Goal: Transaction & Acquisition: Purchase product/service

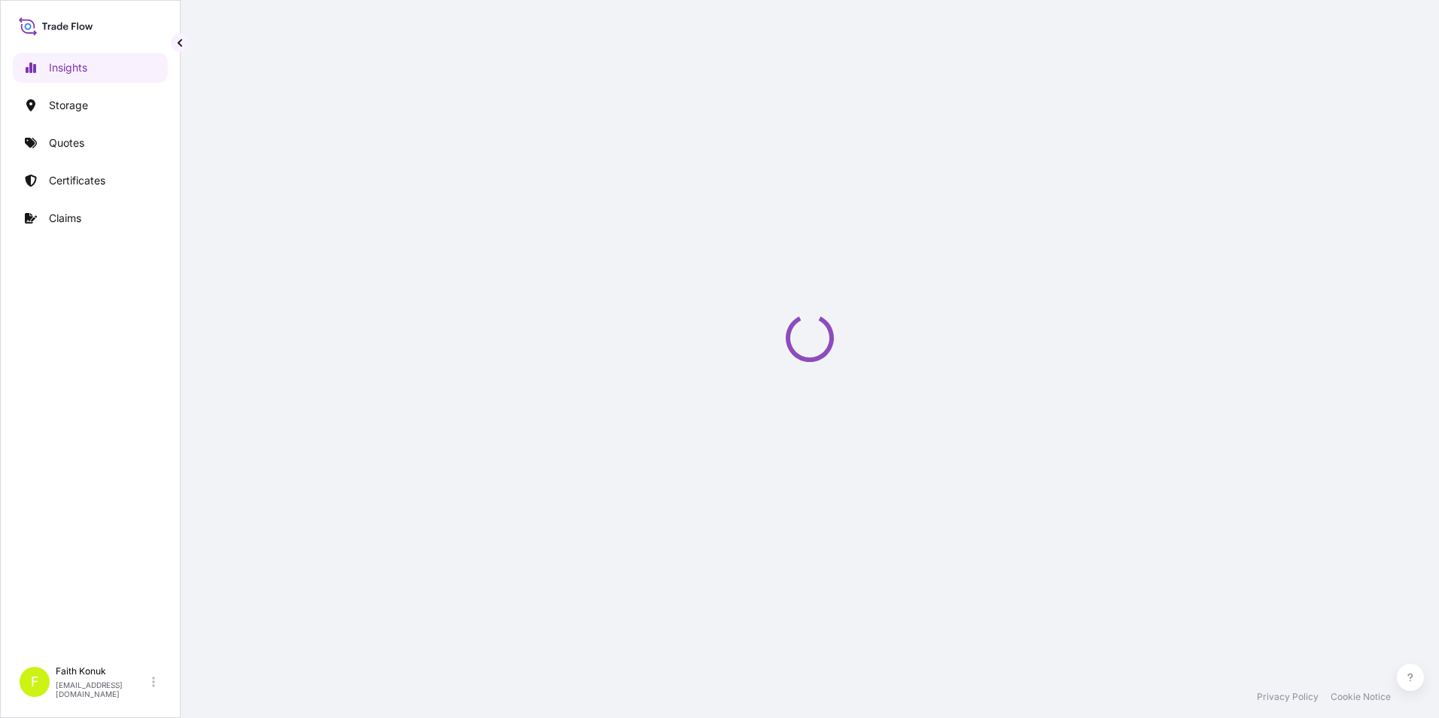
select select "2025"
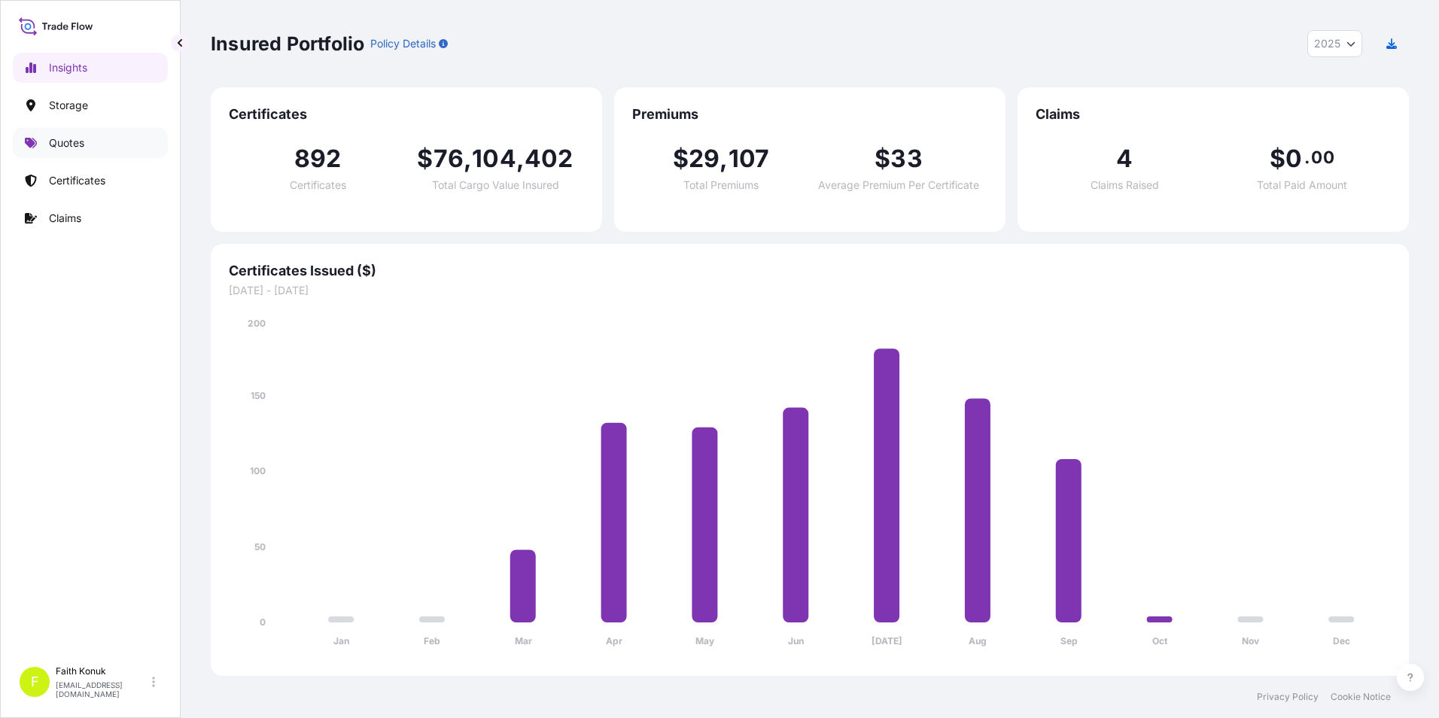
click at [122, 148] on link "Quotes" at bounding box center [90, 143] width 155 height 30
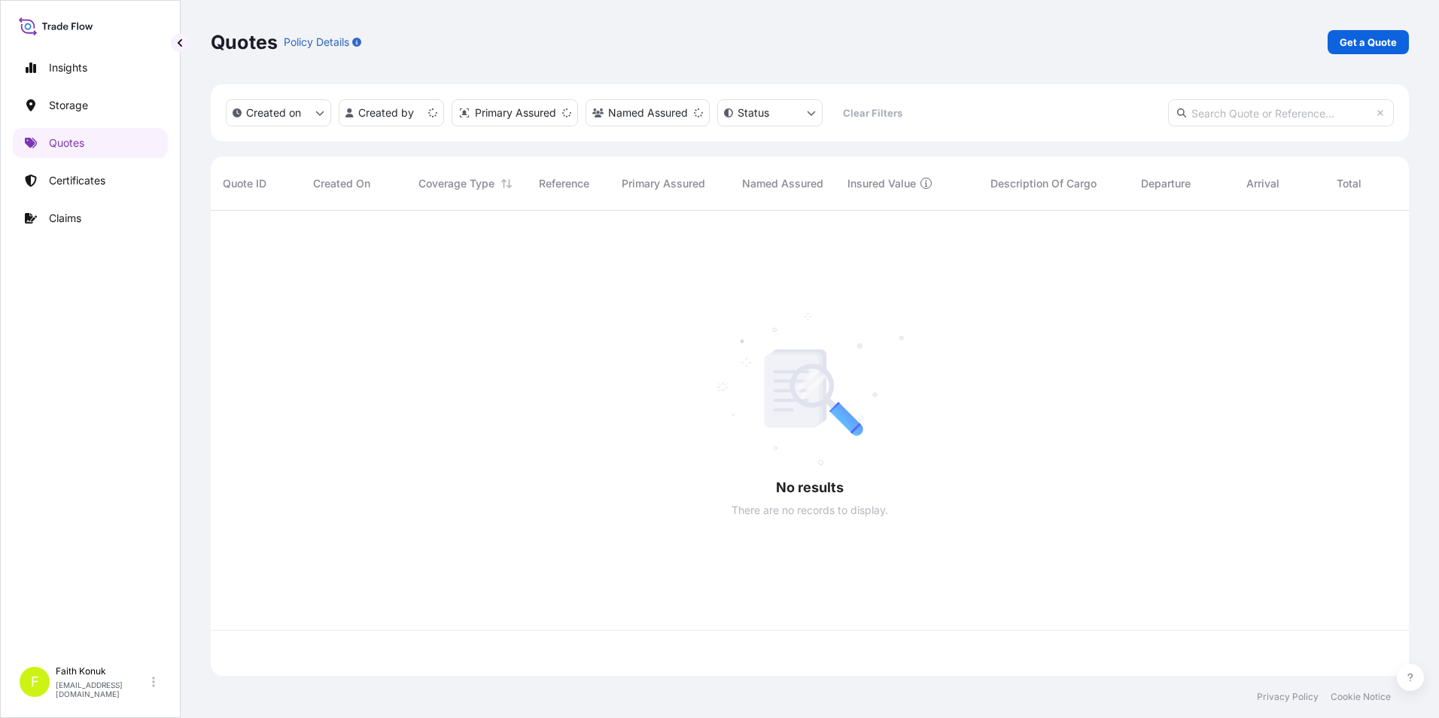
scroll to position [462, 1187]
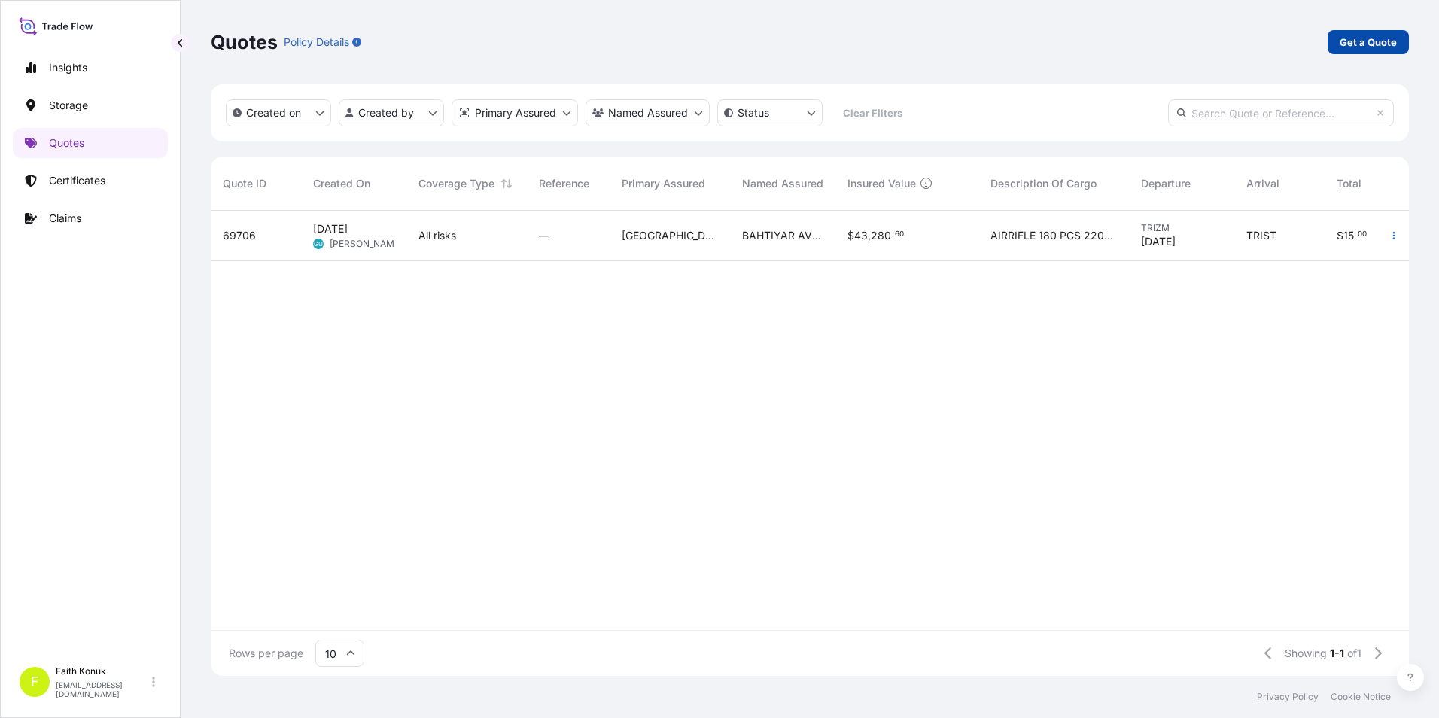
click at [1381, 39] on p "Get a Quote" at bounding box center [1368, 42] width 57 height 15
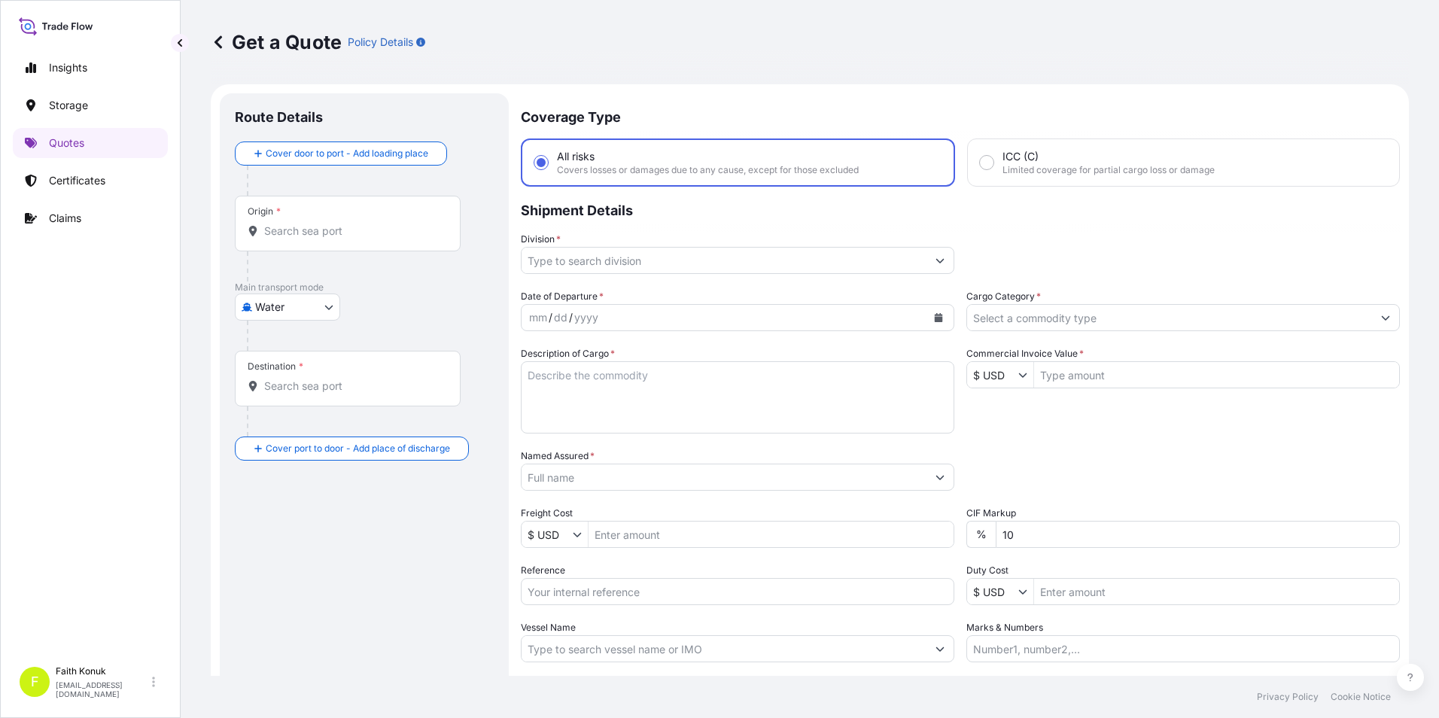
scroll to position [24, 0]
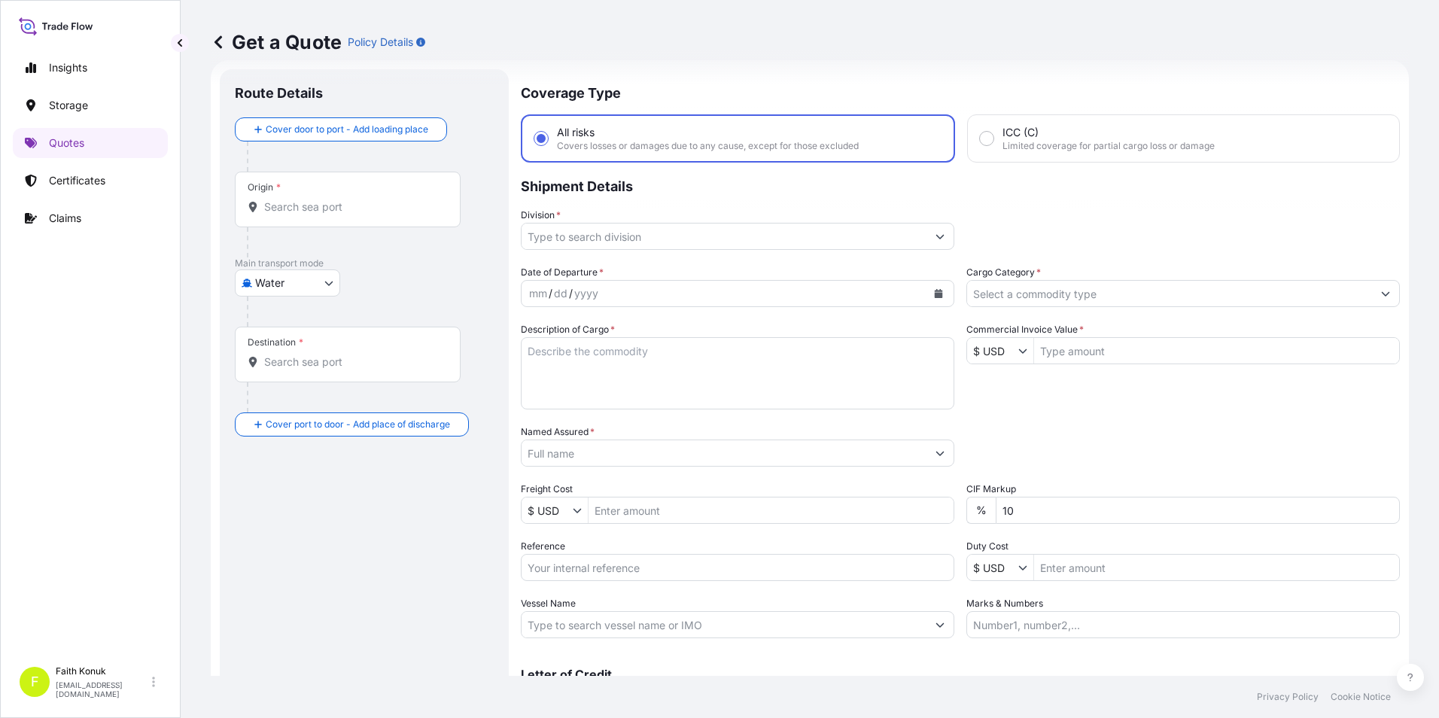
click at [361, 216] on div "Origin *" at bounding box center [348, 200] width 226 height 56
click at [361, 215] on input "Origin *" at bounding box center [353, 206] width 178 height 15
click at [413, 308] on div at bounding box center [370, 312] width 247 height 30
click at [320, 289] on body "Insights Storage Quotes Certificates Claims F [PERSON_NAME] [EMAIL_ADDRESS][DOM…" at bounding box center [719, 359] width 1439 height 718
click at [289, 373] on span "Inland" at bounding box center [278, 376] width 30 height 15
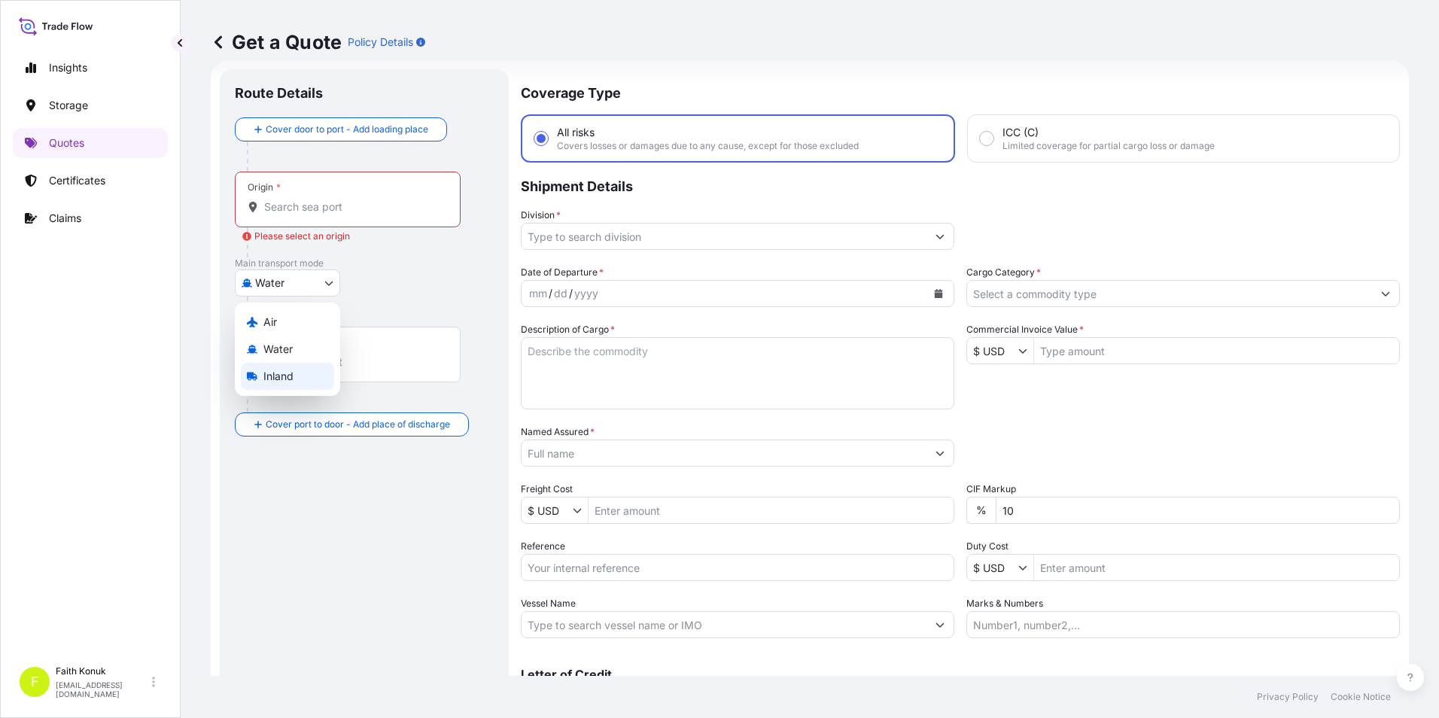
select select "Inland"
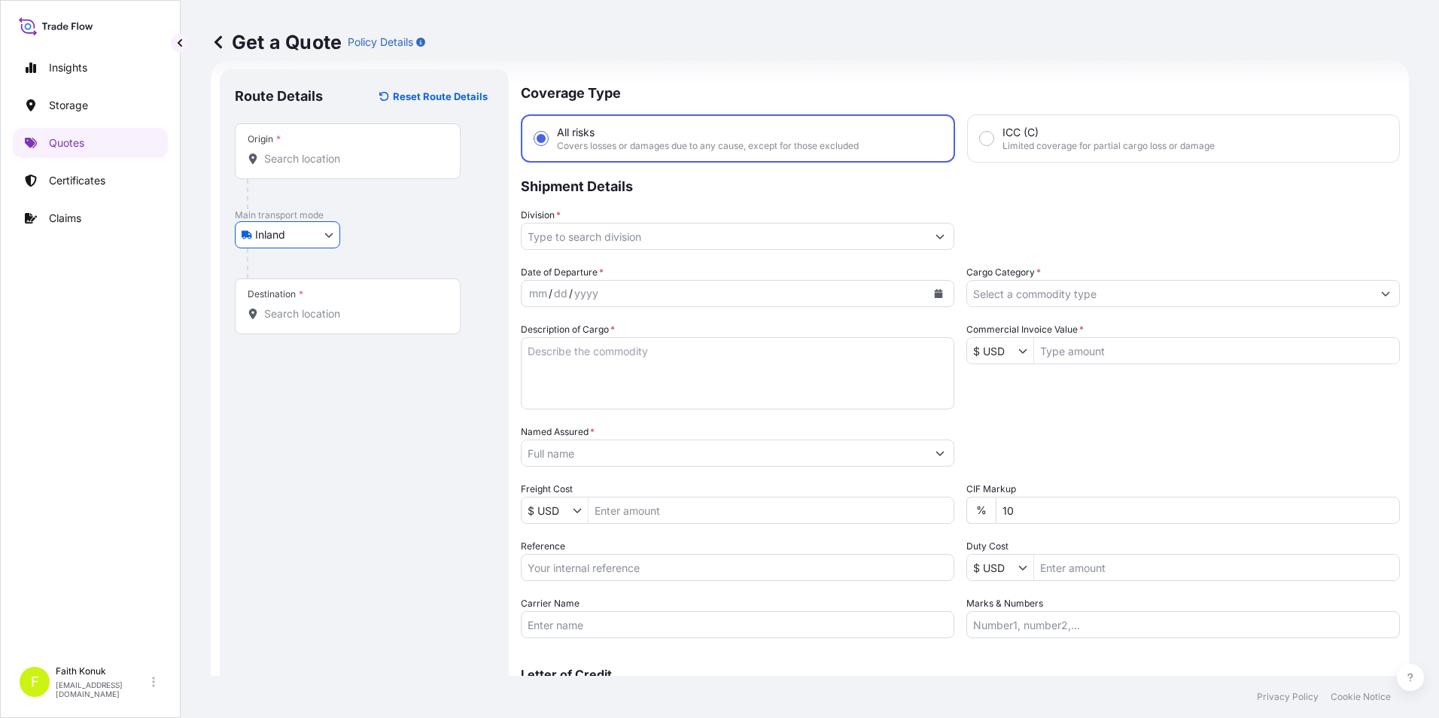
click at [333, 161] on input "Origin *" at bounding box center [353, 158] width 178 height 15
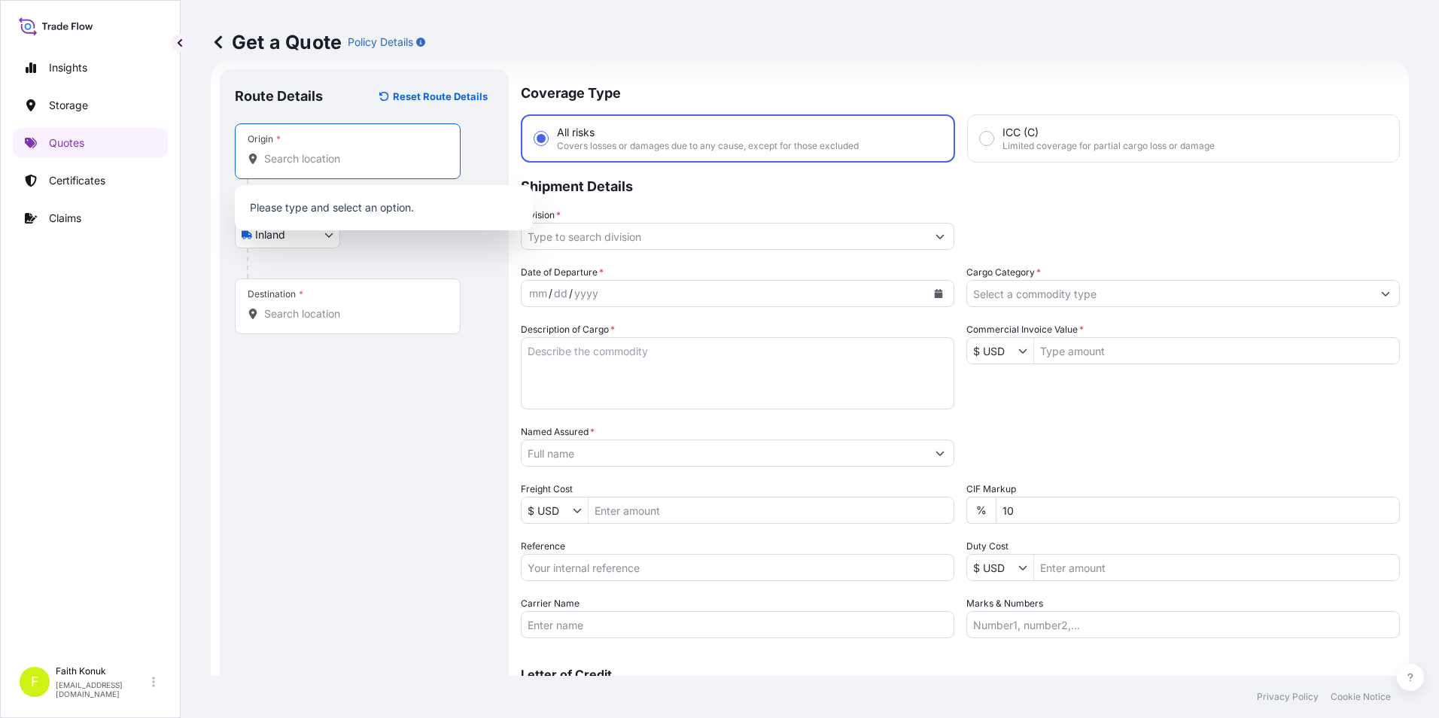
click at [327, 400] on div "Route Details Reset Route Details Place of loading Road / Inland Road / Inland …" at bounding box center [364, 409] width 259 height 651
click at [291, 166] on div "Origin *" at bounding box center [348, 151] width 226 height 56
click at [291, 166] on input "Origin * Please select an origin" at bounding box center [353, 158] width 178 height 15
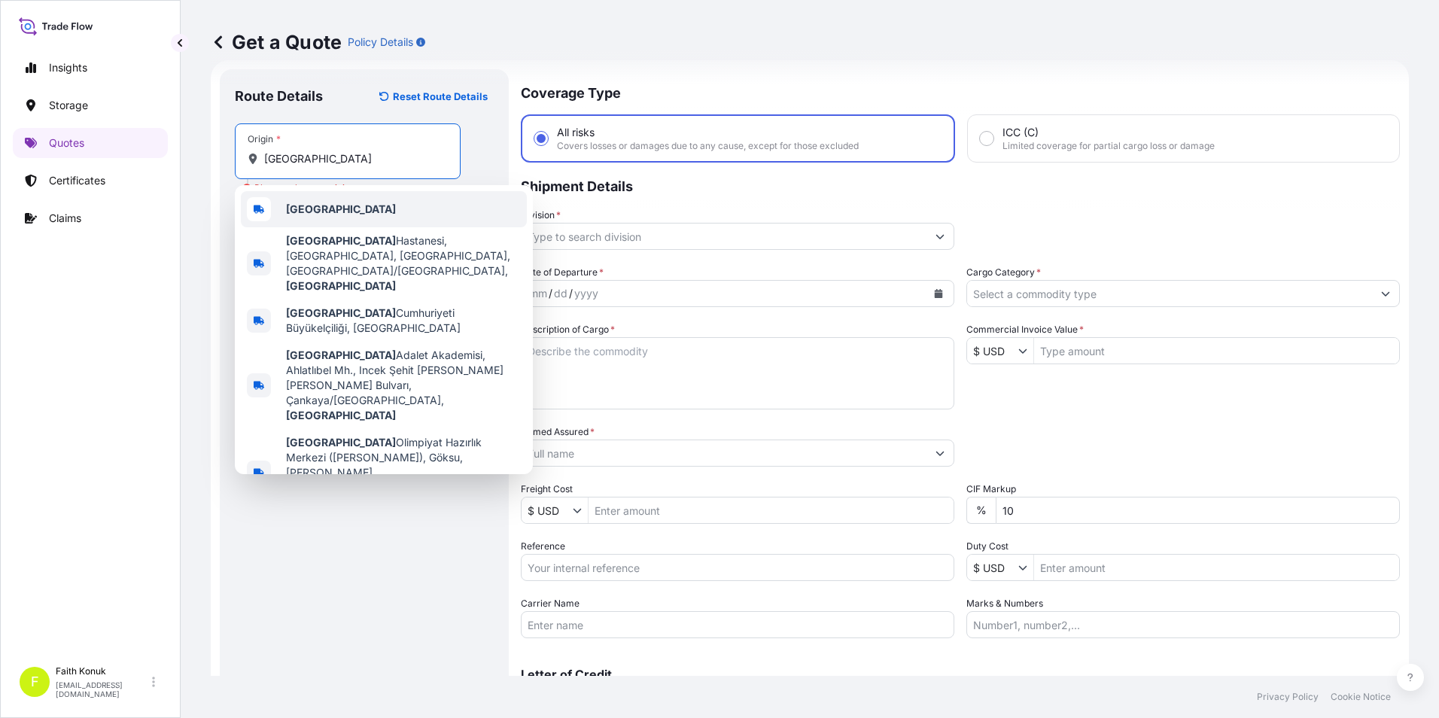
click at [354, 211] on div "[GEOGRAPHIC_DATA]" at bounding box center [384, 209] width 286 height 36
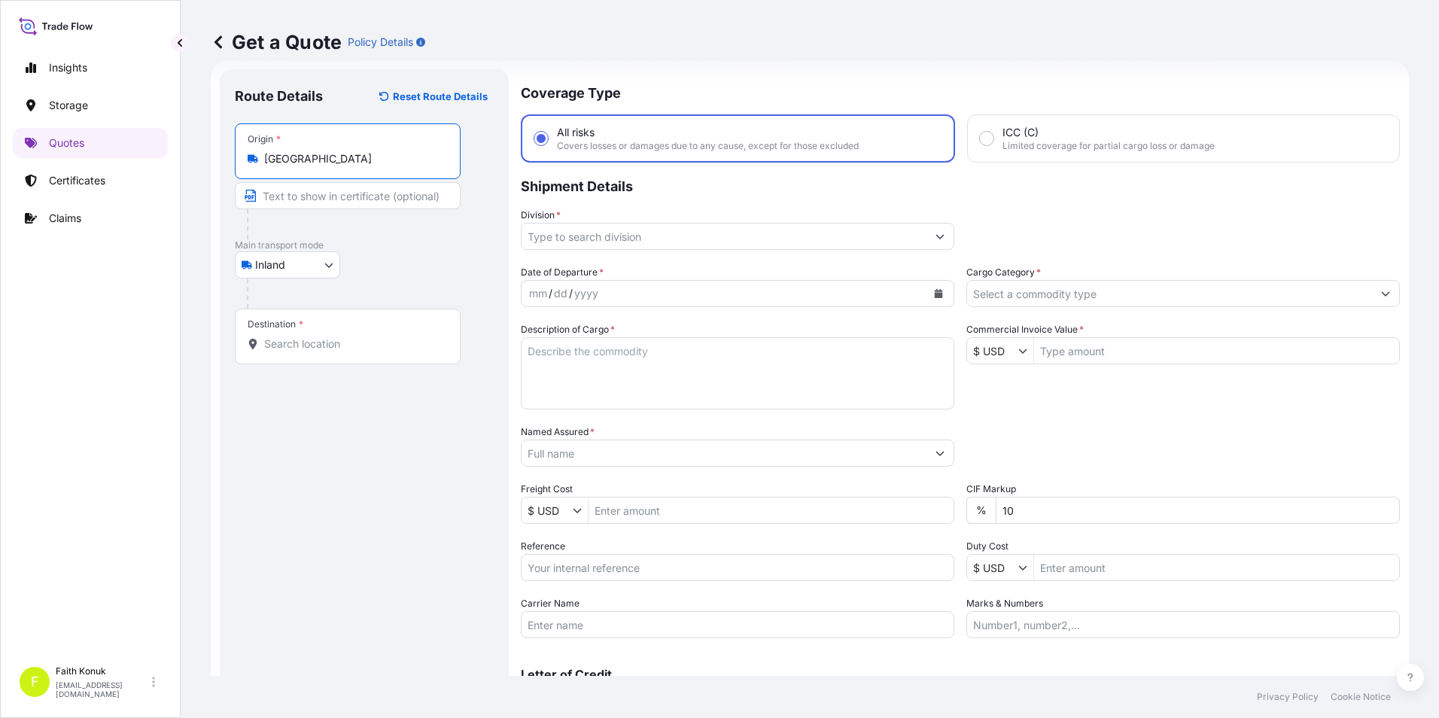
type input "[GEOGRAPHIC_DATA]"
drag, startPoint x: 349, startPoint y: 337, endPoint x: 338, endPoint y: 335, distance: 10.6
click at [349, 337] on div "Destination *" at bounding box center [348, 337] width 226 height 56
click at [346, 458] on div "Route Details Reset Route Details Place of loading Road / Inland Road / Inland …" at bounding box center [364, 409] width 259 height 651
click at [319, 348] on input "Destination *" at bounding box center [353, 344] width 178 height 15
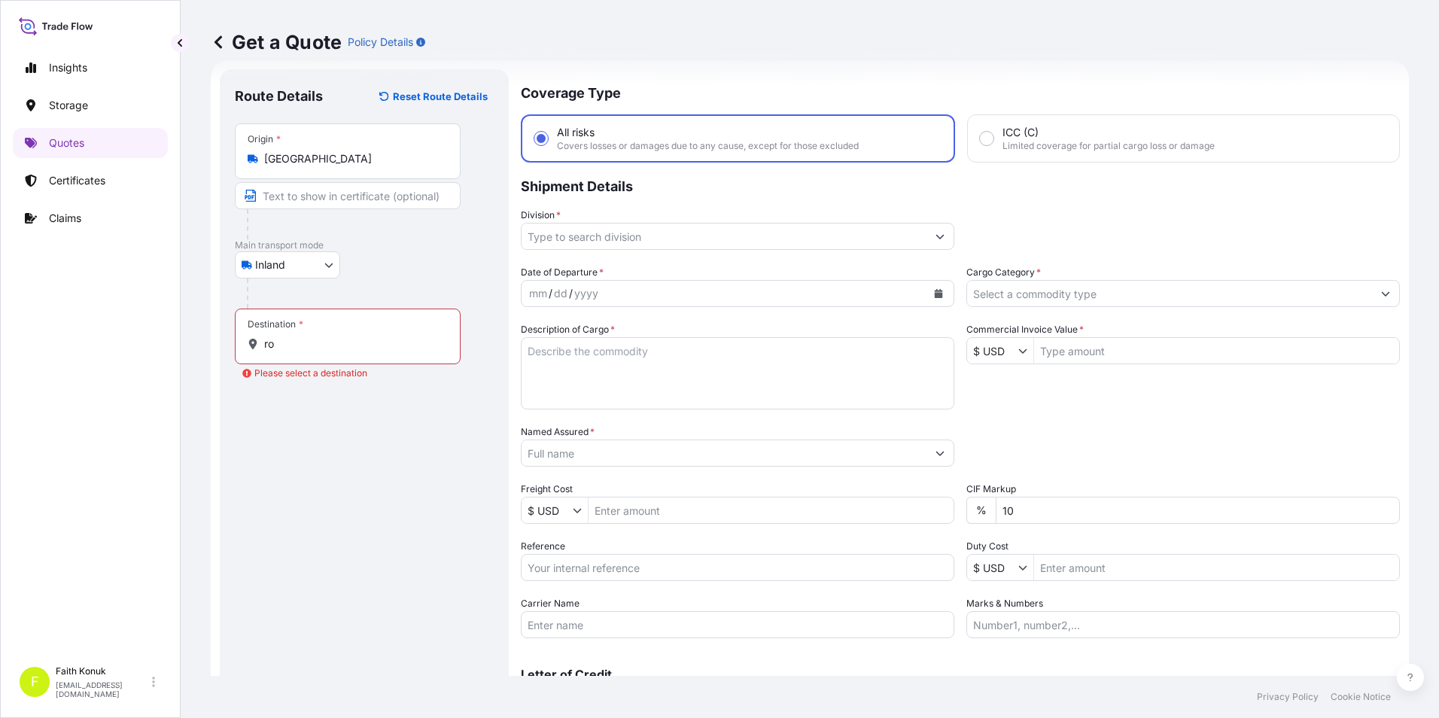
click at [357, 340] on input "ro" at bounding box center [353, 344] width 178 height 15
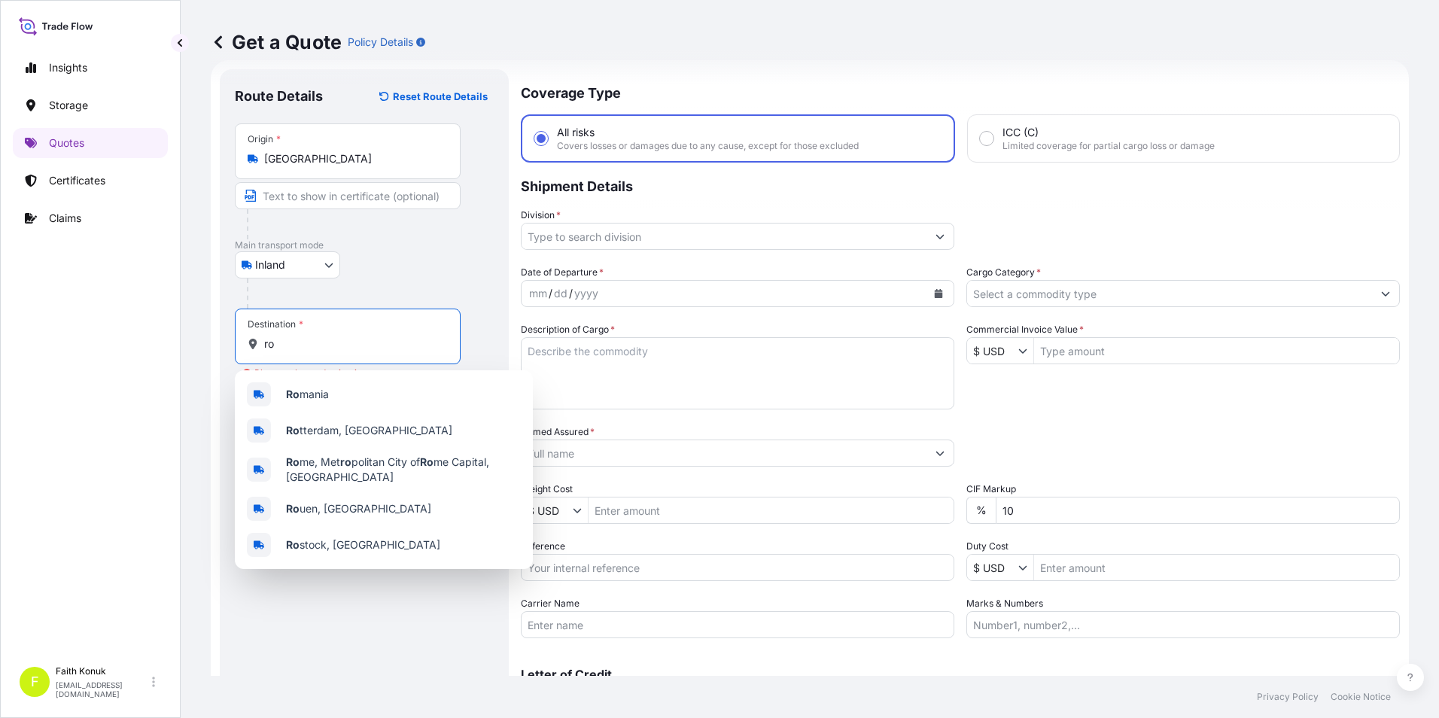
type input "r"
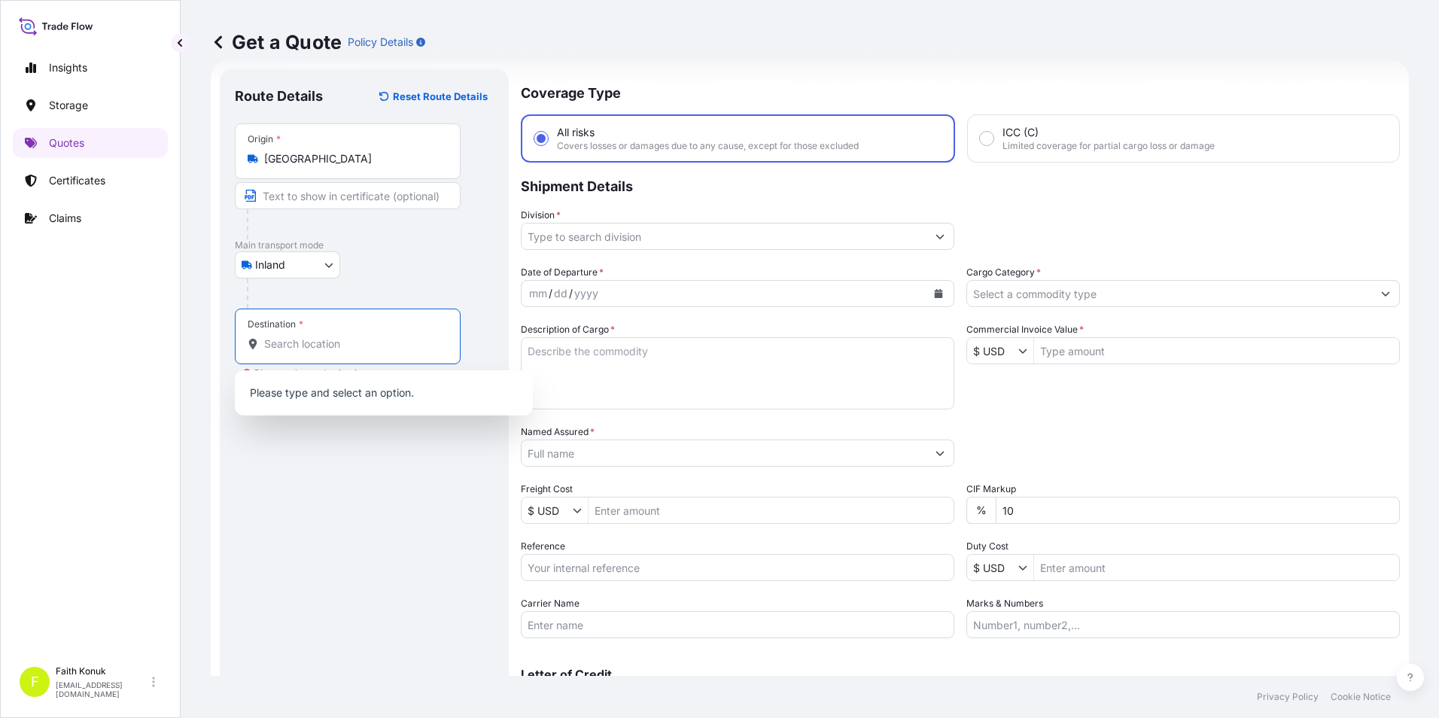
paste input "[GEOGRAPHIC_DATA]"
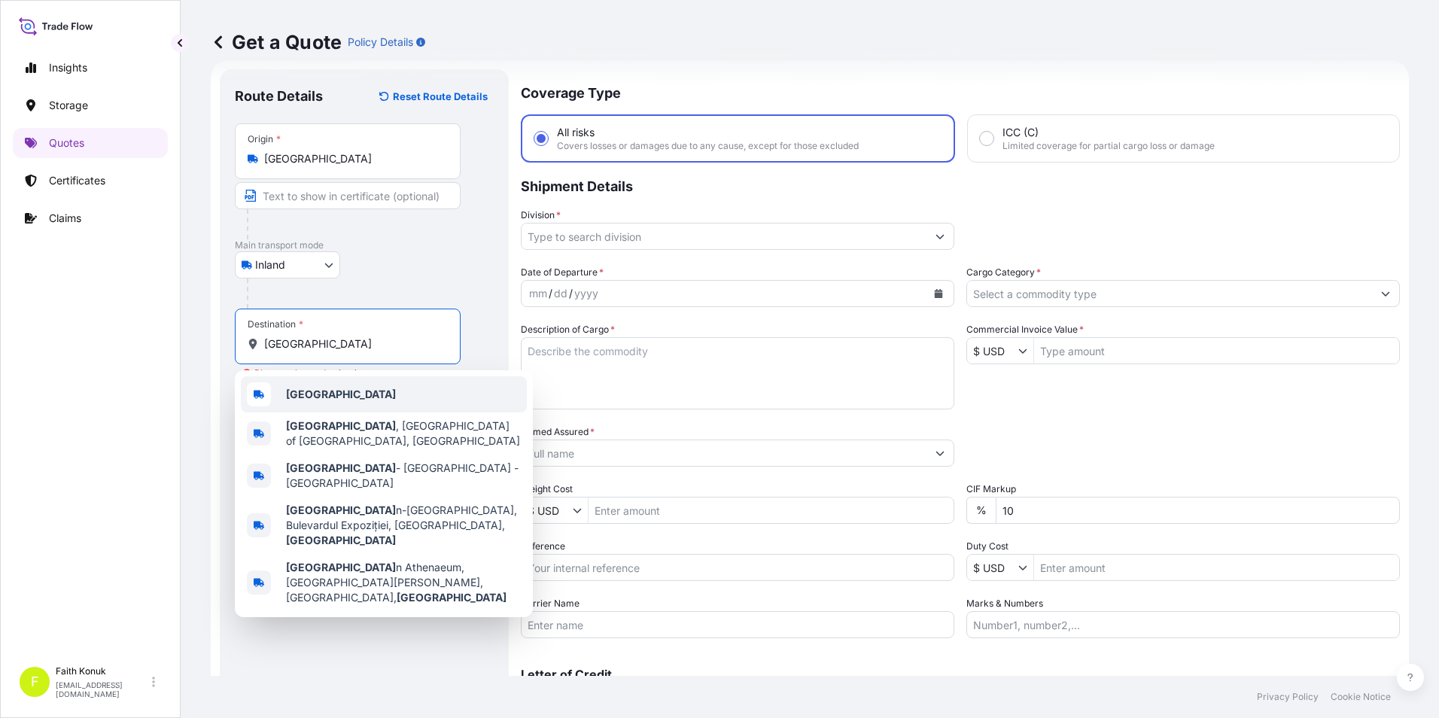
click at [333, 397] on div "[GEOGRAPHIC_DATA]" at bounding box center [384, 394] width 286 height 36
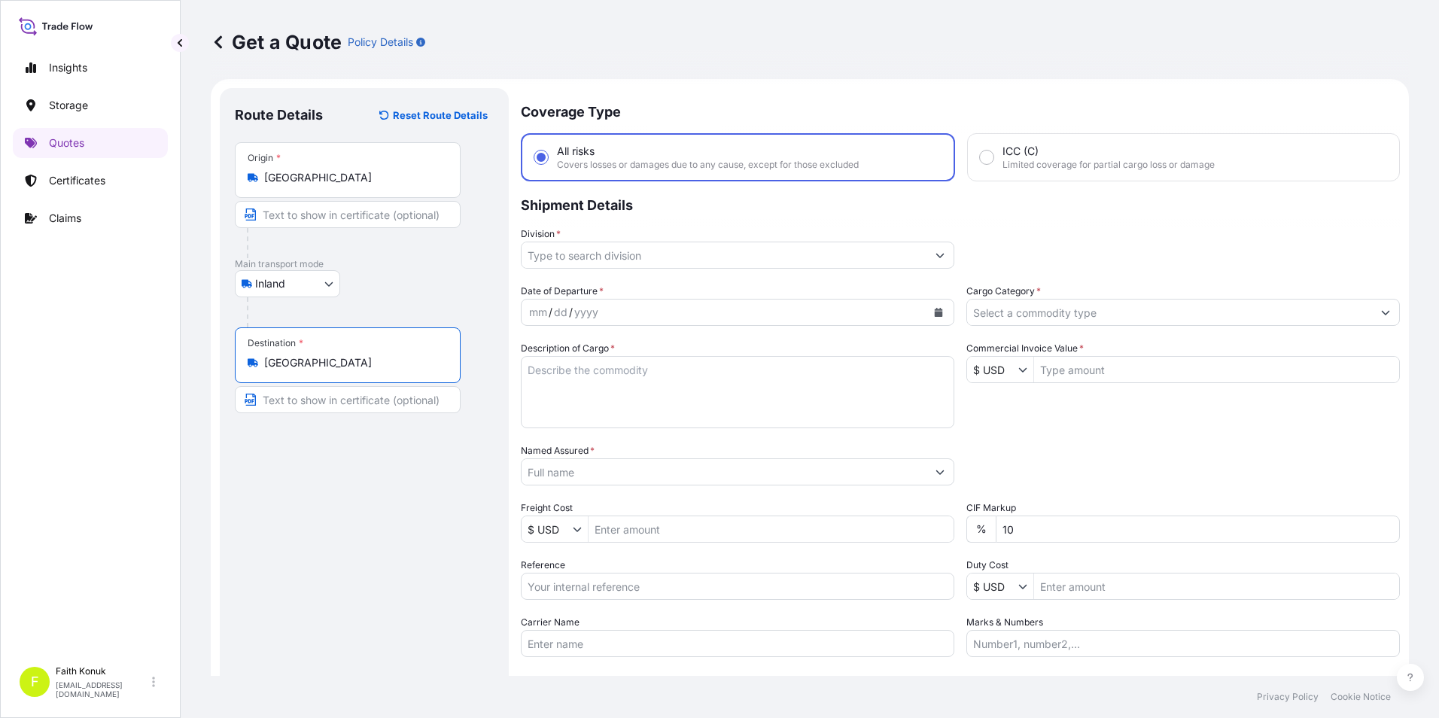
scroll to position [0, 0]
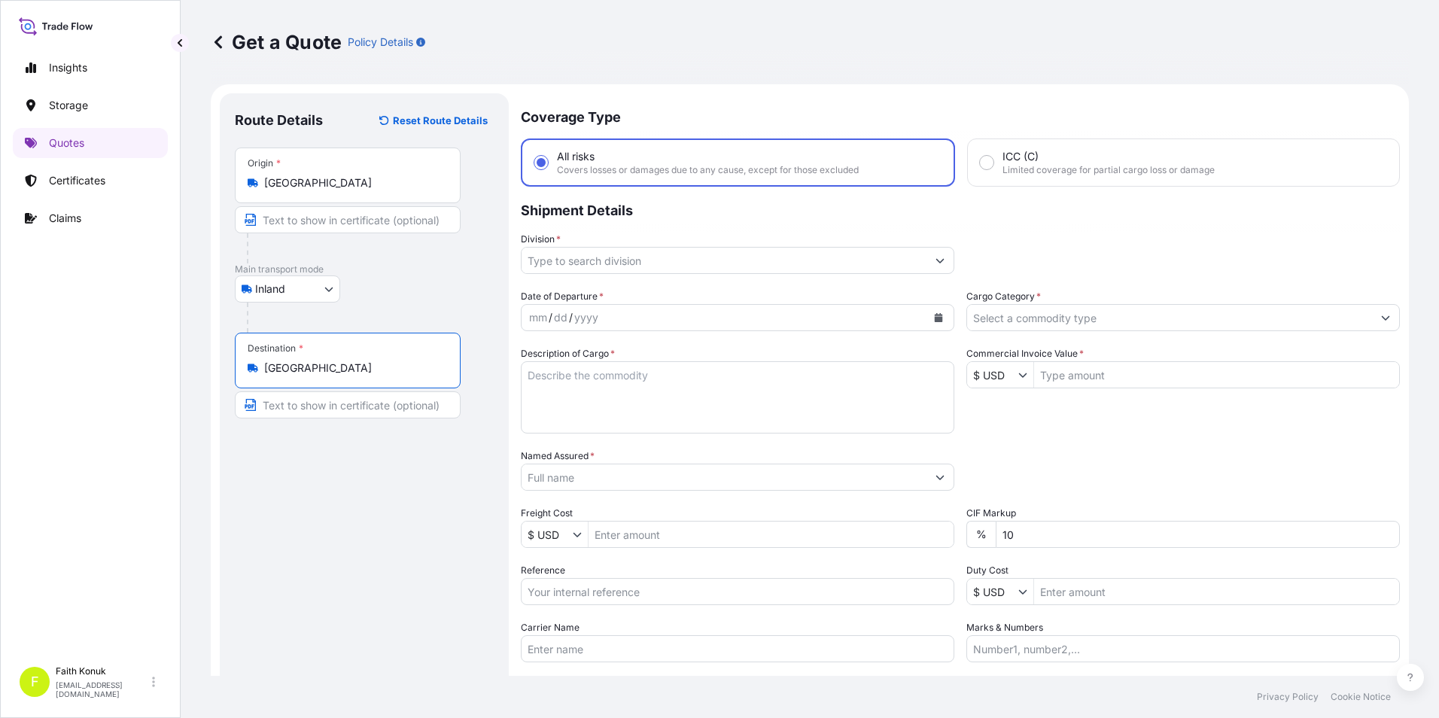
type input "[GEOGRAPHIC_DATA]"
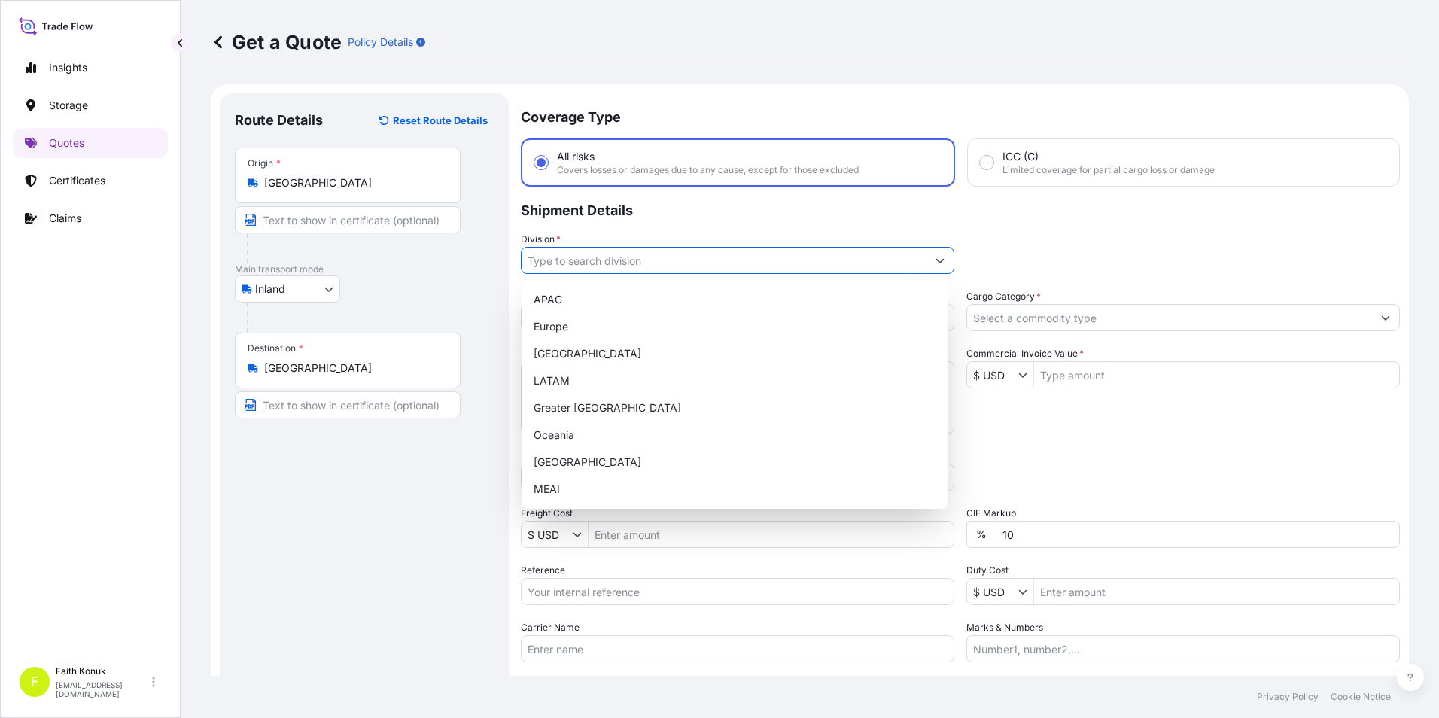
click at [548, 262] on input "Division *" at bounding box center [724, 260] width 405 height 27
click at [563, 460] on div "[GEOGRAPHIC_DATA]" at bounding box center [735, 462] width 415 height 27
type input "[GEOGRAPHIC_DATA]"
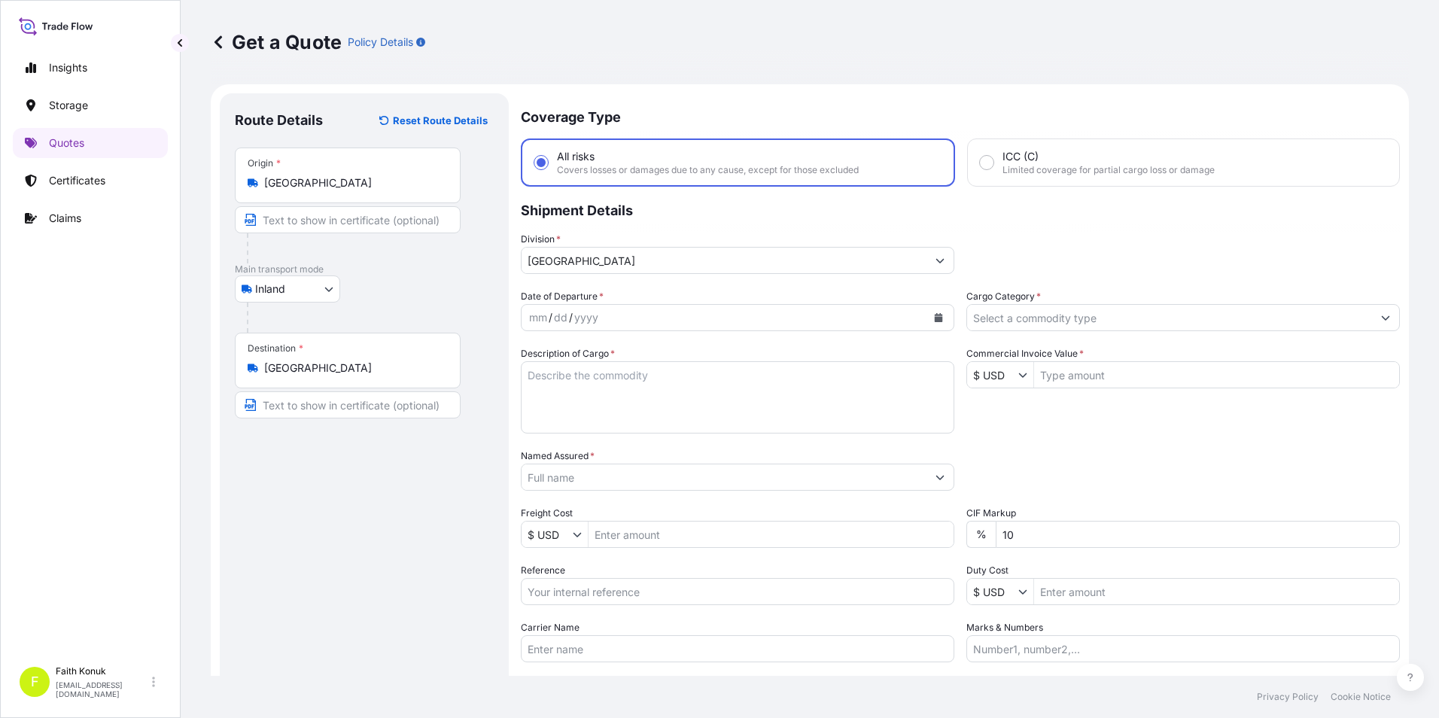
drag, startPoint x: 470, startPoint y: 443, endPoint x: 452, endPoint y: 453, distance: 19.9
click at [465, 443] on div "Route Details Reset Route Details Place of loading Road / Inland Road / Inland …" at bounding box center [364, 433] width 259 height 651
click at [929, 323] on button "Calendar" at bounding box center [939, 318] width 24 height 24
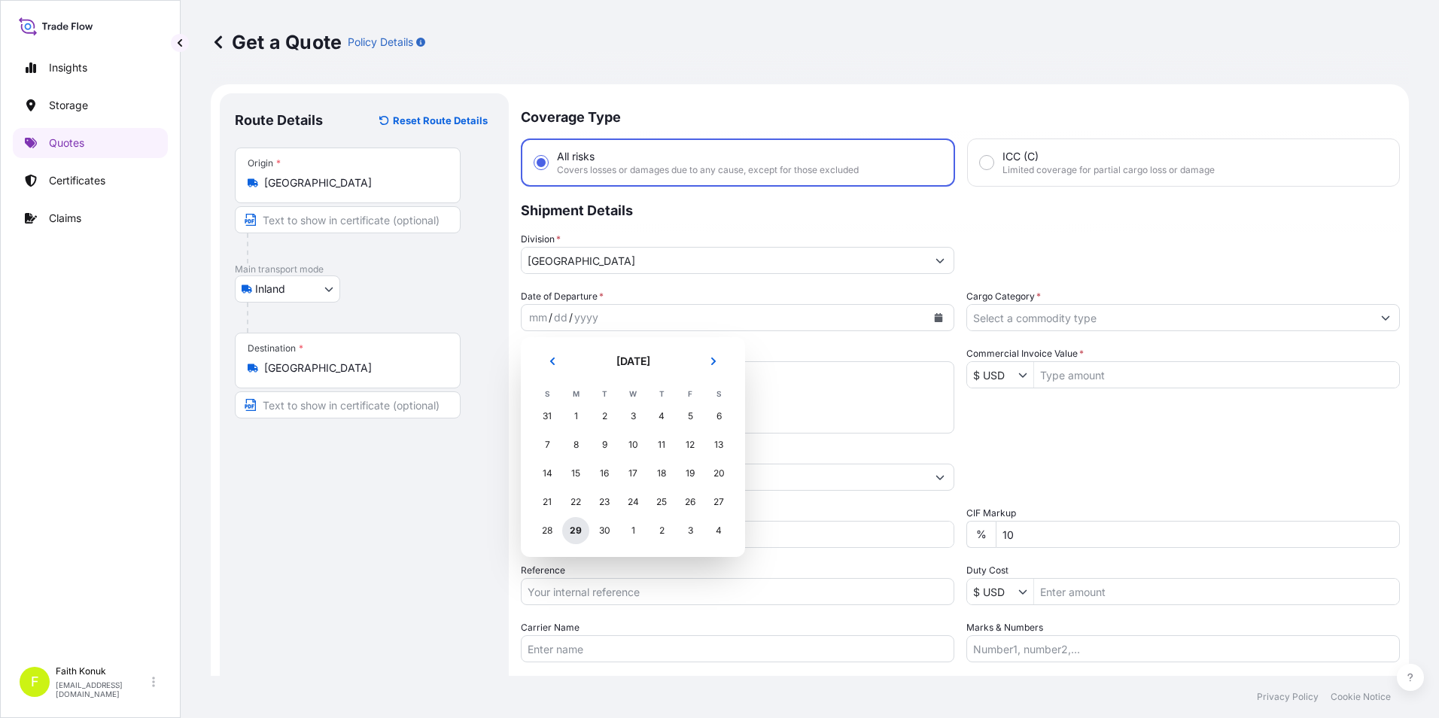
click at [569, 532] on div "29" at bounding box center [575, 530] width 27 height 27
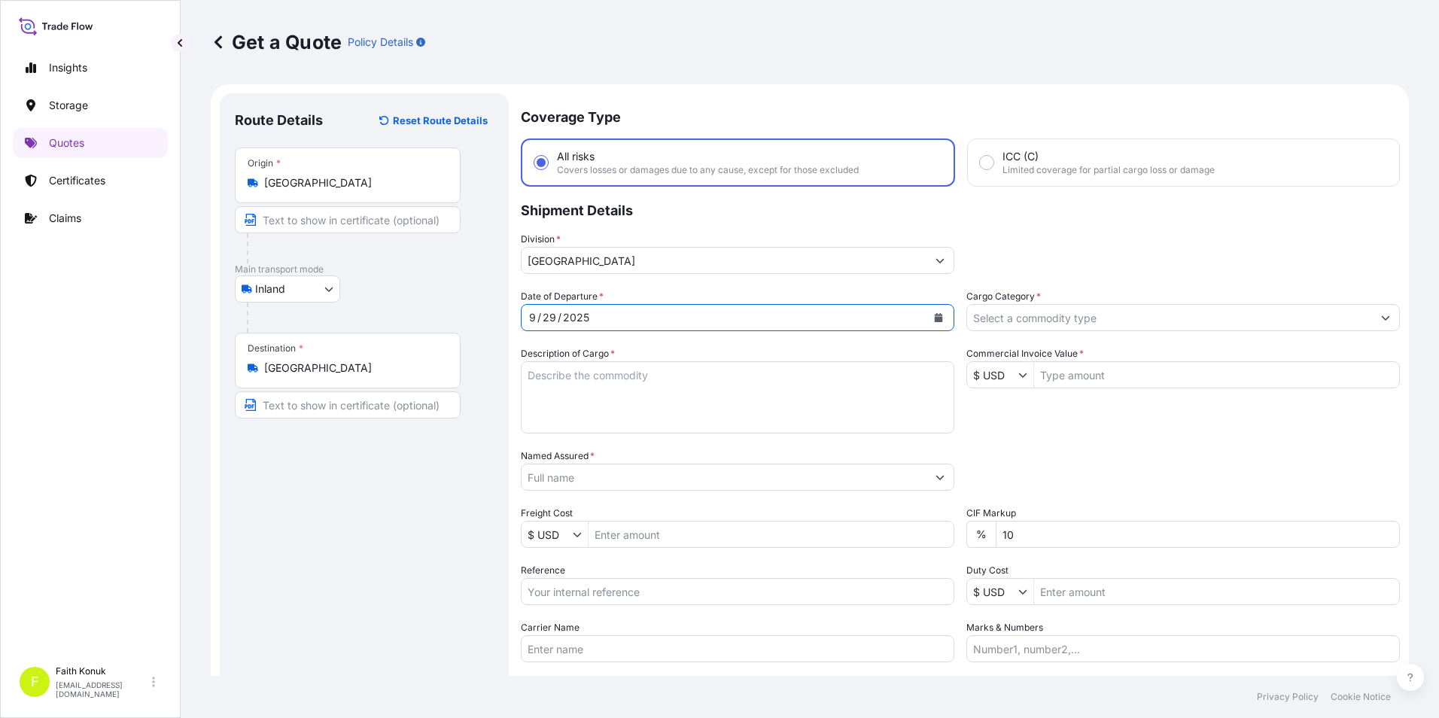
click at [600, 398] on textarea "Description of Cargo *" at bounding box center [738, 397] width 434 height 72
click at [763, 404] on textarea "Description of Cargo *" at bounding box center [738, 397] width 434 height 72
paste textarea "HH 2000 Süper Turbo 2 PACKAGES // GROSS: 312 KGS"
click at [651, 413] on textarea "HH 2000 Süper Turbo 2 PACKAGES // GROSS: 312 KGS" at bounding box center [738, 397] width 434 height 72
click at [751, 391] on textarea "HH 2000 Süper Turbo 2 PACKAGES // GROSS: 312 KGS" at bounding box center [738, 397] width 434 height 72
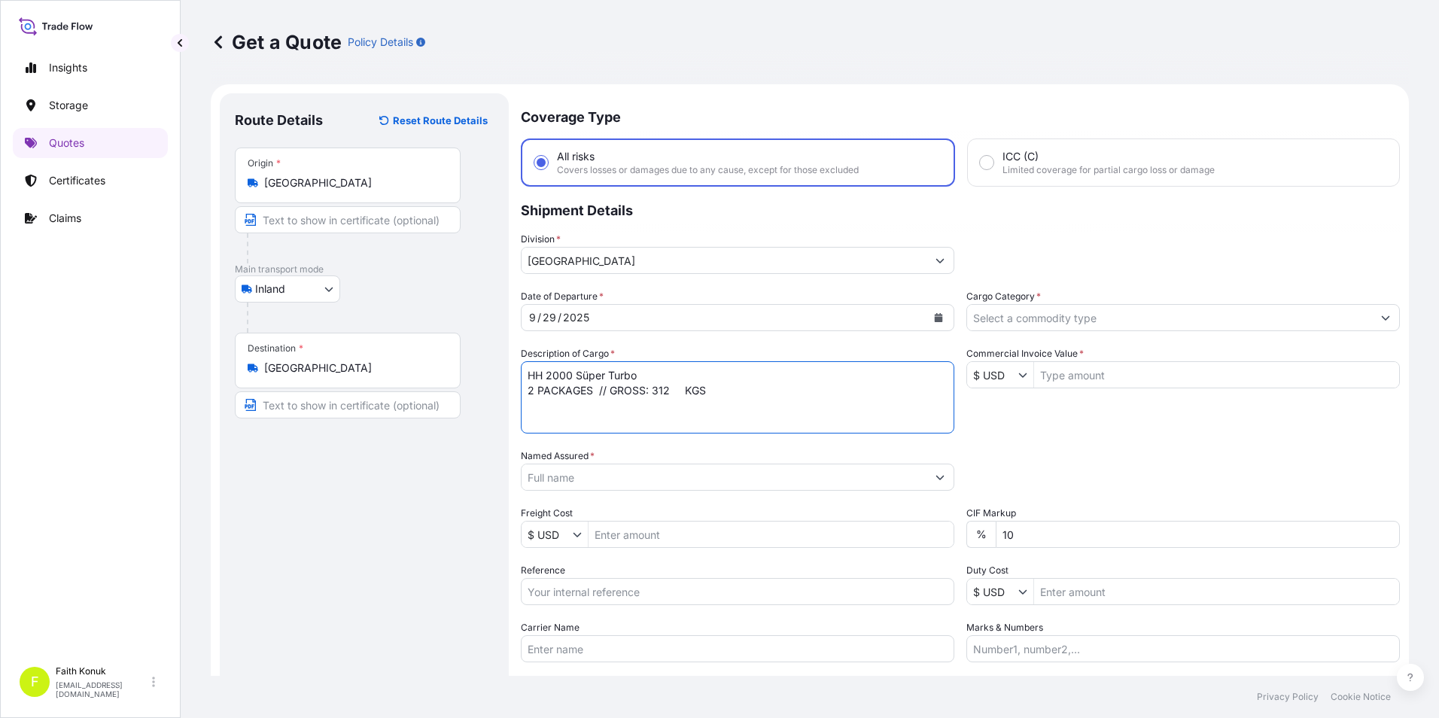
drag, startPoint x: 563, startPoint y: 422, endPoint x: 730, endPoint y: 398, distance: 168.9
click at [730, 398] on textarea "HH 2000 Süper Turbo 2 PACKAGES // GROSS: 312 KGS" at bounding box center [738, 397] width 434 height 72
click at [635, 416] on textarea "HH 2000 Süper Turbo 2 PACKAGES // GROSS: 312 KGS" at bounding box center [738, 397] width 434 height 72
paste textarea "REF NO: İ.P.S İZMİR PETROL SAN. LTD. ŞTİ"
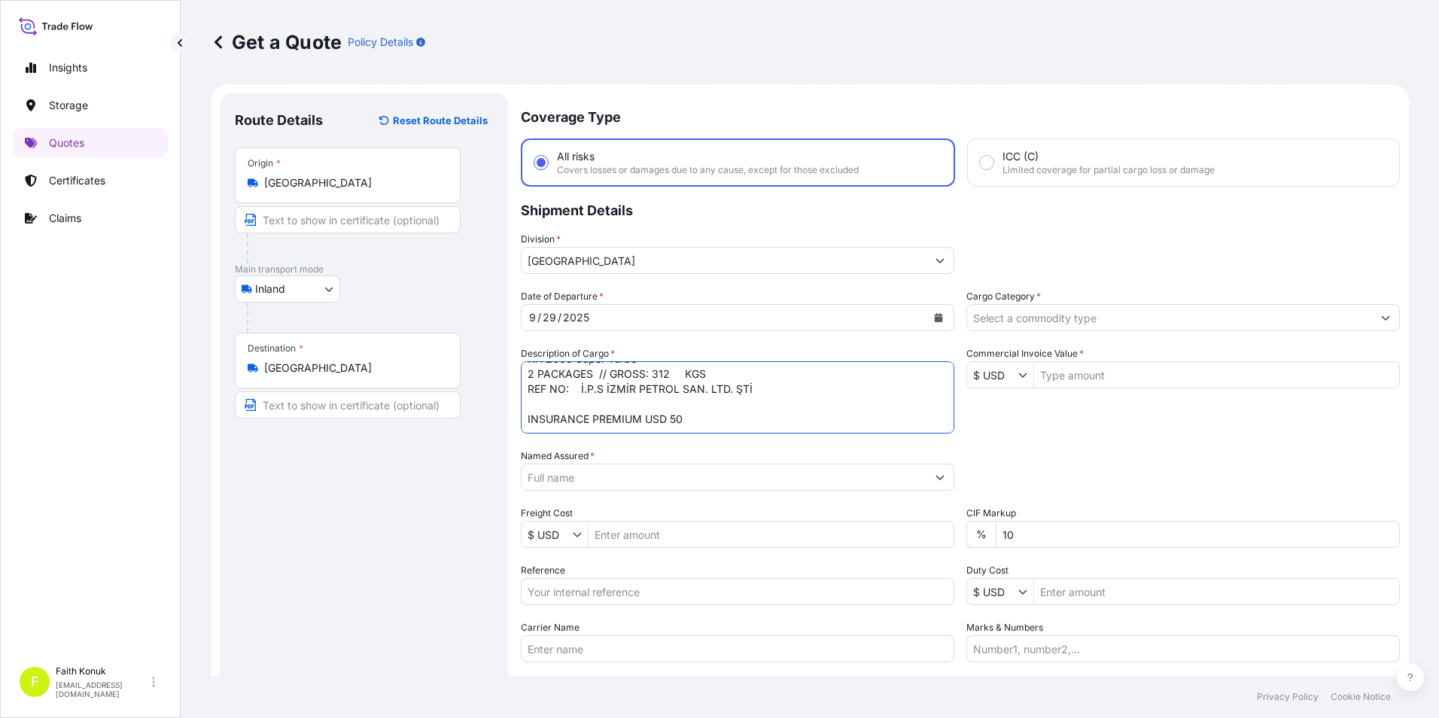
type textarea "HH 2000 Süper Turbo 2 PACKAGES // GROSS: 312 KGS REF NO: İ.P.S İZMİR PETROL SAN…"
click at [872, 478] on input "Named Assured *" at bounding box center [722, 477] width 400 height 27
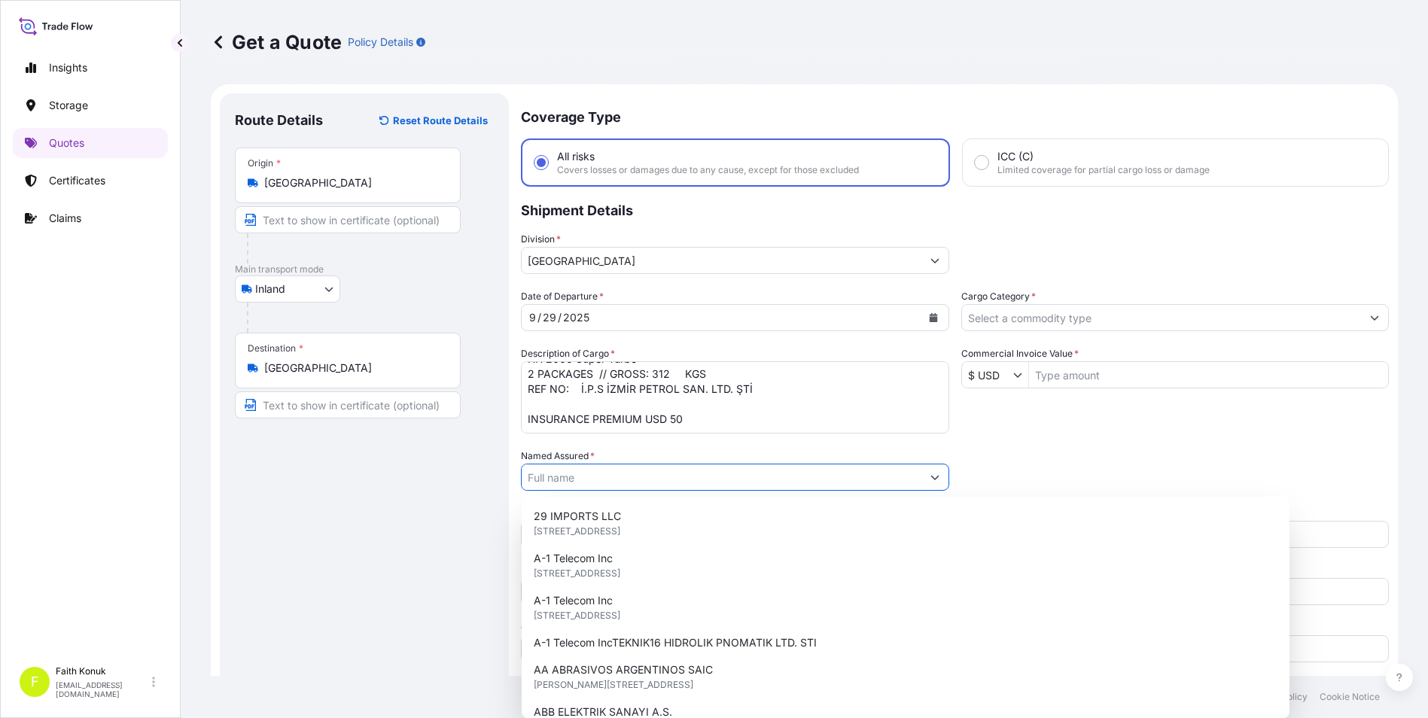
drag, startPoint x: 603, startPoint y: 480, endPoint x: 569, endPoint y: 474, distance: 34.3
click at [569, 474] on input "Named Assured *" at bounding box center [722, 477] width 400 height 27
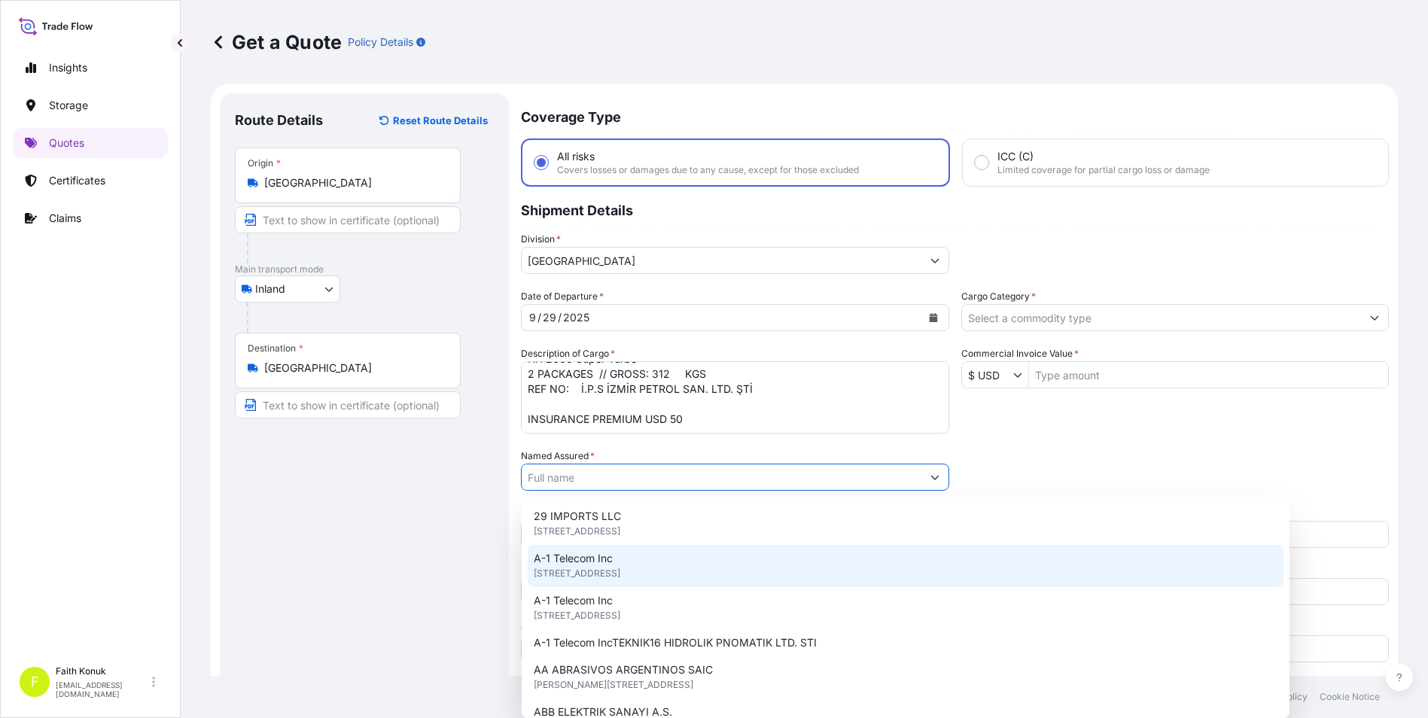
paste input "OMNIA EUROPE SA"
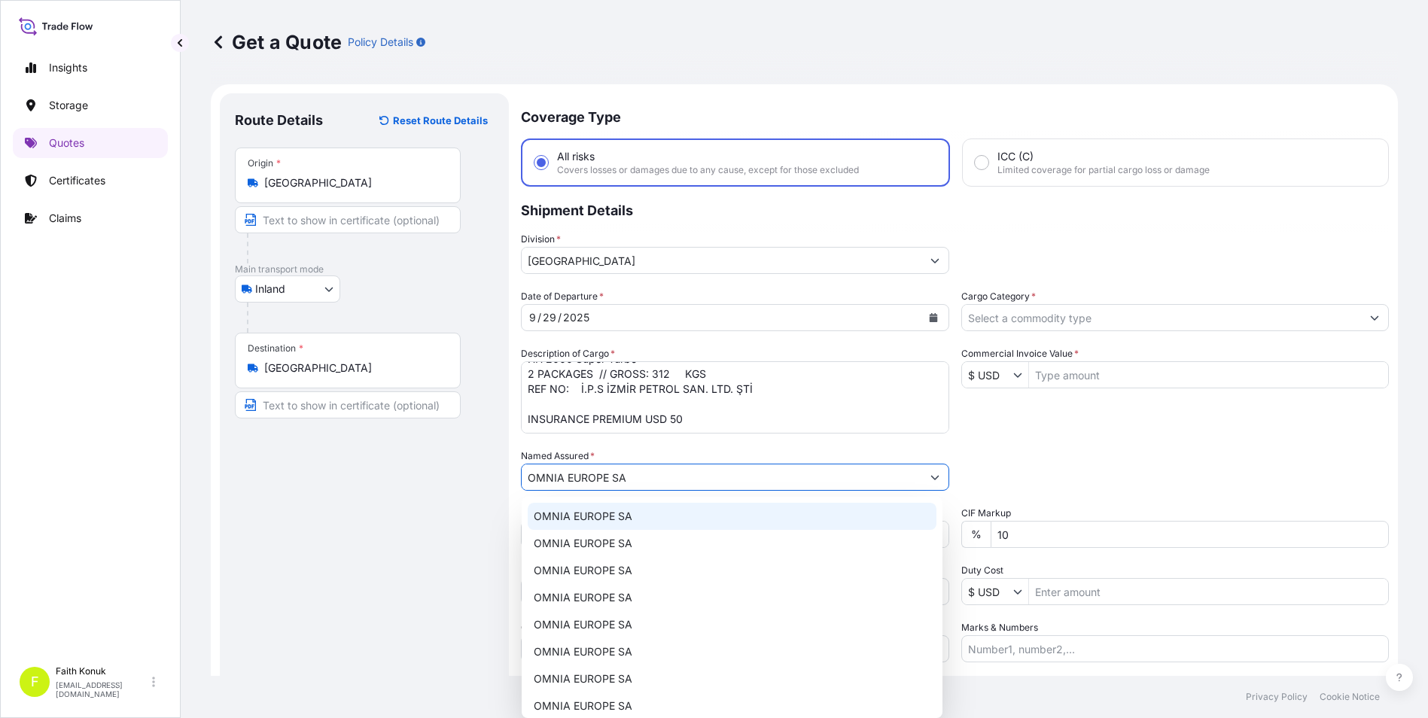
click at [585, 513] on span "OMNIA EUROPE SA" at bounding box center [583, 516] width 99 height 15
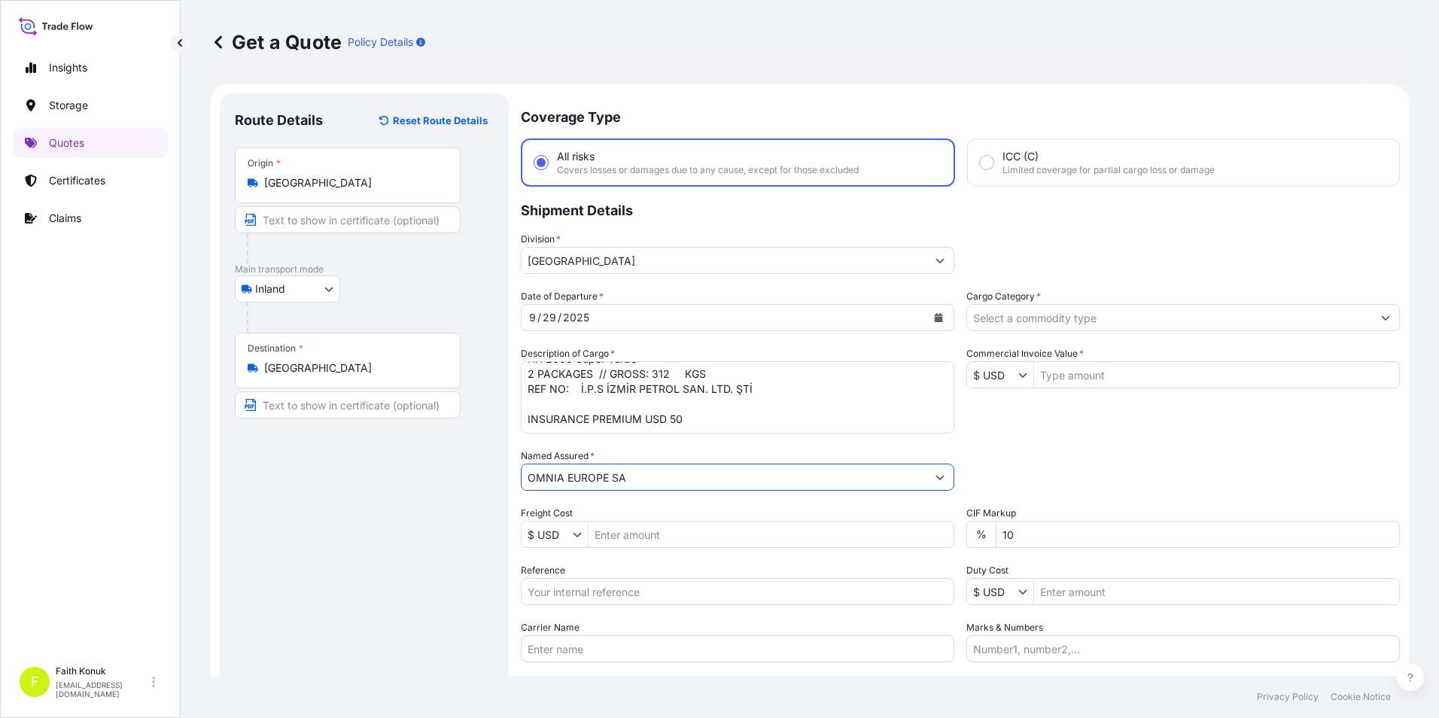
type input "OMNIA EUROPE SA"
click at [422, 495] on div "Route Details Reset Route Details Place of loading Road / Inland Road / Inland …" at bounding box center [364, 433] width 259 height 651
click at [631, 532] on input "Freight Cost" at bounding box center [771, 534] width 365 height 27
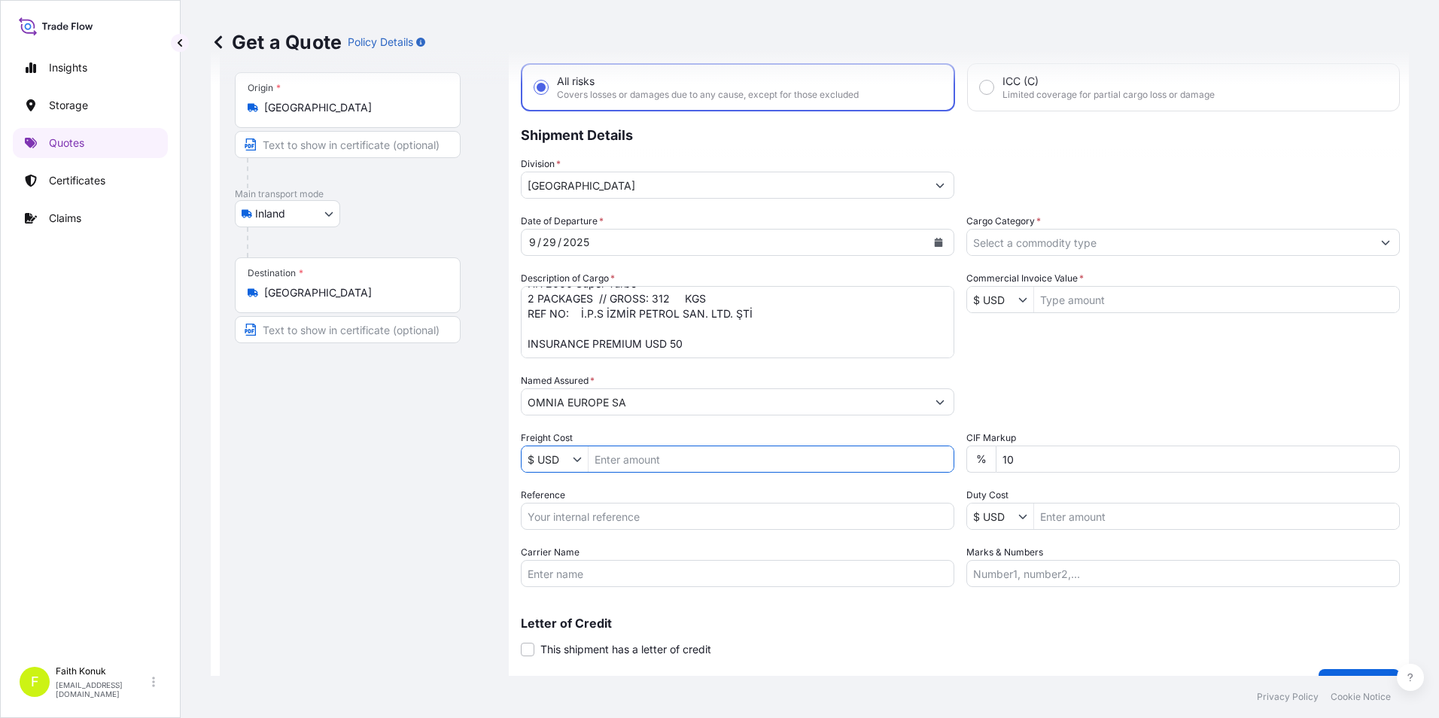
click at [686, 520] on input "Reference" at bounding box center [738, 516] width 434 height 27
click at [606, 516] on input "Reference" at bounding box center [738, 516] width 434 height 27
paste input "FILE NO: 2101782796"
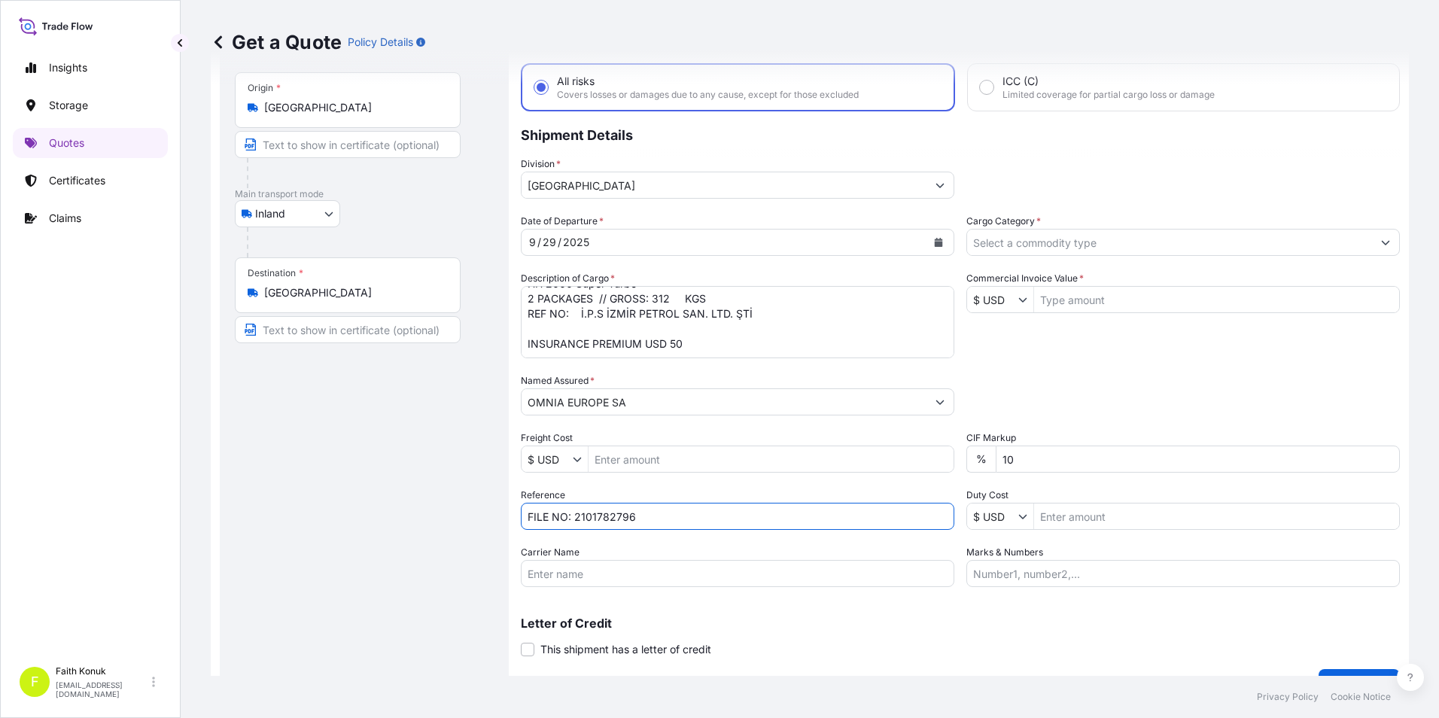
drag, startPoint x: 572, startPoint y: 517, endPoint x: 383, endPoint y: 545, distance: 191.0
click at [390, 546] on form "Route Details Reset Route Details Place of loading Road / Inland Road / Inland …" at bounding box center [810, 358] width 1198 height 699
type input "2101782796"
drag, startPoint x: 376, startPoint y: 581, endPoint x: 388, endPoint y: 580, distance: 12.8
click at [376, 580] on div "Route Details Reset Route Details Place of loading Road / Inland Road / Inland …" at bounding box center [364, 358] width 259 height 651
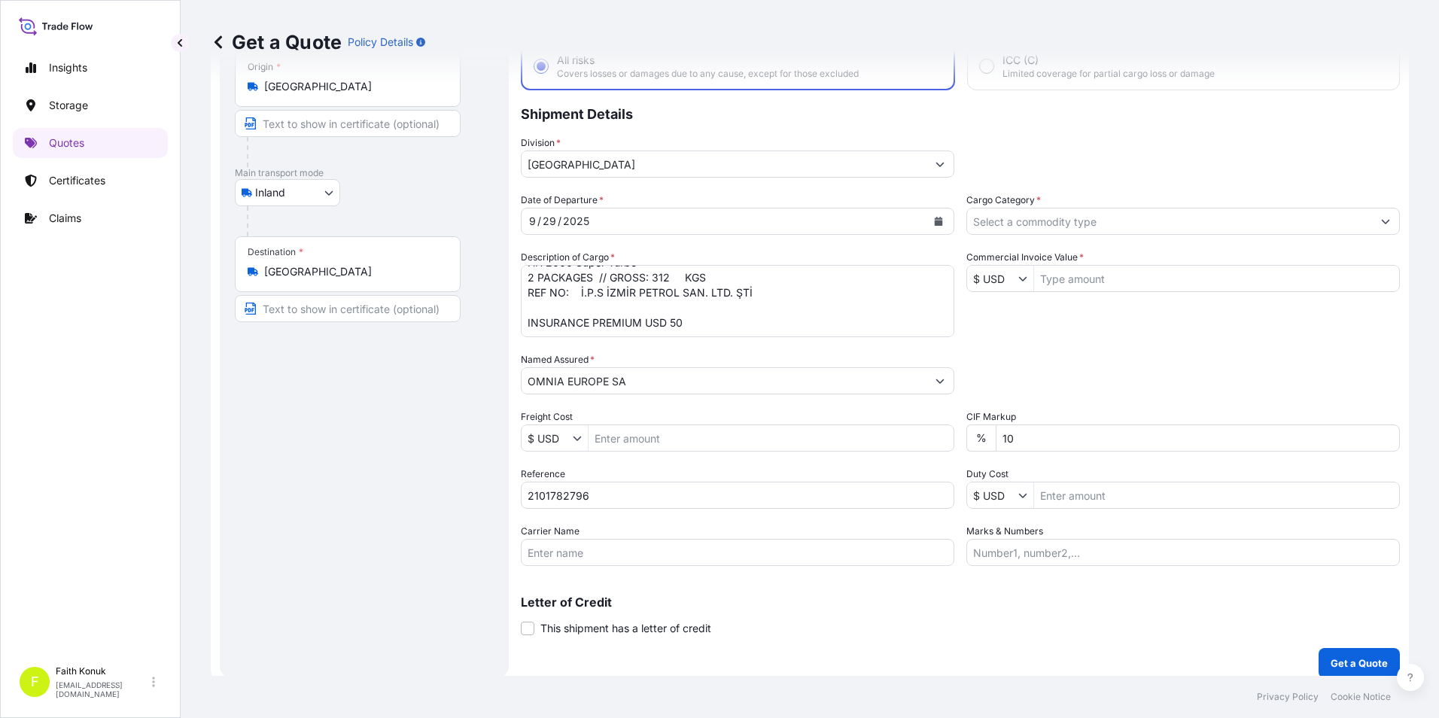
scroll to position [108, 0]
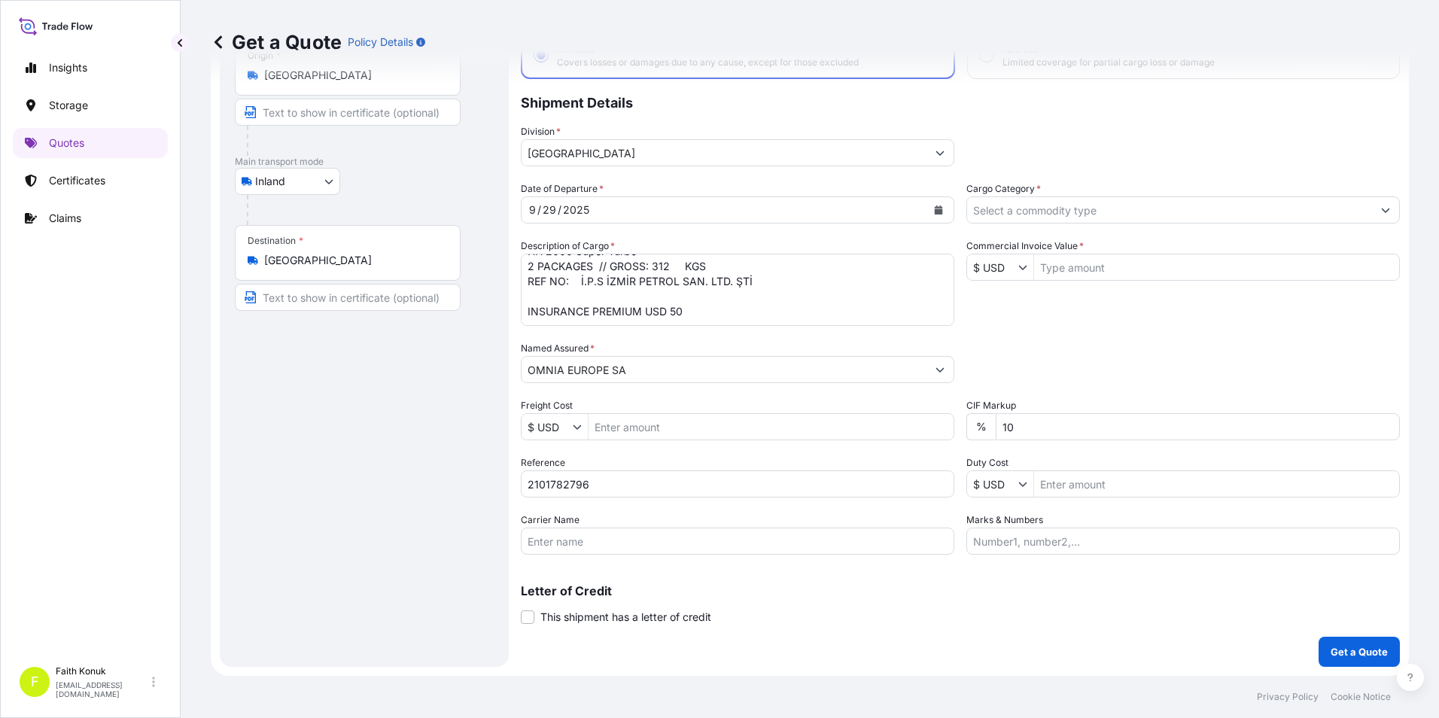
click at [1066, 209] on input "Cargo Category *" at bounding box center [1169, 209] width 405 height 27
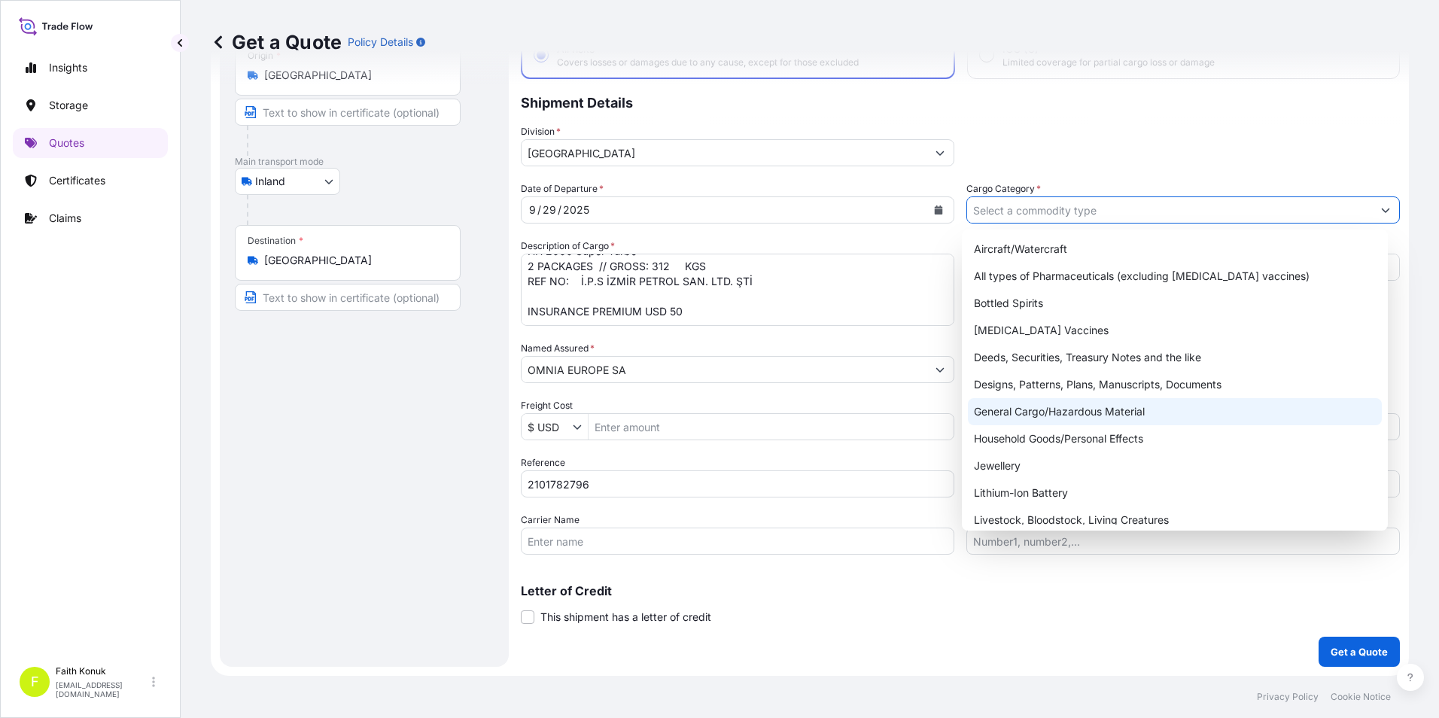
click at [1047, 413] on div "General Cargo/Hazardous Material" at bounding box center [1175, 411] width 415 height 27
type input "General Cargo/Hazardous Material"
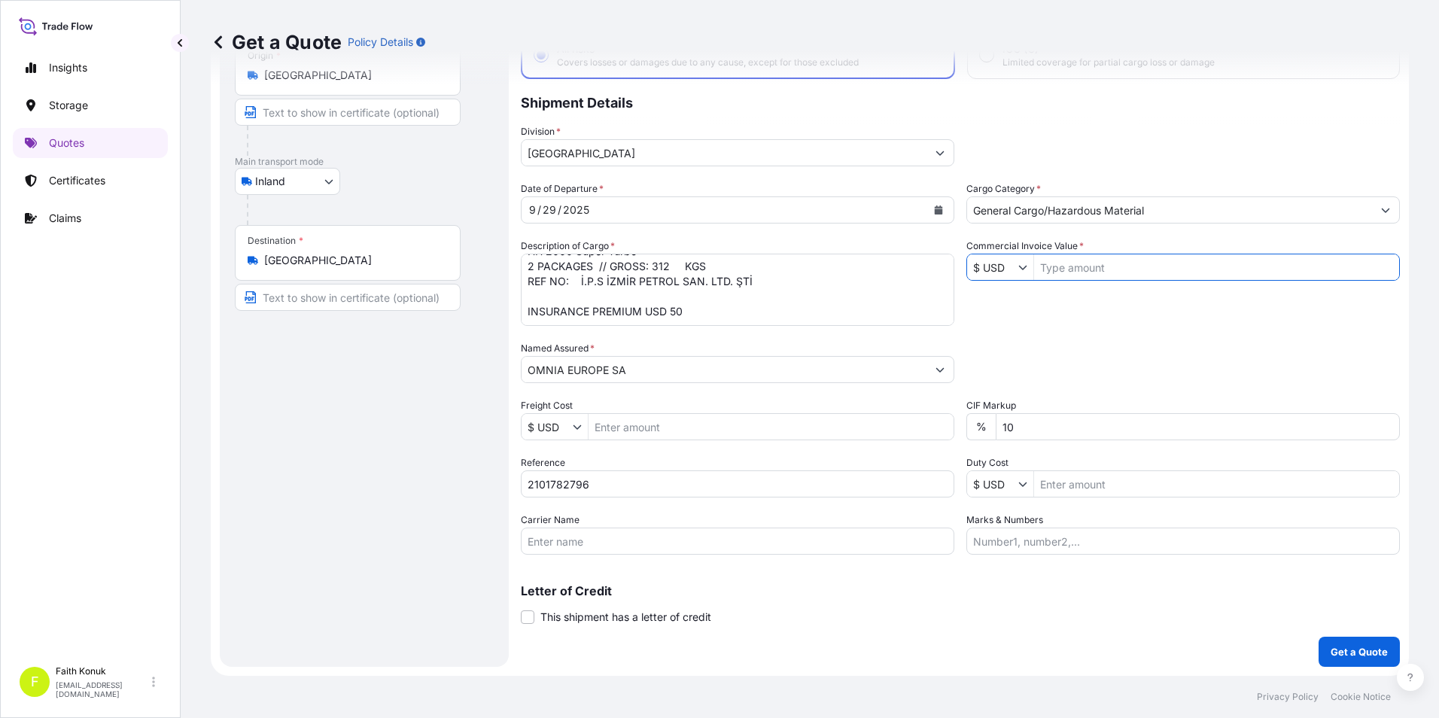
click at [1099, 263] on input "Commercial Invoice Value *" at bounding box center [1216, 267] width 365 height 27
type input "3,540"
click at [1067, 381] on div "Packing Category Type to search a container mode Please select a primary mode o…" at bounding box center [1184, 362] width 434 height 42
click at [1051, 339] on div "Date of Departure * [DATE] Cargo Category * General Cargo/Hazardous Material De…" at bounding box center [960, 367] width 879 height 373
click at [1067, 479] on input "Duty Cost" at bounding box center [1216, 484] width 365 height 27
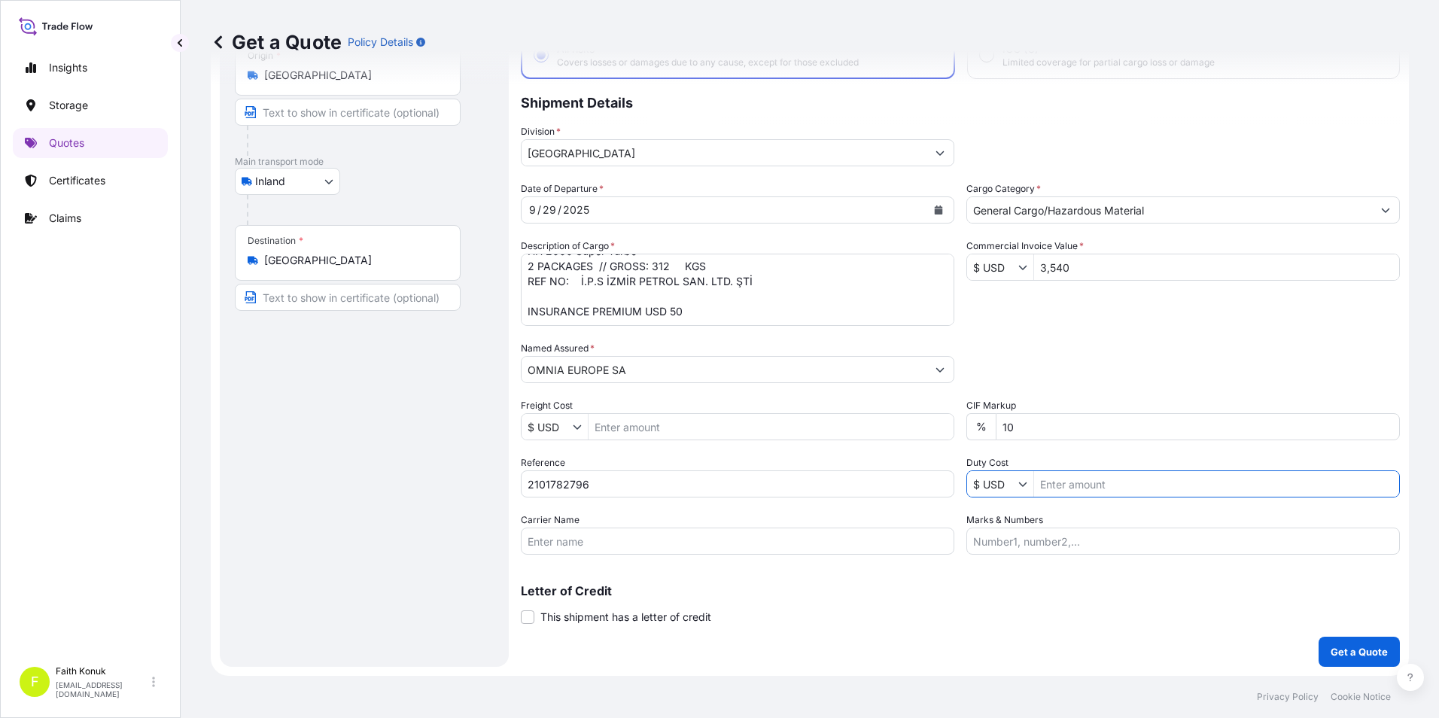
scroll to position [32, 0]
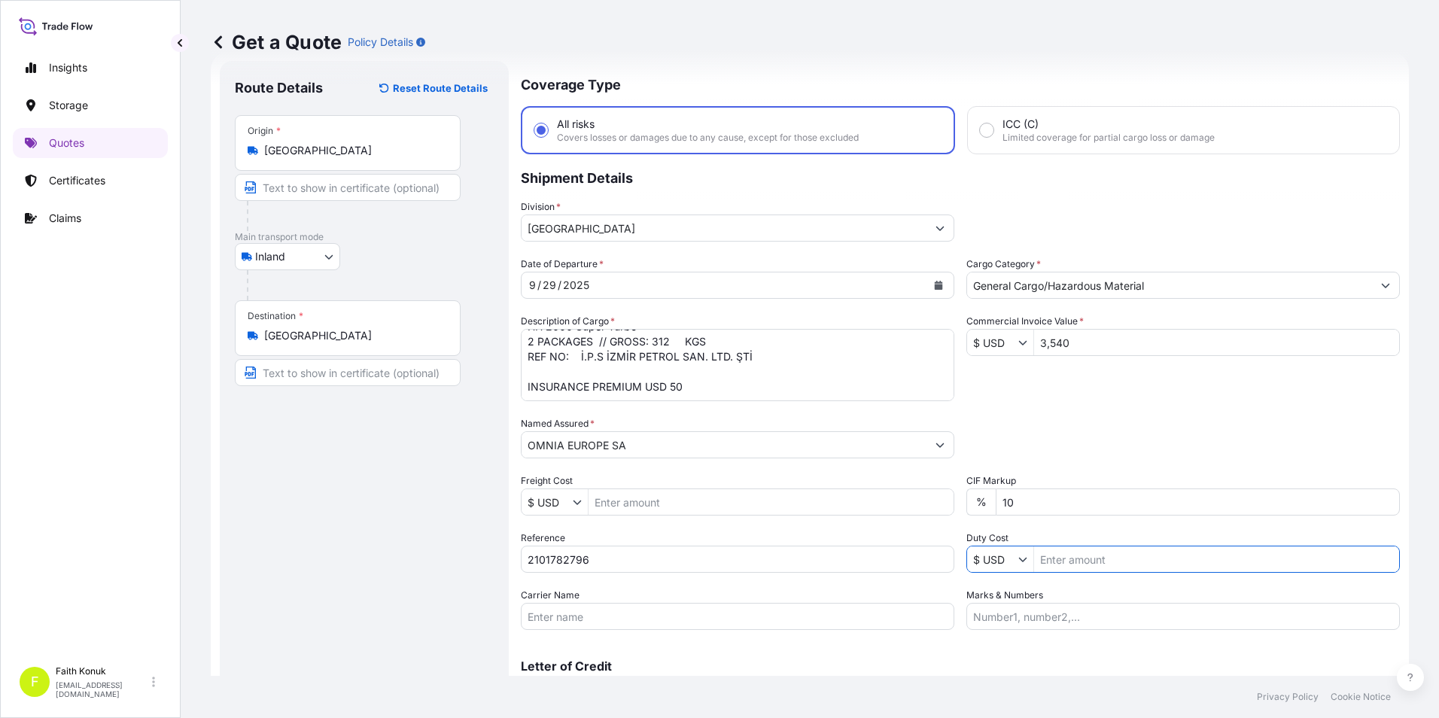
click at [1019, 337] on button "Show suggestions" at bounding box center [1026, 342] width 15 height 15
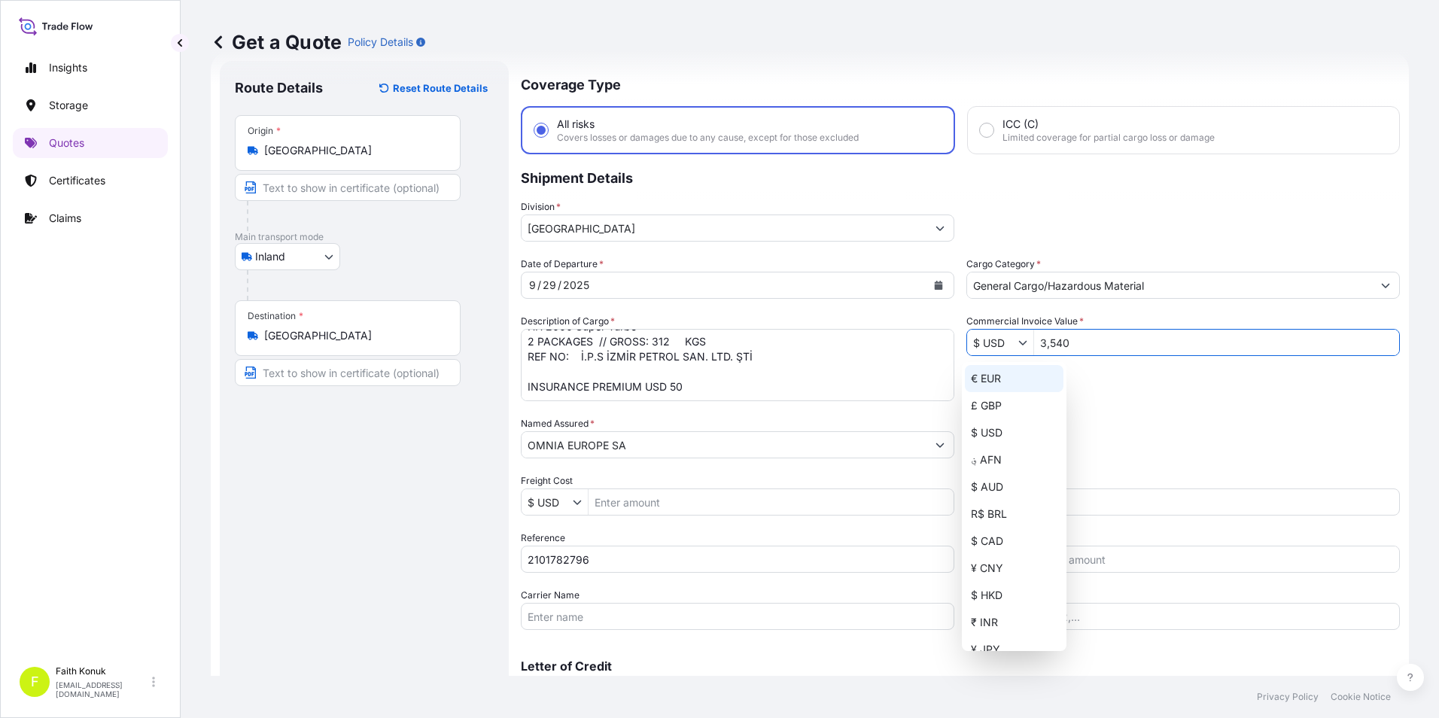
click at [1007, 384] on div "€ EUR" at bounding box center [1014, 378] width 99 height 27
type input "€ EUR"
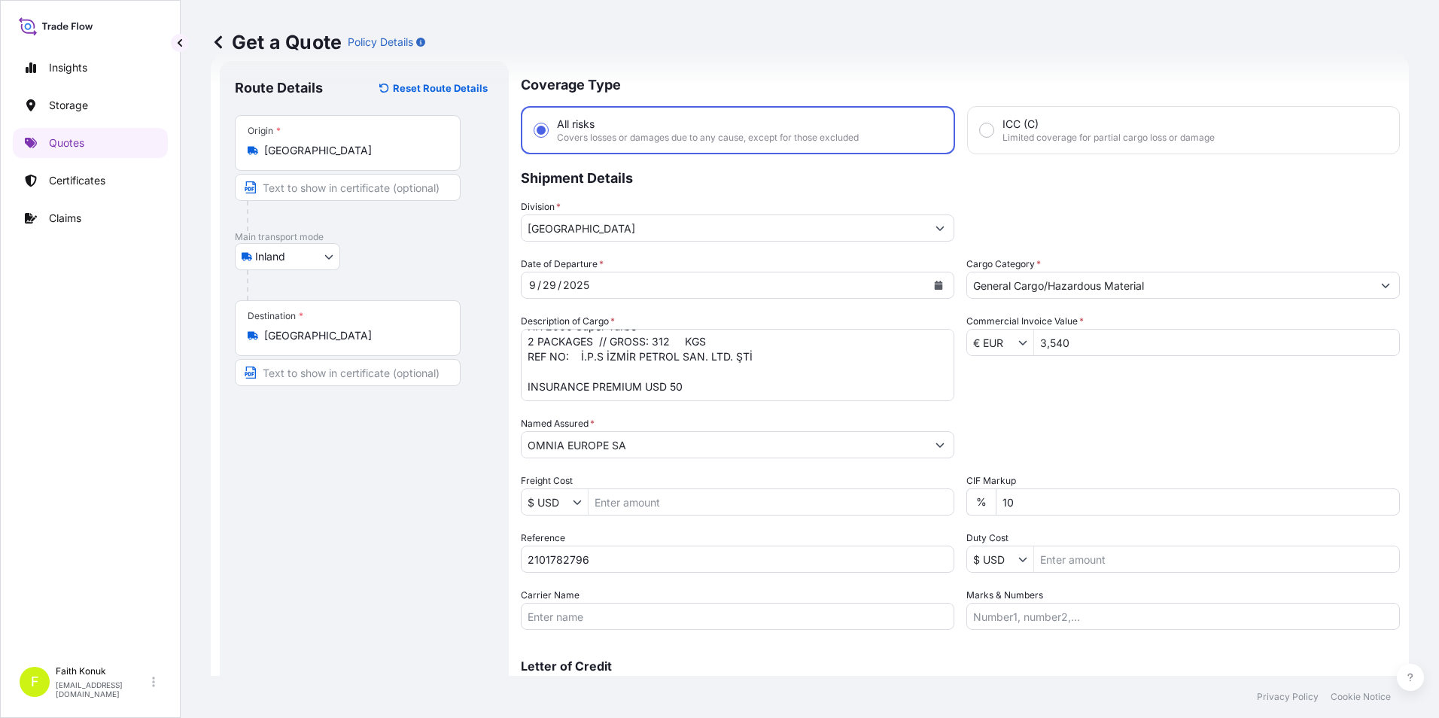
click at [1078, 388] on div "Date of Departure * [DATE] Cargo Category * General Cargo/Hazardous Material De…" at bounding box center [960, 443] width 879 height 373
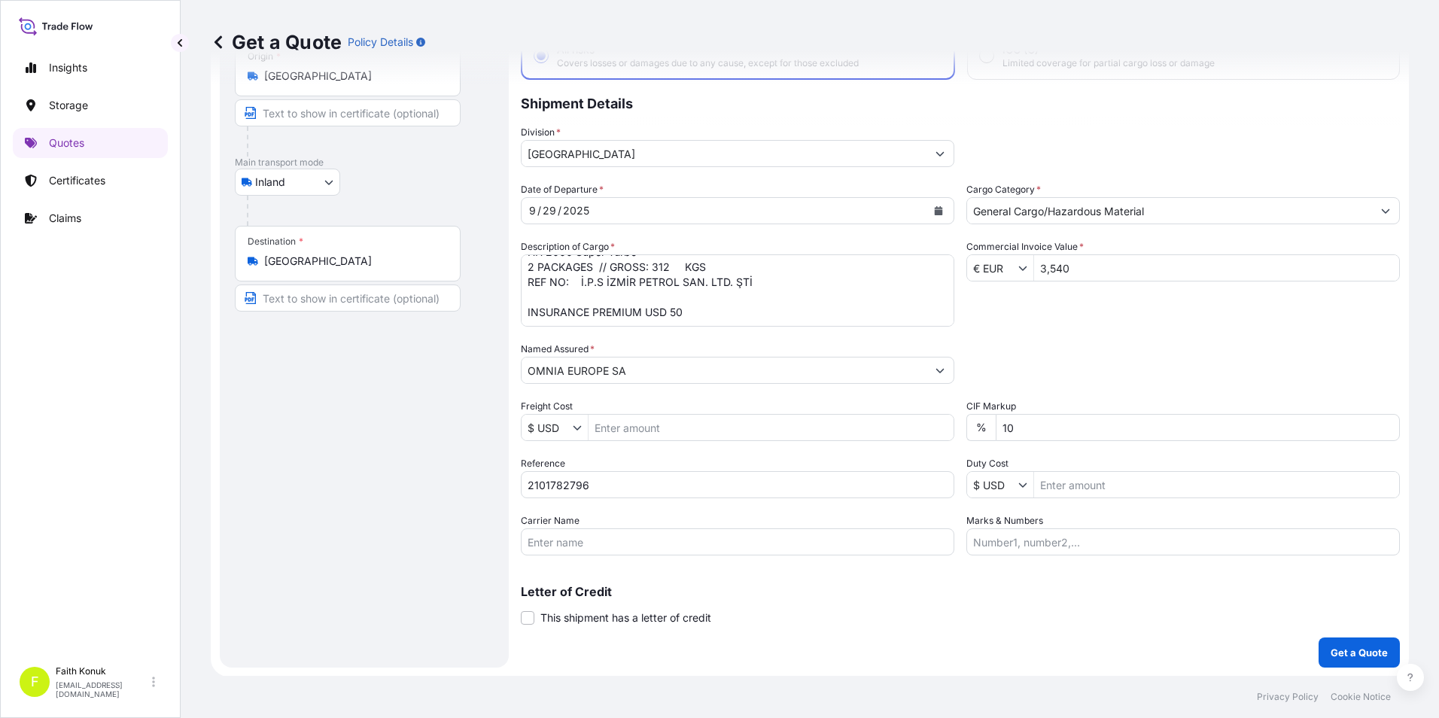
scroll to position [108, 0]
click at [1334, 655] on p "Get a Quote" at bounding box center [1359, 651] width 57 height 15
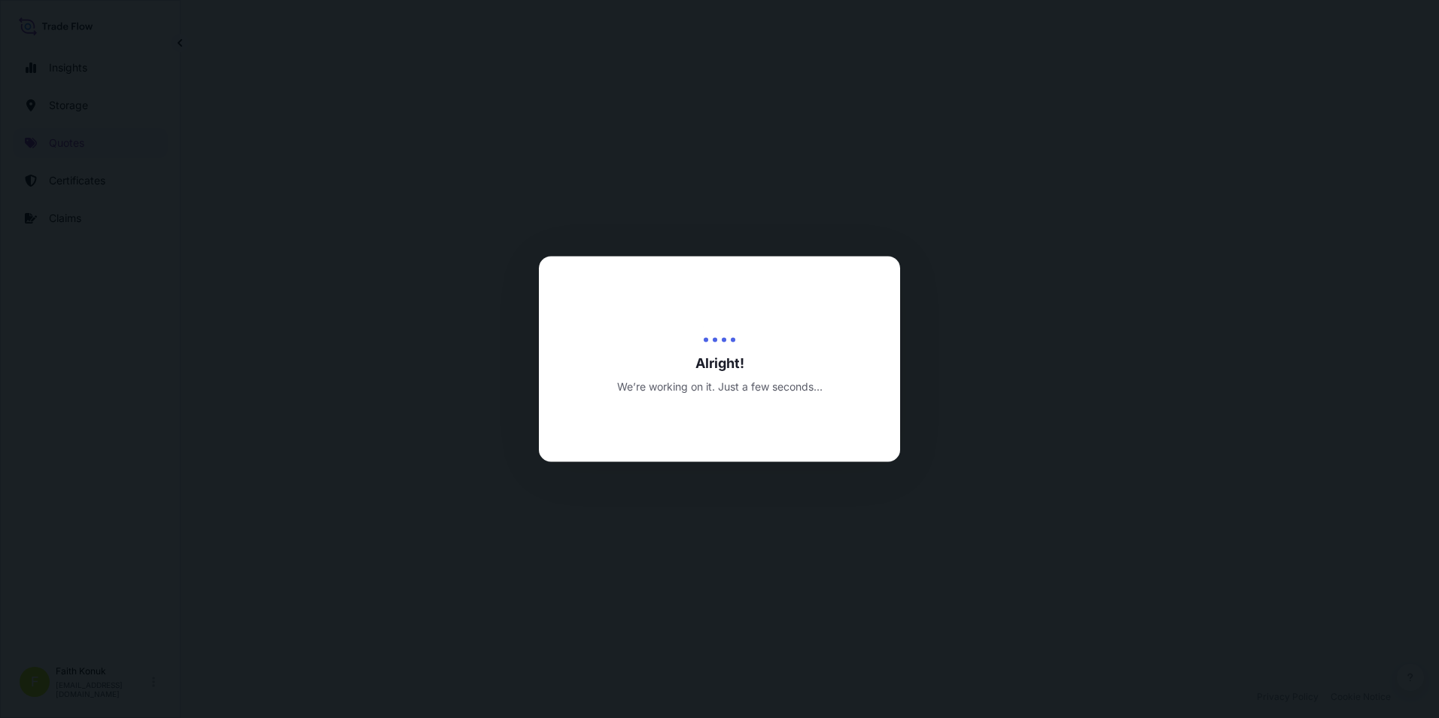
select select "Inland"
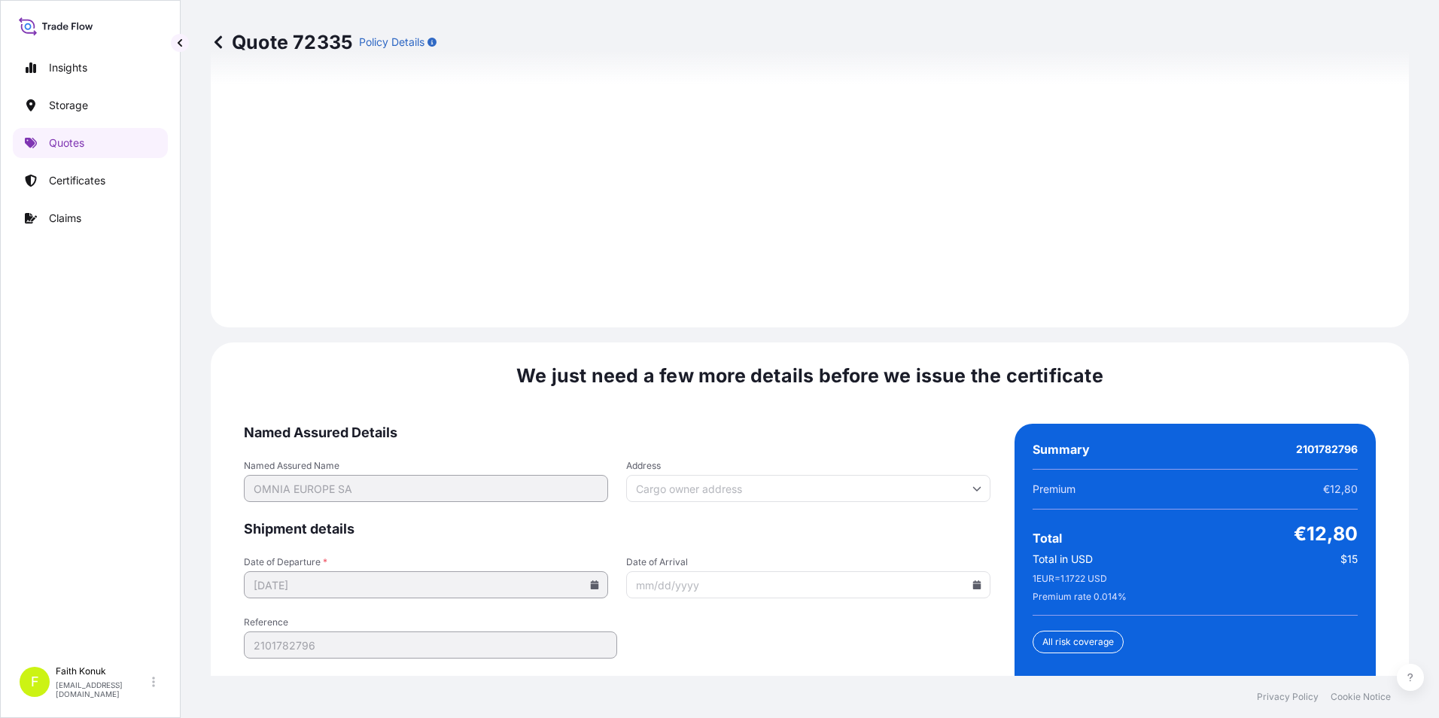
scroll to position [2198, 0]
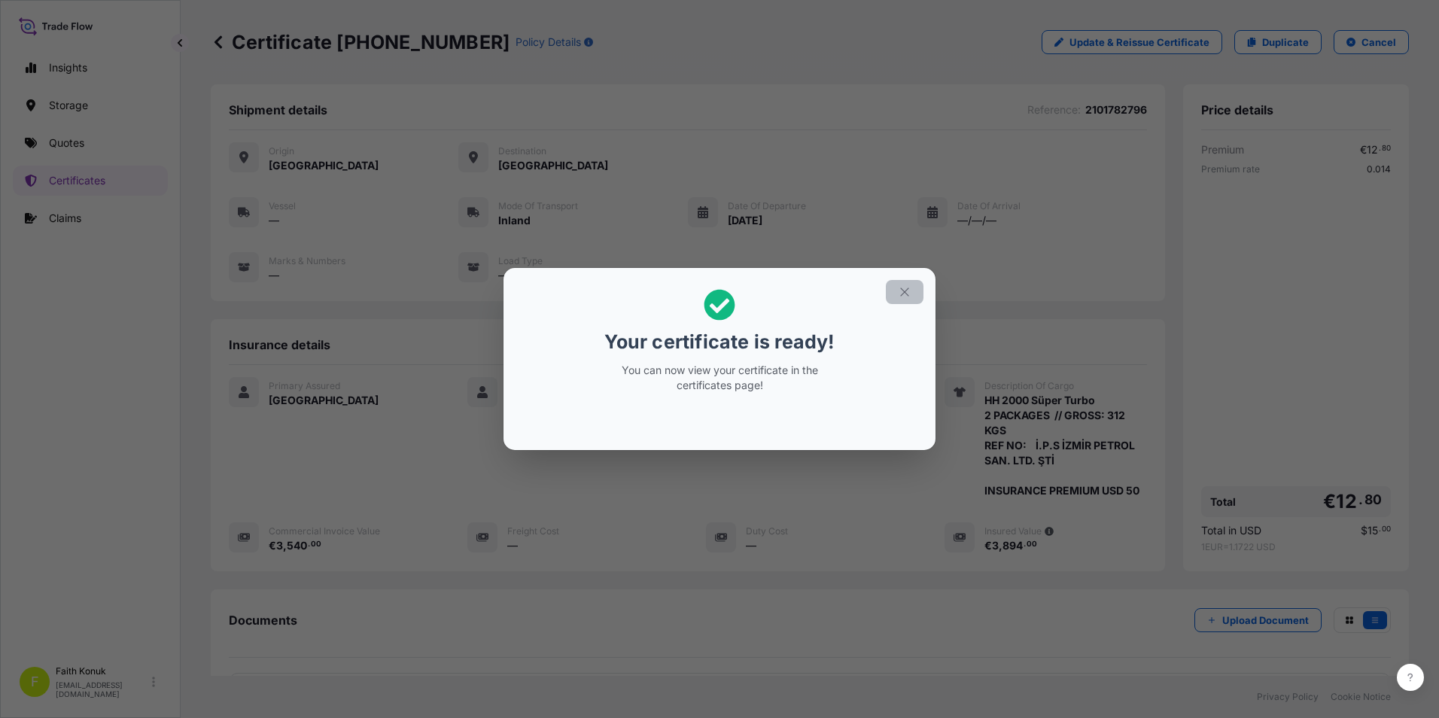
click at [903, 296] on icon "button" at bounding box center [905, 292] width 14 height 14
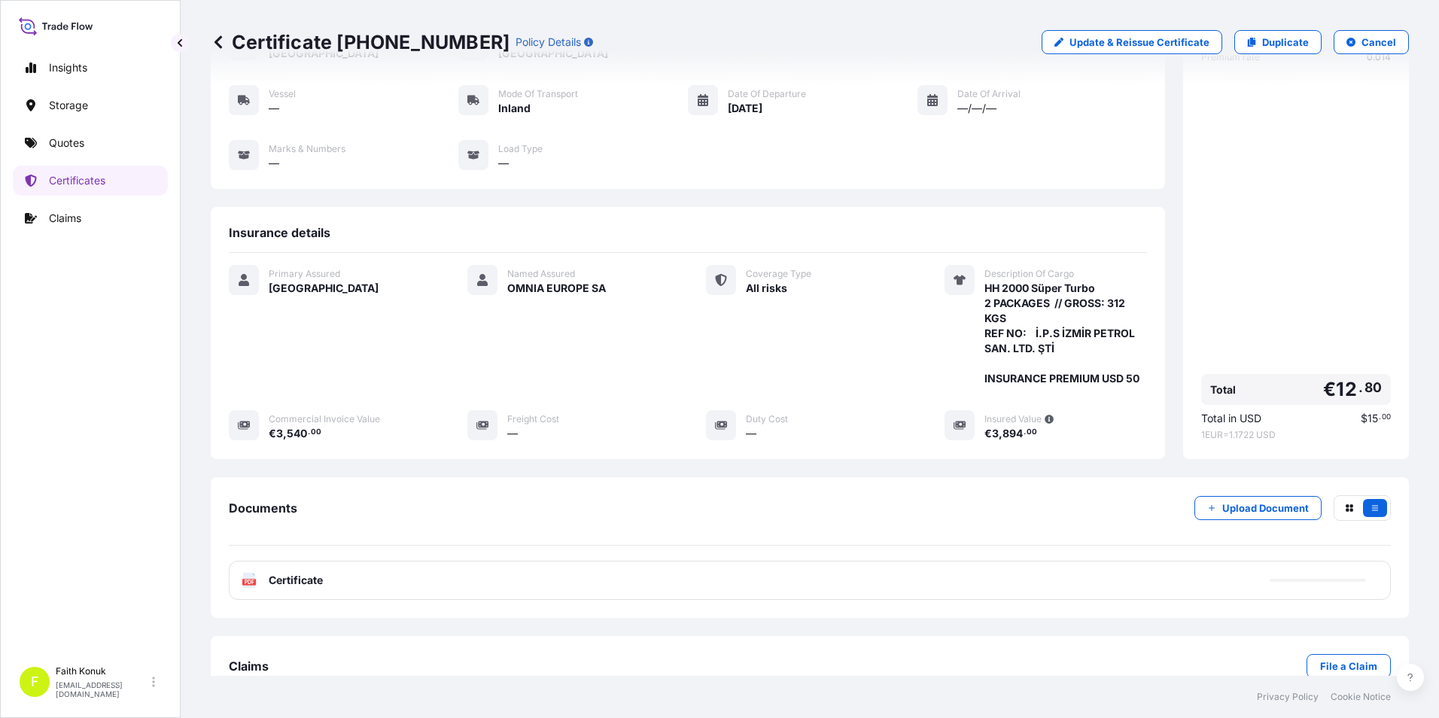
scroll to position [148, 0]
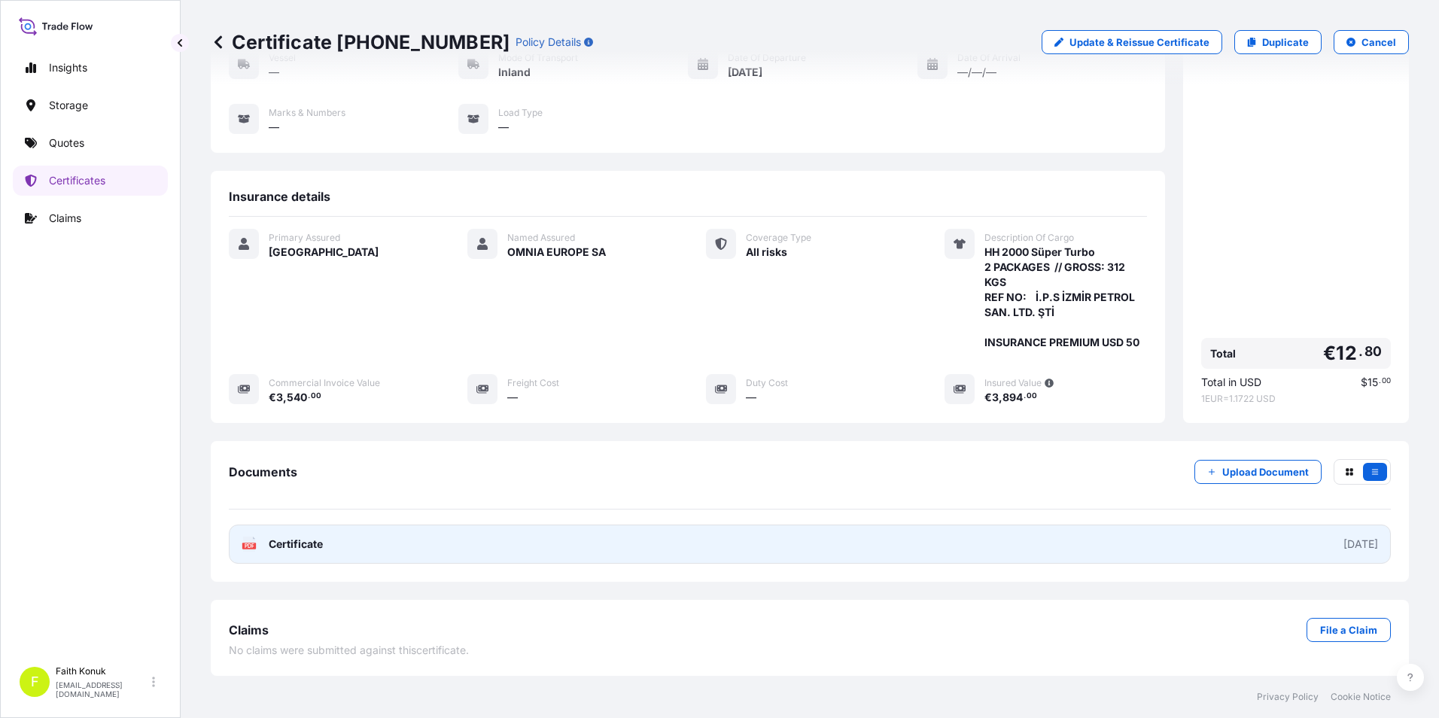
click at [313, 540] on span "Certificate" at bounding box center [296, 544] width 54 height 15
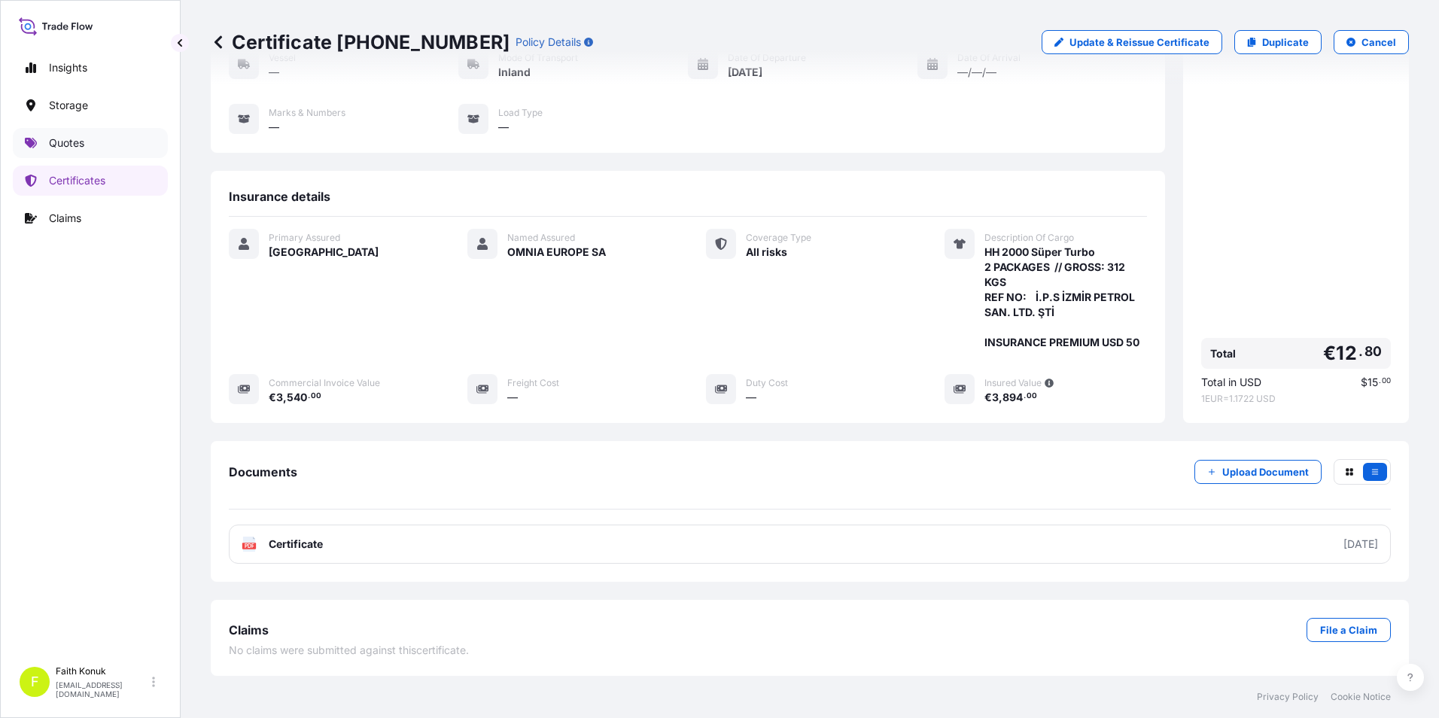
click at [126, 150] on link "Quotes" at bounding box center [90, 143] width 155 height 30
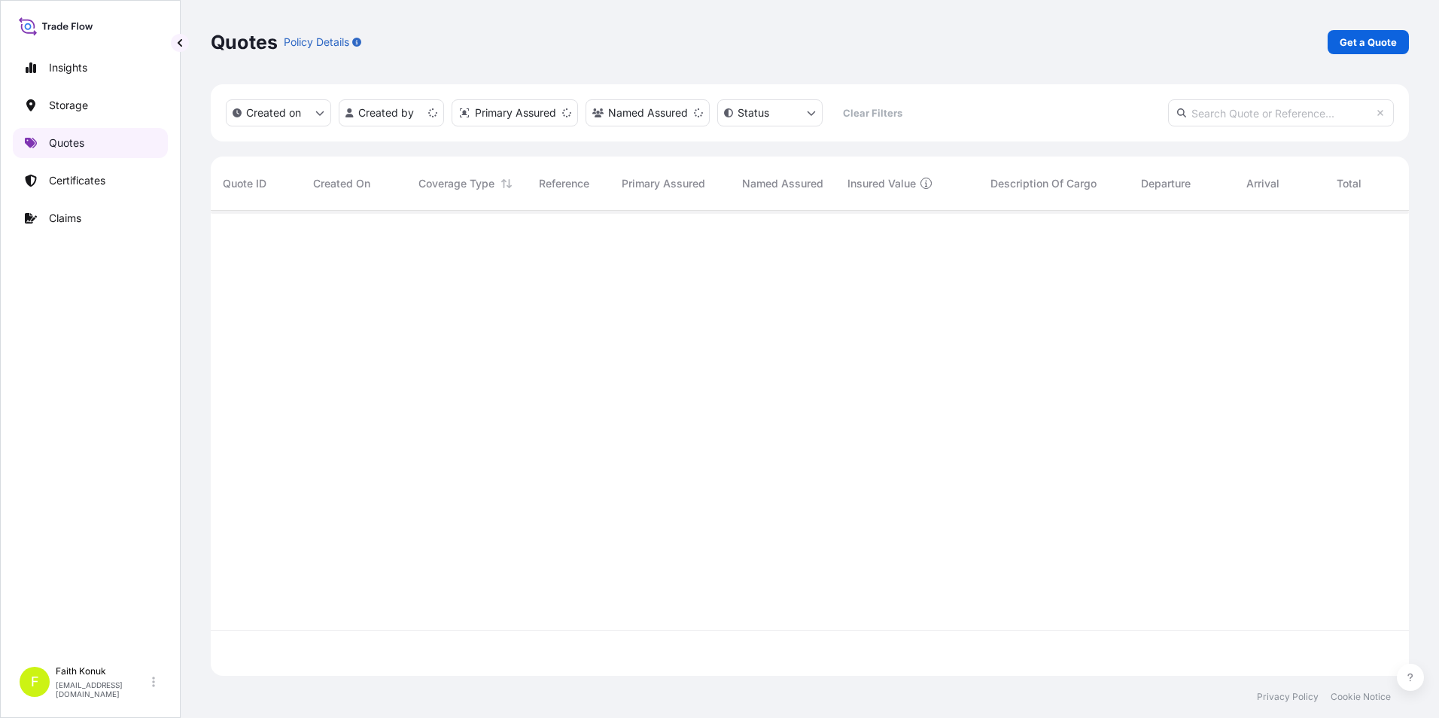
scroll to position [462, 1187]
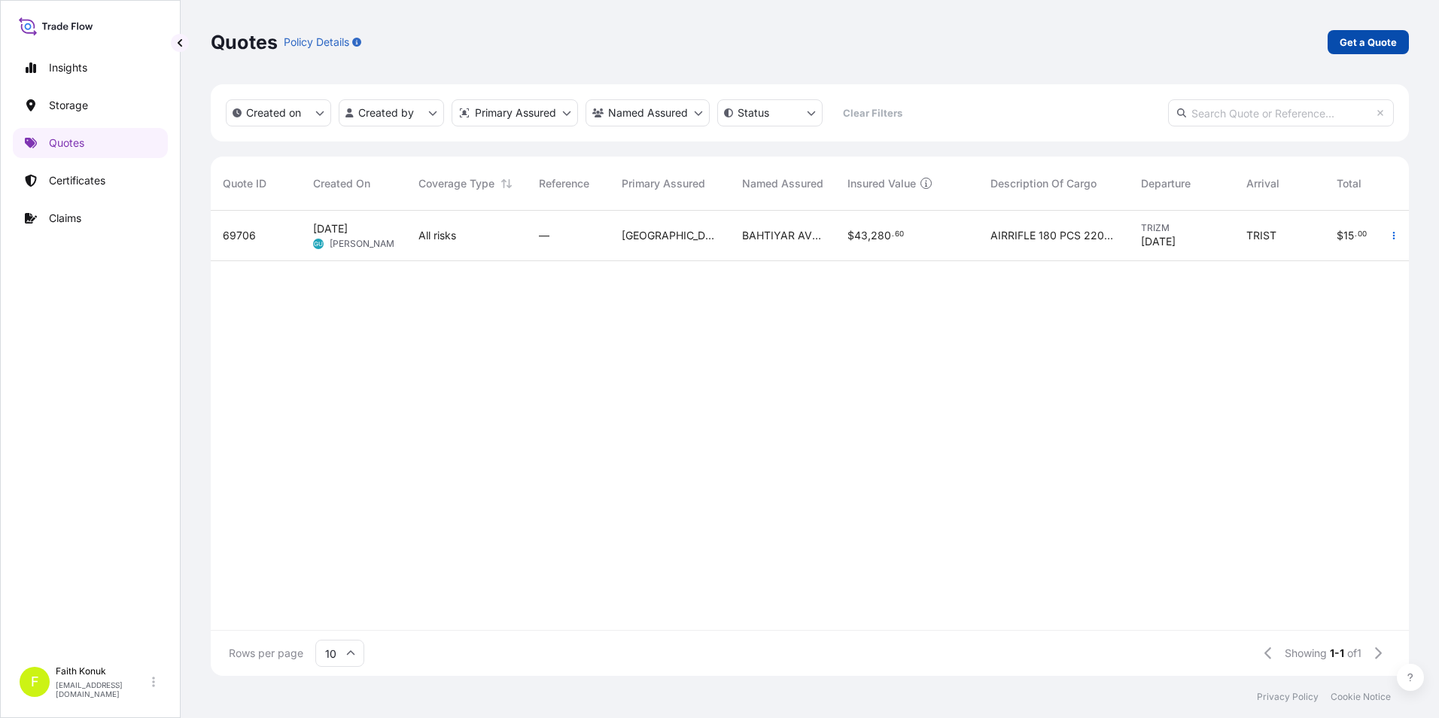
click at [1337, 53] on link "Get a Quote" at bounding box center [1368, 42] width 81 height 24
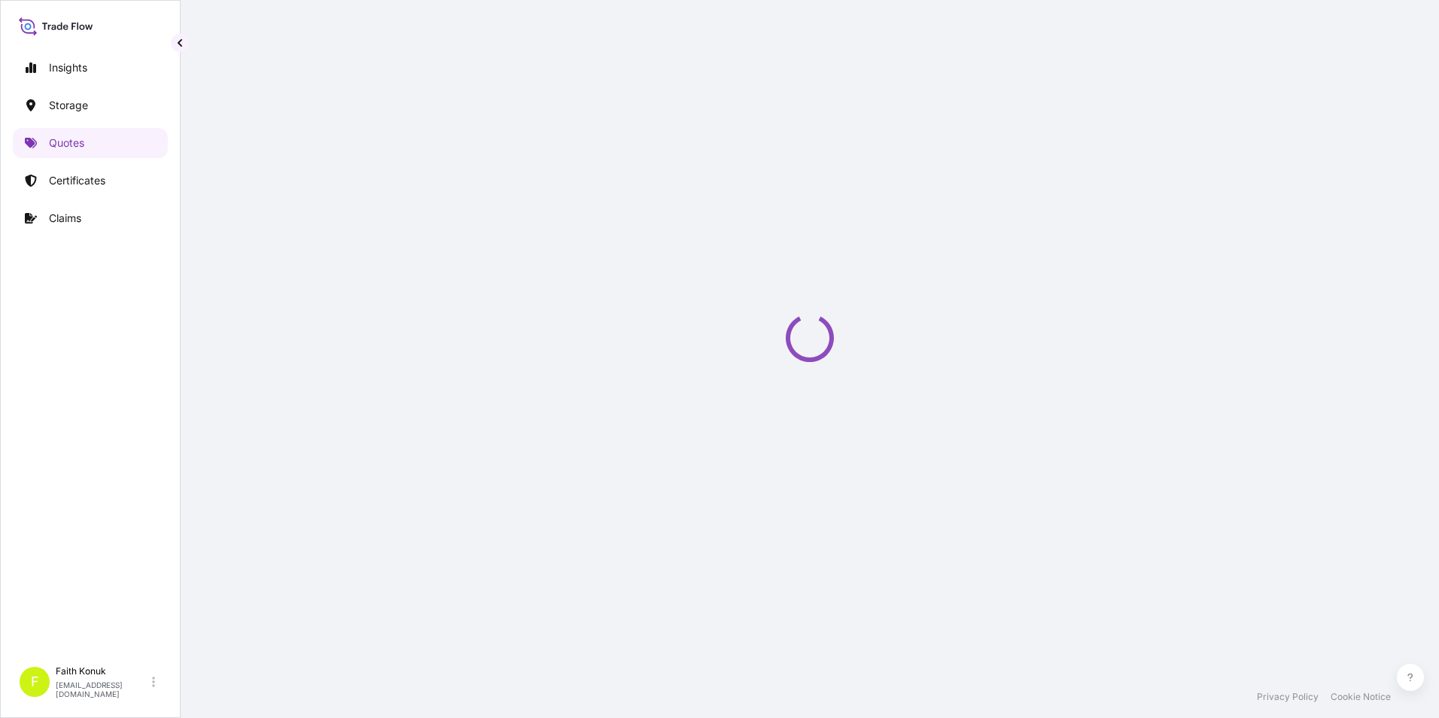
scroll to position [24, 0]
select select "Water"
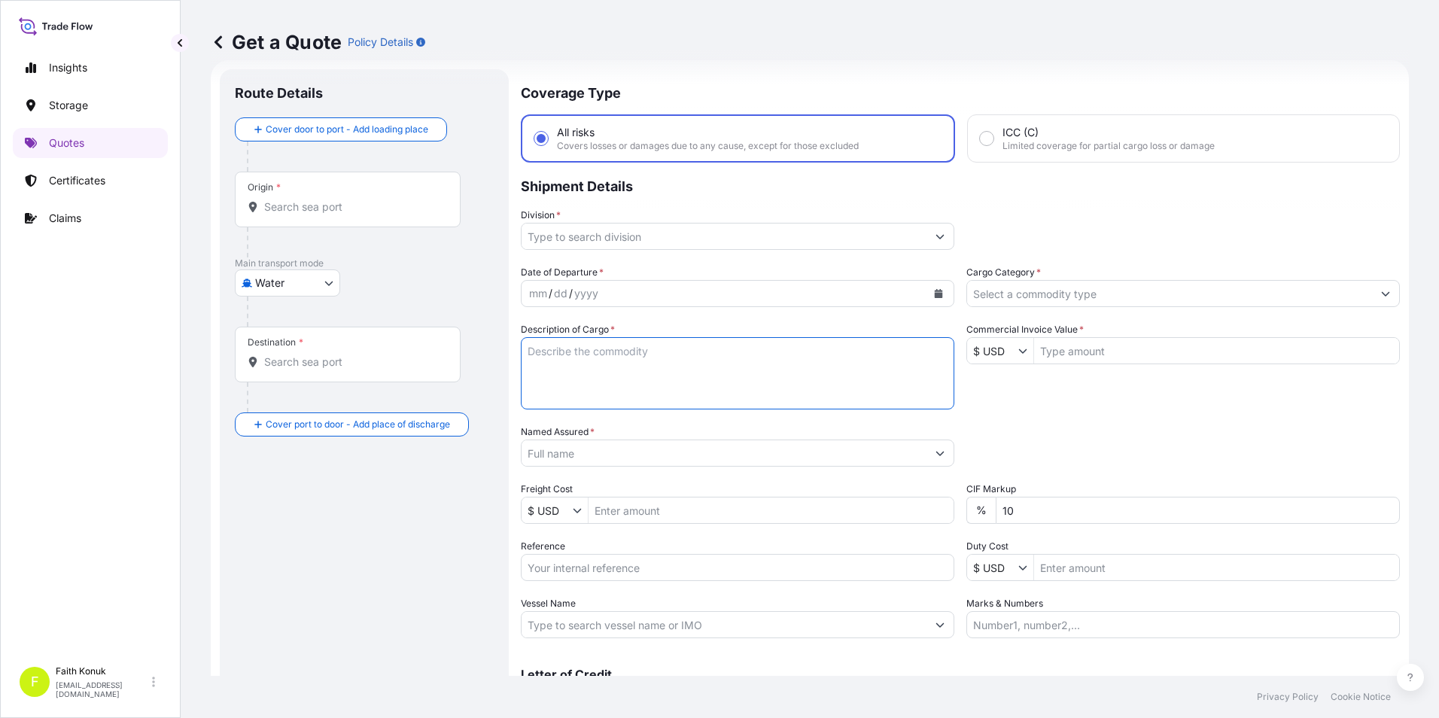
drag, startPoint x: 544, startPoint y: 352, endPoint x: 668, endPoint y: 369, distance: 125.4
click at [668, 369] on textarea "Description of Cargo *" at bounding box center [738, 373] width 434 height 72
click at [212, 41] on icon at bounding box center [218, 42] width 15 height 15
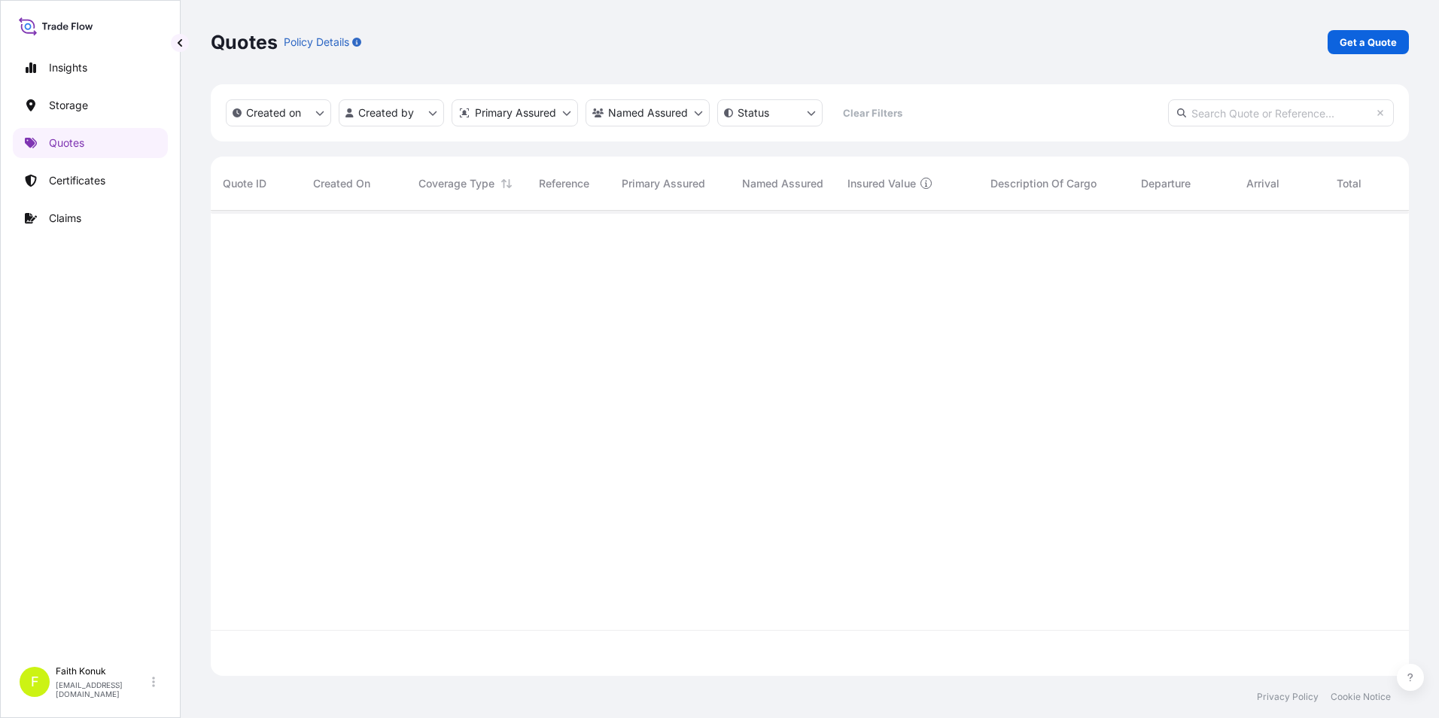
scroll to position [462, 1187]
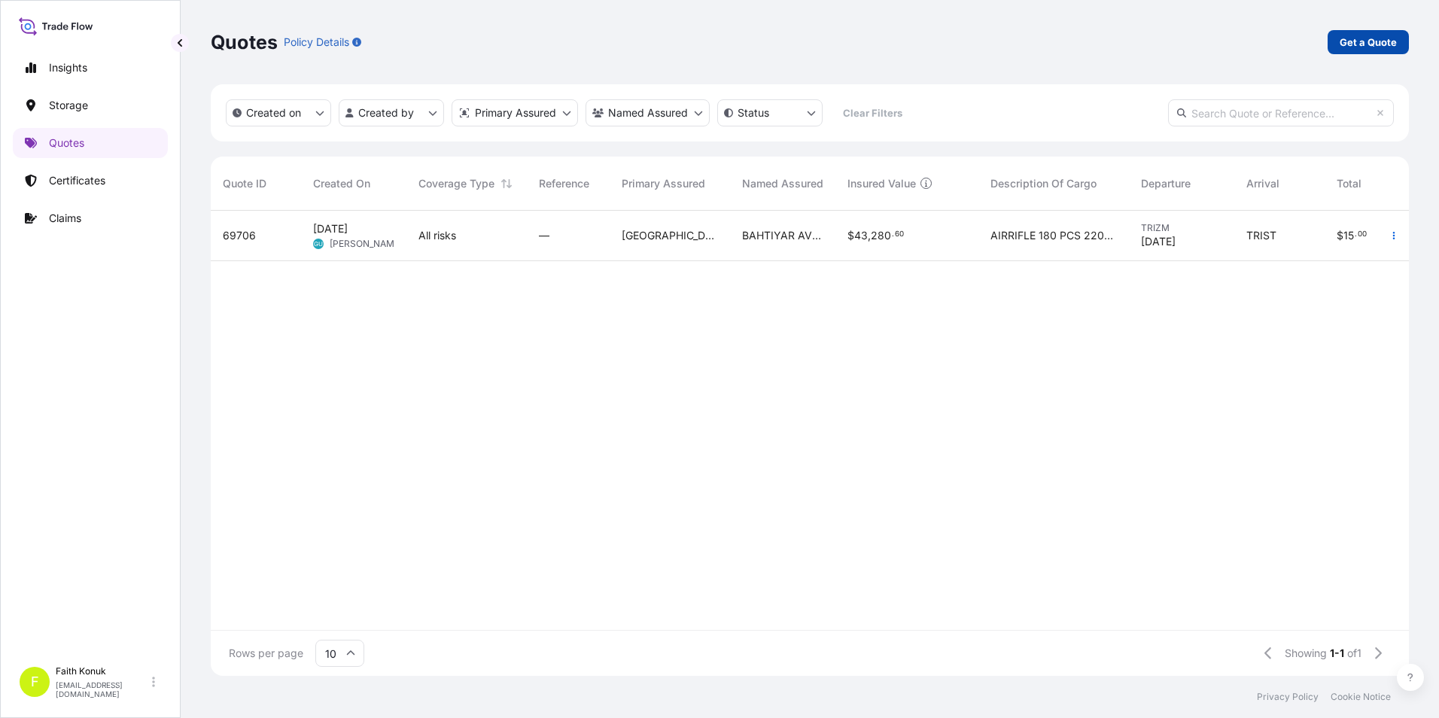
click at [1369, 44] on p "Get a Quote" at bounding box center [1368, 42] width 57 height 15
select select "Water"
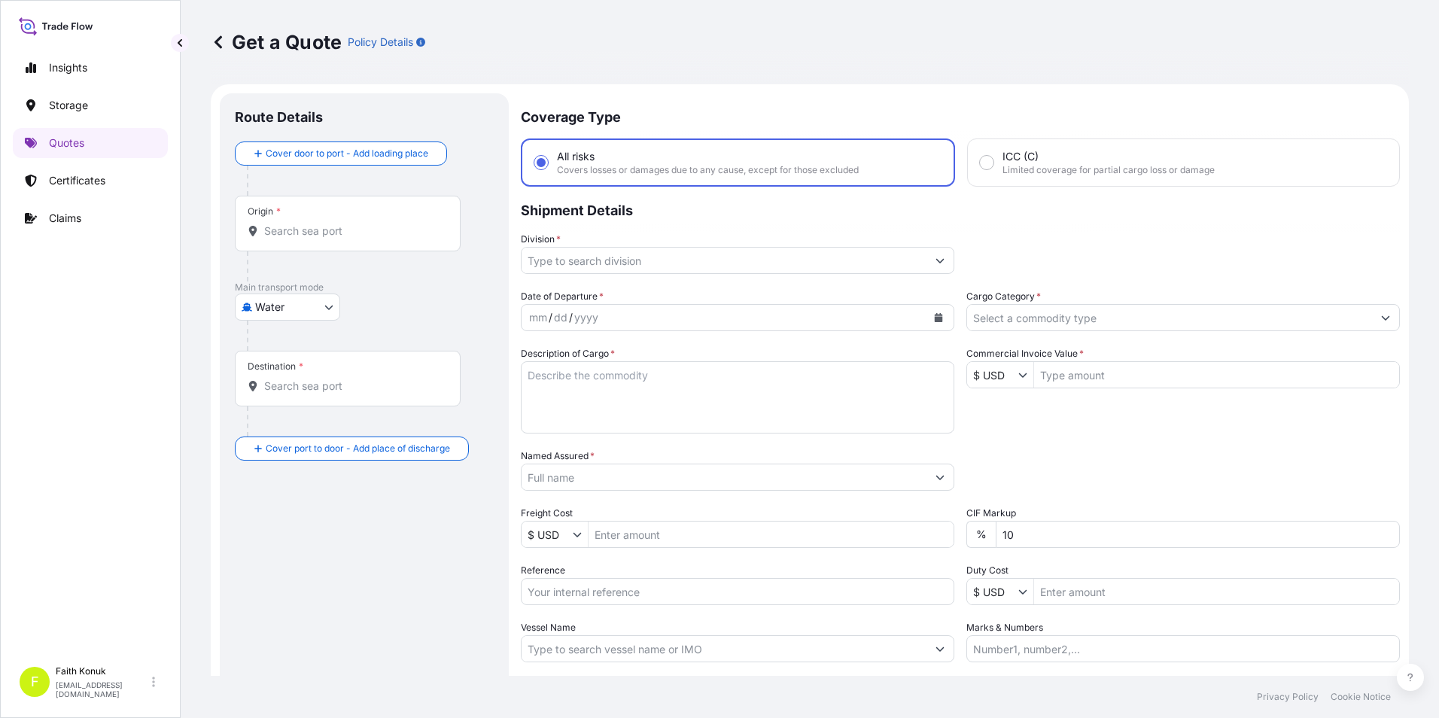
scroll to position [24, 0]
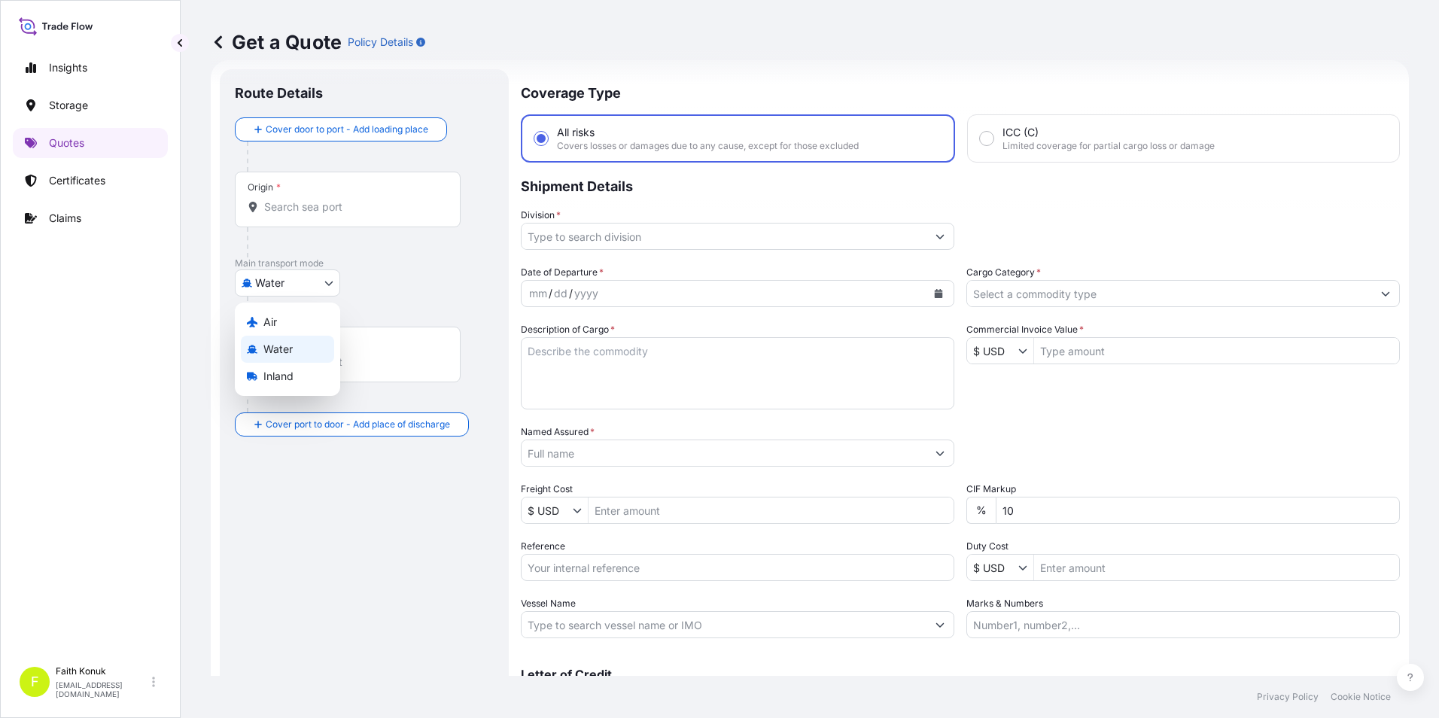
click at [327, 287] on body "Insights Storage Quotes Certificates Claims F [PERSON_NAME] [EMAIL_ADDRESS][DOM…" at bounding box center [719, 359] width 1439 height 718
click at [280, 346] on span "Water" at bounding box center [277, 349] width 29 height 15
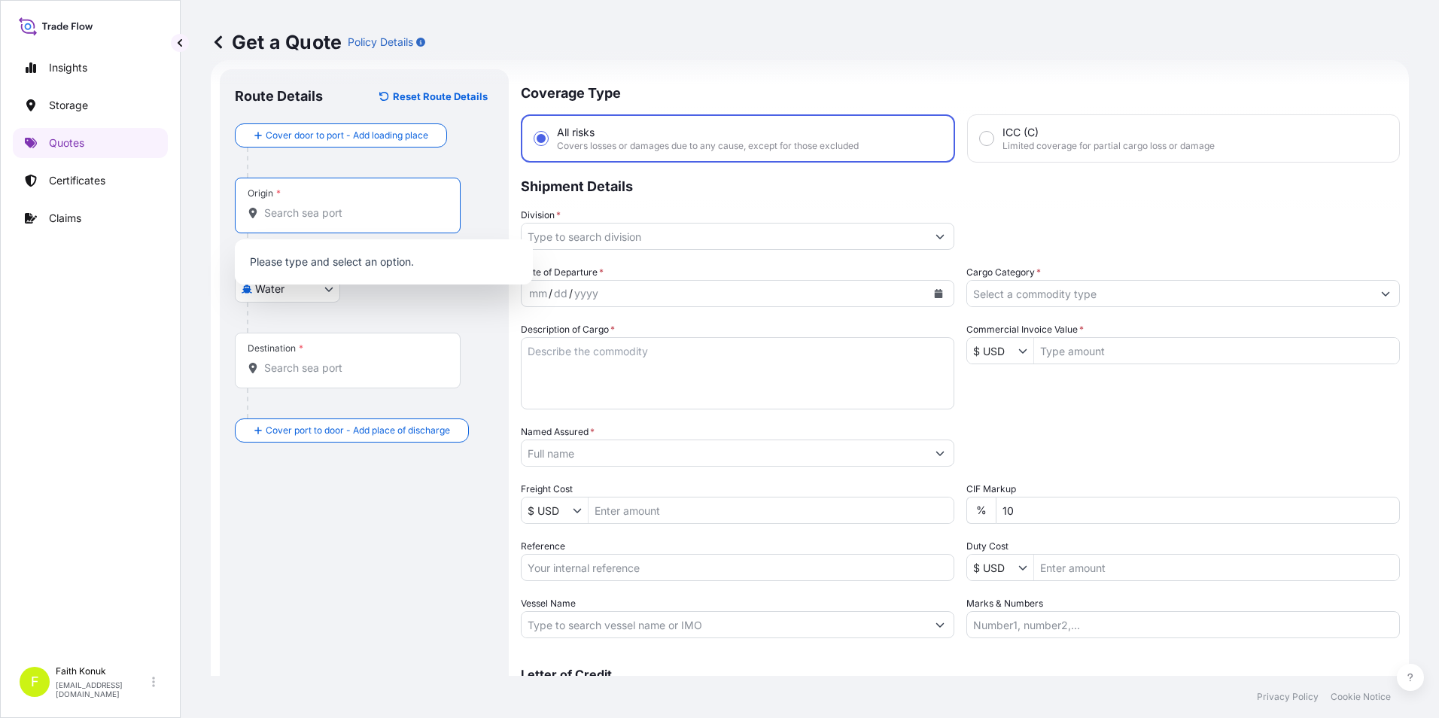
click at [277, 218] on input "Origin *" at bounding box center [353, 213] width 178 height 15
click at [315, 212] on input "Origin * Please select an origin" at bounding box center [353, 213] width 178 height 15
paste input "ROMANYA"
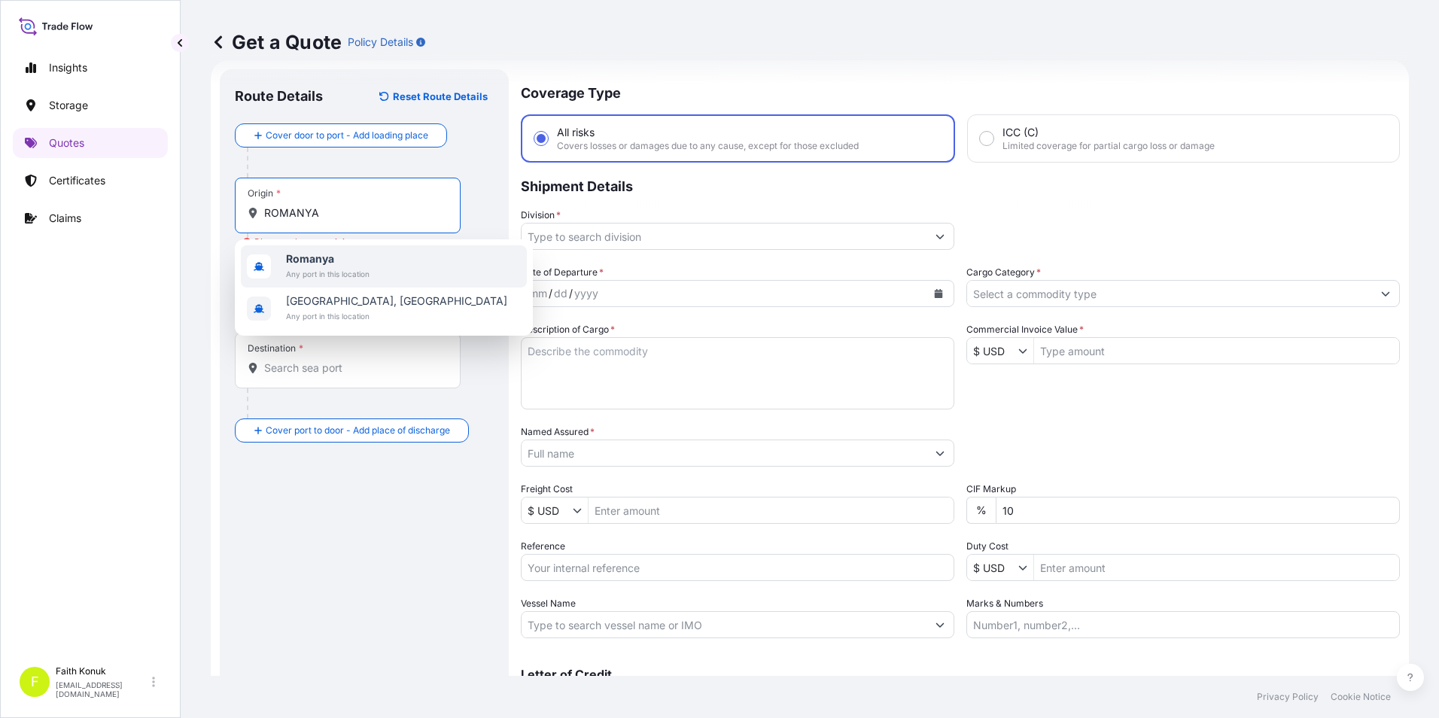
click at [359, 263] on span "Romanya" at bounding box center [328, 258] width 84 height 15
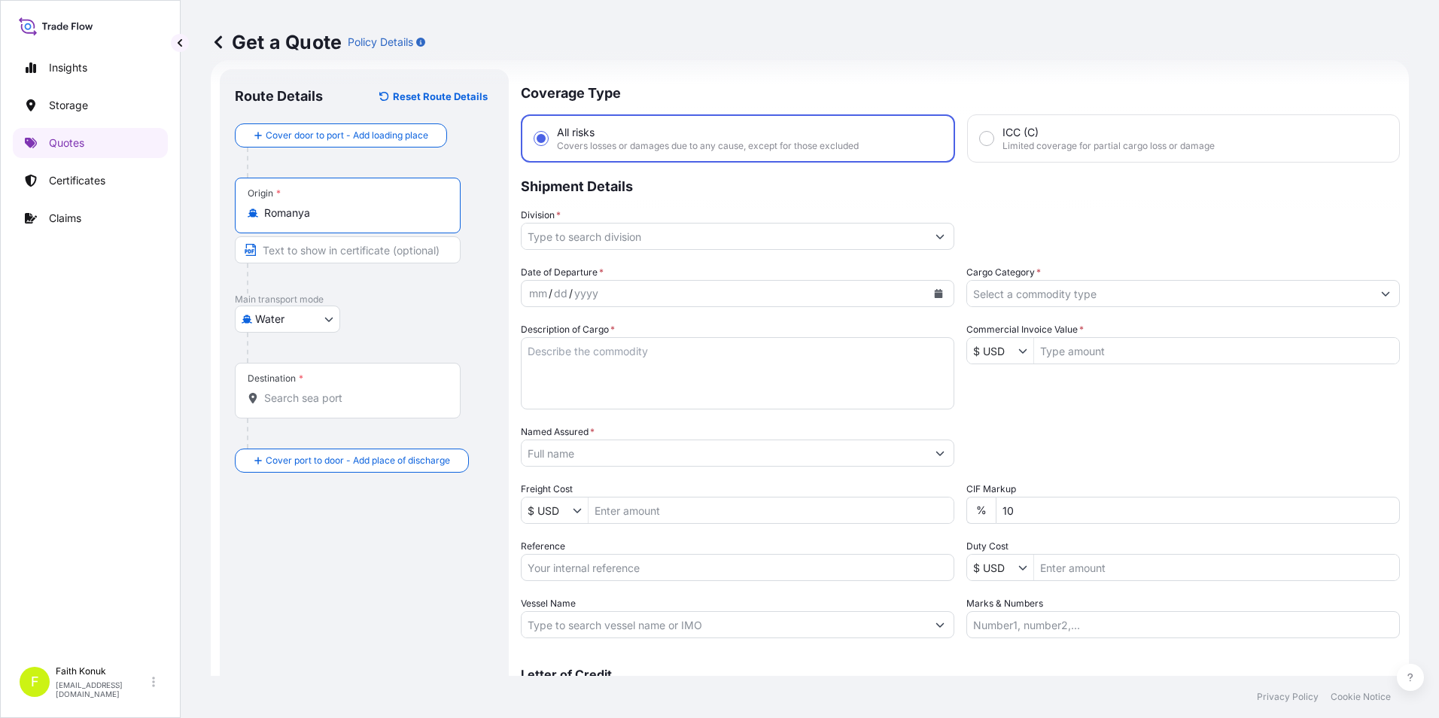
type input "Romanya"
click at [341, 394] on input "Destination *" at bounding box center [353, 398] width 178 height 15
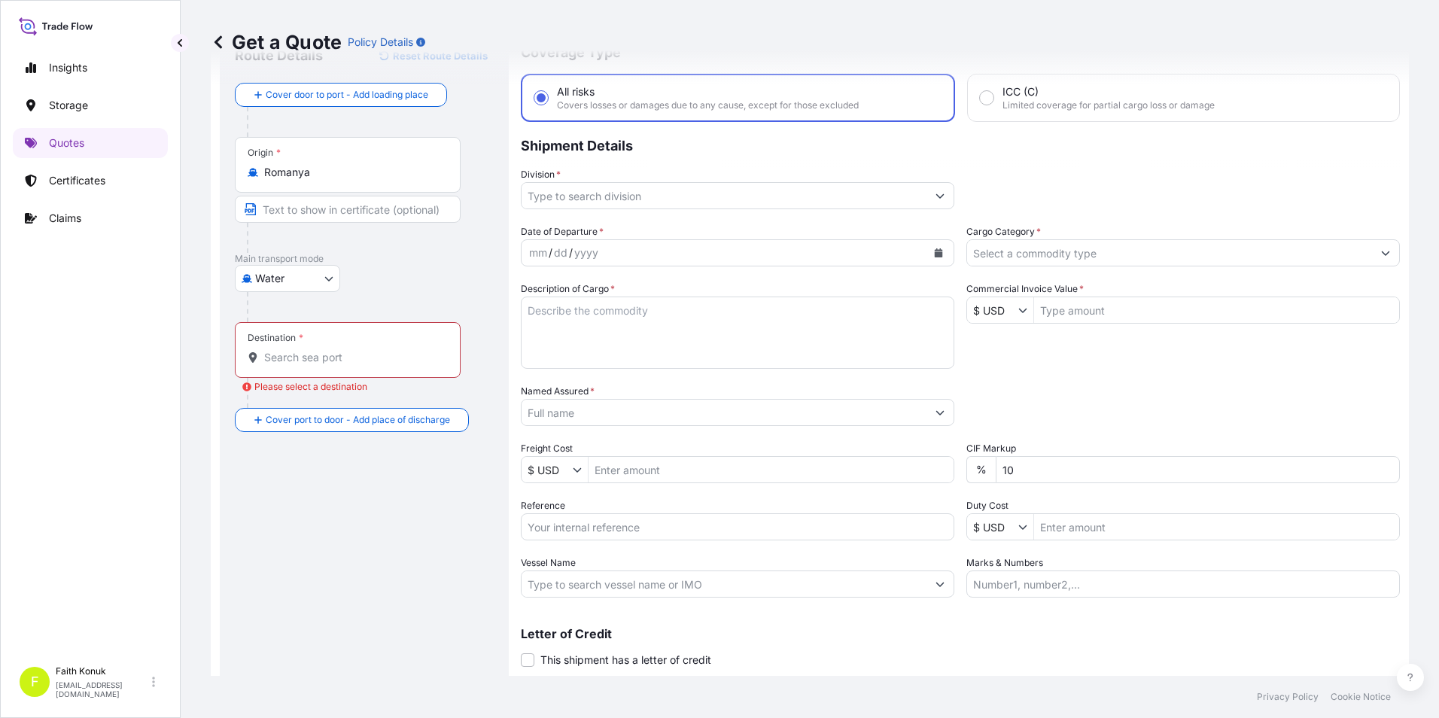
scroll to position [99, 0]
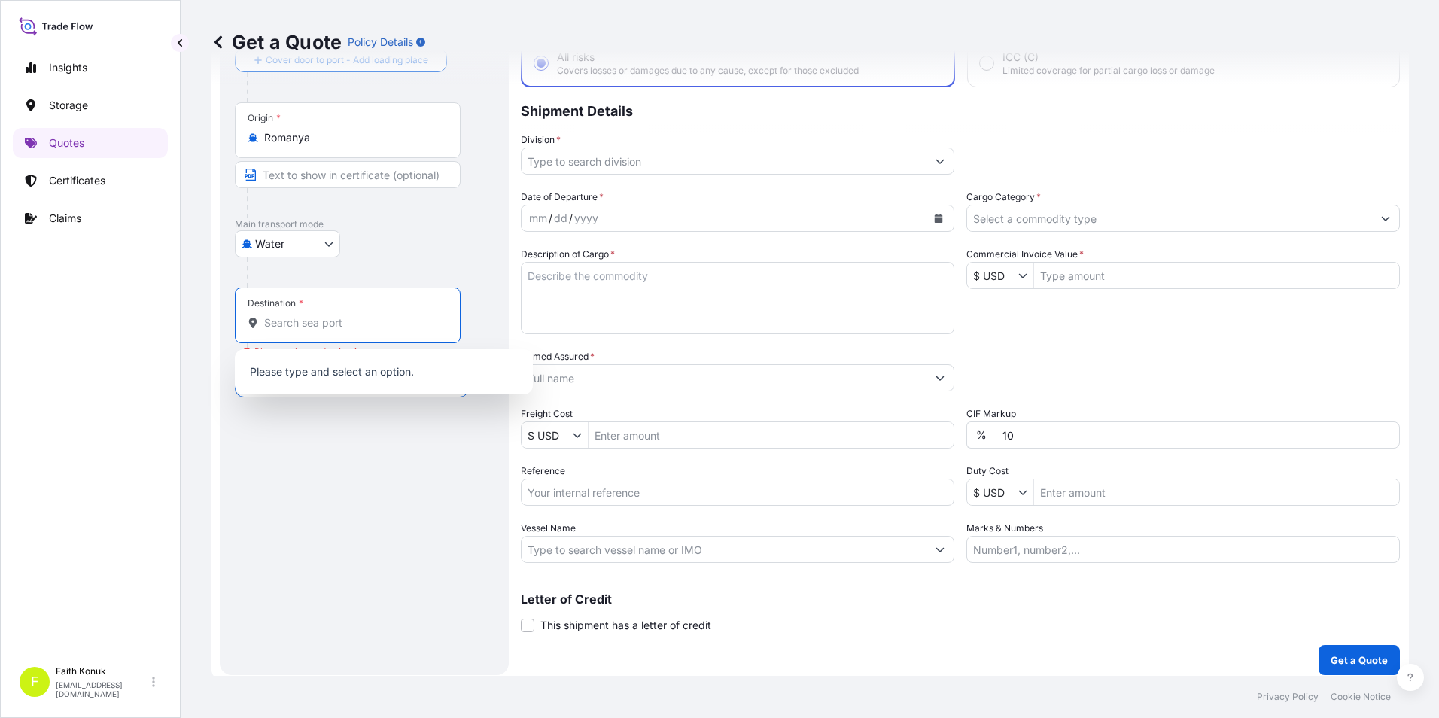
click at [307, 325] on input "Destination * Please select a destination" at bounding box center [353, 322] width 178 height 15
paste input "APAPA"
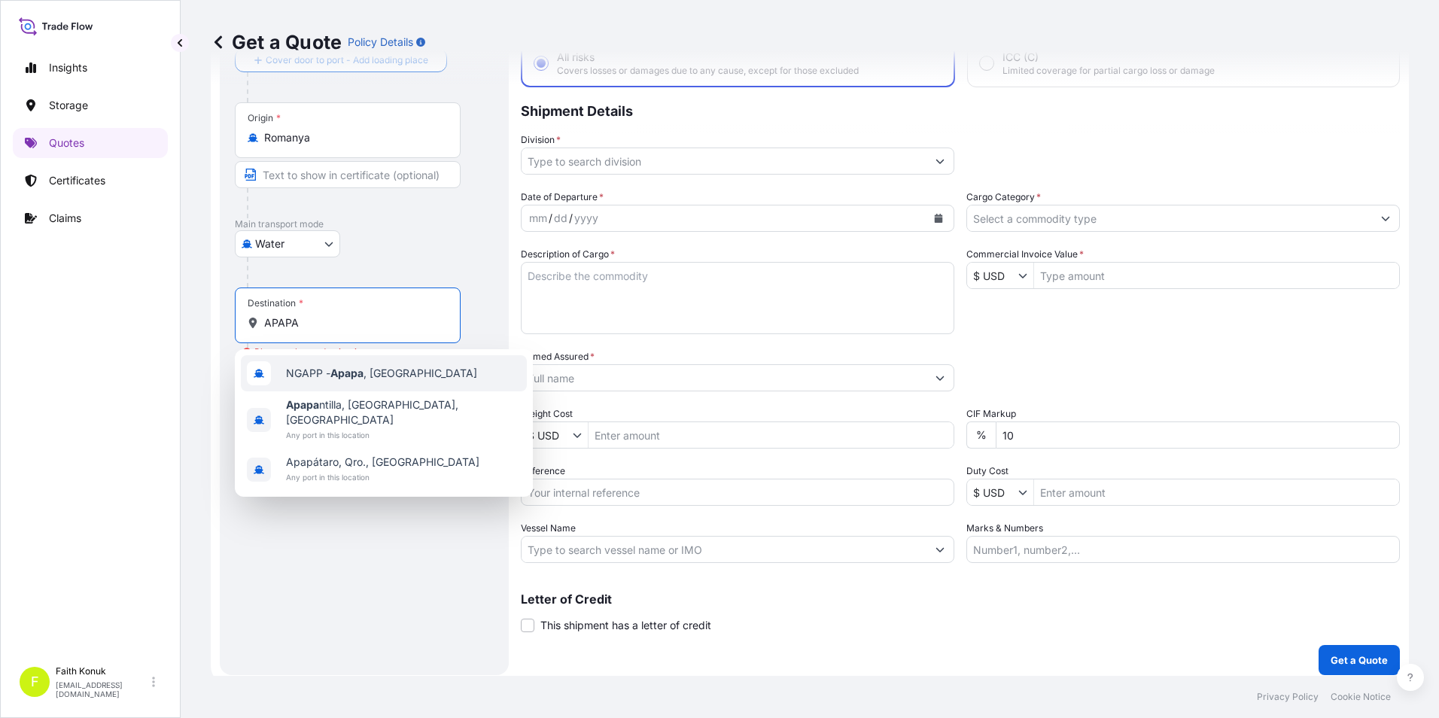
click at [306, 373] on span "NGAPP - [GEOGRAPHIC_DATA] , [GEOGRAPHIC_DATA]" at bounding box center [381, 373] width 191 height 15
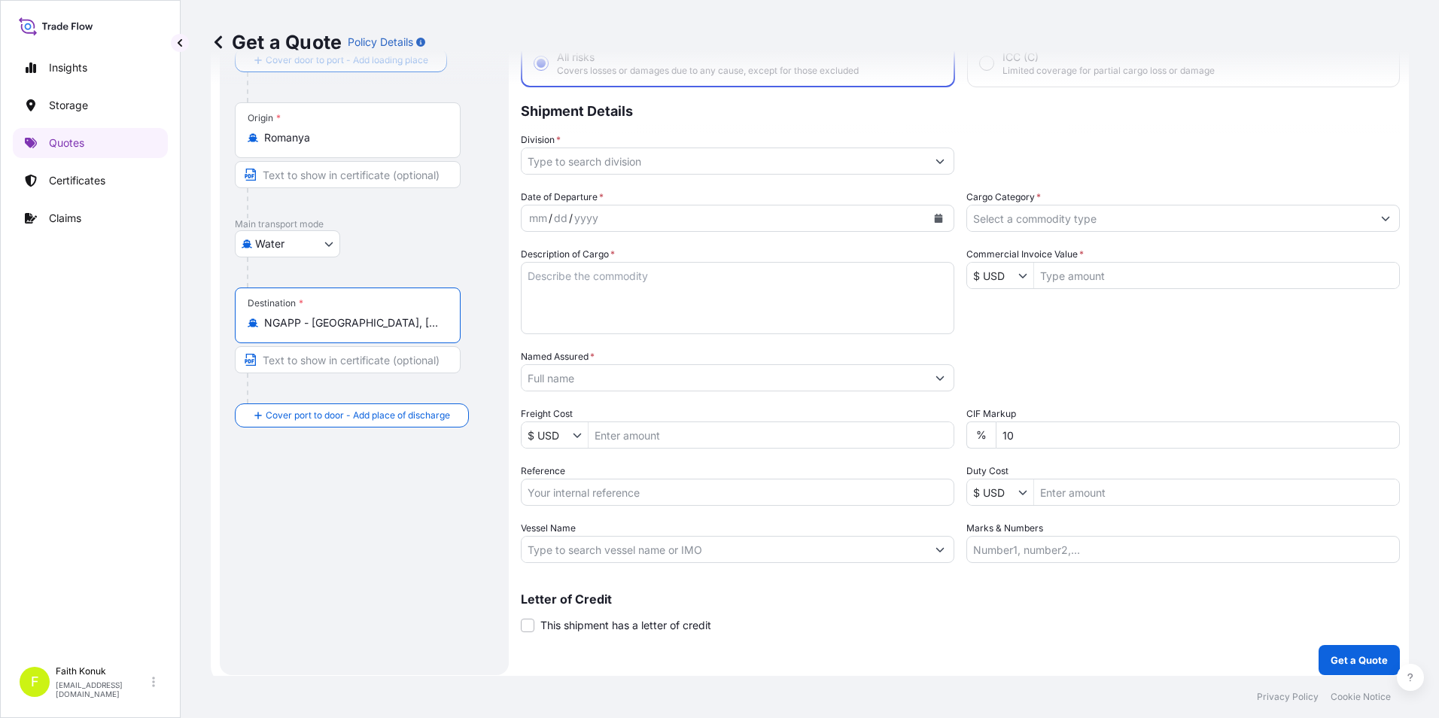
scroll to position [24, 0]
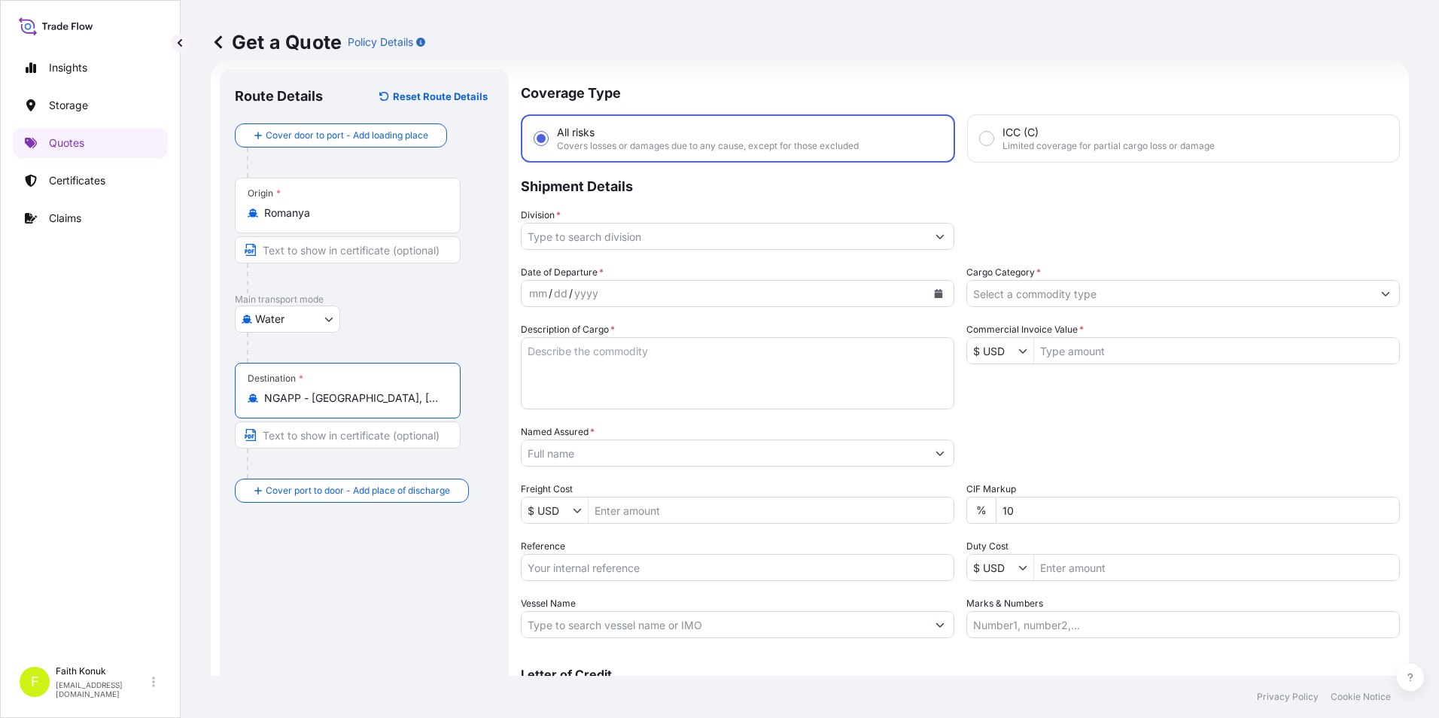
type input "NGAPP - [GEOGRAPHIC_DATA], [GEOGRAPHIC_DATA]"
click at [930, 230] on button "Show suggestions" at bounding box center [940, 236] width 27 height 27
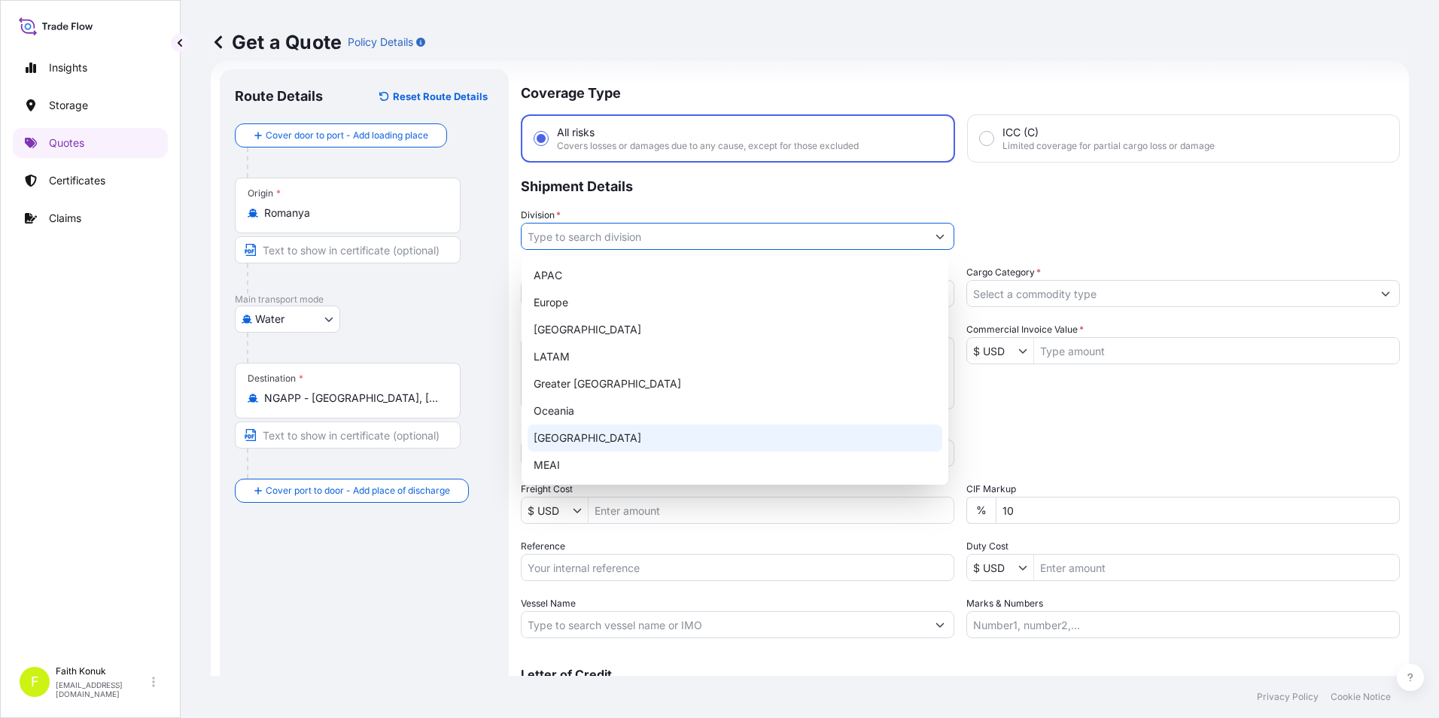
click at [550, 434] on div "[GEOGRAPHIC_DATA]" at bounding box center [735, 438] width 415 height 27
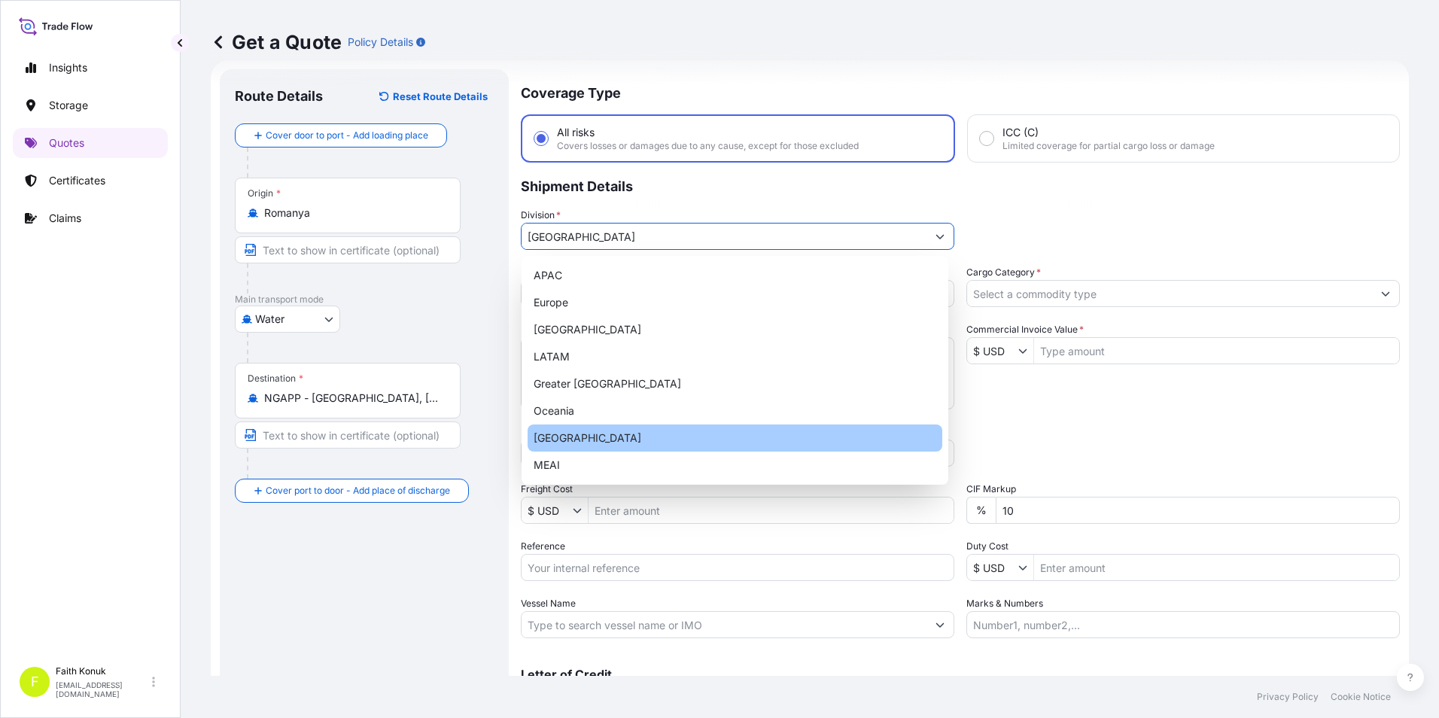
type input "[GEOGRAPHIC_DATA]"
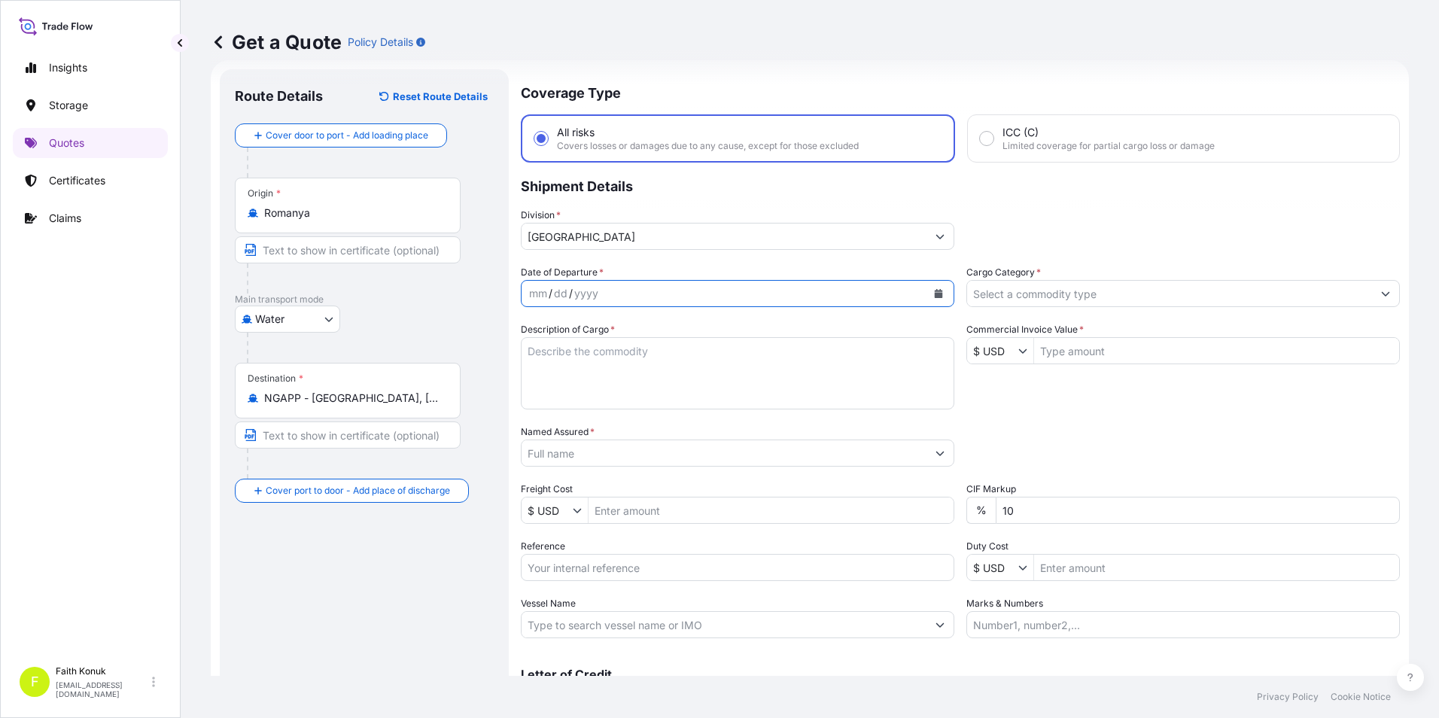
click at [936, 291] on icon "Calendar" at bounding box center [939, 293] width 8 height 9
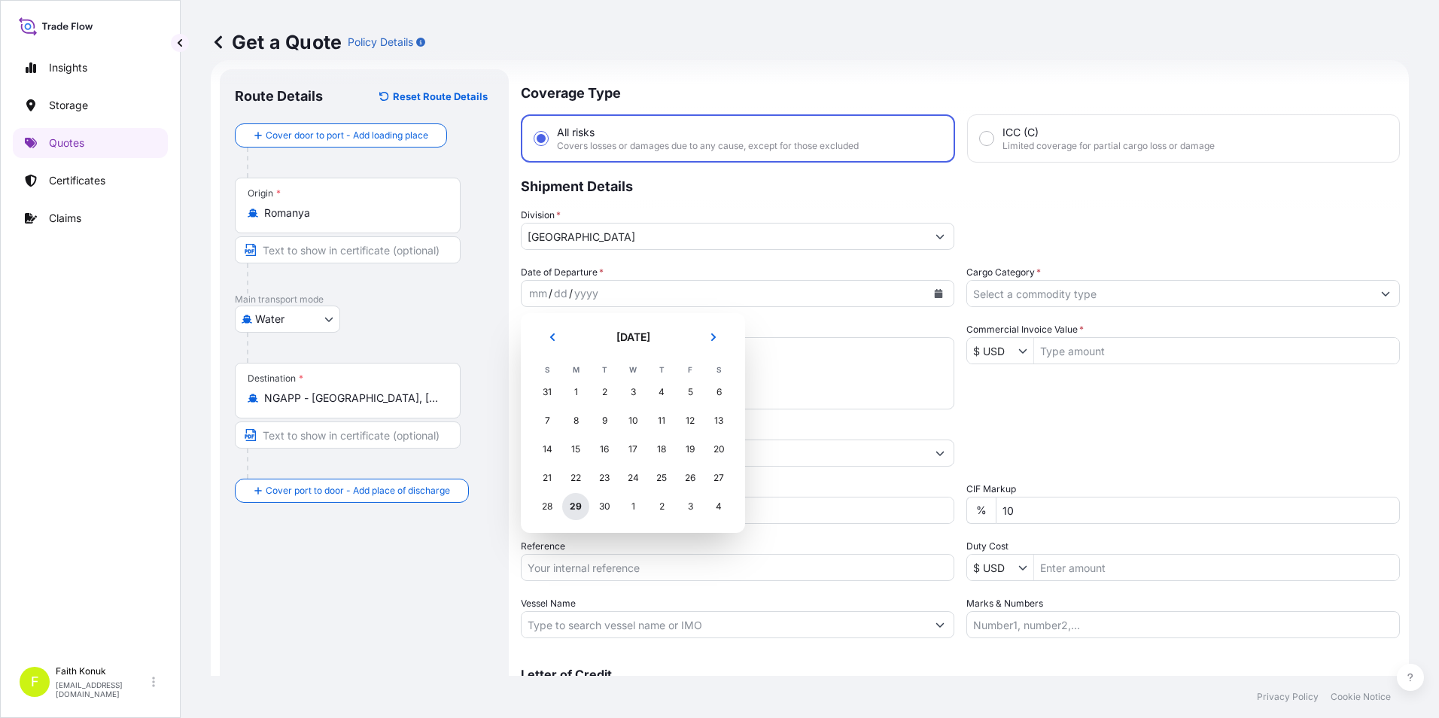
click at [576, 501] on div "29" at bounding box center [575, 506] width 27 height 27
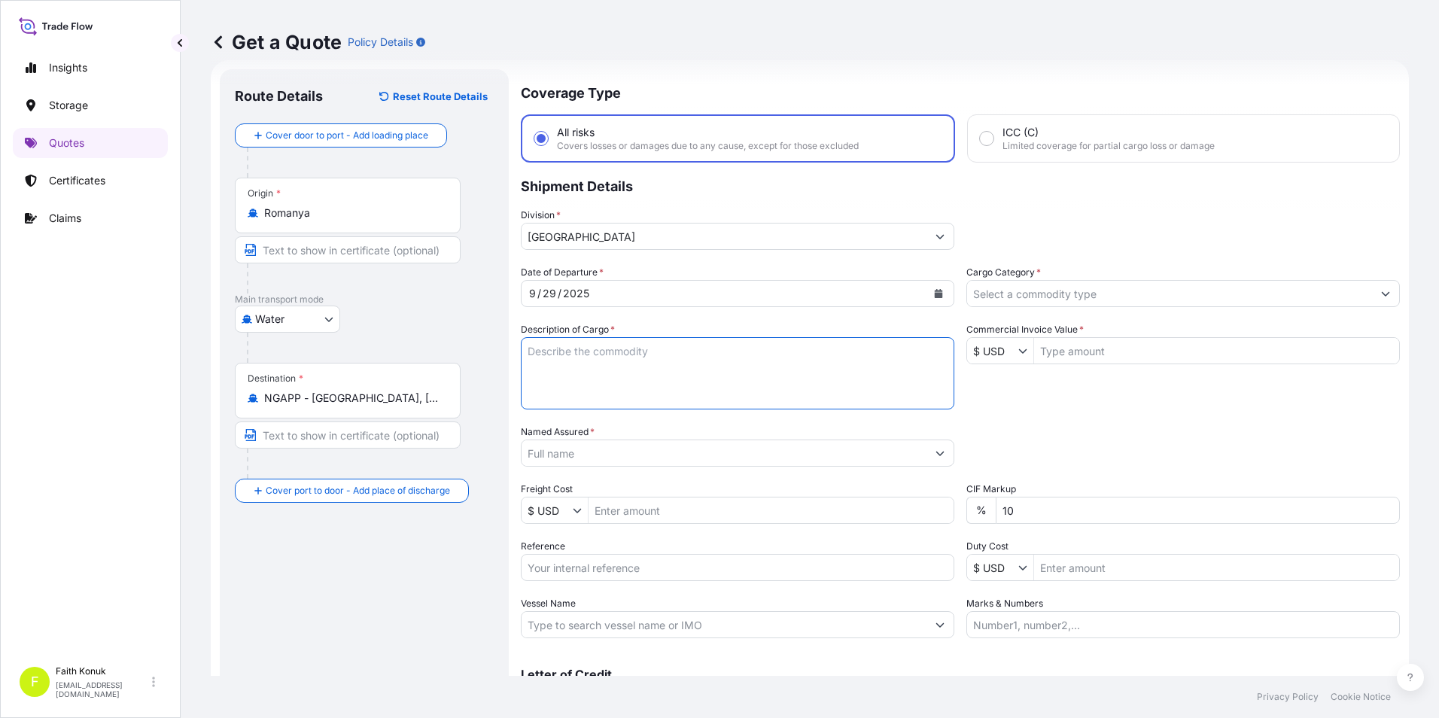
click at [617, 379] on textarea "Description of Cargo *" at bounding box center [738, 373] width 434 height 72
click at [660, 352] on textarea "Description of Cargo *" at bounding box center [738, 373] width 434 height 72
paste textarea "280 PACKAGES // GROSS: 393400 KGS"
click at [728, 346] on textarea "280 PACKAGES // GROSS: 393400 KGS" at bounding box center [738, 373] width 434 height 72
click at [757, 347] on textarea "280 PACKAGES // GROSS: 393400 KGS" at bounding box center [738, 373] width 434 height 72
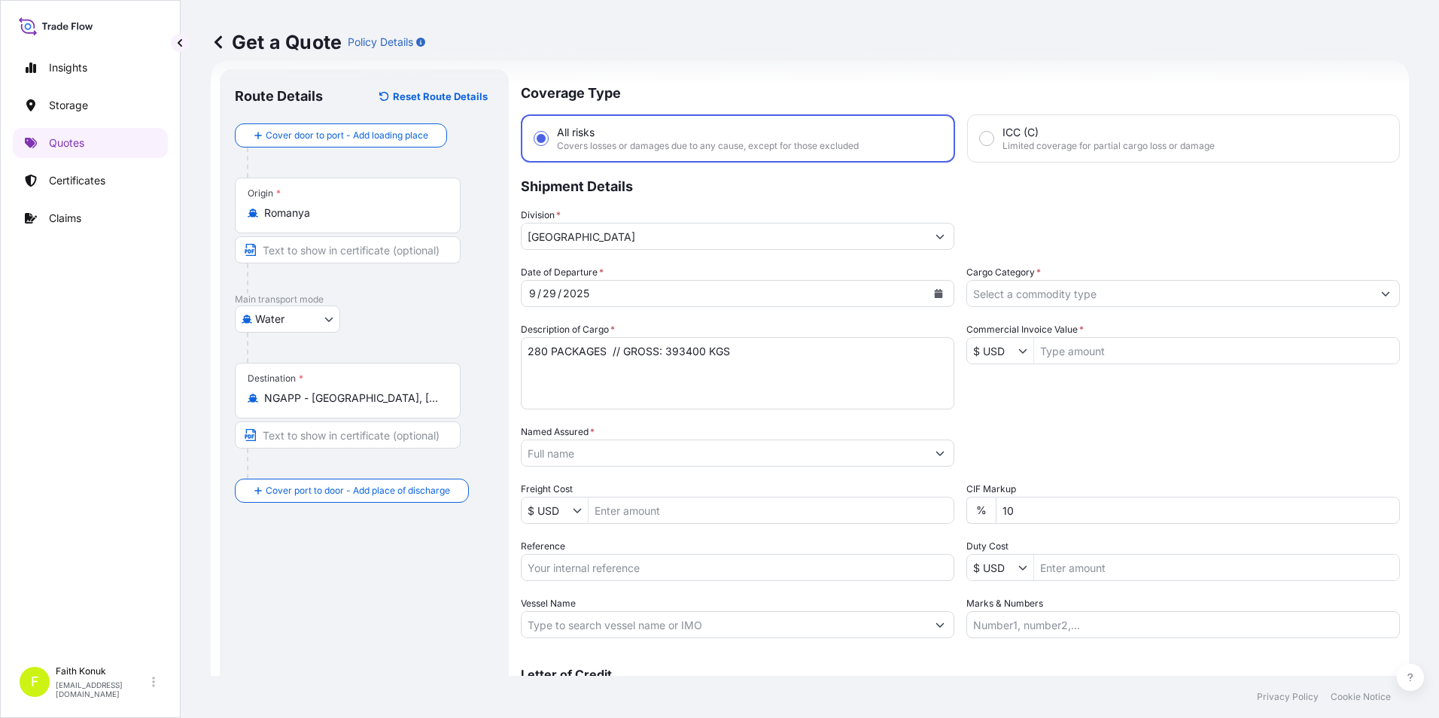
click at [388, 564] on div "Route Details Reset Route Details Cover door to port - Add loading place Place …" at bounding box center [364, 409] width 259 height 651
click at [780, 373] on textarea "280 PACKAGES // GROSS: 393400 KGS" at bounding box center [738, 373] width 434 height 72
click at [700, 382] on textarea "280 PACKAGES // GROSS: 393400 KGS" at bounding box center [738, 373] width 434 height 72
paste textarea "MSNU6657651 UETU6658412 MSMU7621731 MSMU4080633 MSNU6828991 MSNU6828570 MSNU842…"
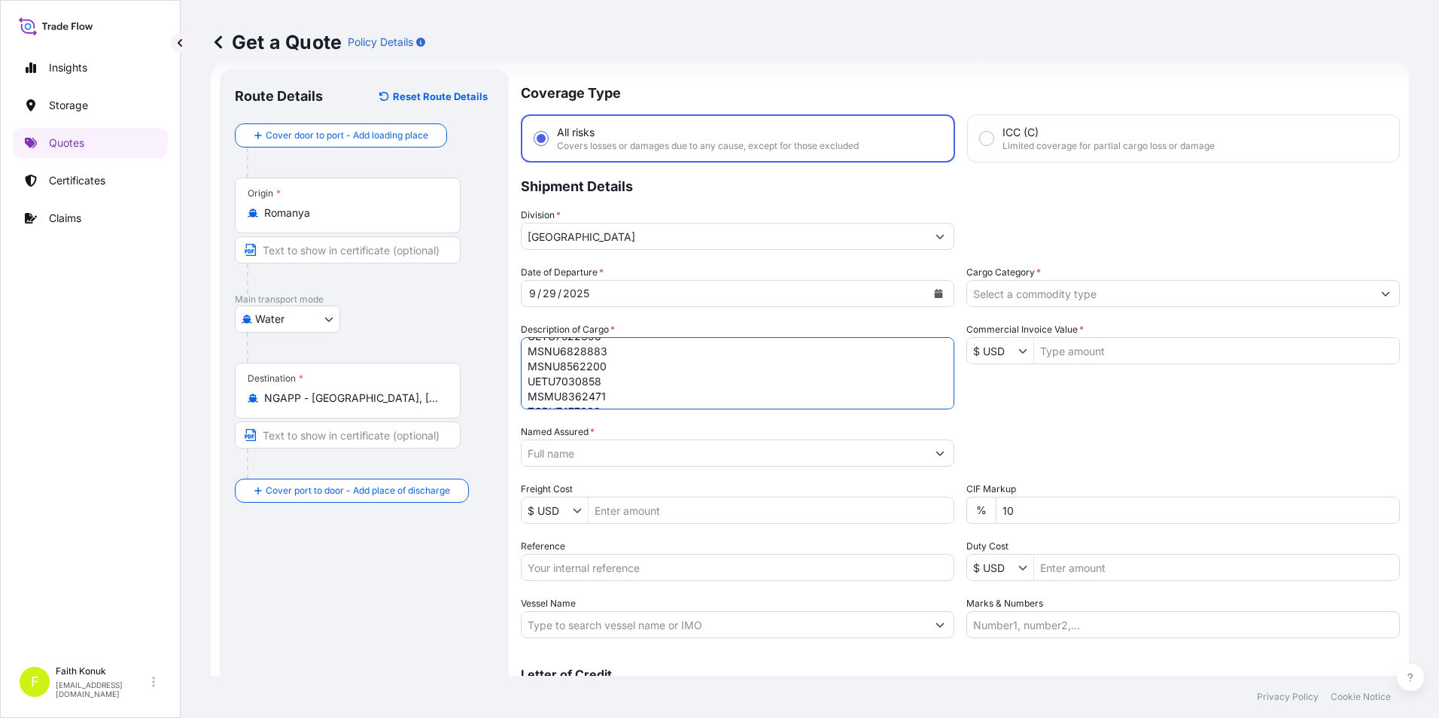
scroll to position [182, 0]
type textarea "280 PACKAGES // GROSS: 393400 KGS MSNU6657651 UETU6658412 MSMU7621731 MSMU40806…"
click at [626, 452] on input "Named Assured *" at bounding box center [724, 453] width 405 height 27
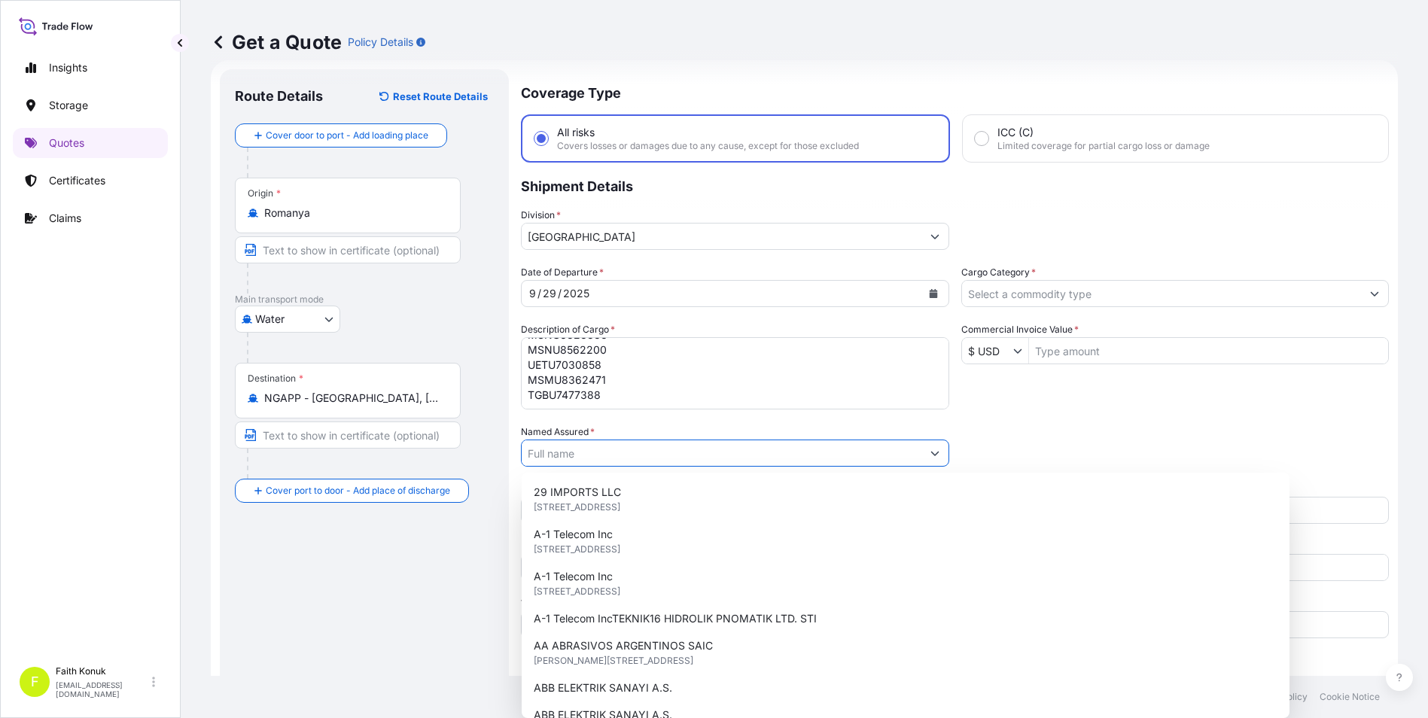
click at [626, 452] on input "Named Assured *" at bounding box center [722, 453] width 400 height 27
click at [544, 445] on input "Named Assured *" at bounding box center [722, 453] width 400 height 27
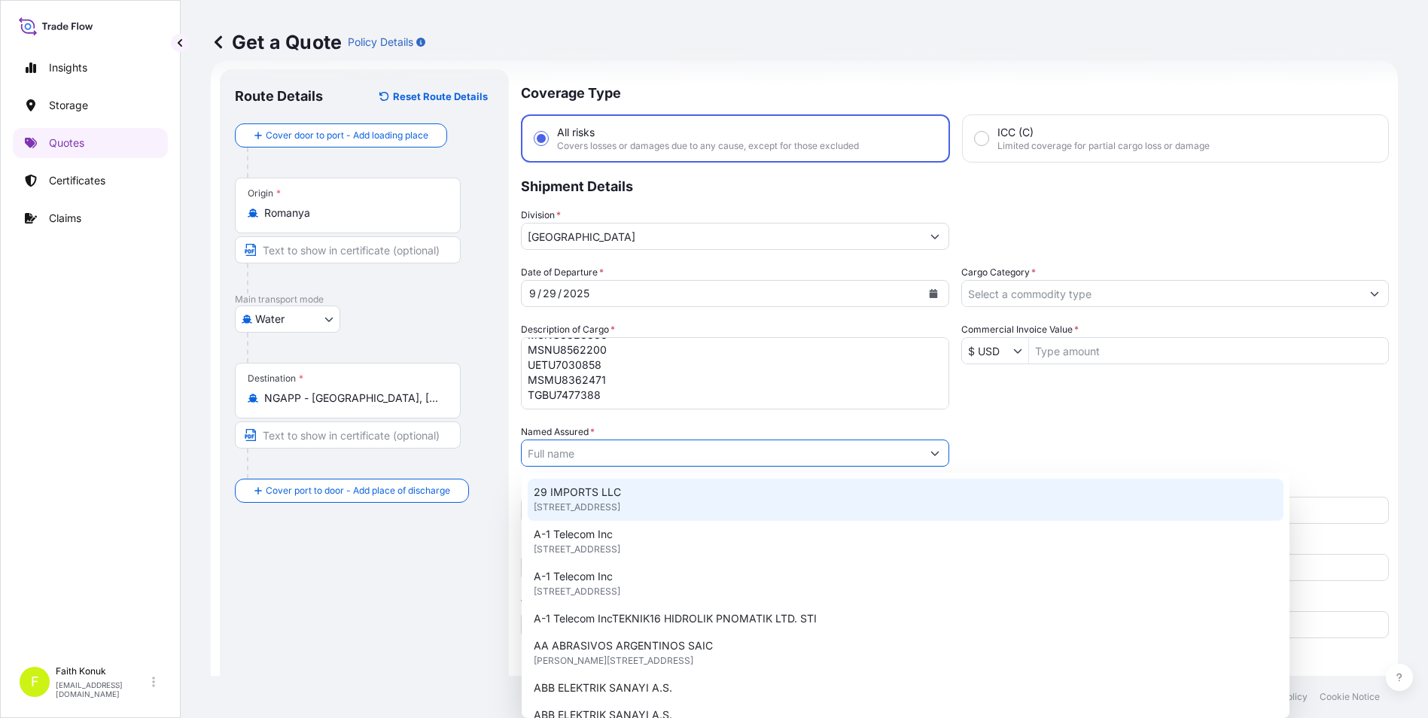
paste input "OMNIA EUROPE SA"
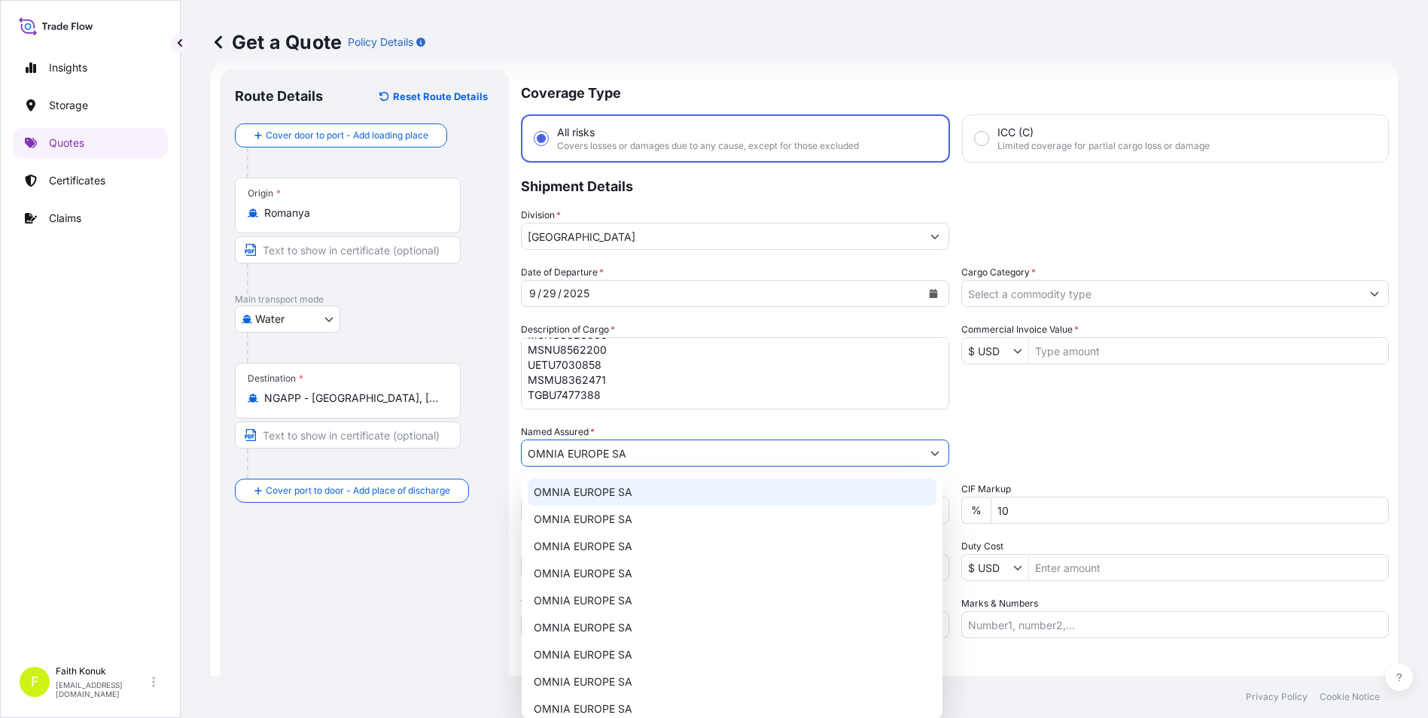
click at [590, 482] on div "OMNIA EUROPE SA" at bounding box center [732, 492] width 409 height 27
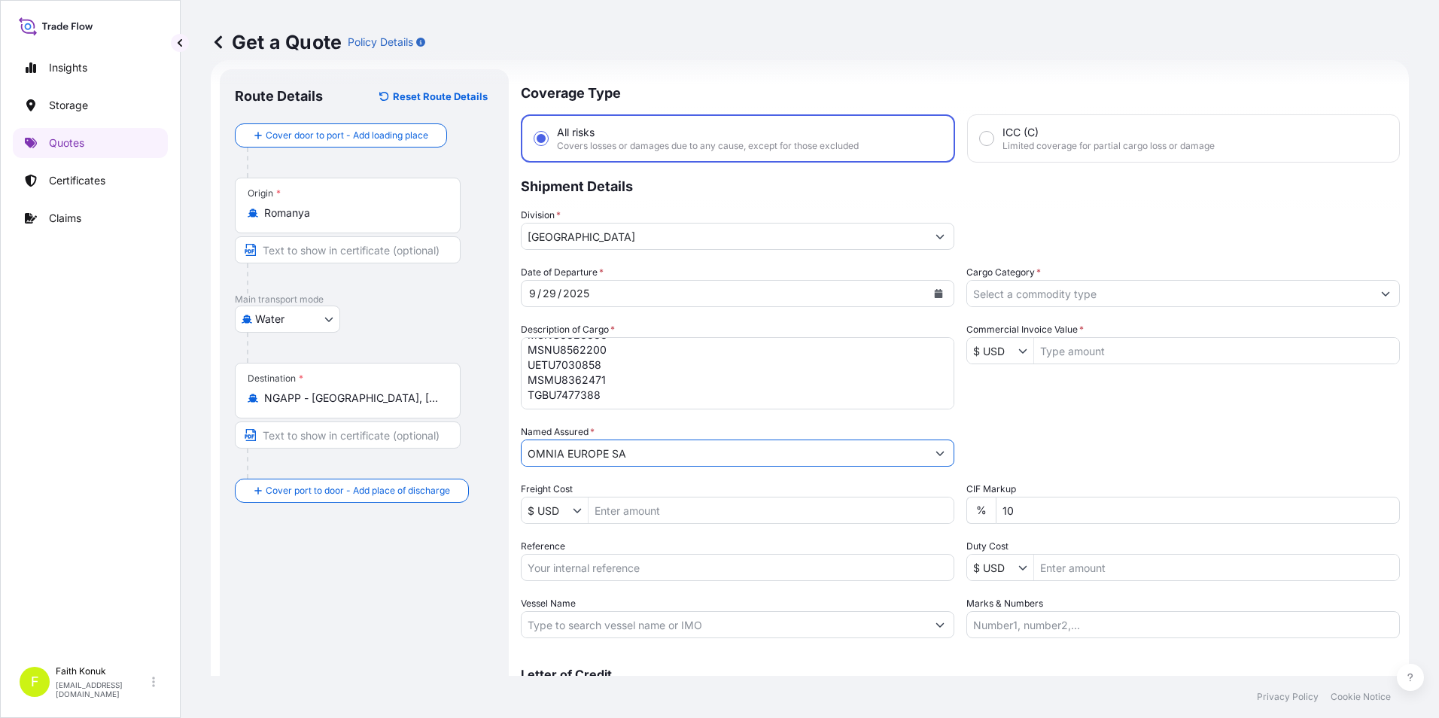
type input "OMNIA EUROPE SA"
click at [647, 510] on input "Freight Cost" at bounding box center [771, 510] width 365 height 27
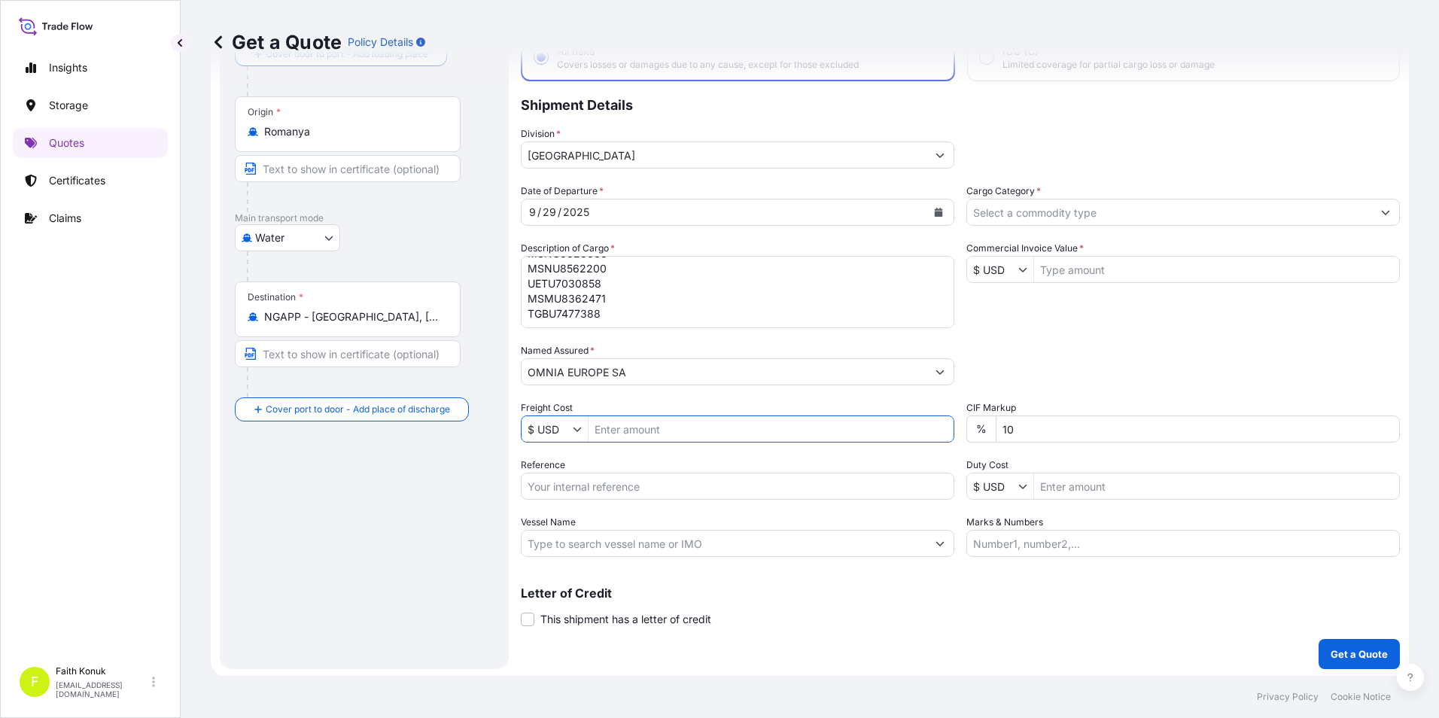
scroll to position [108, 0]
click at [678, 477] on input "Reference" at bounding box center [738, 484] width 434 height 27
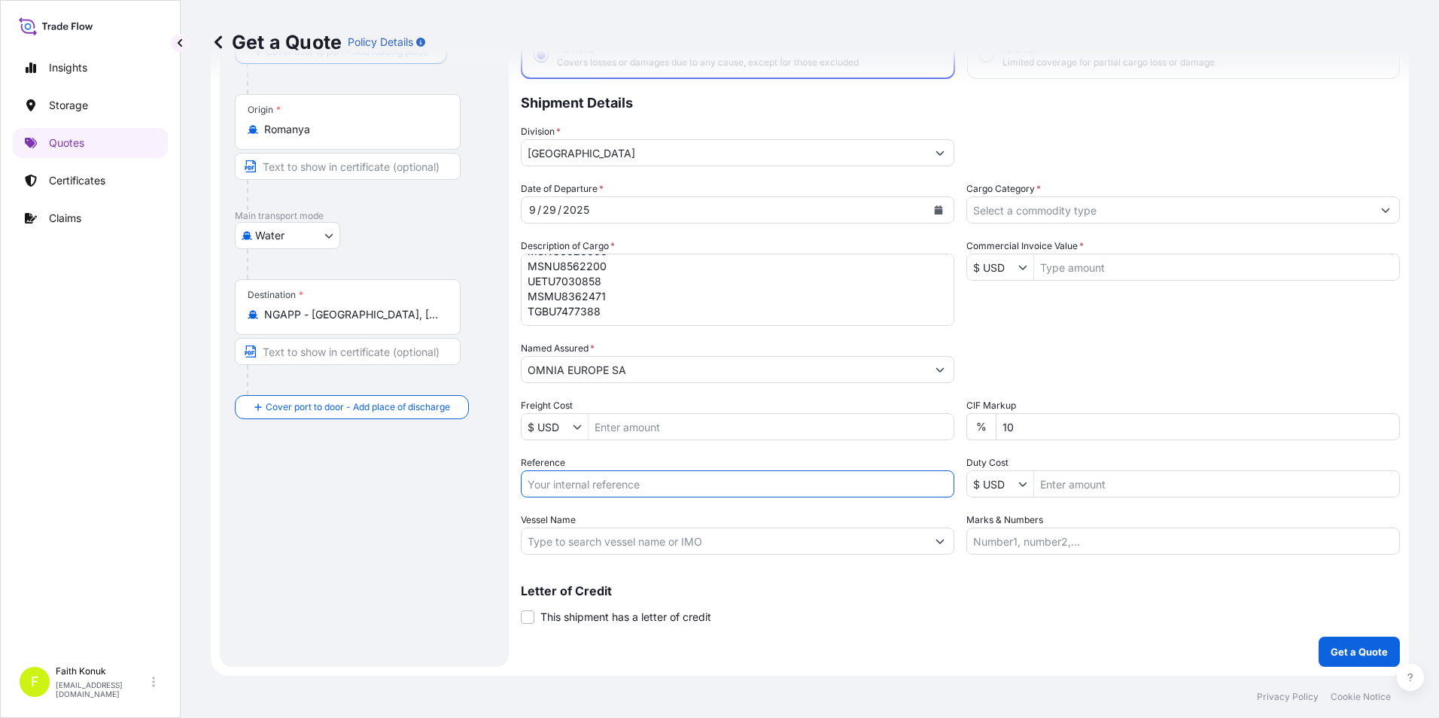
click at [434, 471] on div "Route Details Reset Route Details Cover door to port - Add loading place Place …" at bounding box center [364, 326] width 259 height 651
click at [712, 545] on input "Vessel Name" at bounding box center [724, 541] width 405 height 27
paste input "MSC AGATA III"
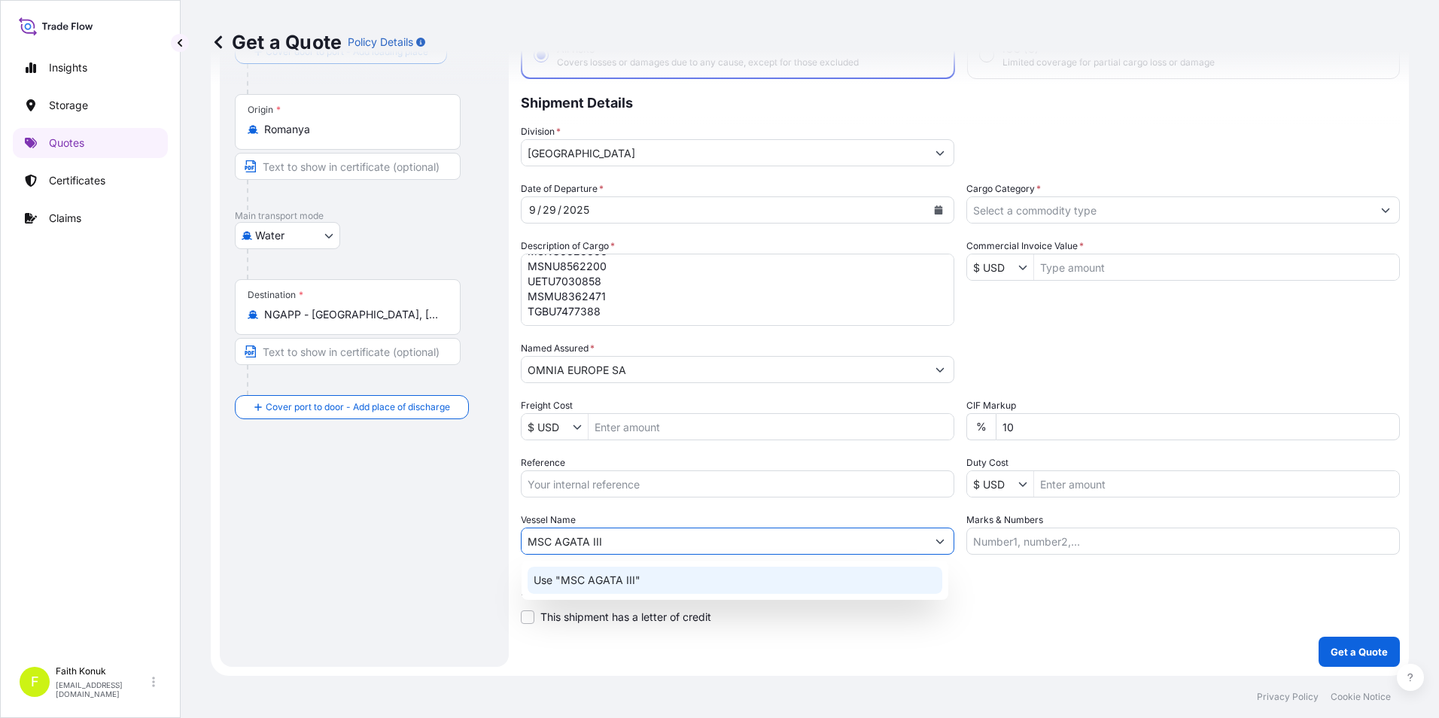
click at [634, 574] on p "Use "MSC AGATA III"" at bounding box center [587, 580] width 107 height 15
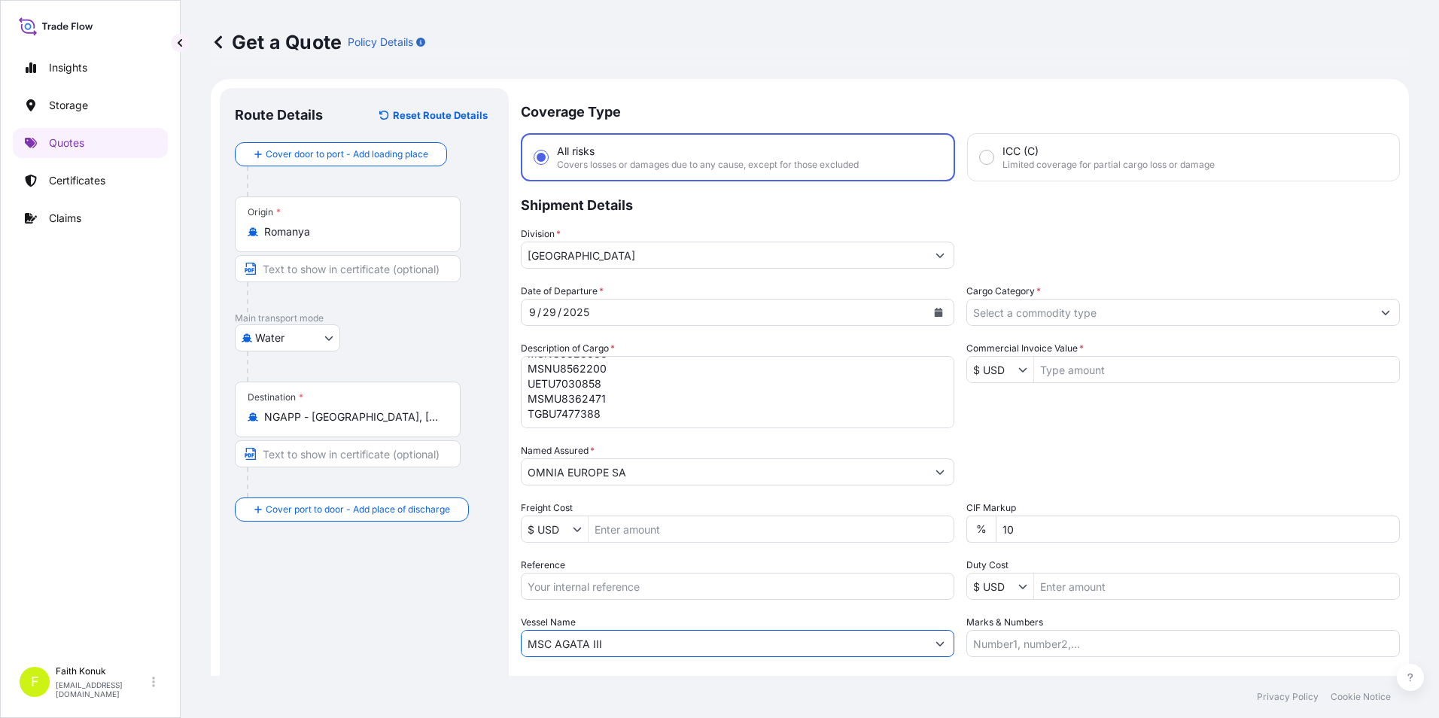
scroll to position [0, 0]
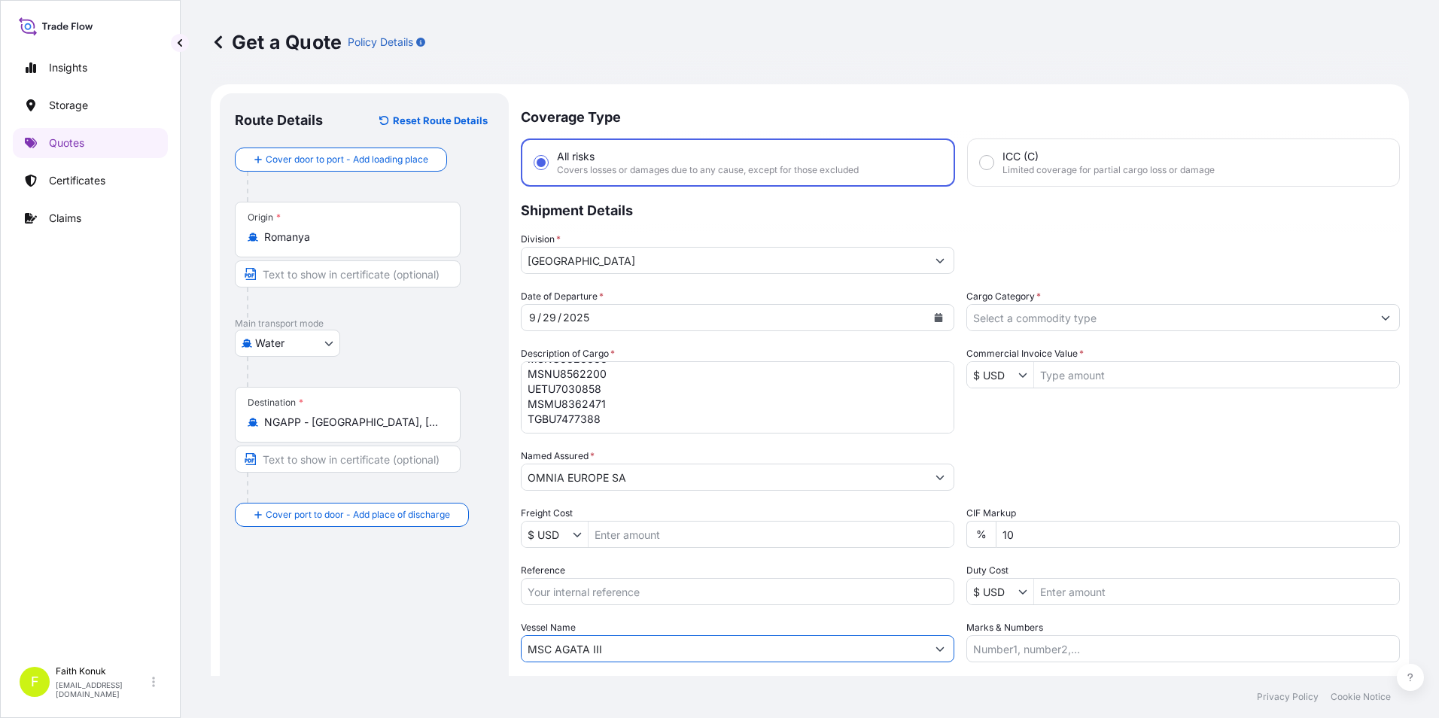
type input "MSC AGATA III"
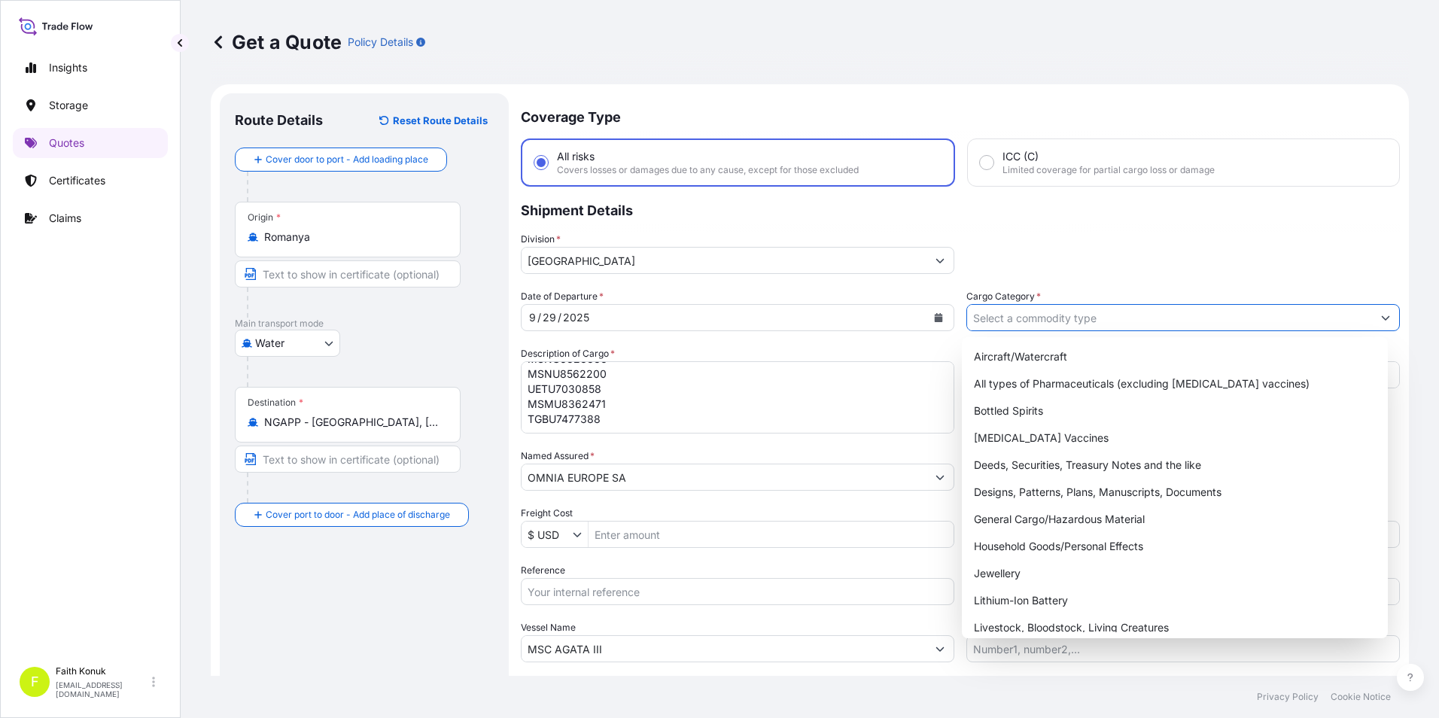
click at [1013, 319] on input "Cargo Category *" at bounding box center [1169, 317] width 405 height 27
click at [998, 525] on div "General Cargo/Hazardous Material" at bounding box center [1175, 519] width 415 height 27
type input "General Cargo/Hazardous Material"
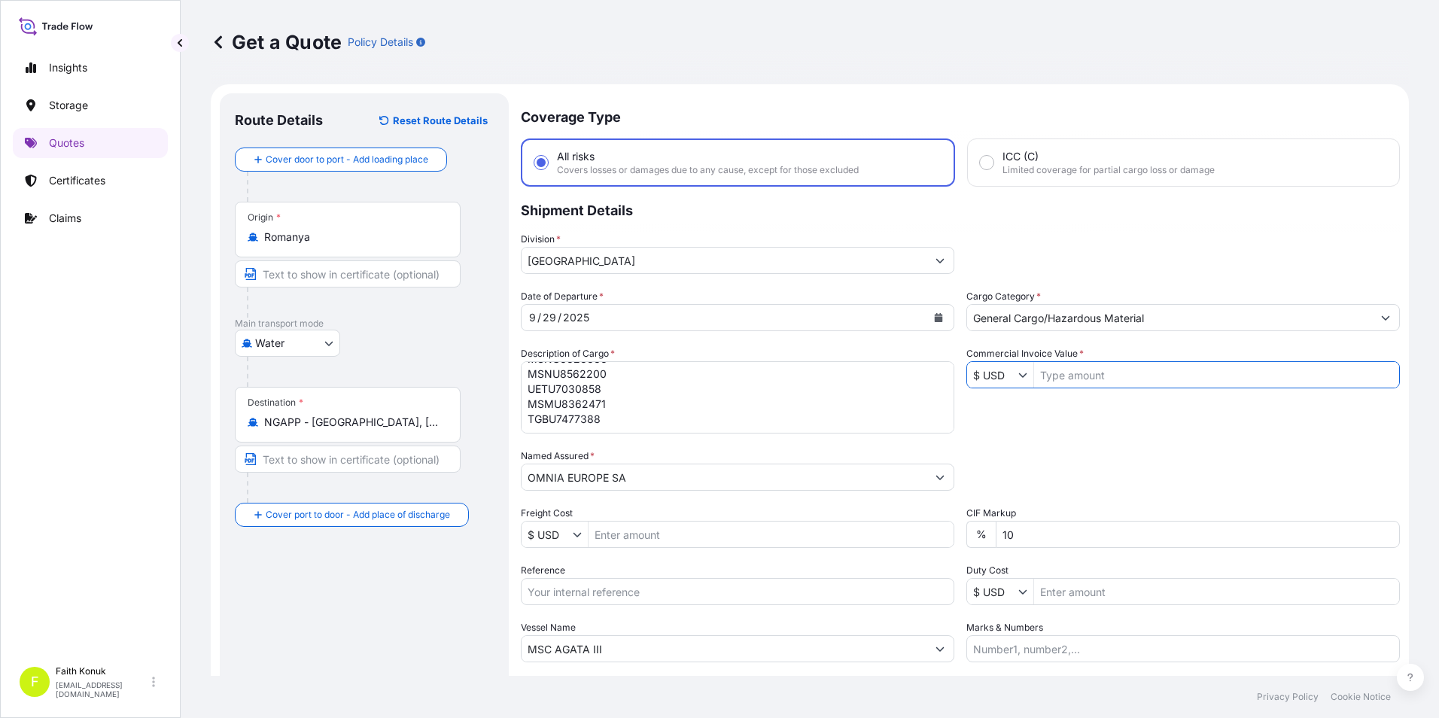
click at [1086, 373] on input "Commercial Invoice Value *" at bounding box center [1216, 374] width 365 height 27
type input "186,725"
click at [1145, 461] on div "Packing Category Type to search a container mode Please select a primary mode o…" at bounding box center [1184, 470] width 434 height 42
click at [606, 407] on textarea "280 PACKAGES // GROSS: 393400 KGS MSNU6657651 UETU6658412 MSMU7621731 MSMU40806…" at bounding box center [738, 397] width 434 height 72
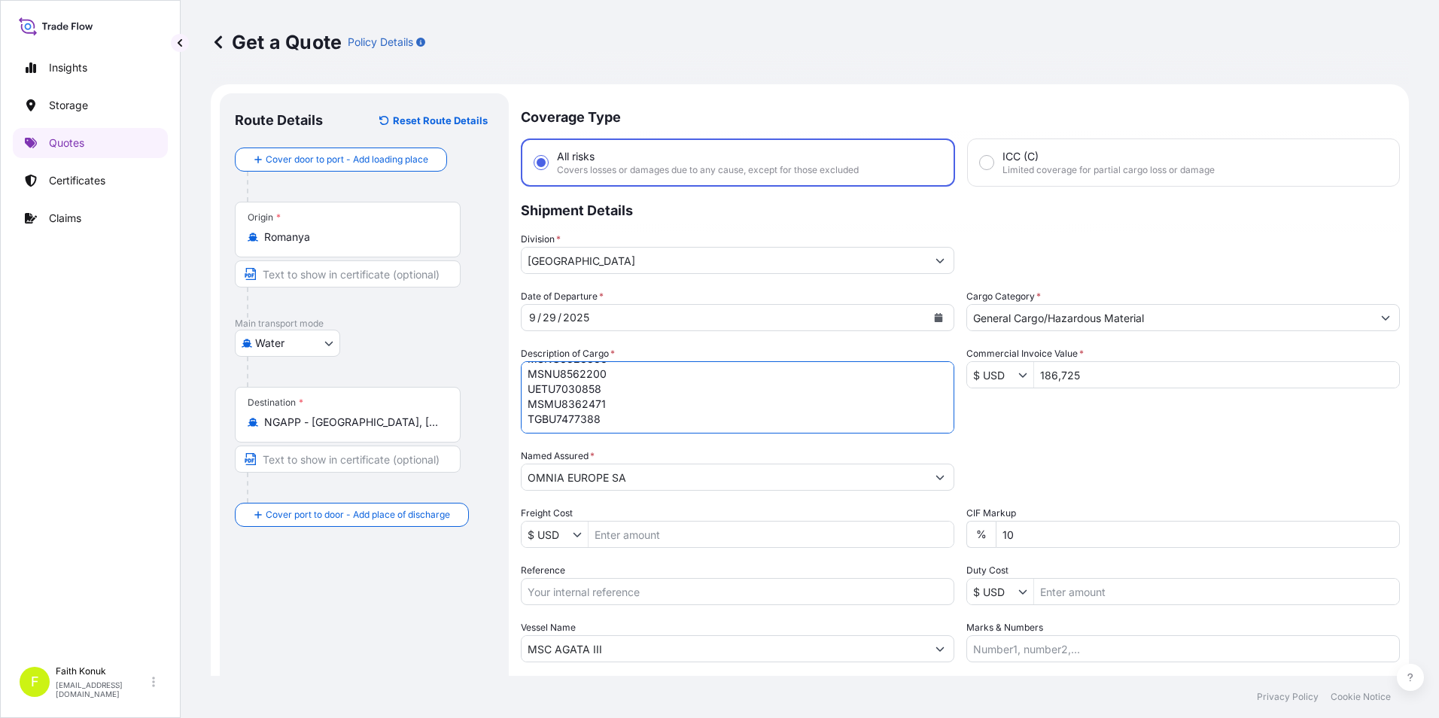
paste textarea "ref no: INVOICE: OM-000897"
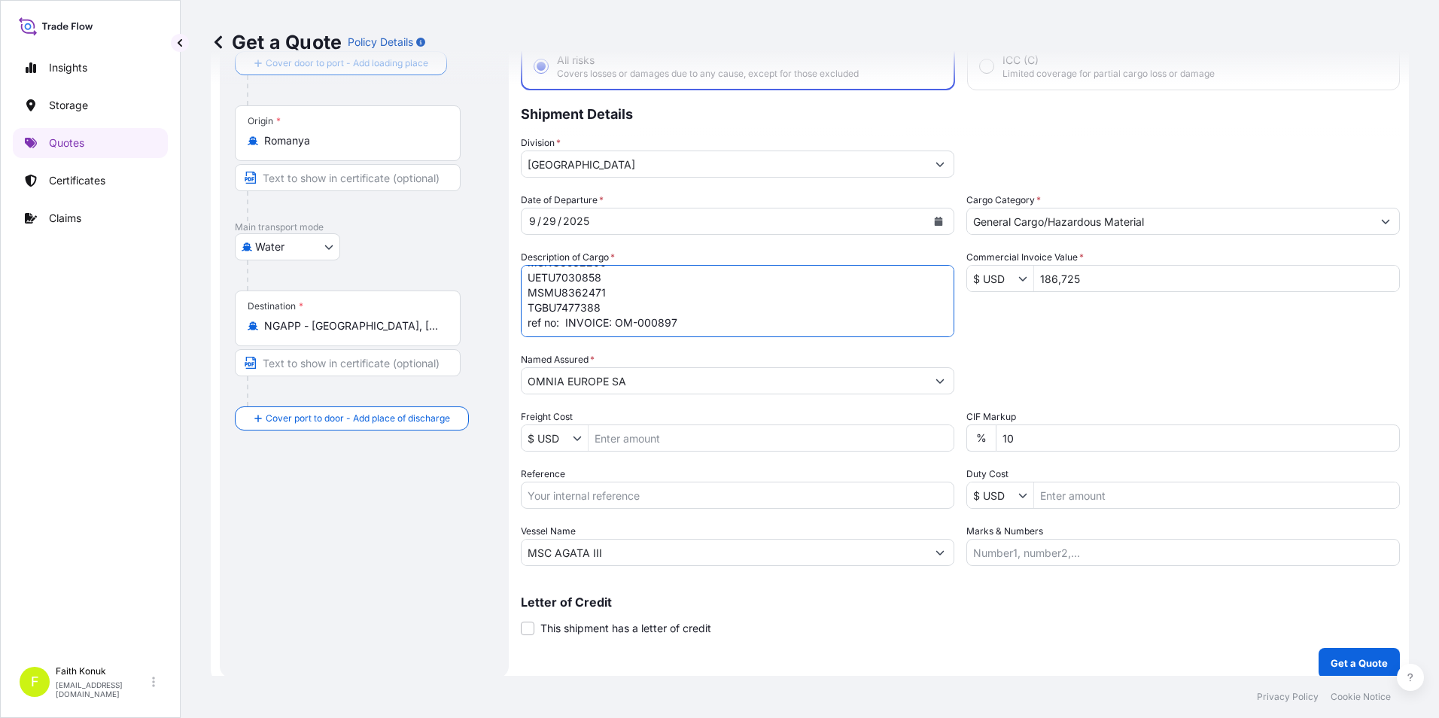
scroll to position [108, 0]
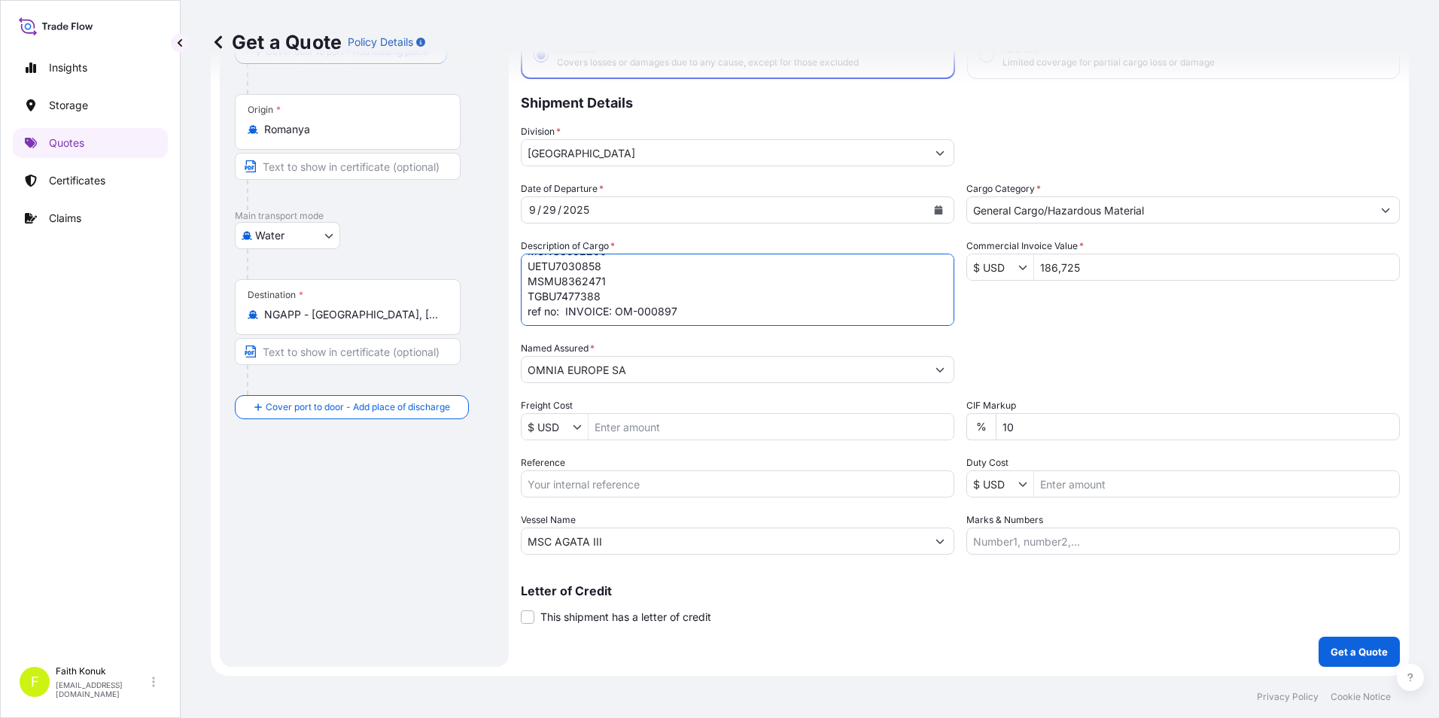
click at [1092, 482] on input "Duty Cost" at bounding box center [1216, 484] width 365 height 27
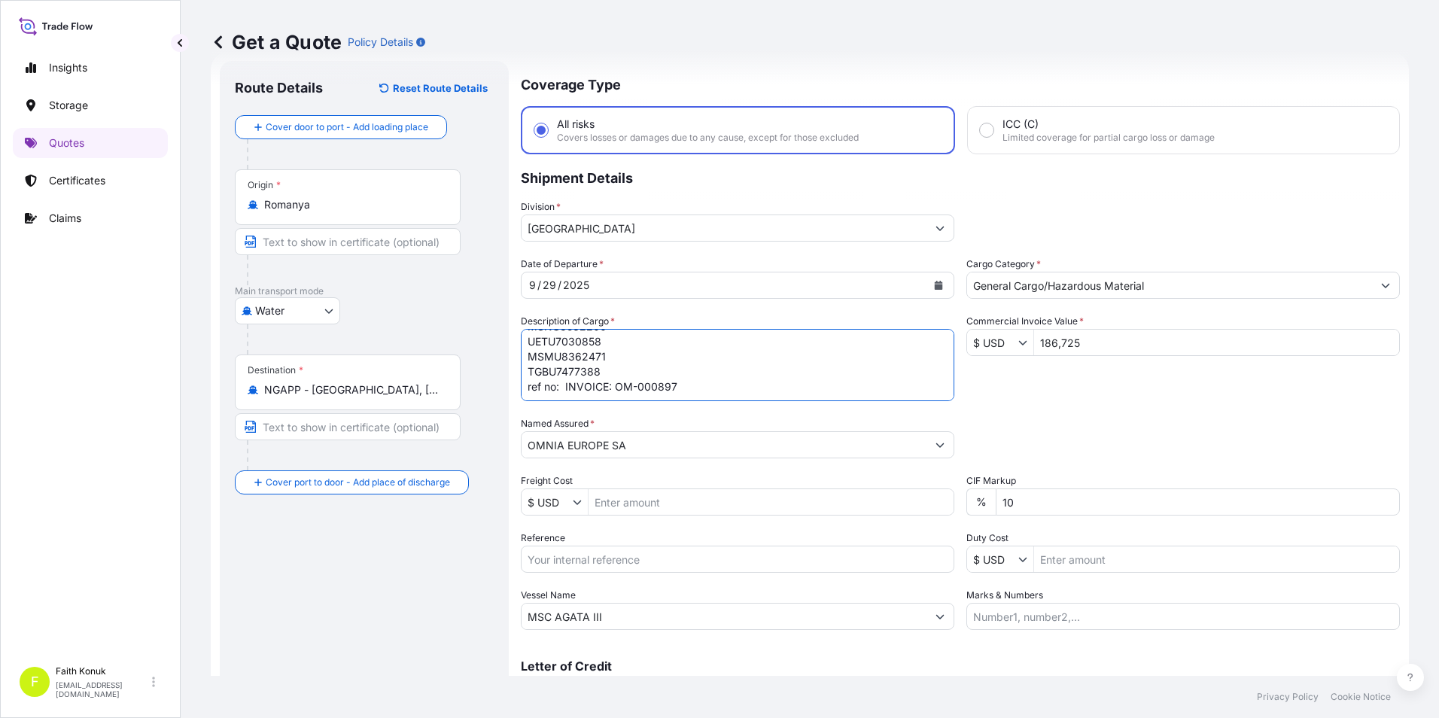
click at [687, 385] on textarea "280 PACKAGES // GROSS: 393400 KGS MSNU6657651 UETU6658412 MSMU7621731 MSMU40806…" at bounding box center [738, 365] width 434 height 72
click at [686, 379] on textarea "280 PACKAGES // GROSS: 393400 KGS MSNU6657651 UETU6658412 MSMU7621731 MSMU40806…" at bounding box center [738, 365] width 434 height 72
drag, startPoint x: 686, startPoint y: 379, endPoint x: 669, endPoint y: 340, distance: 43.2
click at [669, 340] on textarea "280 PACKAGES // GROSS: 393400 KGS MSNU6657651 UETU6658412 MSMU7621731 MSMU40806…" at bounding box center [738, 365] width 434 height 72
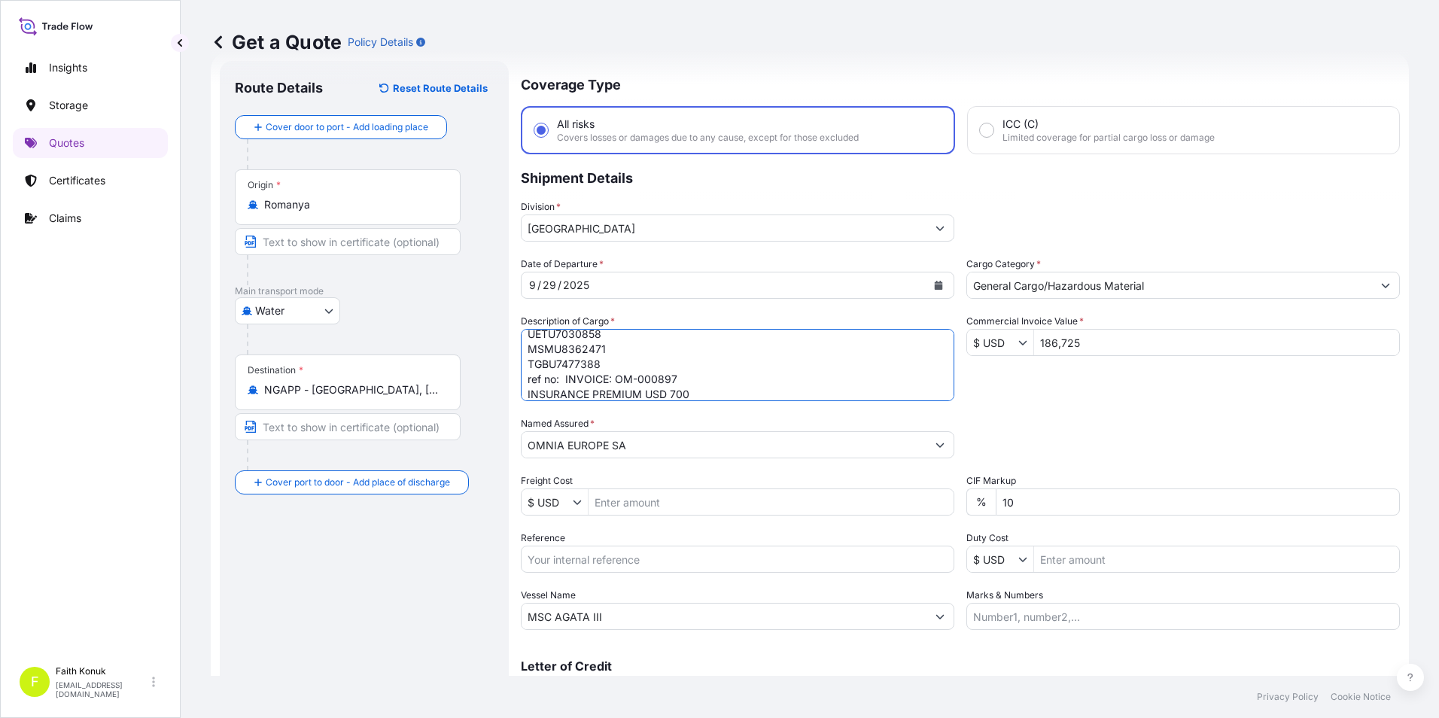
scroll to position [181, 0]
click at [693, 382] on textarea "280 PACKAGES // GROSS: 393400 KGS MSNU6657651 UETU6658412 MSMU7621731 MSMU40806…" at bounding box center [738, 365] width 434 height 72
type textarea "280 PACKAGES // GROSS: 393400 KGS MSNU6657651 UETU6658412 MSMU7621731 MSMU40806…"
click at [322, 635] on div "Route Details Reset Route Details Cover door to port - Add loading place Place …" at bounding box center [364, 401] width 259 height 651
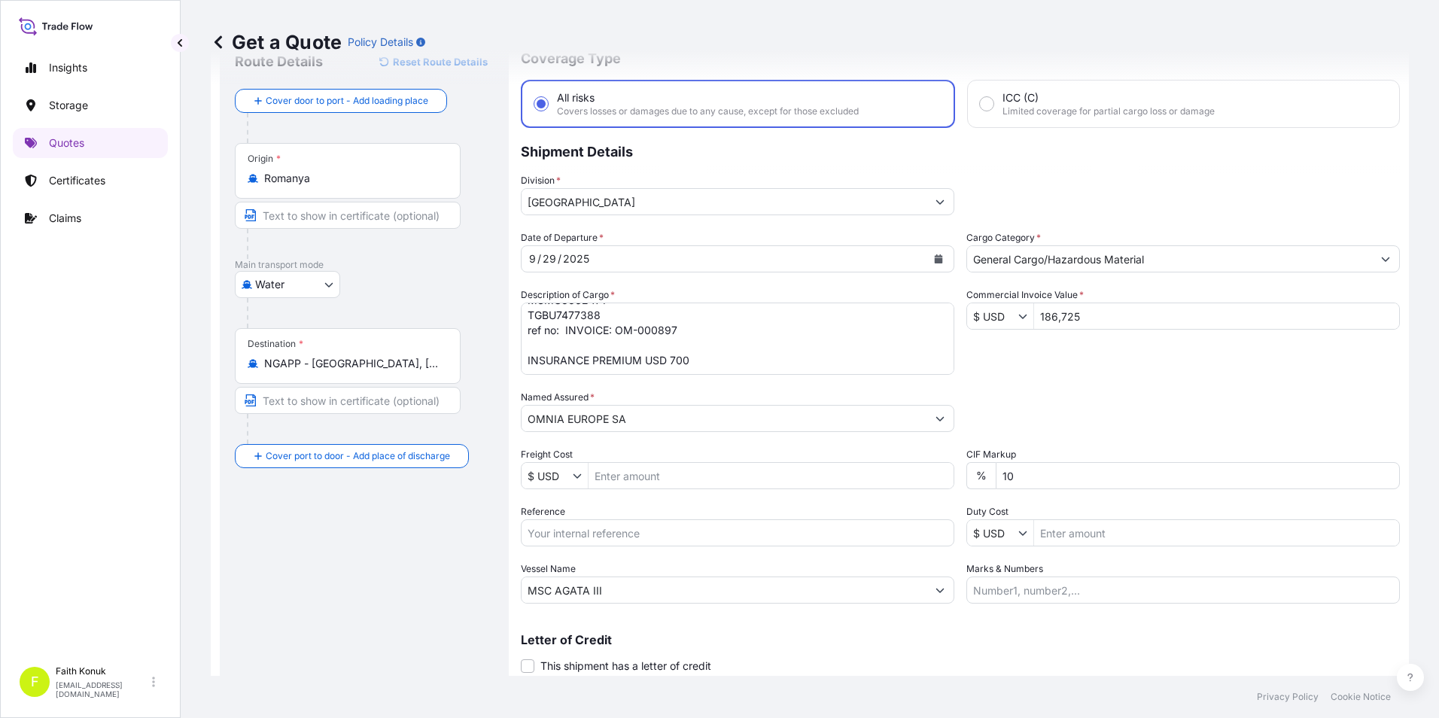
scroll to position [32, 0]
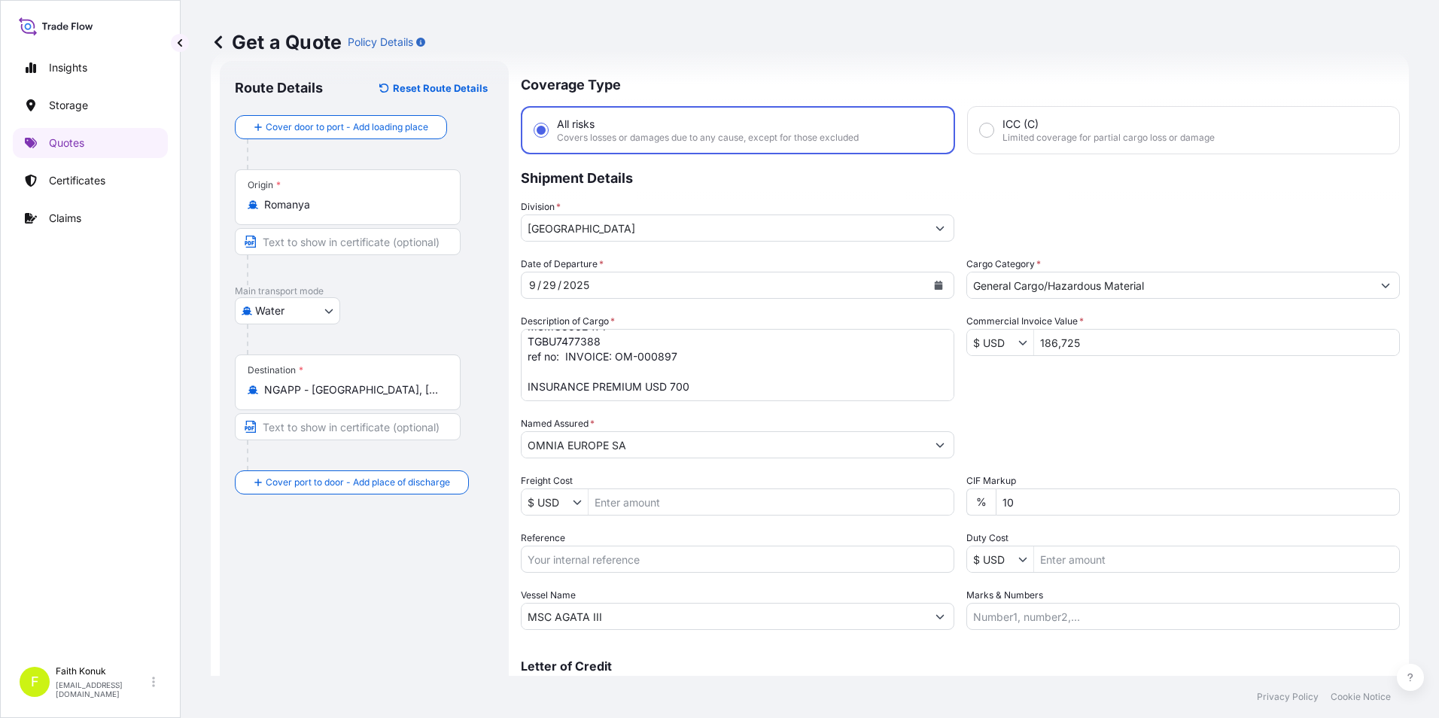
click at [554, 557] on input "Reference" at bounding box center [738, 559] width 434 height 27
paste input "2101777368"
type input "2101777368"
click at [417, 583] on div "Route Details Reset Route Details Cover door to port - Add loading place Place …" at bounding box center [364, 401] width 259 height 651
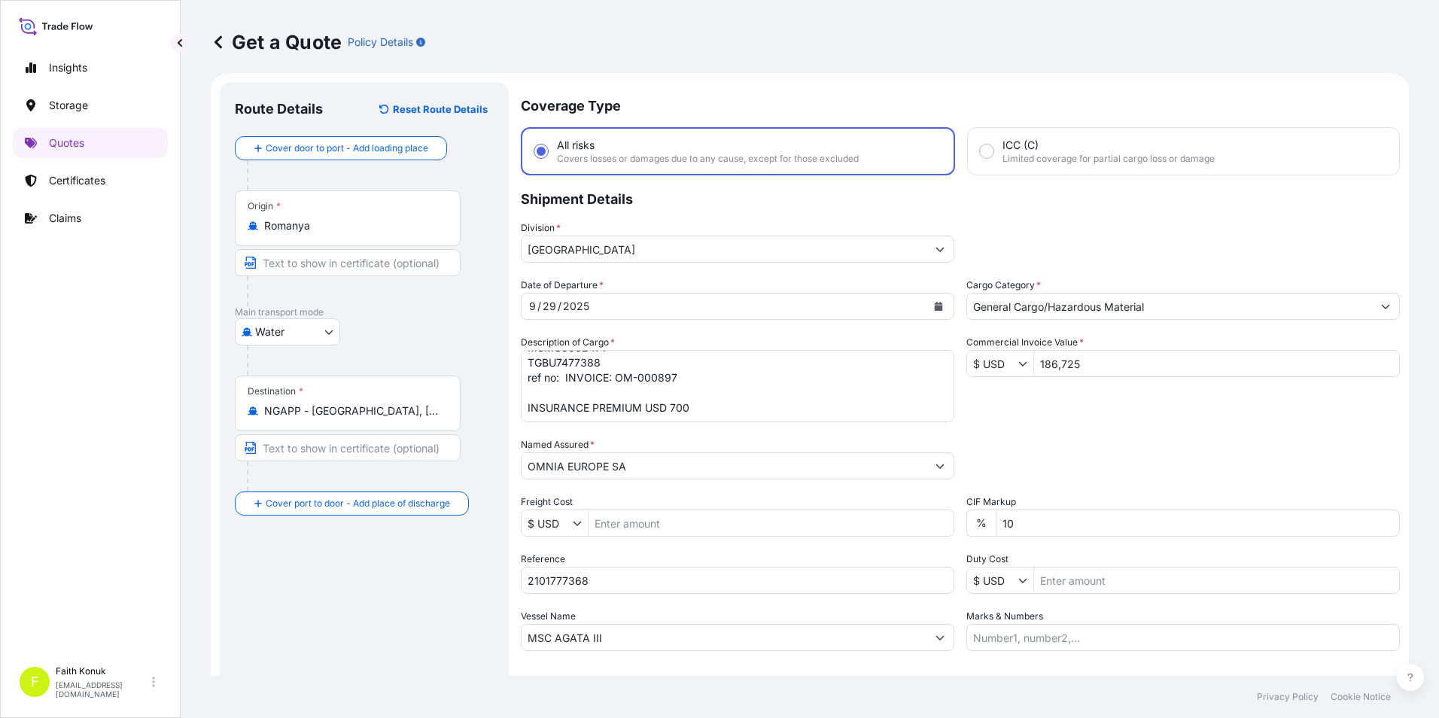
scroll to position [0, 0]
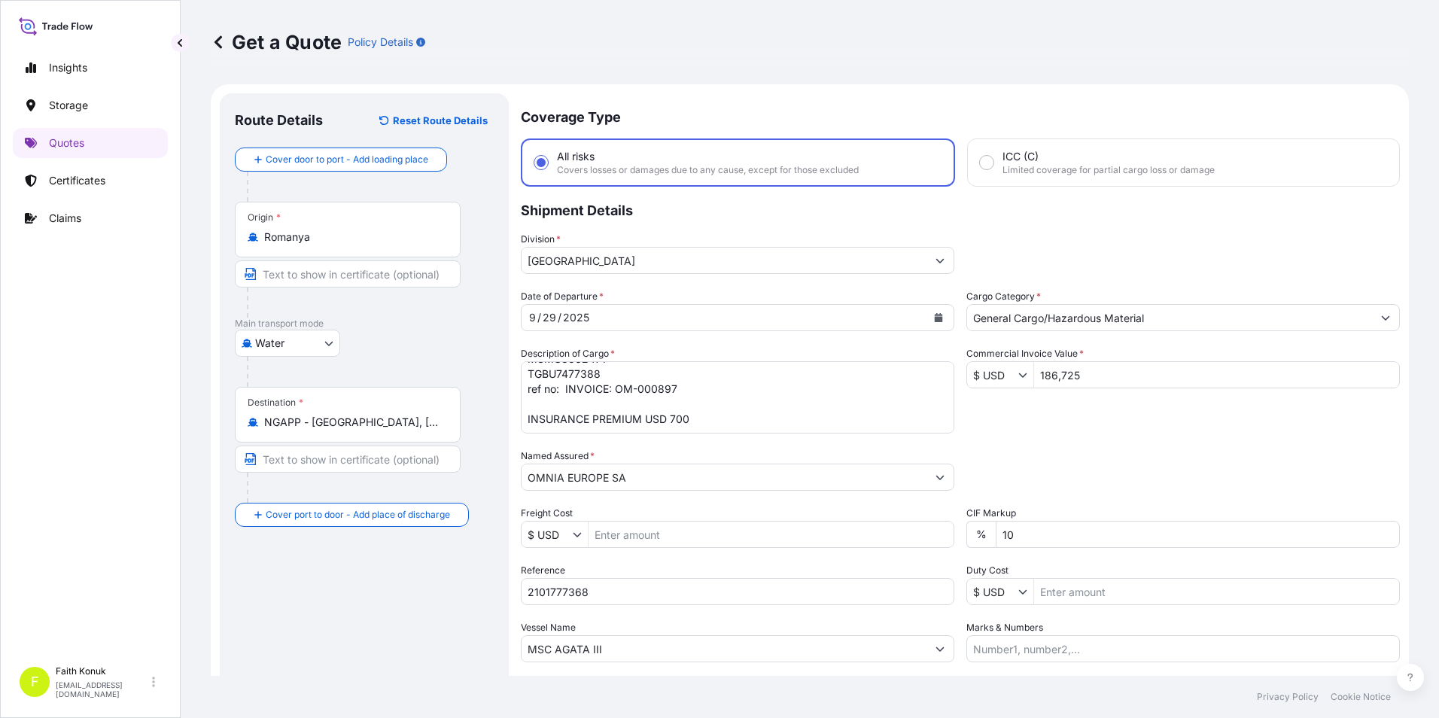
click at [790, 388] on textarea "280 PACKAGES // GROSS: 393400 KGS MSNU6657651 UETU6658412 MSMU7621731 MSMU40806…" at bounding box center [738, 397] width 434 height 72
click at [529, 374] on textarea "280 PACKAGES // GROSS: 393400 KGS MSNU6657651 UETU6658412 MSMU7621731 MSMU40806…" at bounding box center [738, 397] width 434 height 72
paste textarea "Corn Starch"
click at [799, 409] on textarea "Corn Starch 280 PACKAGES // GROSS: 393400 KGS MSNU6657651 UETU6658412 MSMU76217…" at bounding box center [738, 397] width 434 height 72
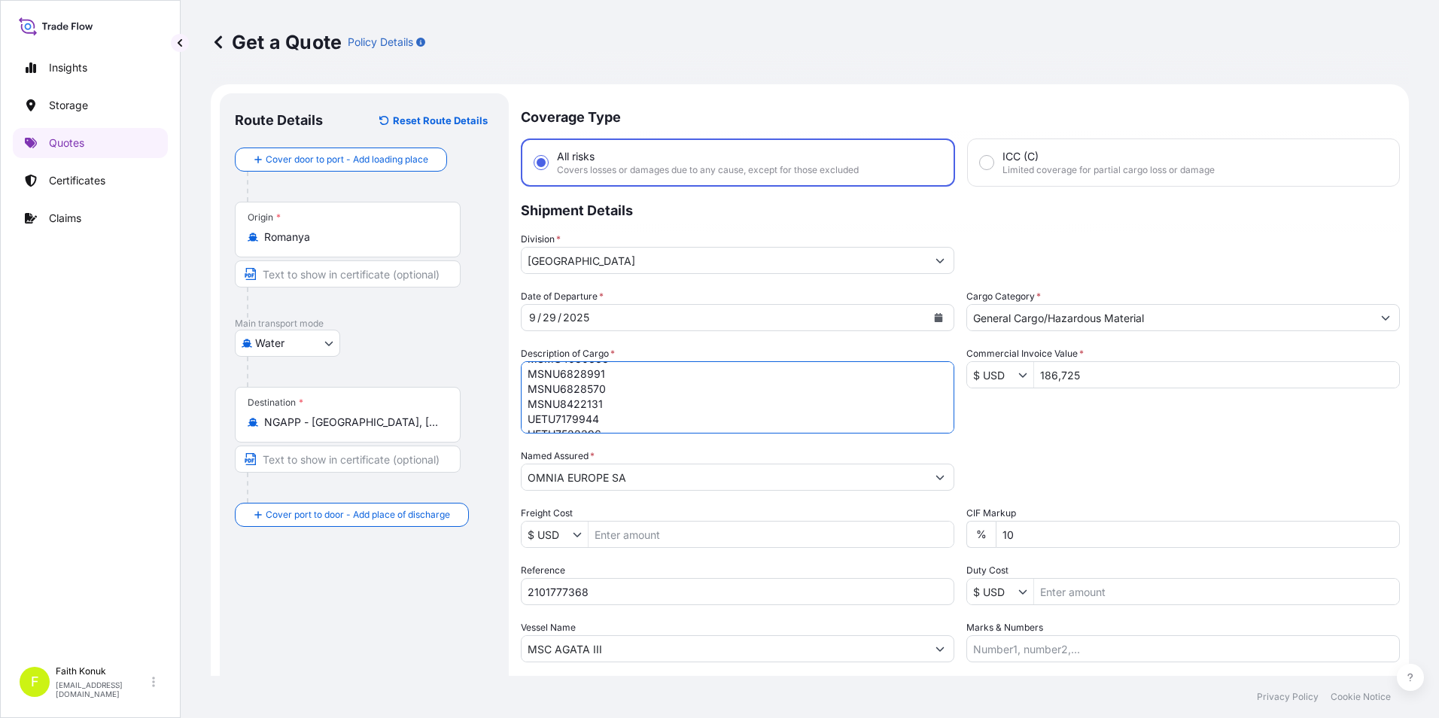
type textarea "Corn Starch 280 PACKAGES // GROSS: 393400 KGS MSNU6657651 UETU6658412 MSMU76217…"
click at [1000, 425] on div "Date of Departure * [DATE] Cargo Category * General Cargo/Hazardous Material De…" at bounding box center [960, 475] width 879 height 373
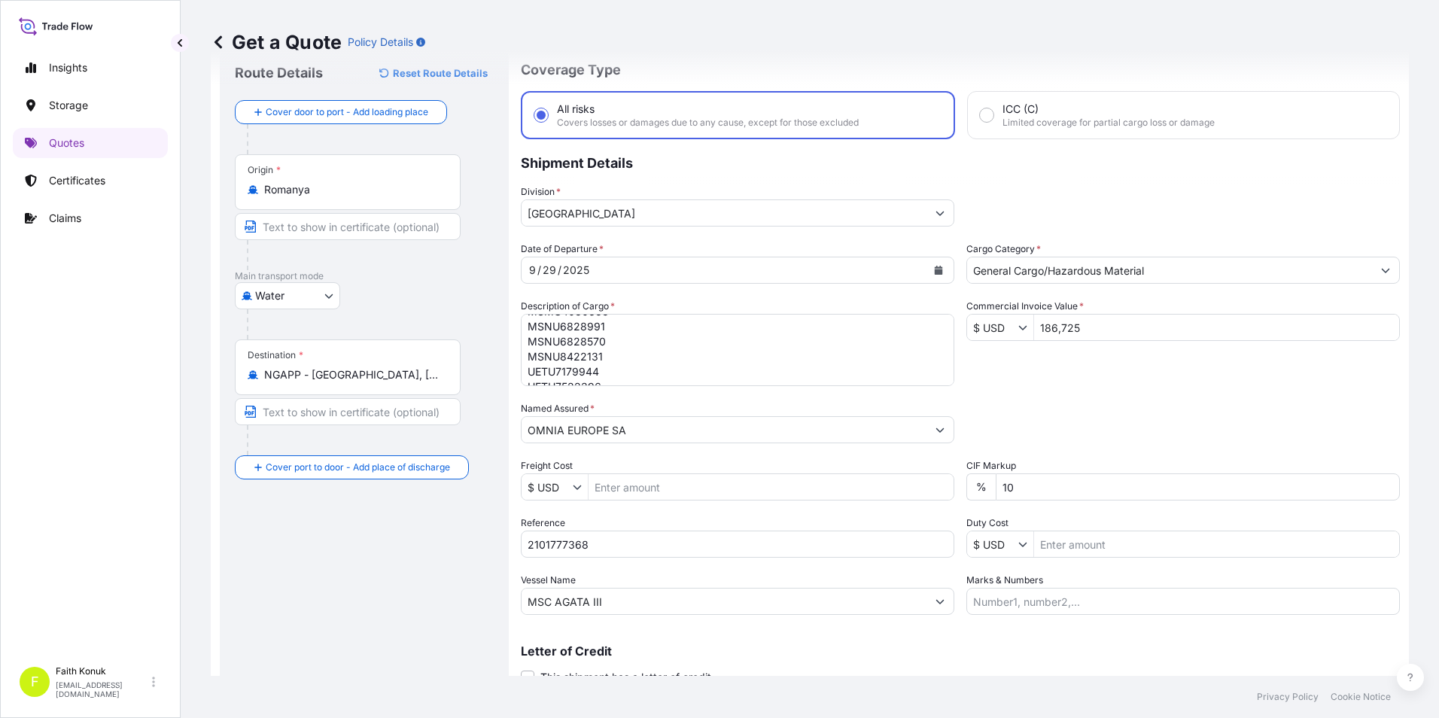
scroll to position [108, 0]
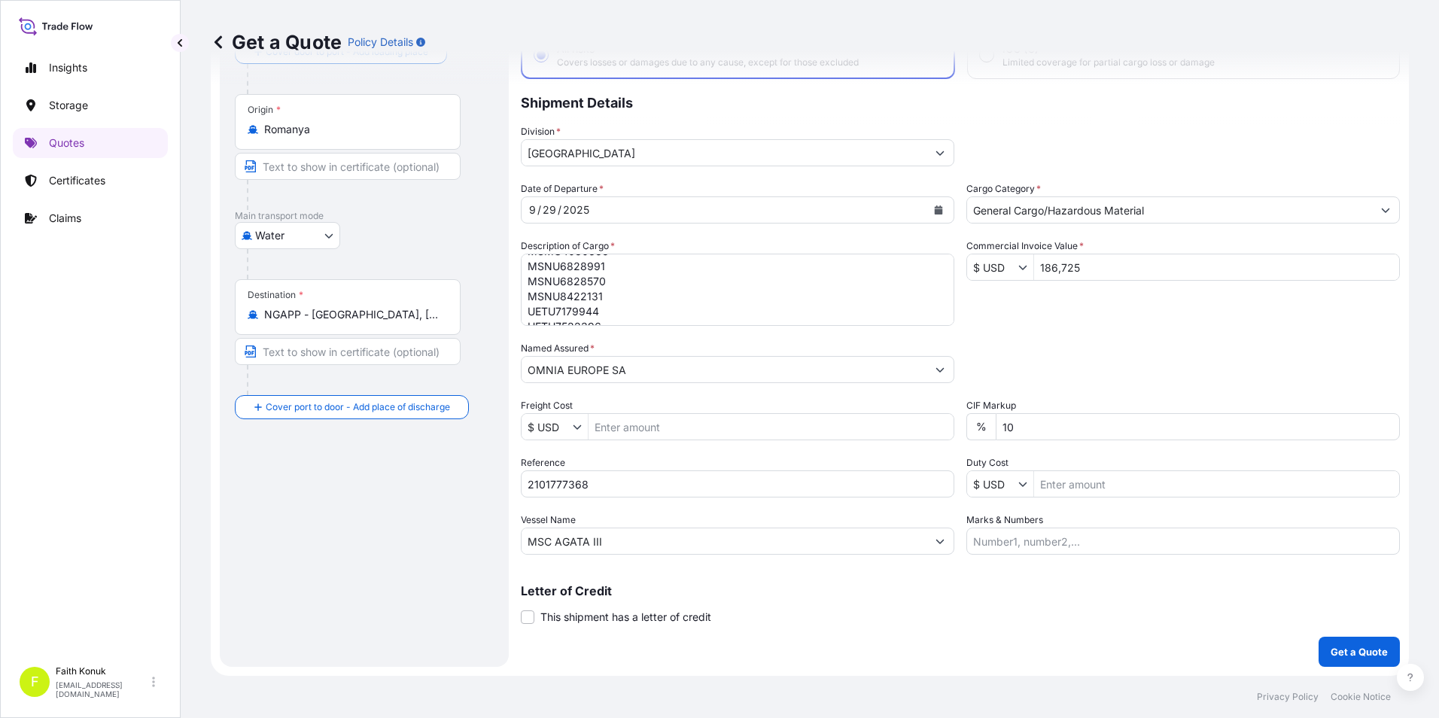
click at [721, 285] on textarea "Corn Starch 280 PACKAGES // GROSS: 393400 KGS MSNU6657651 UETU6658412 MSMU76217…" at bounding box center [738, 290] width 434 height 72
click at [833, 544] on input "MSC AGATA III" at bounding box center [724, 541] width 405 height 27
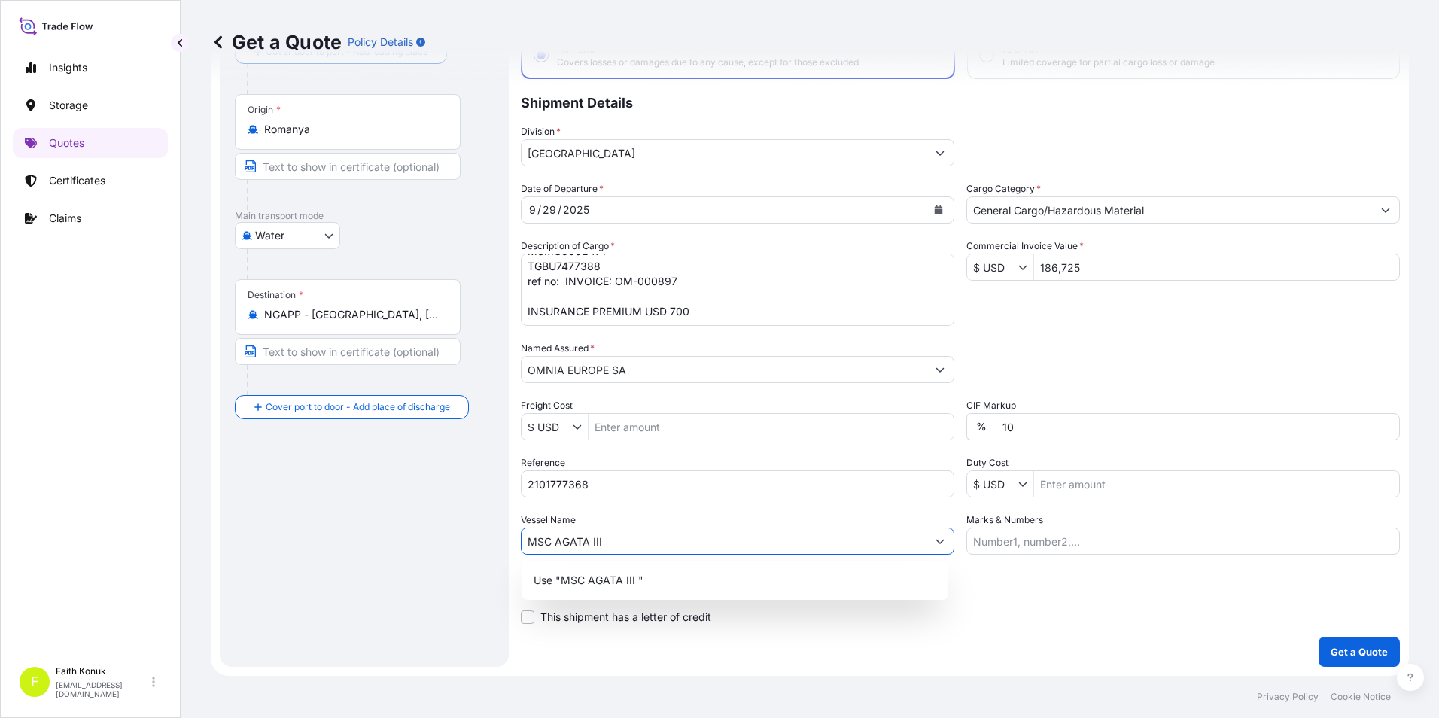
paste input "CA537R"
type input "MSC AGATA III CA537R"
click at [278, 520] on div "Route Details Reset Route Details Cover door to port - Add loading place Place …" at bounding box center [364, 326] width 259 height 651
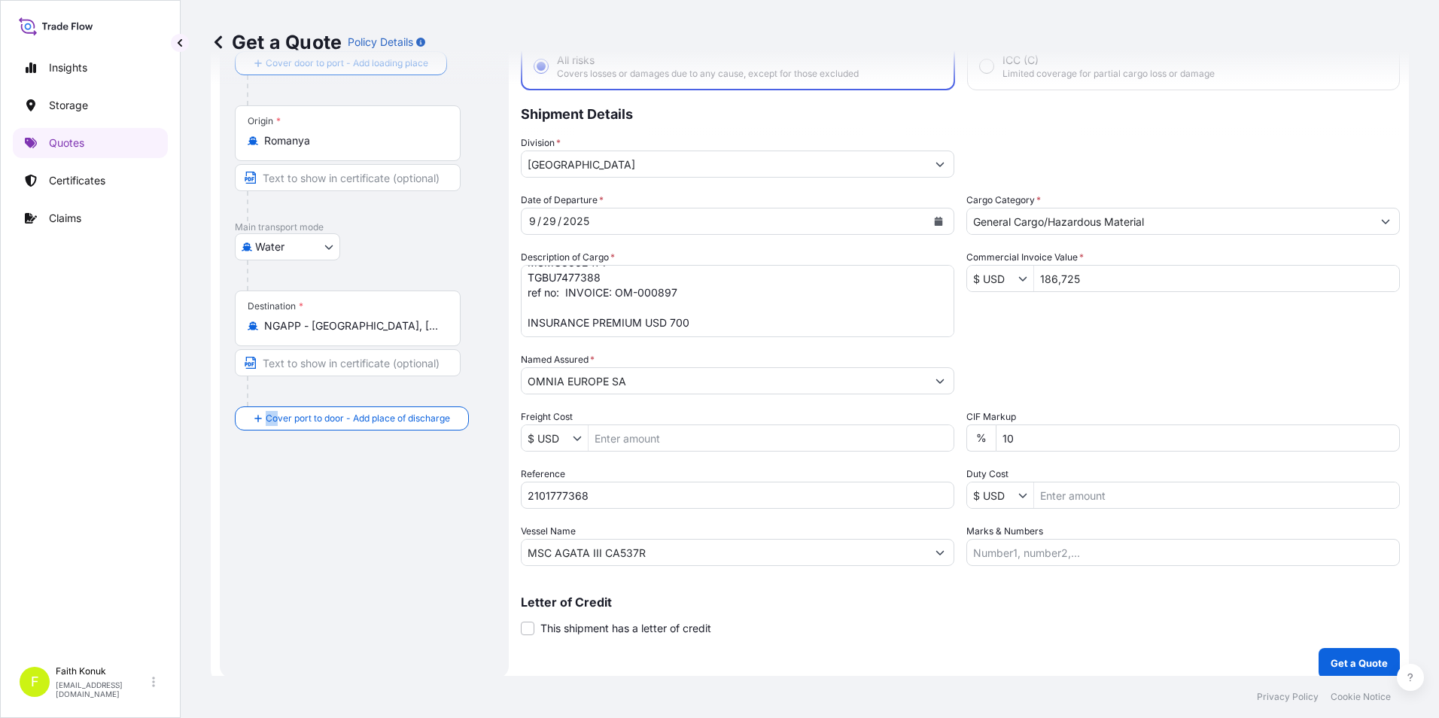
scroll to position [108, 0]
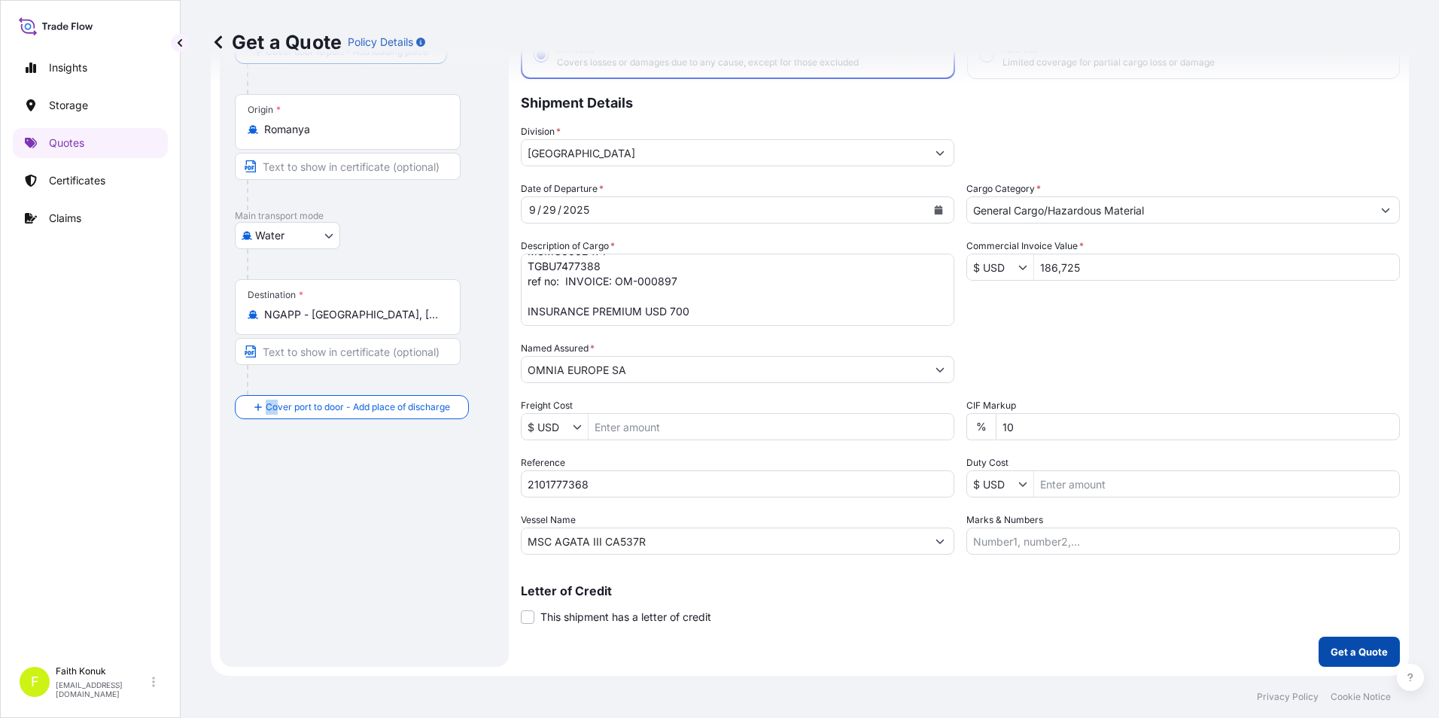
click at [1347, 647] on p "Get a Quote" at bounding box center [1359, 651] width 57 height 15
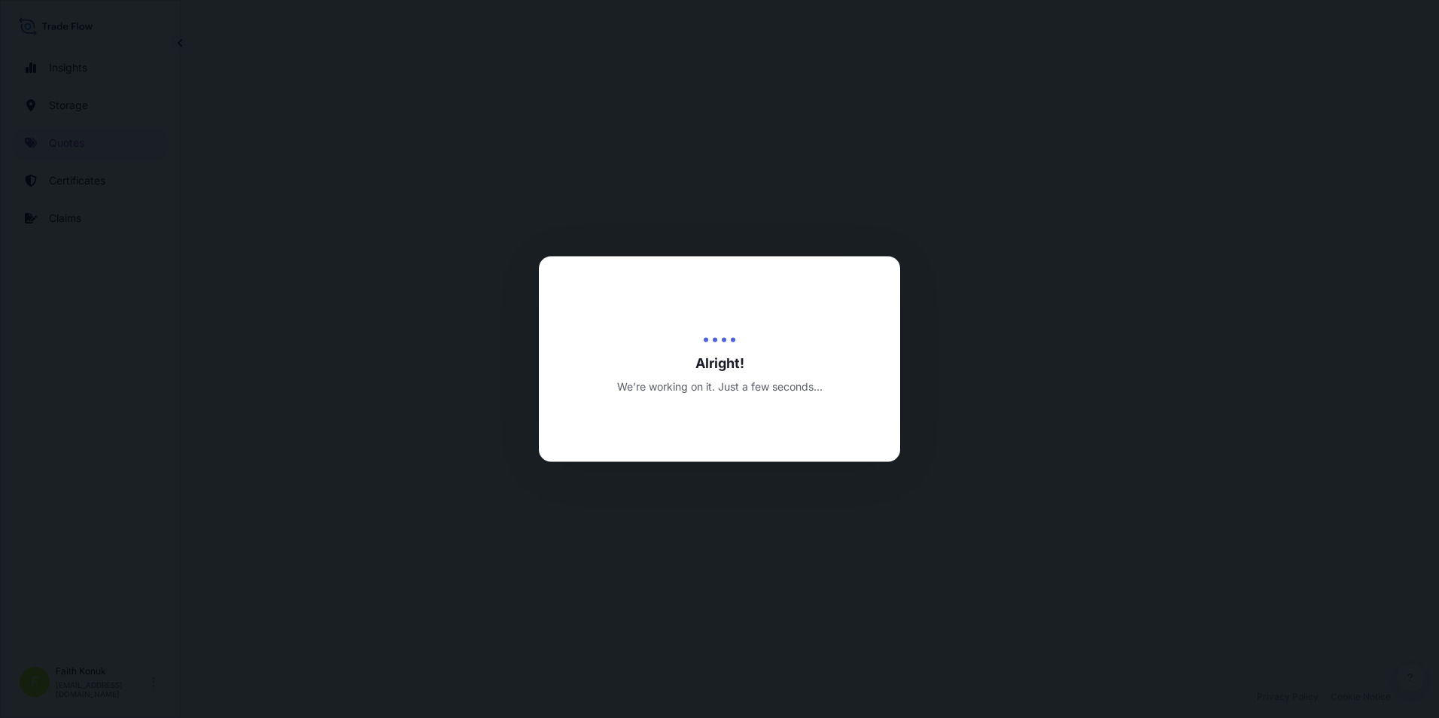
select select "Water"
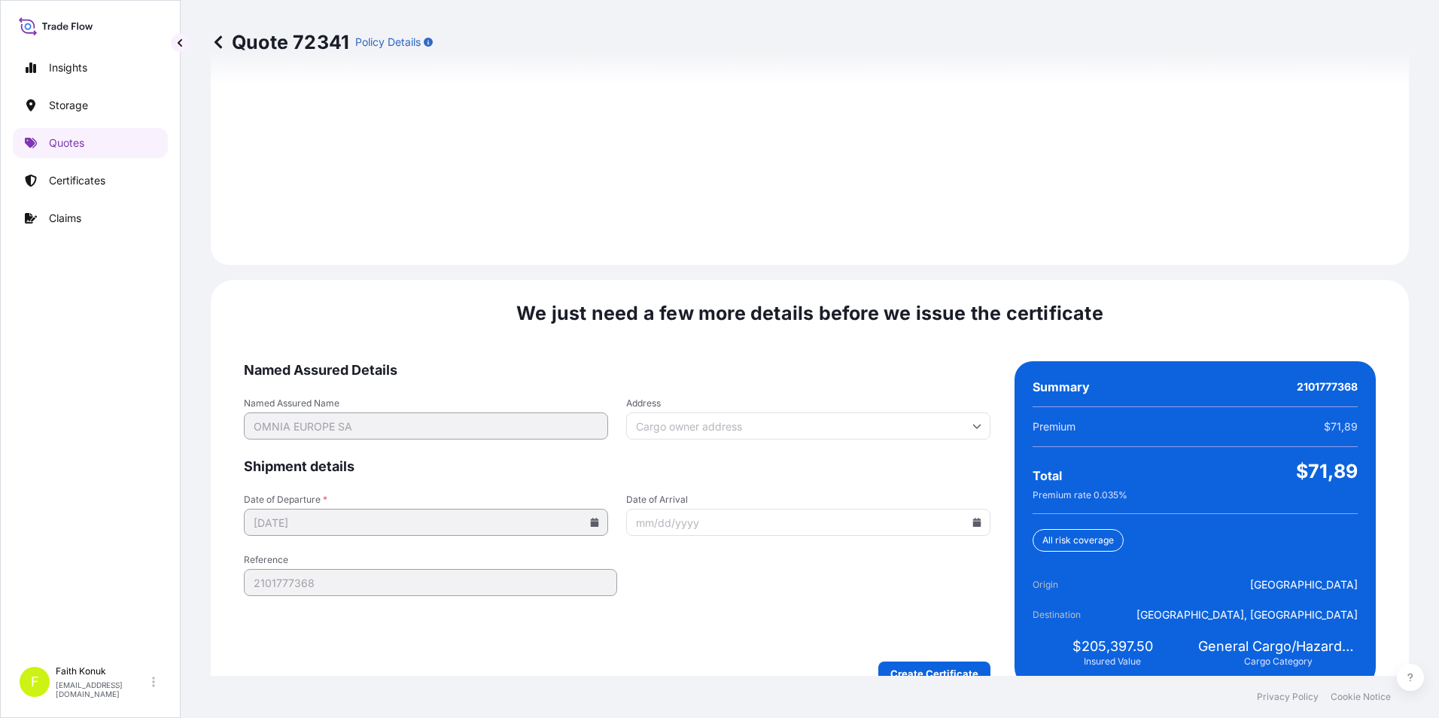
scroll to position [2120, 0]
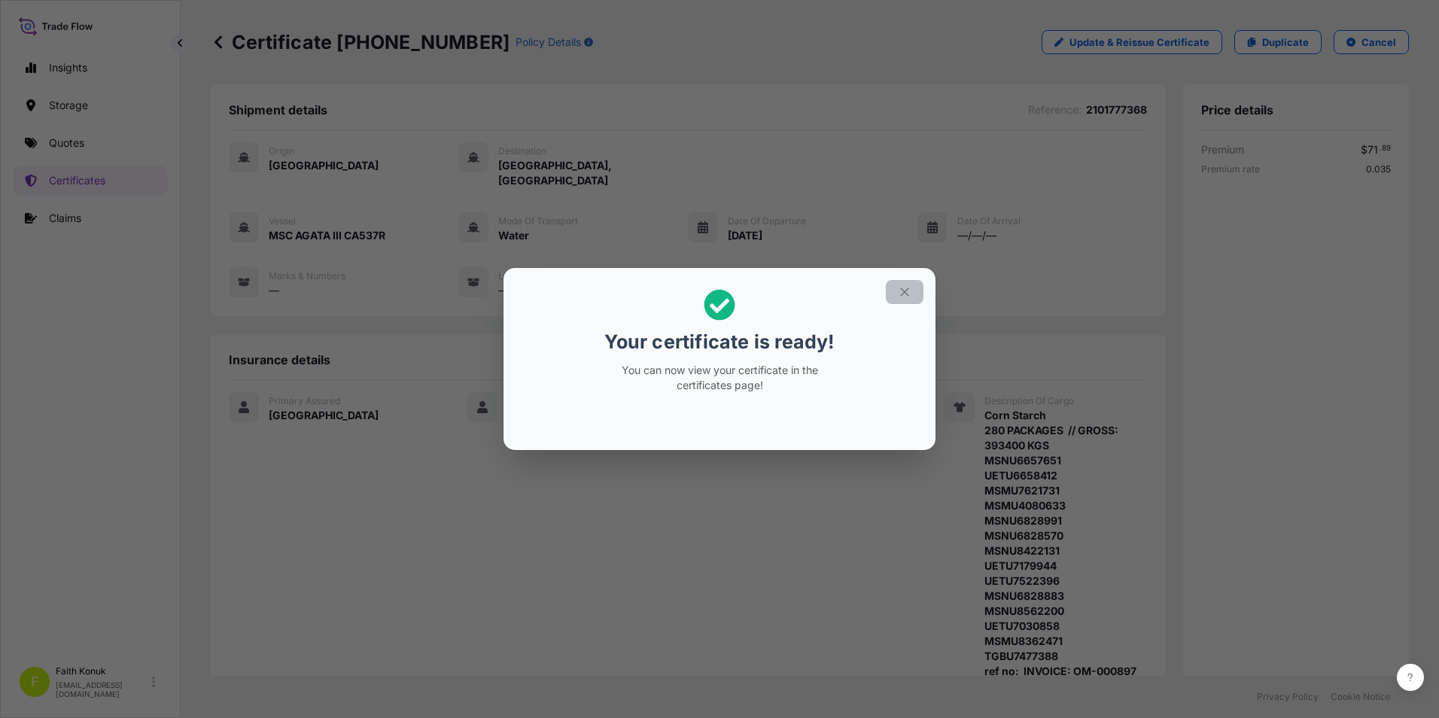
click at [906, 297] on icon "button" at bounding box center [905, 292] width 14 height 14
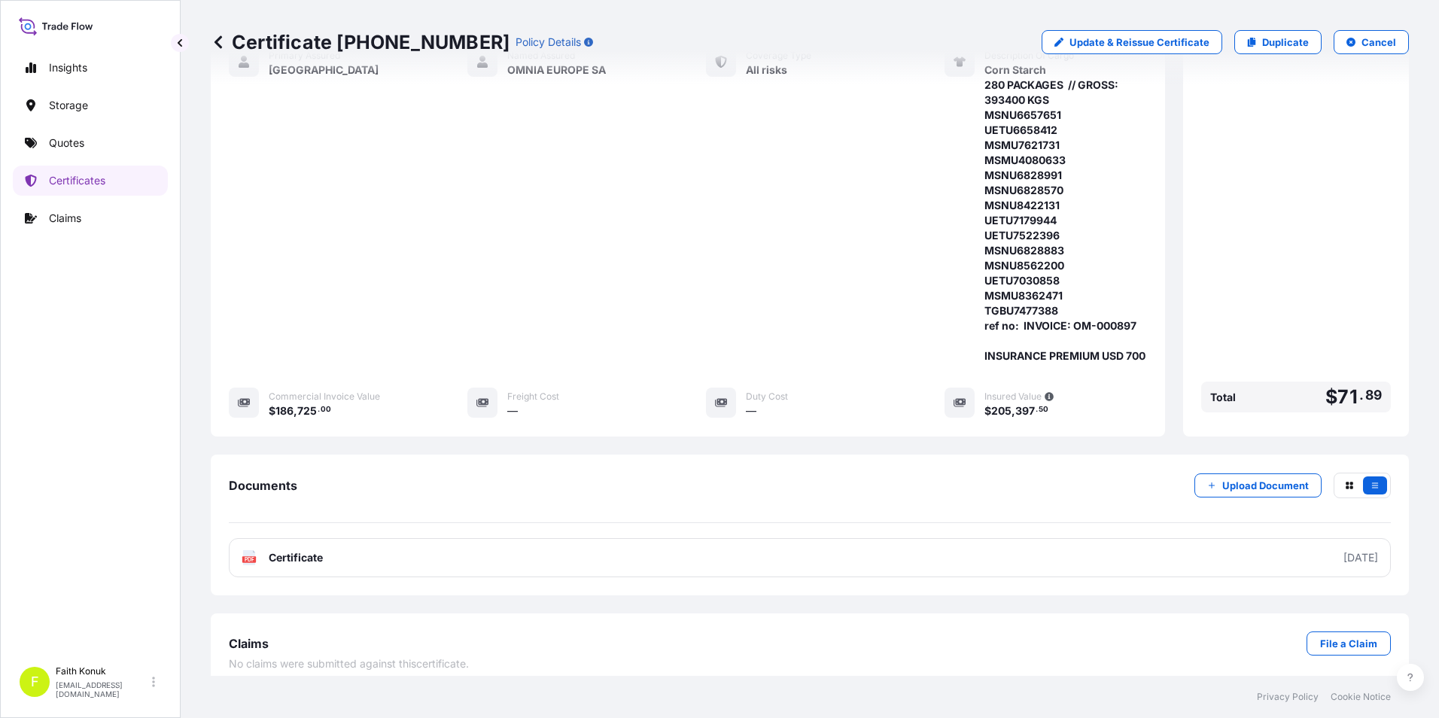
scroll to position [359, 0]
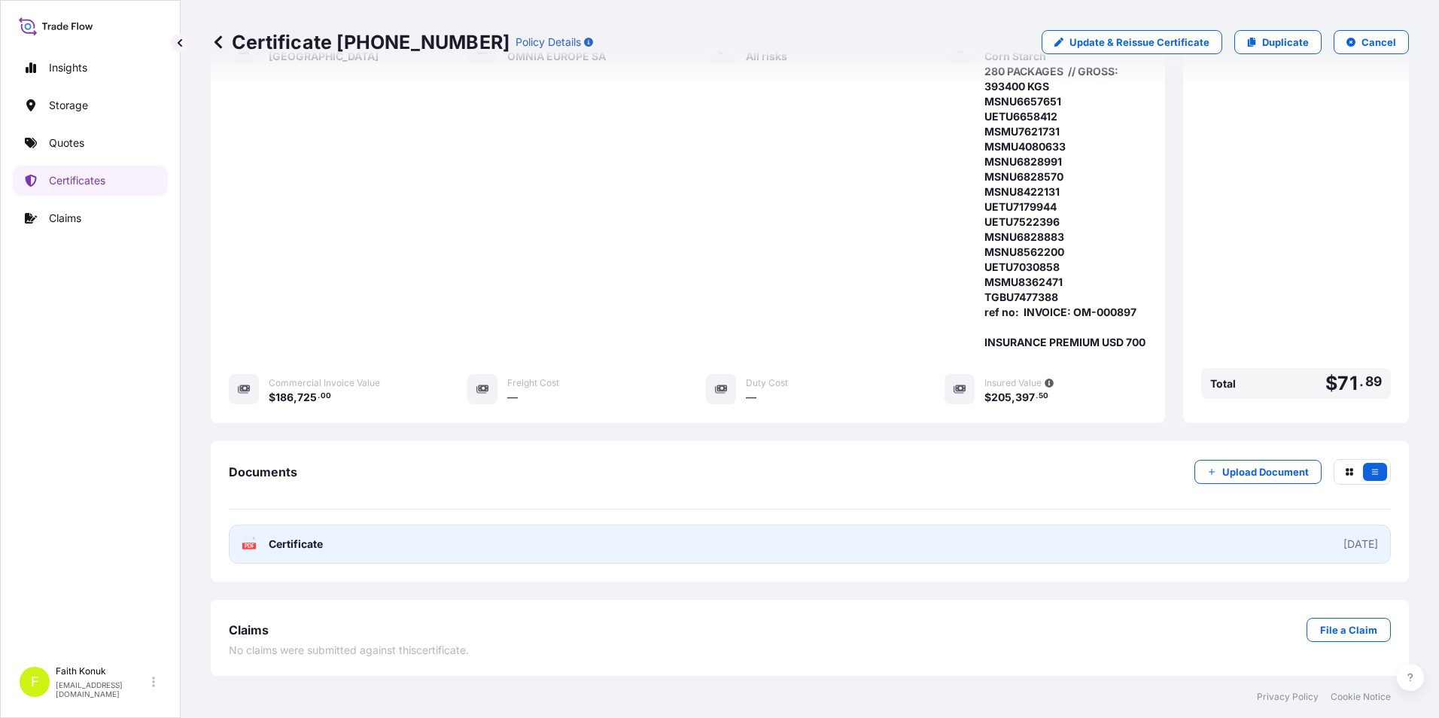
click at [309, 541] on span "Certificate" at bounding box center [296, 544] width 54 height 15
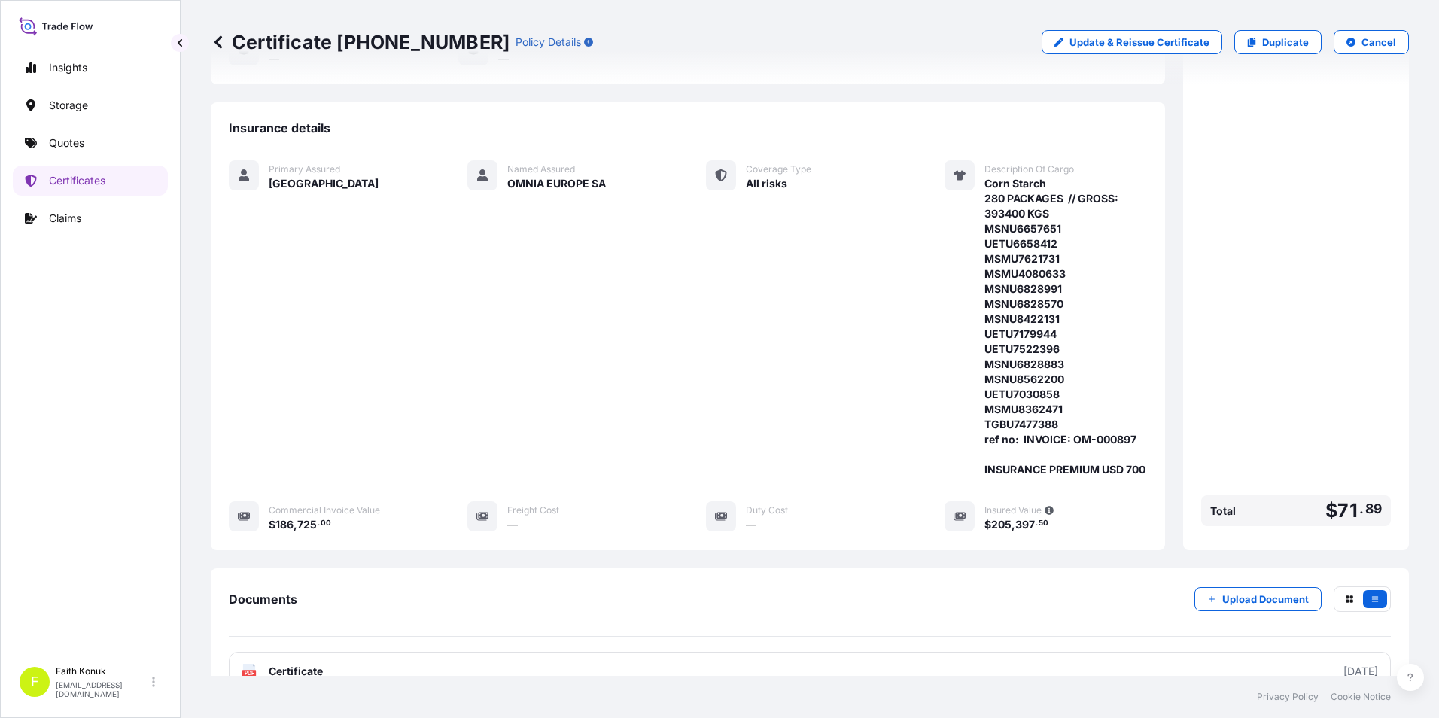
scroll to position [209, 0]
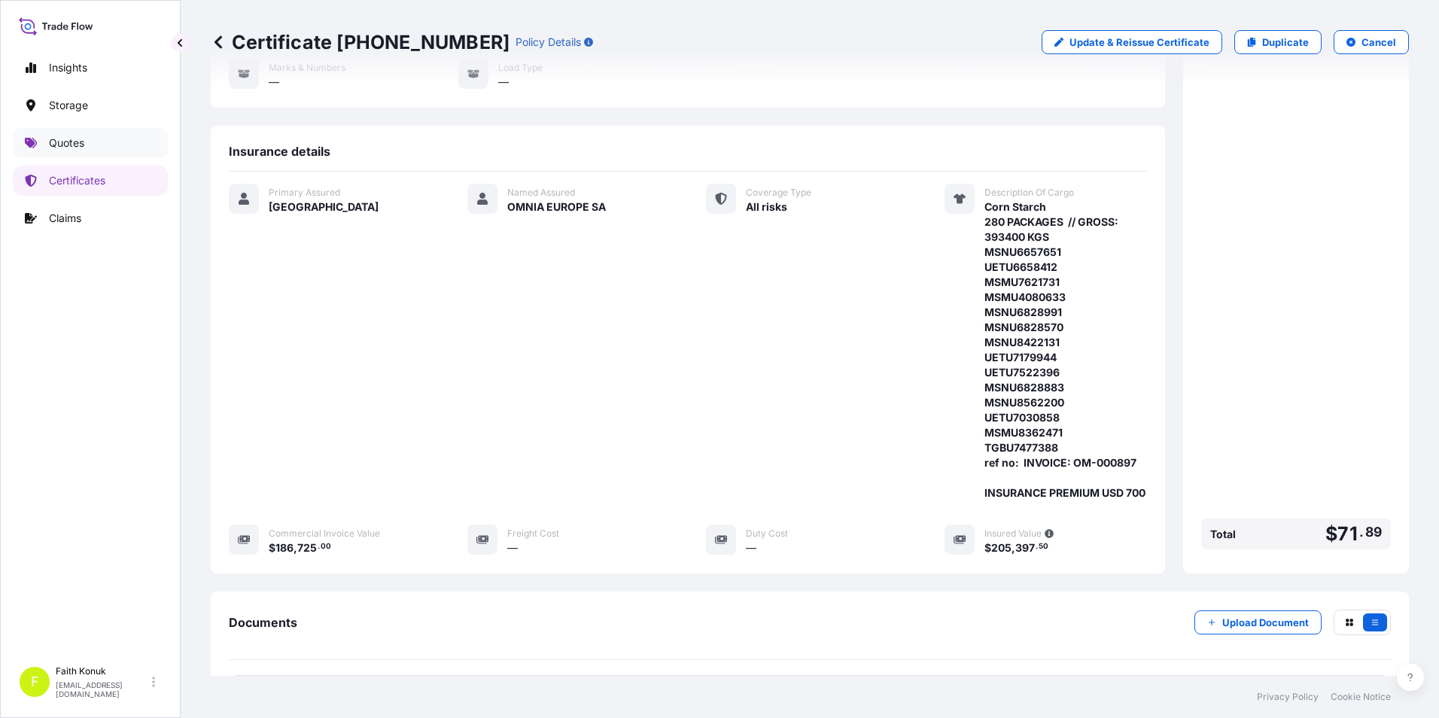
click at [59, 142] on p "Quotes" at bounding box center [66, 143] width 35 height 15
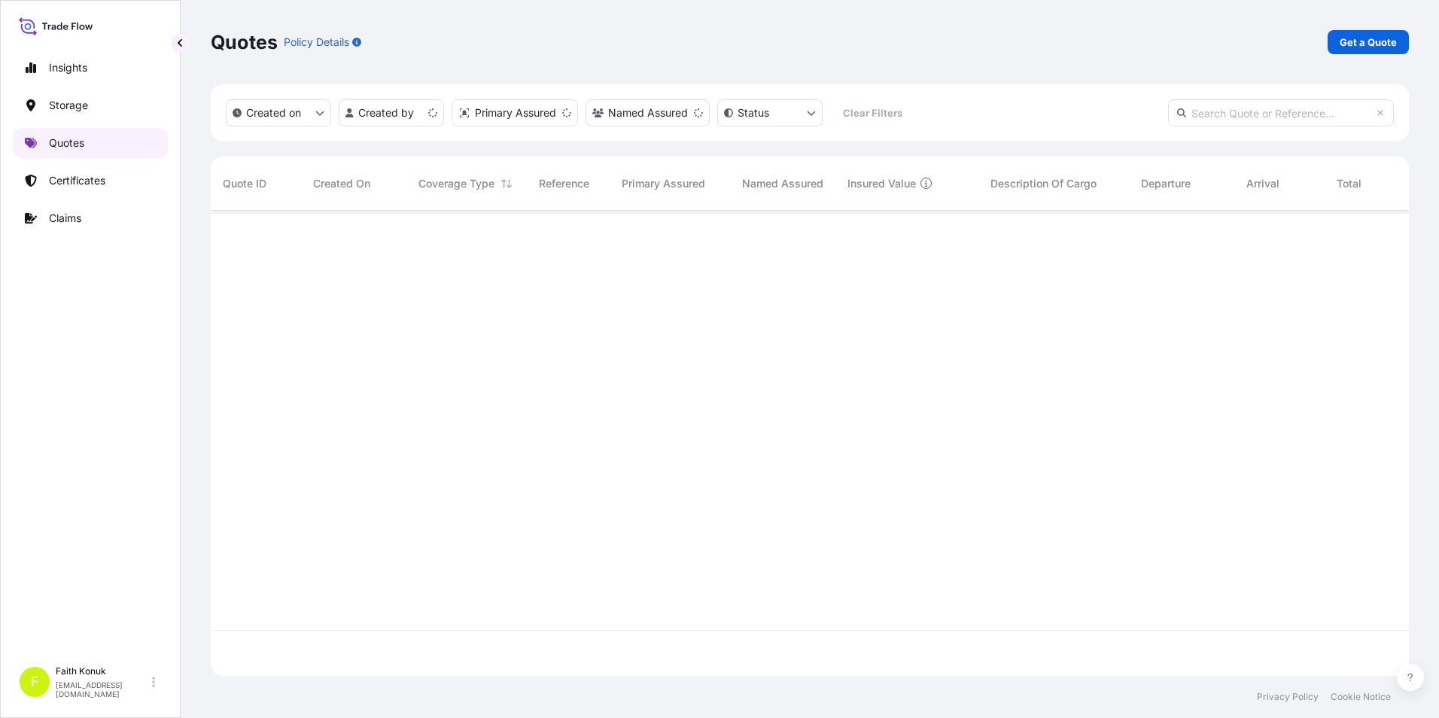
scroll to position [462, 1187]
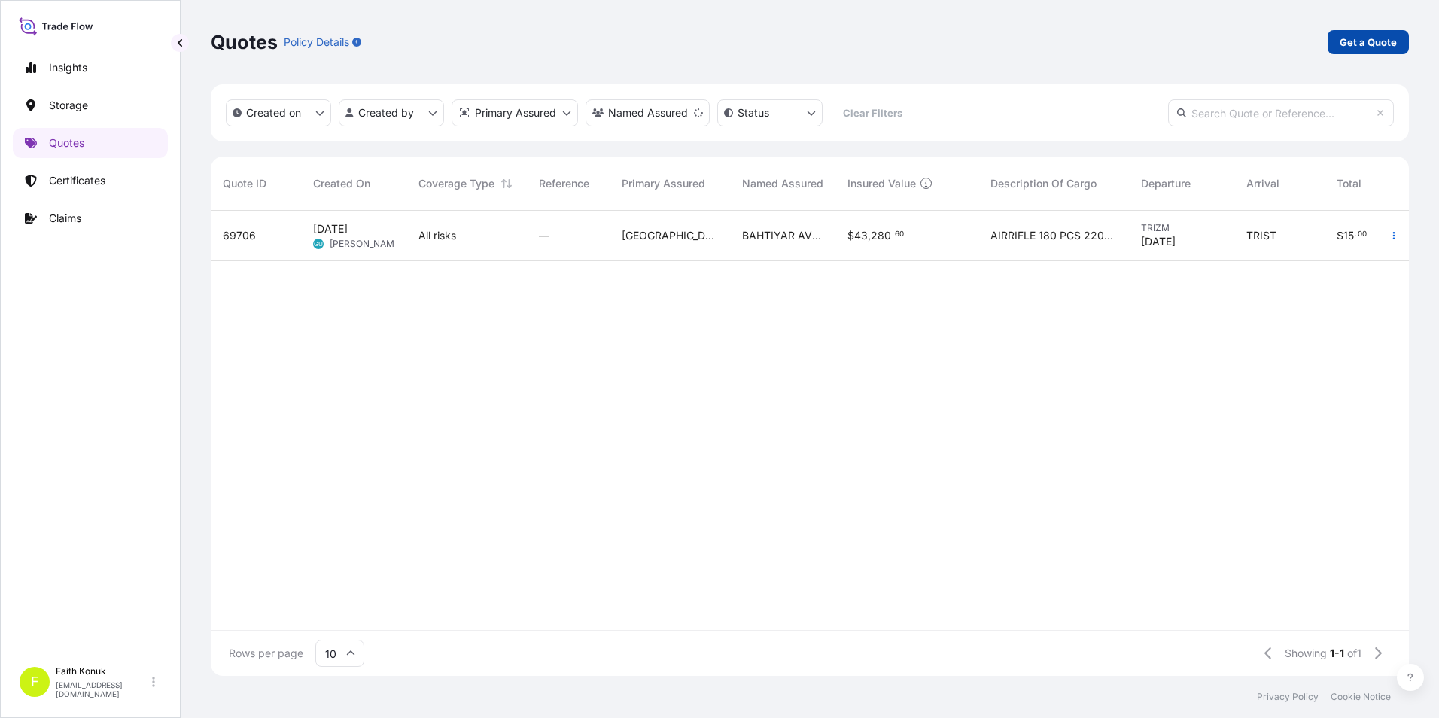
click at [1359, 50] on link "Get a Quote" at bounding box center [1368, 42] width 81 height 24
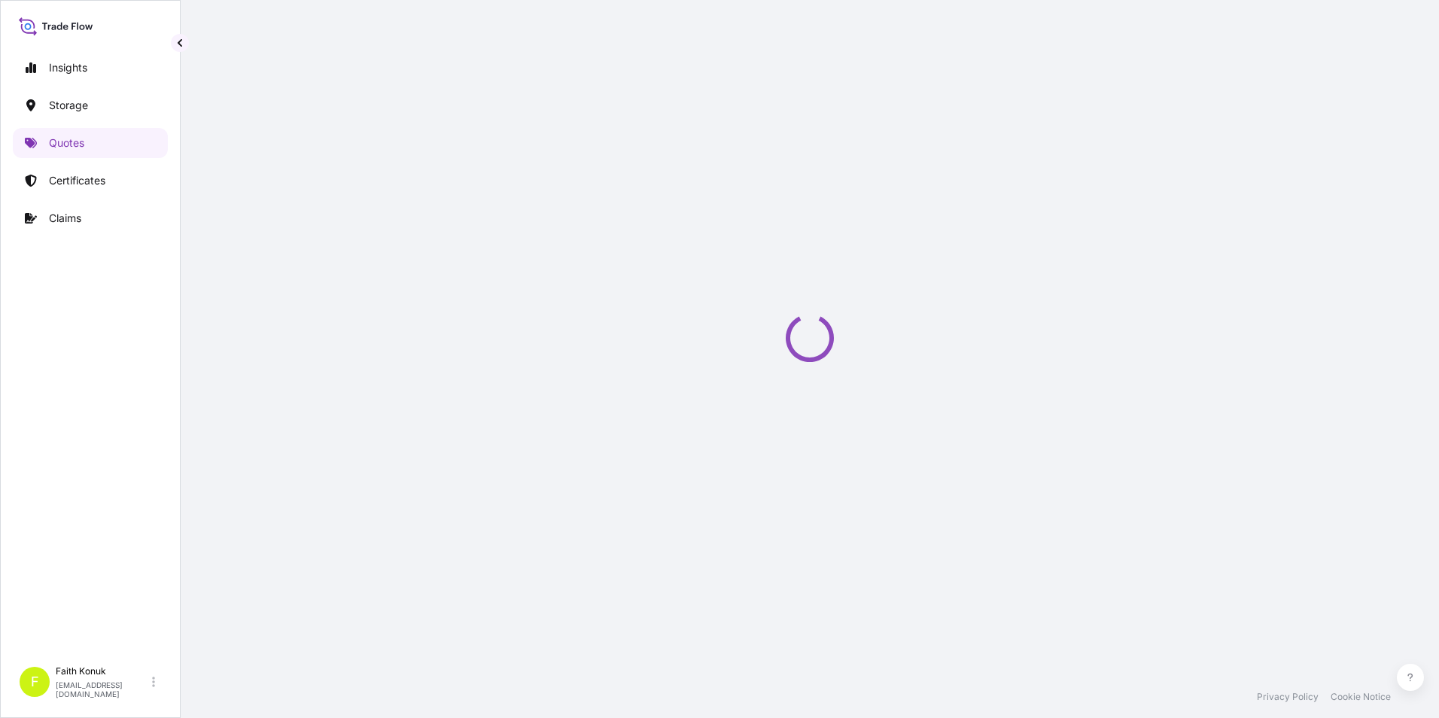
scroll to position [24, 0]
select select "Water"
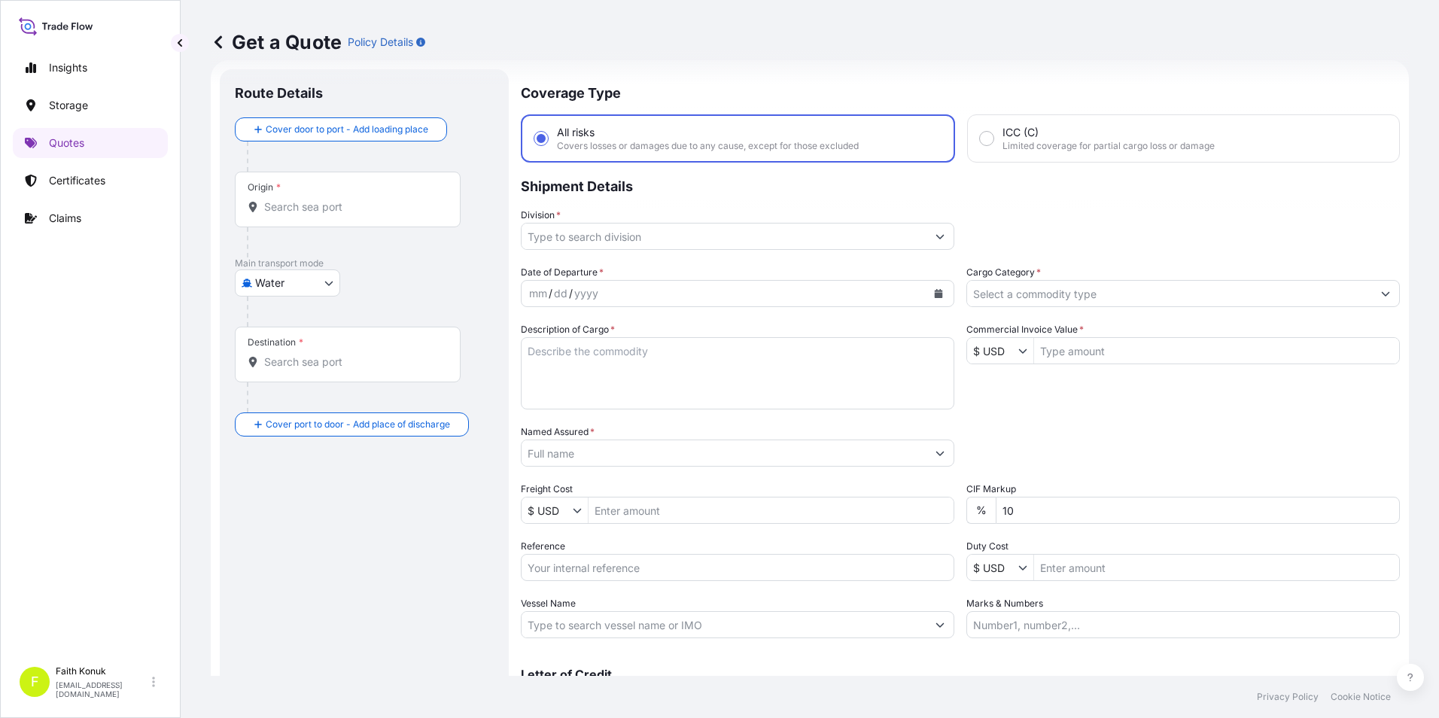
click at [376, 292] on div "Main transport mode Water Air Water Inland" at bounding box center [364, 291] width 259 height 69
click at [389, 217] on div "Origin *" at bounding box center [348, 200] width 226 height 56
click at [389, 215] on input "Origin *" at bounding box center [353, 206] width 178 height 15
click at [333, 210] on input "Origin * Please select an origin" at bounding box center [353, 206] width 178 height 15
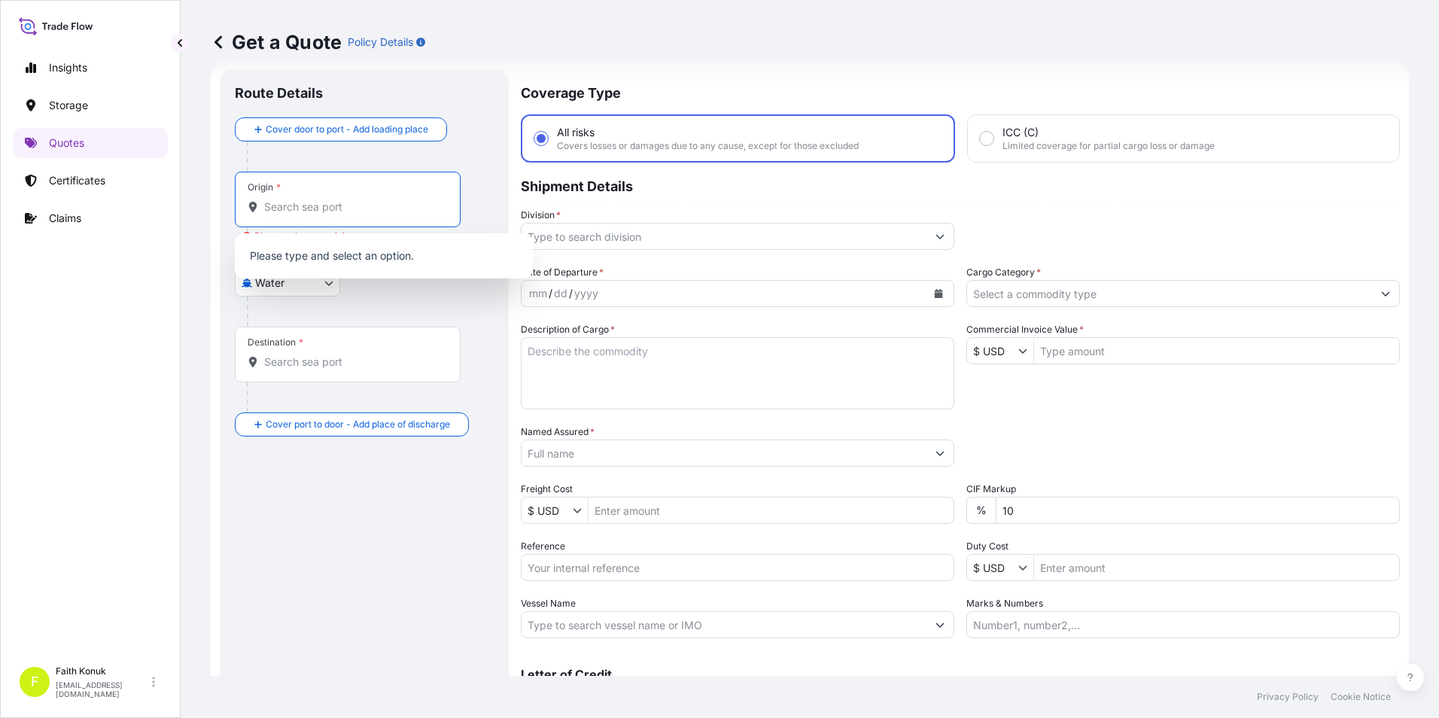
paste input "ROMANYA"
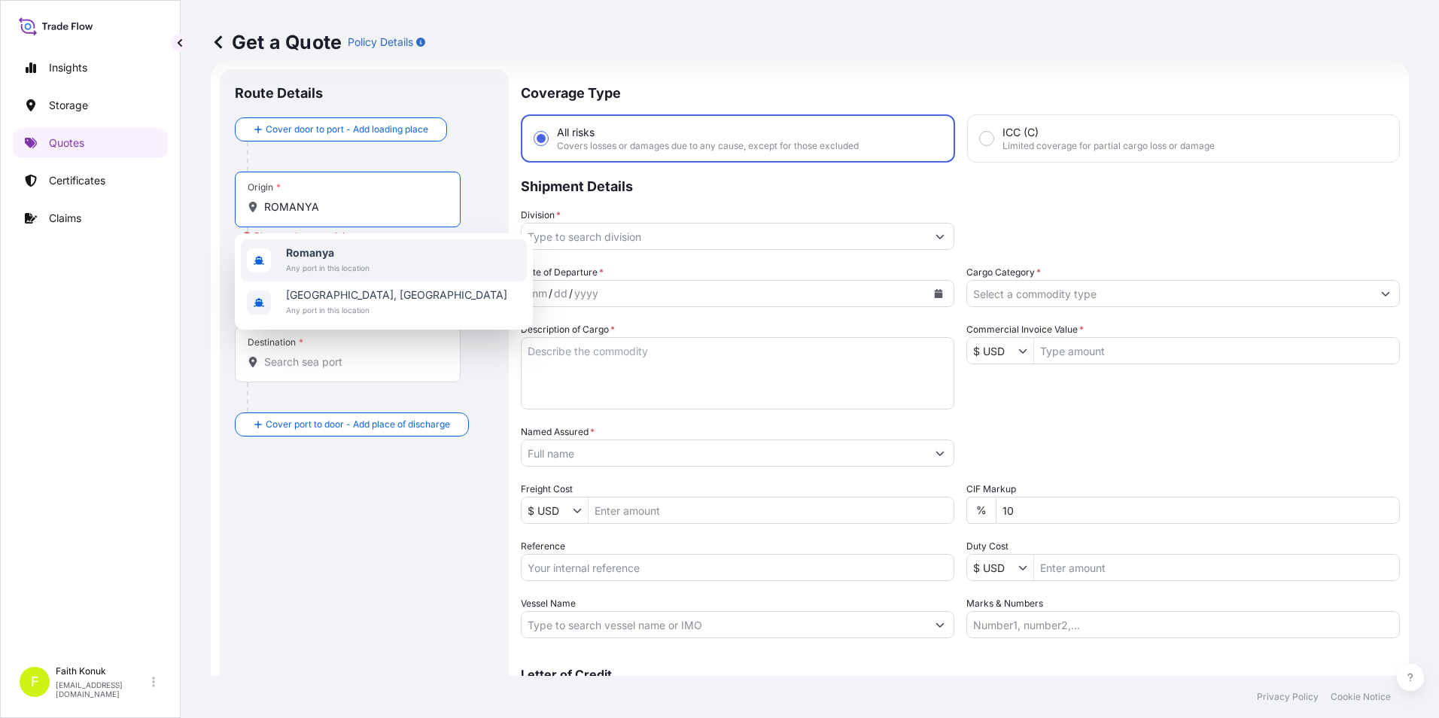
click at [324, 257] on b "Romanya" at bounding box center [310, 252] width 48 height 13
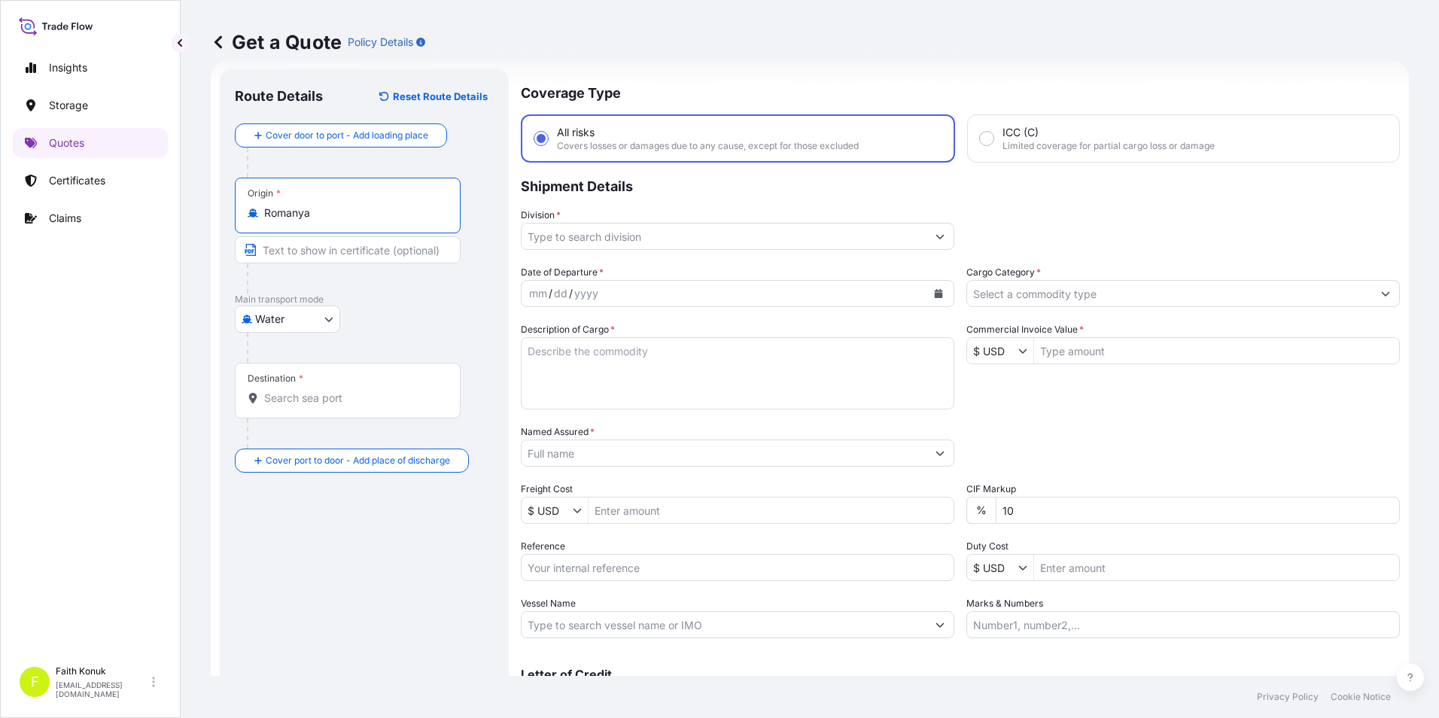
type input "Romanya"
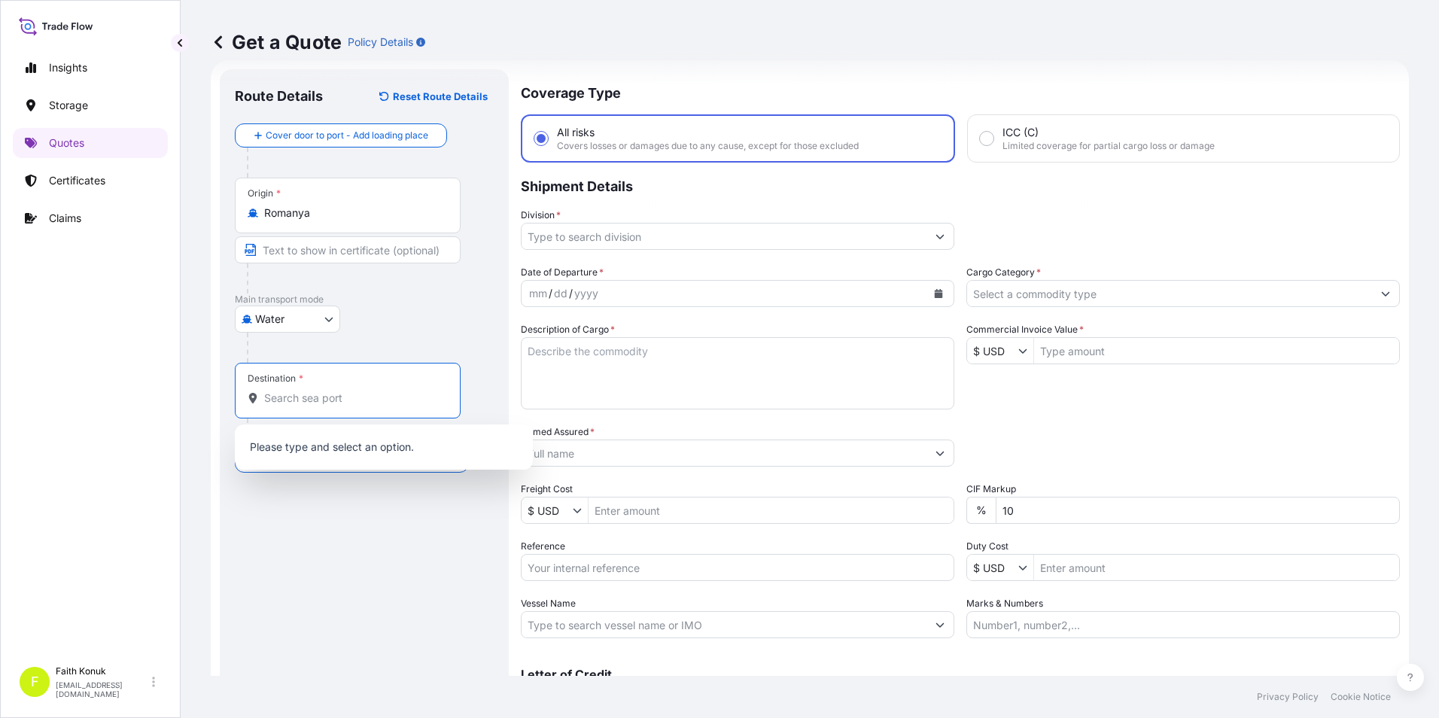
click at [333, 393] on input "Destination *" at bounding box center [353, 398] width 178 height 15
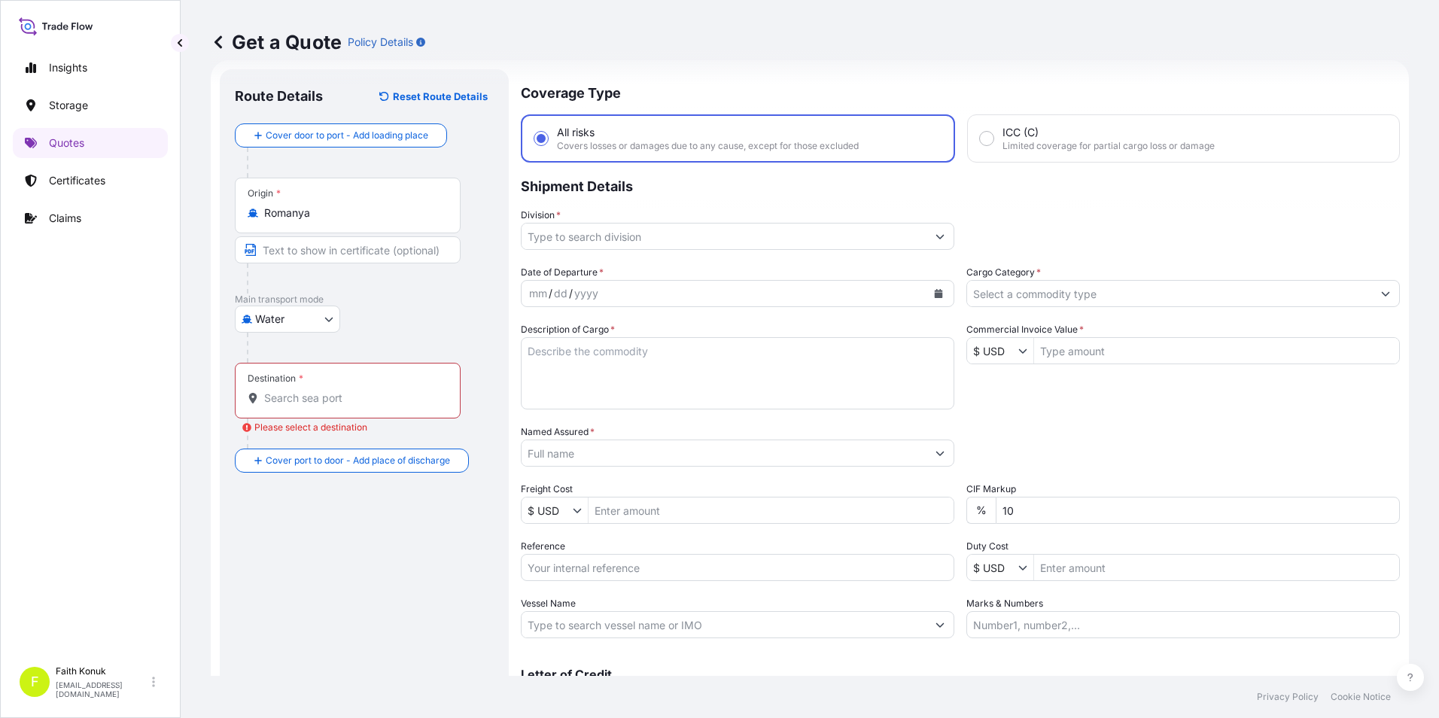
click at [343, 408] on div "Destination *" at bounding box center [348, 391] width 226 height 56
click at [343, 406] on input "Destination * Please select a destination" at bounding box center [353, 398] width 178 height 15
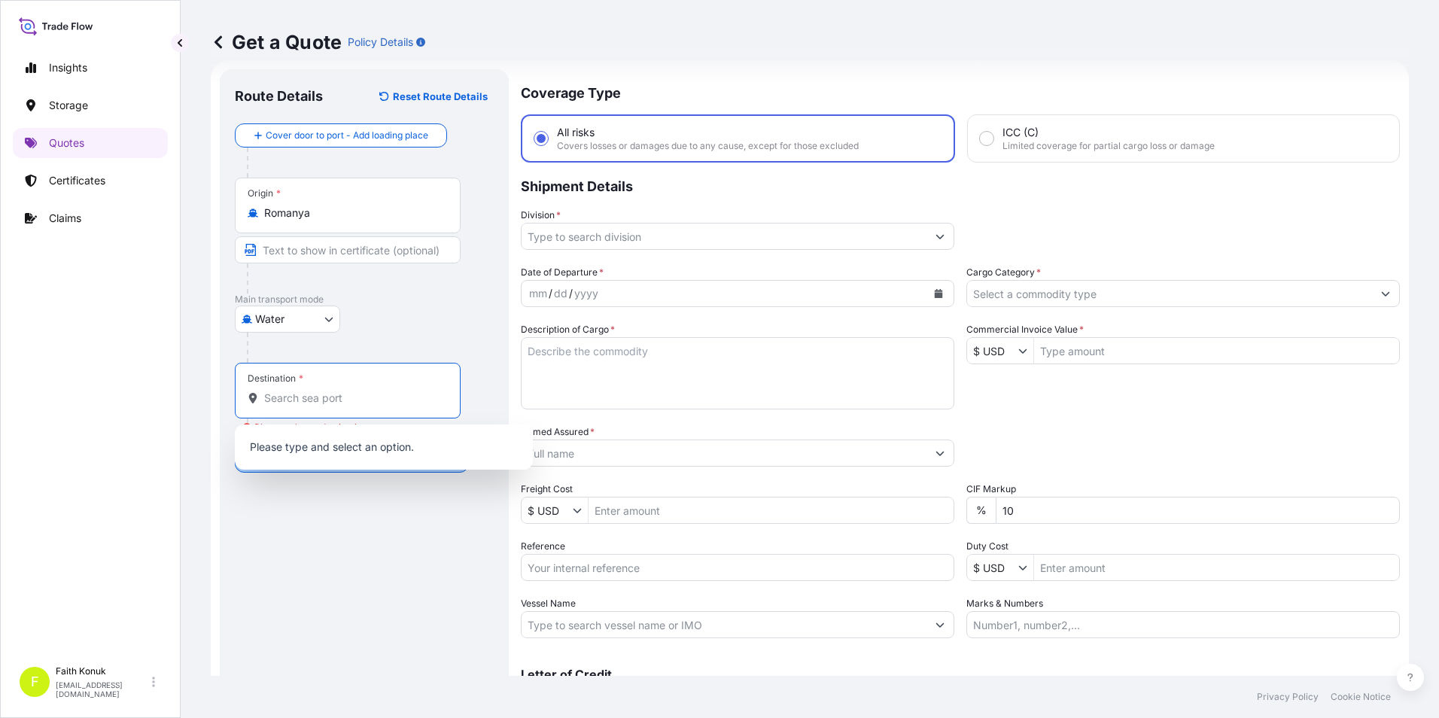
paste input "COEGA"
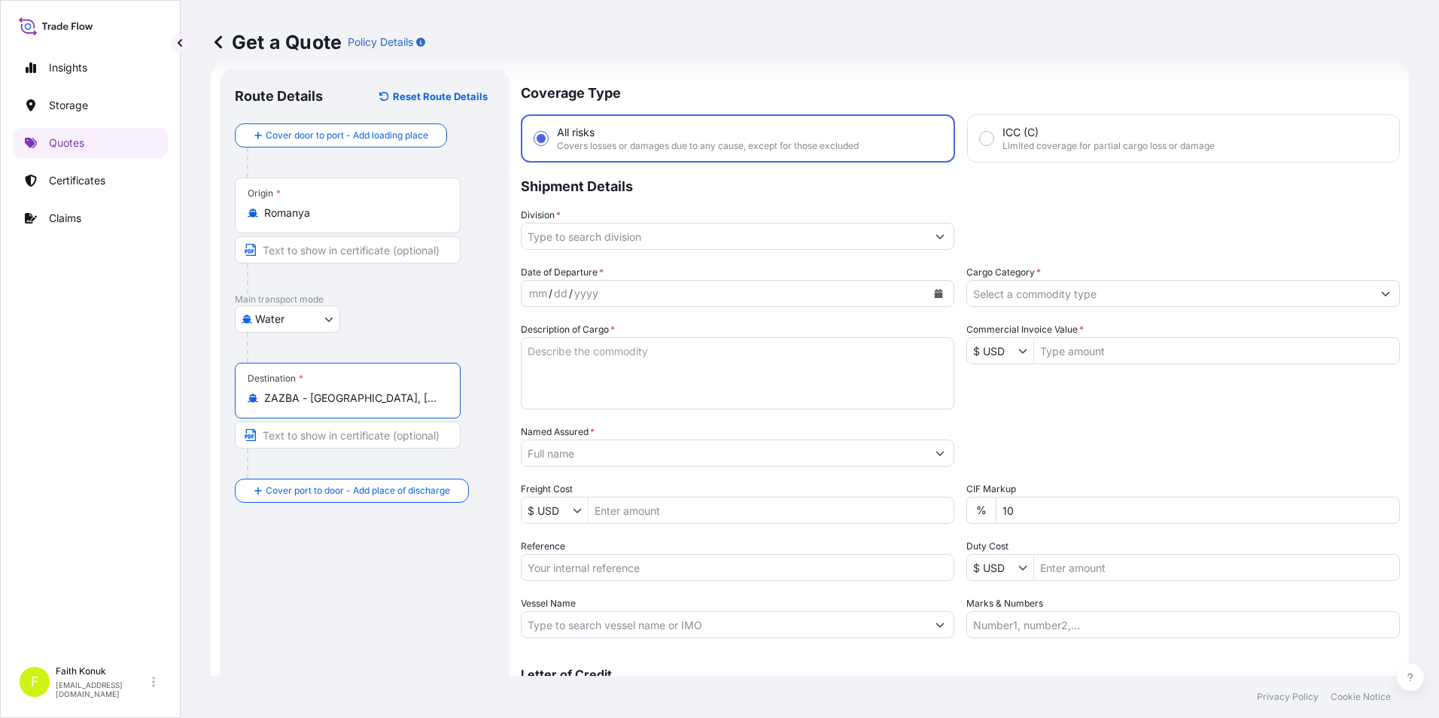
type input "ZAZBA - [GEOGRAPHIC_DATA], [GEOGRAPHIC_DATA]"
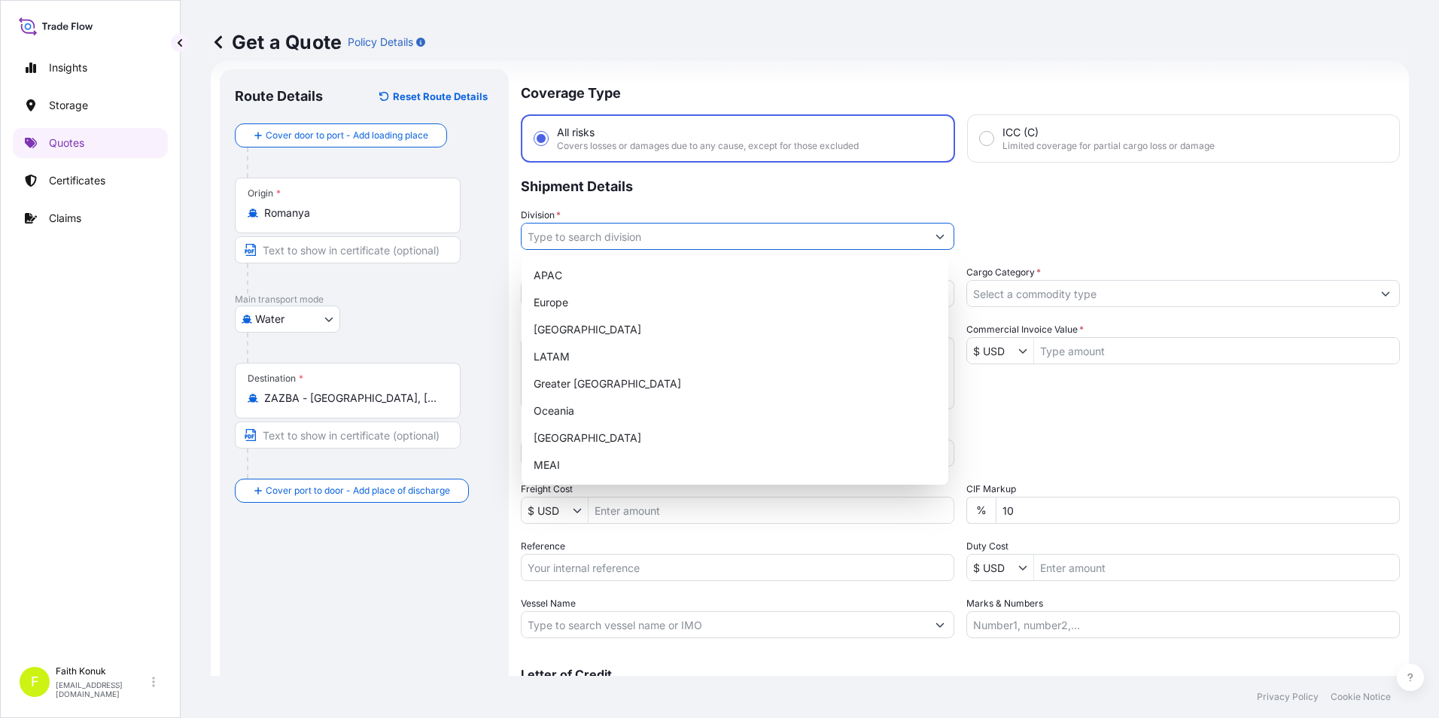
click at [680, 241] on input "Division *" at bounding box center [724, 236] width 405 height 27
click at [576, 431] on div "[GEOGRAPHIC_DATA]" at bounding box center [735, 438] width 415 height 27
type input "[GEOGRAPHIC_DATA]"
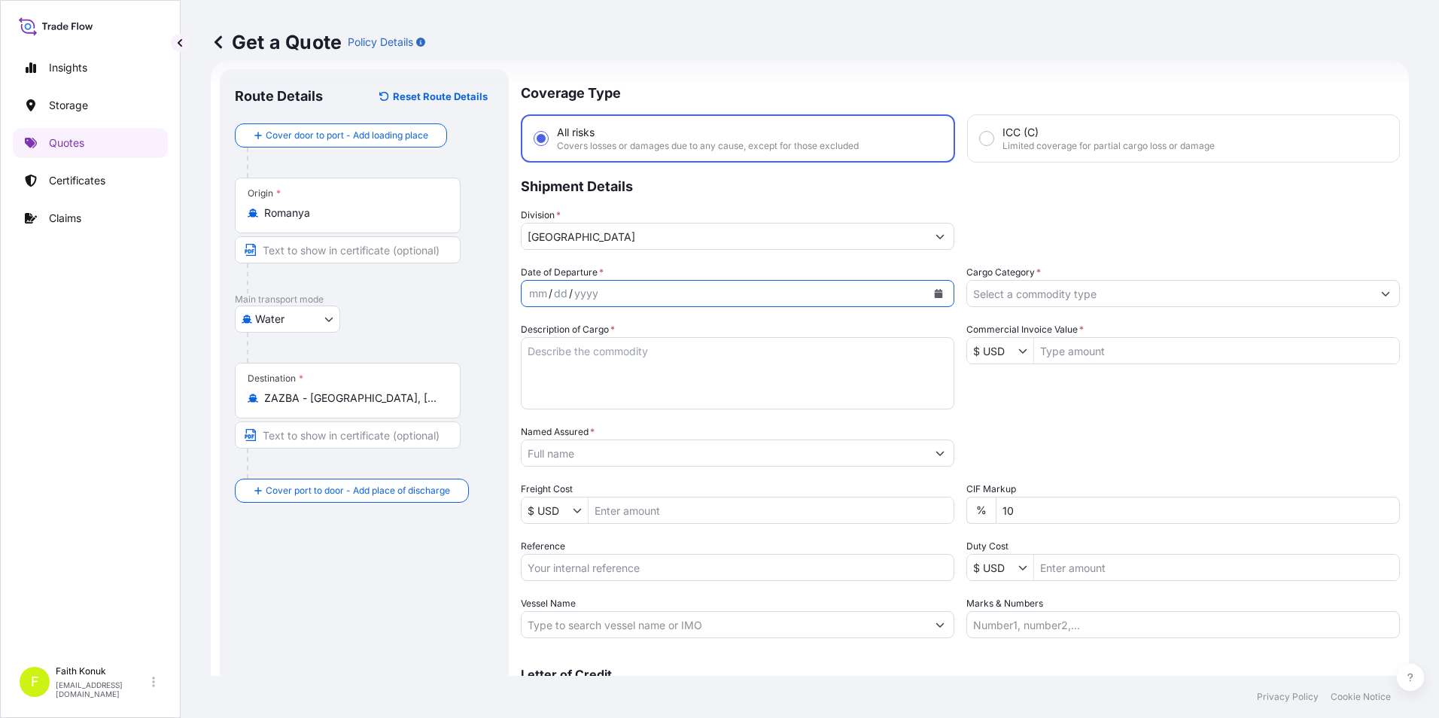
click at [935, 294] on icon "Calendar" at bounding box center [939, 293] width 8 height 9
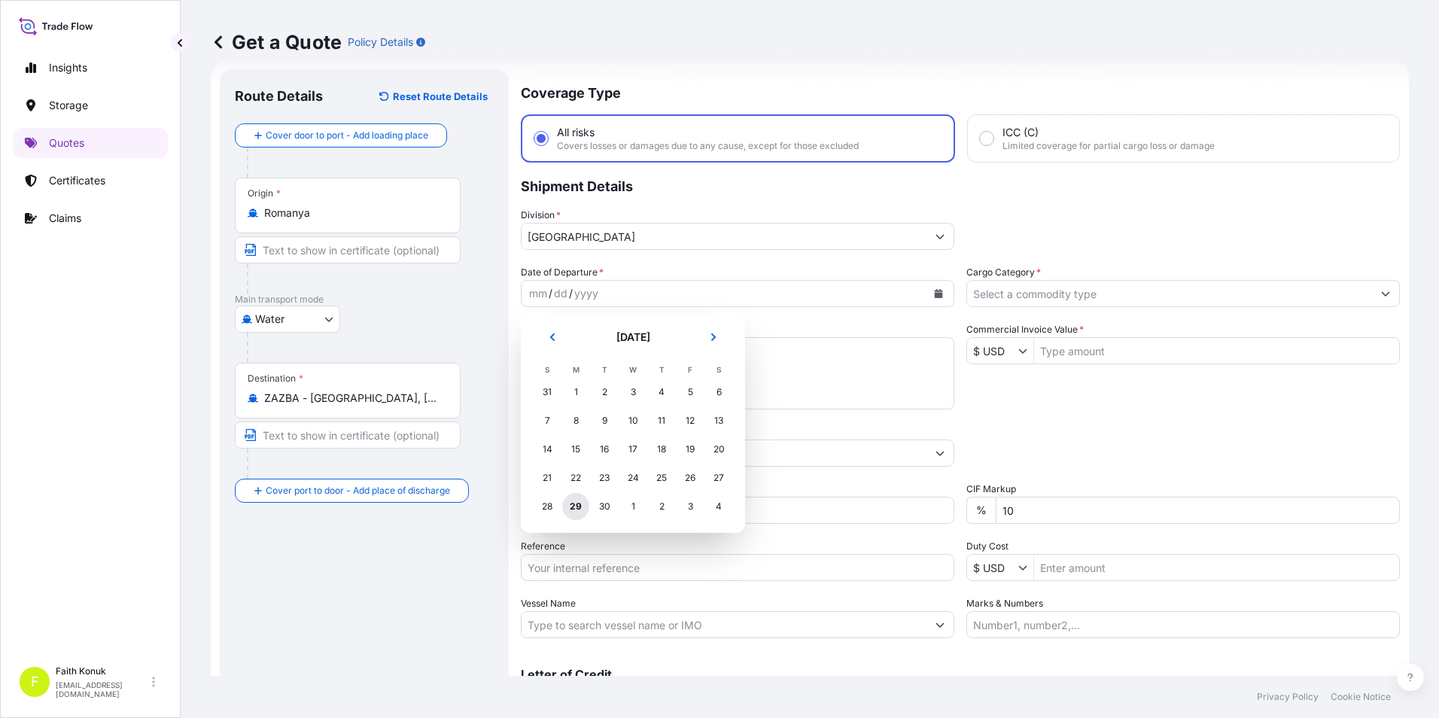
click at [576, 502] on div "29" at bounding box center [575, 506] width 27 height 27
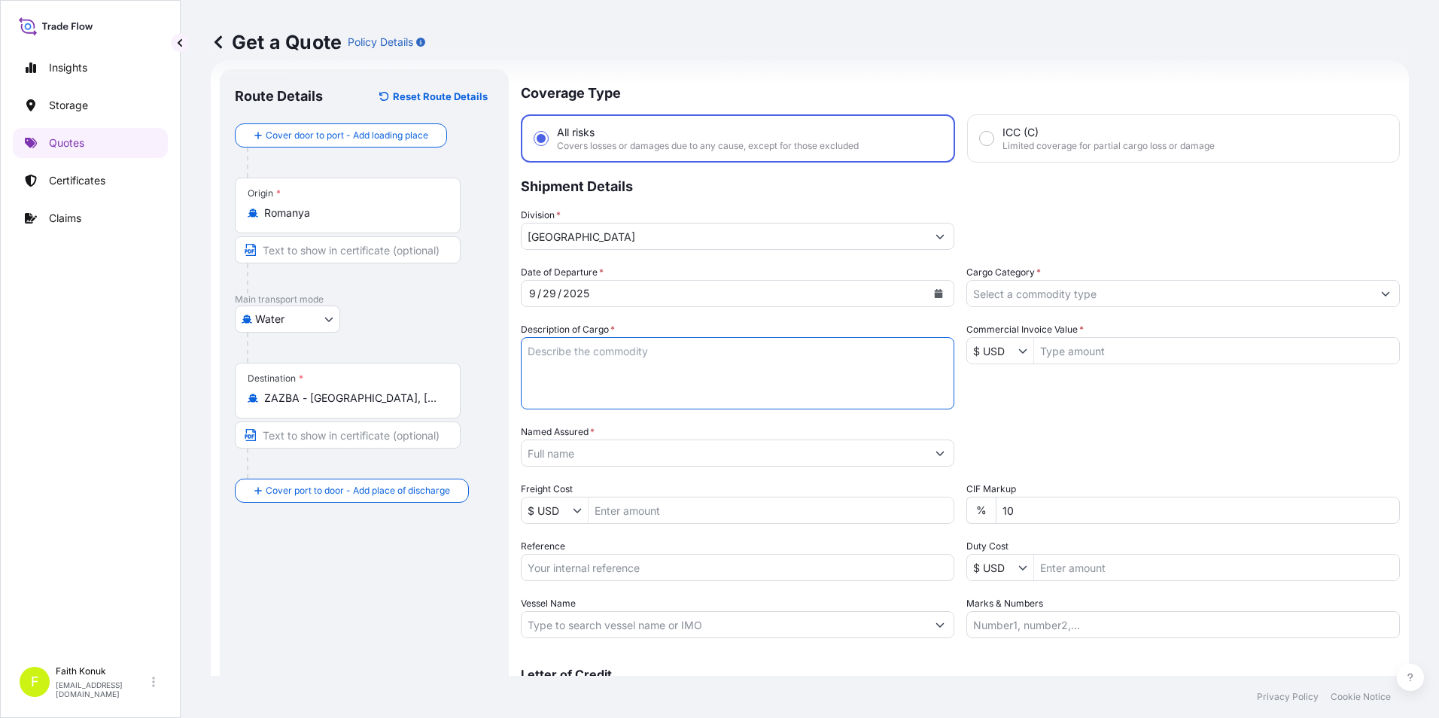
click at [623, 373] on textarea "Description of Cargo *" at bounding box center [738, 373] width 434 height 72
click at [676, 346] on textarea "Description of Cargo *" at bounding box center [738, 373] width 434 height 72
paste textarea "NATICE CORN STARCH 80 PACKAGES // GROSS: 112400 KGS"
click at [739, 367] on textarea "NATICE CORN STARCH 80 PACKAGES // GROSS: 112400 KGS" at bounding box center [738, 373] width 434 height 72
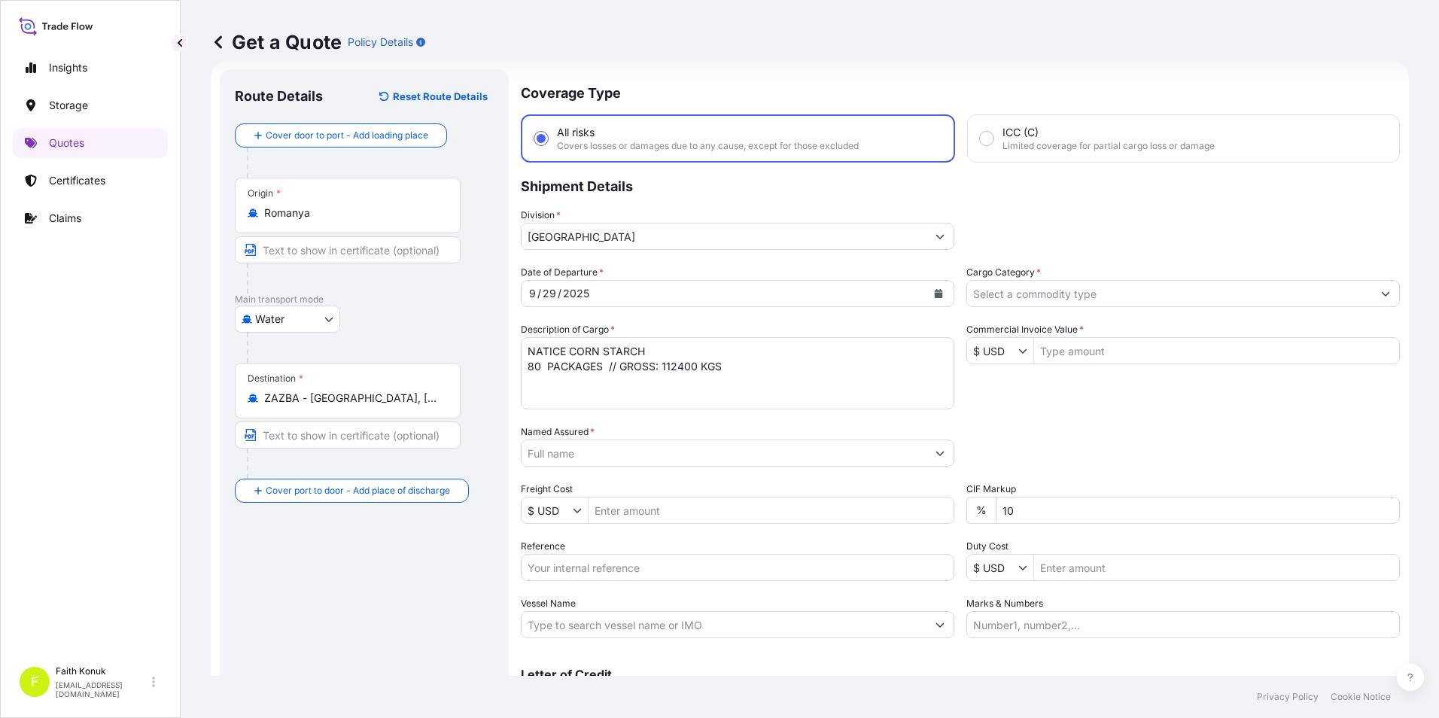
click at [553, 379] on textarea "NATICE CORN STARCH 80 PACKAGES // GROSS: 112400 KGS" at bounding box center [738, 373] width 434 height 72
paste textarea "MSMU5097461 MSBU5551328 CAAU4529500 MSNU9541562"
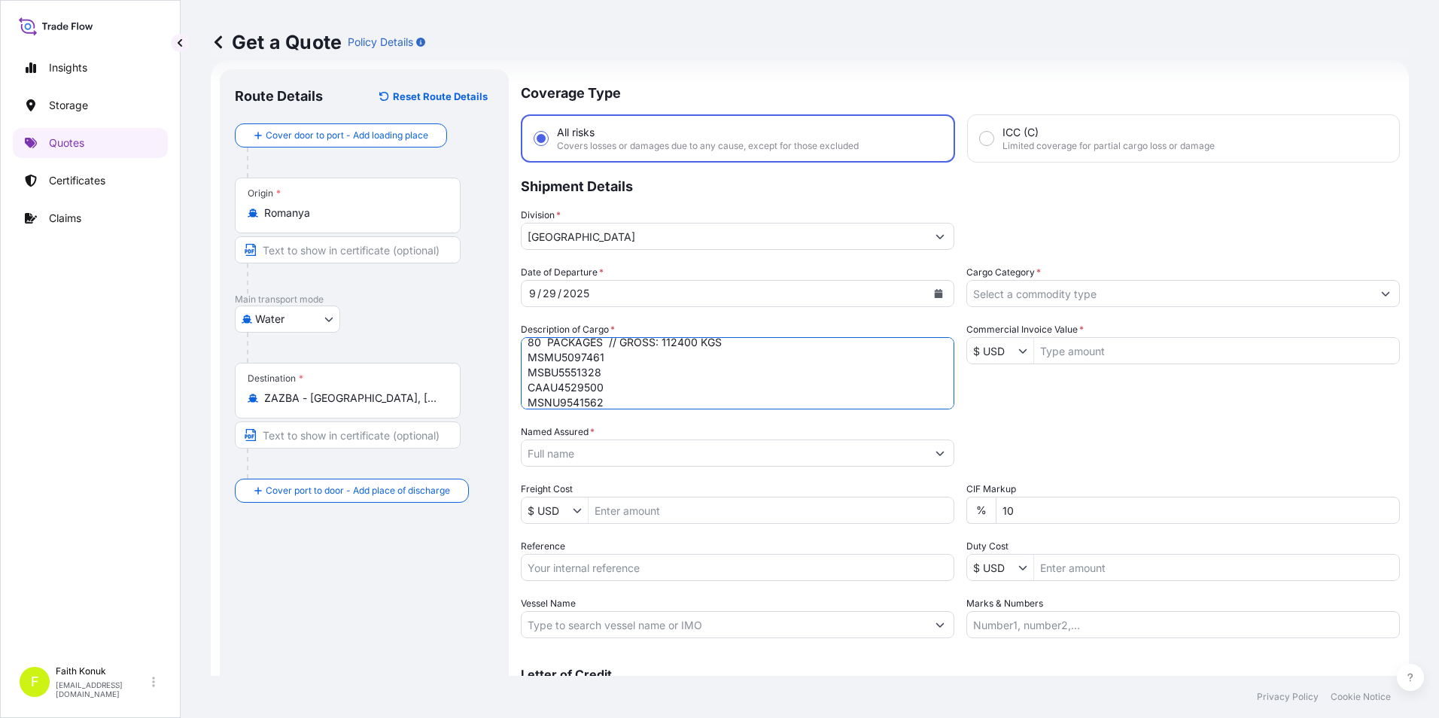
click at [528, 373] on textarea "NATICE CORN STARCH 80 PACKAGES // GROSS: 112400 KGS MSMU5097461 MSBU5551328 CAA…" at bounding box center [738, 373] width 434 height 72
click at [525, 391] on textarea "NATICE CORN STARCH 80 PACKAGES // GROSS: 112400 KGS MSMU5097461 MSBU5551328 CAA…" at bounding box center [738, 373] width 434 height 72
click at [692, 389] on textarea "NATICE CORN STARCH 80 PACKAGES // GROSS: 112400 KGS MSMU5097461 MSBU5551328 CAA…" at bounding box center [738, 373] width 434 height 72
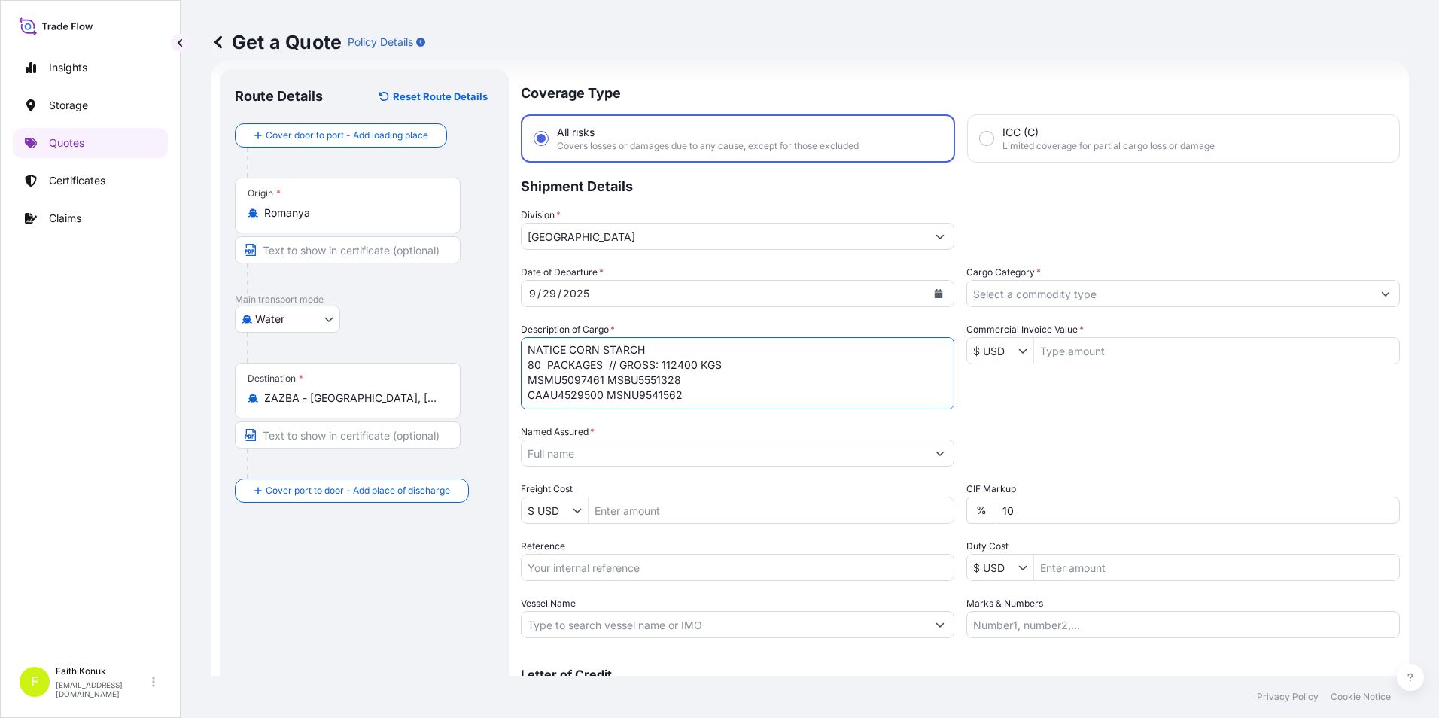
scroll to position [17, 0]
click at [581, 391] on textarea "NATICE CORN STARCH 80 PACKAGES // GROSS: 112400 KGS MSMU5097461 MSBU5551328 CAA…" at bounding box center [738, 373] width 434 height 72
paste textarea "ref no: INVOICE: OM-000913"
click at [549, 391] on textarea "NATICE CORN STARCH 80 PACKAGES // GROSS: 112400 KGS MSMU5097461 MSBU5551328 CAA…" at bounding box center [738, 373] width 434 height 72
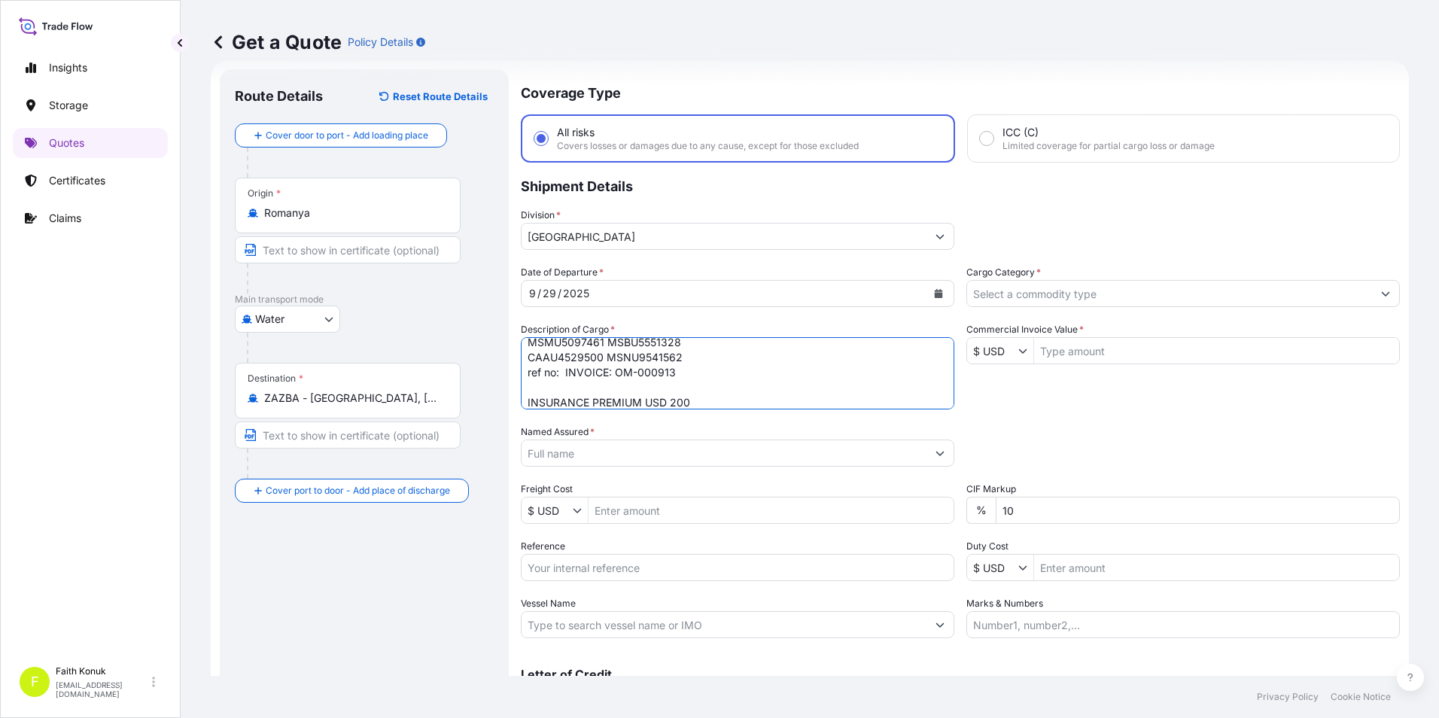
type textarea "NATICE CORN STARCH 80 PACKAGES // GROSS: 112400 KGS MSMU5097461 MSBU5551328 CAA…"
click at [1140, 410] on div "Date of Departure * [DATE] Cargo Category * Description of Cargo * NATICE CORN …" at bounding box center [960, 451] width 879 height 373
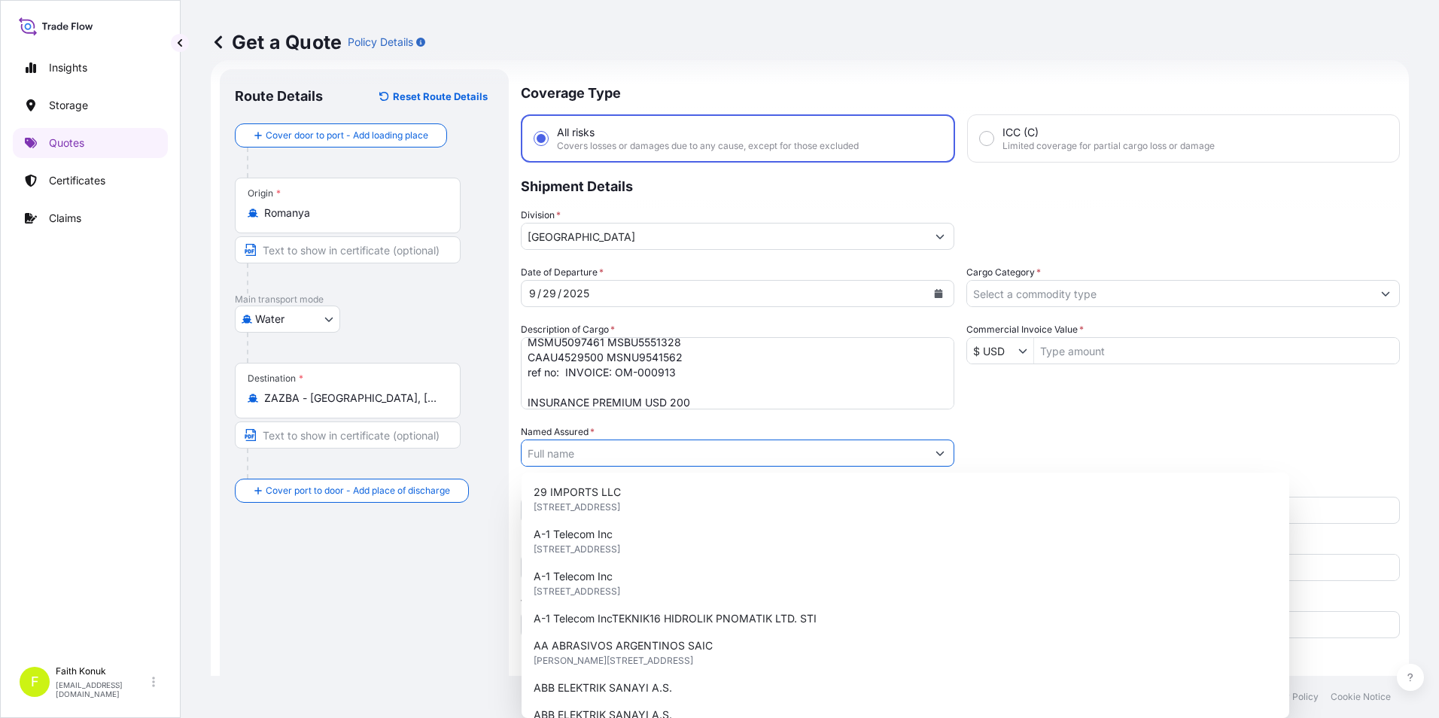
click at [685, 456] on input "Named Assured *" at bounding box center [724, 453] width 405 height 27
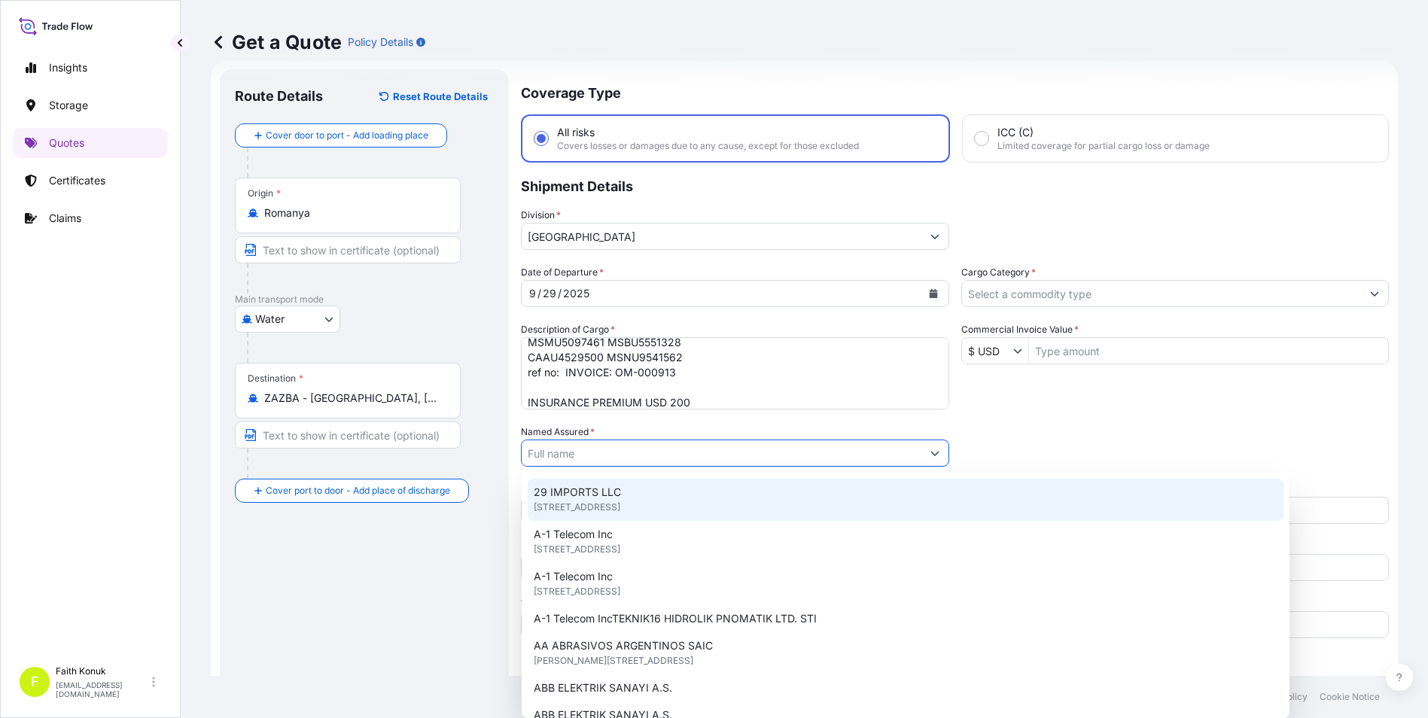
paste input "OMNIA EUROPE SA"
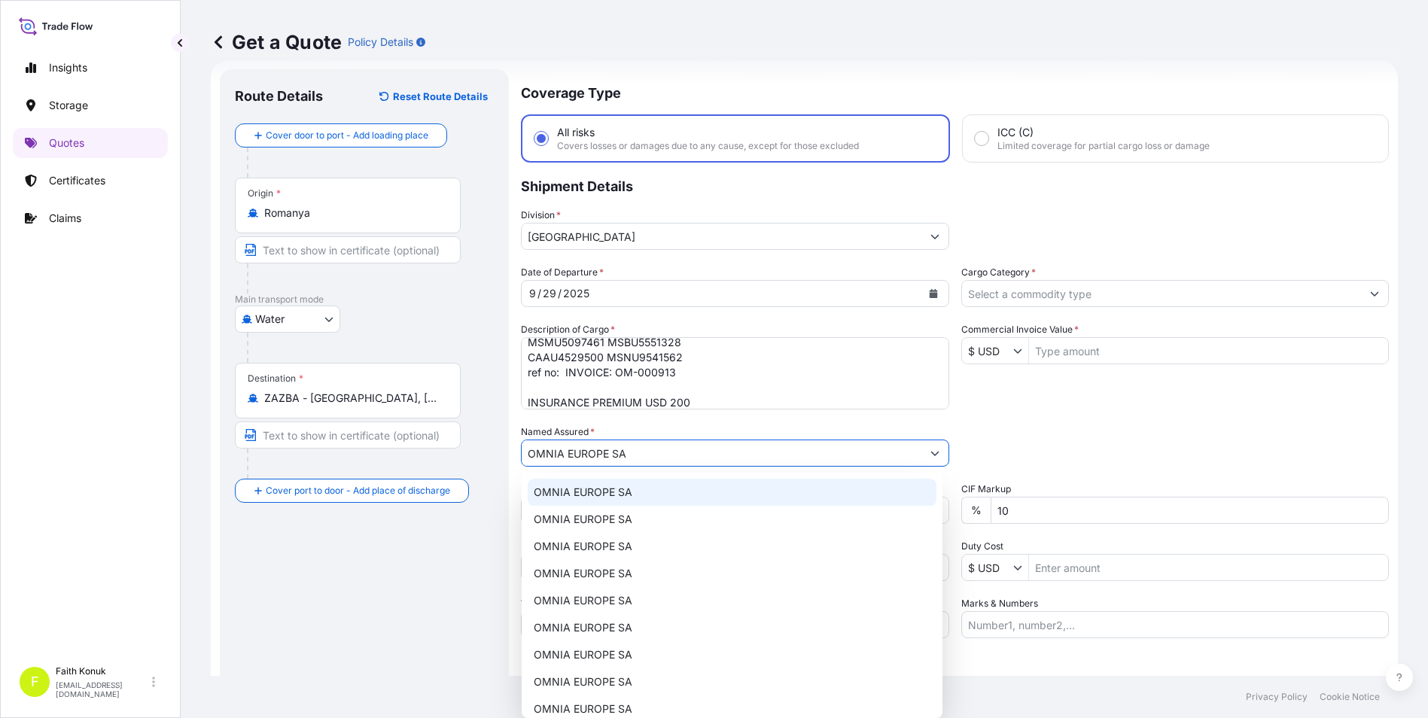
click at [573, 488] on span "OMNIA EUROPE SA" at bounding box center [583, 492] width 99 height 15
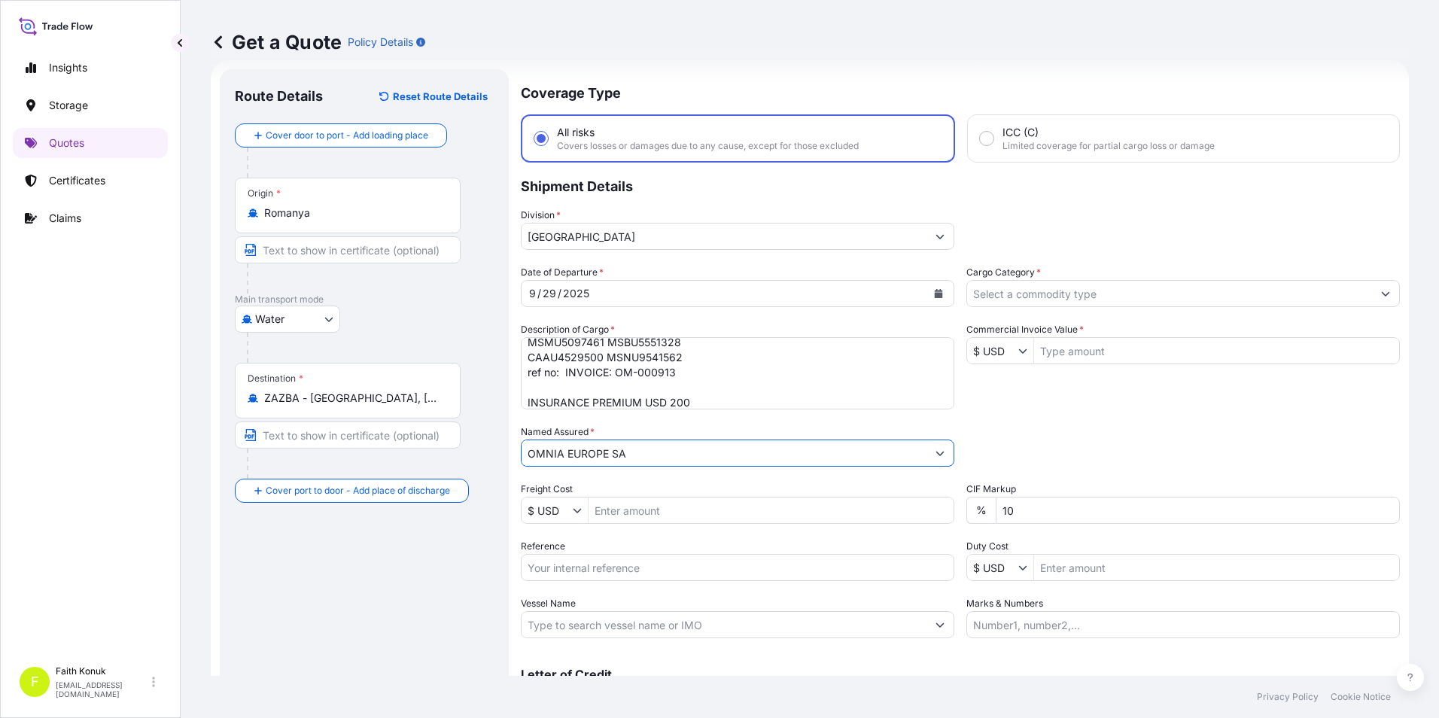
scroll to position [99, 0]
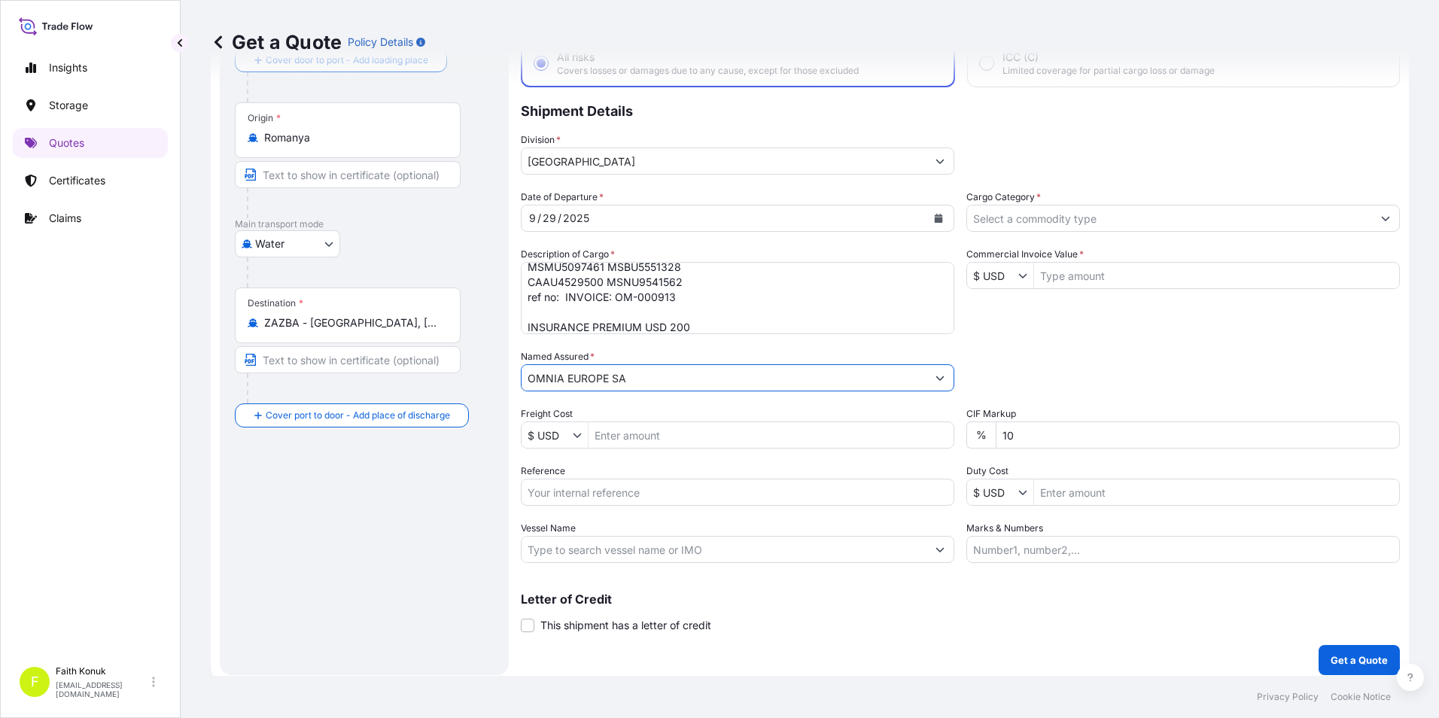
type input "OMNIA EUROPE SA"
drag, startPoint x: 615, startPoint y: 498, endPoint x: 633, endPoint y: 498, distance: 18.1
click at [615, 498] on input "Reference" at bounding box center [738, 492] width 434 height 27
click at [659, 495] on input "Reference" at bounding box center [738, 492] width 434 height 27
paste input "2101780541"
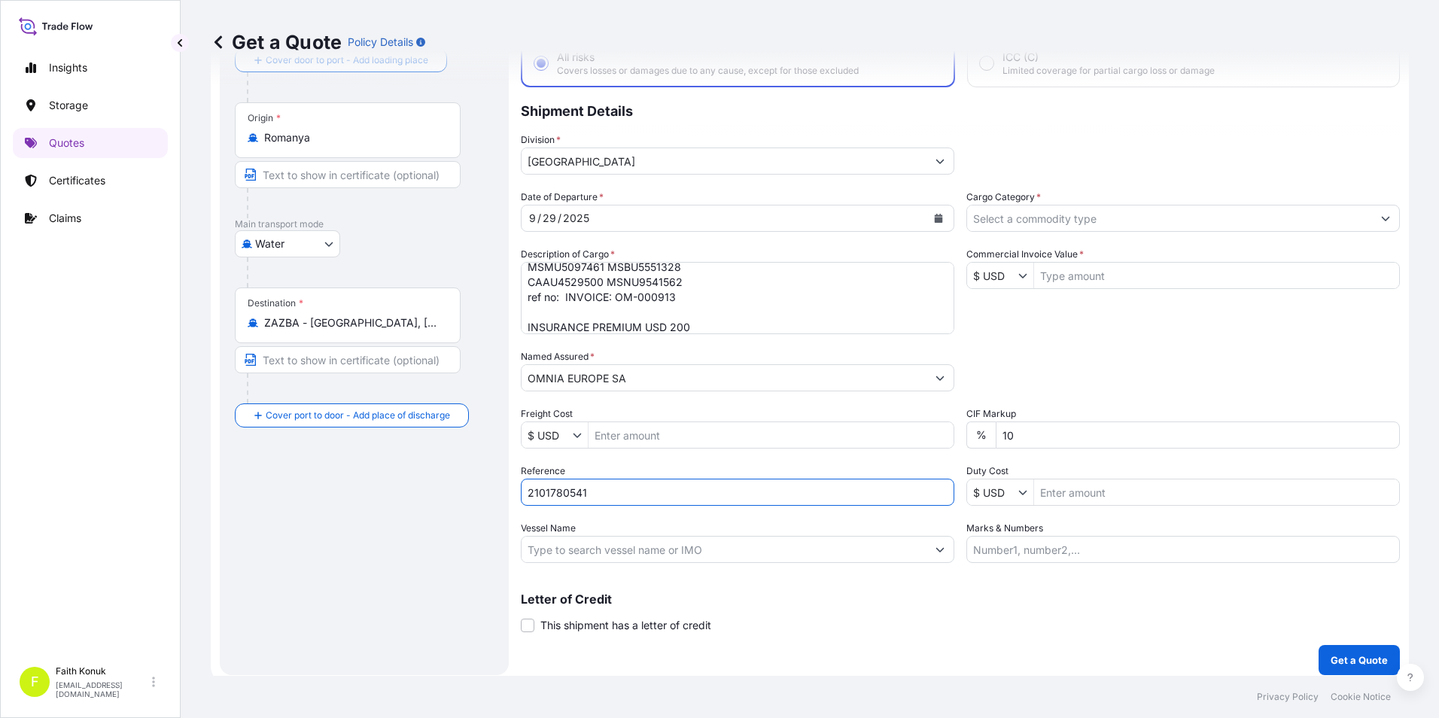
type input "2101780541"
click at [413, 540] on div "Route Details Reset Route Details Cover door to port - Add loading place Place …" at bounding box center [364, 334] width 259 height 651
click at [664, 538] on input "Vessel Name" at bounding box center [724, 549] width 405 height 27
paste input "MSC BELLE"
click at [650, 544] on input "MSC BELLE" at bounding box center [724, 549] width 405 height 27
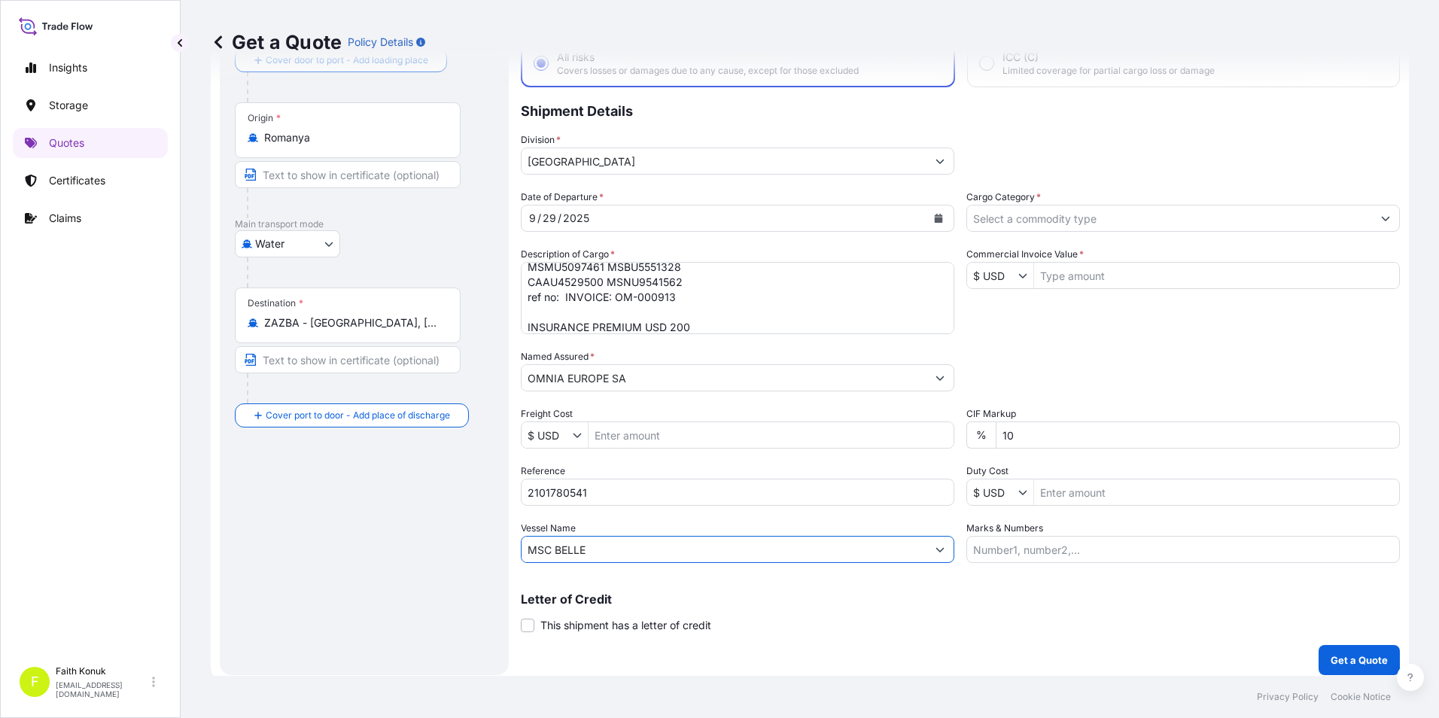
paste input "MSC"
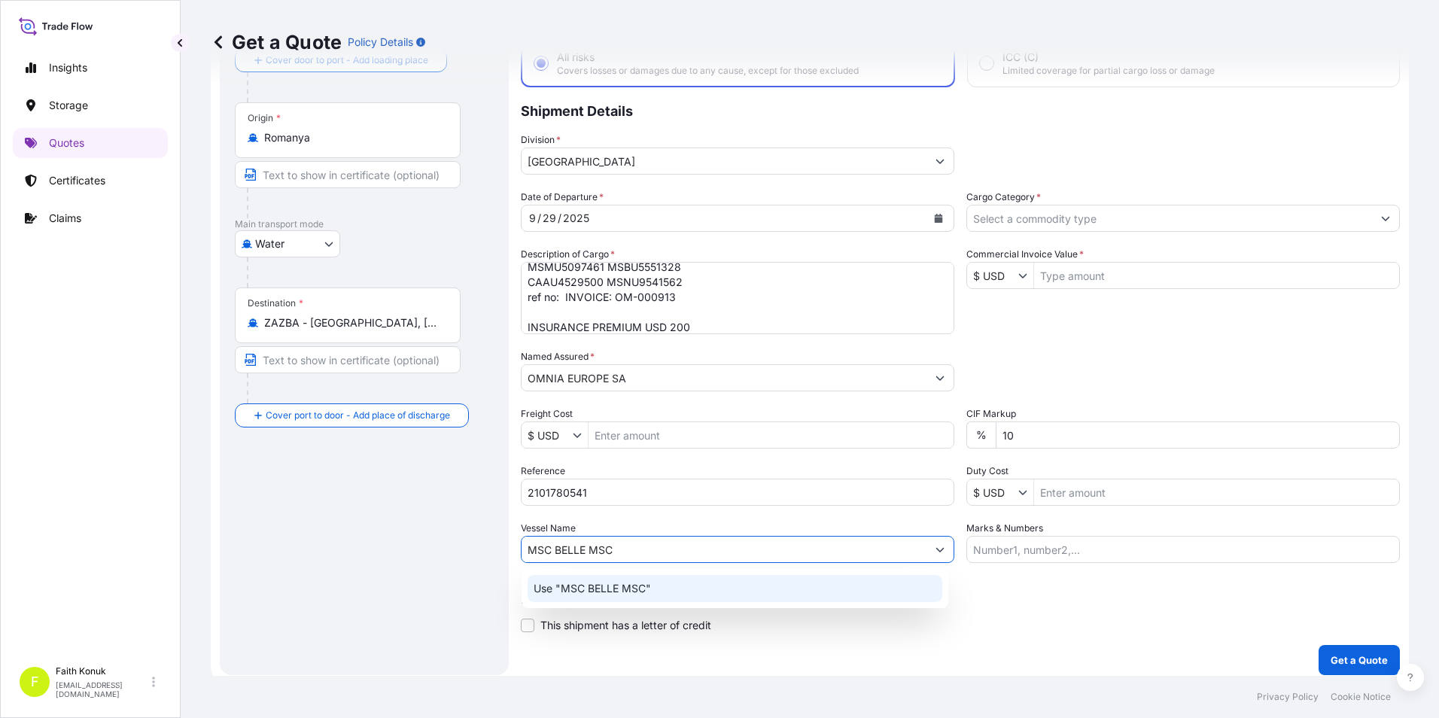
type input "MSC BELLE MSC"
click at [384, 613] on div "Route Details Reset Route Details Cover door to port - Add loading place Place …" at bounding box center [364, 334] width 259 height 651
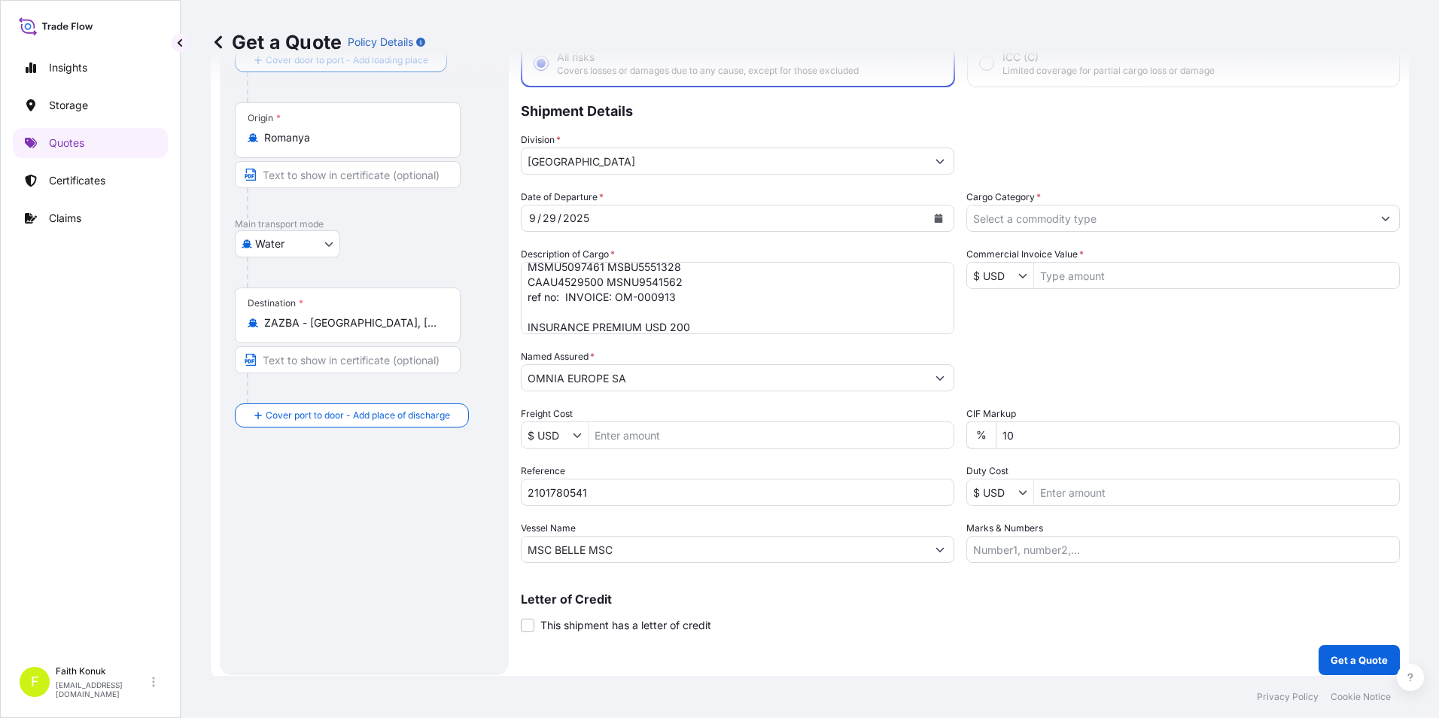
click at [379, 634] on div "Route Details Reset Route Details Cover door to port - Add loading place Place …" at bounding box center [364, 334] width 259 height 651
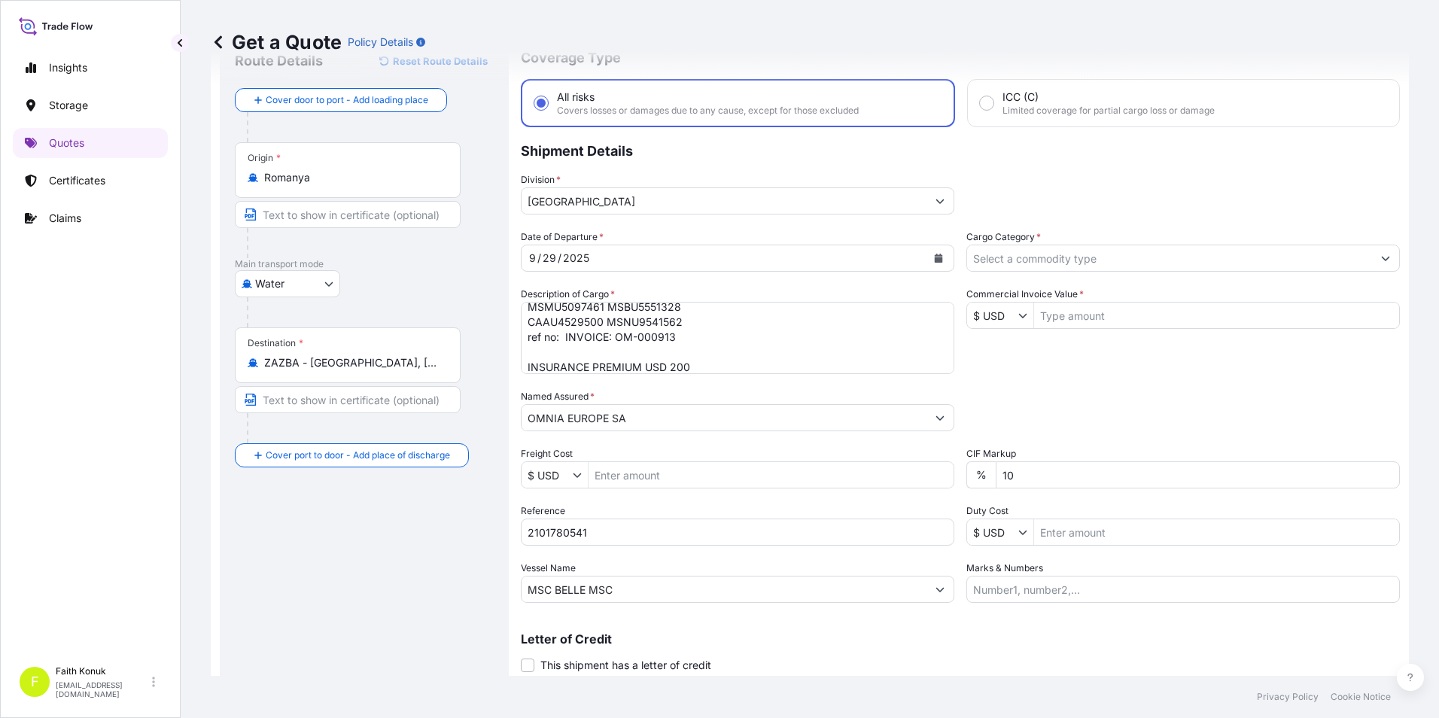
scroll to position [0, 0]
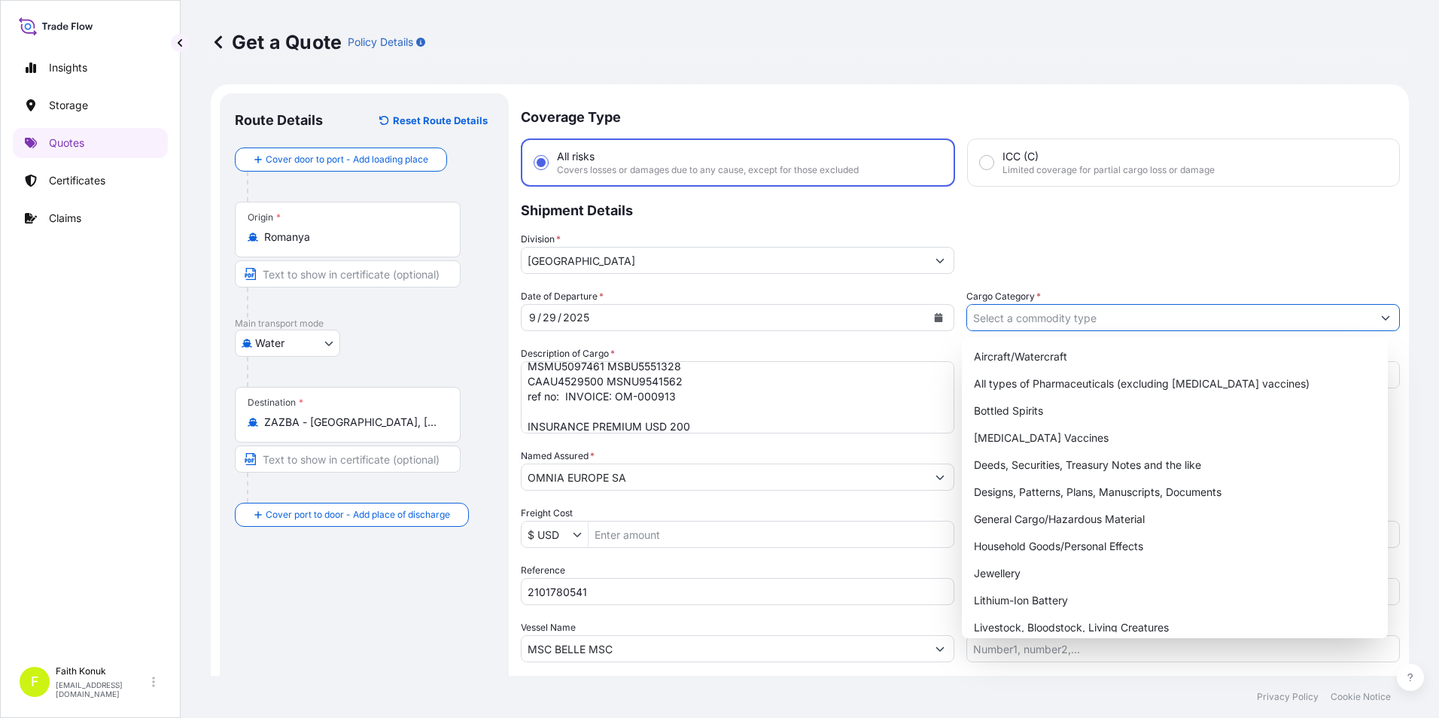
click at [1062, 321] on input "Cargo Category *" at bounding box center [1169, 317] width 405 height 27
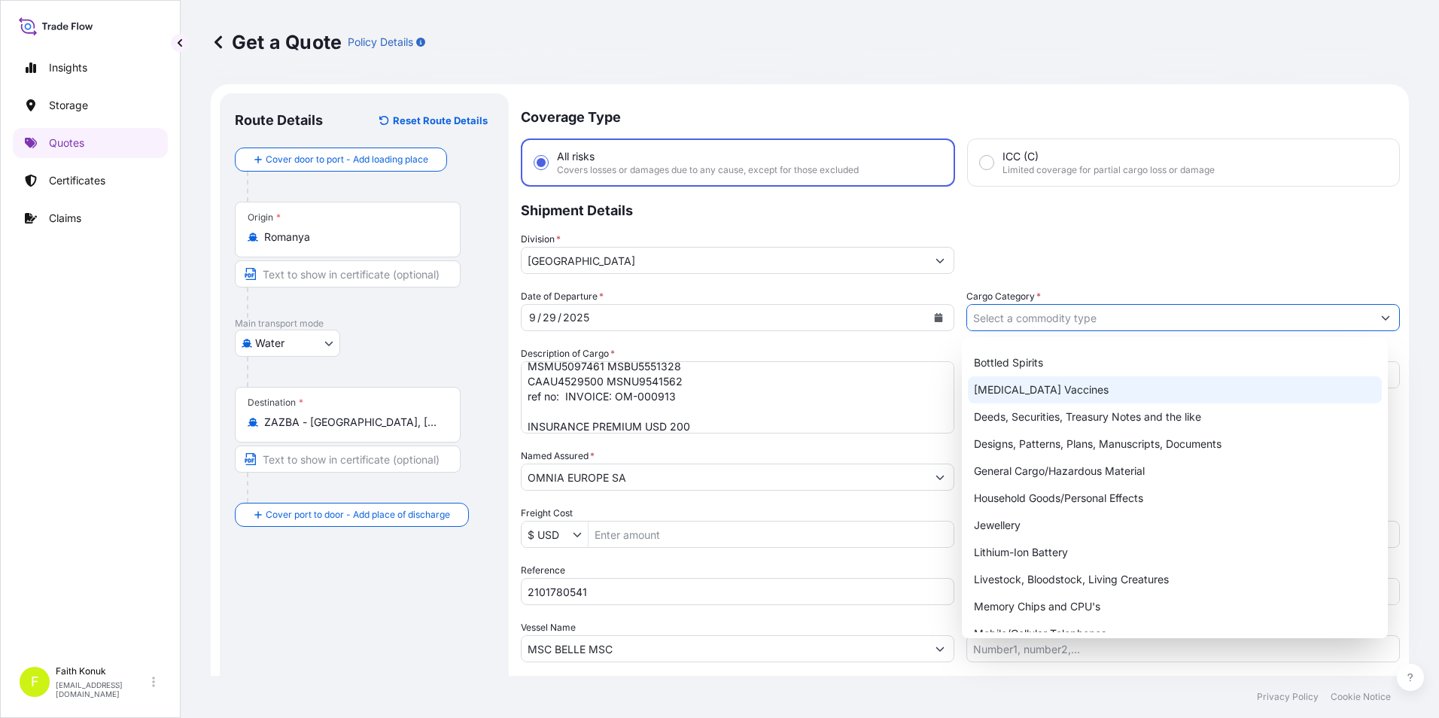
scroll to position [75, 0]
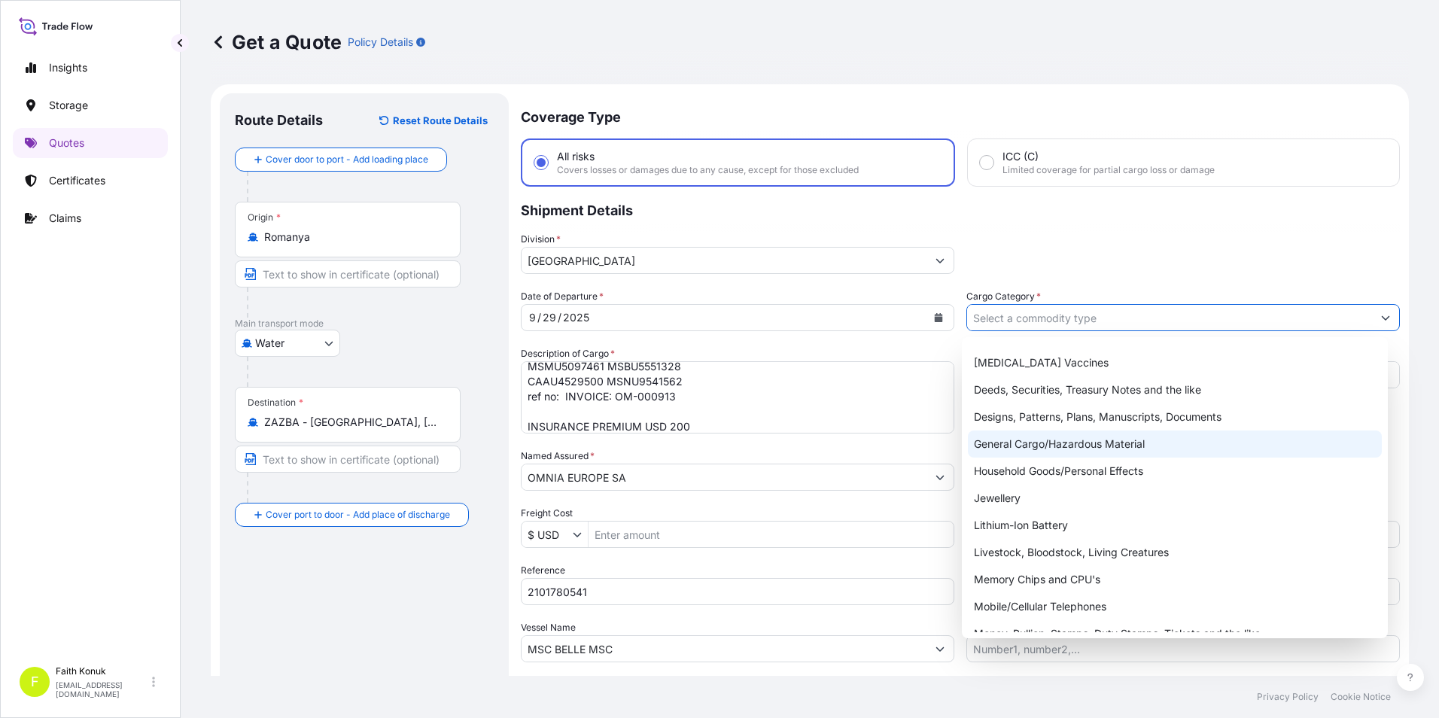
click at [1031, 446] on div "General Cargo/Hazardous Material" at bounding box center [1175, 444] width 415 height 27
type input "General Cargo/Hazardous Material"
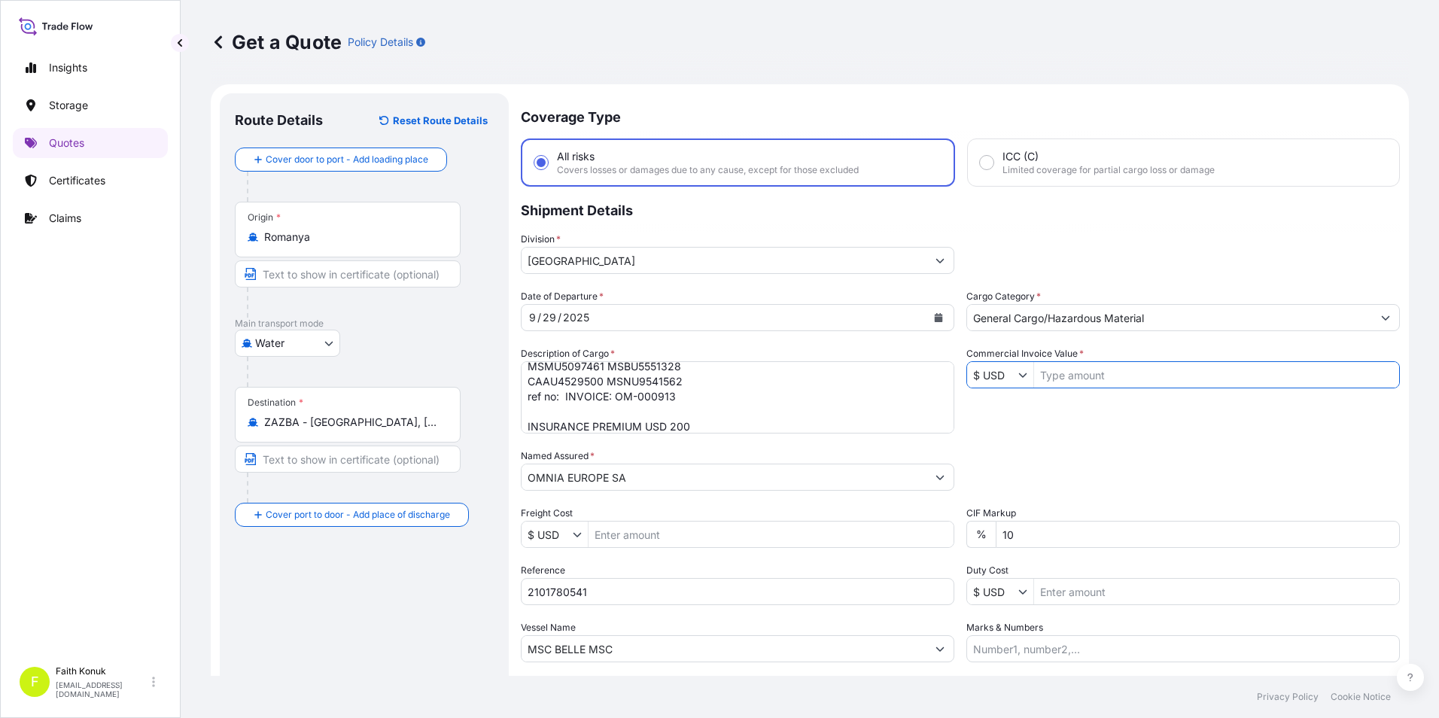
click at [1107, 379] on input "Commercial Invoice Value *" at bounding box center [1216, 374] width 365 height 27
type input "56,100"
click at [1099, 442] on div "Date of Departure * [DATE] Cargo Category * General Cargo/Hazardous Material De…" at bounding box center [960, 475] width 879 height 373
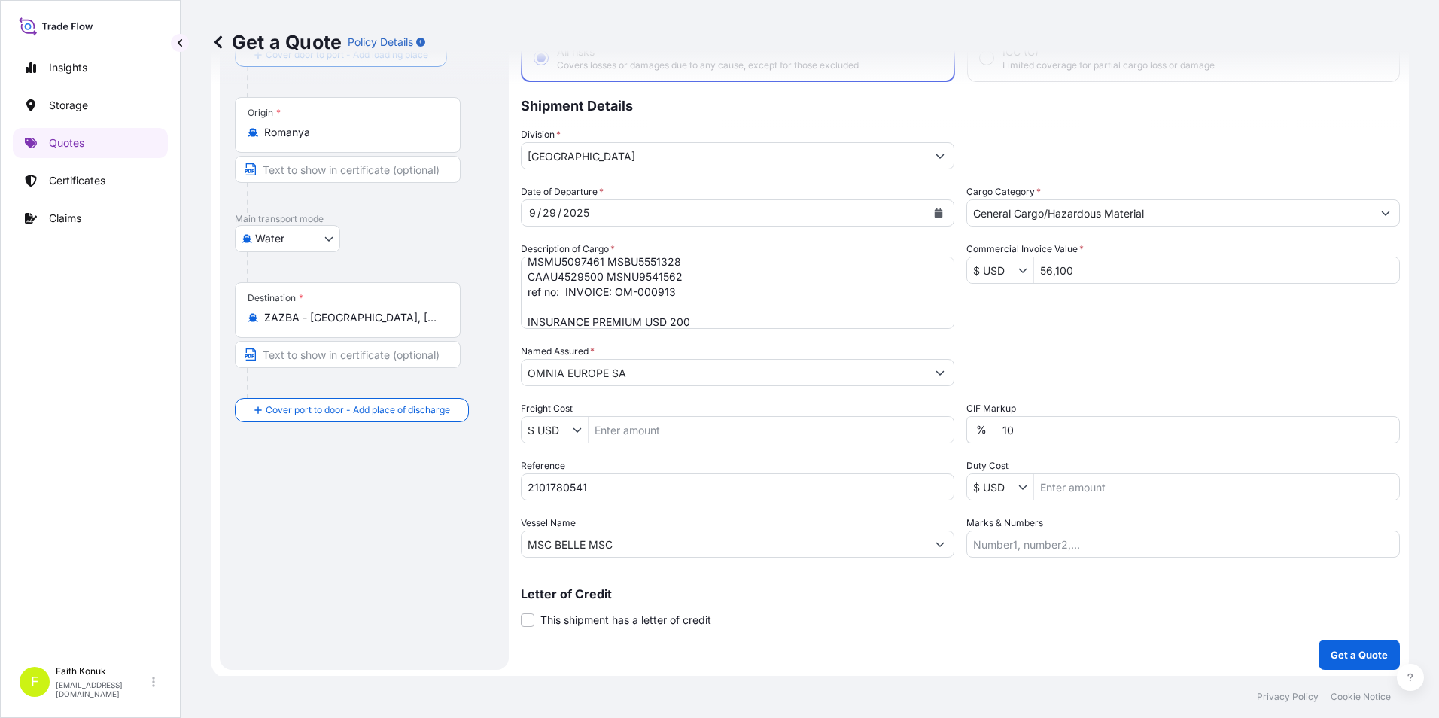
scroll to position [108, 0]
click at [748, 553] on input "MSC BELLE MSC" at bounding box center [724, 541] width 405 height 27
click at [670, 551] on input "MSC BELLE MSC" at bounding box center [724, 541] width 405 height 27
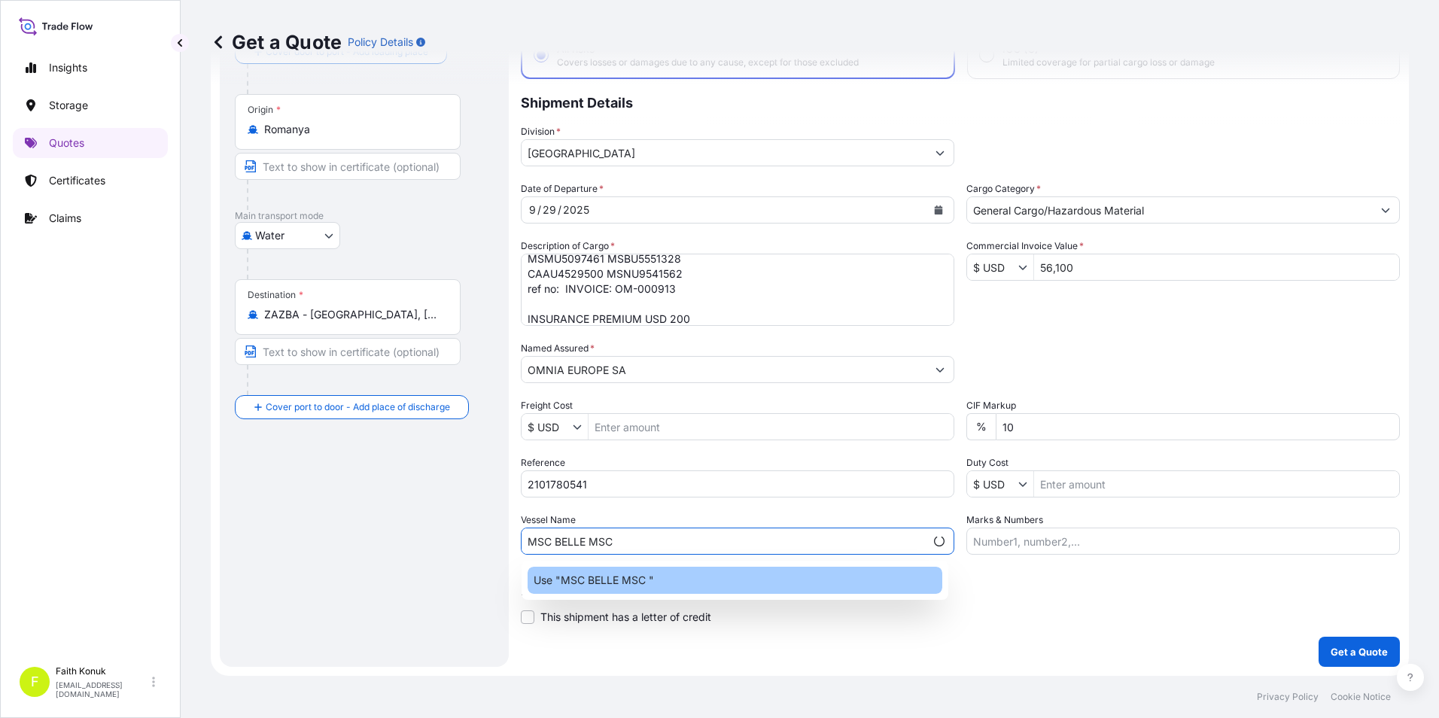
paste input "AO539A"
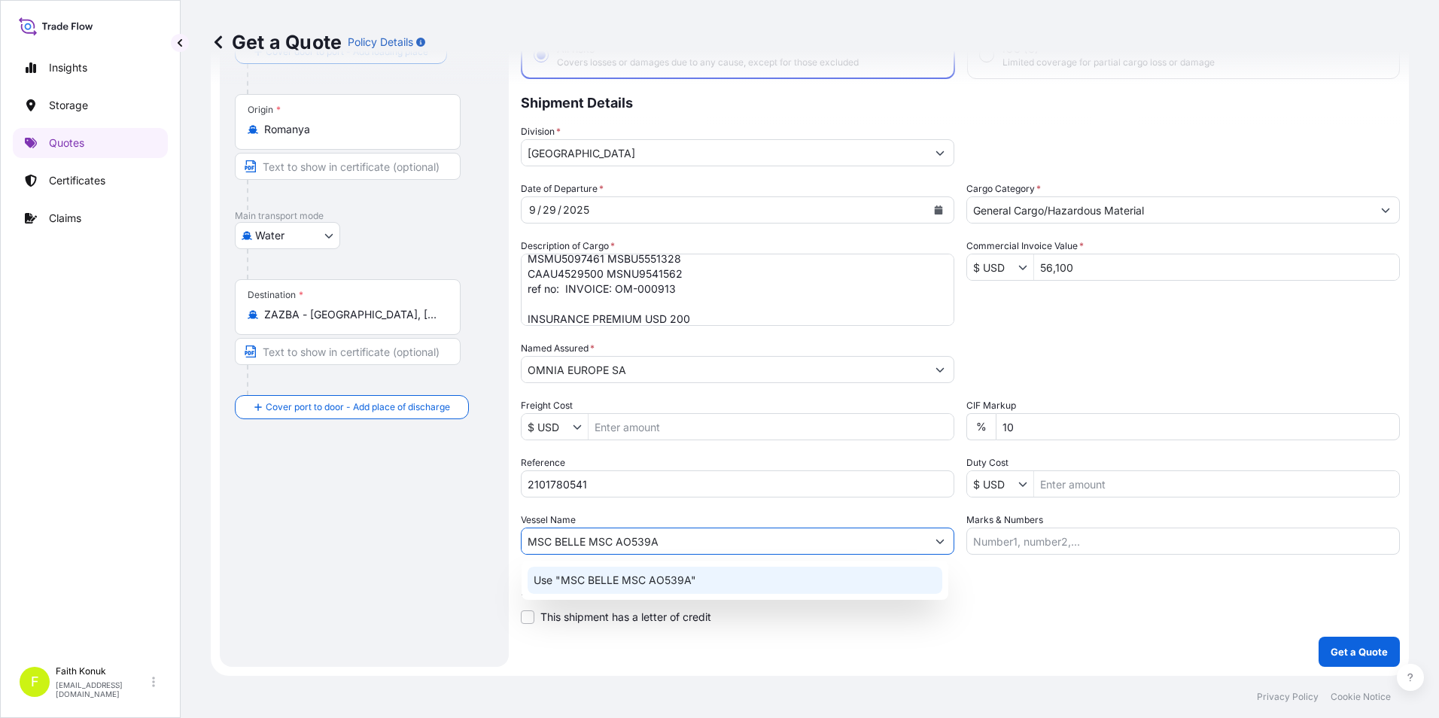
type input "MSC BELLE MSC AO539A"
click at [428, 555] on div "Route Details Reset Route Details Cover door to port - Add loading place Place …" at bounding box center [364, 326] width 259 height 651
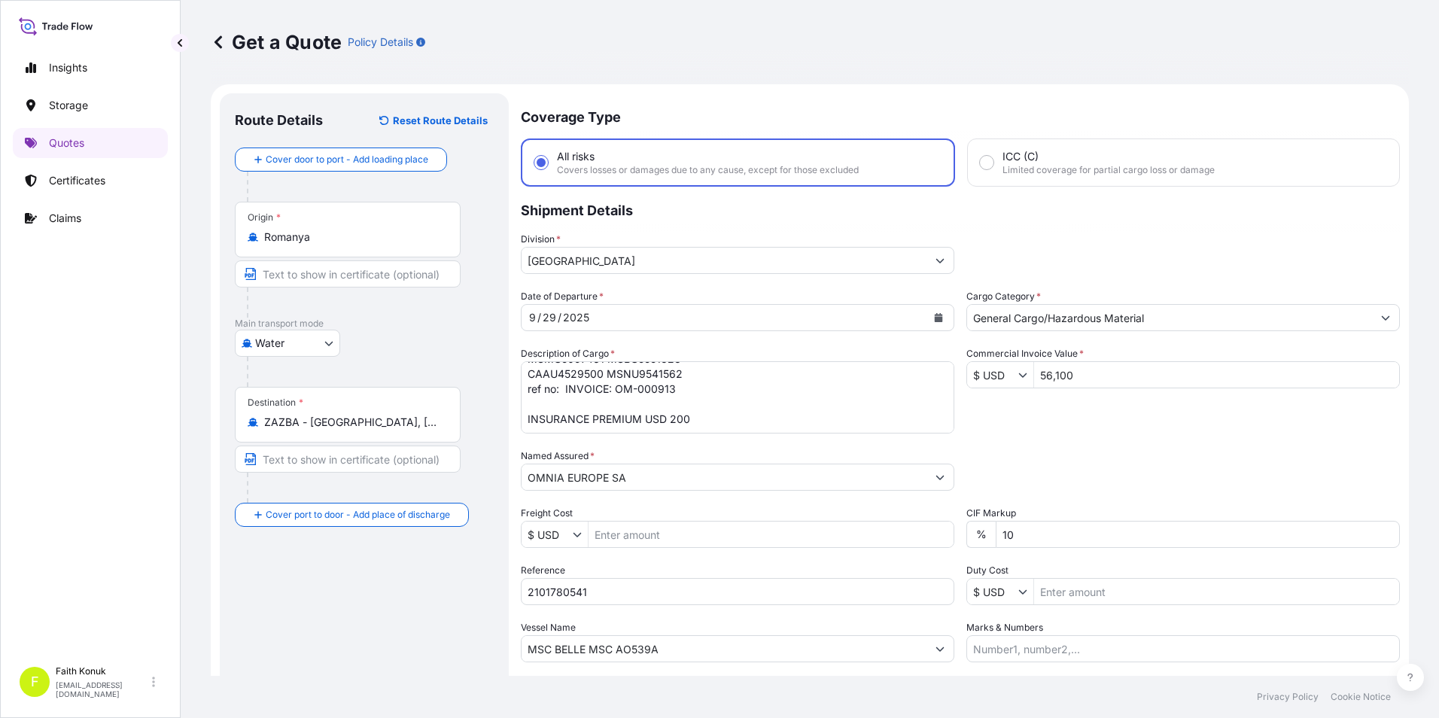
scroll to position [75, 0]
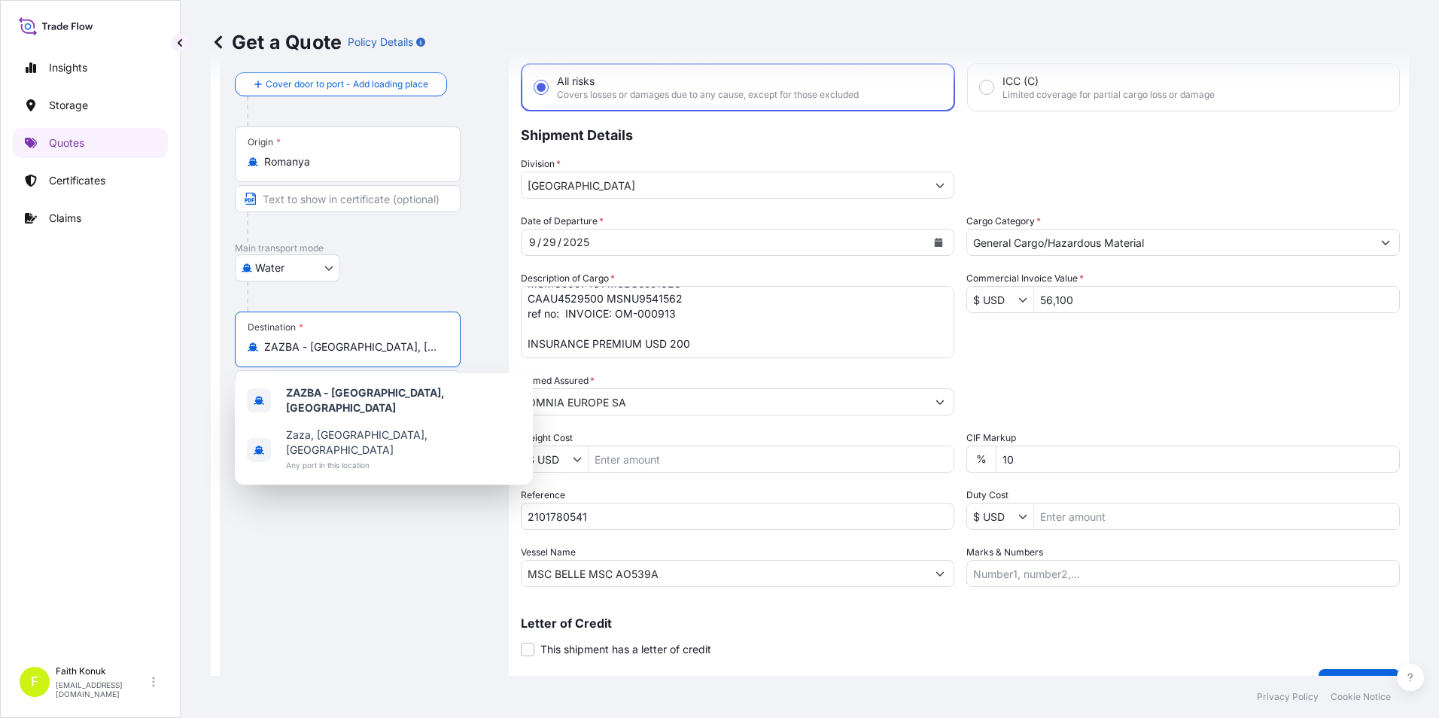
click at [364, 346] on input "ZAZBA - [GEOGRAPHIC_DATA], [GEOGRAPHIC_DATA]" at bounding box center [353, 347] width 178 height 15
drag, startPoint x: 418, startPoint y: 342, endPoint x: 241, endPoint y: 349, distance: 177.1
click at [241, 349] on div "Destination * ZAZBA - [GEOGRAPHIC_DATA], [GEOGRAPHIC_DATA]" at bounding box center [348, 340] width 226 height 56
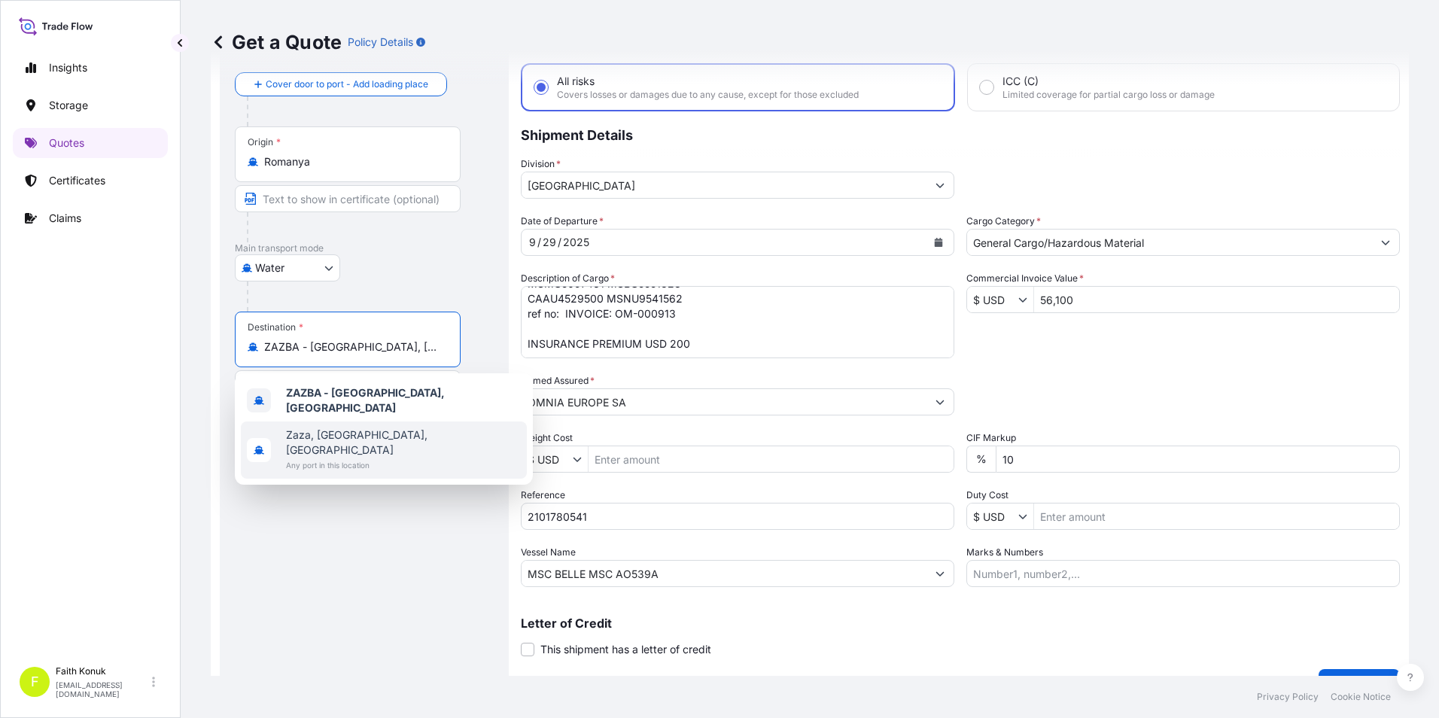
type input "S"
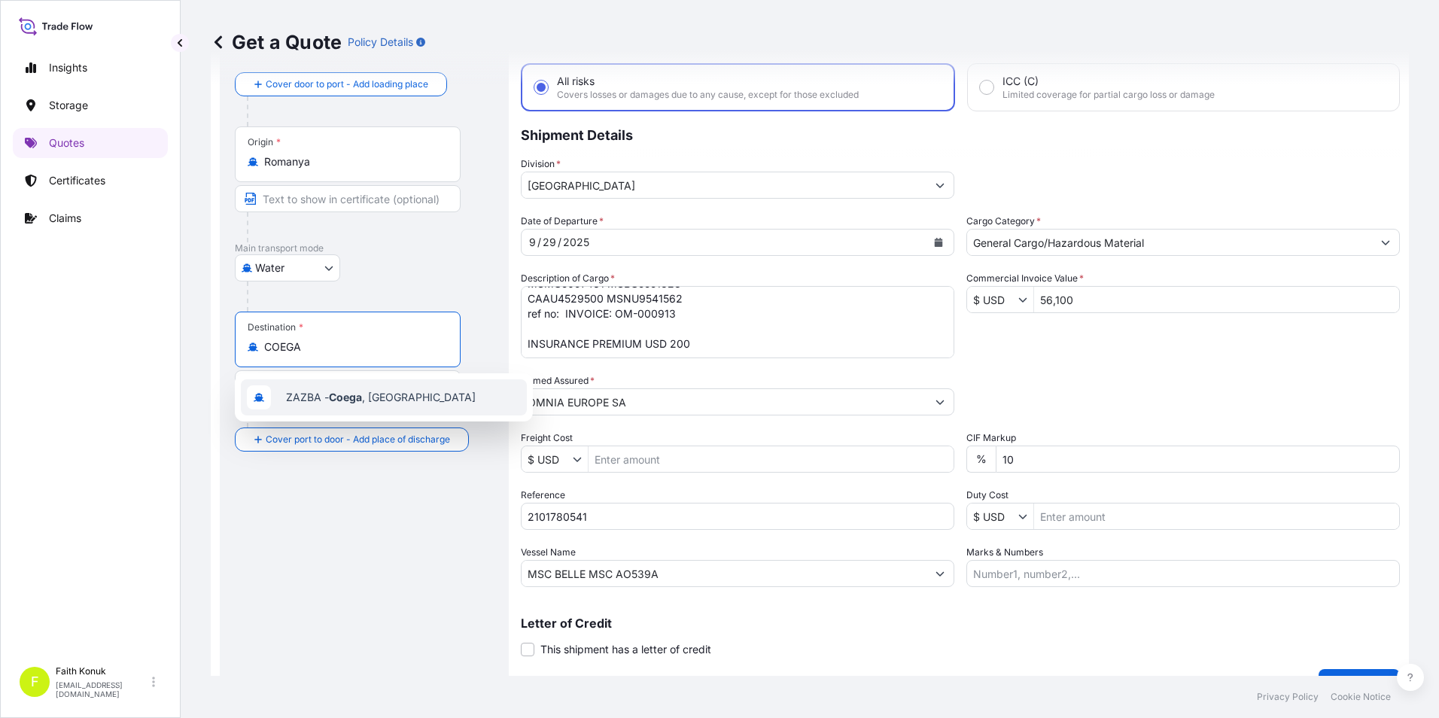
click at [385, 393] on span "ZAZBA - [GEOGRAPHIC_DATA] , [GEOGRAPHIC_DATA]" at bounding box center [381, 397] width 190 height 15
type input "ZAZBA - [GEOGRAPHIC_DATA], [GEOGRAPHIC_DATA]"
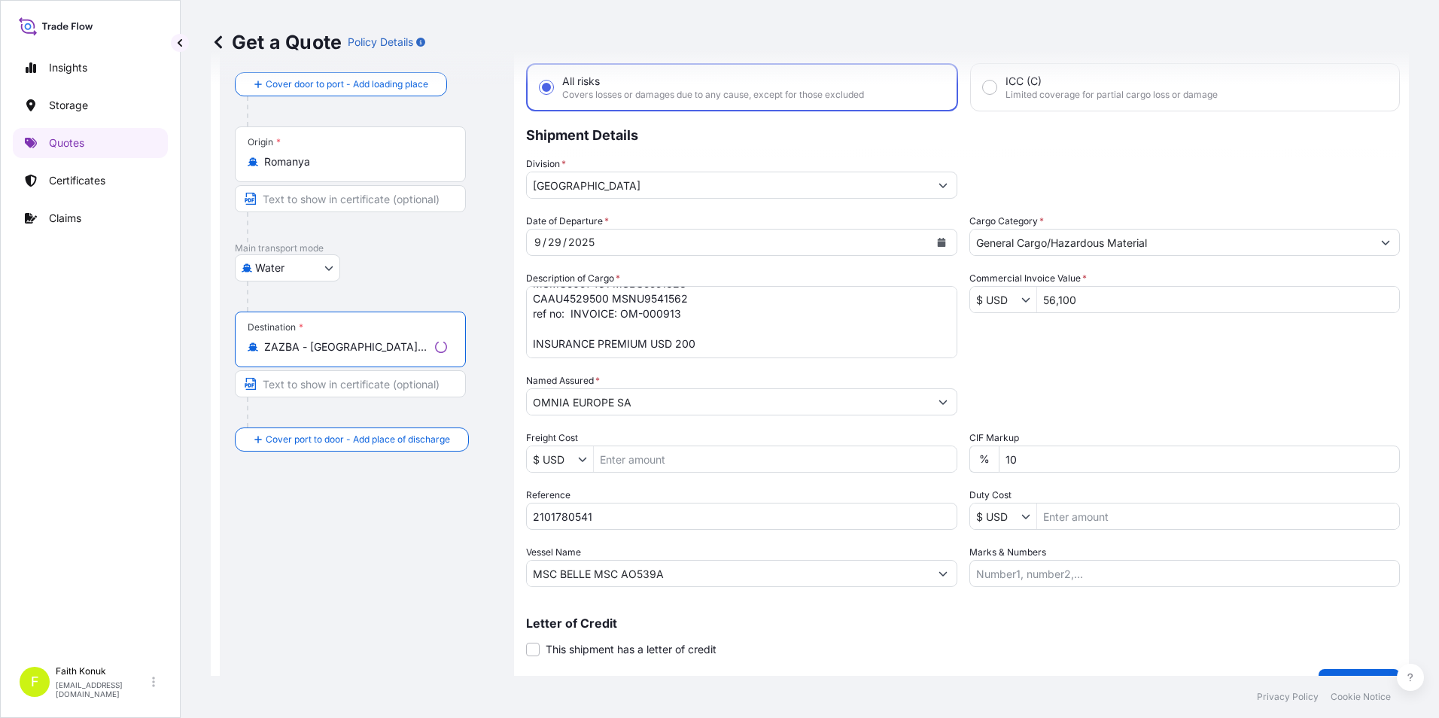
click at [405, 501] on div "Route Details Reset Route Details Cover door to port - Add loading place Place …" at bounding box center [367, 358] width 264 height 651
click at [832, 344] on textarea "NATICE CORN STARCH 80 PACKAGES // GROSS: 112400 KGS MSMU5097461 MSBU5551328 CAA…" at bounding box center [738, 322] width 434 height 72
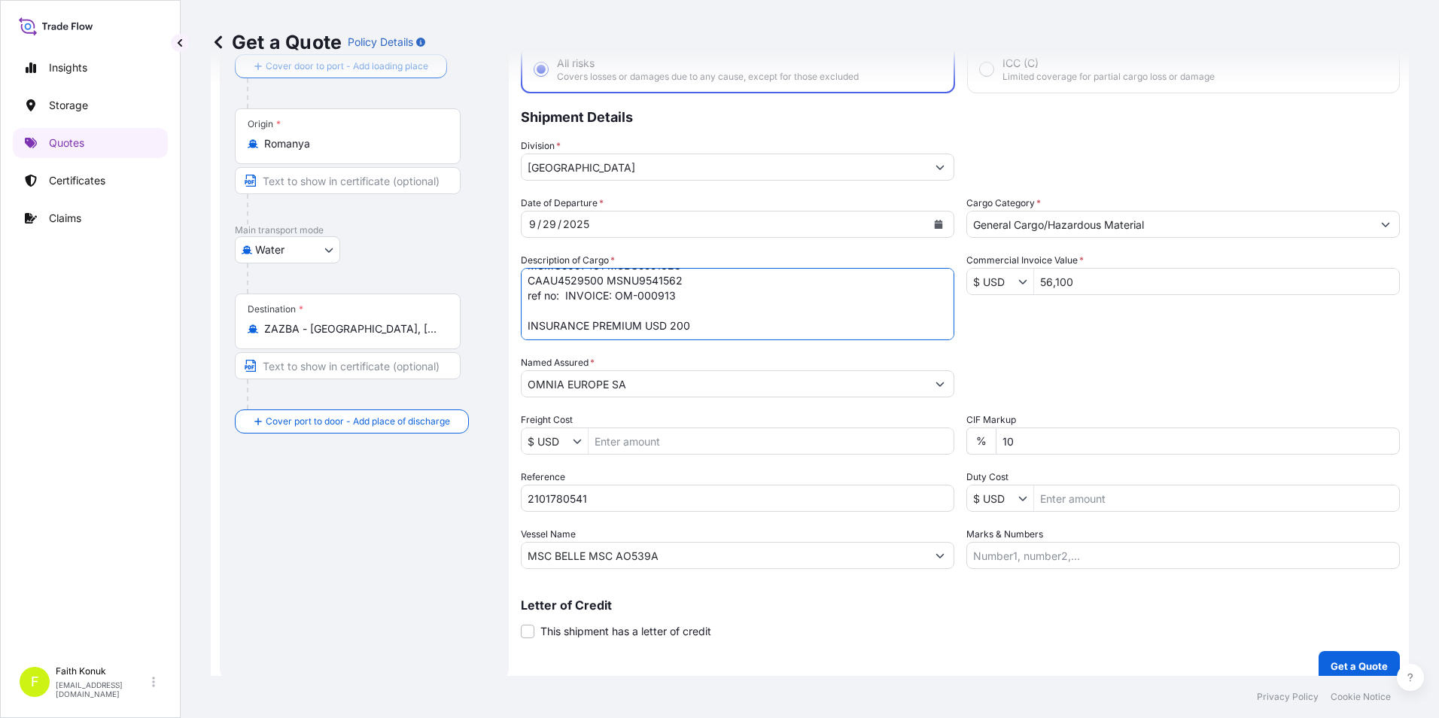
scroll to position [108, 0]
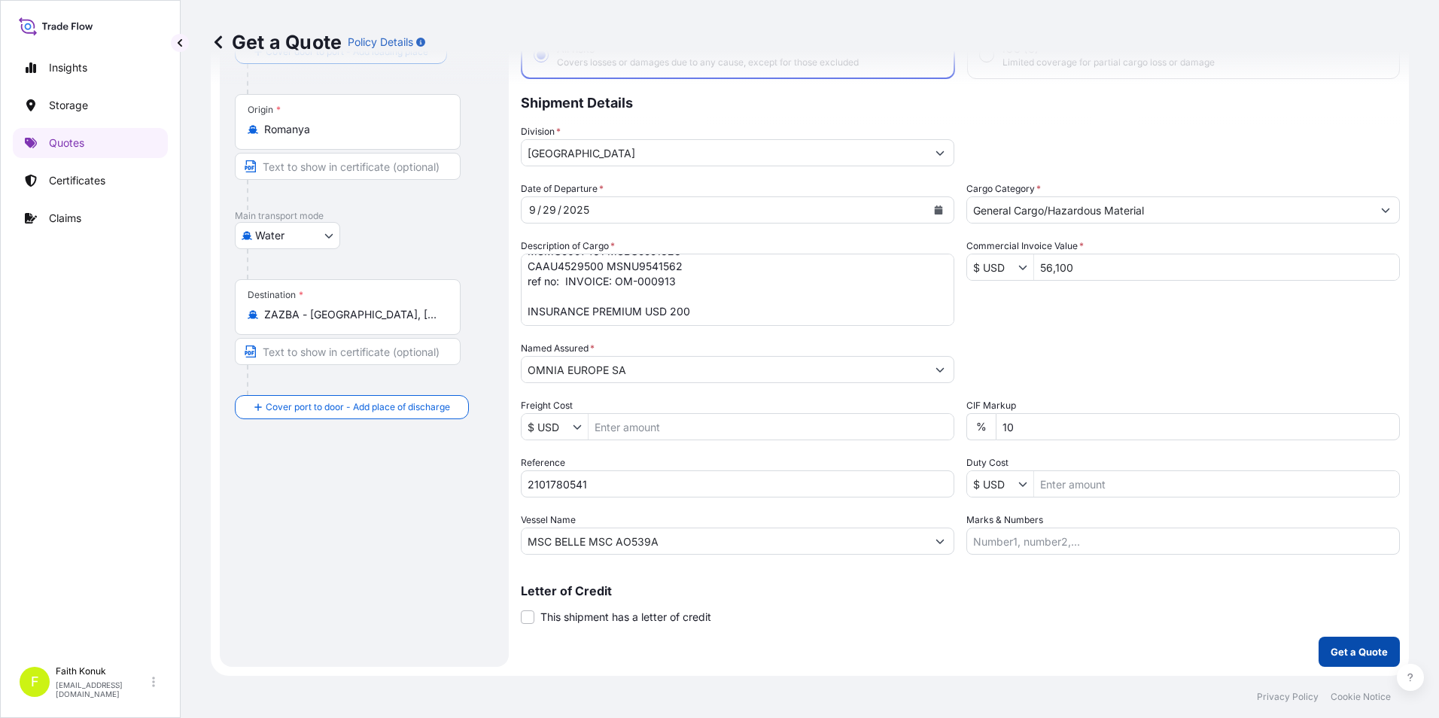
click at [1346, 655] on p "Get a Quote" at bounding box center [1359, 651] width 57 height 15
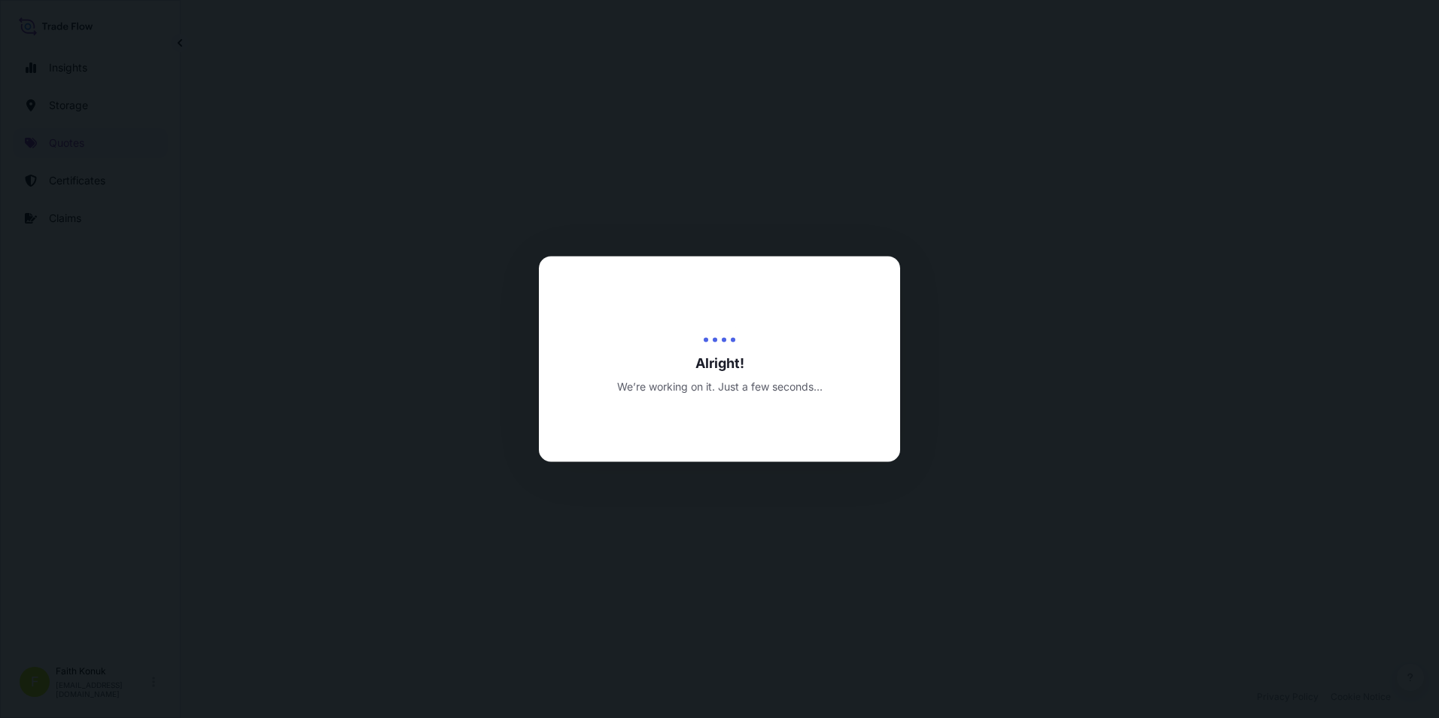
select select "Water"
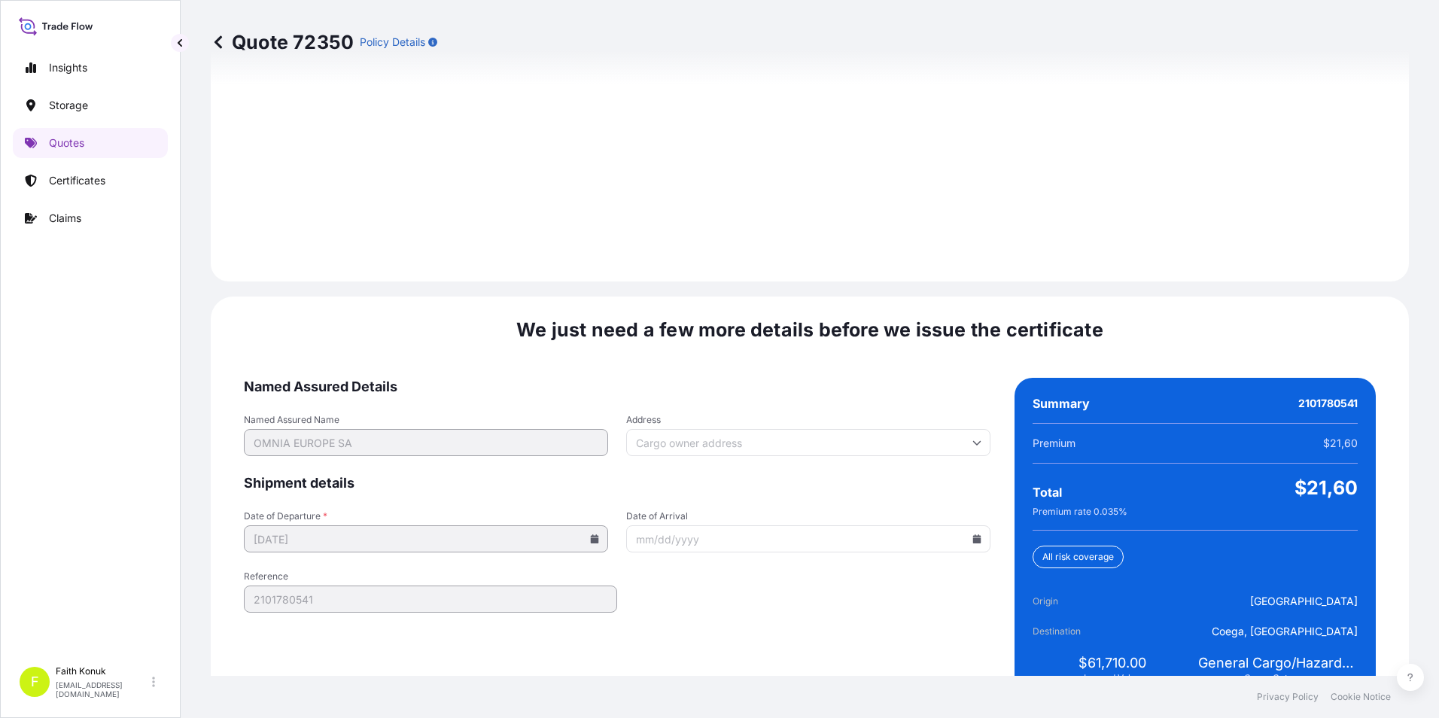
scroll to position [2120, 0]
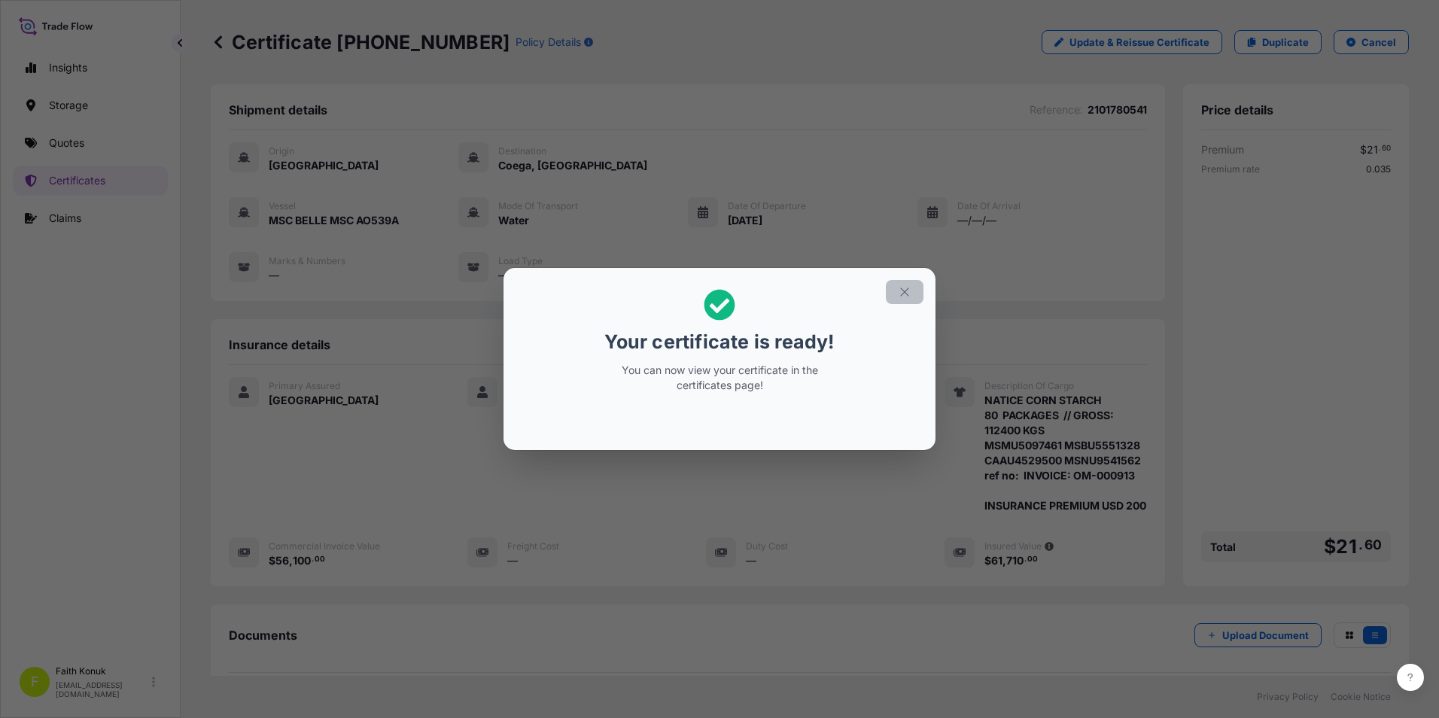
click at [903, 294] on icon "button" at bounding box center [905, 292] width 14 height 14
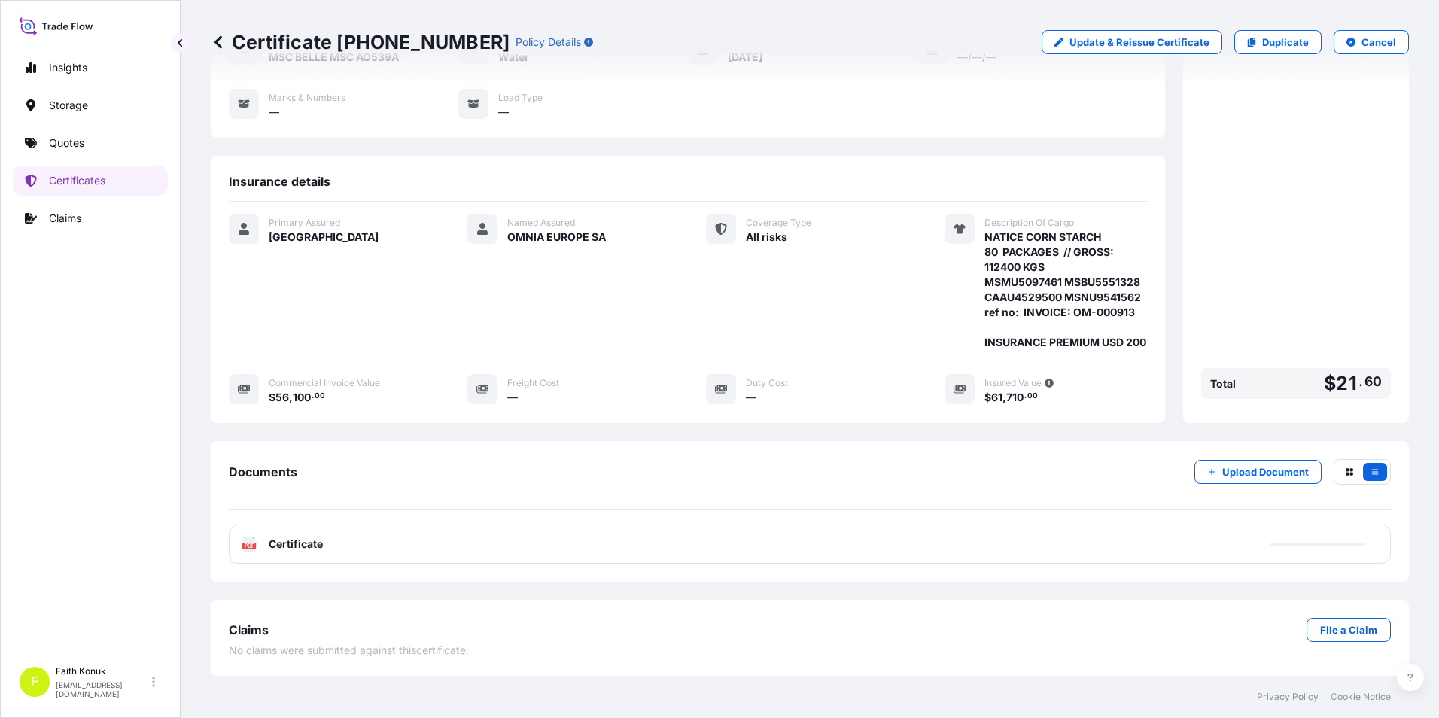
scroll to position [178, 0]
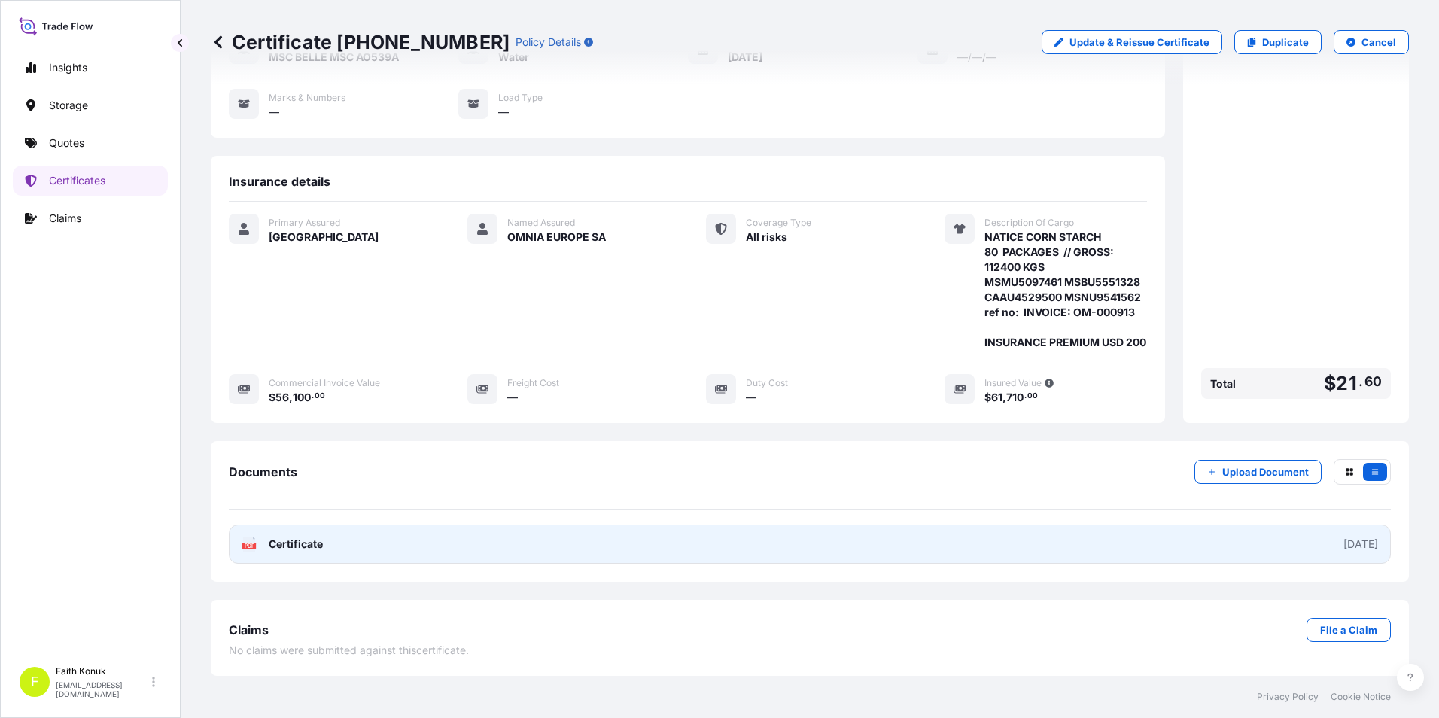
click at [303, 541] on span "Certificate" at bounding box center [296, 544] width 54 height 15
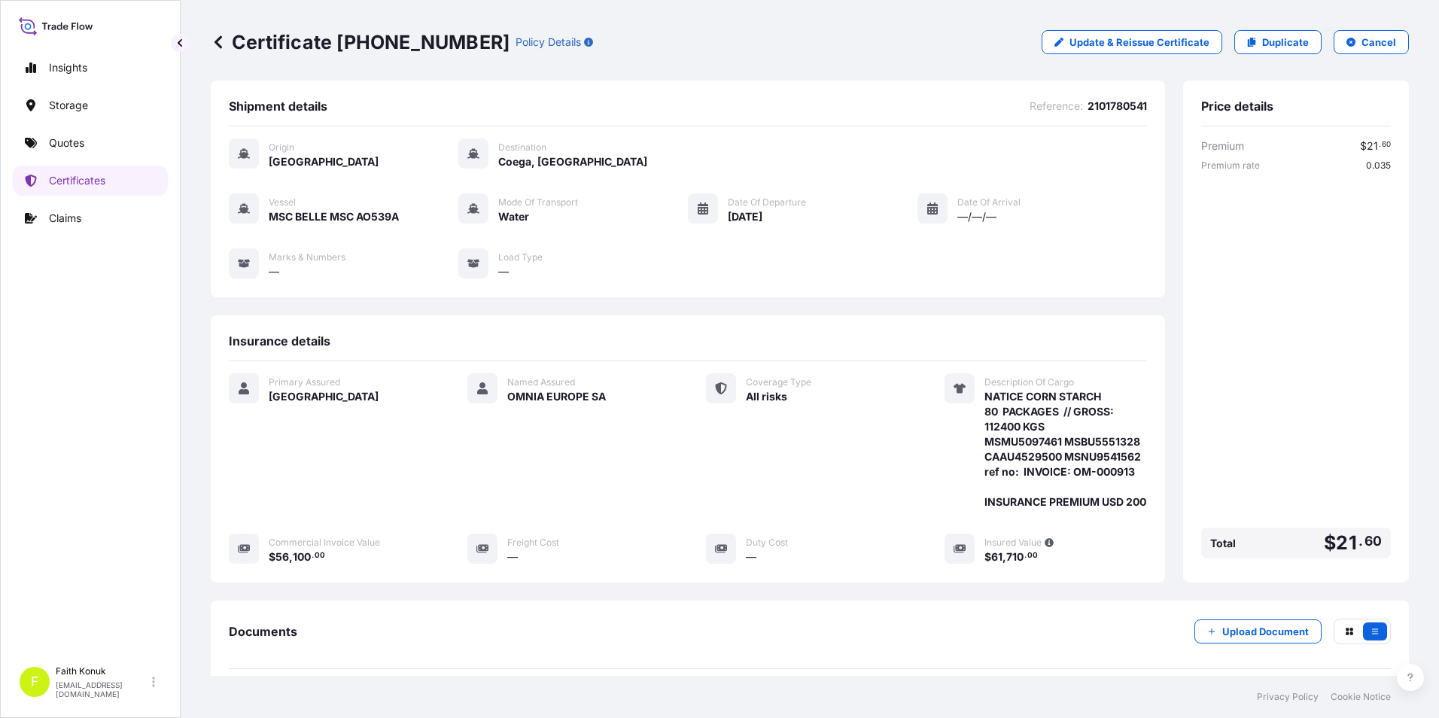
scroll to position [0, 0]
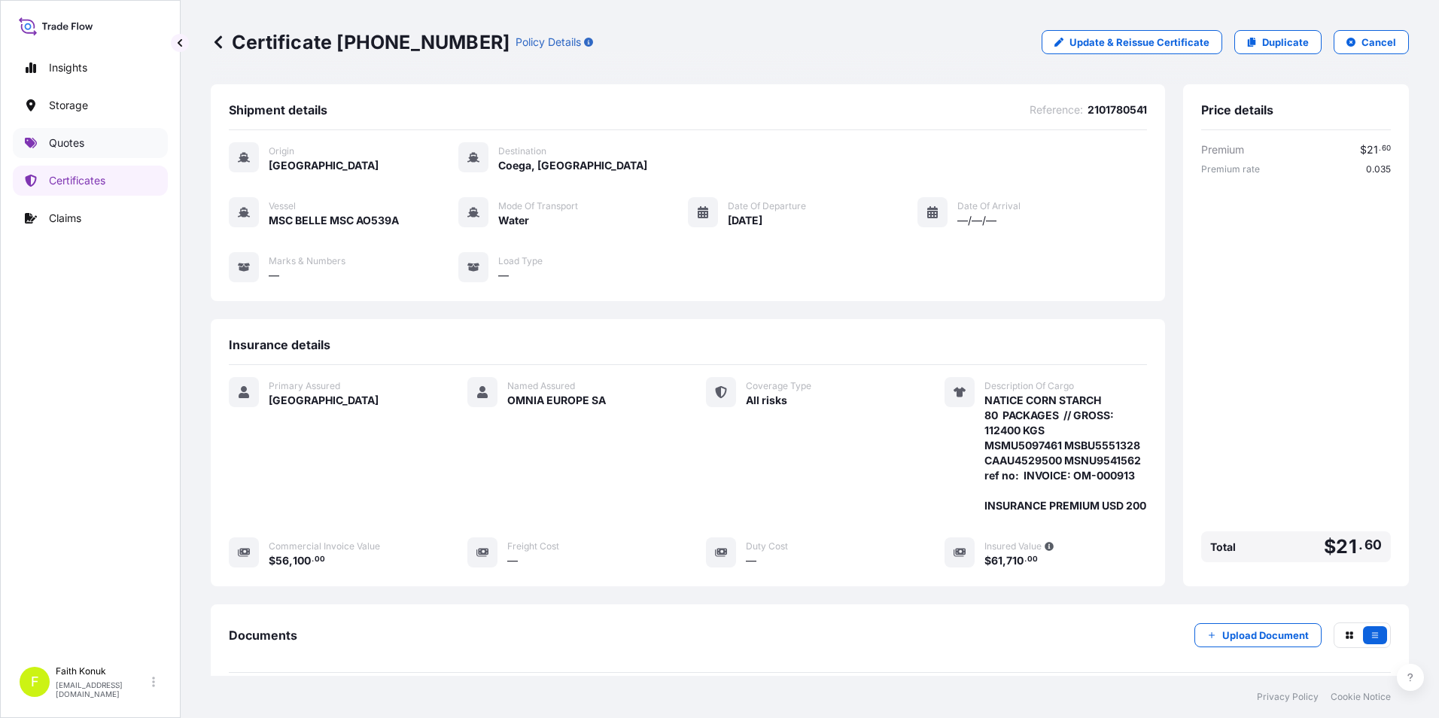
click at [78, 145] on p "Quotes" at bounding box center [66, 143] width 35 height 15
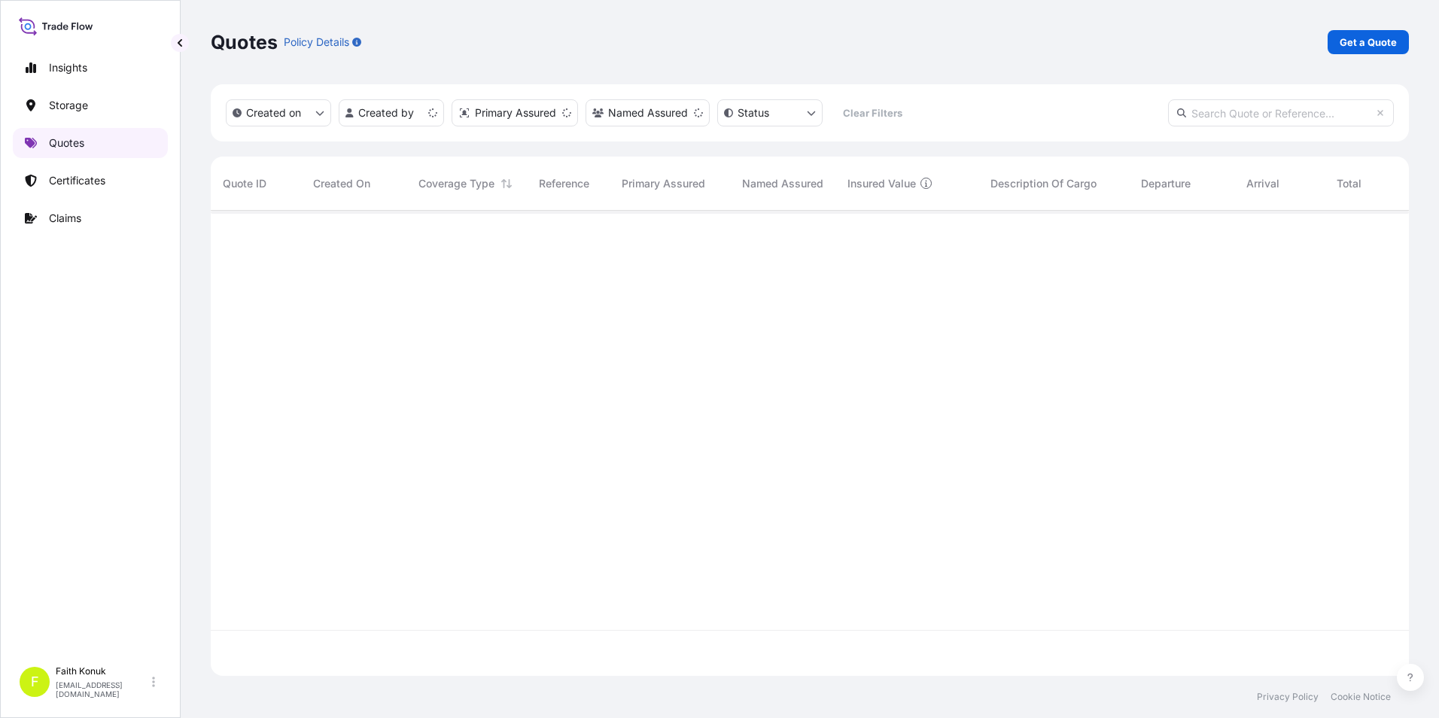
scroll to position [462, 1187]
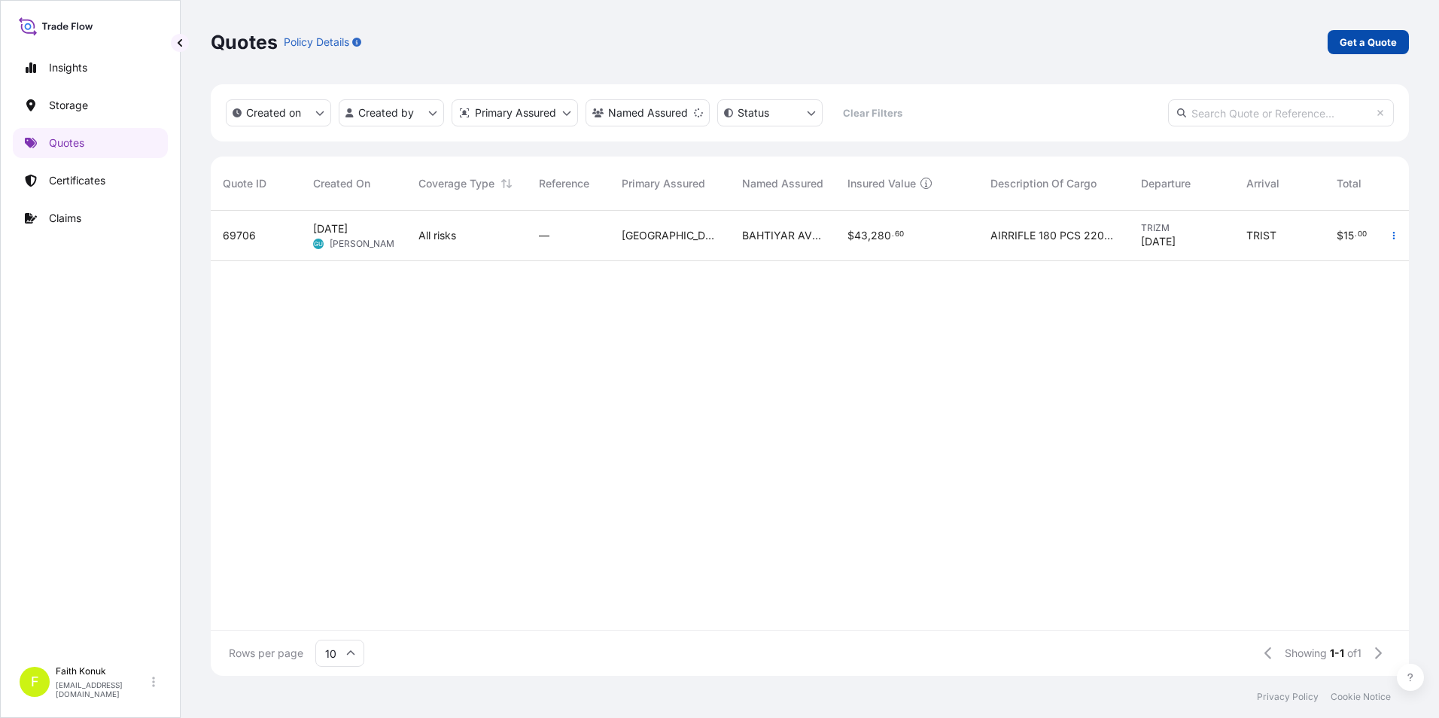
click at [1369, 38] on p "Get a Quote" at bounding box center [1368, 42] width 57 height 15
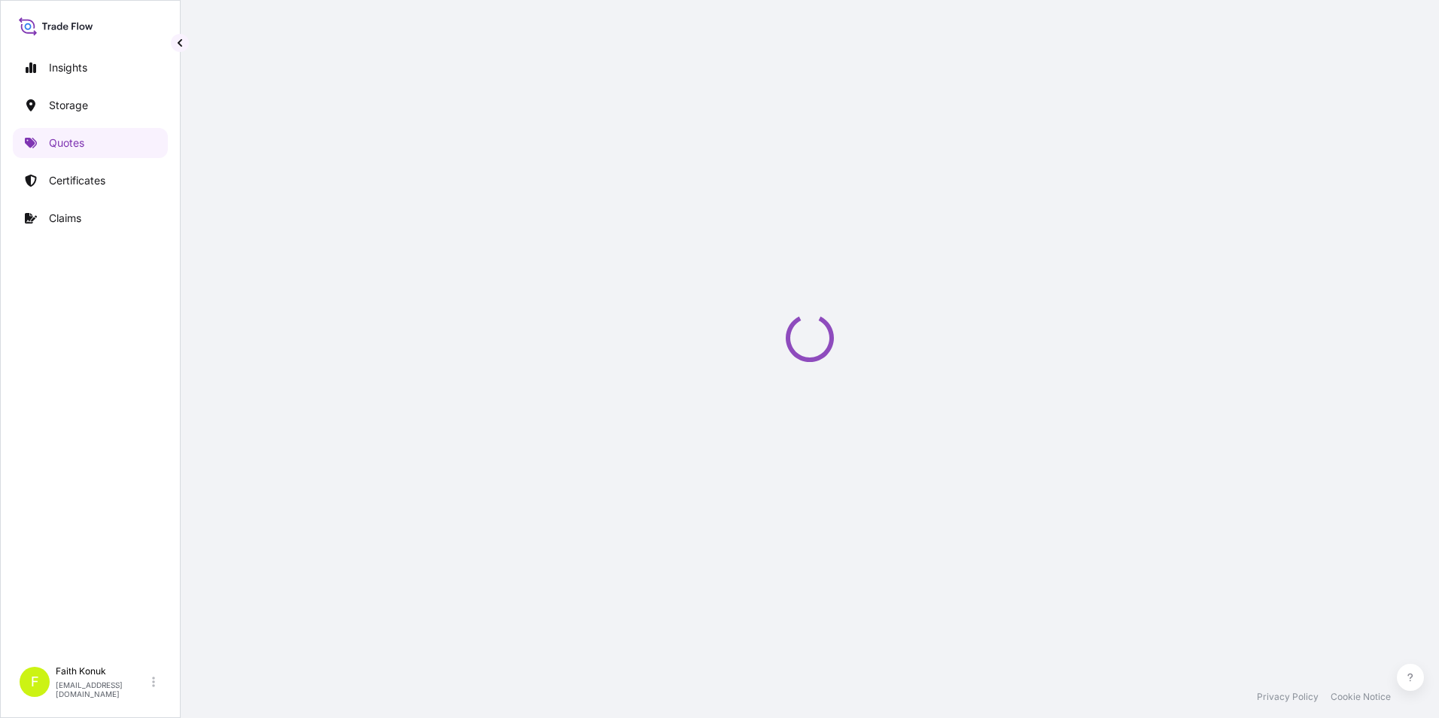
scroll to position [24, 0]
select select "Water"
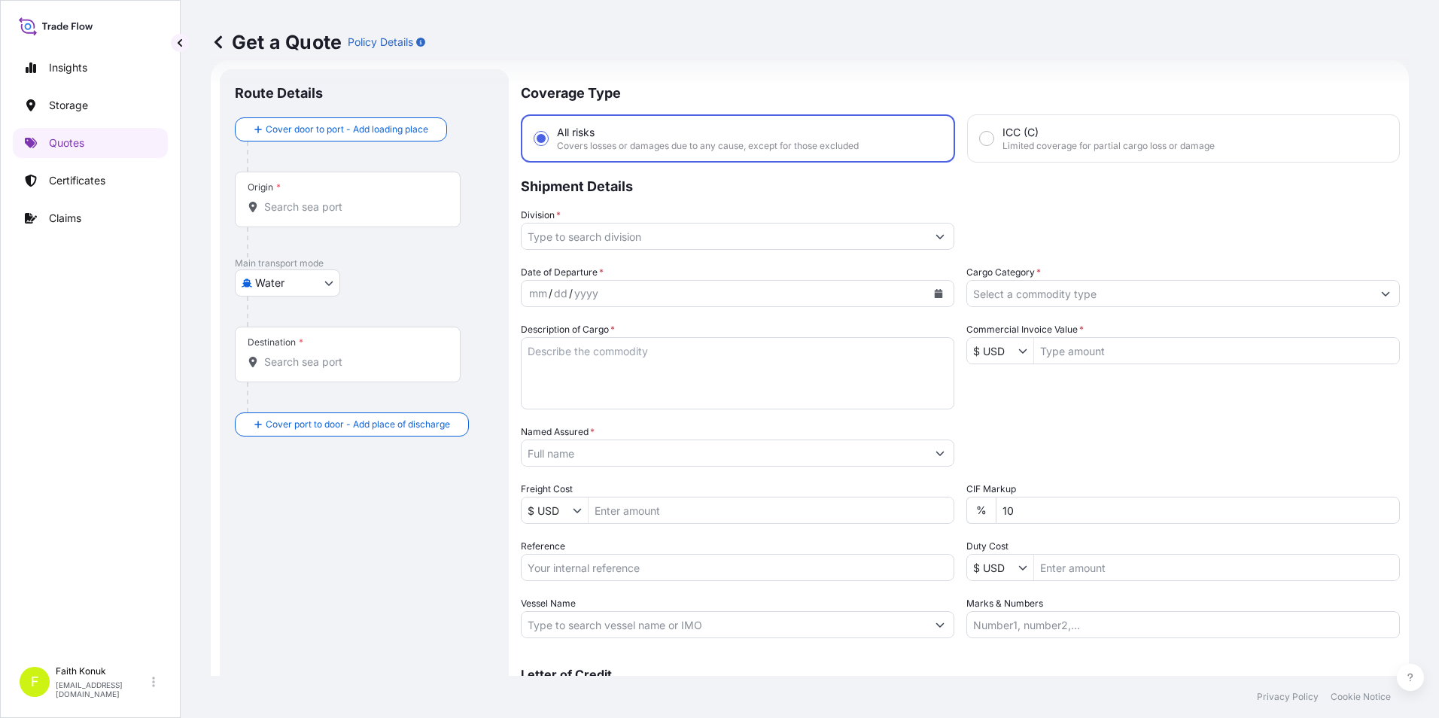
click at [405, 277] on div "Main transport mode Water Air Water Inland" at bounding box center [364, 291] width 259 height 69
click at [305, 210] on input "Origin *" at bounding box center [353, 206] width 178 height 15
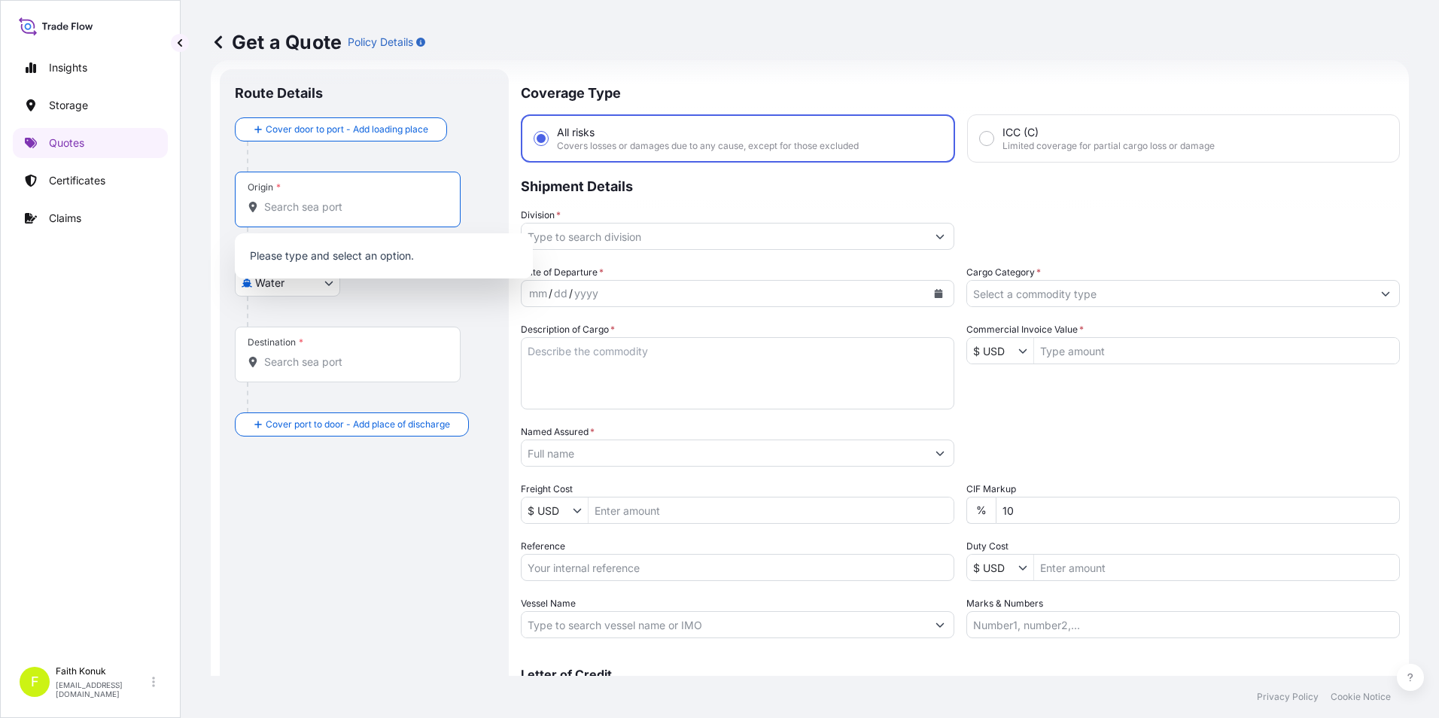
paste input "ROMANYA"
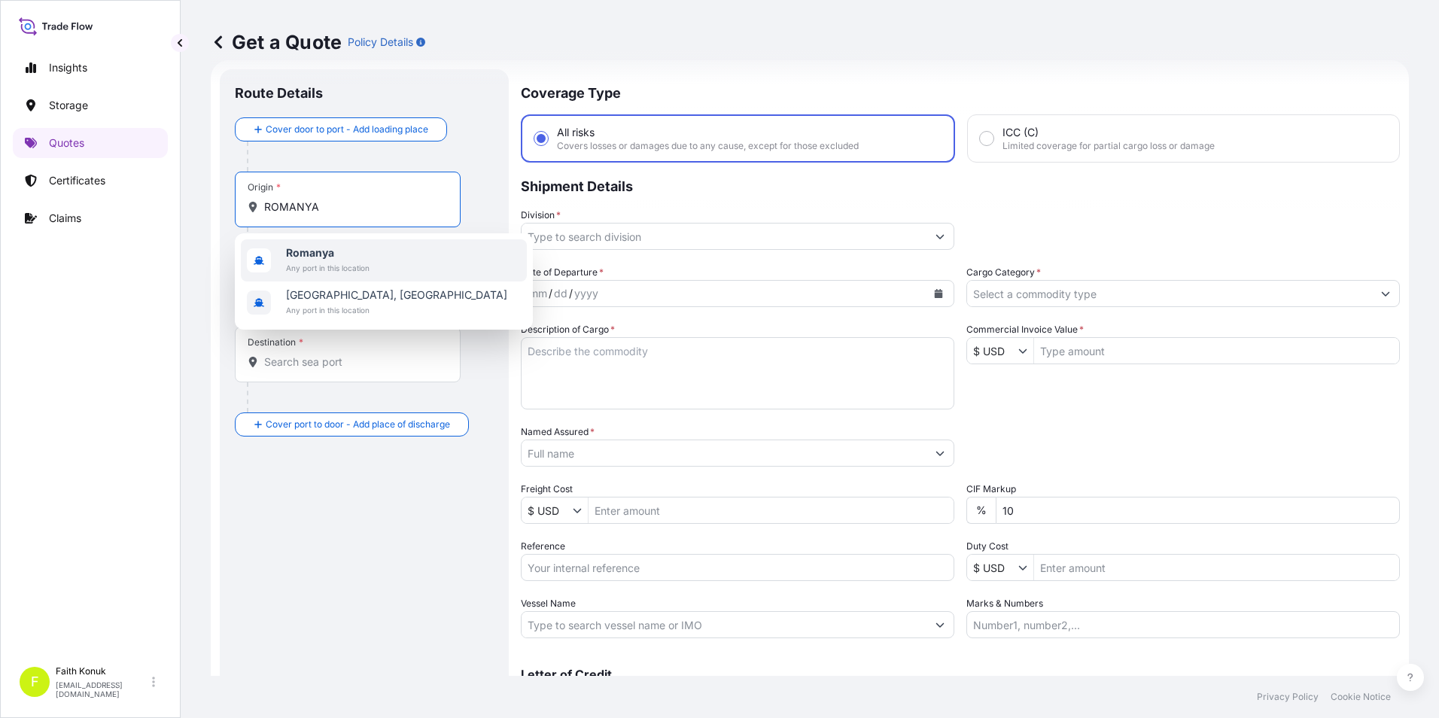
click at [339, 252] on span "Romanya" at bounding box center [328, 252] width 84 height 15
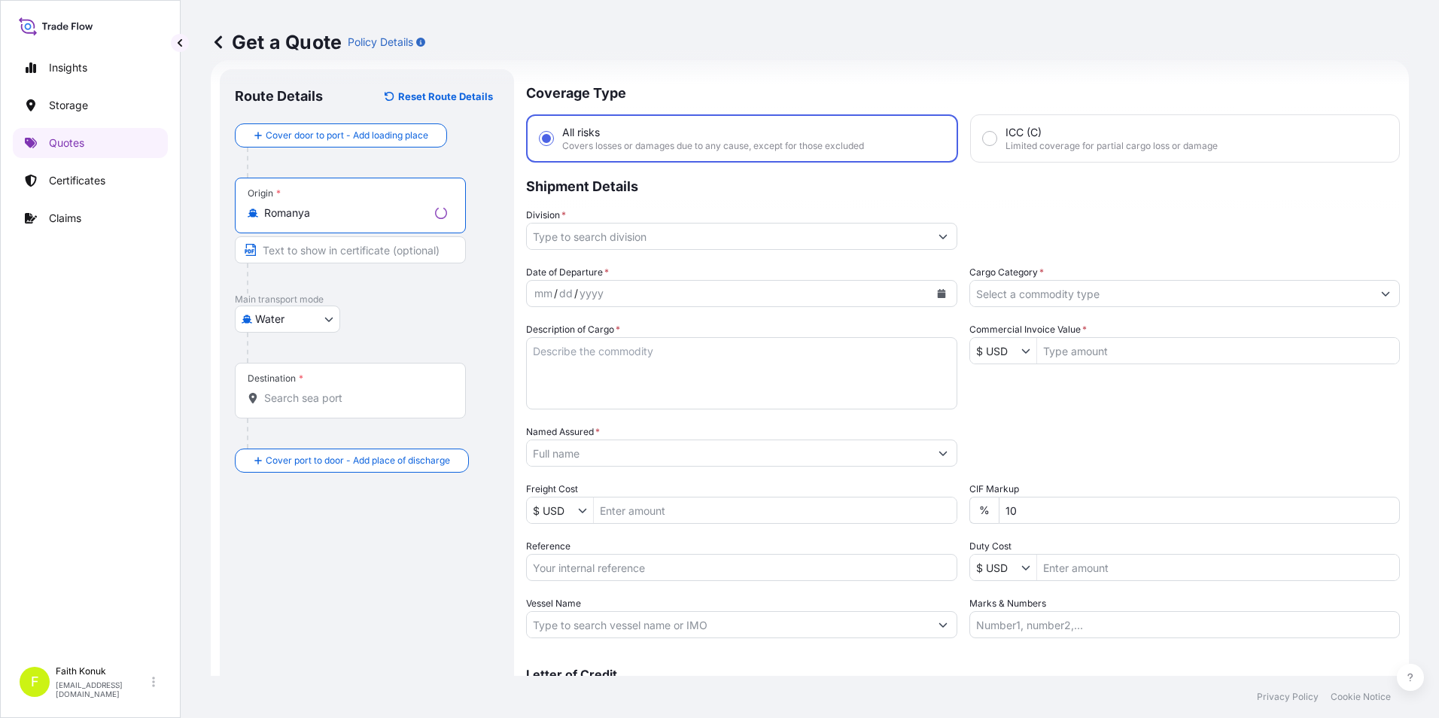
type input "Romanya"
click at [357, 387] on div "Destination *" at bounding box center [350, 391] width 231 height 56
click at [357, 391] on input "Destination *" at bounding box center [355, 398] width 183 height 15
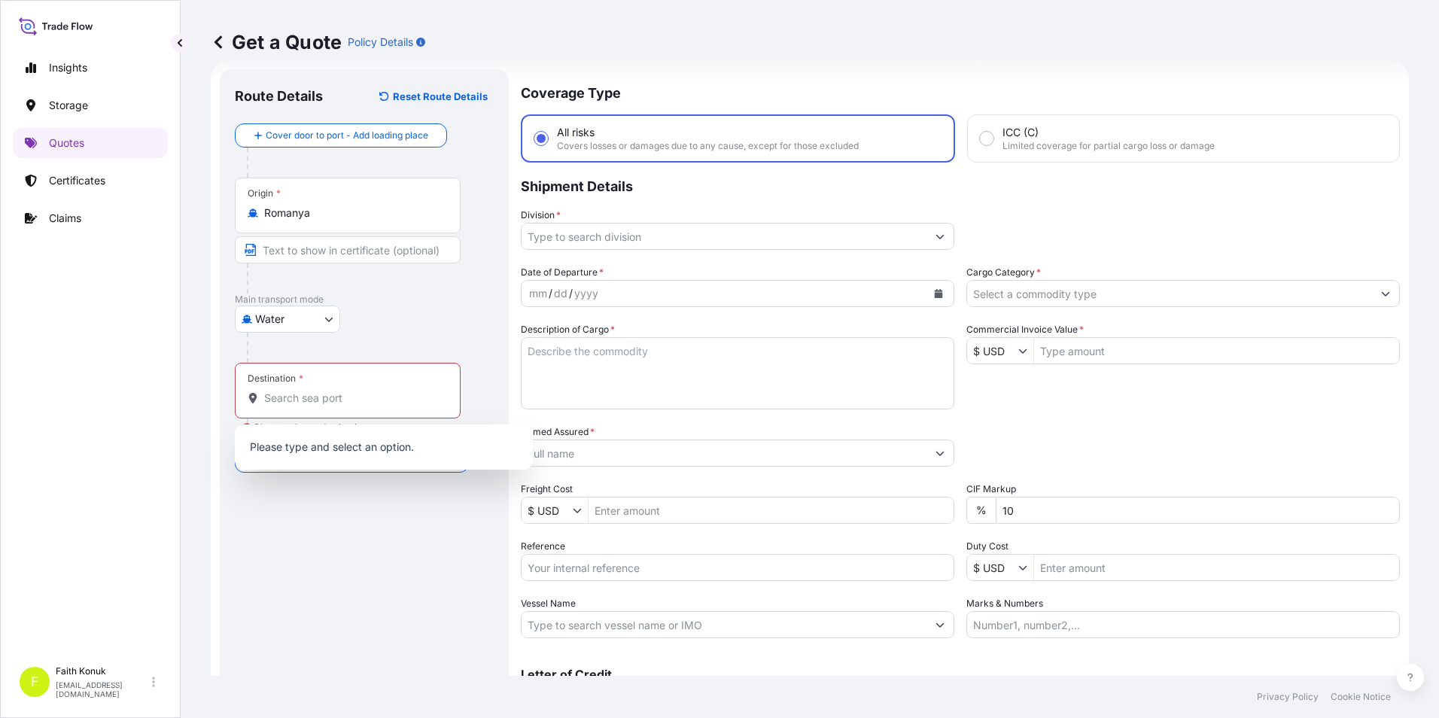
click at [388, 407] on div "Destination *" at bounding box center [348, 391] width 226 height 56
click at [388, 406] on input "Destination * Please select a destination" at bounding box center [353, 398] width 178 height 15
paste input "[GEOGRAPHIC_DATA]"
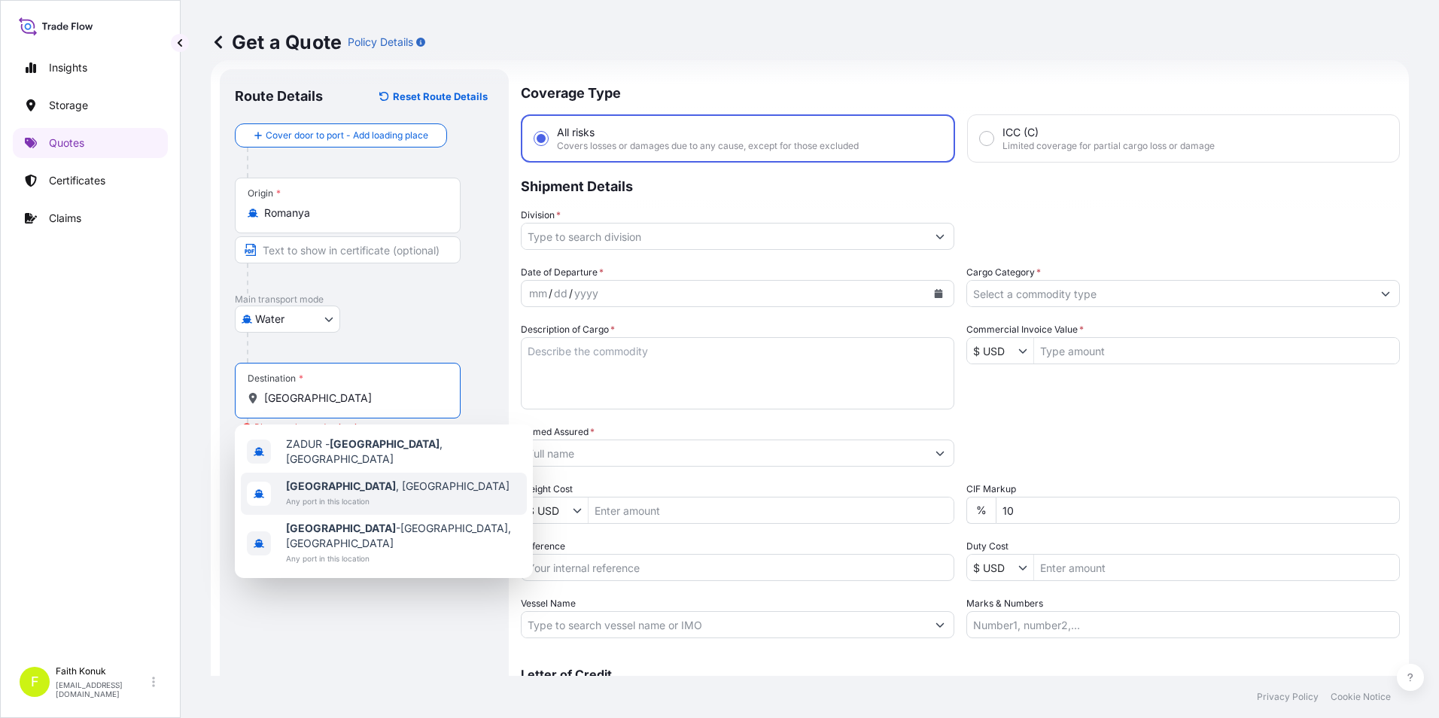
click at [419, 486] on div "[GEOGRAPHIC_DATA] , [GEOGRAPHIC_DATA] Any port in this location" at bounding box center [384, 494] width 286 height 42
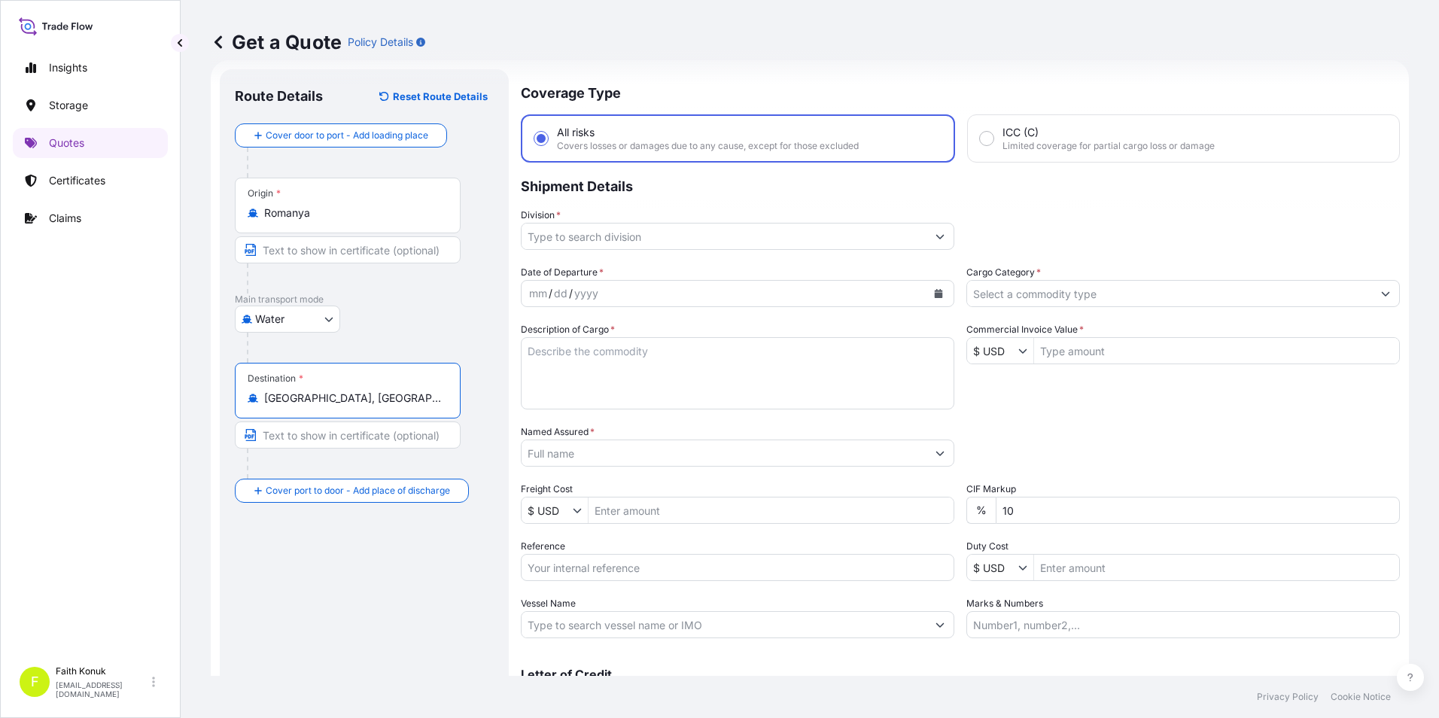
type input "[GEOGRAPHIC_DATA], [GEOGRAPHIC_DATA]"
click at [683, 239] on input "Division *" at bounding box center [724, 236] width 405 height 27
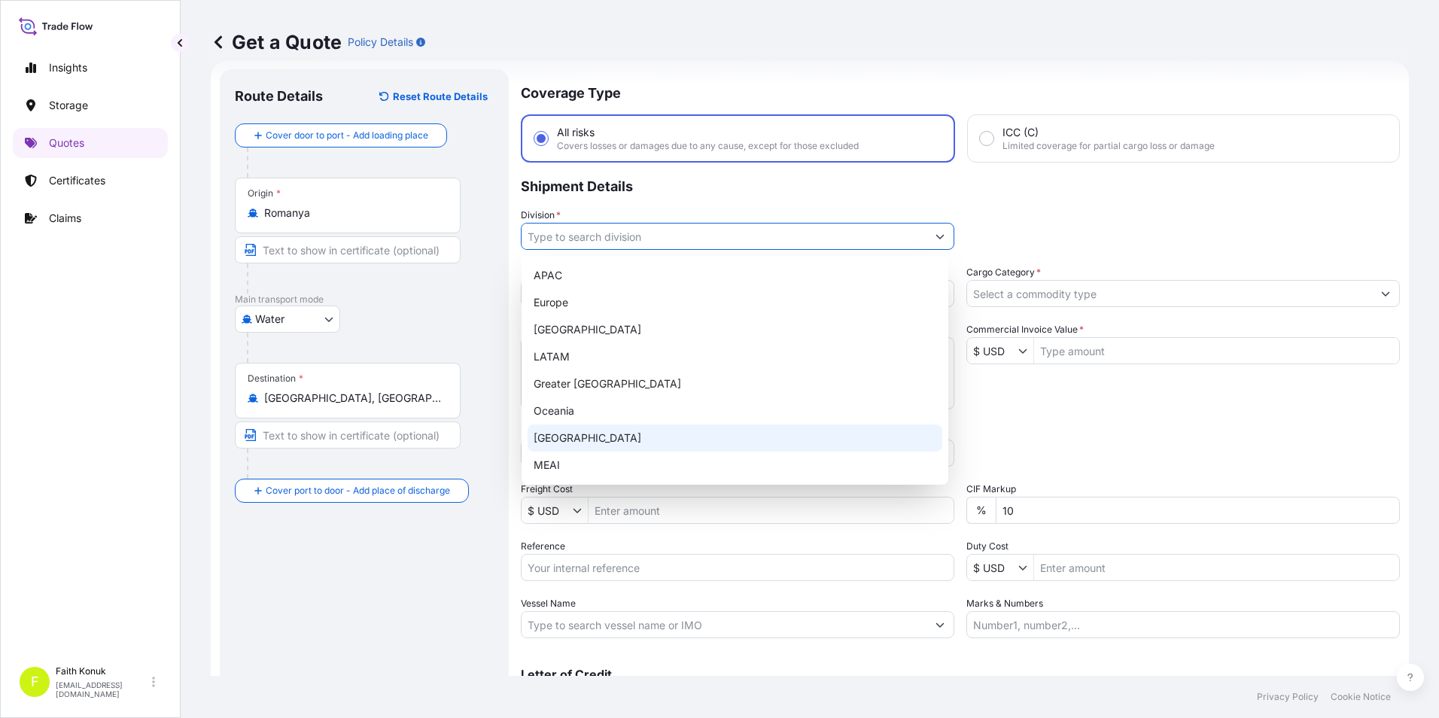
click at [588, 434] on div "[GEOGRAPHIC_DATA]" at bounding box center [735, 438] width 415 height 27
type input "[GEOGRAPHIC_DATA]"
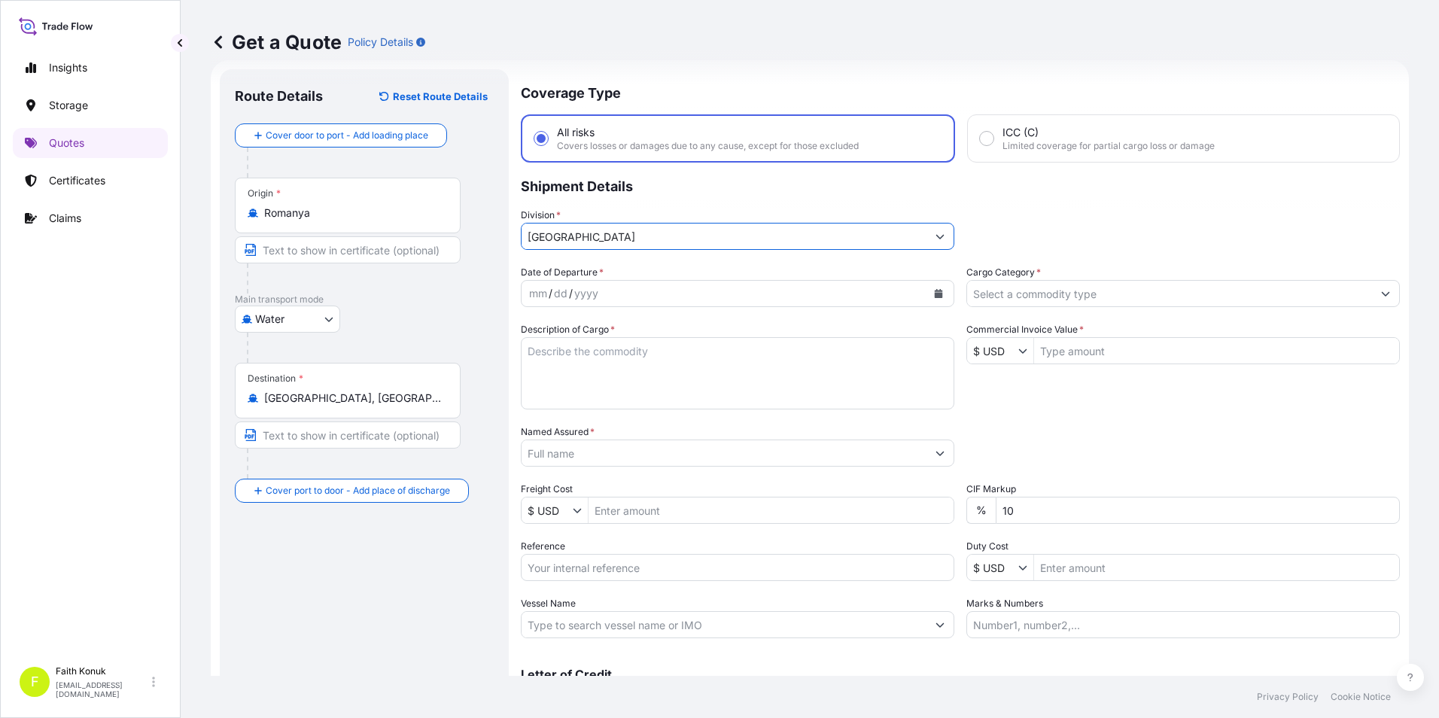
click at [934, 292] on icon "Calendar" at bounding box center [938, 293] width 9 height 9
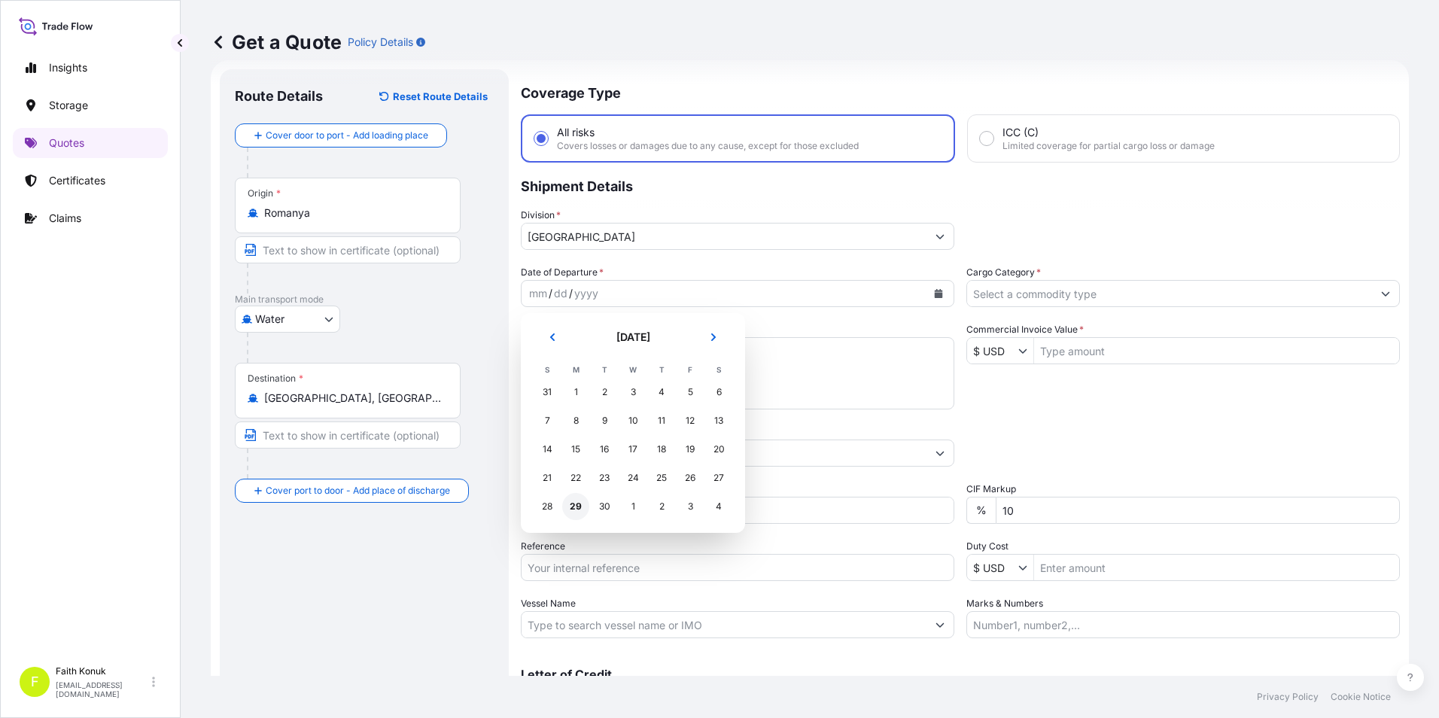
click at [577, 507] on div "29" at bounding box center [575, 506] width 27 height 27
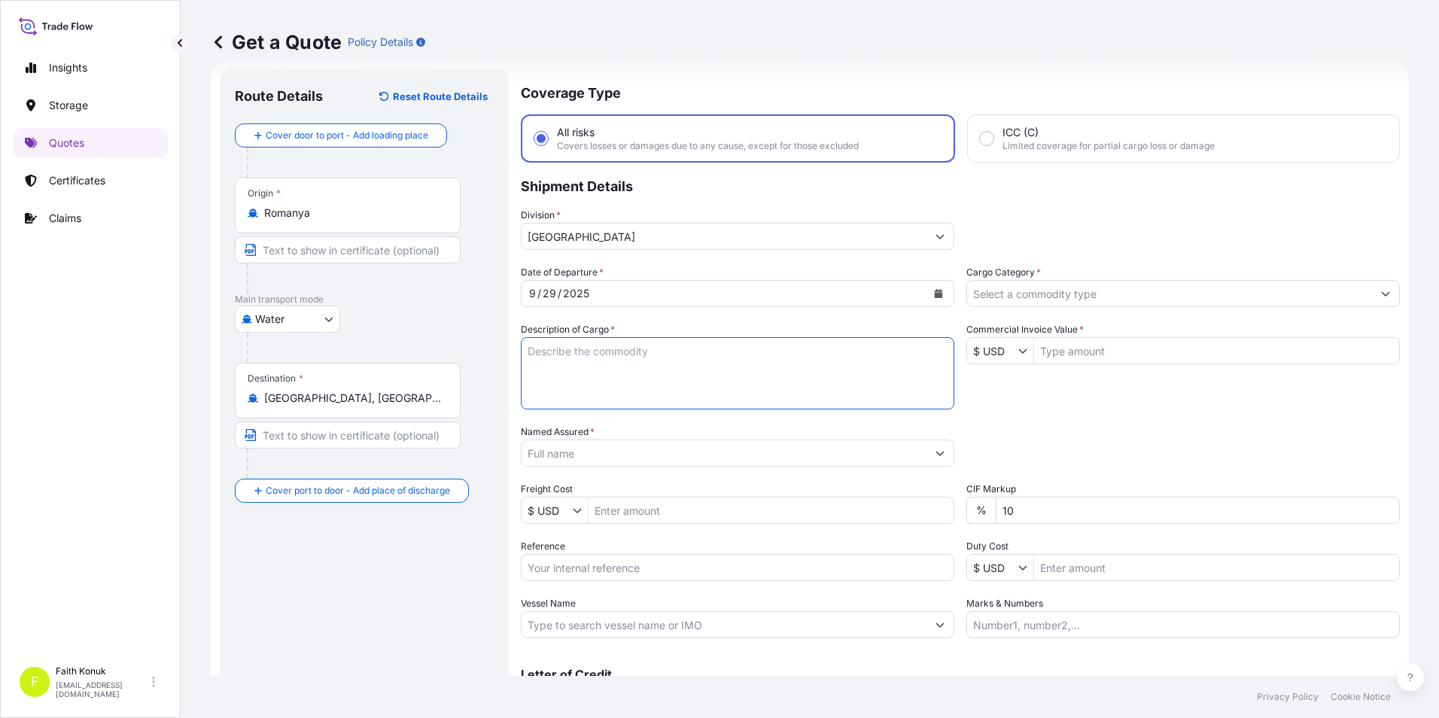
click at [681, 379] on textarea "Description of Cargo *" at bounding box center [738, 373] width 434 height 72
drag, startPoint x: 693, startPoint y: 360, endPoint x: 702, endPoint y: 364, distance: 9.8
click at [702, 364] on textarea "Description of Cargo *" at bounding box center [738, 373] width 434 height 72
paste textarea "Omnibond 480 PACKAGES // GROSS: 420000 KGS"
click at [745, 367] on textarea "Omnibond 480 PACKAGES // GROSS: 420000 KGS" at bounding box center [738, 373] width 434 height 72
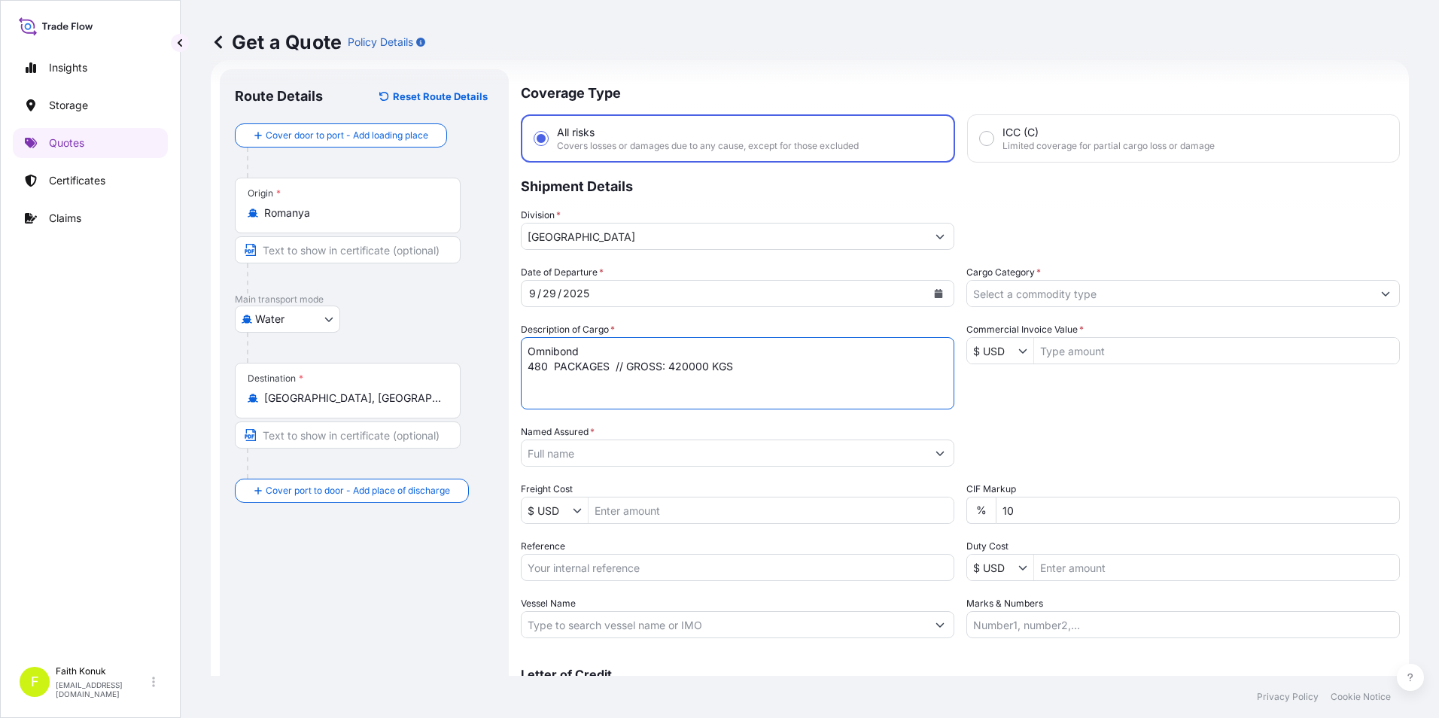
click at [610, 399] on textarea "Omnibond 480 PACKAGES // GROSS: 420000 KGS" at bounding box center [738, 373] width 434 height 72
paste textarea "MSMU7837757 MSNU5259524 TIIU4000338 GAOU7888173 MSDU7008678 FFAU3949312 MSBU555…"
click at [524, 384] on textarea "Omnibond 480 PACKAGES // GROSS: 420000 KGS MSMU7837757 MSNU5259524 TIIU4000338 …" at bounding box center [738, 373] width 434 height 72
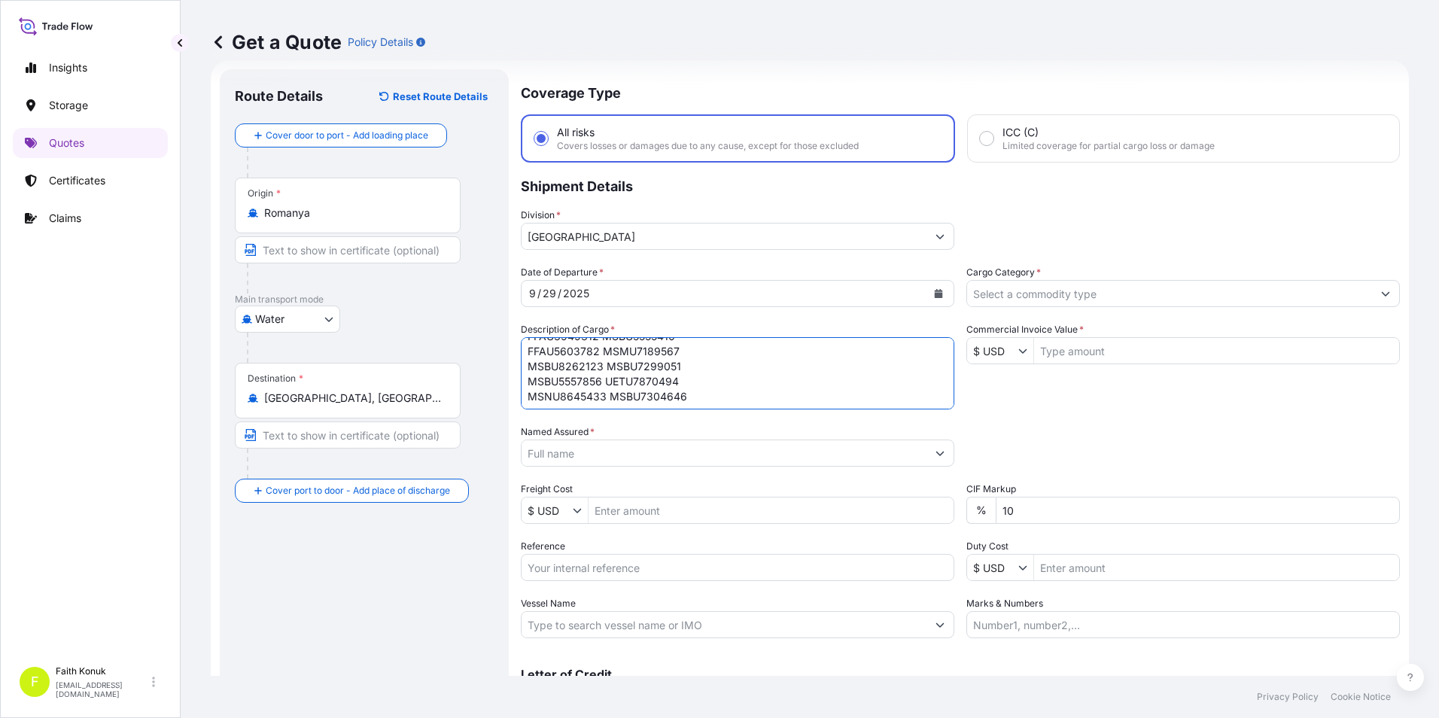
click at [602, 381] on textarea "Omnibond 480 PACKAGES // GROSS: 420000 KGS MSMU7837757 MSNU5259524 TIIU4000338 …" at bounding box center [738, 373] width 434 height 72
click at [862, 387] on textarea "Omnibond 480 PACKAGES // GROSS: 420000 KGS MSMU7837757 MSNU5259524 TIIU4000338 …" at bounding box center [738, 373] width 434 height 72
click at [606, 368] on textarea "Omnibond 480 PACKAGES // GROSS: 420000 KGS MSMU7837757 MSNU5259524 TIIU4000338 …" at bounding box center [738, 373] width 434 height 72
click at [580, 364] on textarea "Omnibond 480 PACKAGES // GROSS: 420000 KGS MSMU7837757 MSNU5259524 TIIU4000338 …" at bounding box center [738, 373] width 434 height 72
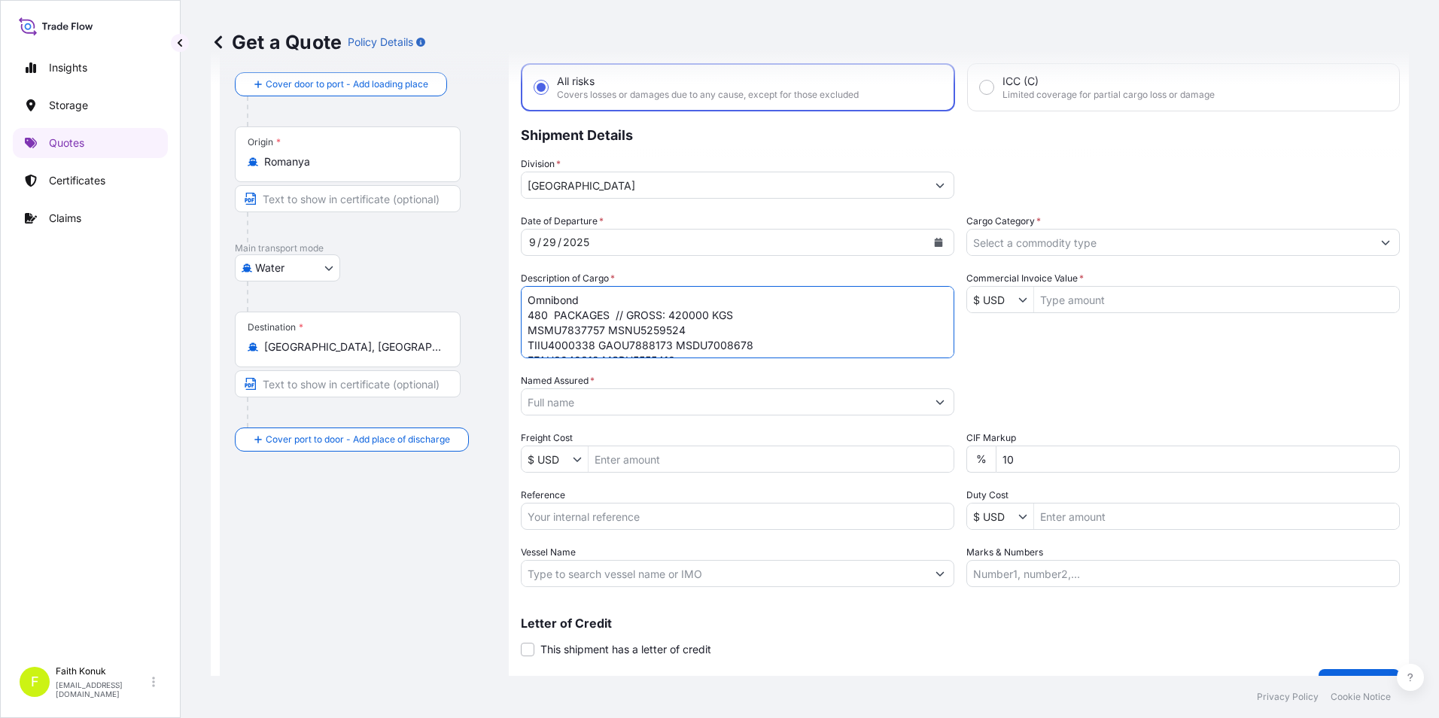
scroll to position [99, 0]
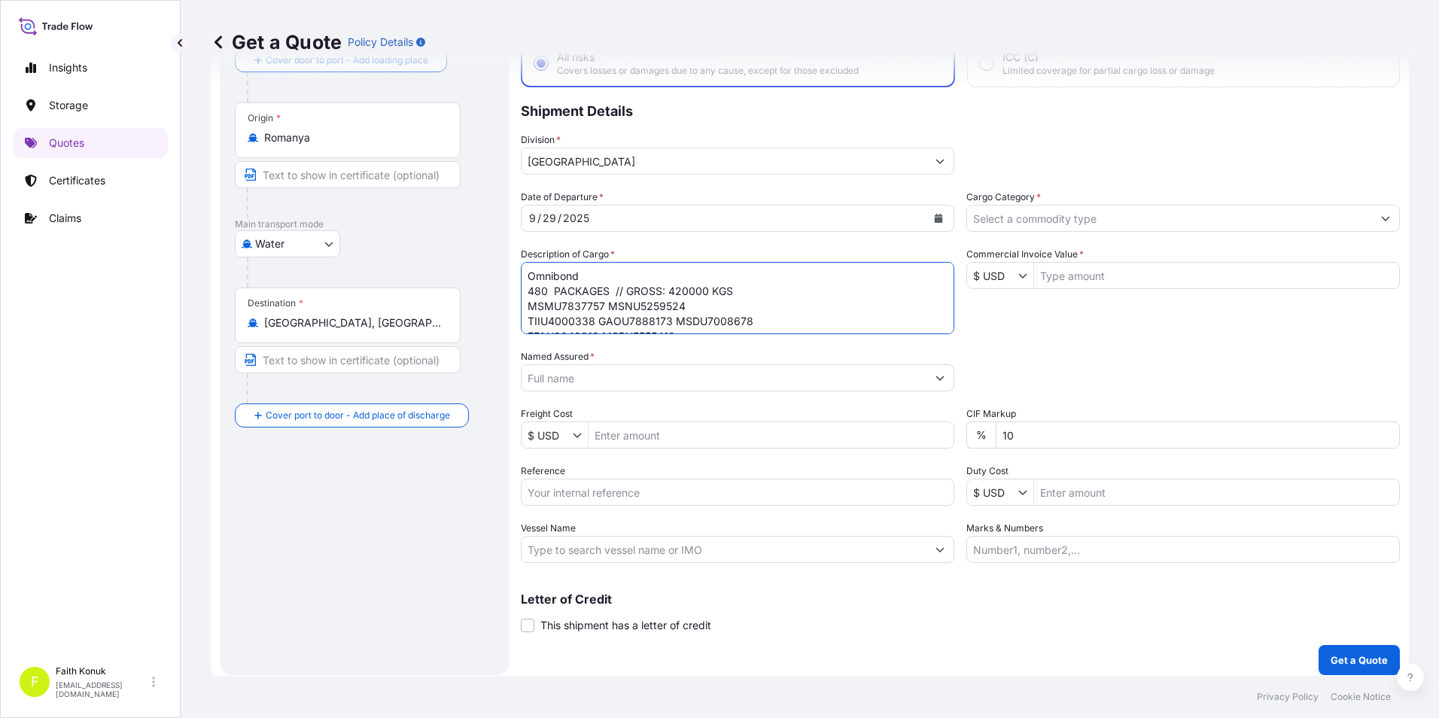
click at [764, 329] on textarea "Omnibond 480 PACKAGES // GROSS: 420000 KGS MSMU7837757 MSNU5259524 TIIU4000338 …" at bounding box center [738, 298] width 434 height 72
click at [852, 313] on textarea "Omnibond 480 PACKAGES // GROSS: 420000 KGS MSMU7837757 MSNU5259524 TIIU4000338 …" at bounding box center [738, 298] width 434 height 72
click at [858, 333] on textarea "Omnibond 480 PACKAGES // GROSS: 420000 KGS MSMU7837757 MSNU5259524 TIIU4000338 …" at bounding box center [738, 298] width 434 height 72
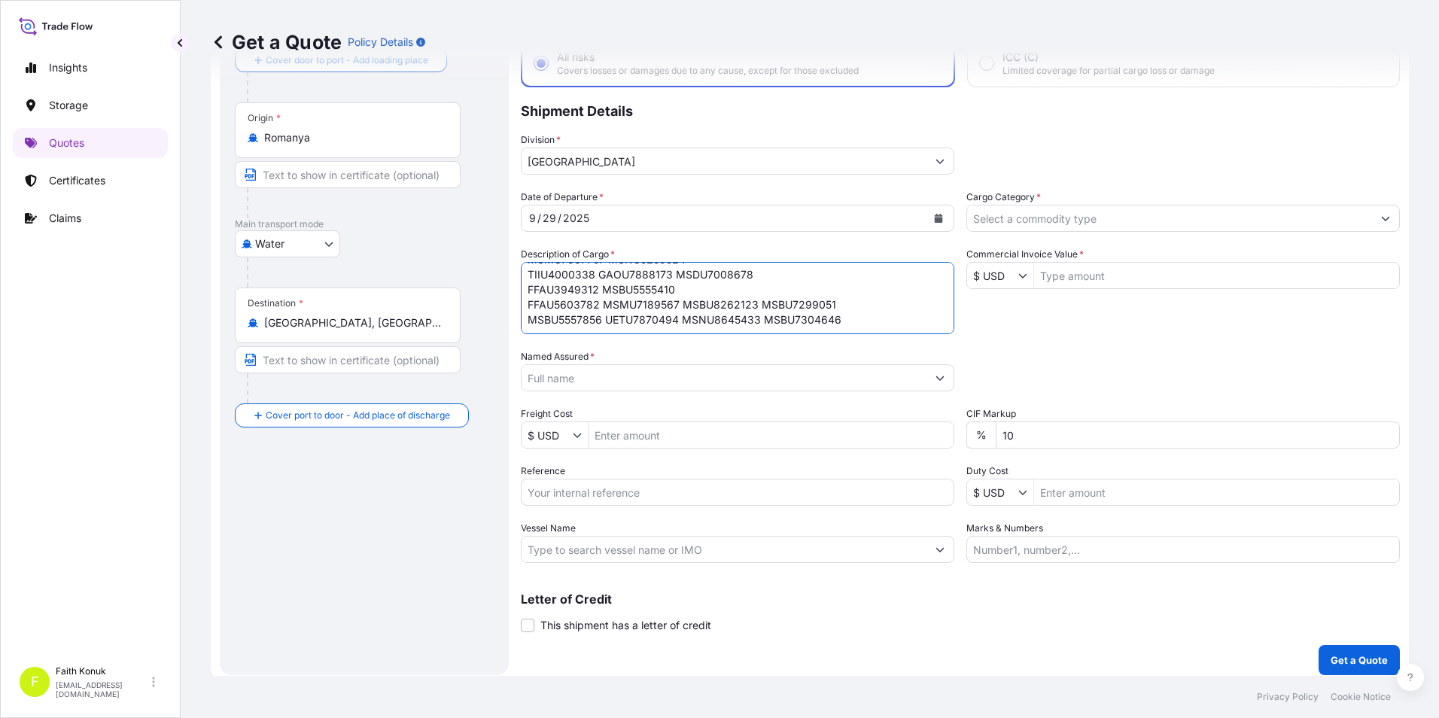
paste textarea "ref no: INVOICE: OM-000919"
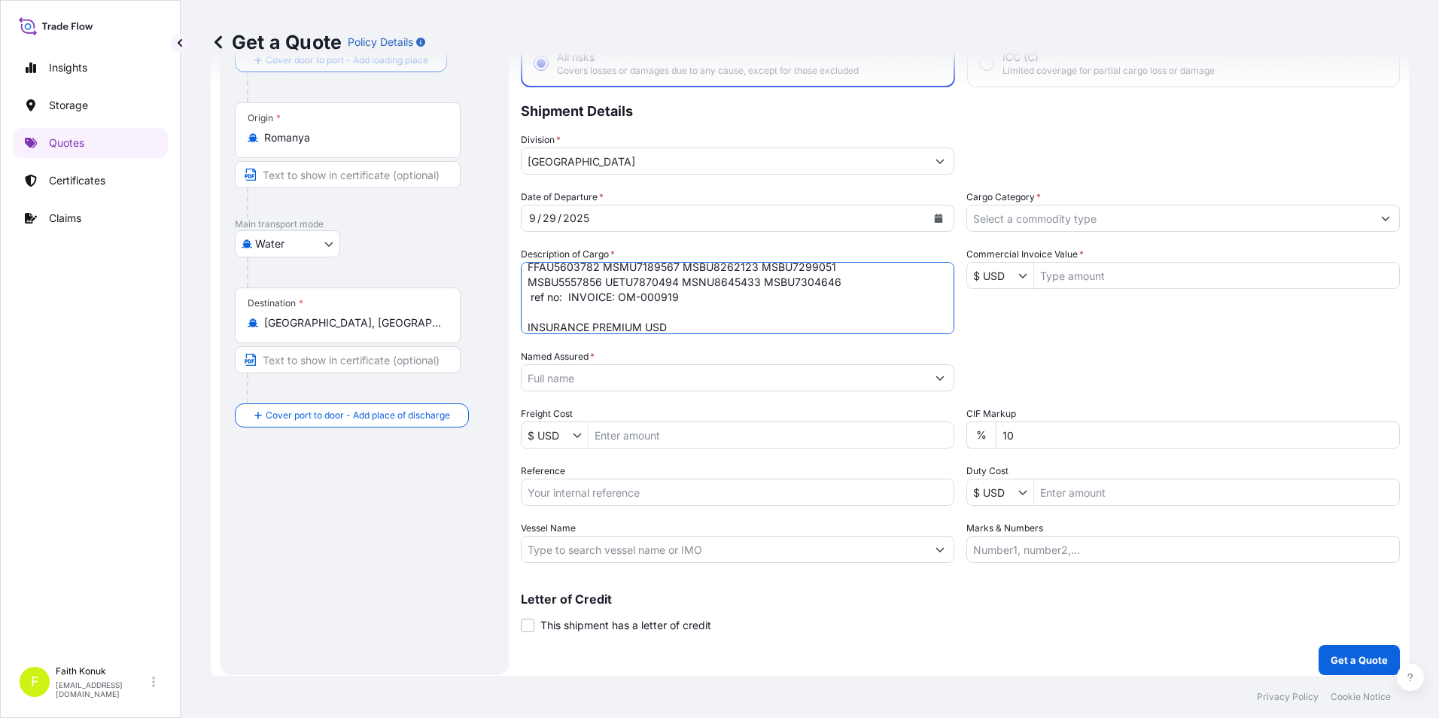
click at [696, 324] on textarea "Omnibond 480 PACKAGES // GROSS: 420000 KGS MSMU7837757 MSNU5259524 TIIU4000338 …" at bounding box center [738, 298] width 434 height 72
type textarea "Omnibond 480 PACKAGES // GROSS: 420000 KGS MSMU7837757 MSNU5259524 TIIU4000338 …"
drag, startPoint x: 605, startPoint y: 382, endPoint x: 553, endPoint y: 393, distance: 52.3
click at [600, 382] on input "Named Assured *" at bounding box center [724, 377] width 405 height 27
click at [559, 367] on input "Named Assured *" at bounding box center [724, 377] width 405 height 27
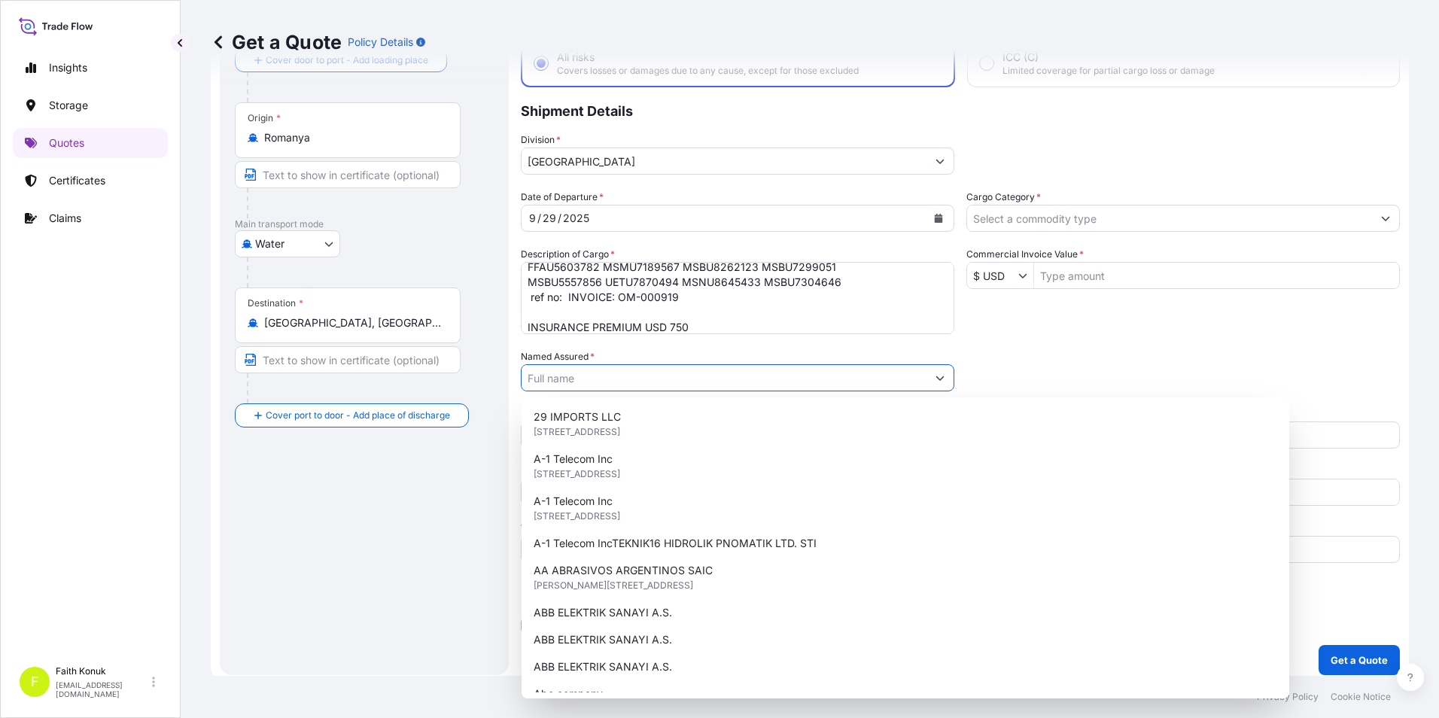
paste input "OMNIA EUROPE SA"
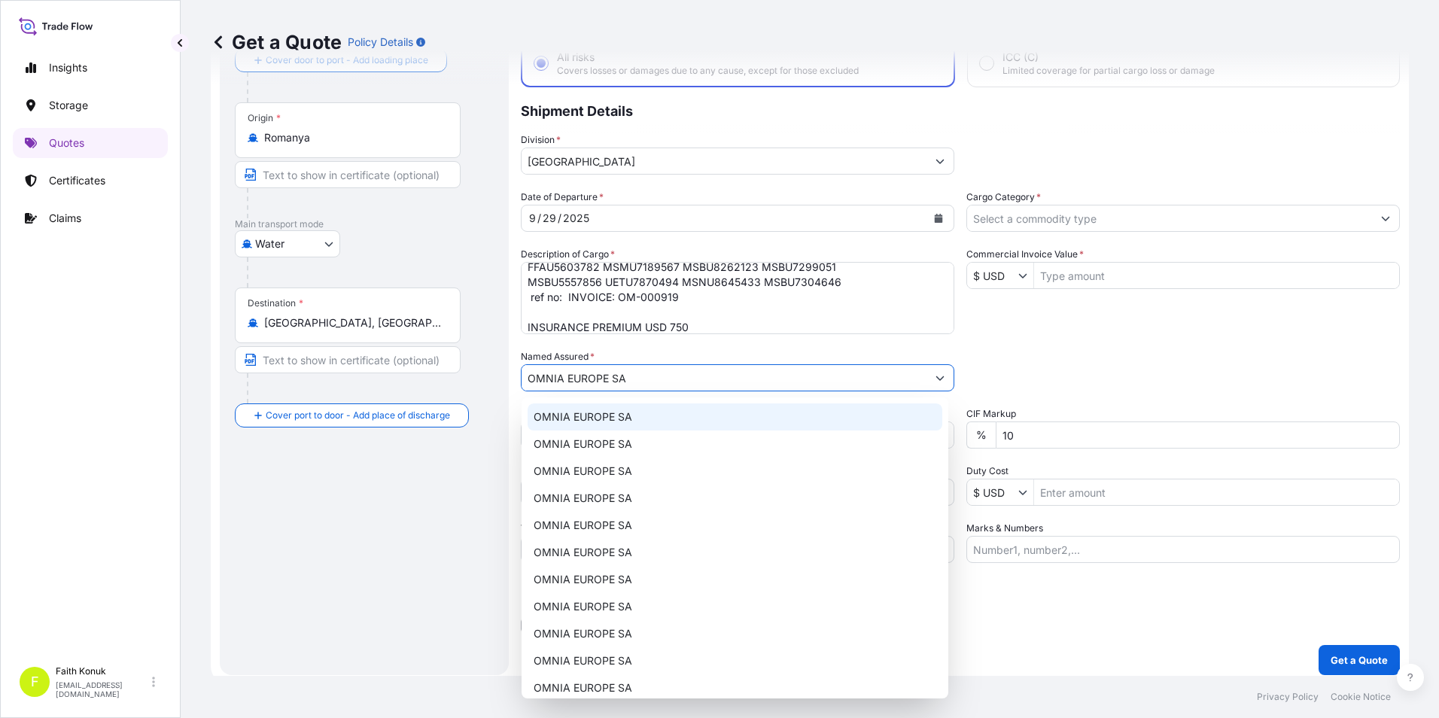
click at [580, 422] on span "OMNIA EUROPE SA" at bounding box center [583, 417] width 99 height 15
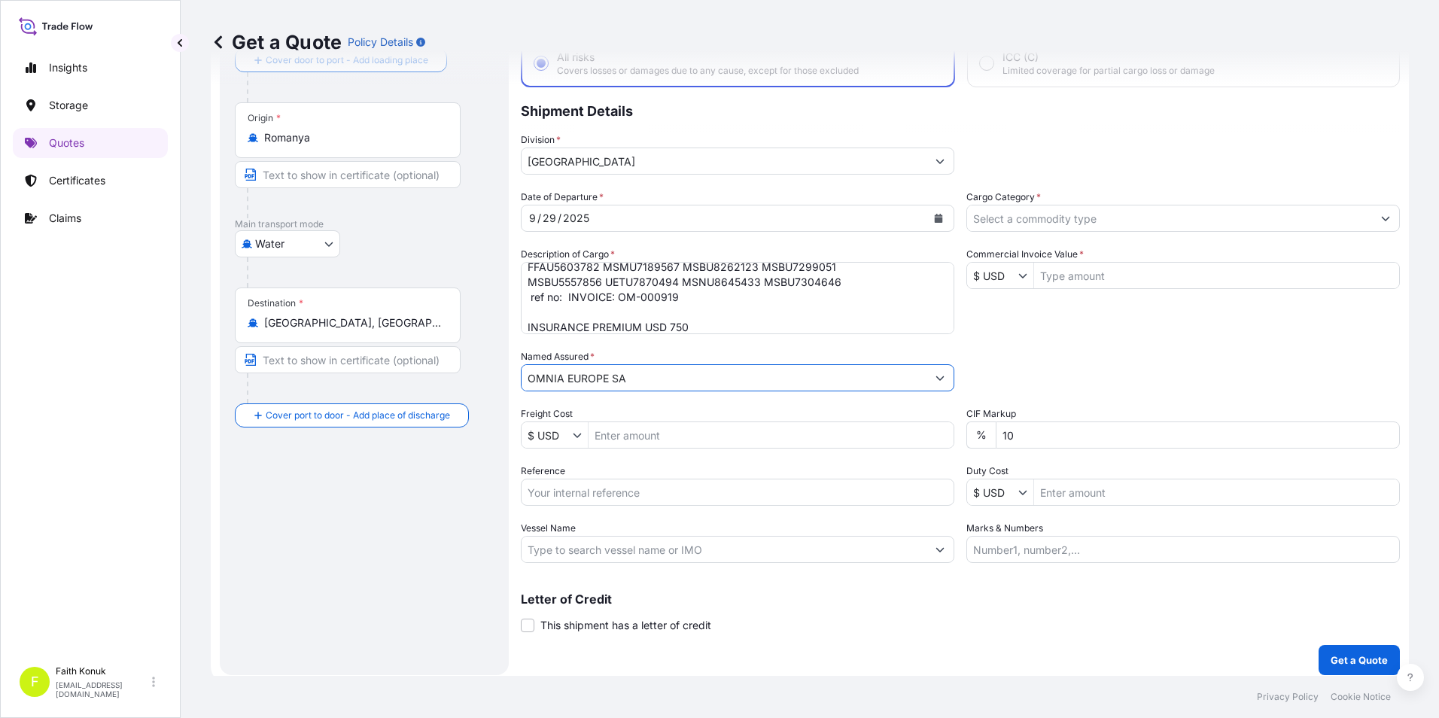
type input "OMNIA EUROPE SA"
click at [587, 500] on input "Reference" at bounding box center [738, 492] width 434 height 27
drag, startPoint x: 644, startPoint y: 501, endPoint x: 650, endPoint y: 495, distance: 8.5
click at [644, 501] on input "Reference" at bounding box center [738, 492] width 434 height 27
paste input "2101779794"
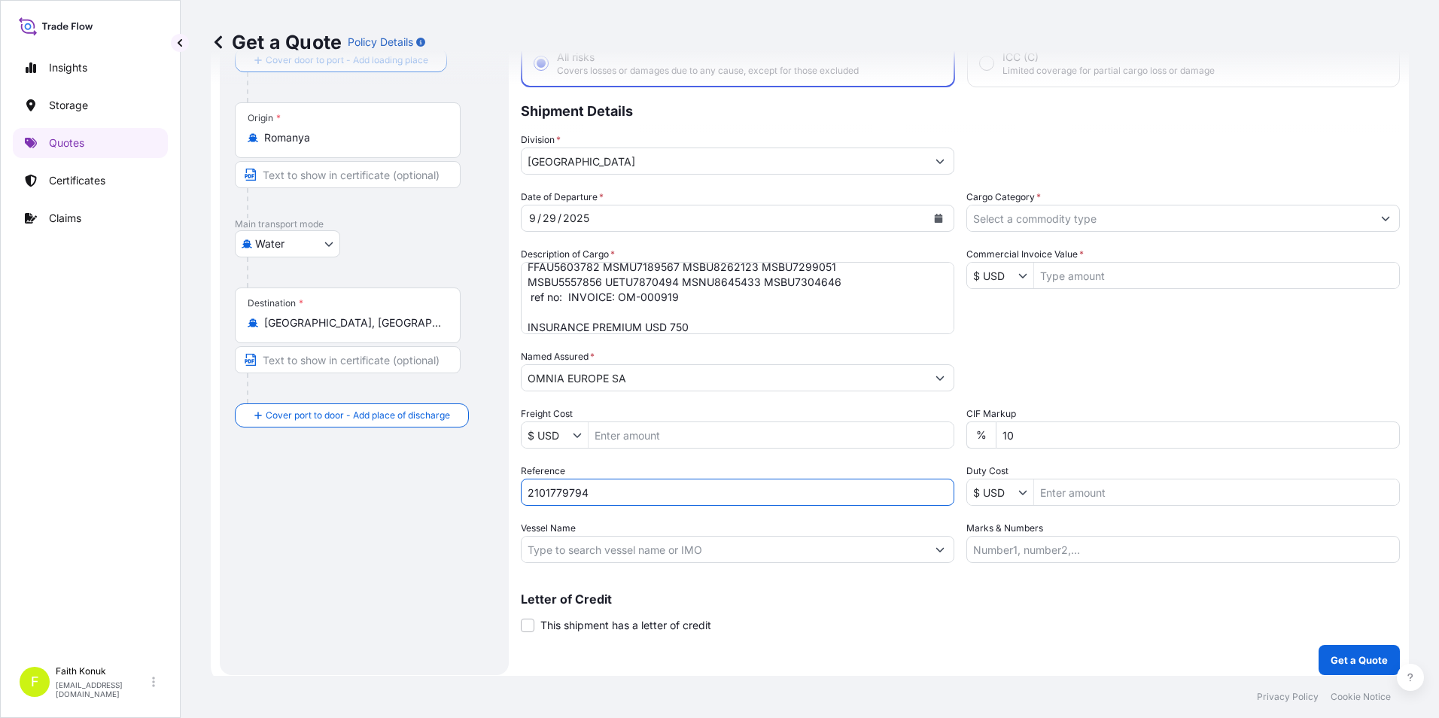
type input "2101779794"
click at [623, 557] on input "Vessel Name" at bounding box center [724, 549] width 405 height 27
click at [577, 560] on input "Vessel Name" at bounding box center [724, 549] width 405 height 27
paste input "MSC [PERSON_NAME] MSC CA539R"
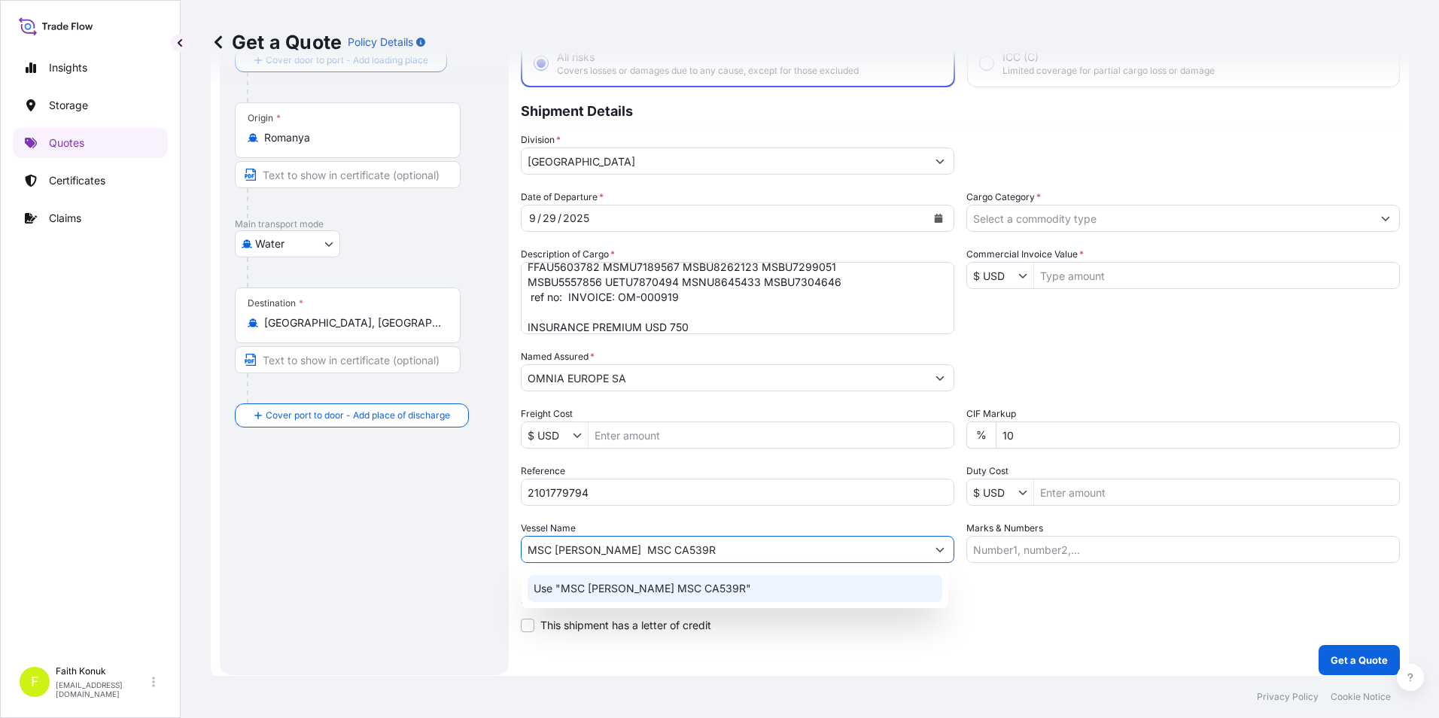
type input "MSC [PERSON_NAME] MSC CA539R"
click at [427, 516] on div "Route Details Reset Route Details Cover door to port - Add loading place Place …" at bounding box center [364, 334] width 259 height 651
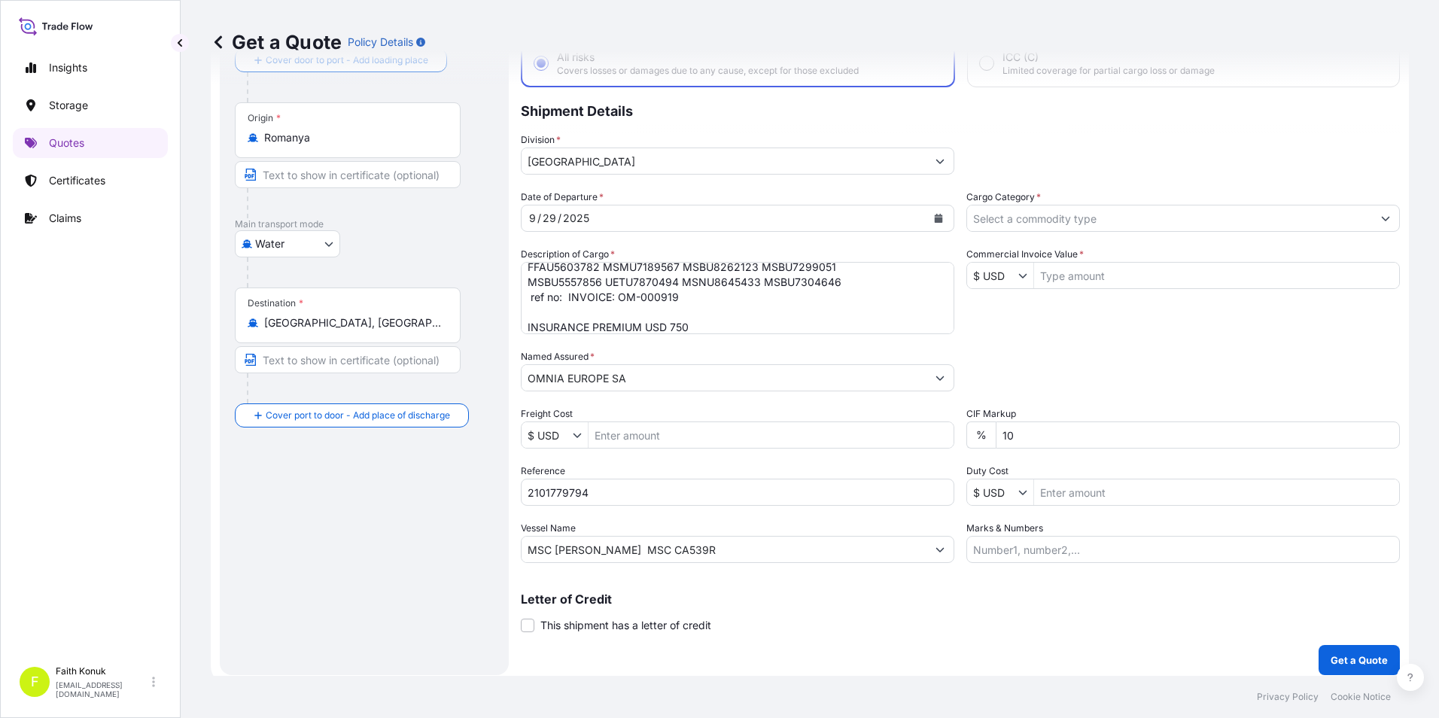
click at [414, 608] on div "Route Details Reset Route Details Cover door to port - Add loading place Place …" at bounding box center [364, 334] width 259 height 651
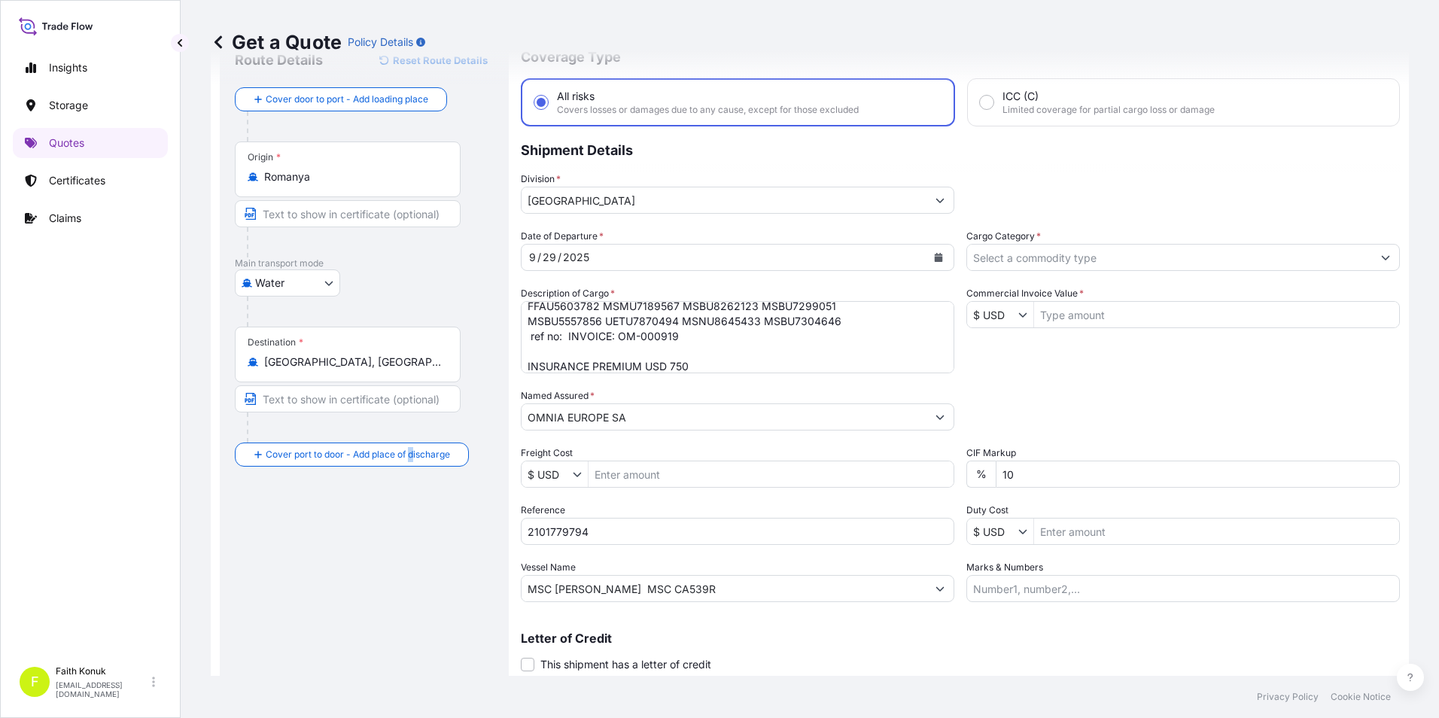
scroll to position [24, 0]
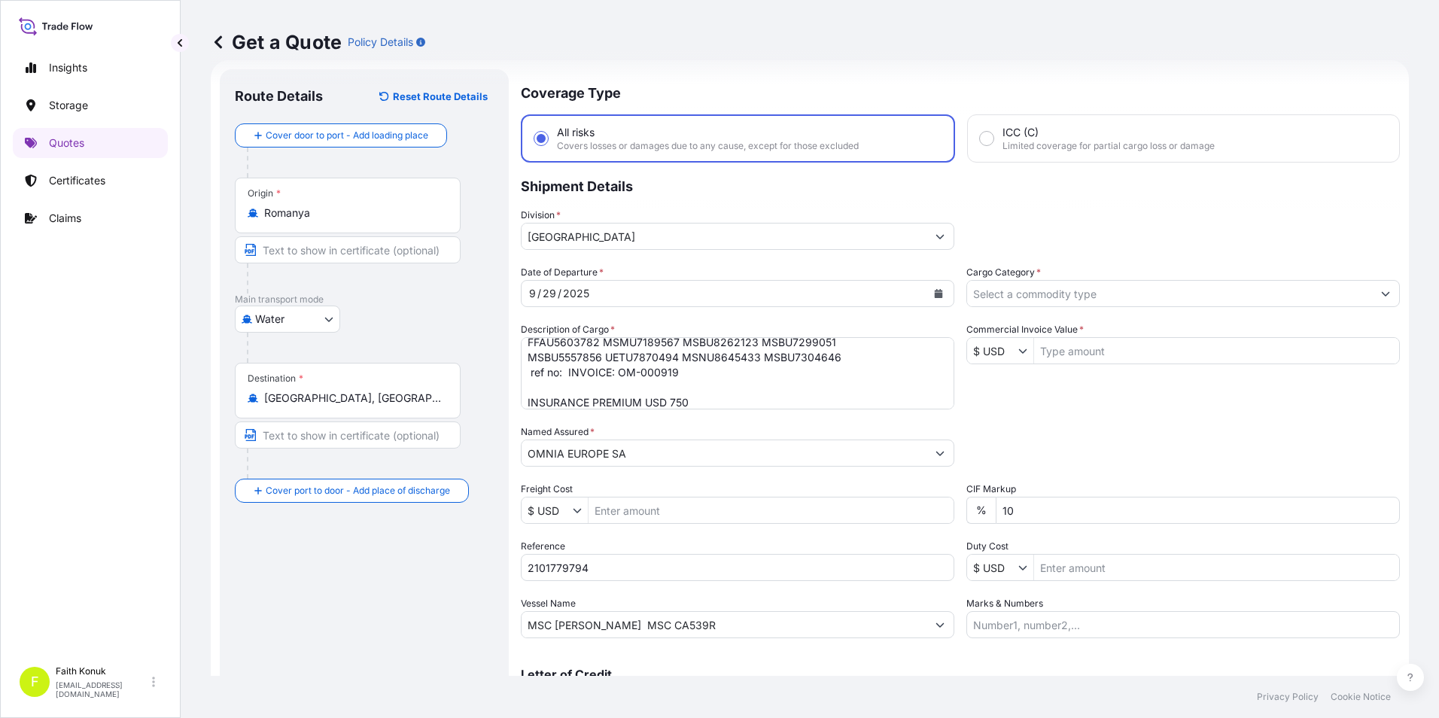
click at [985, 294] on input "Cargo Category *" at bounding box center [1169, 293] width 405 height 27
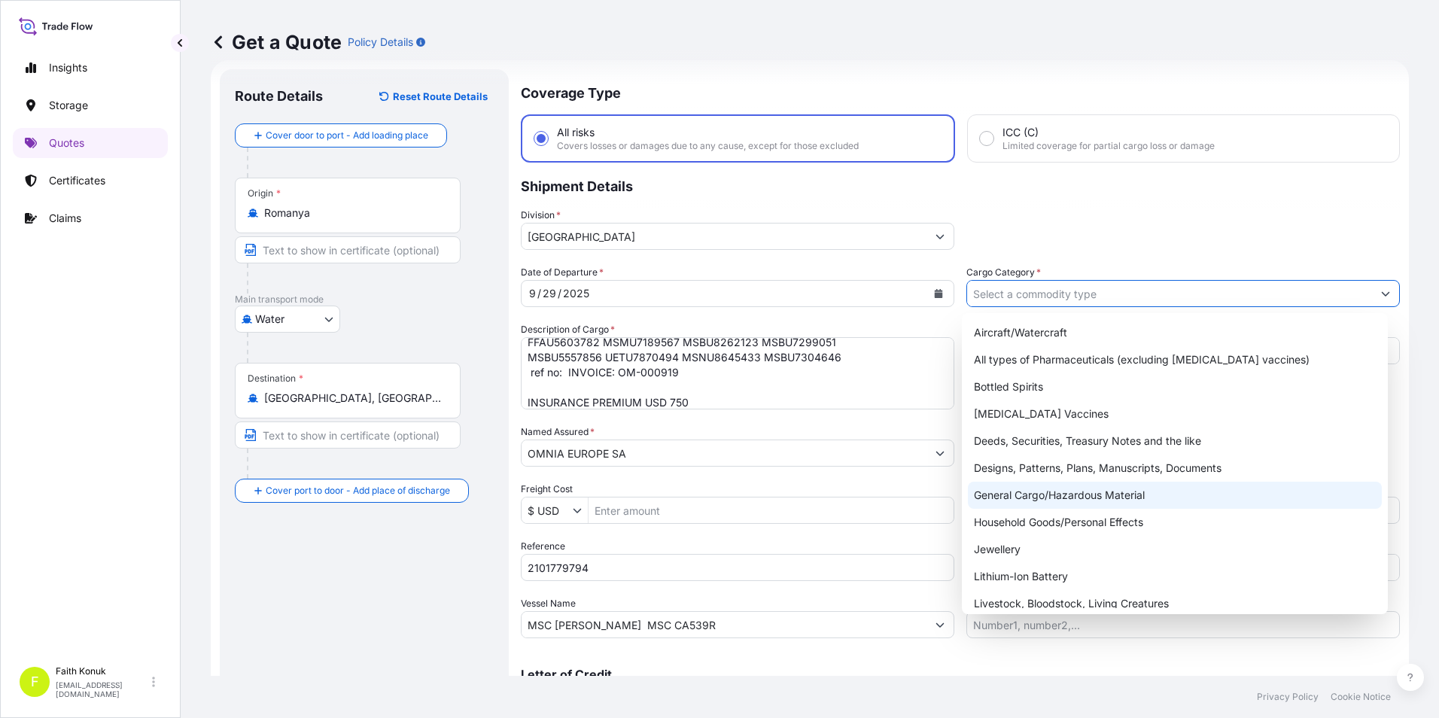
click at [1029, 492] on div "General Cargo/Hazardous Material" at bounding box center [1175, 495] width 415 height 27
type input "General Cargo/Hazardous Material"
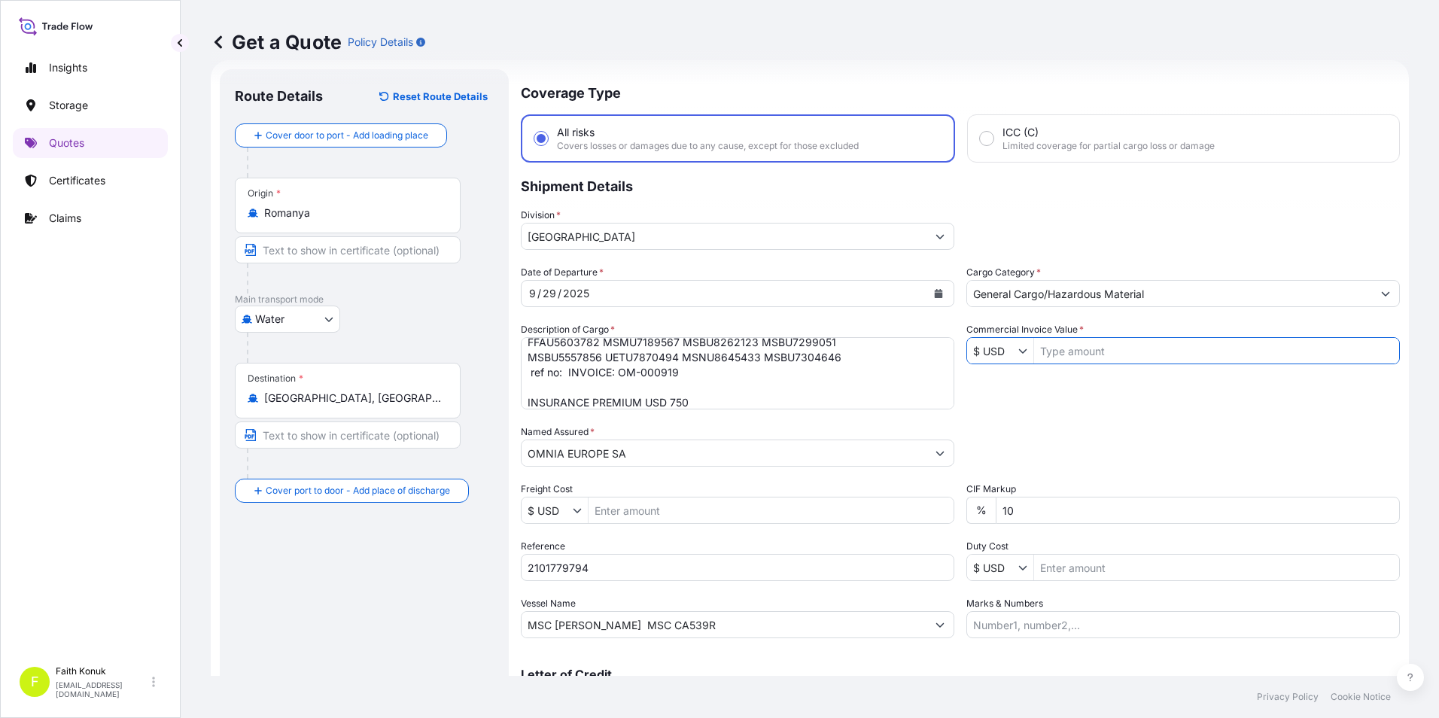
click at [1060, 353] on input "Commercial Invoice Value *" at bounding box center [1216, 350] width 365 height 27
type input "199,920"
click at [1022, 418] on div "Date of Departure * [DATE] Cargo Category * General Cargo/Hazardous Material De…" at bounding box center [960, 451] width 879 height 373
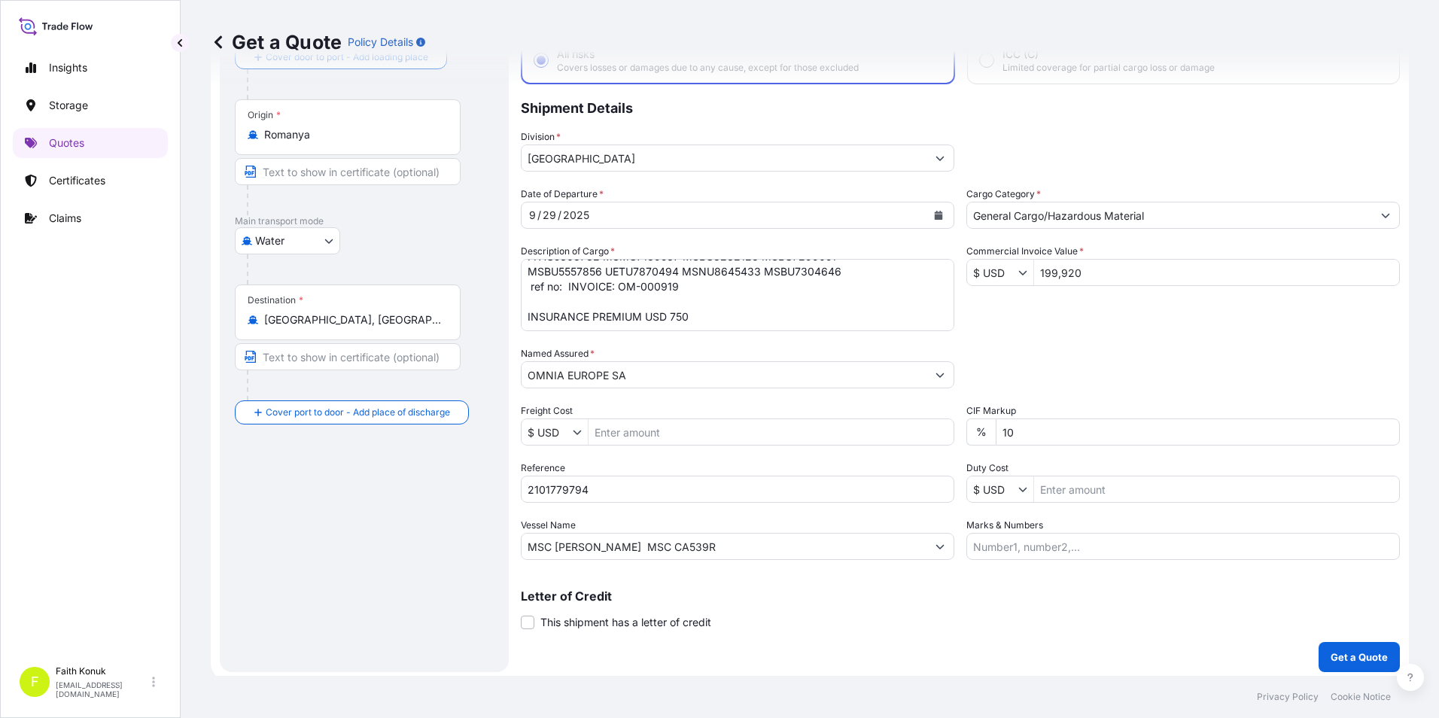
scroll to position [108, 0]
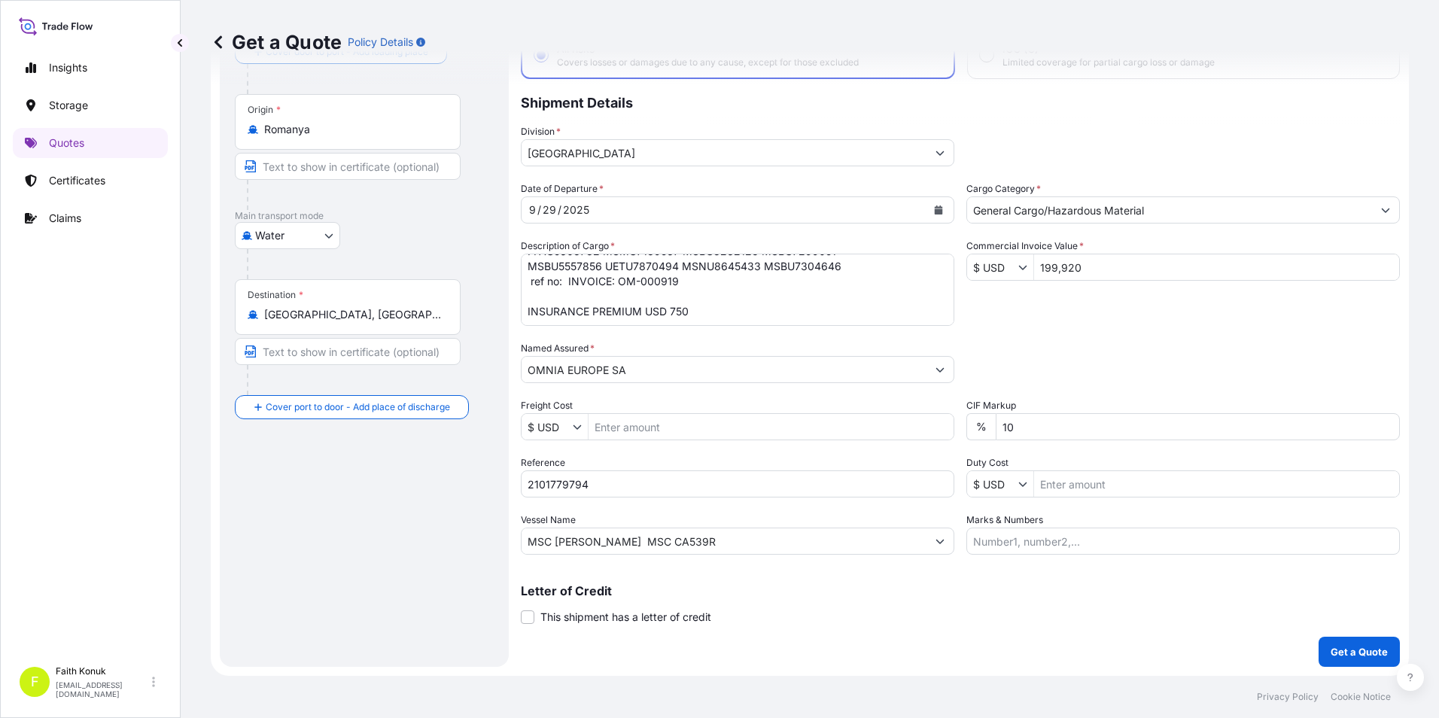
click at [1046, 610] on div "Letter of Credit This shipment has a letter of credit Letter of credit * Letter…" at bounding box center [960, 605] width 879 height 40
click at [1341, 654] on p "Get a Quote" at bounding box center [1359, 651] width 57 height 15
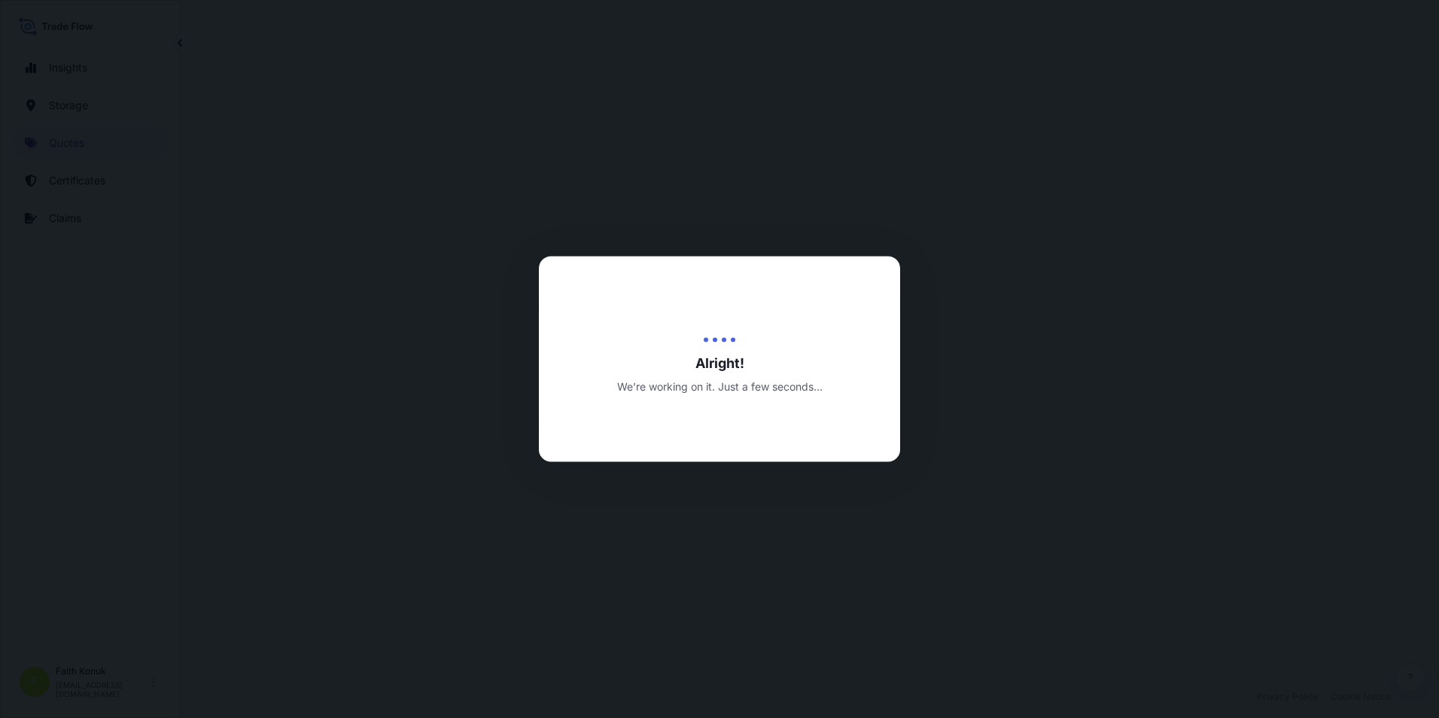
select select "Water"
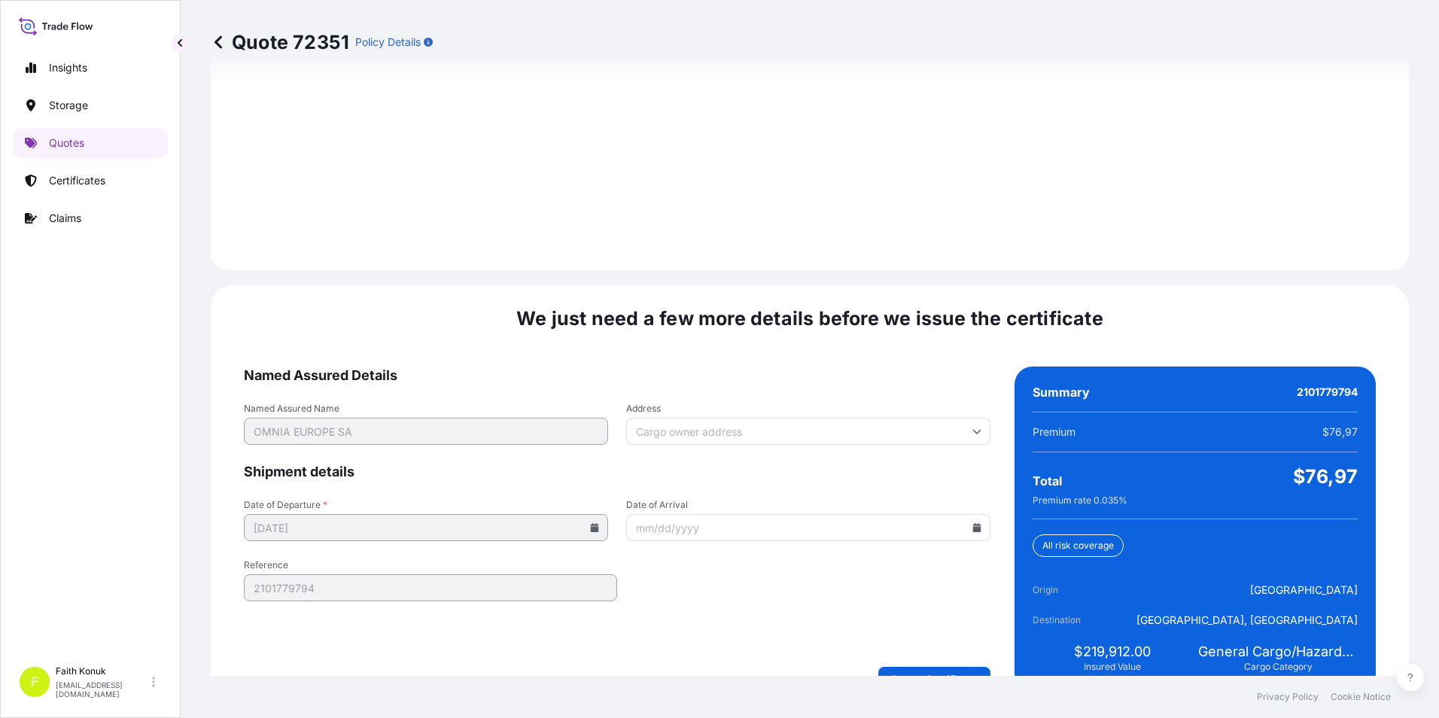
scroll to position [2120, 0]
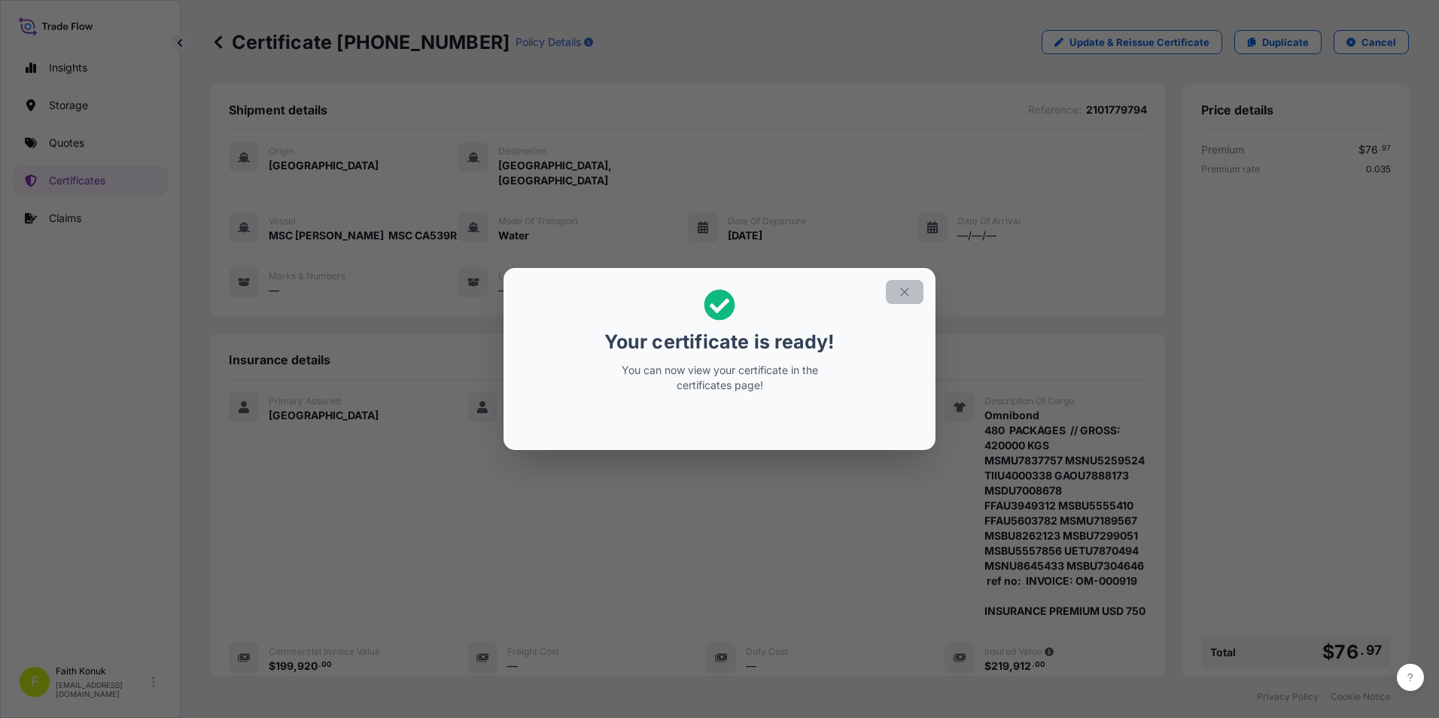
click at [909, 297] on icon "button" at bounding box center [905, 292] width 14 height 14
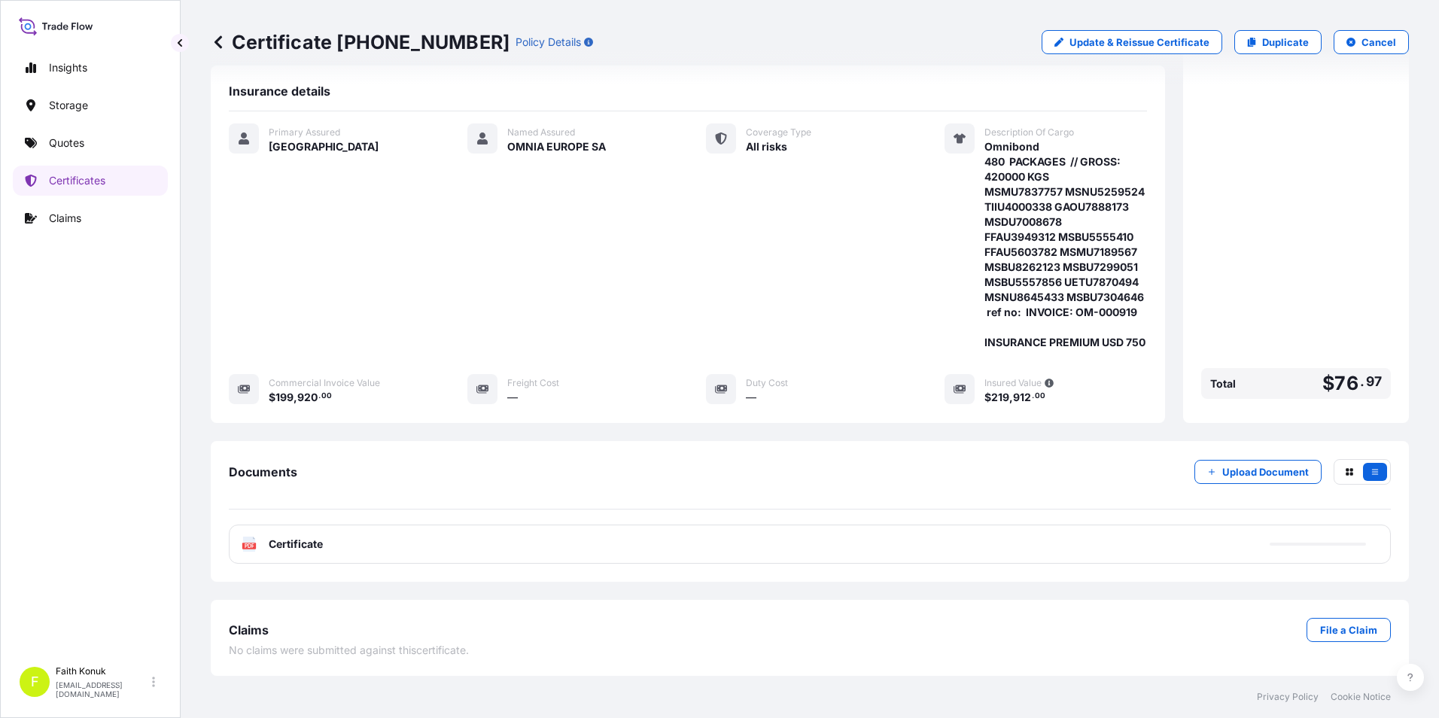
scroll to position [299, 0]
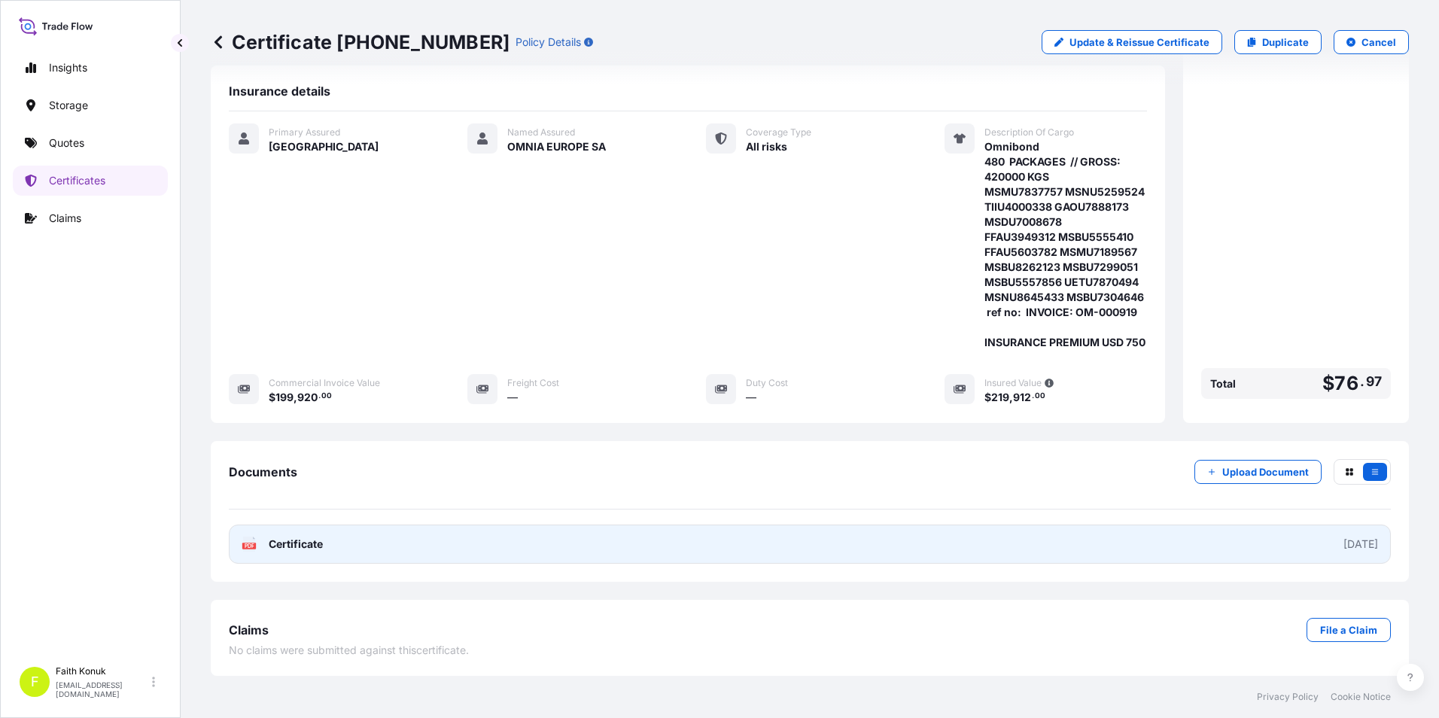
click at [308, 540] on span "Certificate" at bounding box center [296, 544] width 54 height 15
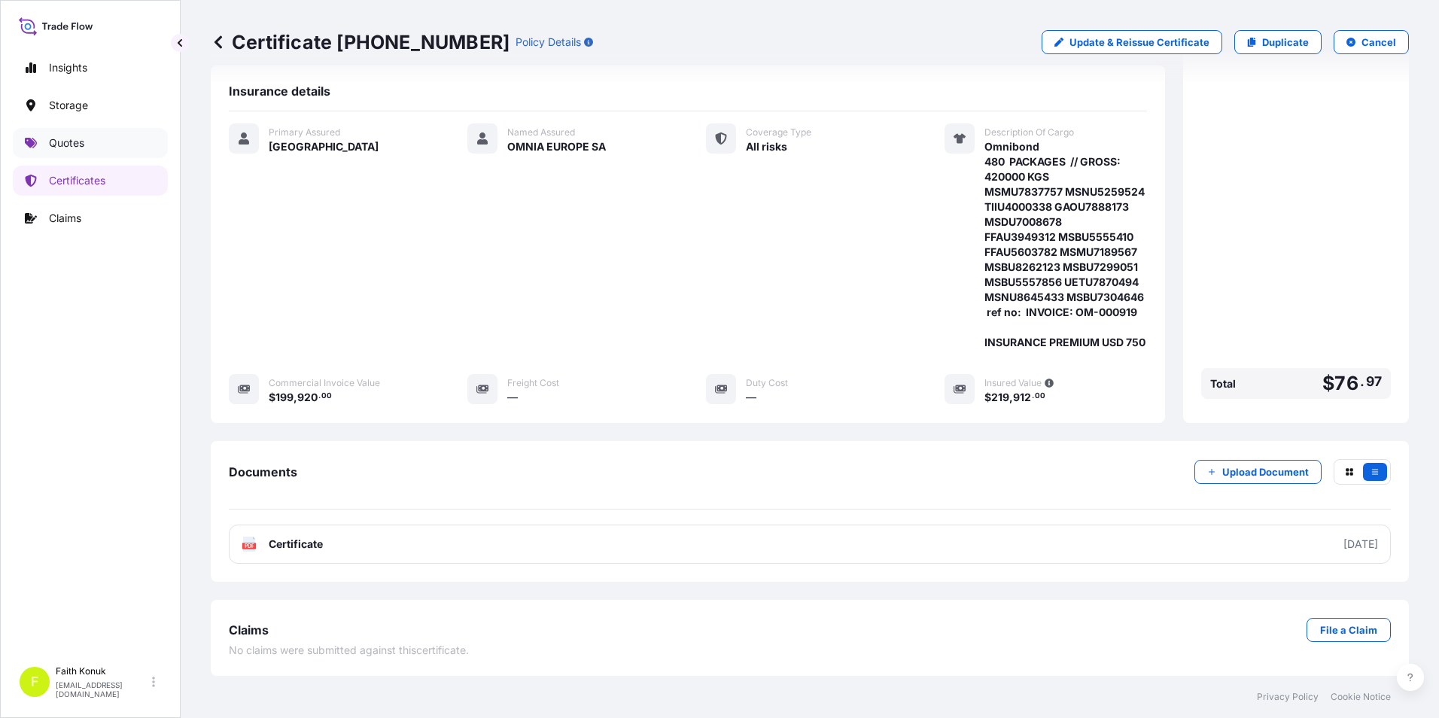
click at [75, 142] on p "Quotes" at bounding box center [66, 143] width 35 height 15
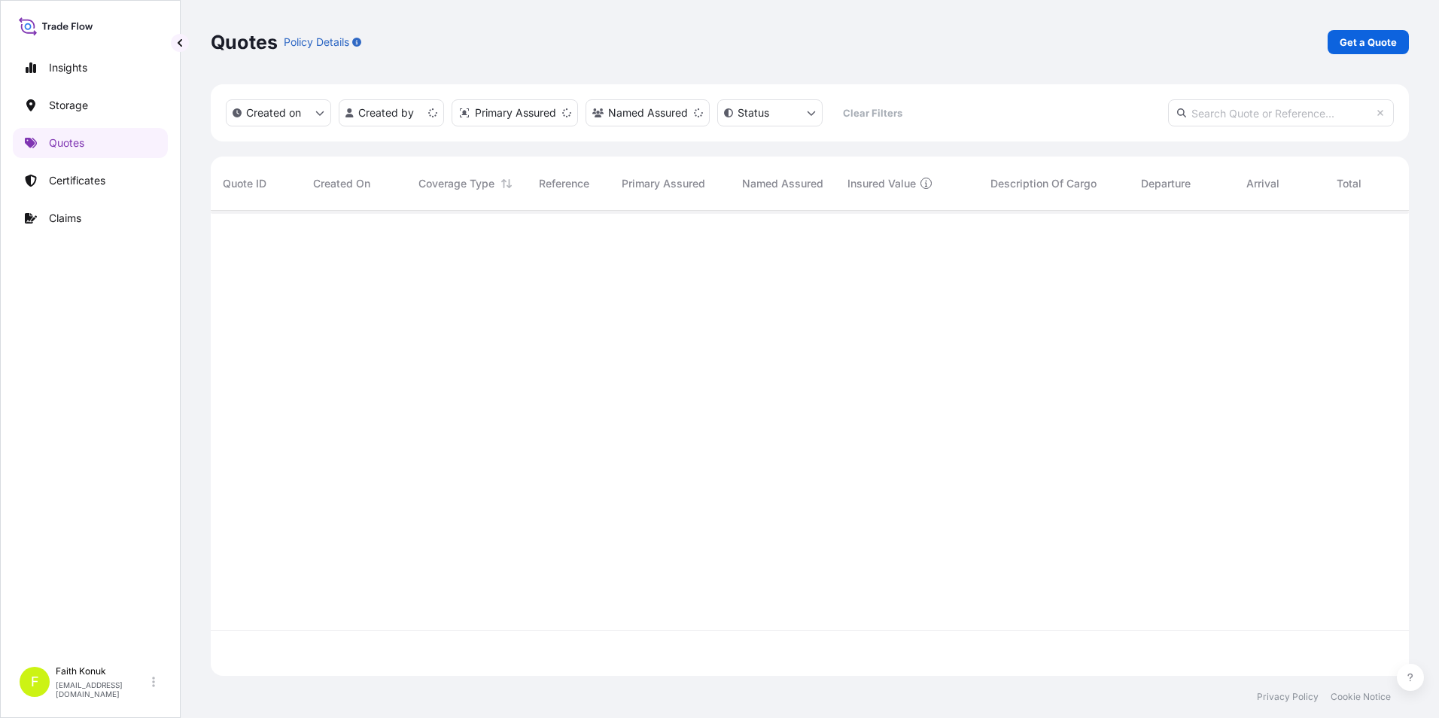
scroll to position [462, 1187]
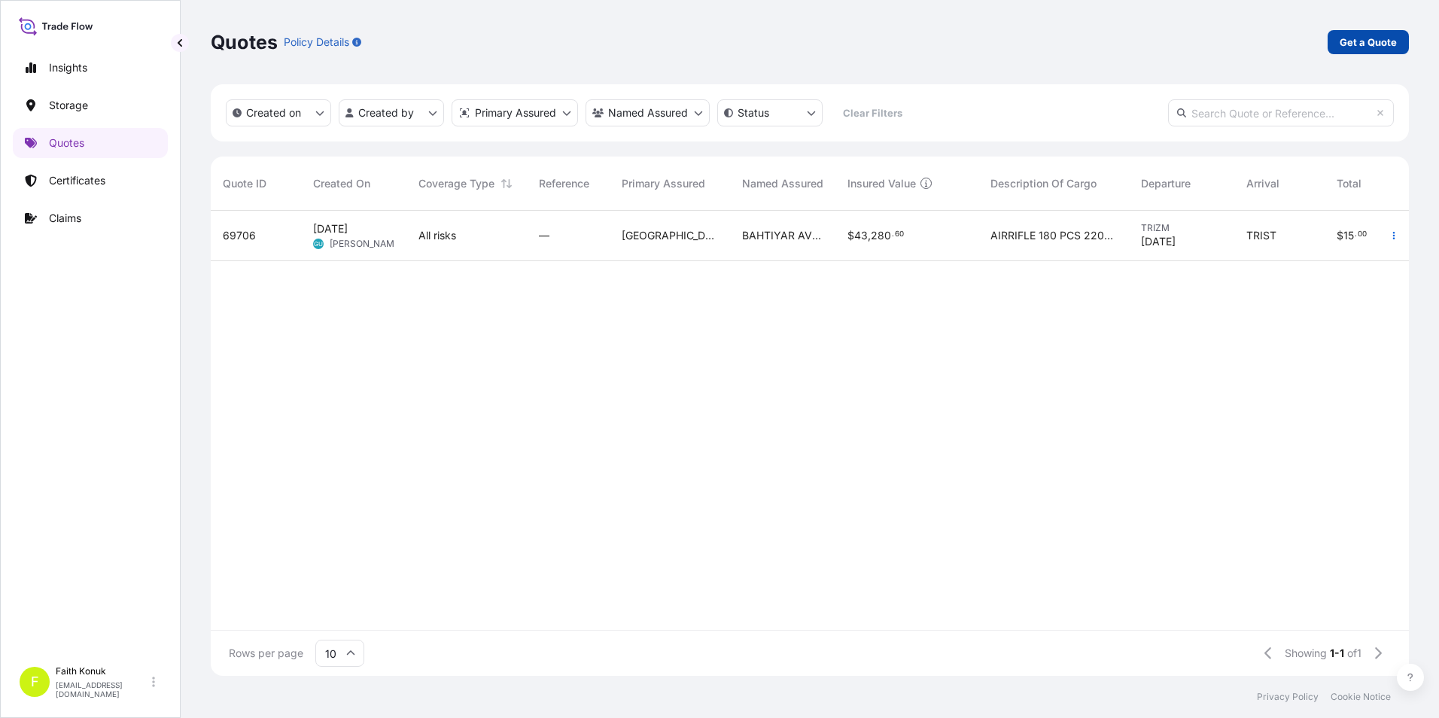
click at [1366, 42] on p "Get a Quote" at bounding box center [1368, 42] width 57 height 15
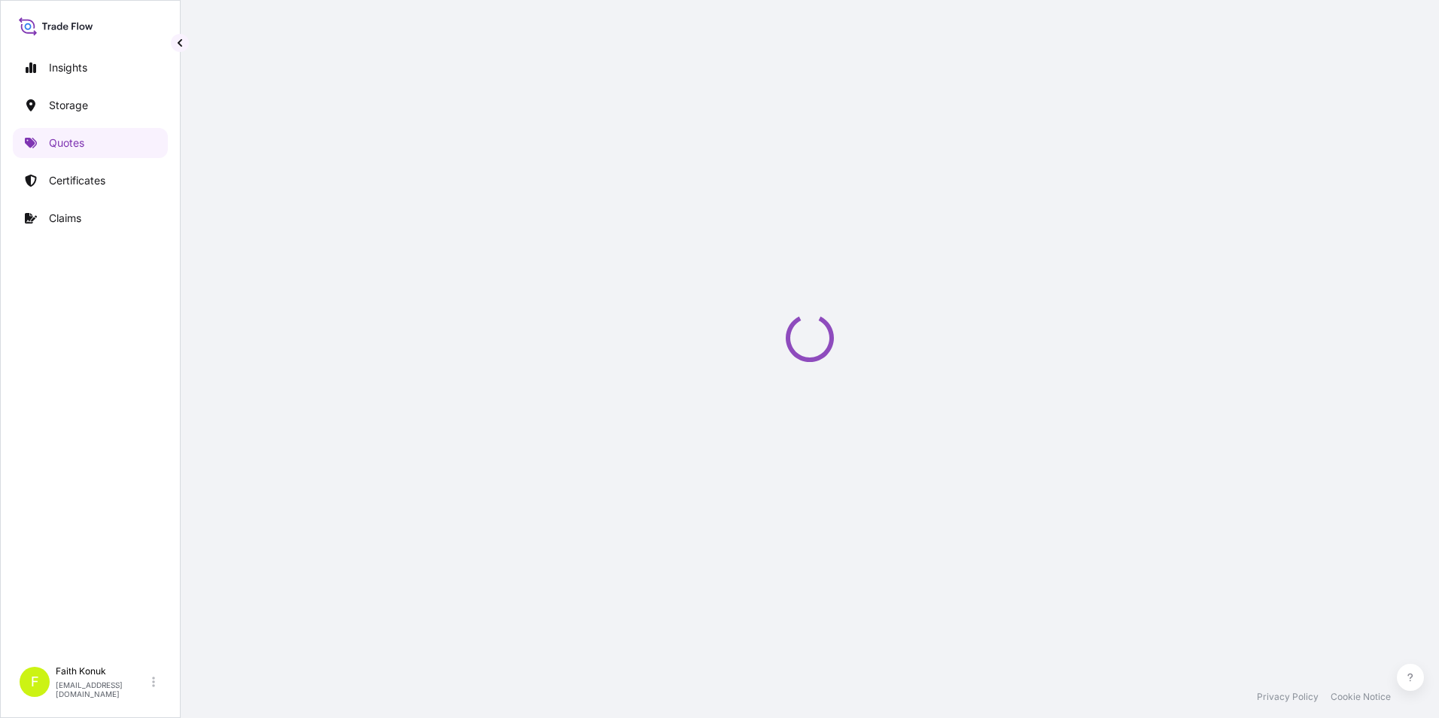
select select "Water"
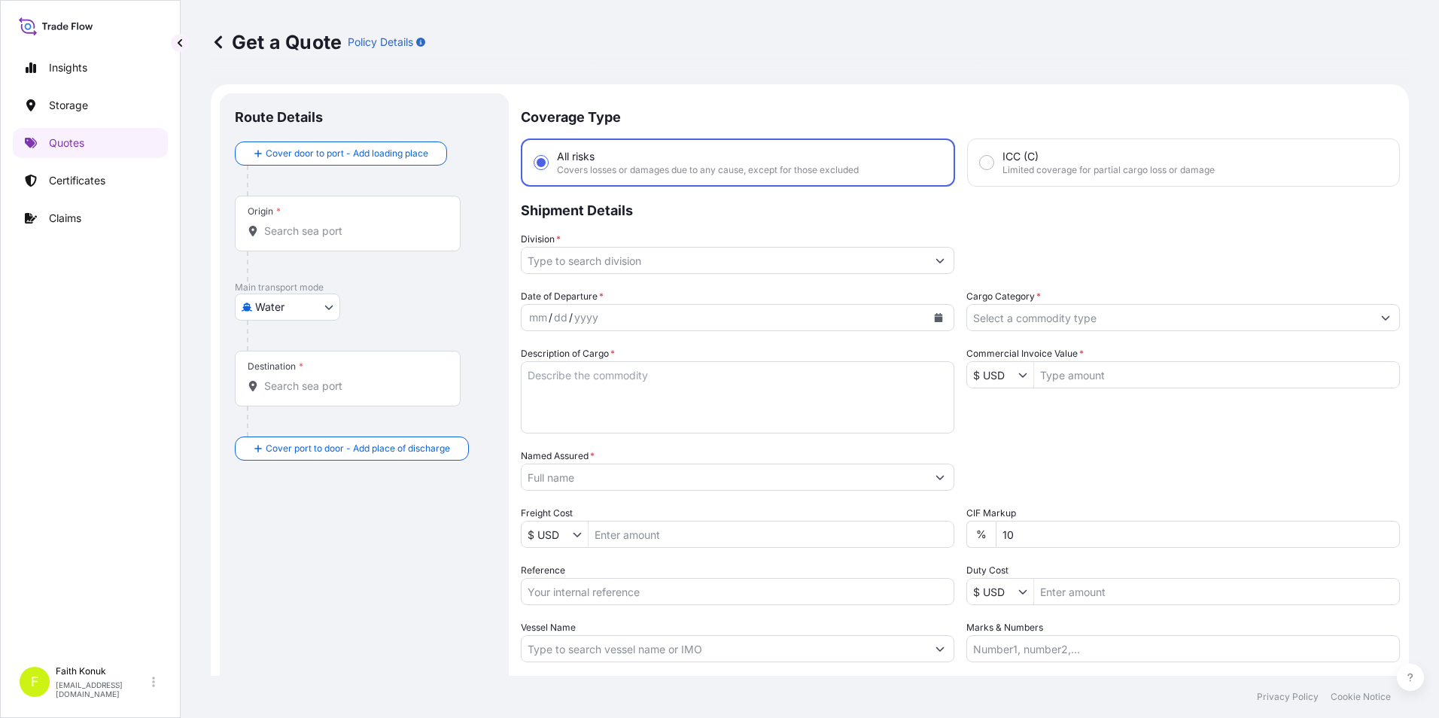
scroll to position [24, 0]
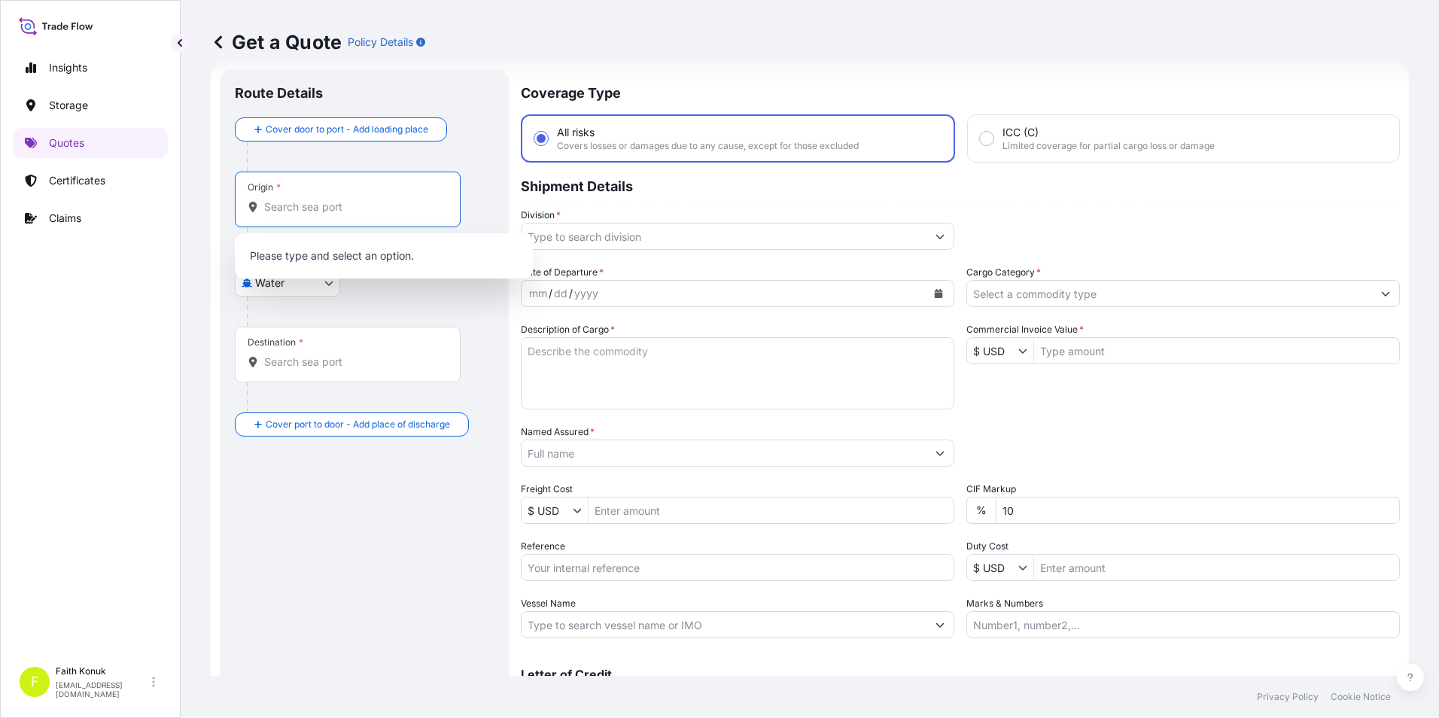
click at [364, 201] on input "Origin *" at bounding box center [353, 206] width 178 height 15
click at [429, 212] on input "Origin * Please select an origin" at bounding box center [353, 206] width 178 height 15
paste input "ROMANYA"
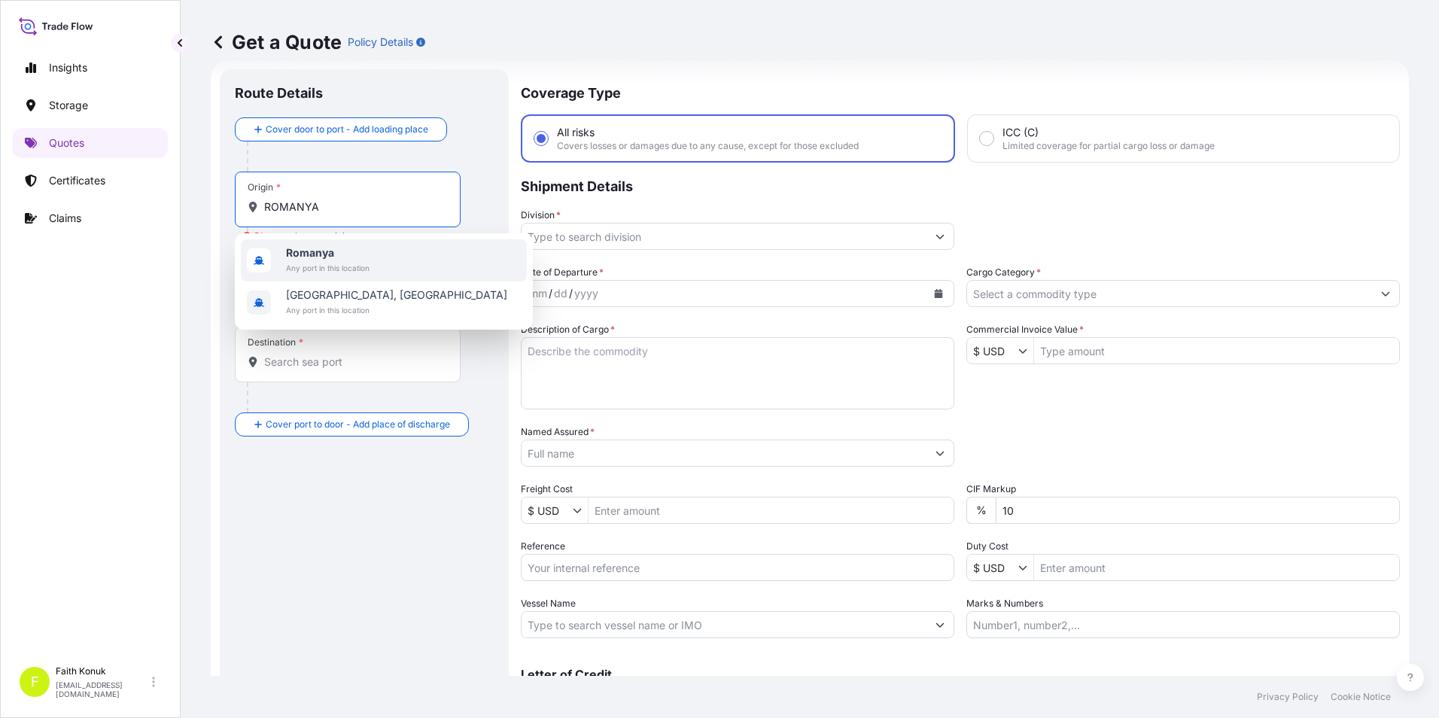
click at [305, 249] on b "Romanya" at bounding box center [310, 252] width 48 height 13
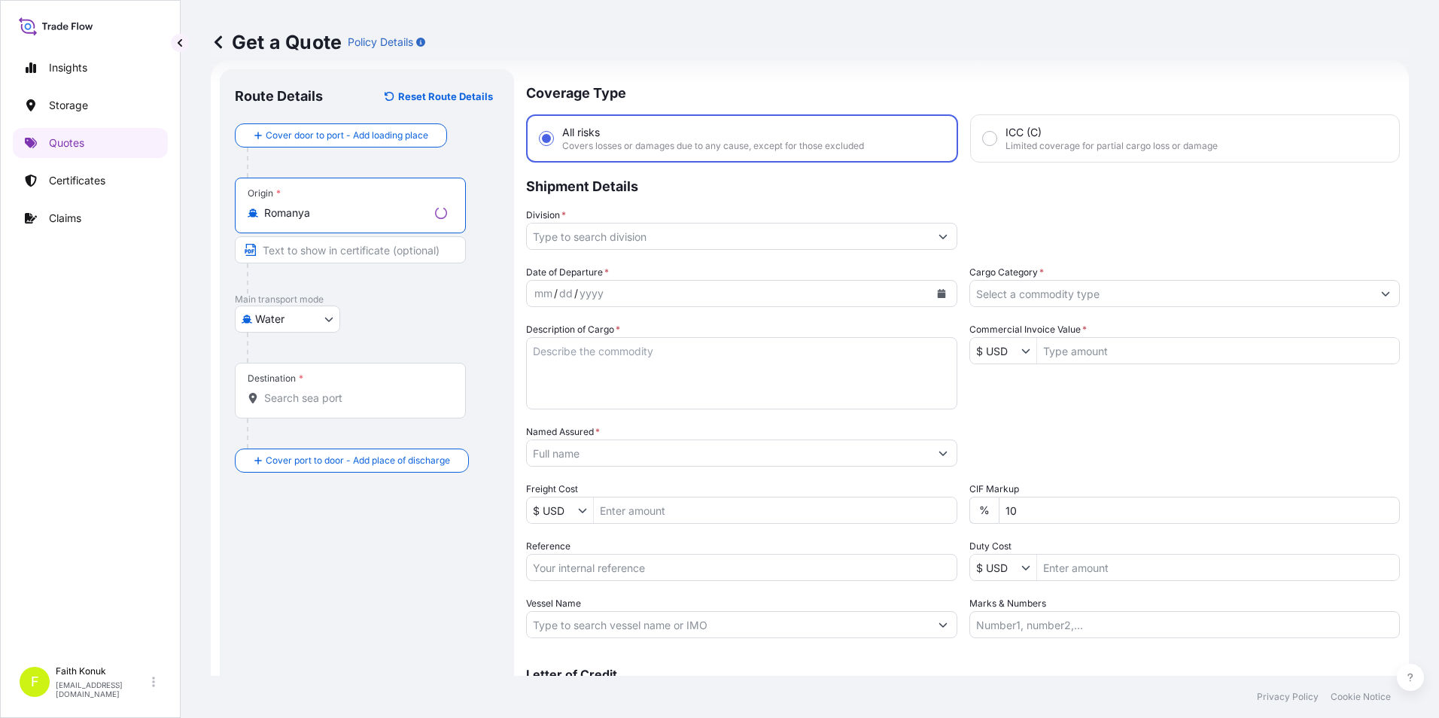
type input "Romanya"
click at [334, 405] on input "Destination *" at bounding box center [355, 398] width 183 height 15
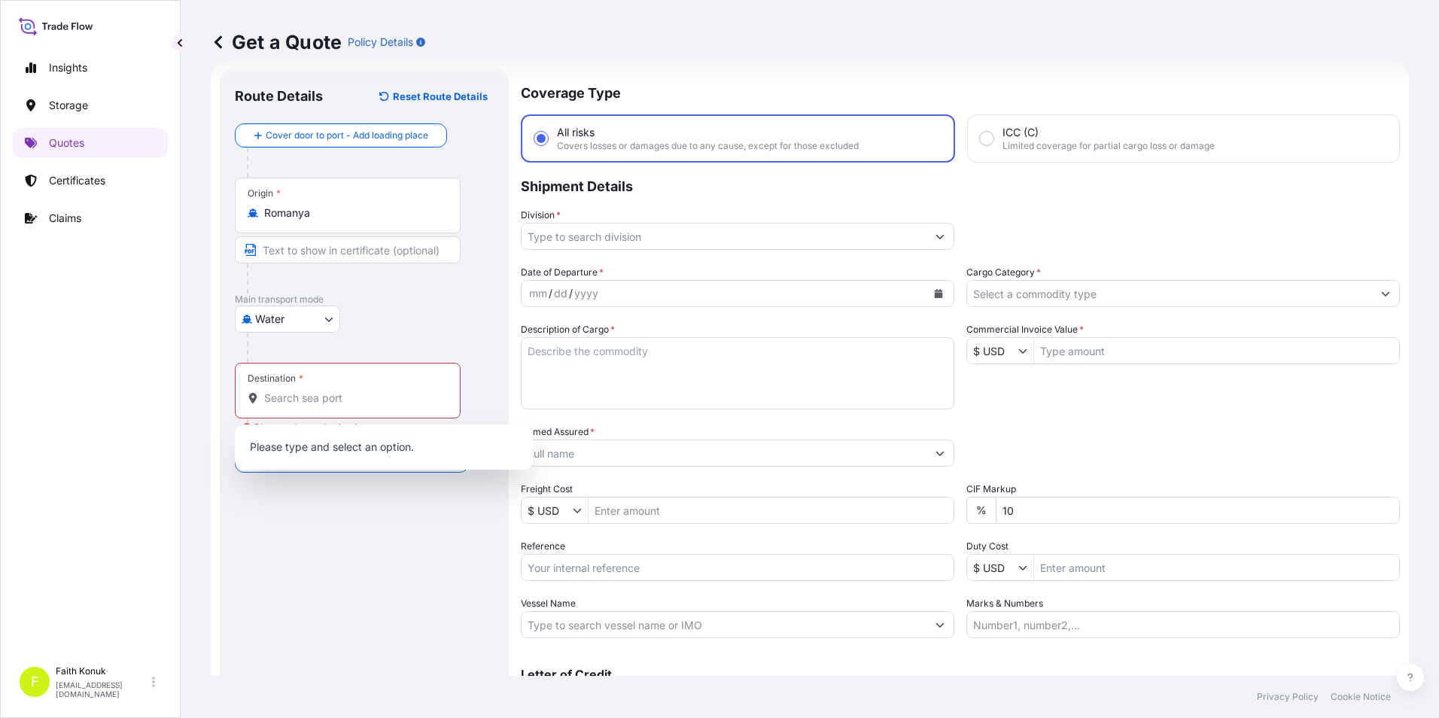
click at [402, 389] on div "Destination *" at bounding box center [348, 391] width 226 height 56
click at [402, 391] on input "Destination * Please select a destination" at bounding box center [353, 398] width 178 height 15
paste input "[GEOGRAPHIC_DATA]"
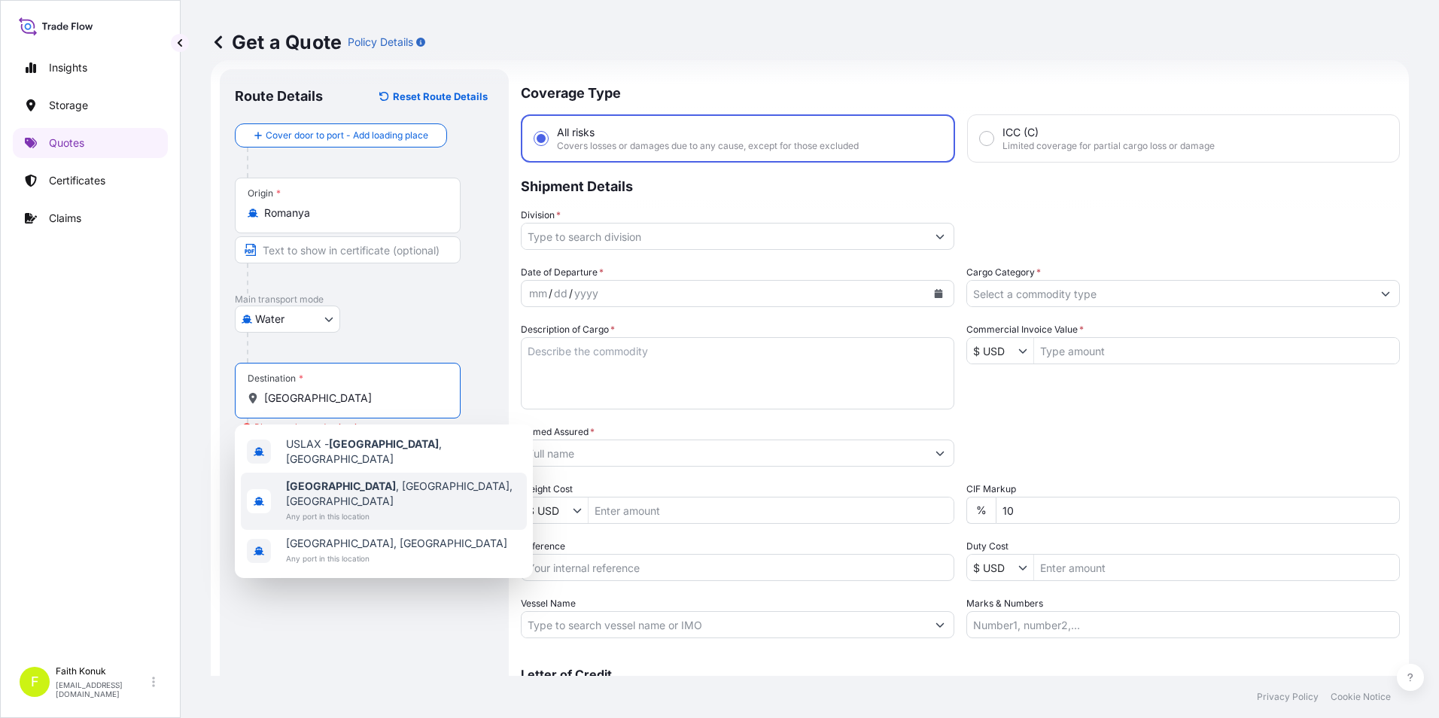
click at [375, 509] on span "Any port in this location" at bounding box center [403, 516] width 235 height 15
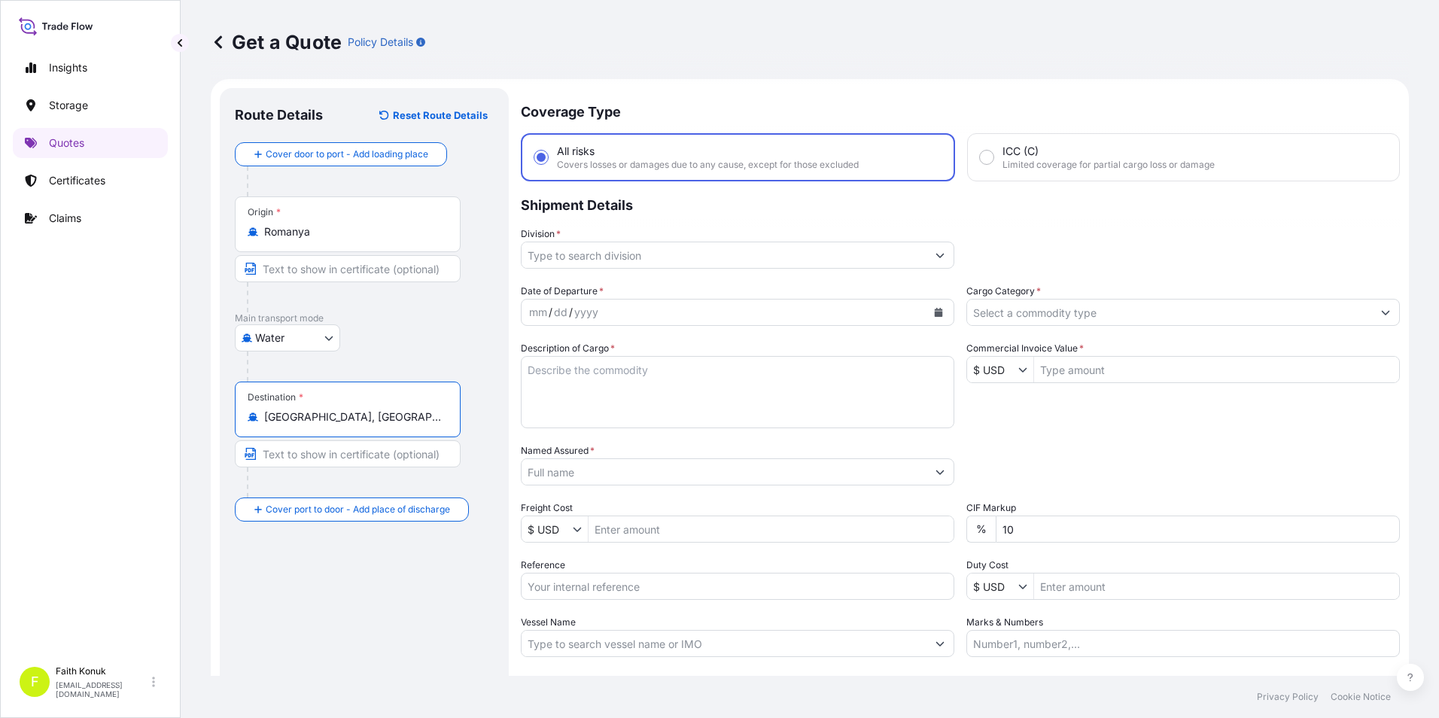
scroll to position [0, 0]
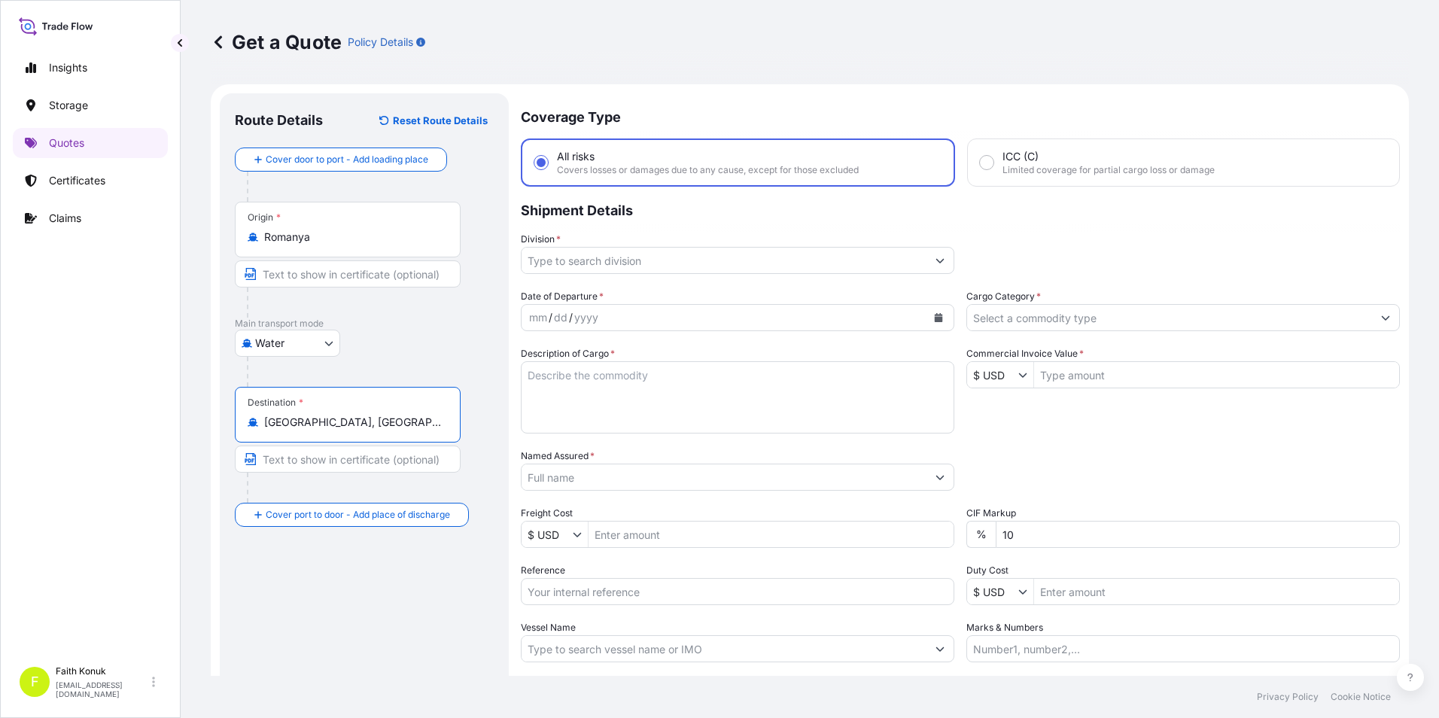
type input "[GEOGRAPHIC_DATA], [GEOGRAPHIC_DATA], [GEOGRAPHIC_DATA]"
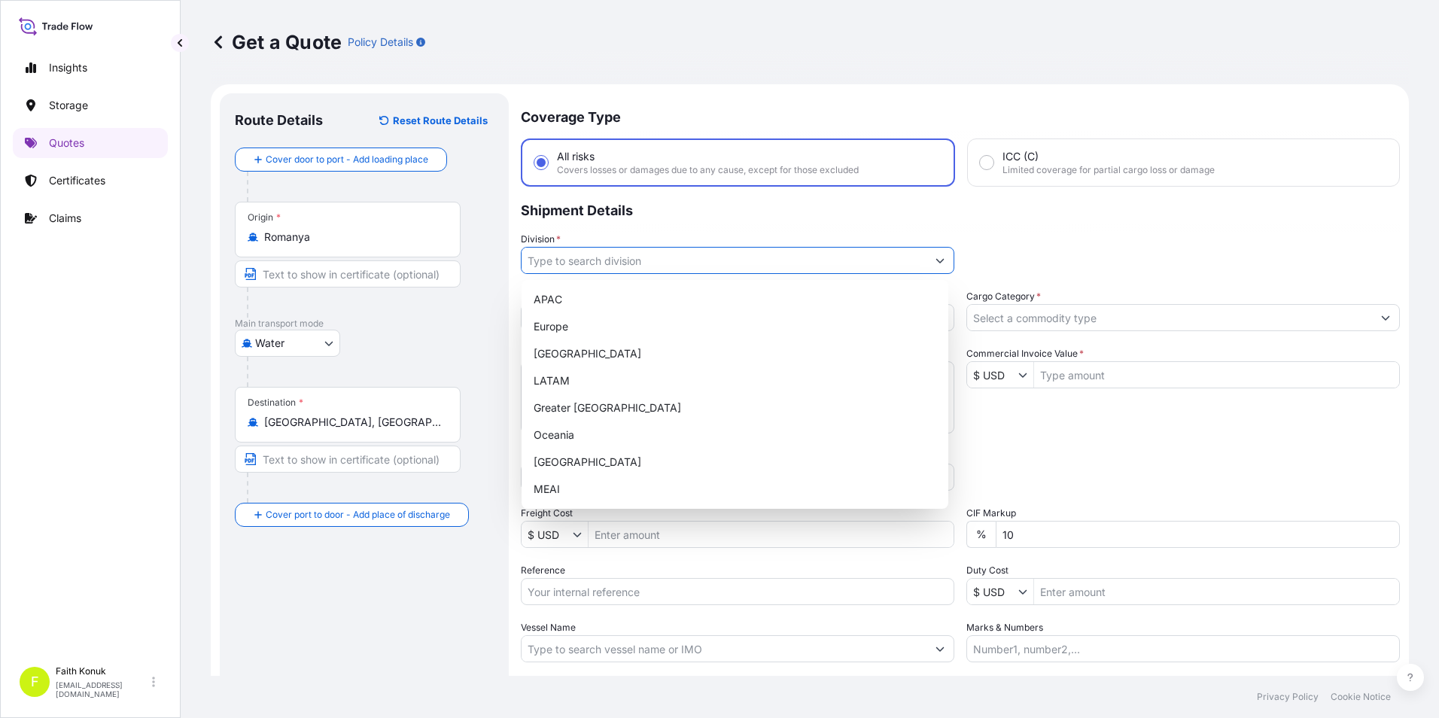
drag, startPoint x: 894, startPoint y: 256, endPoint x: 892, endPoint y: 265, distance: 9.2
click at [894, 256] on input "Division *" at bounding box center [724, 260] width 405 height 27
click at [601, 459] on div "[GEOGRAPHIC_DATA]" at bounding box center [735, 462] width 415 height 27
type input "[GEOGRAPHIC_DATA]"
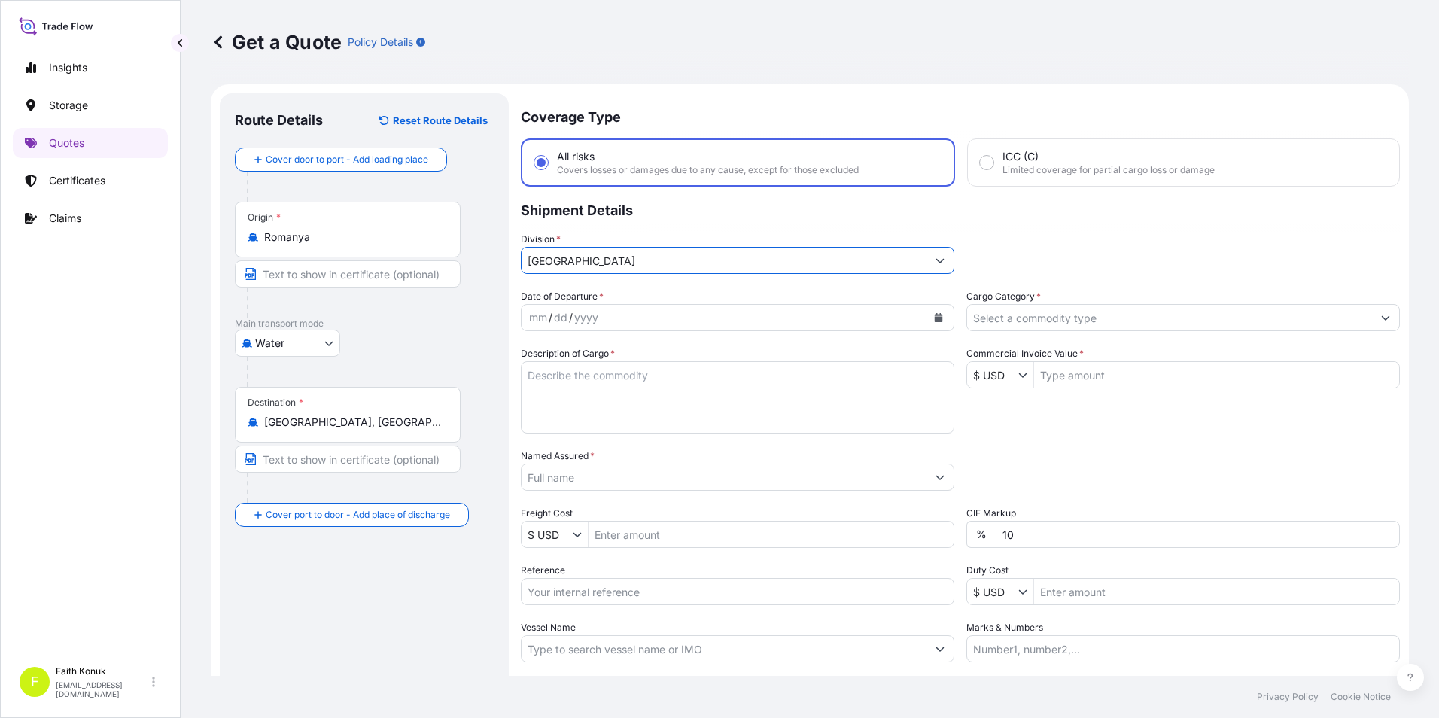
click at [937, 315] on icon "Calendar" at bounding box center [938, 317] width 9 height 9
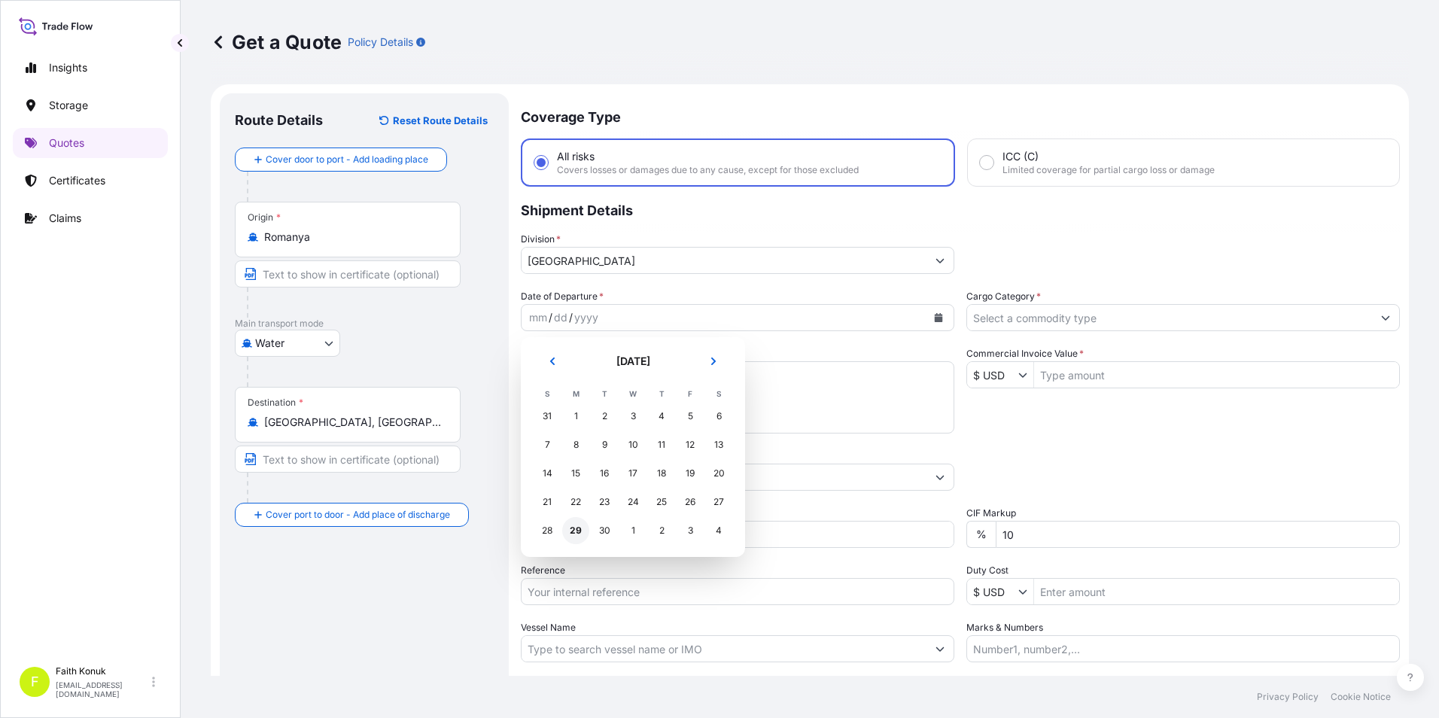
click at [580, 526] on div "29" at bounding box center [575, 530] width 27 height 27
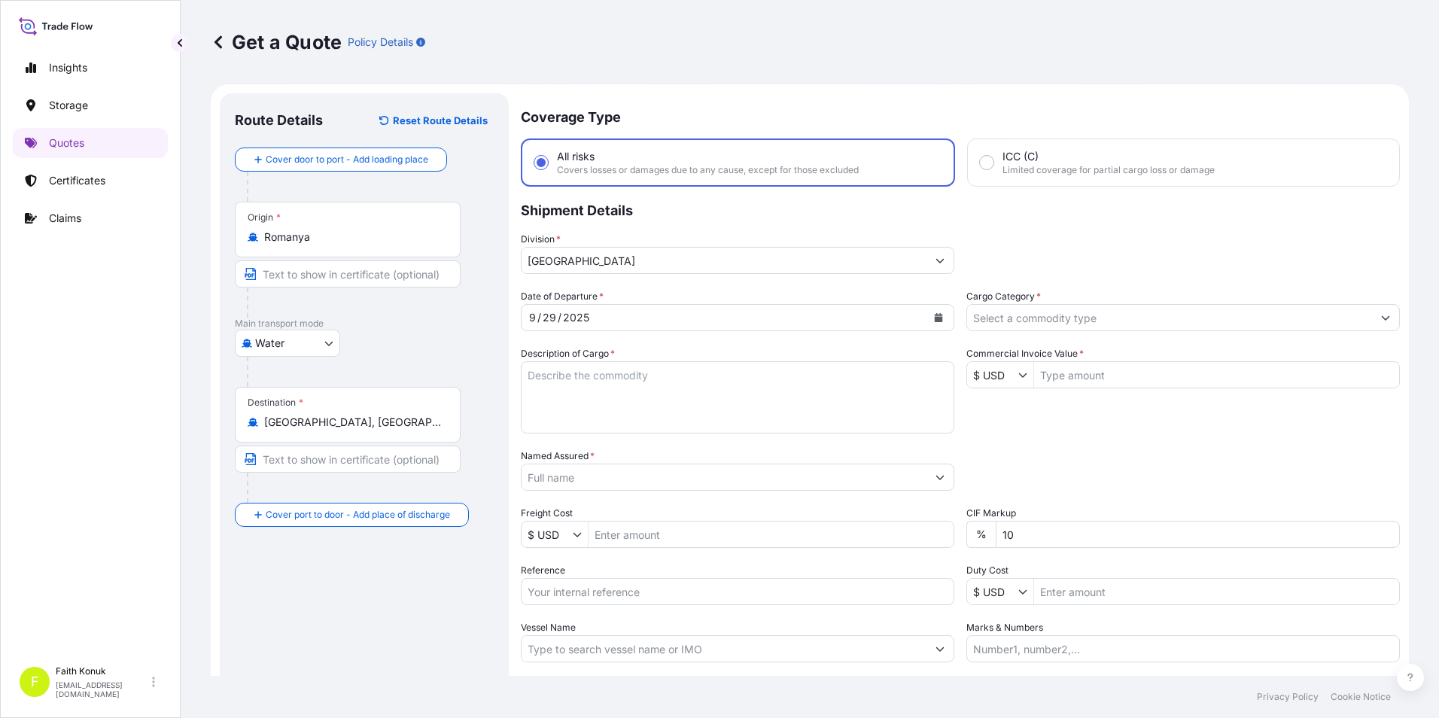
click at [571, 369] on textarea "Description of Cargo *" at bounding box center [738, 397] width 434 height 72
paste textarea "CORN STARCH 19 PACKAGES // GROSS: 19600 KGS"
click at [557, 425] on textarea "CORN STARCH 19 PACKAGES // GROSS: 19600 KGS" at bounding box center [738, 397] width 434 height 72
paste textarea "MSBU7297871"
click at [566, 424] on textarea "CORN STARCH 19 PACKAGES // GROSS: 19600 KGS MSBU7297871" at bounding box center [738, 397] width 434 height 72
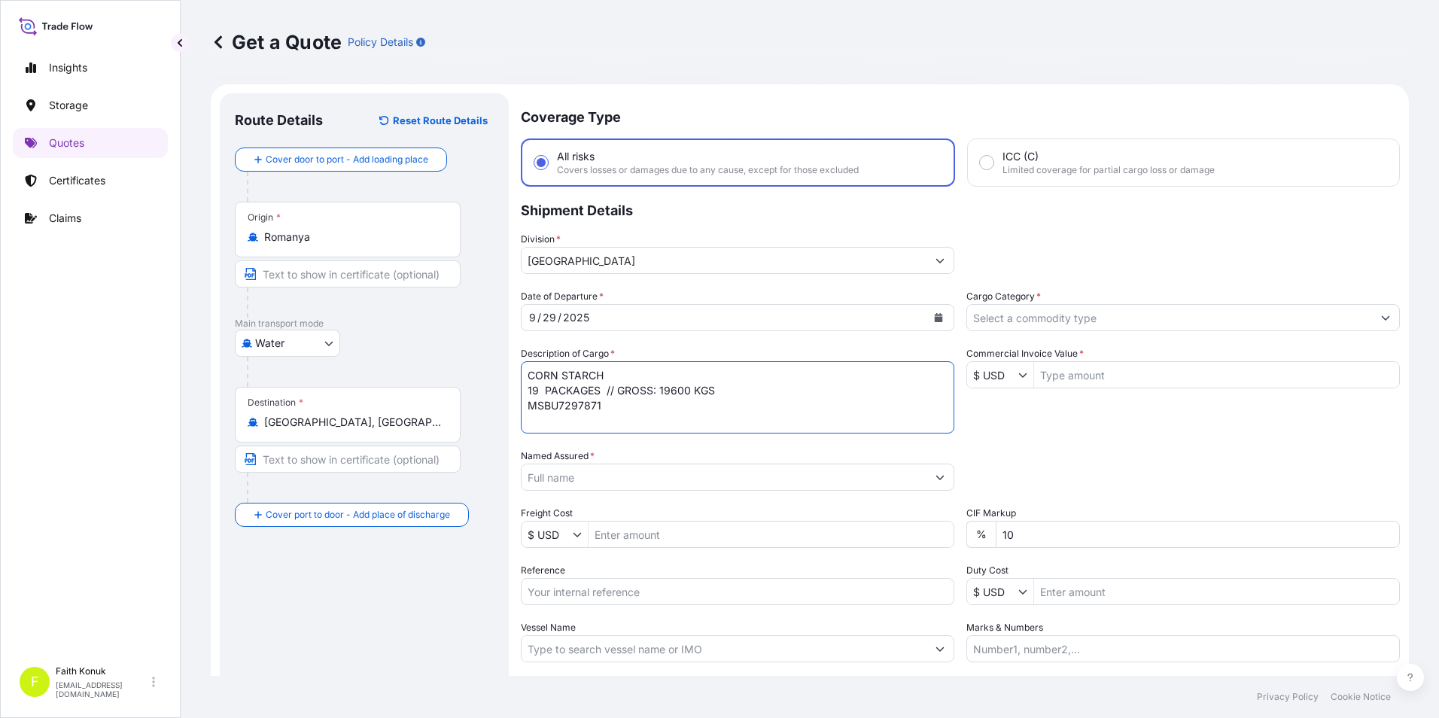
paste textarea "ref no: INVOICE: OM-000937"
type textarea "CORN STARCH 19 PACKAGES // GROSS: 19600 KGS MSBU7297871 ref no: INVOICE: OM-000…"
click at [316, 618] on div "Route Details Reset Route Details Cover door to port - Add loading place Place …" at bounding box center [364, 433] width 259 height 651
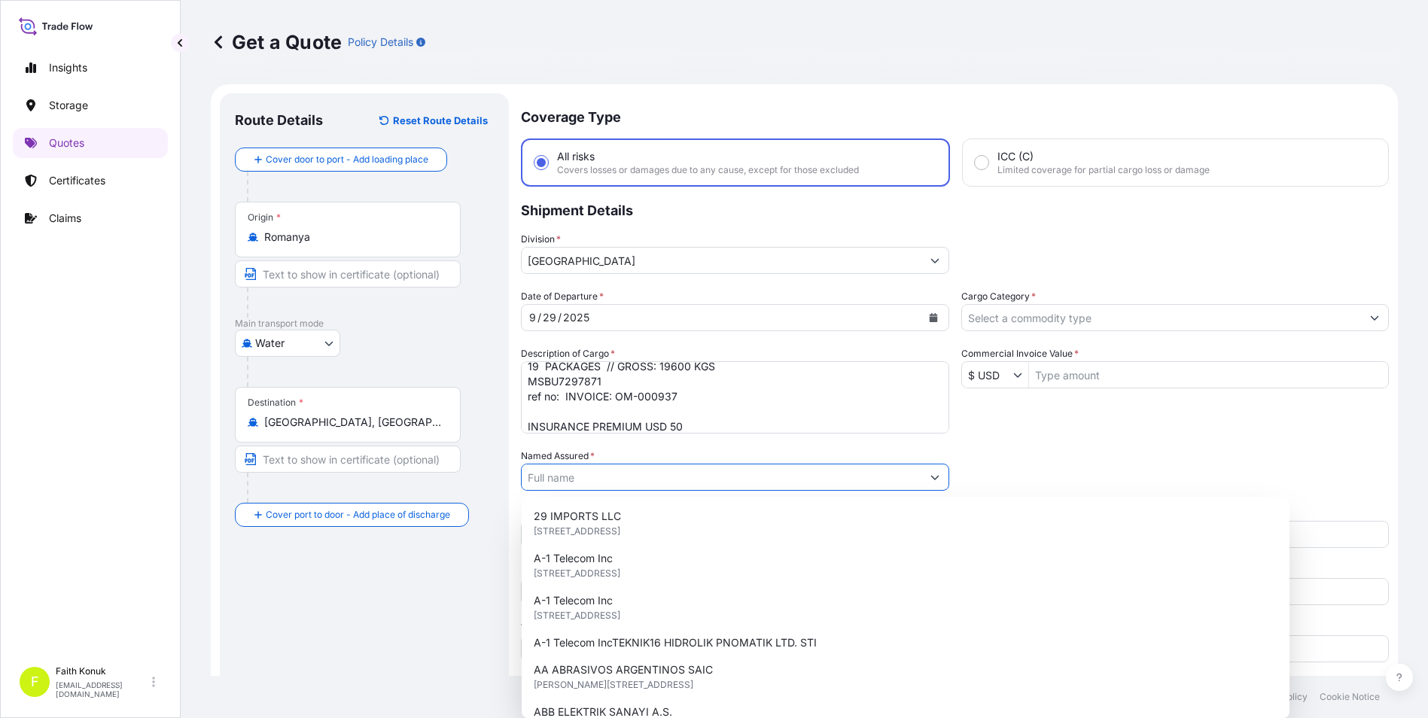
click at [682, 481] on input "Named Assured *" at bounding box center [722, 477] width 400 height 27
paste input "OMNIA EUROPE SA"
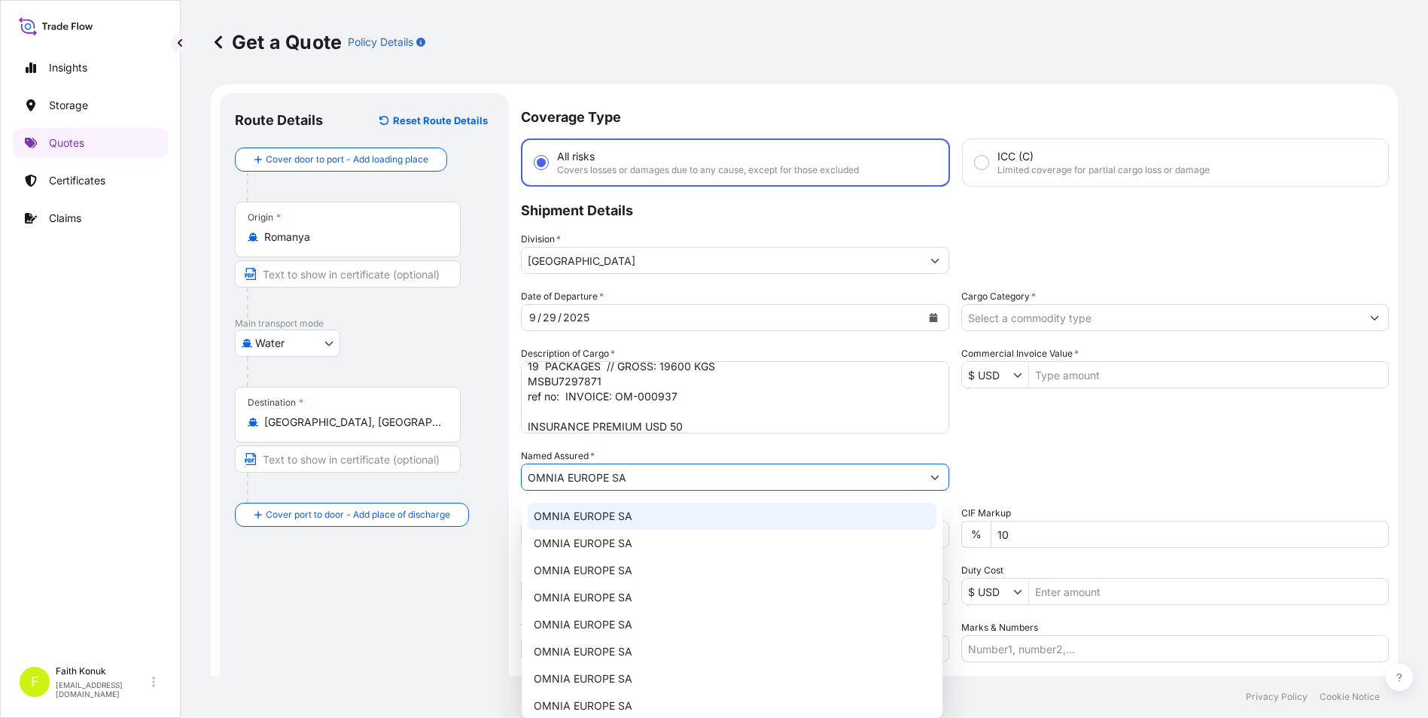
click at [584, 523] on span "OMNIA EUROPE SA" at bounding box center [583, 516] width 99 height 15
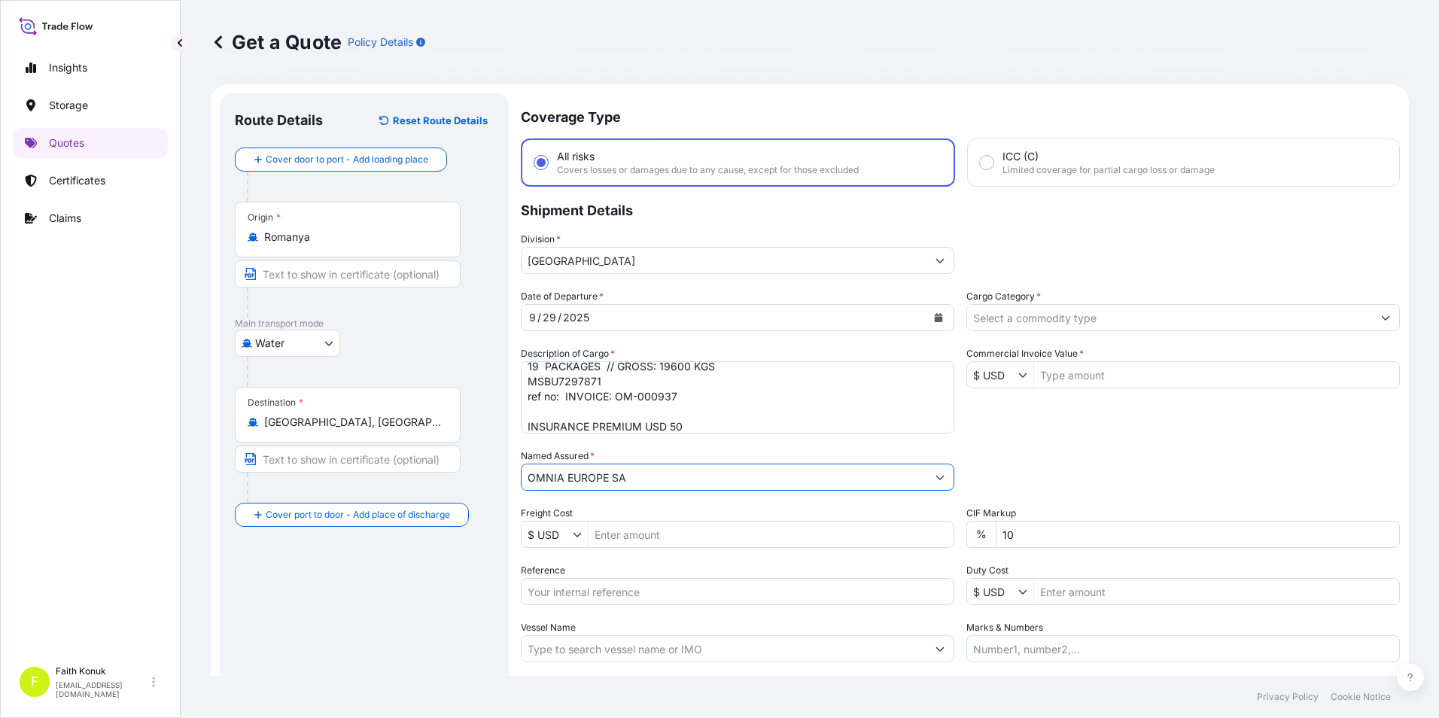
type input "OMNIA EUROPE SA"
click at [634, 592] on input "Reference" at bounding box center [738, 591] width 434 height 27
click at [576, 593] on input "Reference" at bounding box center [738, 591] width 434 height 27
paste input "2101781863"
type input "2101781863"
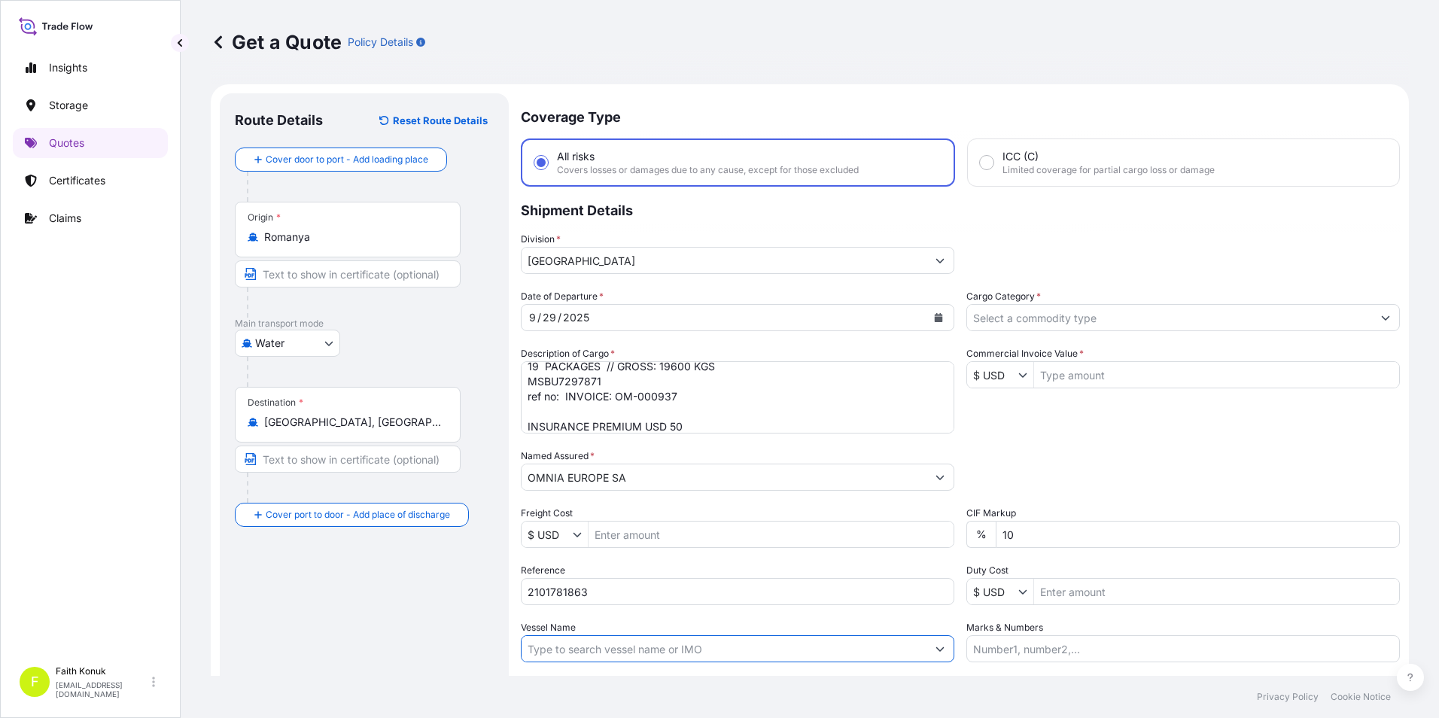
click at [611, 649] on input "Vessel Name" at bounding box center [724, 648] width 405 height 27
click at [677, 646] on input "Vessel Name" at bounding box center [724, 648] width 405 height 27
paste input "MSC [PERSON_NAME] MSC CA540R"
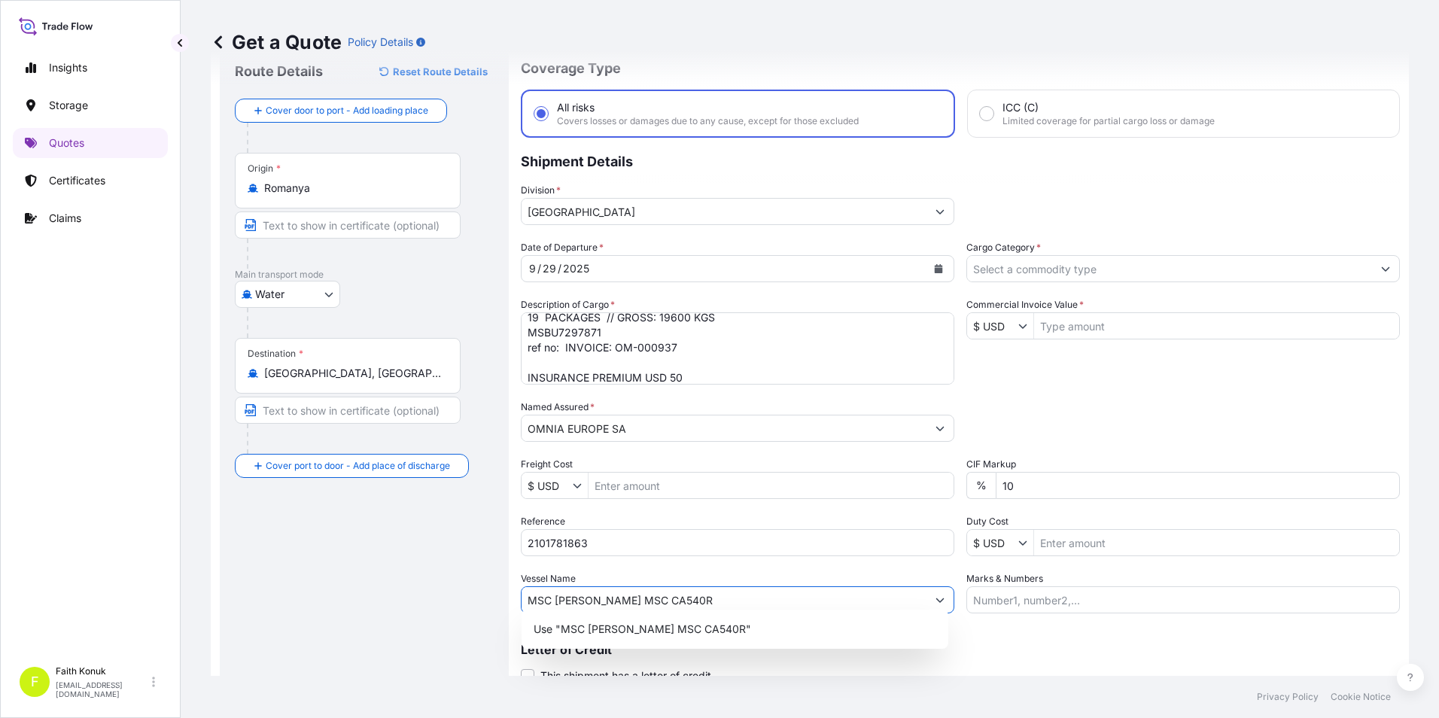
scroll to position [75, 0]
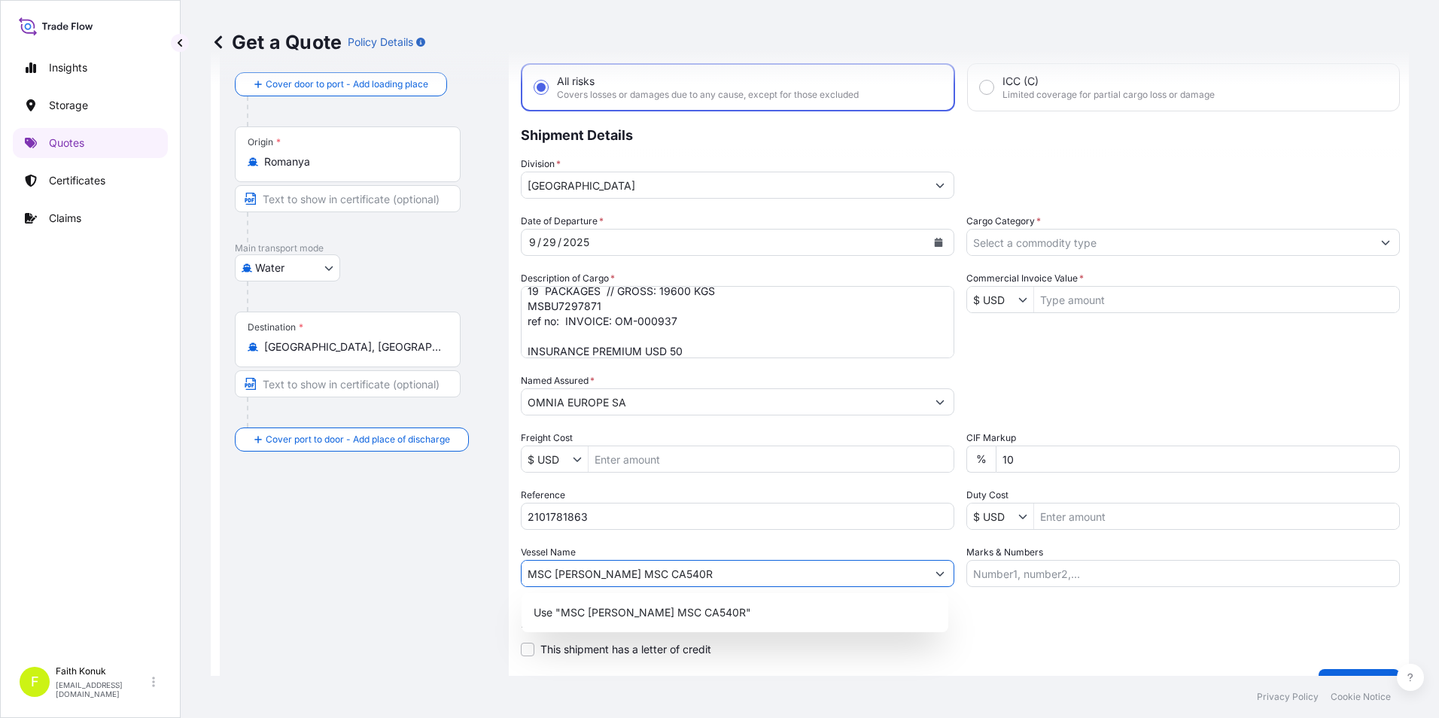
type input "MSC [PERSON_NAME] MSC CA540R"
click at [455, 612] on div "Route Details Reset Route Details Cover door to port - Add loading place Place …" at bounding box center [364, 358] width 259 height 651
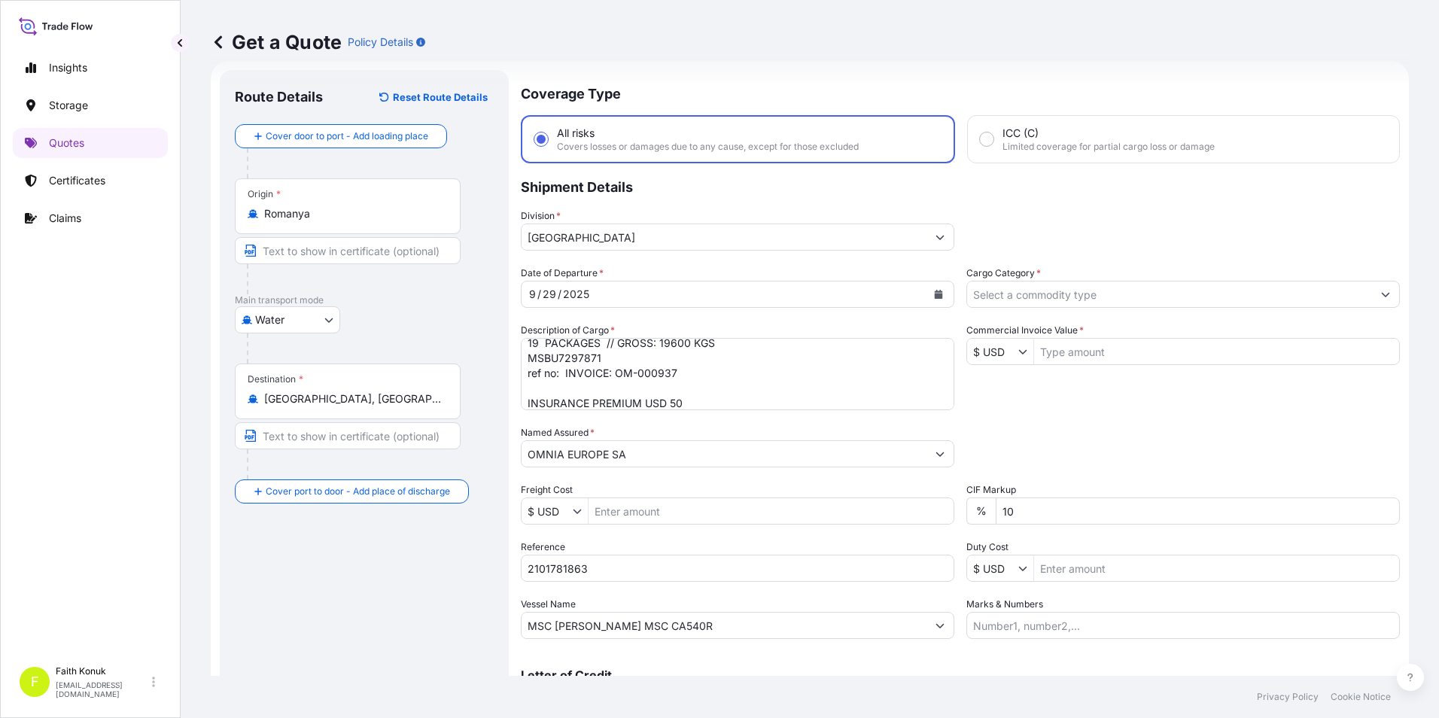
scroll to position [0, 0]
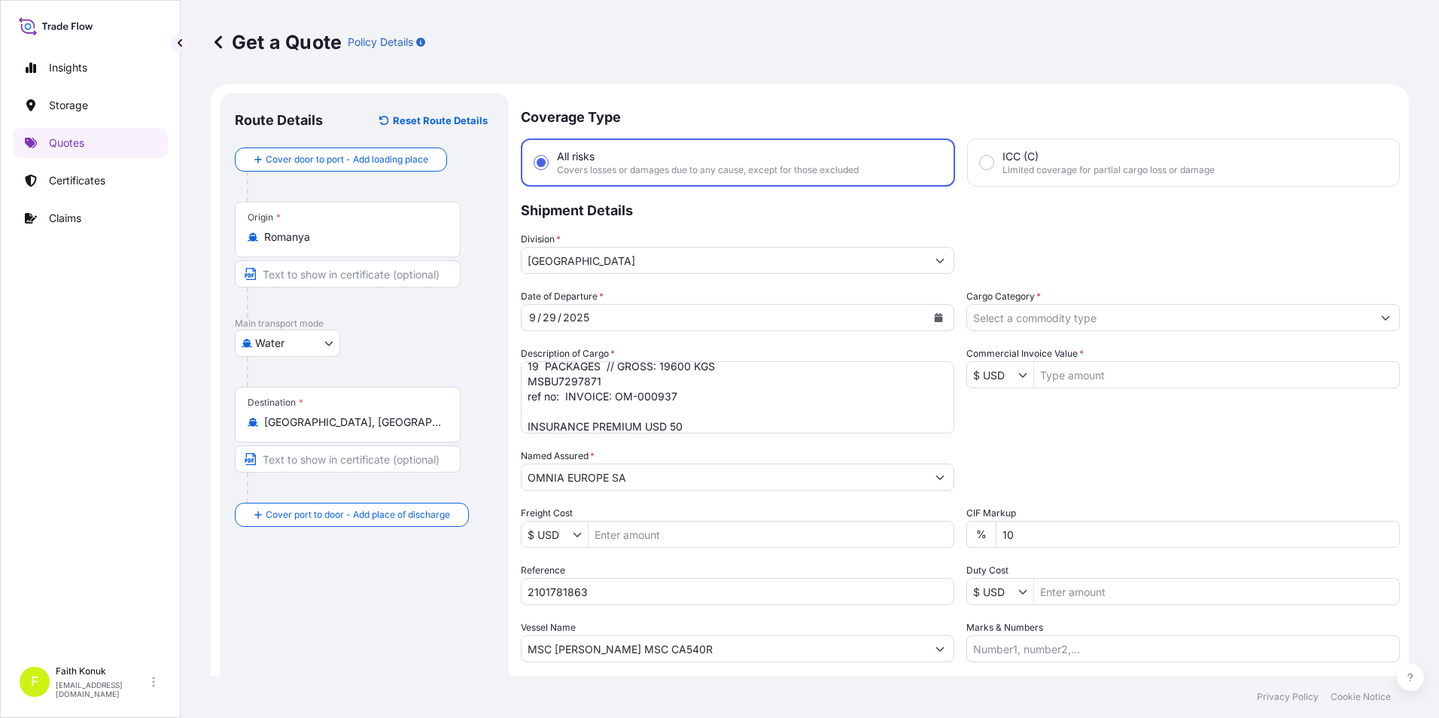
click at [1013, 317] on input "Cargo Category *" at bounding box center [1169, 317] width 405 height 27
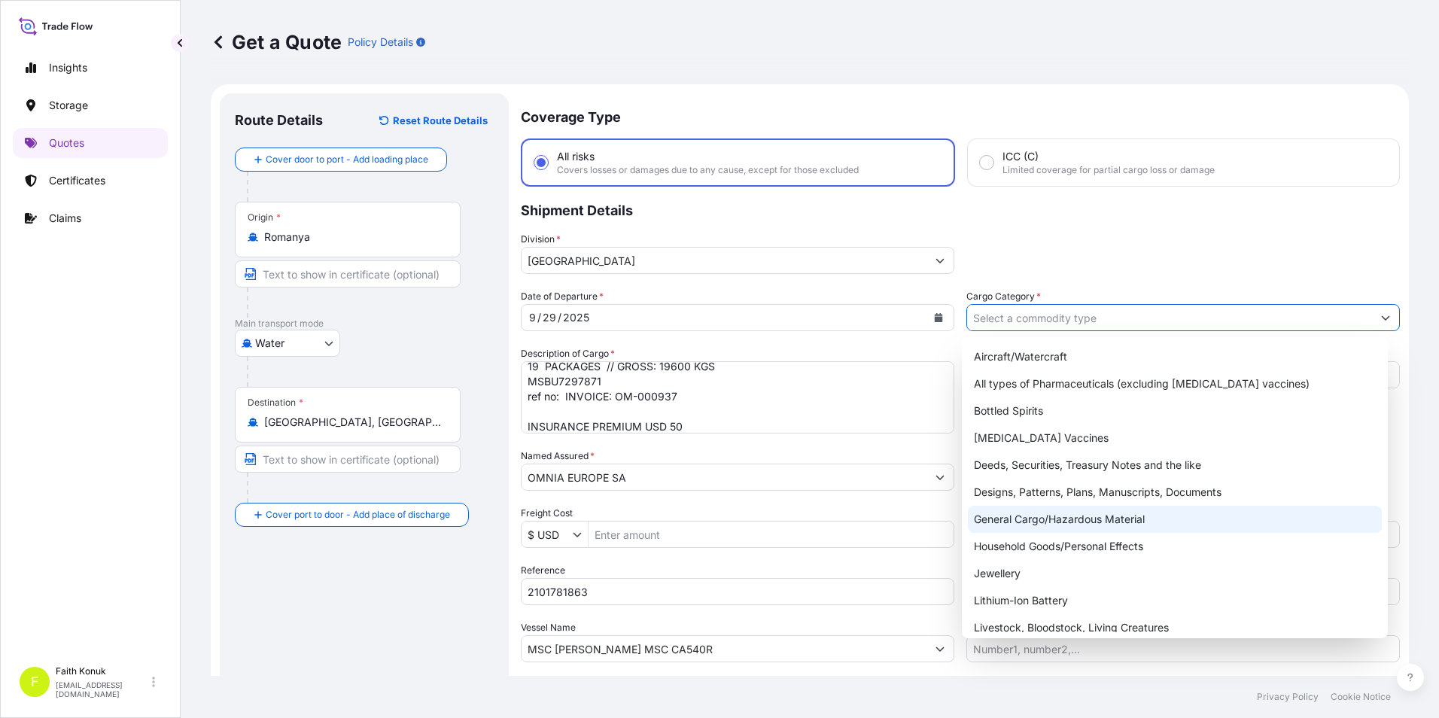
click at [1014, 522] on div "General Cargo/Hazardous Material" at bounding box center [1175, 519] width 415 height 27
type input "General Cargo/Hazardous Material"
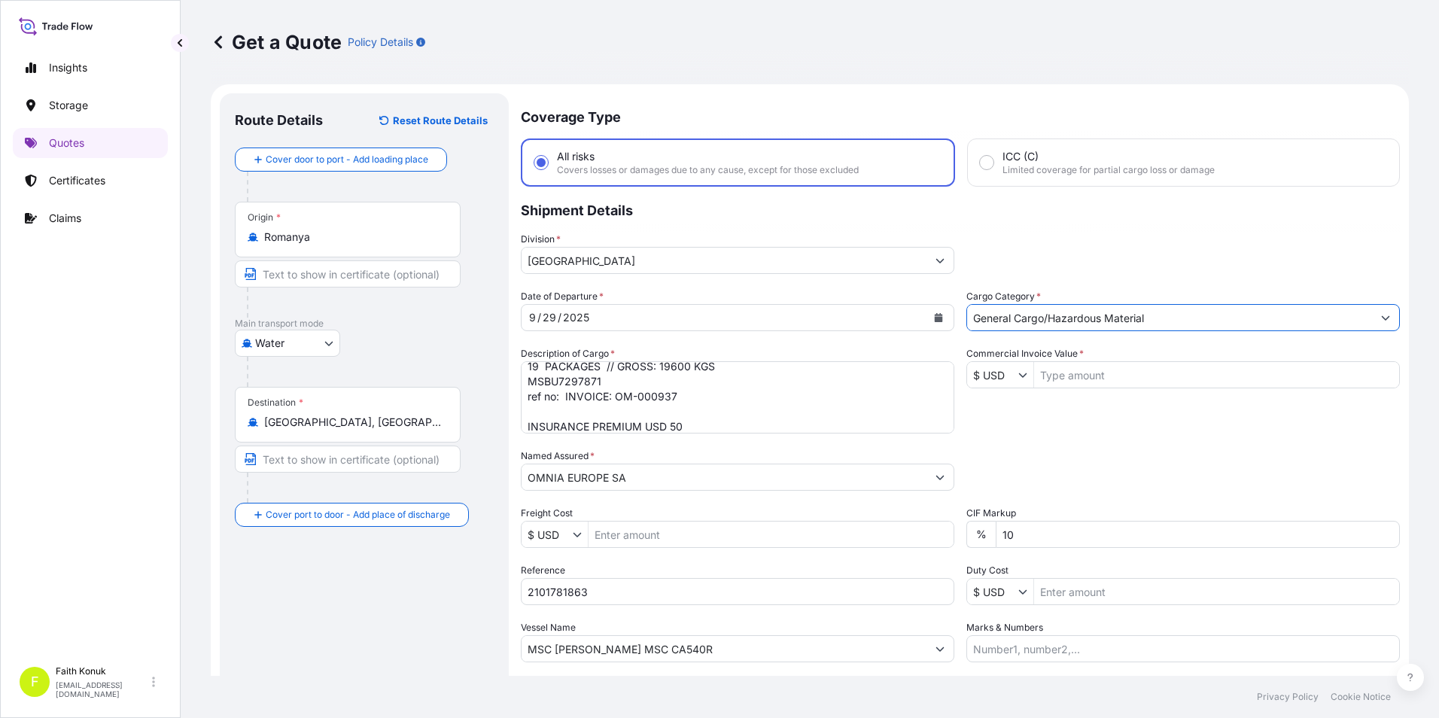
click at [1078, 381] on input "Commercial Invoice Value *" at bounding box center [1216, 374] width 365 height 27
type input "19,475"
click at [1174, 451] on div "Packing Category Type to search a container mode Please select a primary mode o…" at bounding box center [1184, 470] width 434 height 42
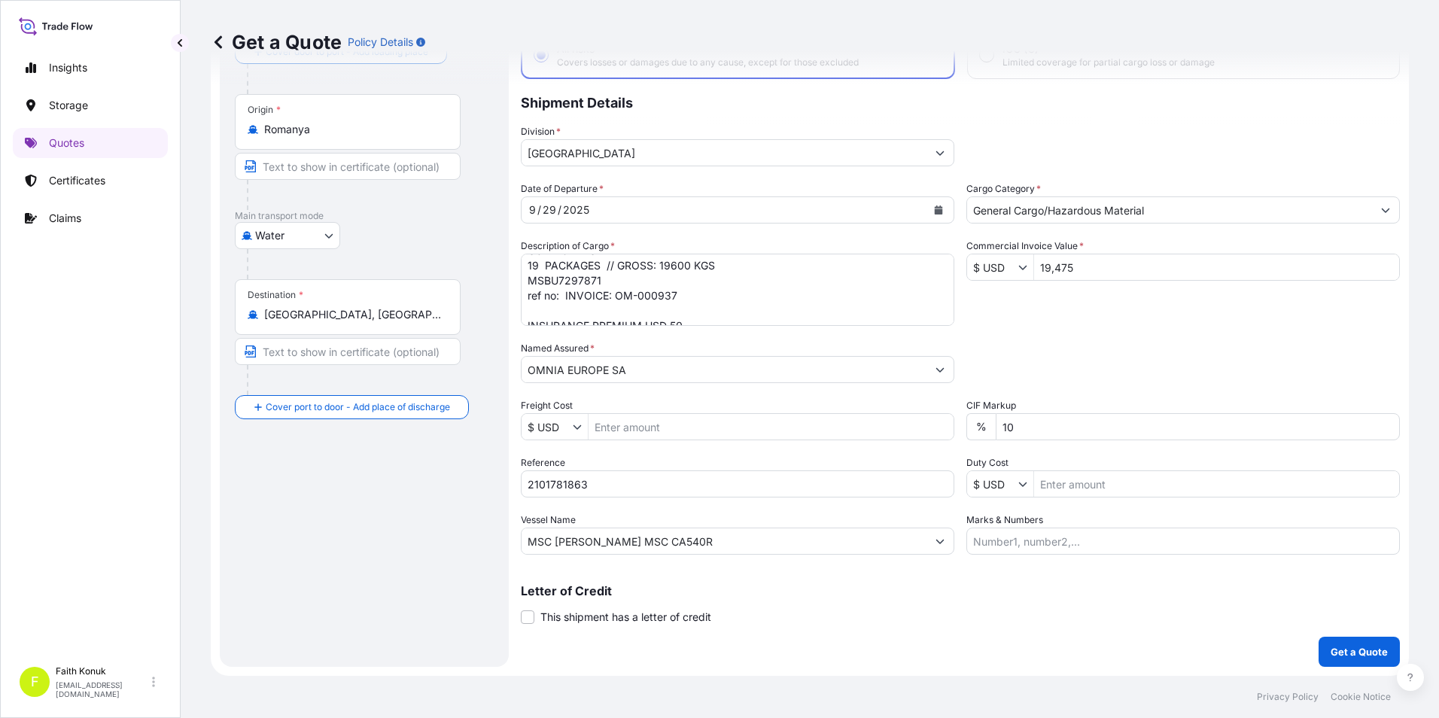
scroll to position [32, 0]
click at [1136, 334] on div "Date of Departure * [DATE] Cargo Category * General Cargo/Hazardous Material De…" at bounding box center [960, 367] width 879 height 373
click at [1042, 337] on div "Date of Departure * [DATE] Cargo Category * General Cargo/Hazardous Material De…" at bounding box center [960, 367] width 879 height 373
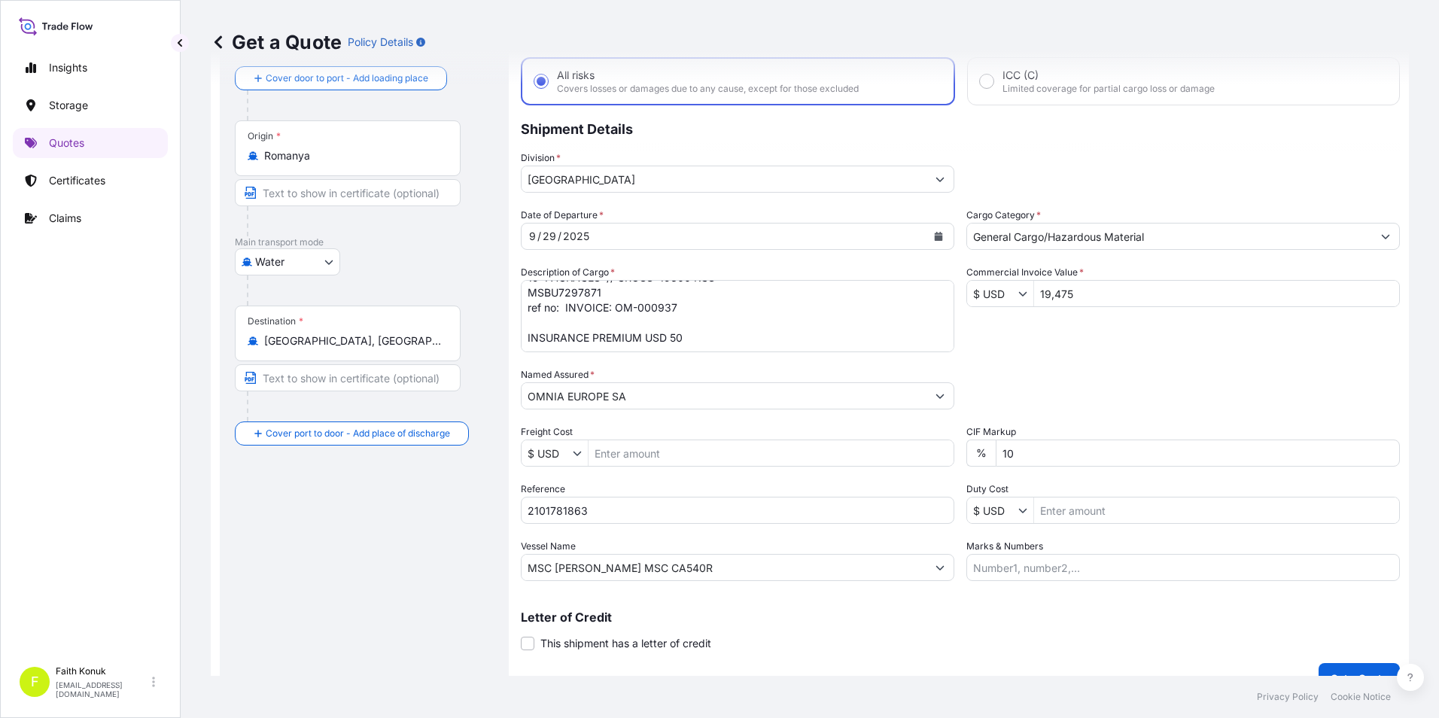
scroll to position [108, 0]
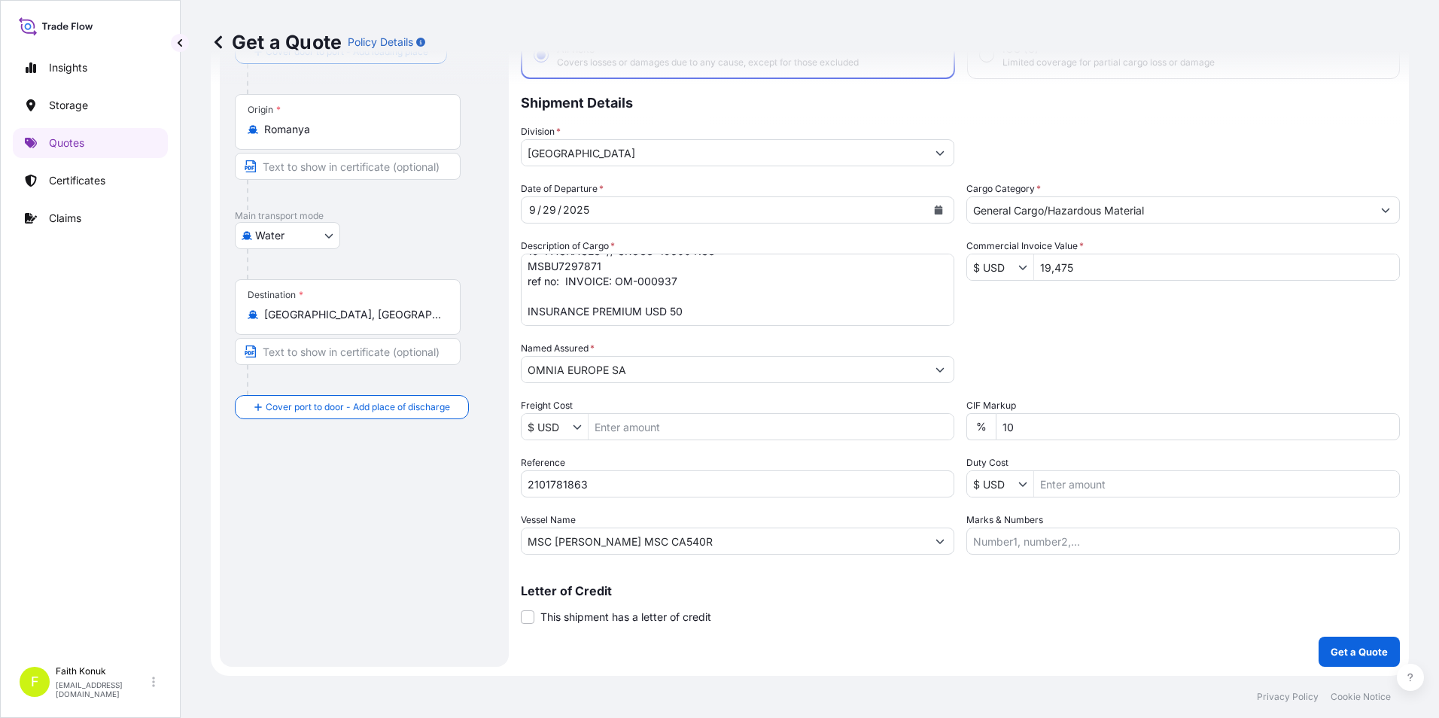
click at [415, 493] on div "Route Details Reset Route Details Cover door to port - Add loading place Place …" at bounding box center [364, 326] width 259 height 651
click at [1331, 655] on p "Get a Quote" at bounding box center [1359, 651] width 57 height 15
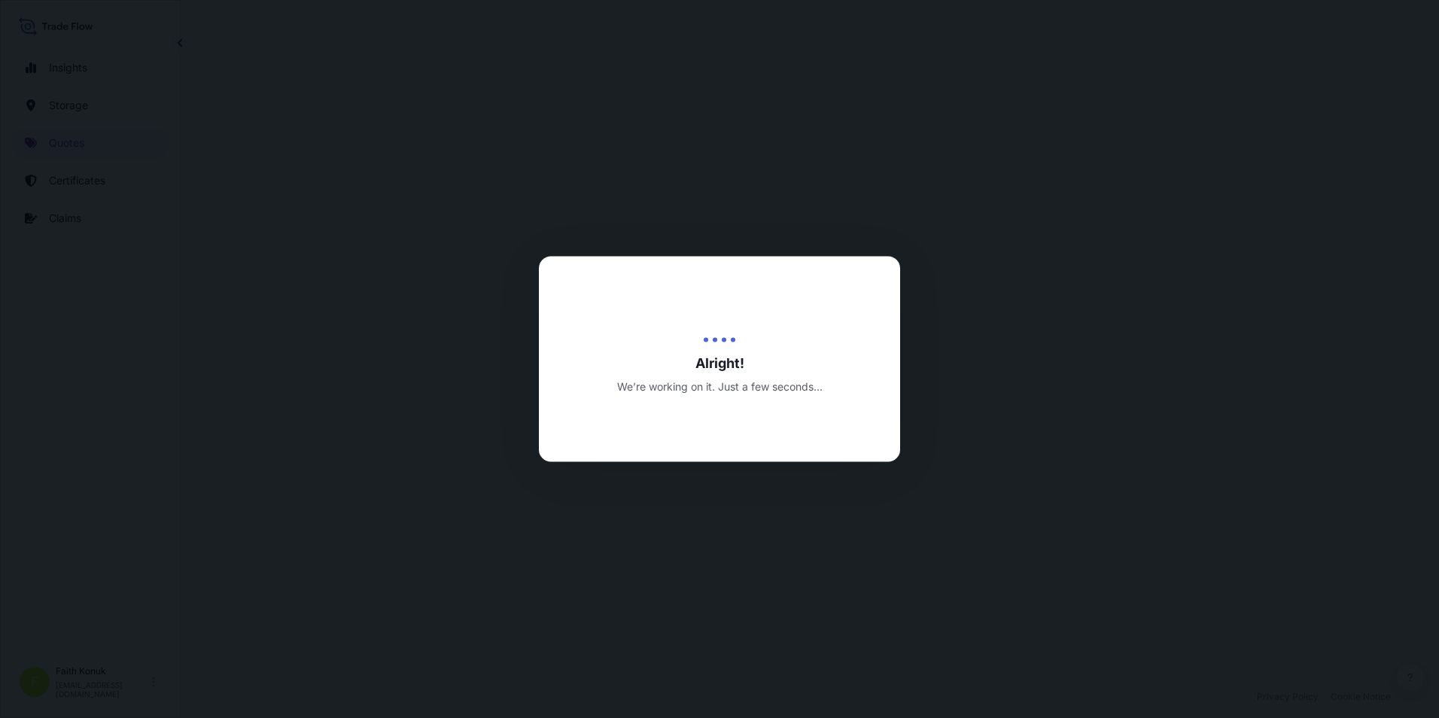
select select "Water"
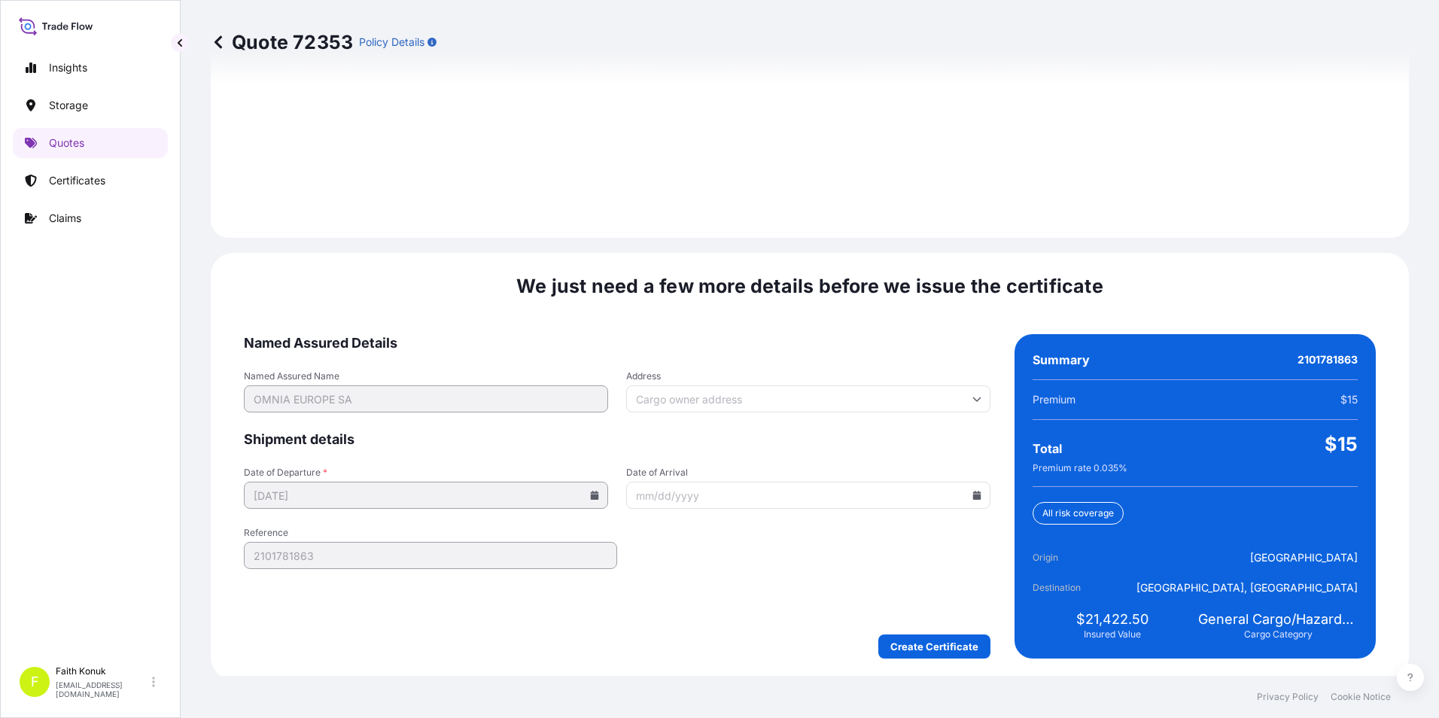
scroll to position [2120, 0]
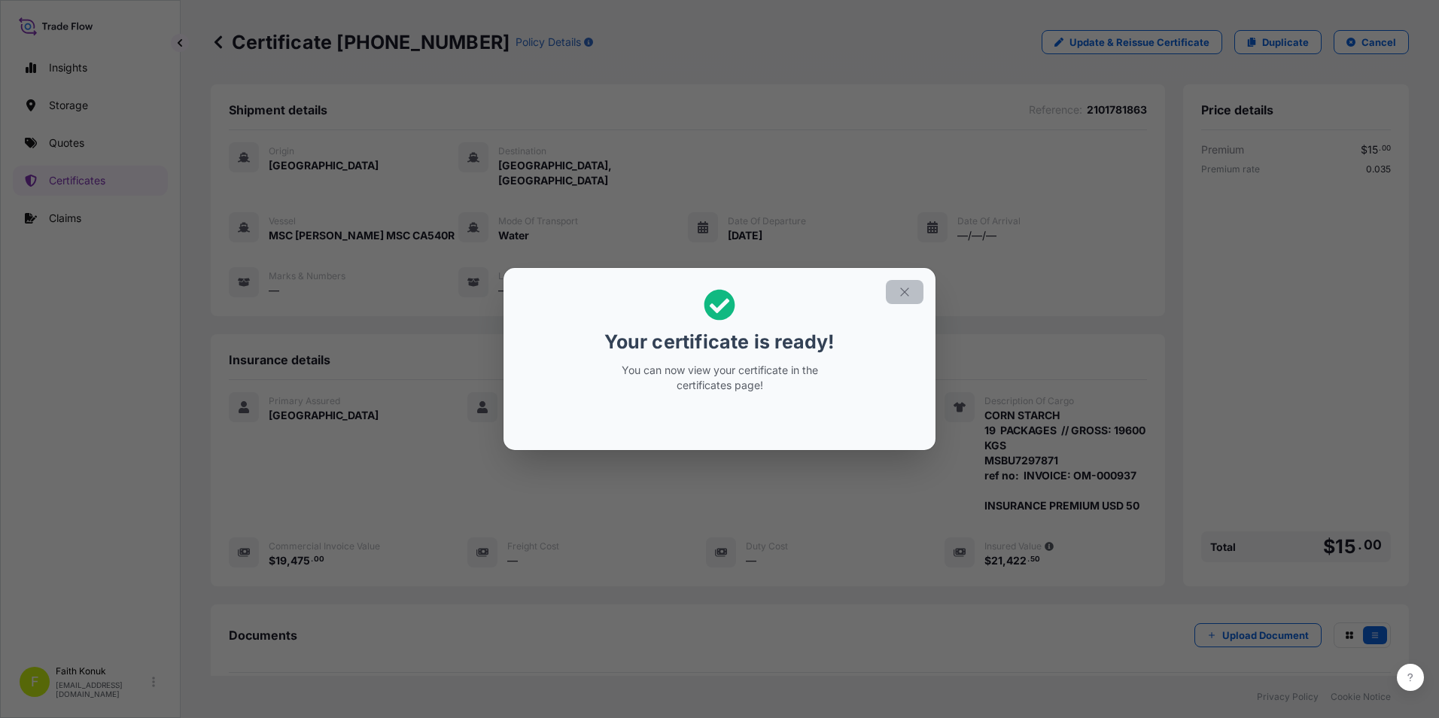
click at [897, 289] on button "button" at bounding box center [905, 292] width 38 height 24
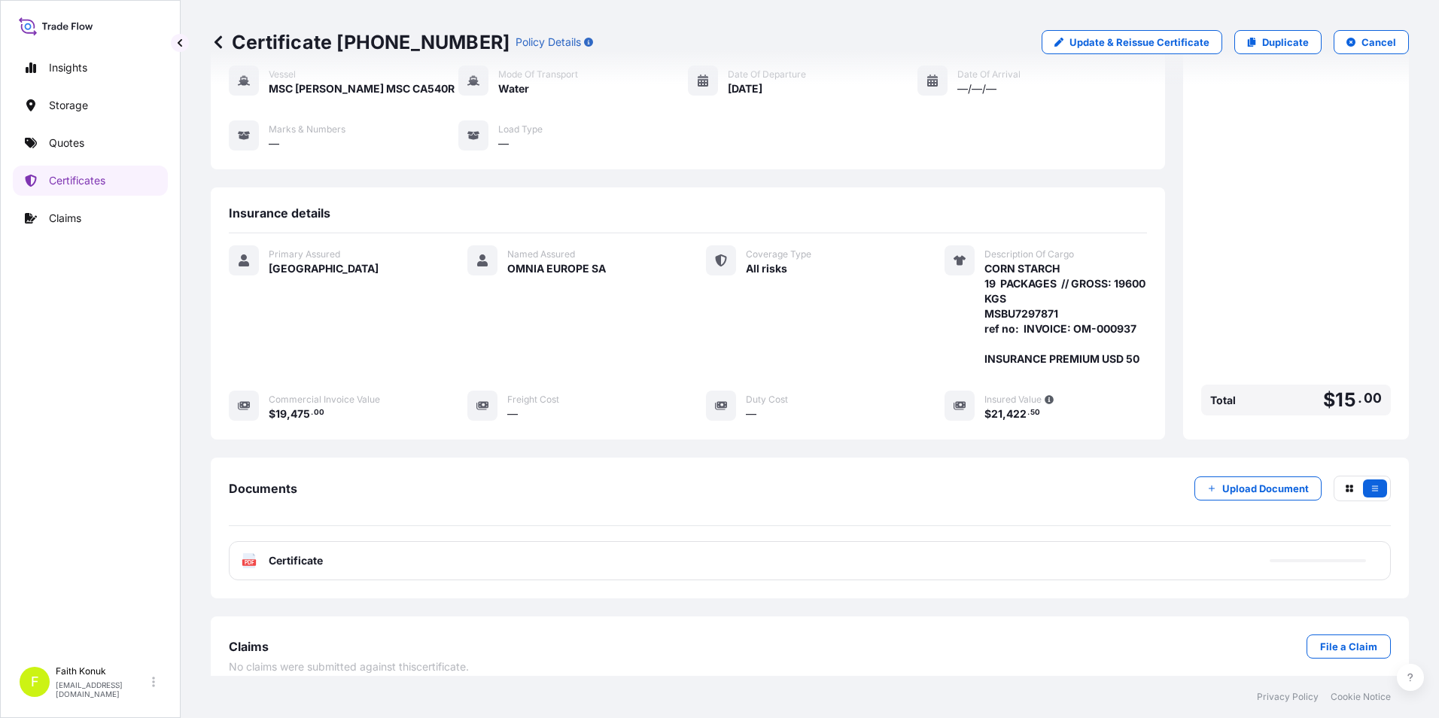
scroll to position [148, 0]
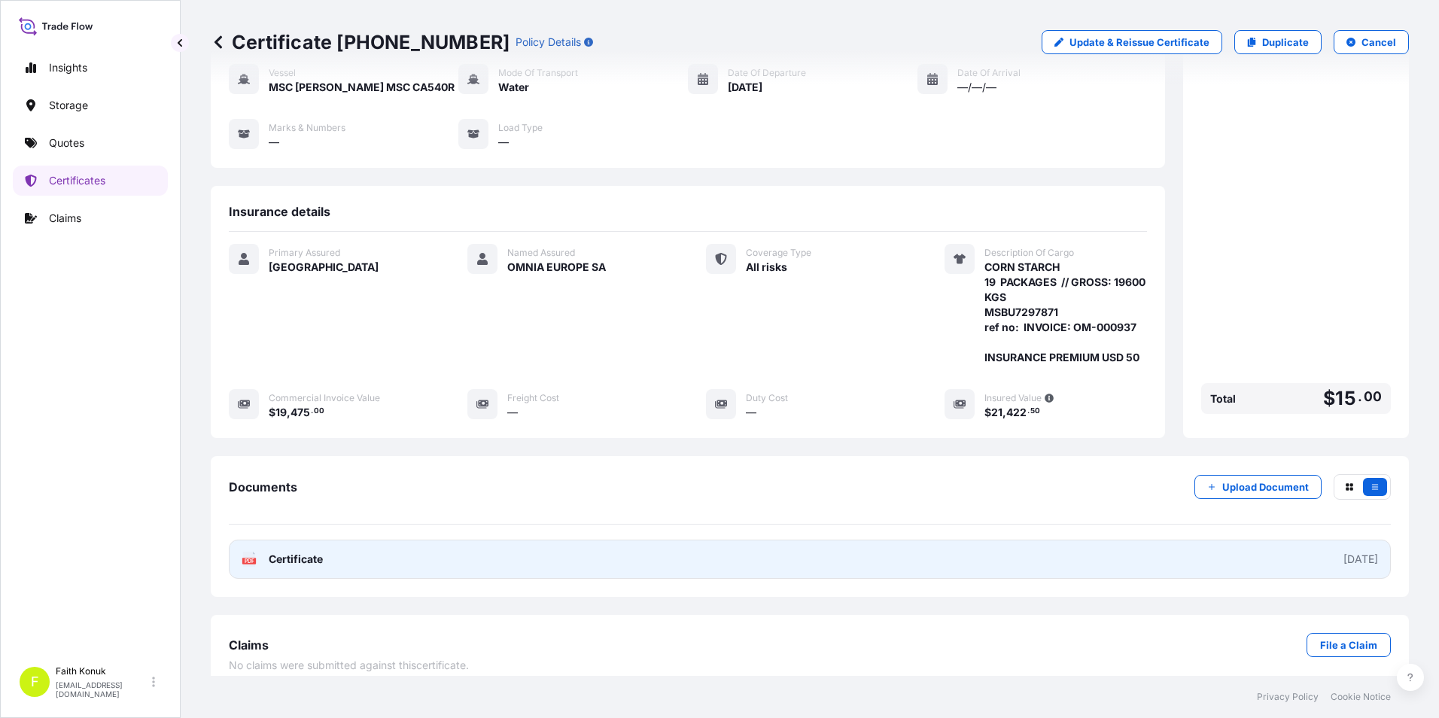
click at [287, 552] on span "Certificate" at bounding box center [296, 559] width 54 height 15
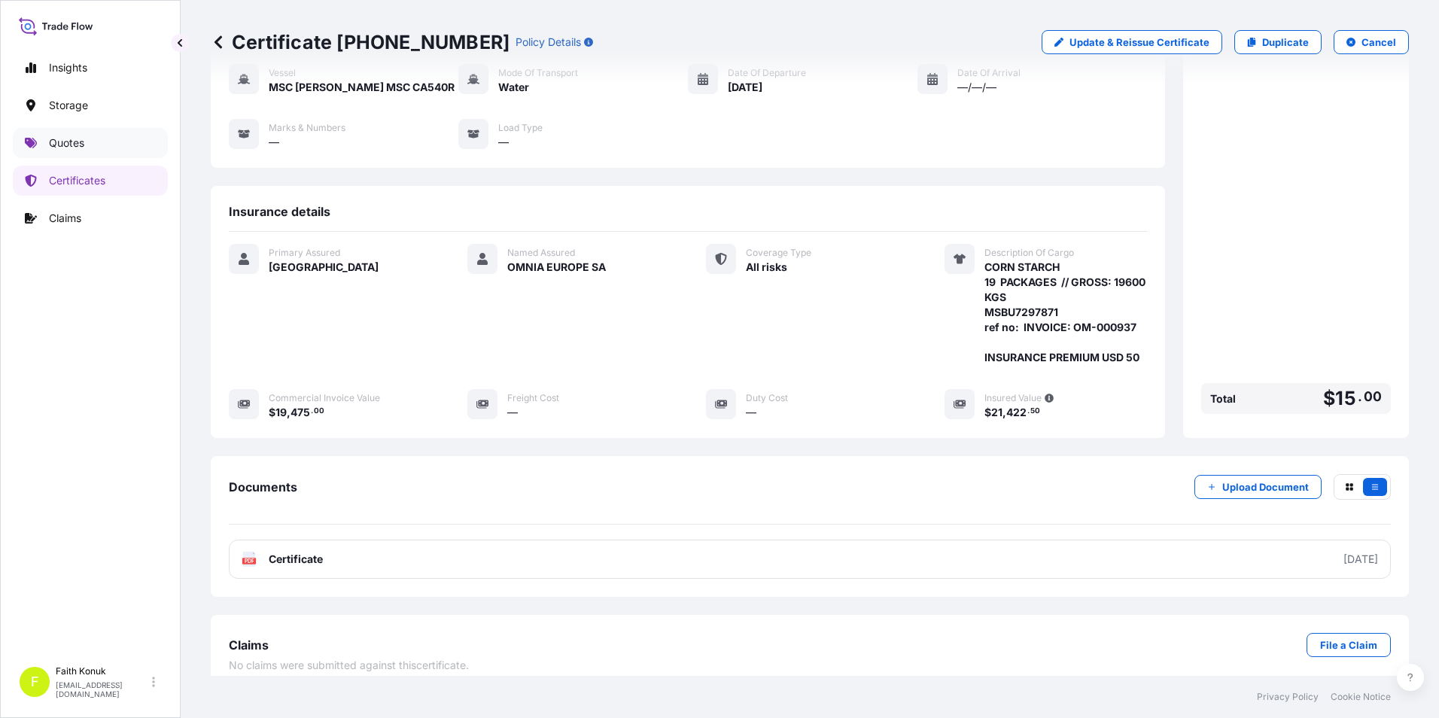
click at [101, 148] on link "Quotes" at bounding box center [90, 143] width 155 height 30
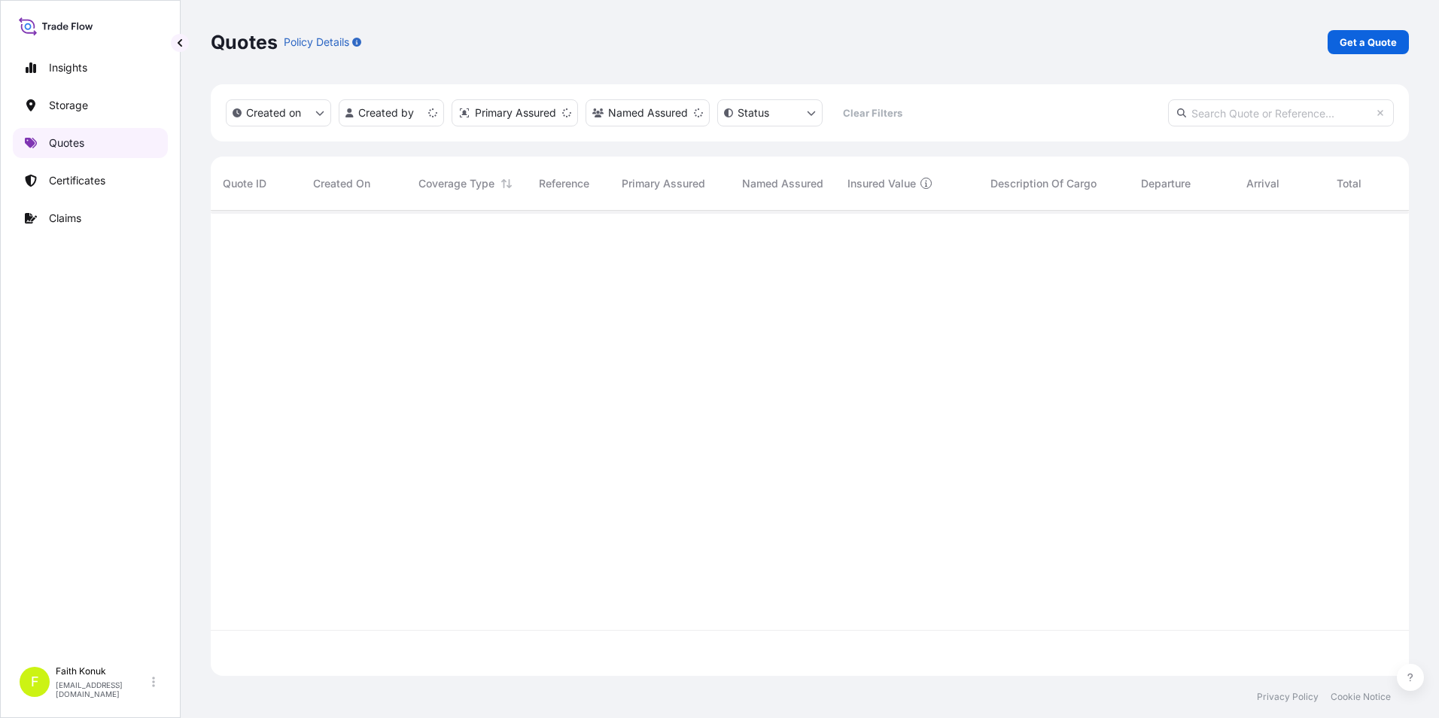
scroll to position [462, 1187]
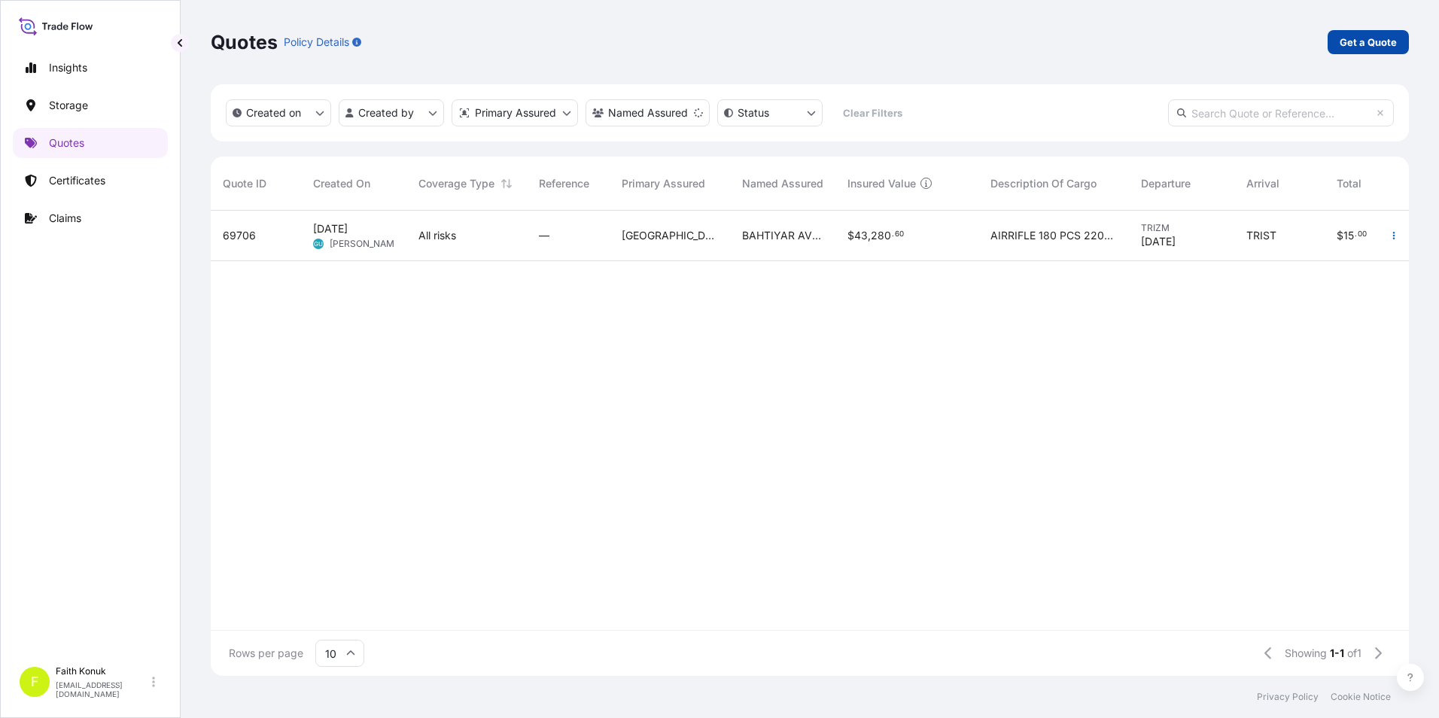
click at [1371, 41] on p "Get a Quote" at bounding box center [1368, 42] width 57 height 15
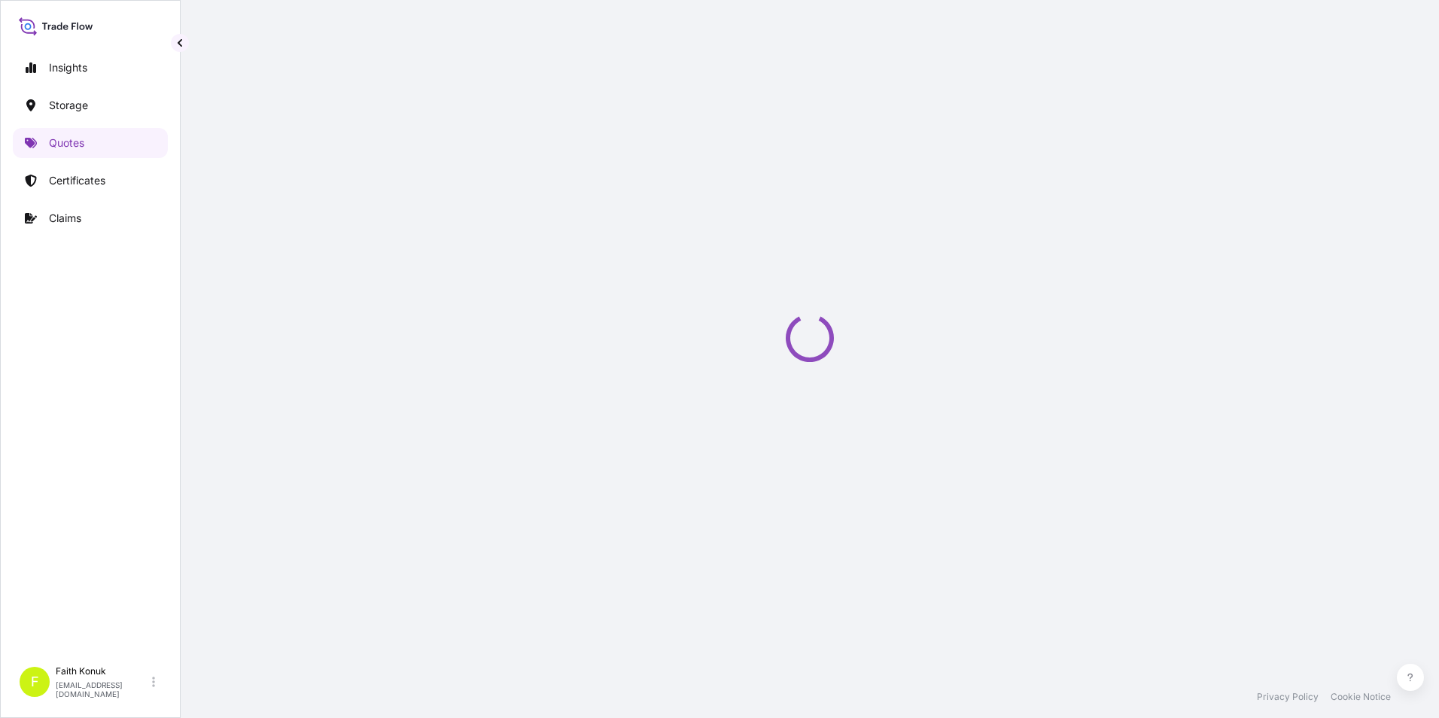
select select "Water"
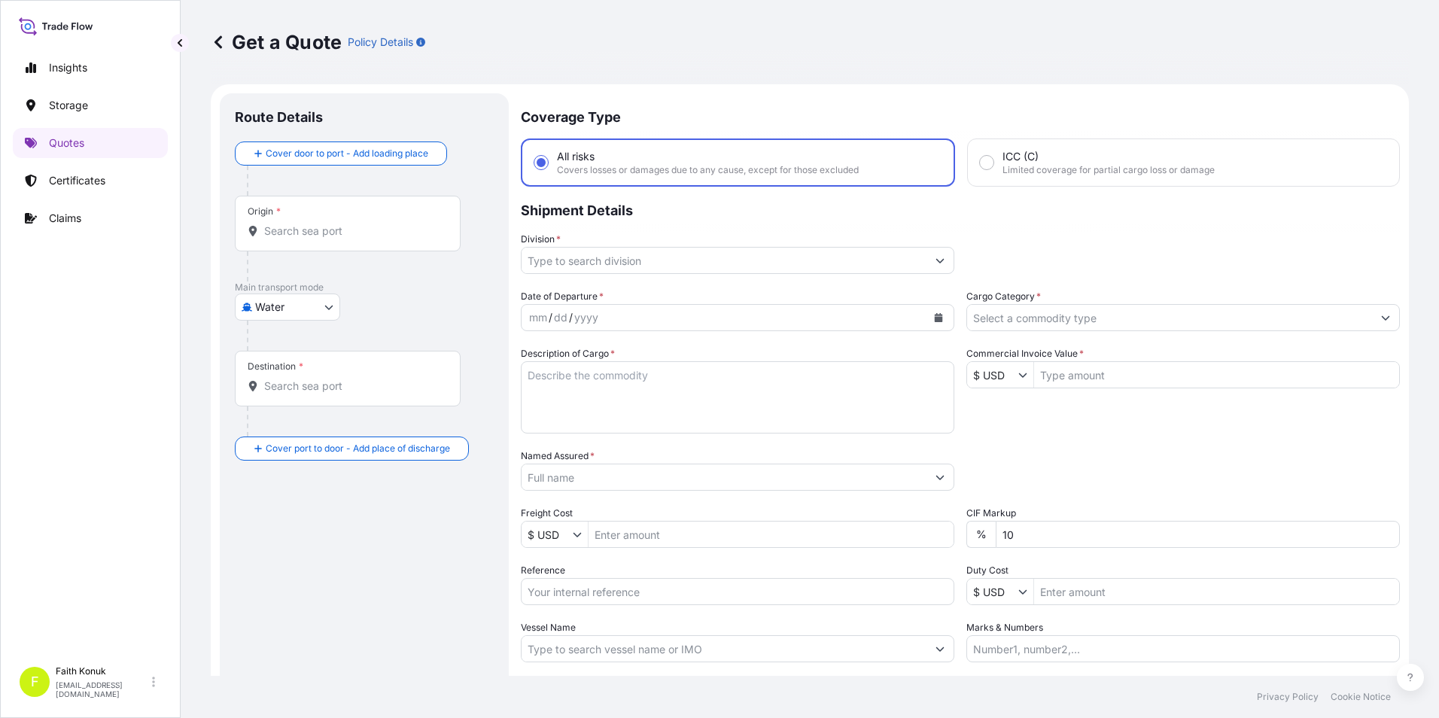
scroll to position [24, 0]
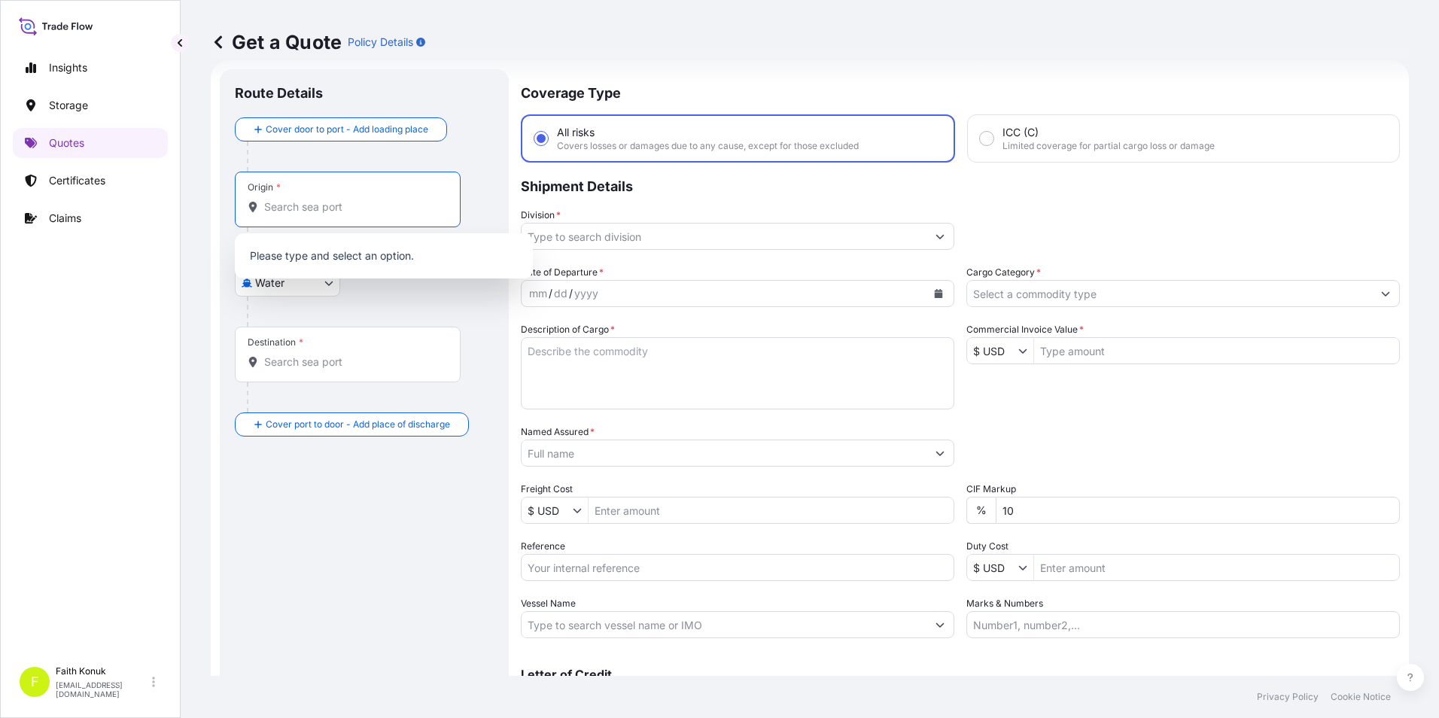
drag, startPoint x: 371, startPoint y: 205, endPoint x: 401, endPoint y: 219, distance: 33.3
click at [370, 205] on input "Origin *" at bounding box center [353, 206] width 178 height 15
click at [417, 214] on input "Origin * Please select an origin" at bounding box center [353, 206] width 178 height 15
paste input "ROMANYA"
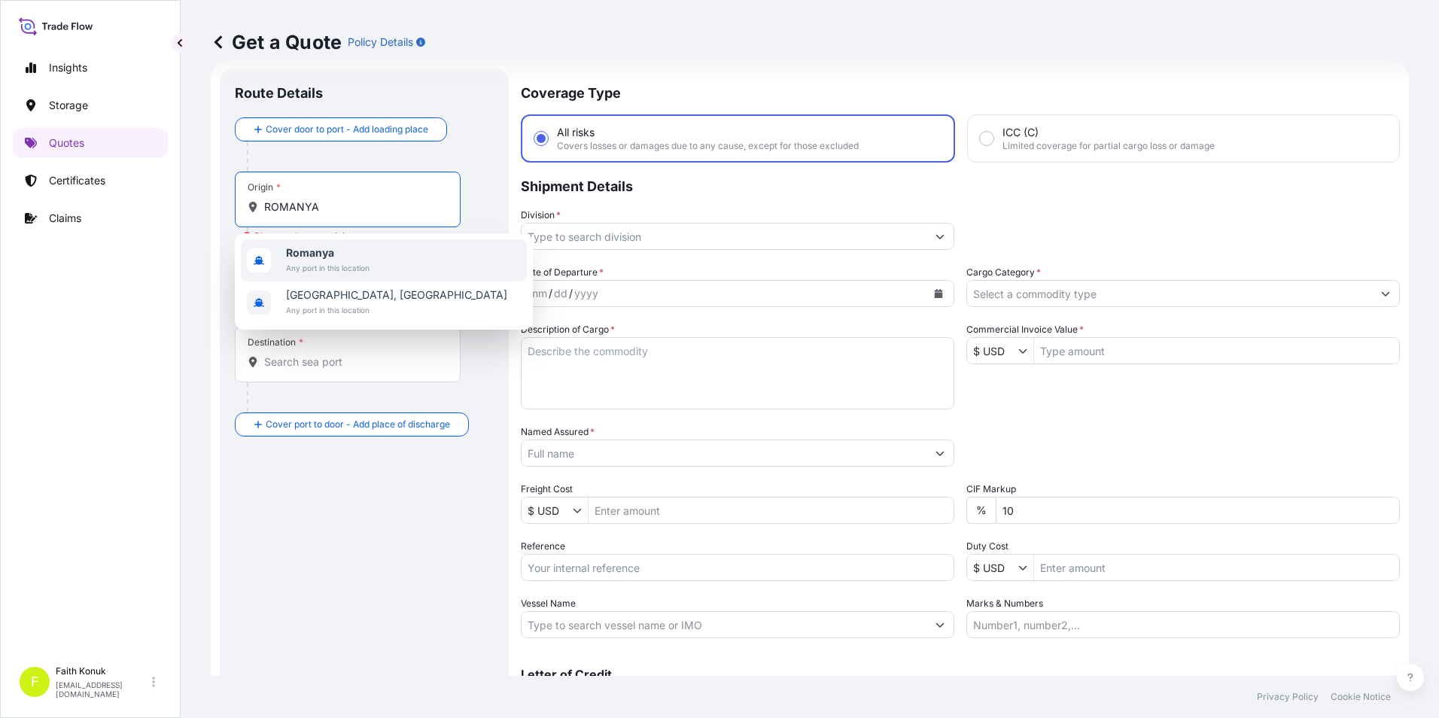
click at [337, 274] on span "Any port in this location" at bounding box center [328, 267] width 84 height 15
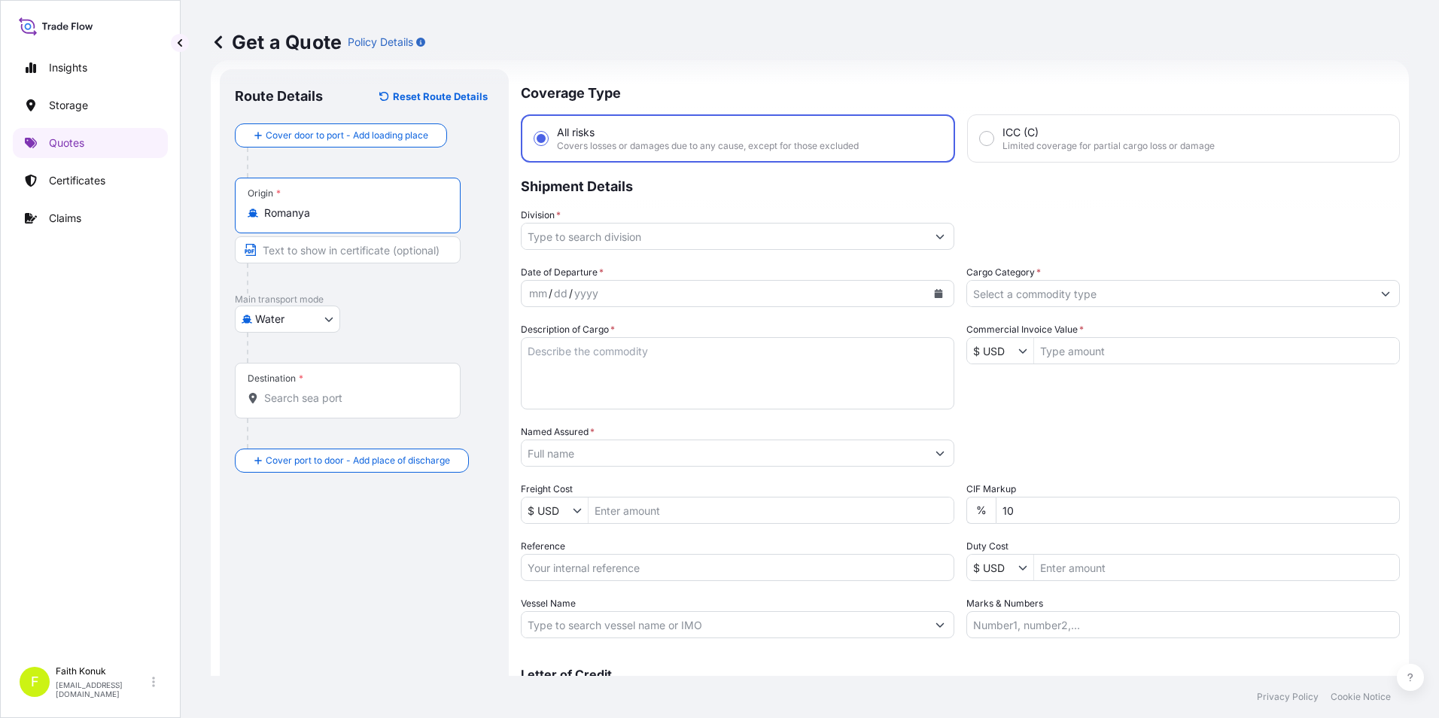
type input "Romanya"
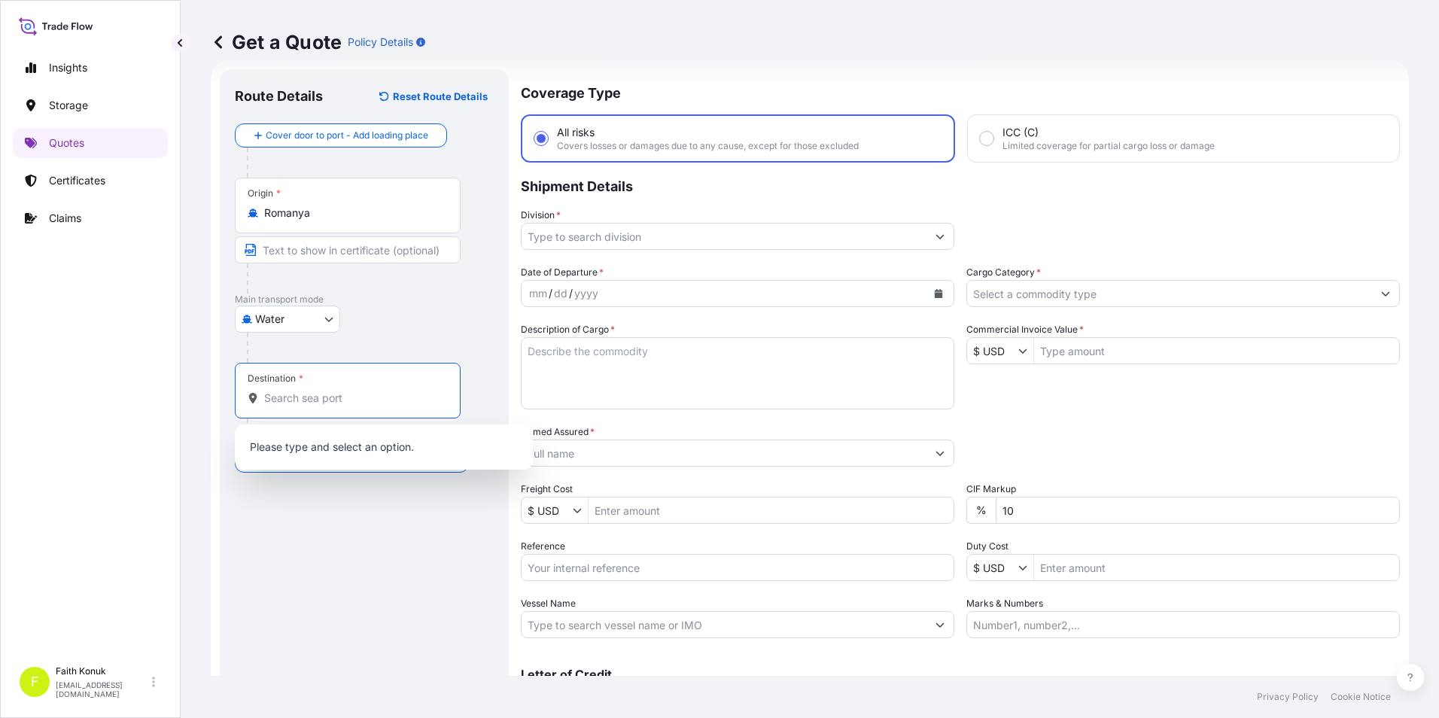
click at [346, 400] on input "Destination *" at bounding box center [353, 398] width 178 height 15
click at [398, 397] on input "Destination * Please select a destination" at bounding box center [353, 398] width 178 height 15
paste input "CHICAGO RAIL RAMP via [US_STATE]"
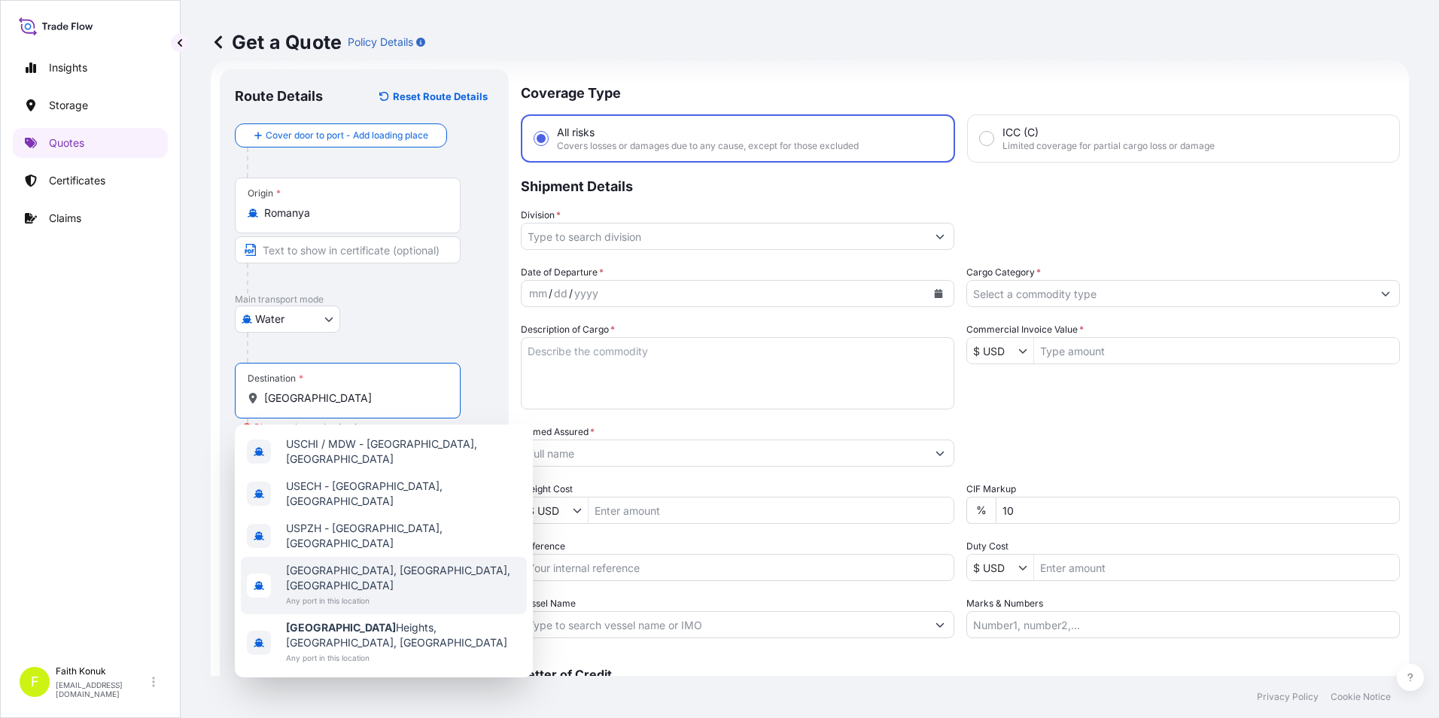
click at [364, 563] on span "[GEOGRAPHIC_DATA], [GEOGRAPHIC_DATA], [GEOGRAPHIC_DATA]" at bounding box center [403, 578] width 235 height 30
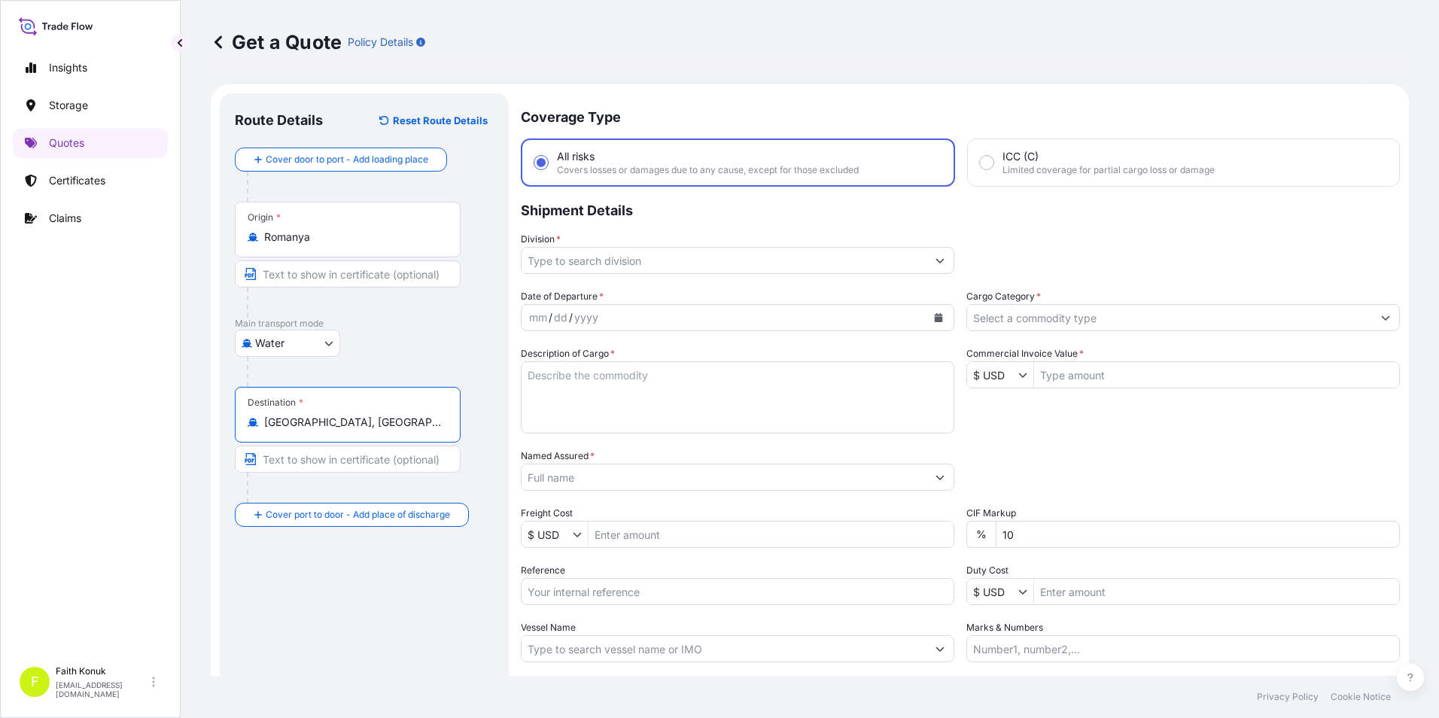
type input "[GEOGRAPHIC_DATA], [GEOGRAPHIC_DATA], [GEOGRAPHIC_DATA]"
click at [935, 319] on icon "Calendar" at bounding box center [939, 317] width 8 height 9
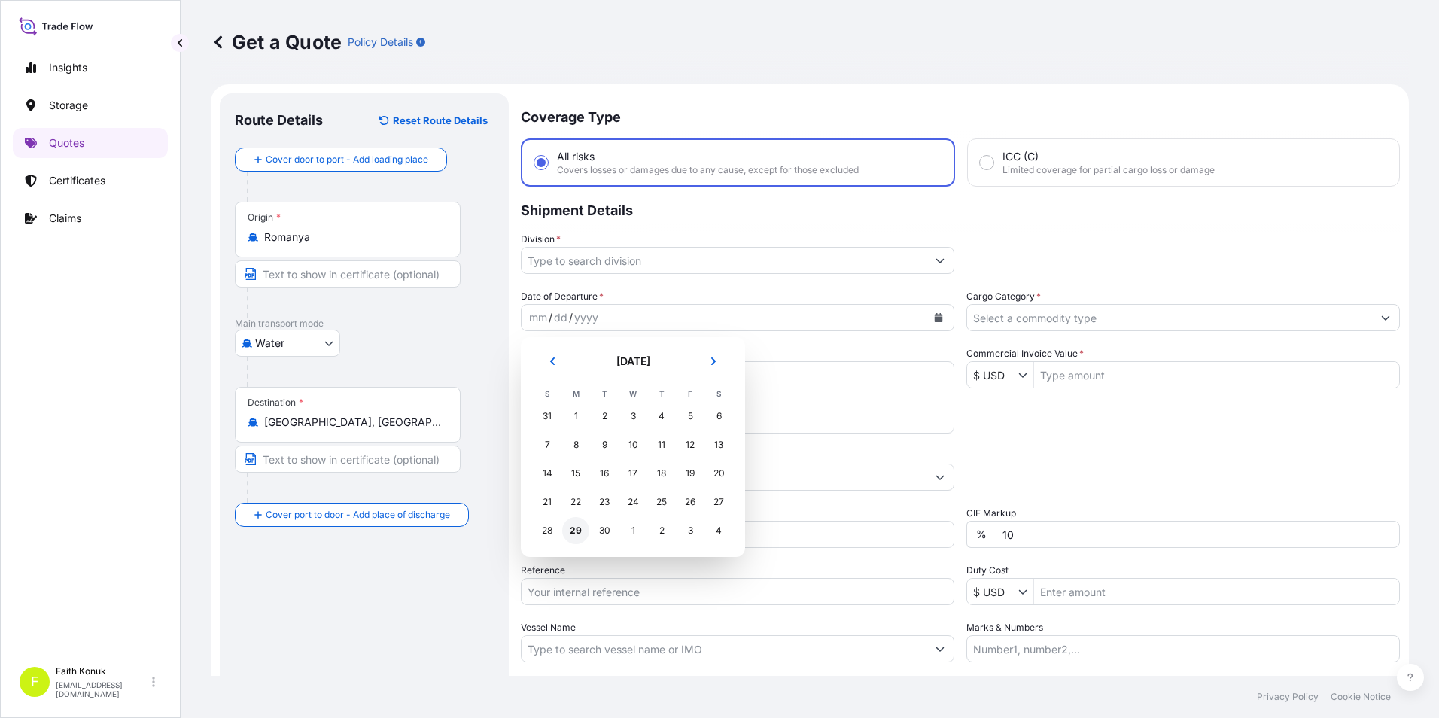
click at [574, 528] on div "29" at bounding box center [575, 530] width 27 height 27
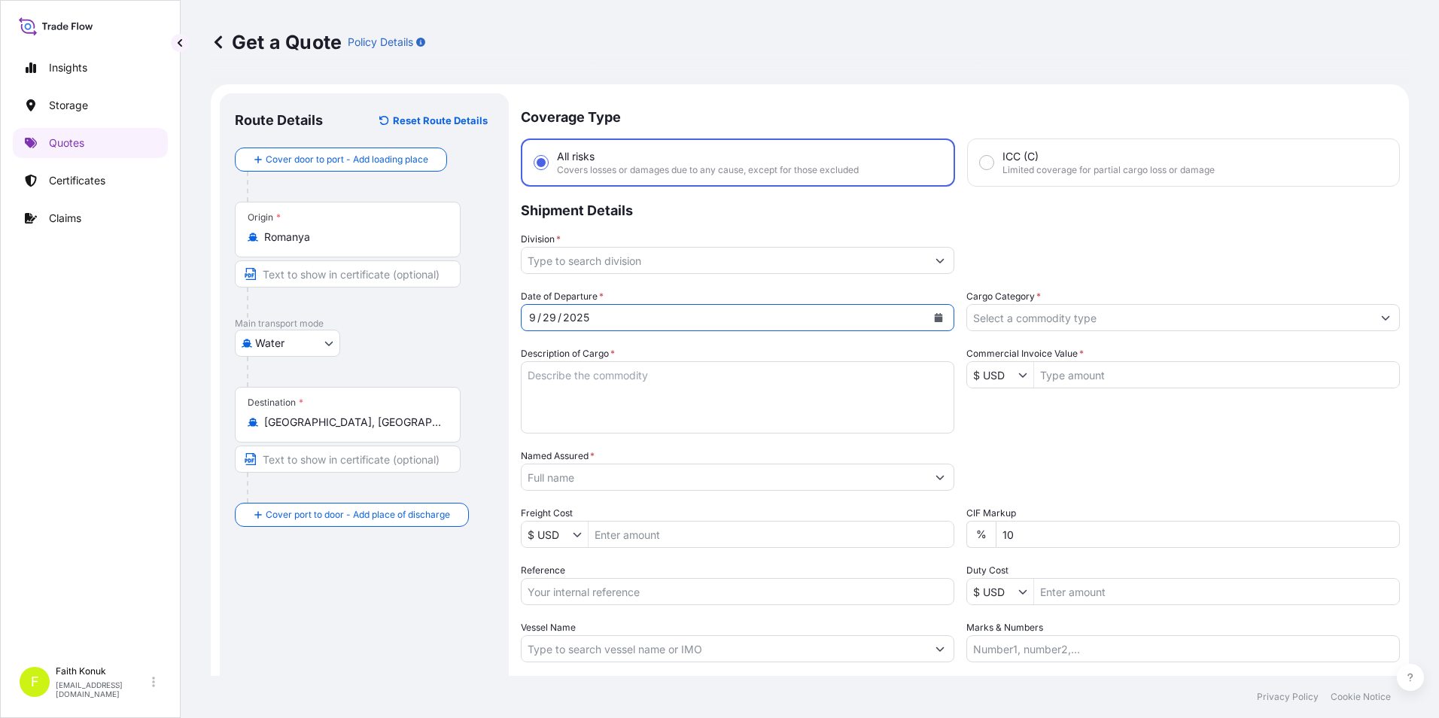
click at [650, 254] on input "Division *" at bounding box center [724, 260] width 405 height 27
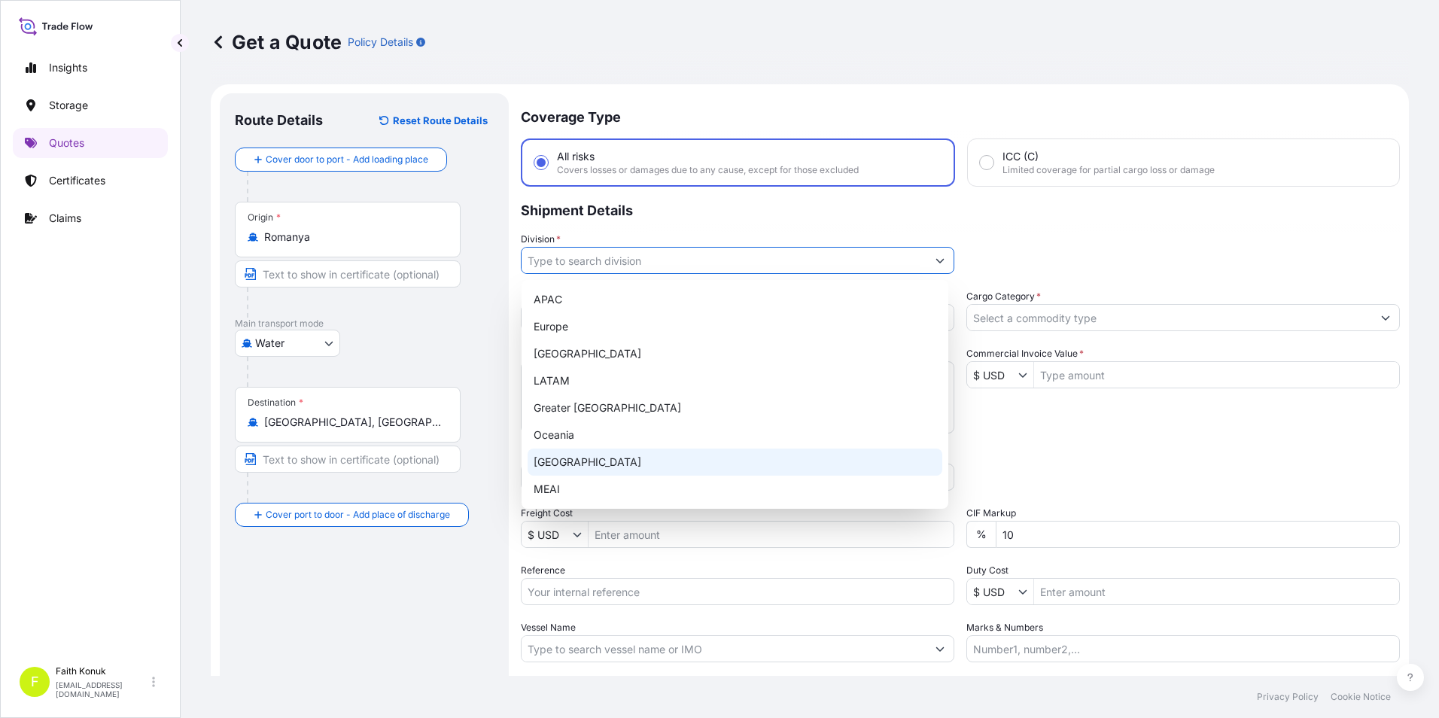
click at [568, 455] on div "[GEOGRAPHIC_DATA]" at bounding box center [735, 462] width 415 height 27
type input "[GEOGRAPHIC_DATA]"
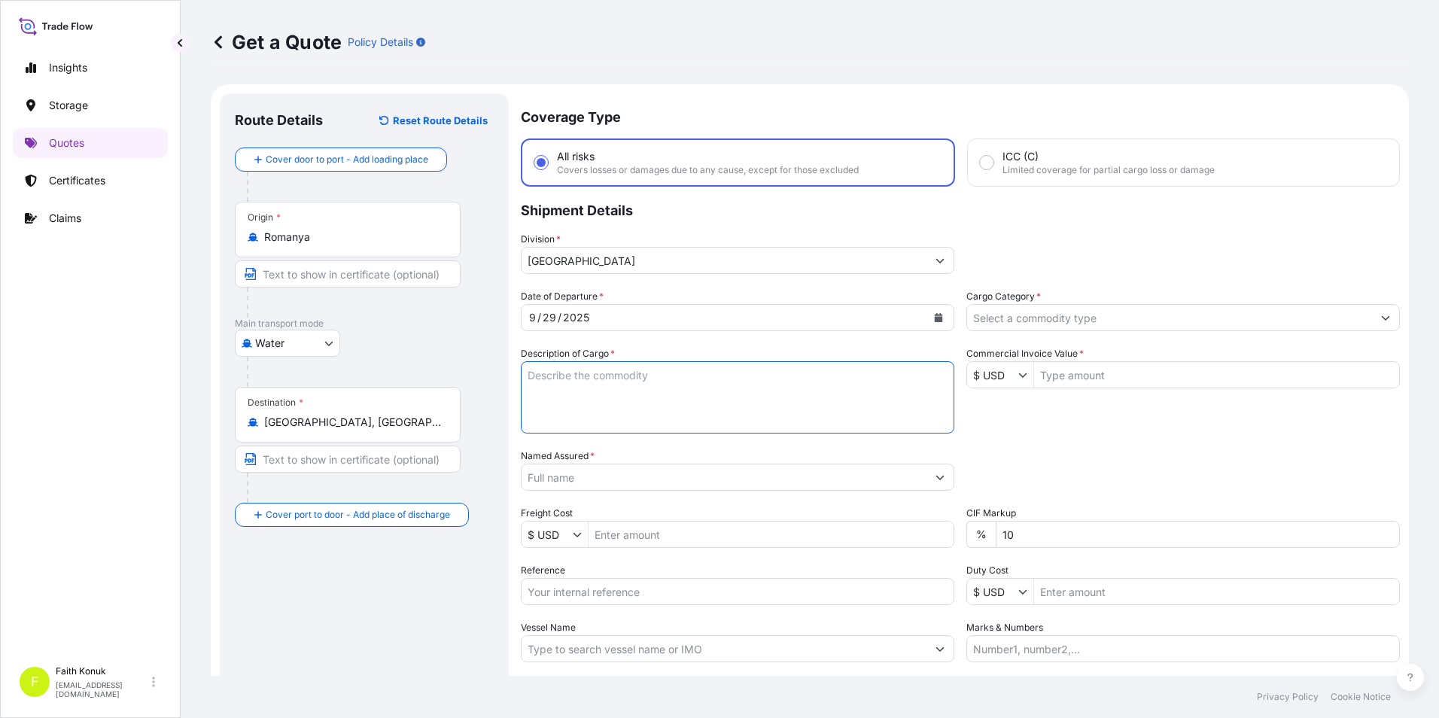
click at [647, 373] on textarea "Description of Cargo *" at bounding box center [738, 397] width 434 height 72
click at [726, 394] on textarea "Description of Cargo *" at bounding box center [738, 397] width 434 height 72
paste textarea "ORGANIC MALTODEXTRINE ND10 19 PACKAGES // GROSS: 19600 KGS"
click at [742, 397] on textarea "ORGANIC MALTODEXTRINE ND10 19 PACKAGES // GROSS: 19600 KGS" at bounding box center [738, 397] width 434 height 72
click at [563, 413] on textarea "ORGANIC MALTODEXTRINE ND10 19 PACKAGES // GROSS: 19600 KGS" at bounding box center [738, 397] width 434 height 72
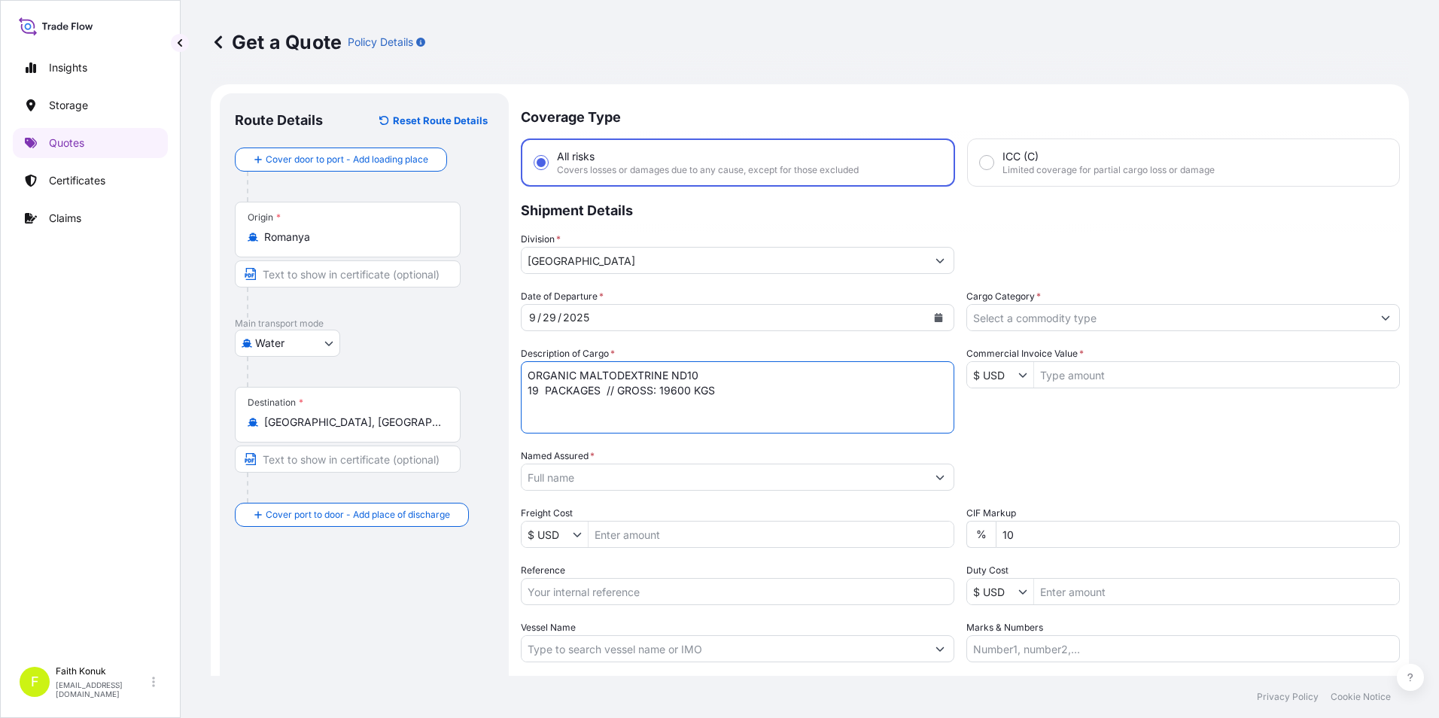
paste textarea "SEGU6808844"
click at [371, 604] on div "Route Details Reset Route Details Cover door to port - Add loading place Place …" at bounding box center [364, 433] width 259 height 651
click at [805, 422] on textarea "ORGANIC MALTODEXTRINE ND10 19 PACKAGES // GROSS: 19600 KGS SEGU6808844" at bounding box center [738, 397] width 434 height 72
paste textarea "ref no: INVOICE: OM-000938"
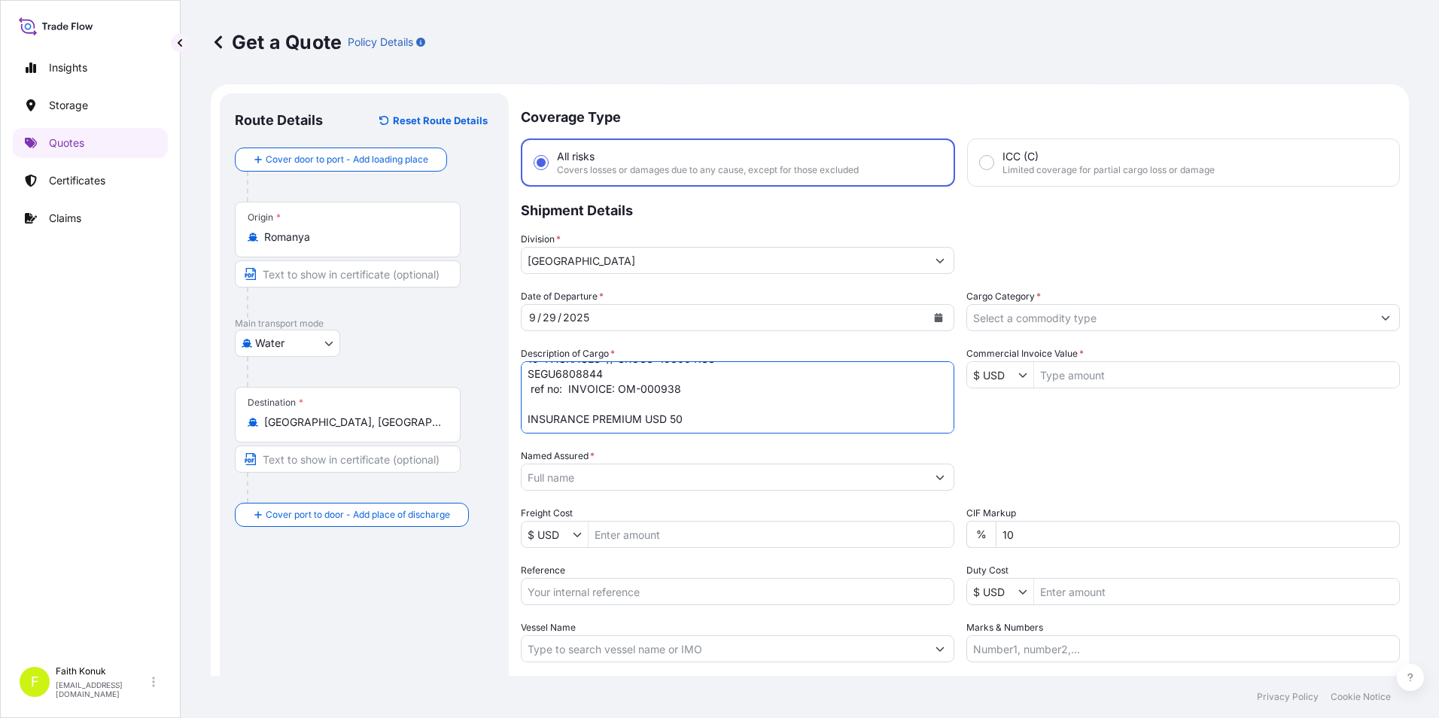
click at [690, 419] on textarea "ORGANIC MALTODEXTRINE ND10 19 PACKAGES // GROSS: 19600 KGS SEGU6808844 ref no: …" at bounding box center [738, 397] width 434 height 72
type textarea "ORGANIC MALTODEXTRINE ND10 19 PACKAGES // GROSS: 19600 KGS SEGU6808844 ref no: …"
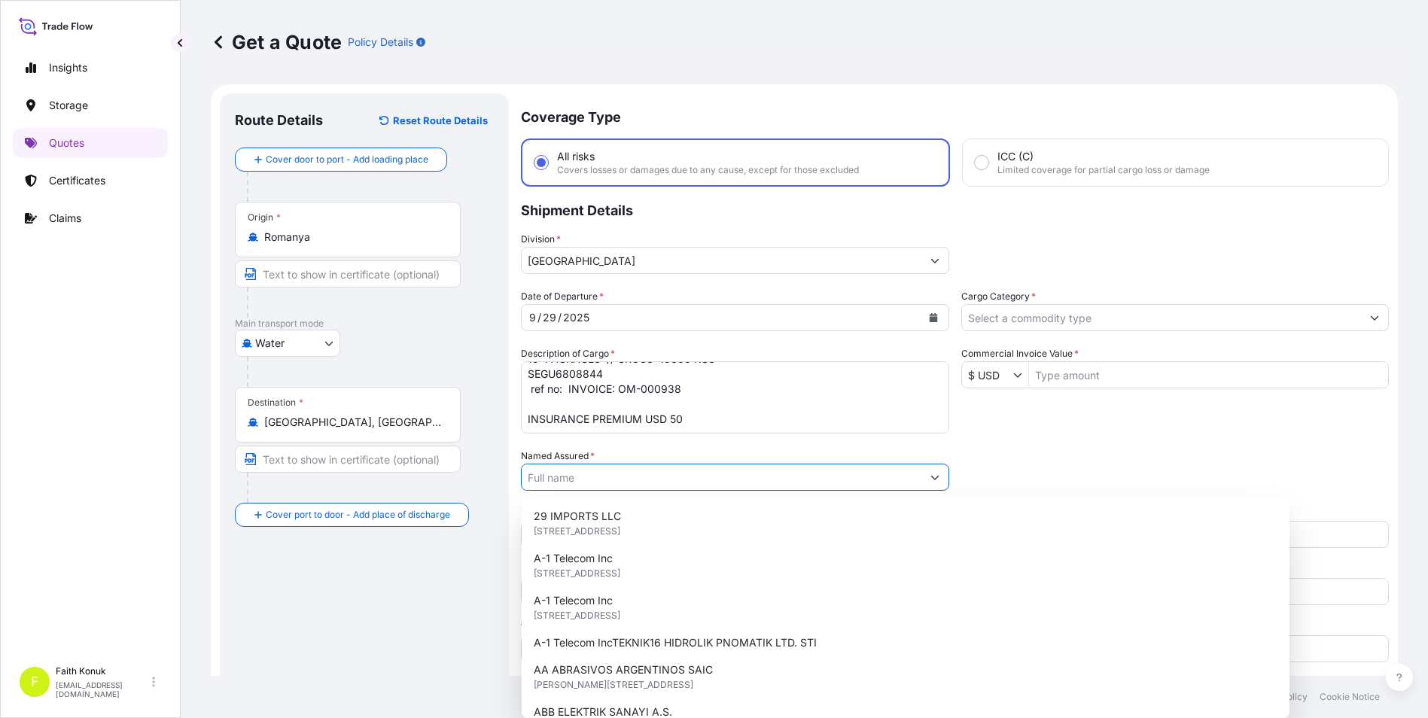
click at [668, 474] on input "Named Assured *" at bounding box center [722, 477] width 400 height 27
click at [581, 474] on input "Named Assured *" at bounding box center [722, 477] width 400 height 27
paste input "OMNIA EUROPE SA"
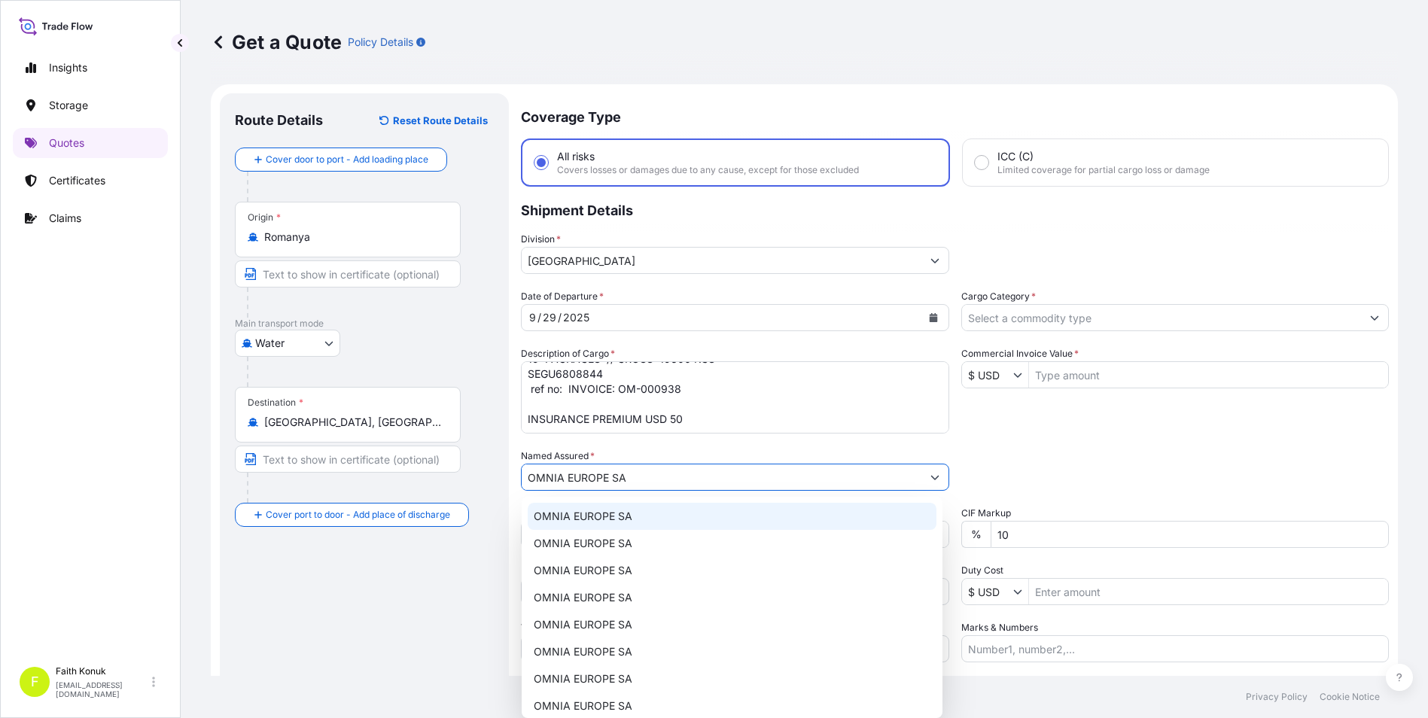
click at [573, 516] on span "OMNIA EUROPE SA" at bounding box center [583, 516] width 99 height 15
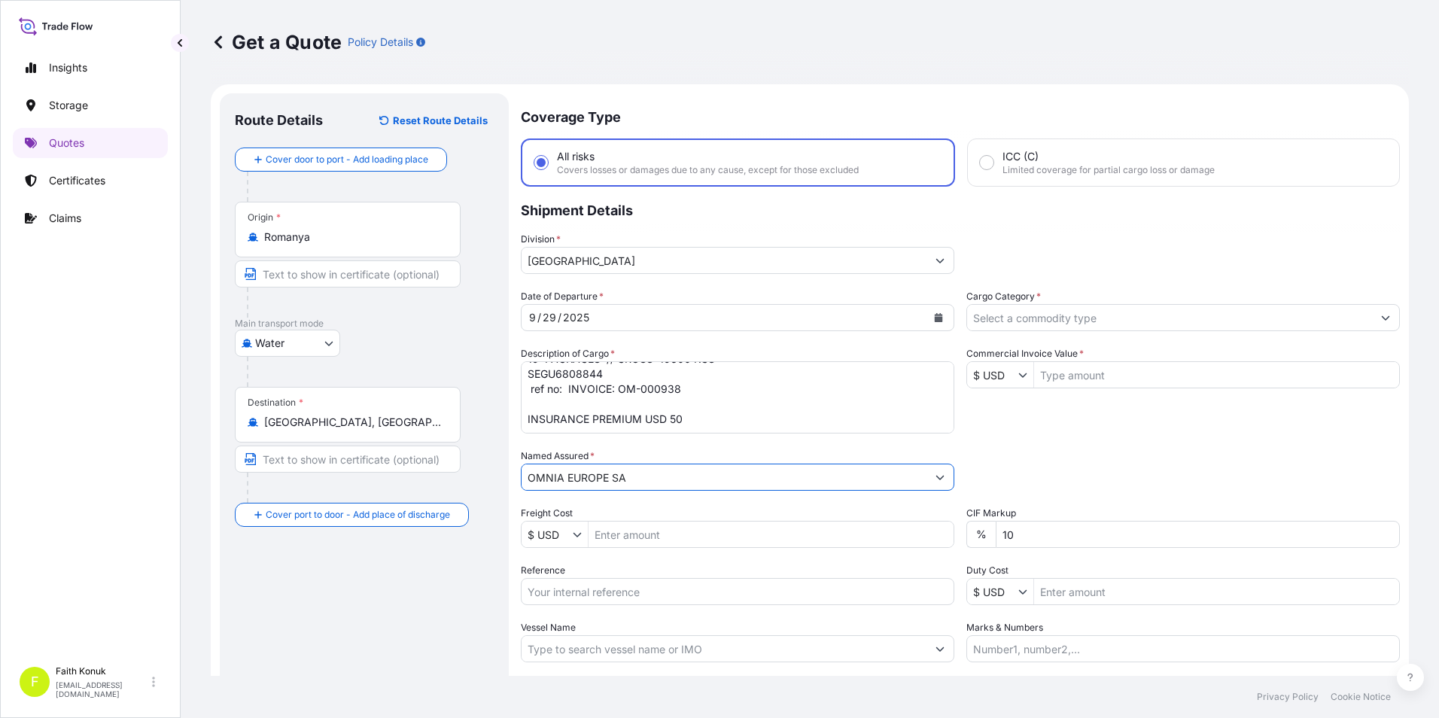
type input "OMNIA EUROPE SA"
click at [611, 589] on input "Reference" at bounding box center [738, 591] width 434 height 27
click at [614, 586] on input "Reference" at bounding box center [738, 591] width 434 height 27
paste input ""2101781861 ""
type input "2101781861"
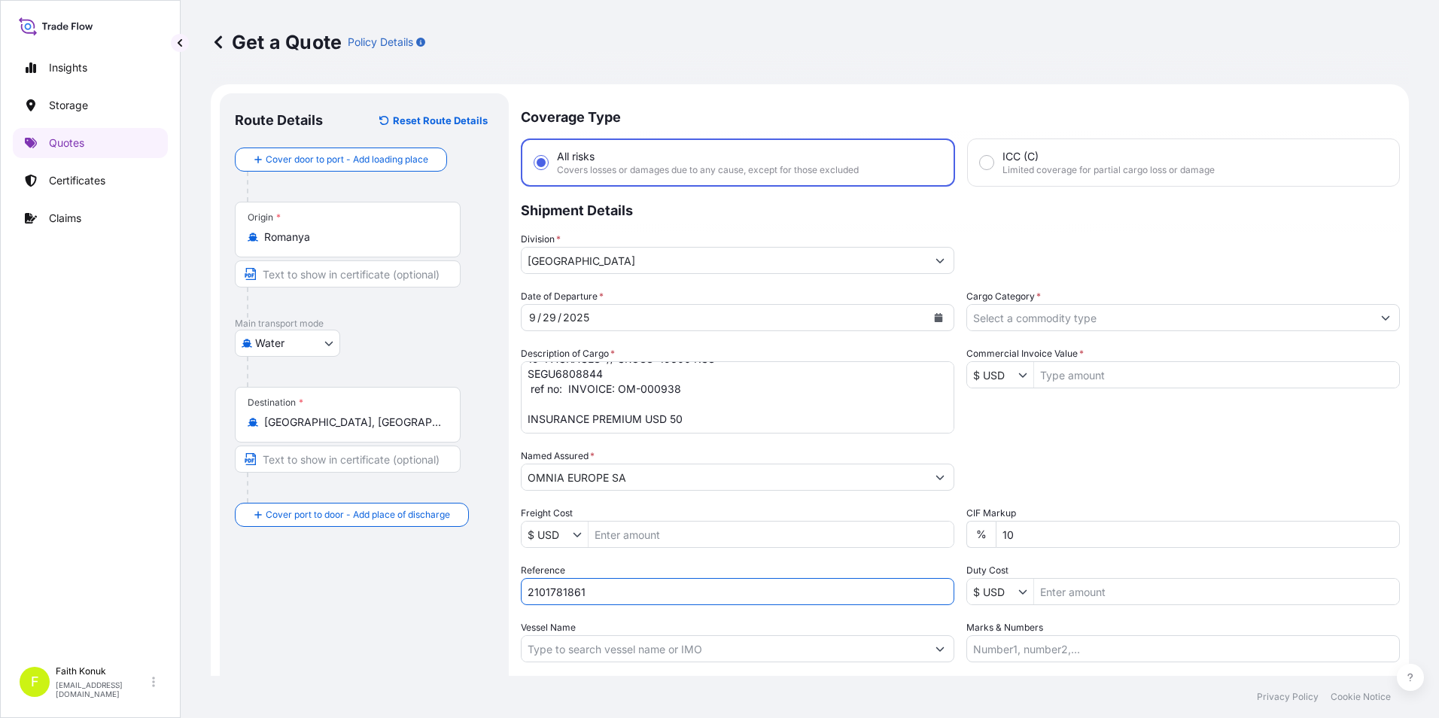
click at [592, 647] on input "Vessel Name" at bounding box center [724, 648] width 405 height 27
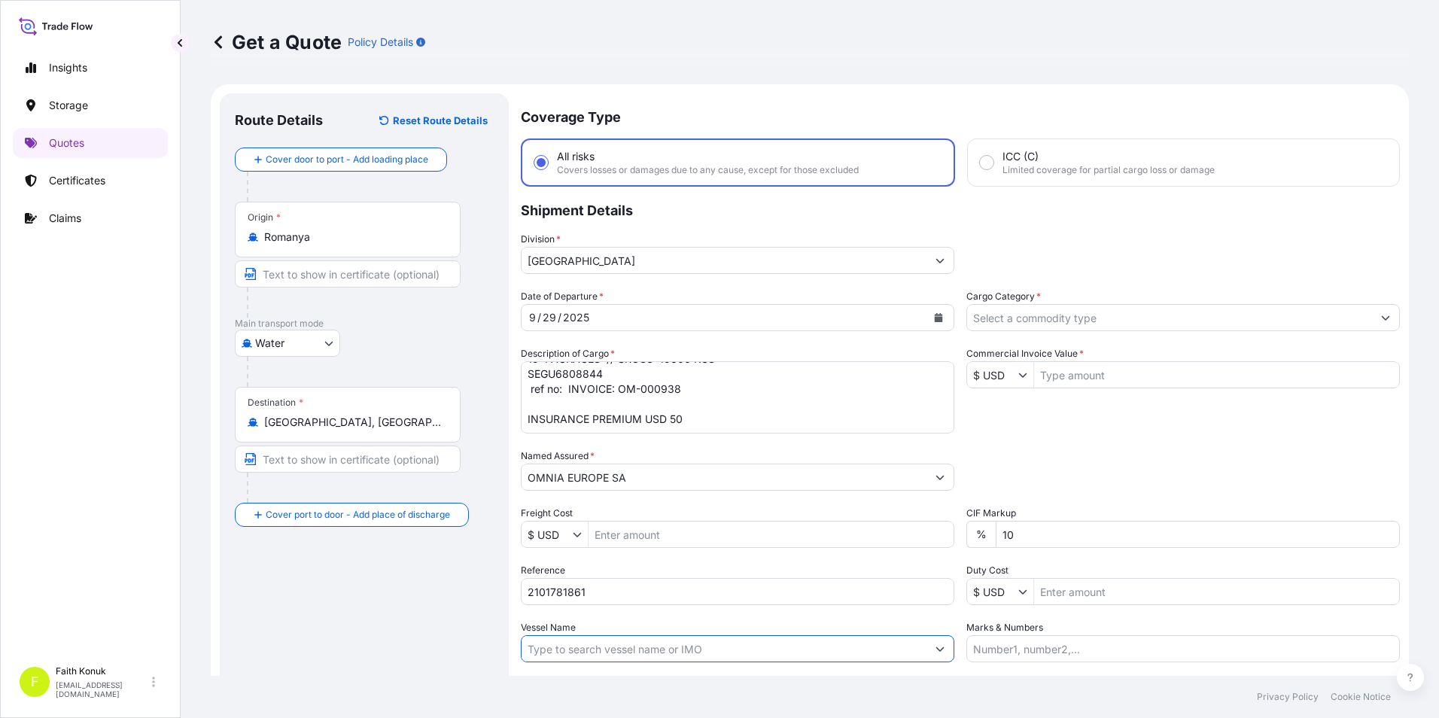
click at [706, 647] on input "Vessel Name" at bounding box center [724, 648] width 405 height 27
paste input "MSC [PERSON_NAME] MSC CA540R"
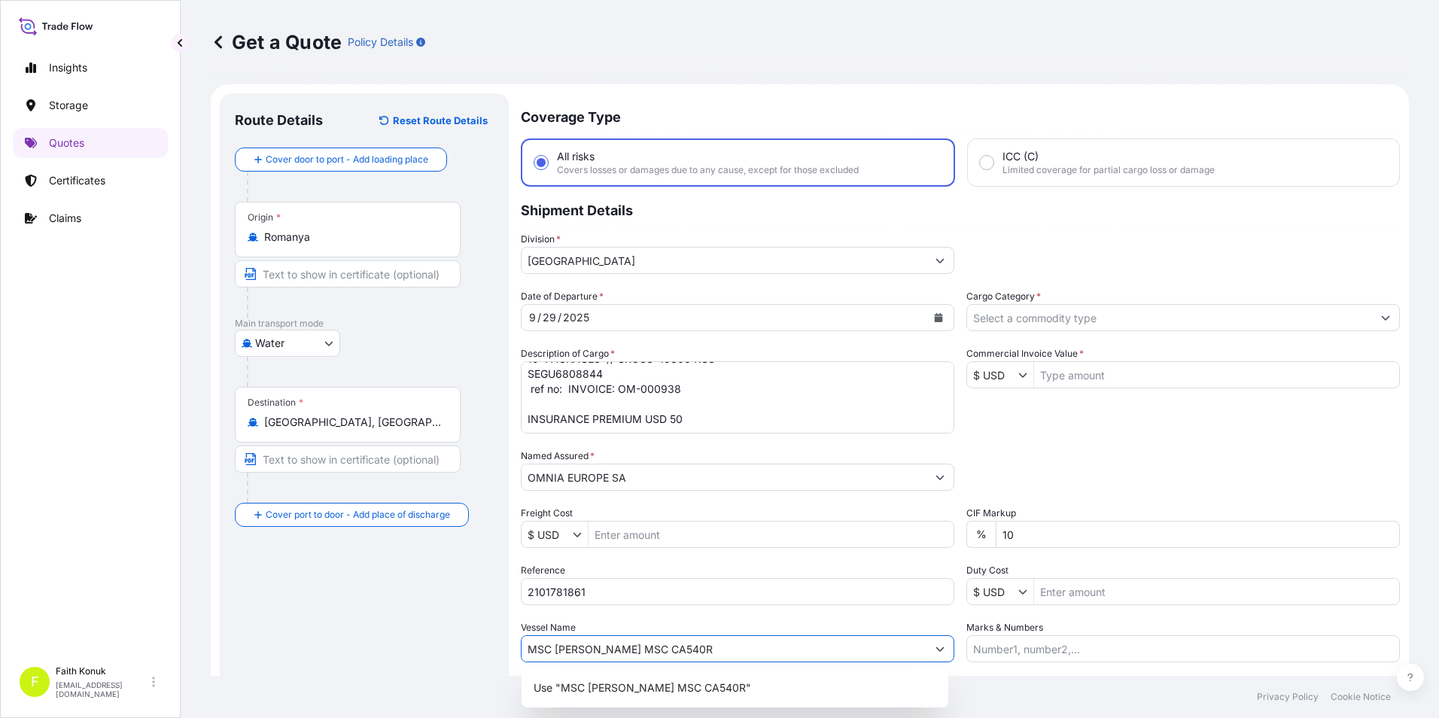
type input "MSC [PERSON_NAME] MSC CA540R"
click at [385, 640] on div "Route Details Reset Route Details Cover door to port - Add loading place Place …" at bounding box center [364, 433] width 259 height 651
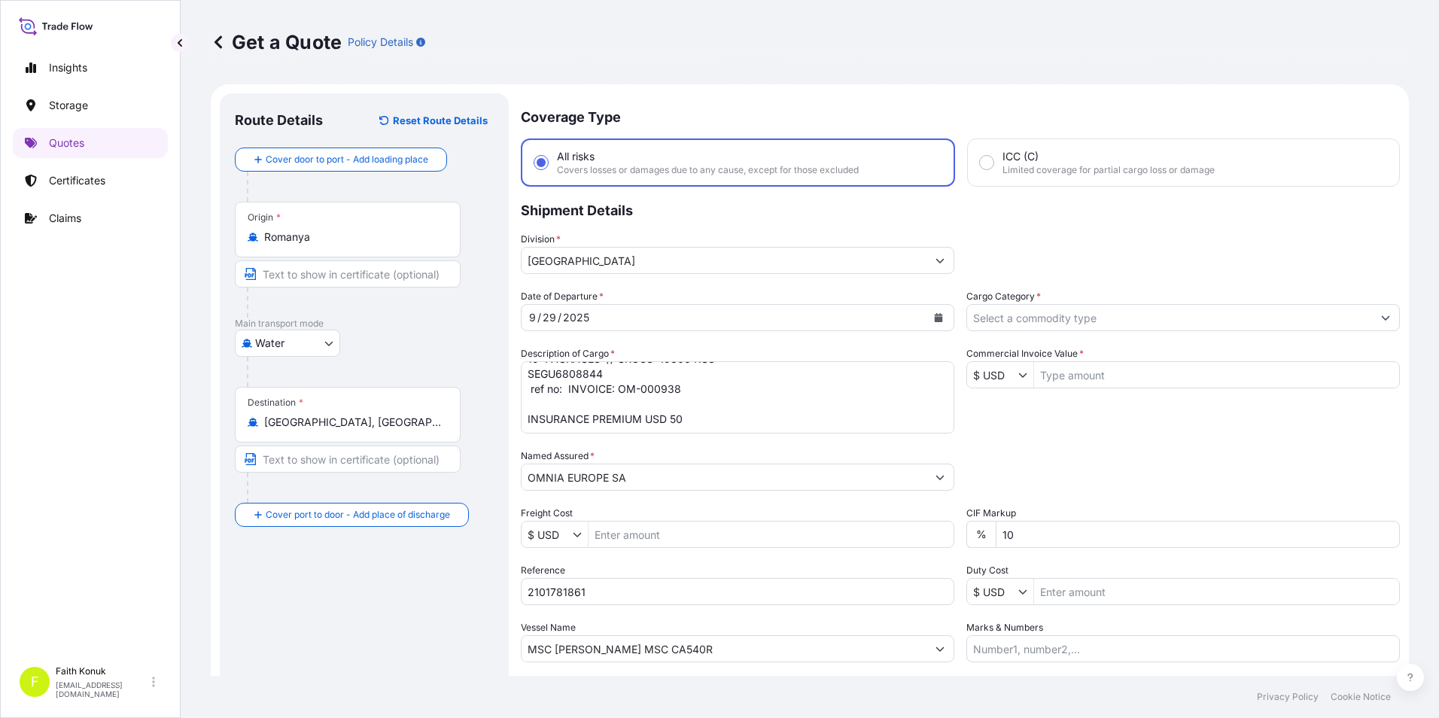
drag, startPoint x: 385, startPoint y: 640, endPoint x: 343, endPoint y: 650, distance: 44.2
click at [343, 650] on div "Route Details Reset Route Details Cover door to port - Add loading place Place …" at bounding box center [364, 433] width 259 height 651
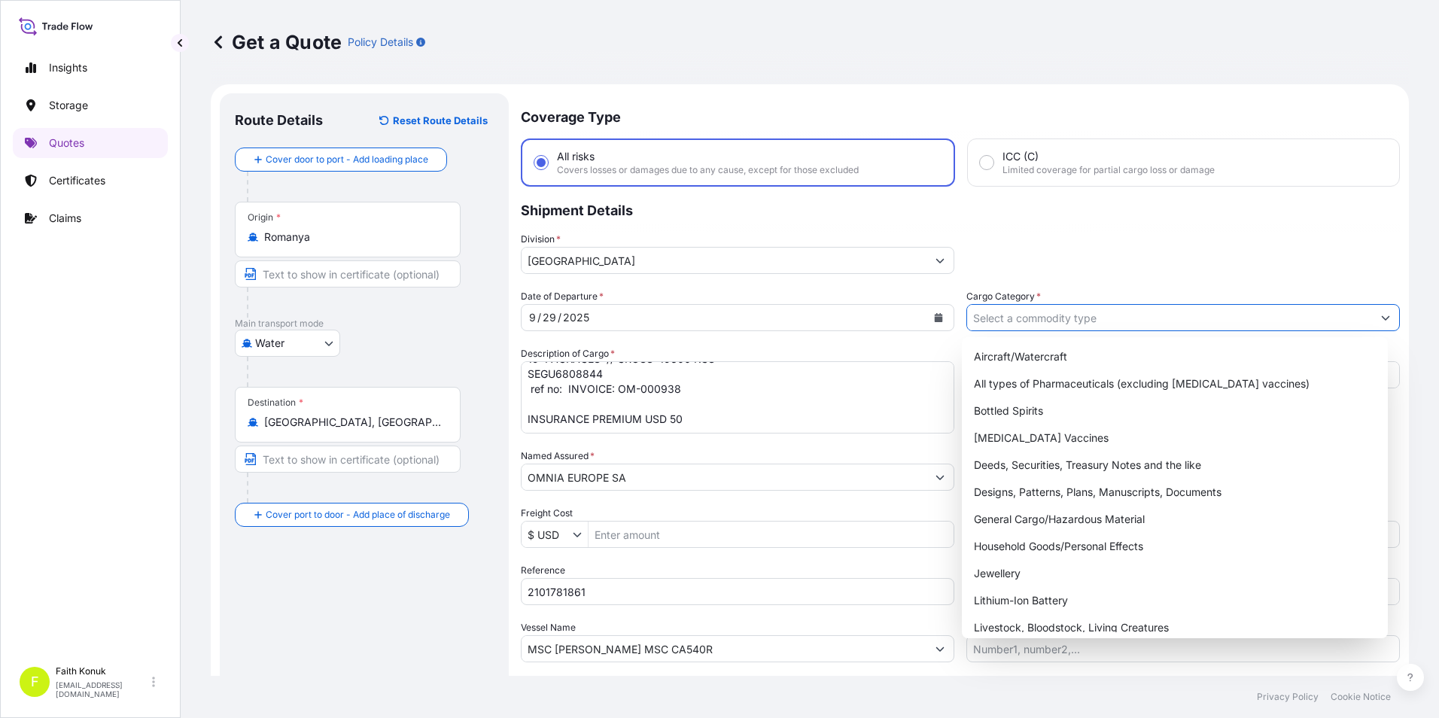
click at [1028, 321] on input "Cargo Category *" at bounding box center [1169, 317] width 405 height 27
click at [1015, 514] on div "General Cargo/Hazardous Material" at bounding box center [1175, 519] width 415 height 27
type input "General Cargo/Hazardous Material"
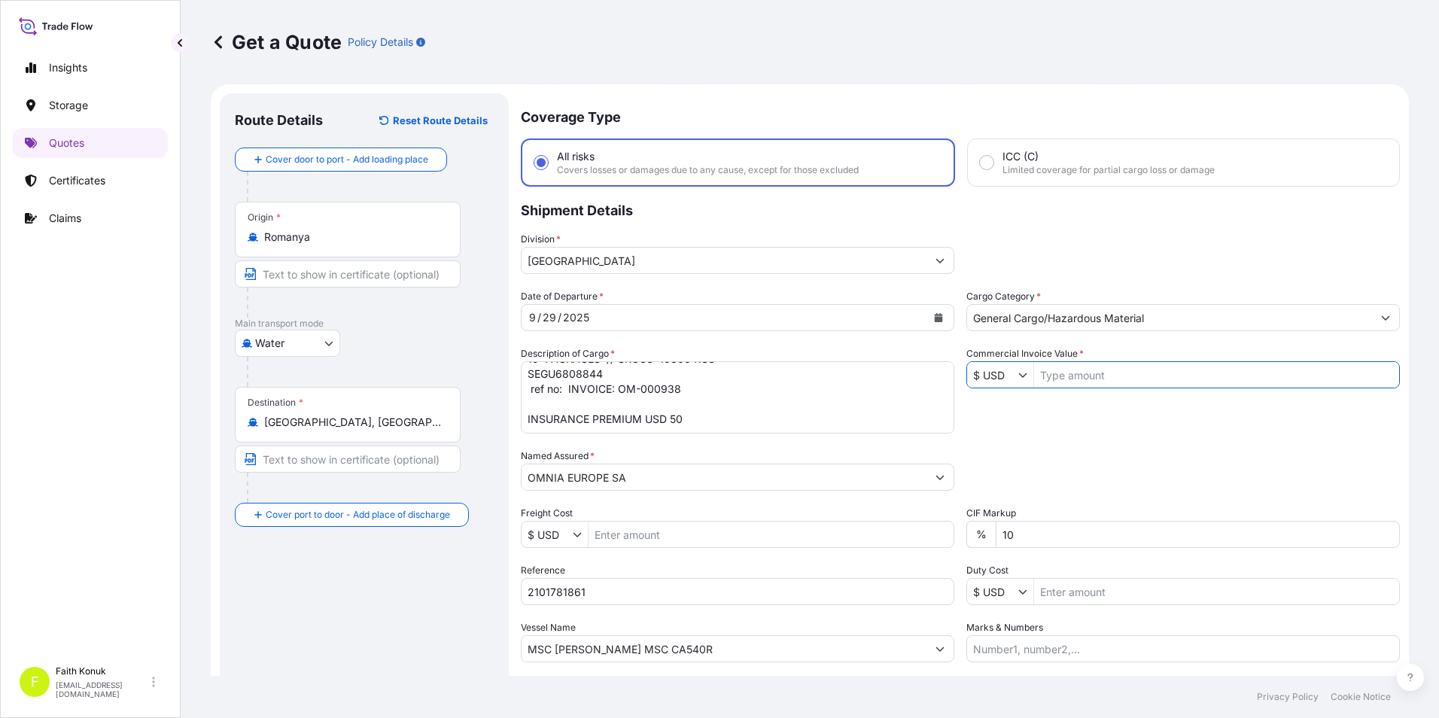
click at [1083, 371] on input "Commercial Invoice Value *" at bounding box center [1216, 374] width 365 height 27
type input "19,475"
click at [1154, 415] on div "Date of Departure * [DATE] Cargo Category * General Cargo/Hazardous Material De…" at bounding box center [960, 475] width 879 height 373
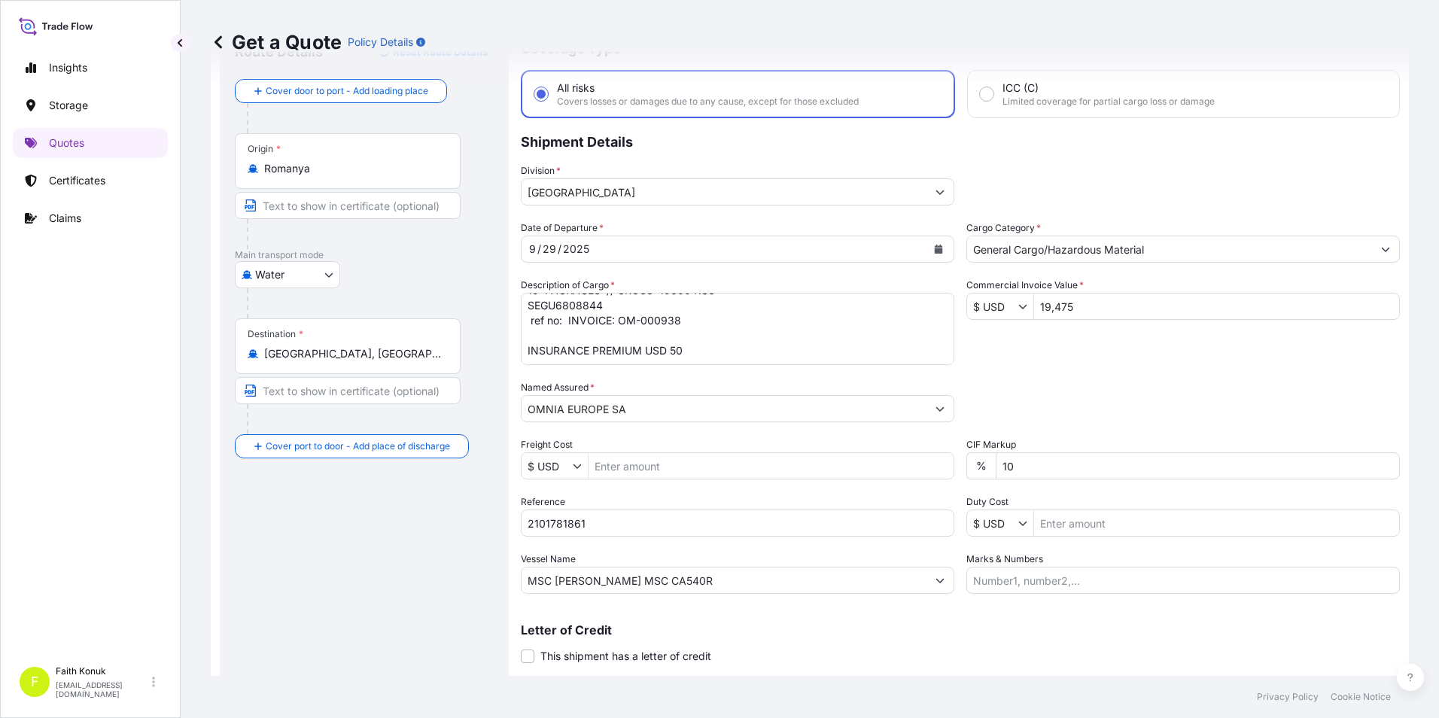
scroll to position [32, 0]
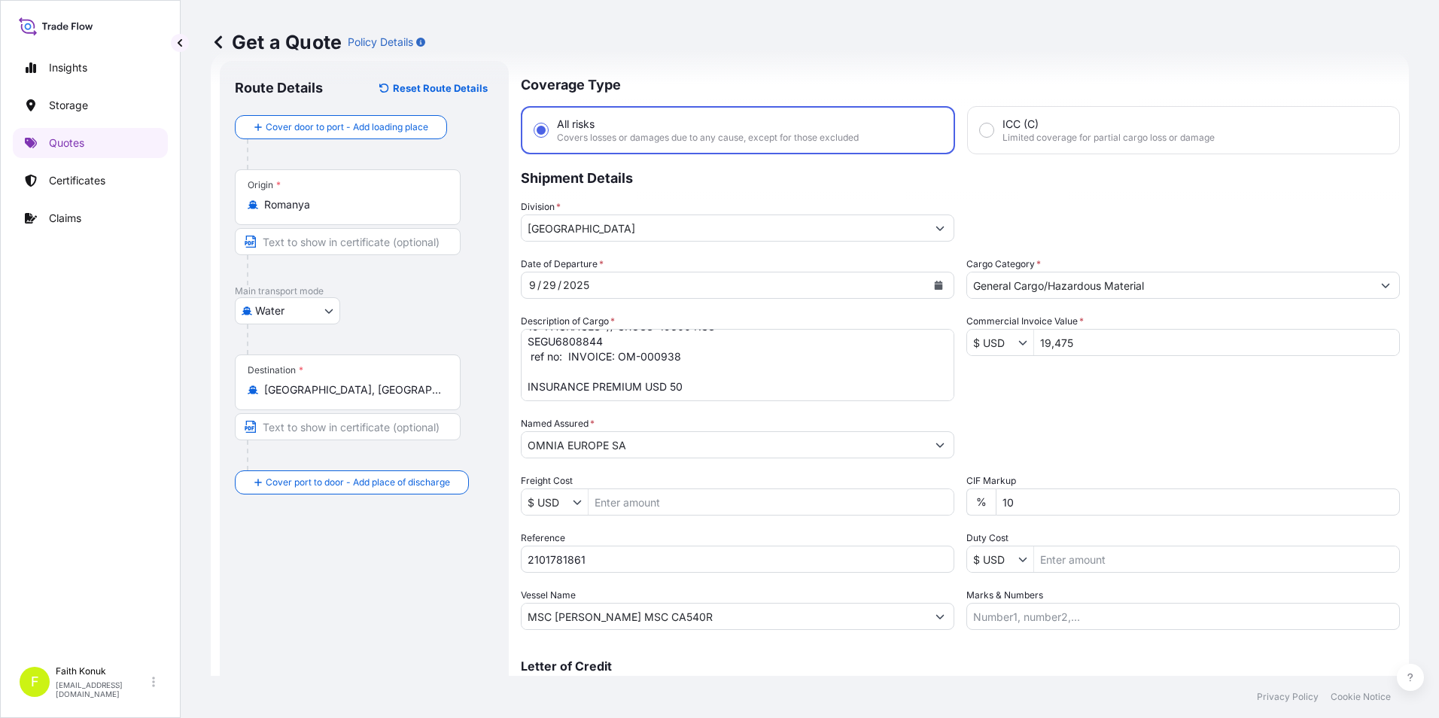
click at [377, 595] on div "Route Details Reset Route Details Cover door to port - Add loading place Place …" at bounding box center [364, 401] width 259 height 651
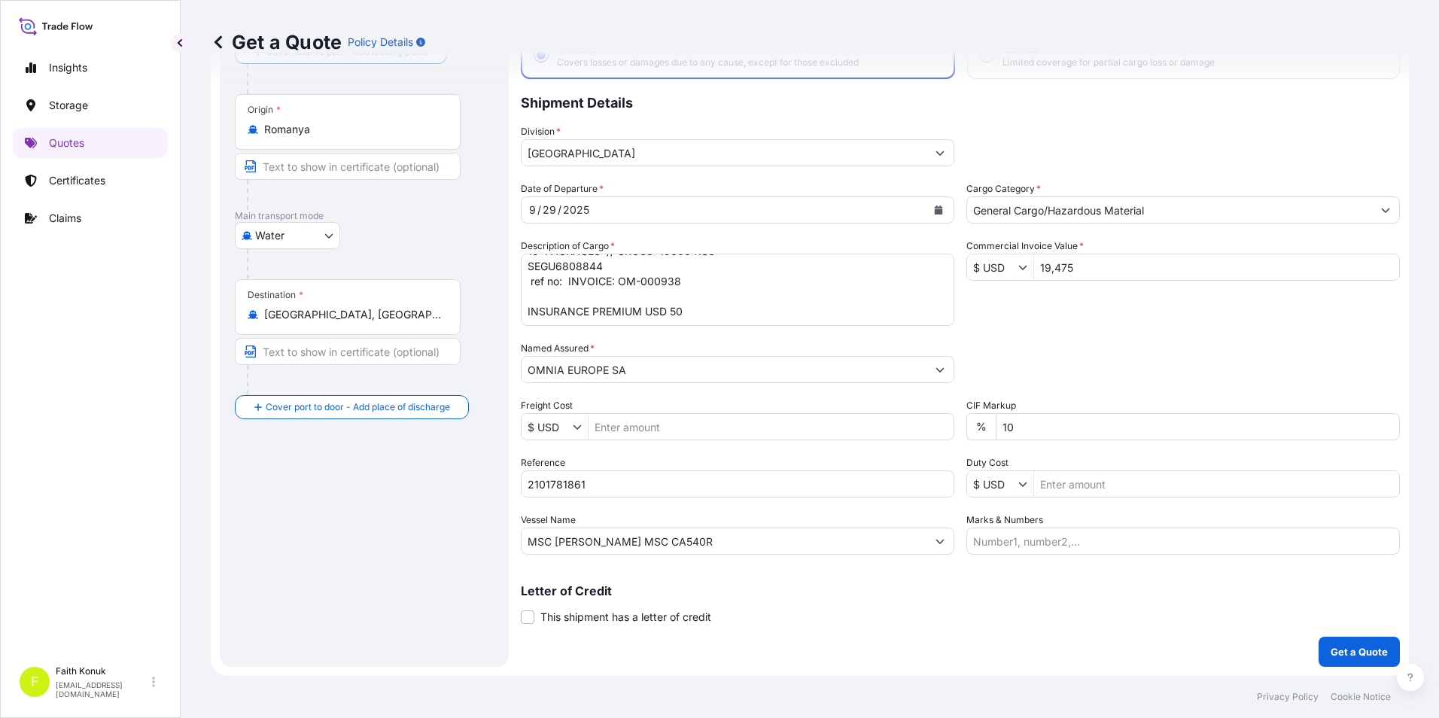
scroll to position [0, 0]
click at [1346, 650] on p "Get a Quote" at bounding box center [1359, 651] width 57 height 15
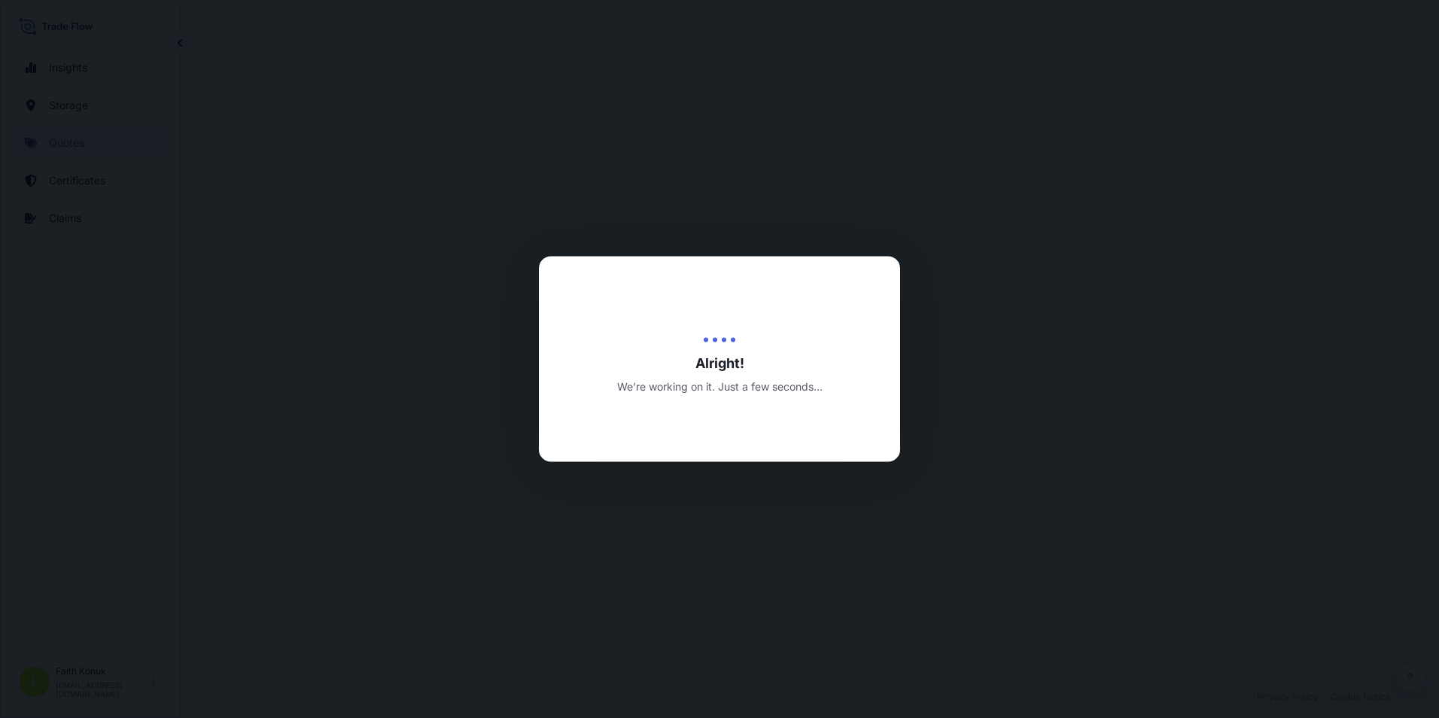
select select "Water"
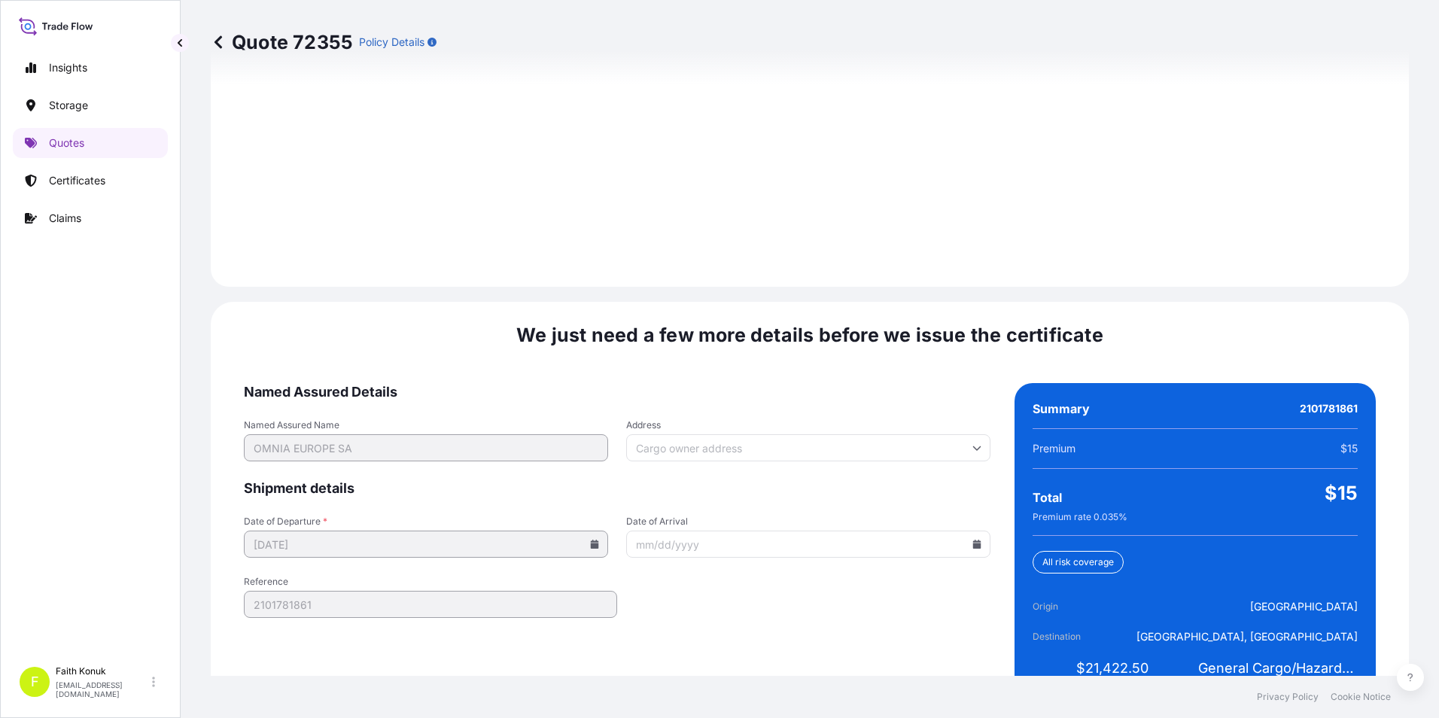
scroll to position [2120, 0]
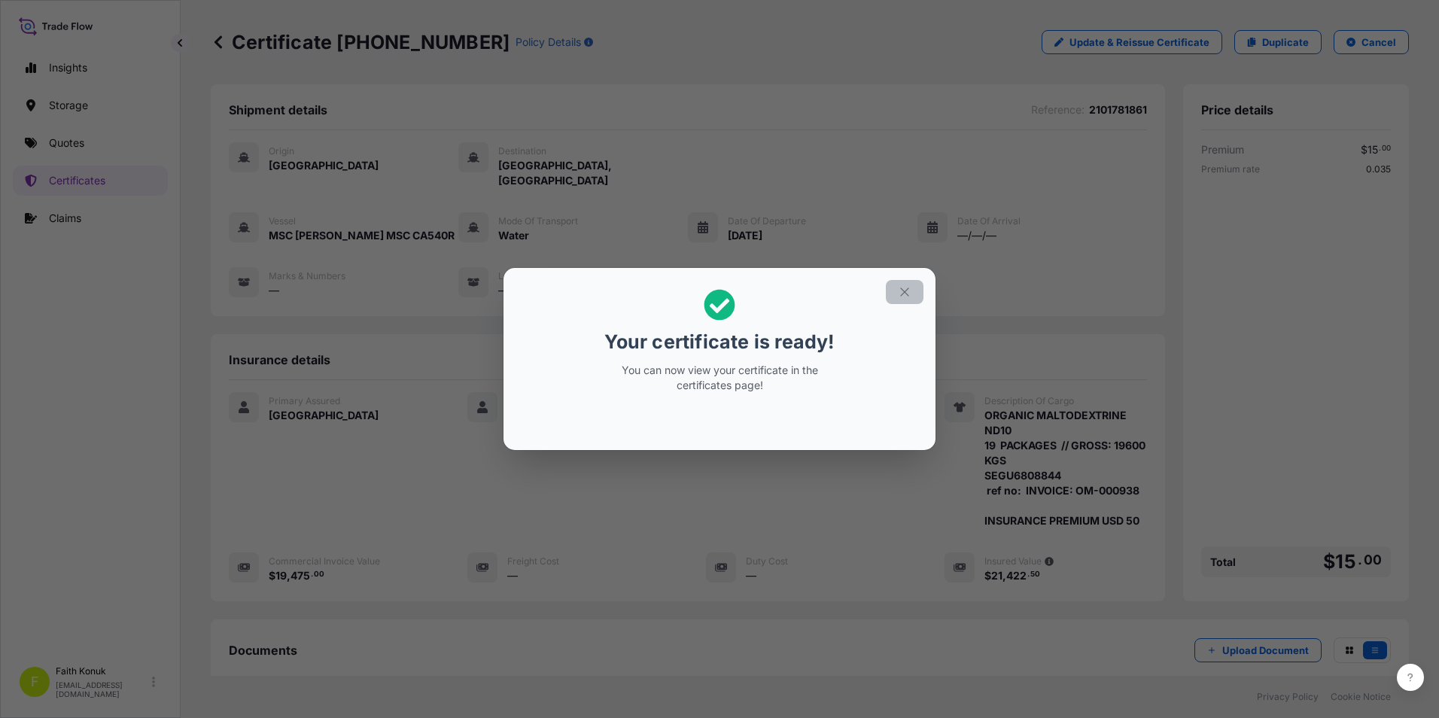
click at [910, 294] on icon "button" at bounding box center [905, 292] width 14 height 14
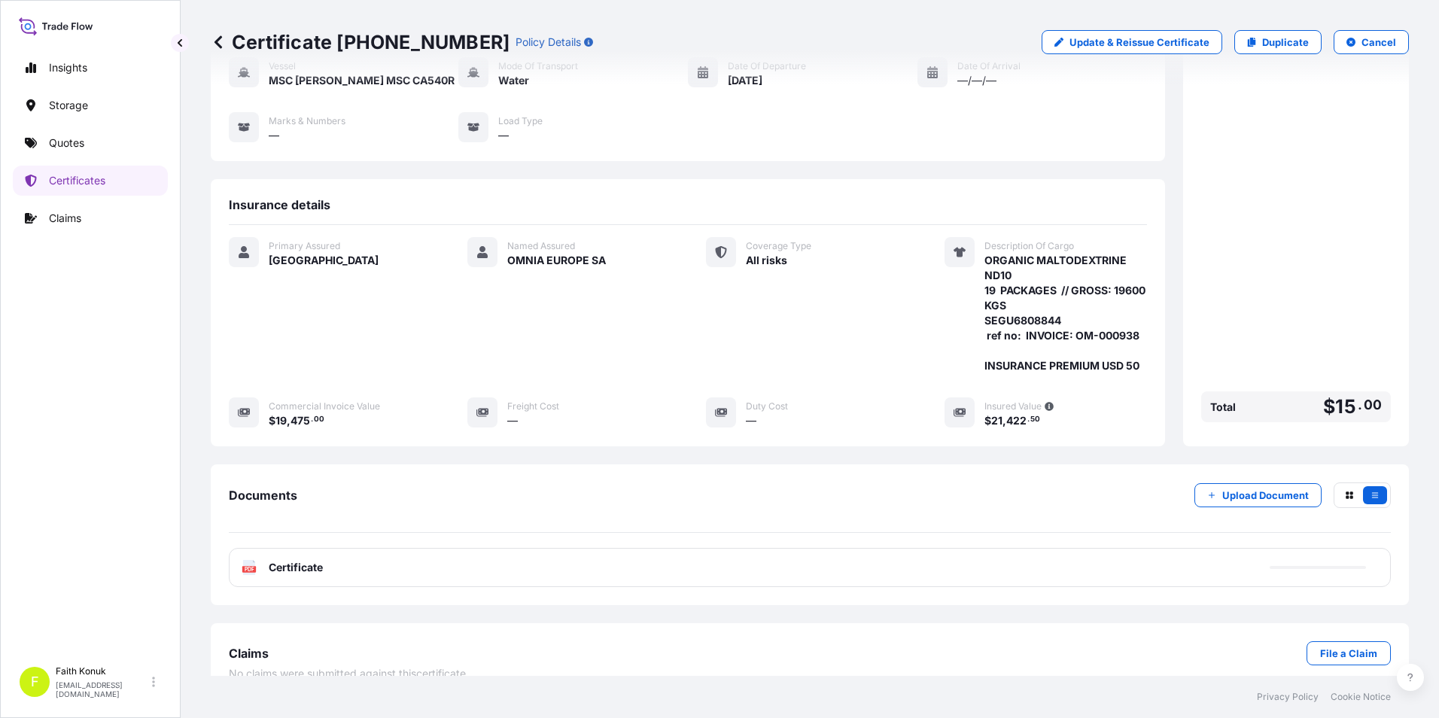
scroll to position [163, 0]
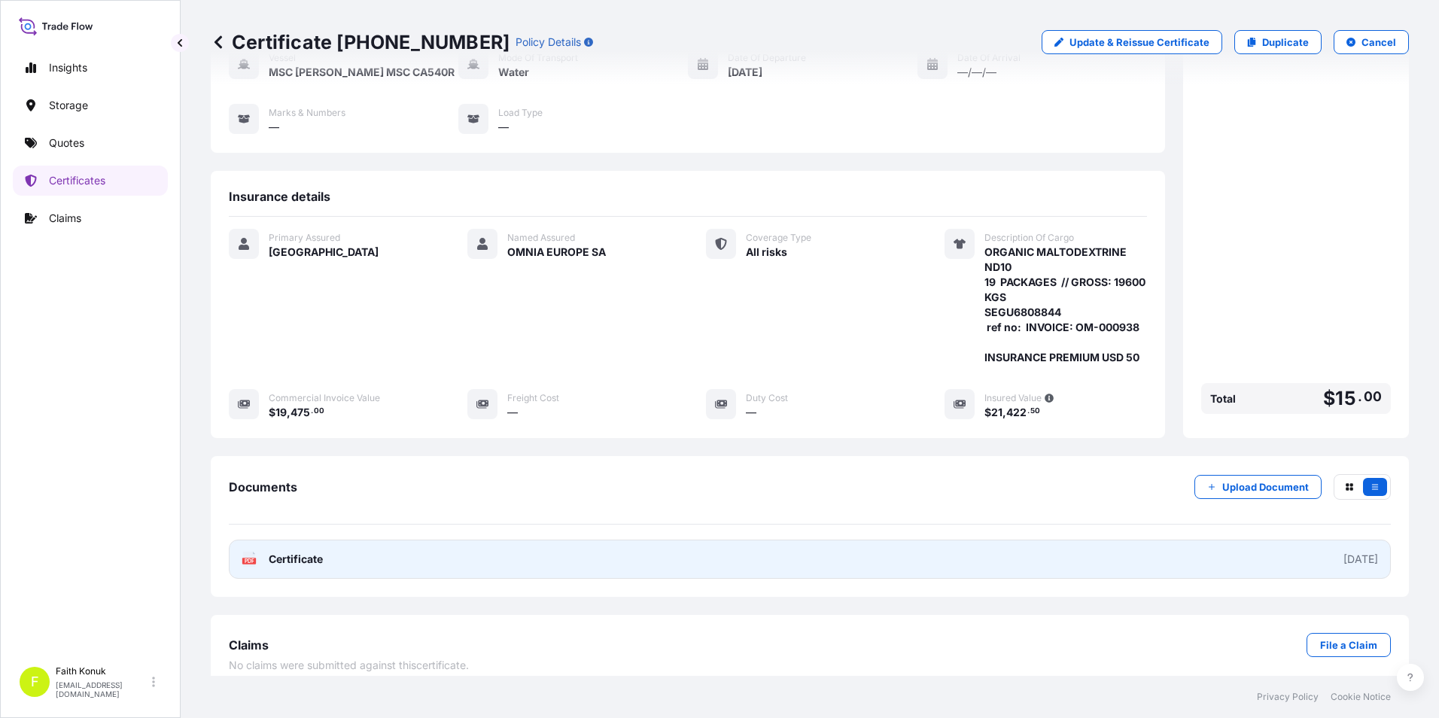
click at [269, 552] on span "Certificate" at bounding box center [296, 559] width 54 height 15
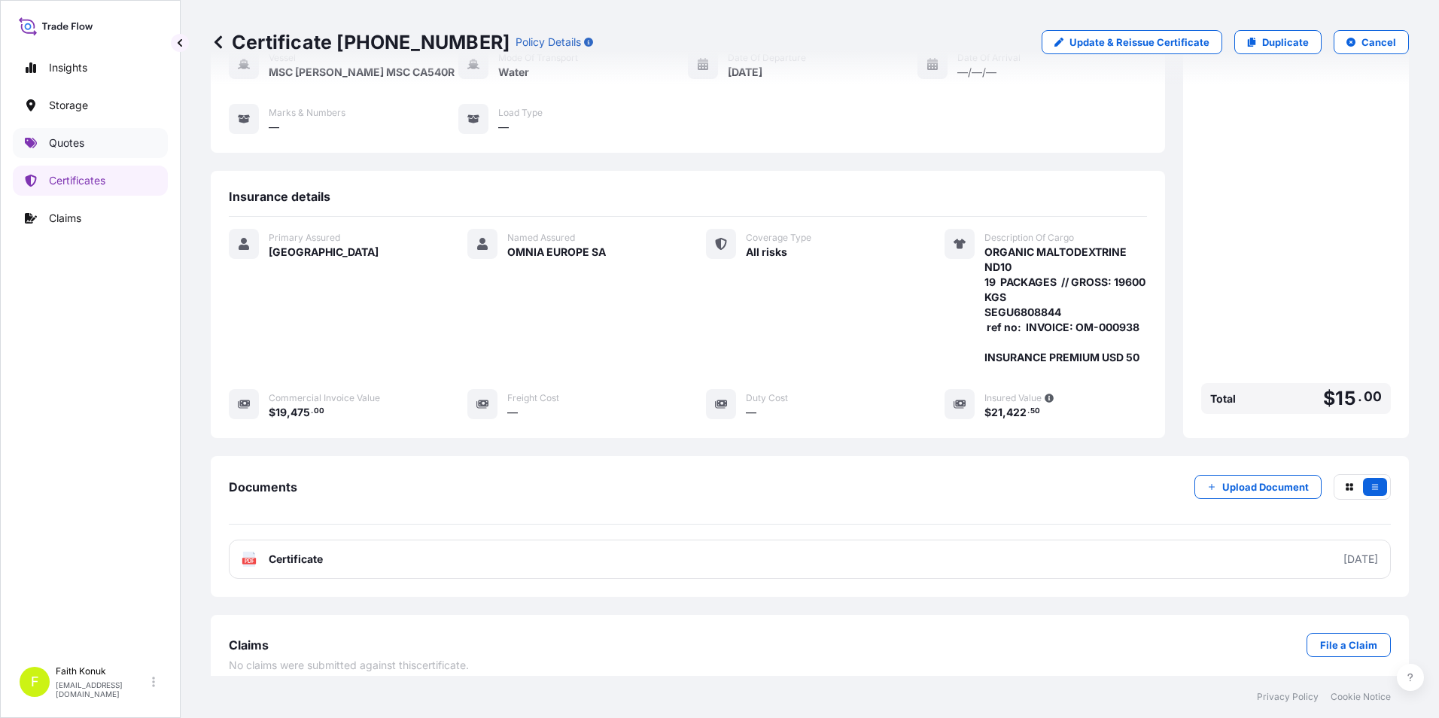
click at [59, 139] on p "Quotes" at bounding box center [66, 143] width 35 height 15
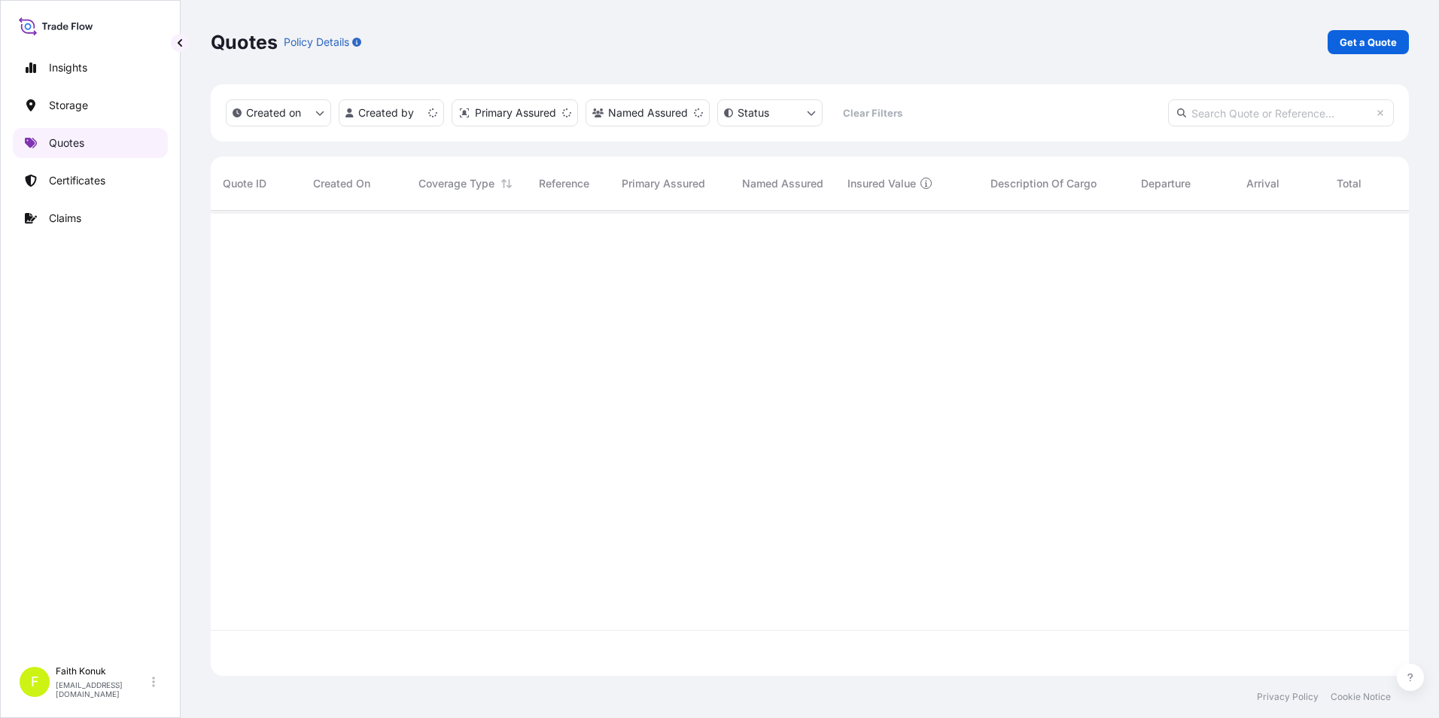
scroll to position [462, 1187]
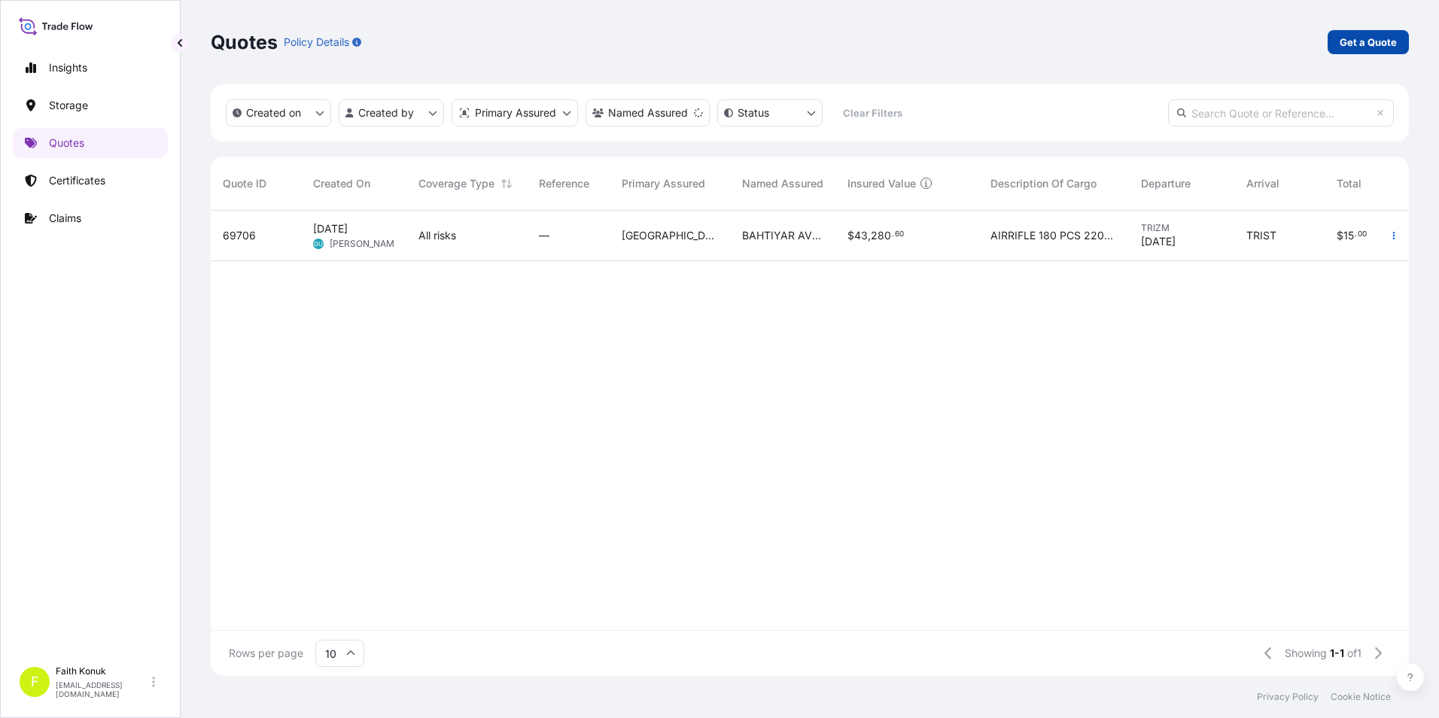
click at [1348, 41] on p "Get a Quote" at bounding box center [1368, 42] width 57 height 15
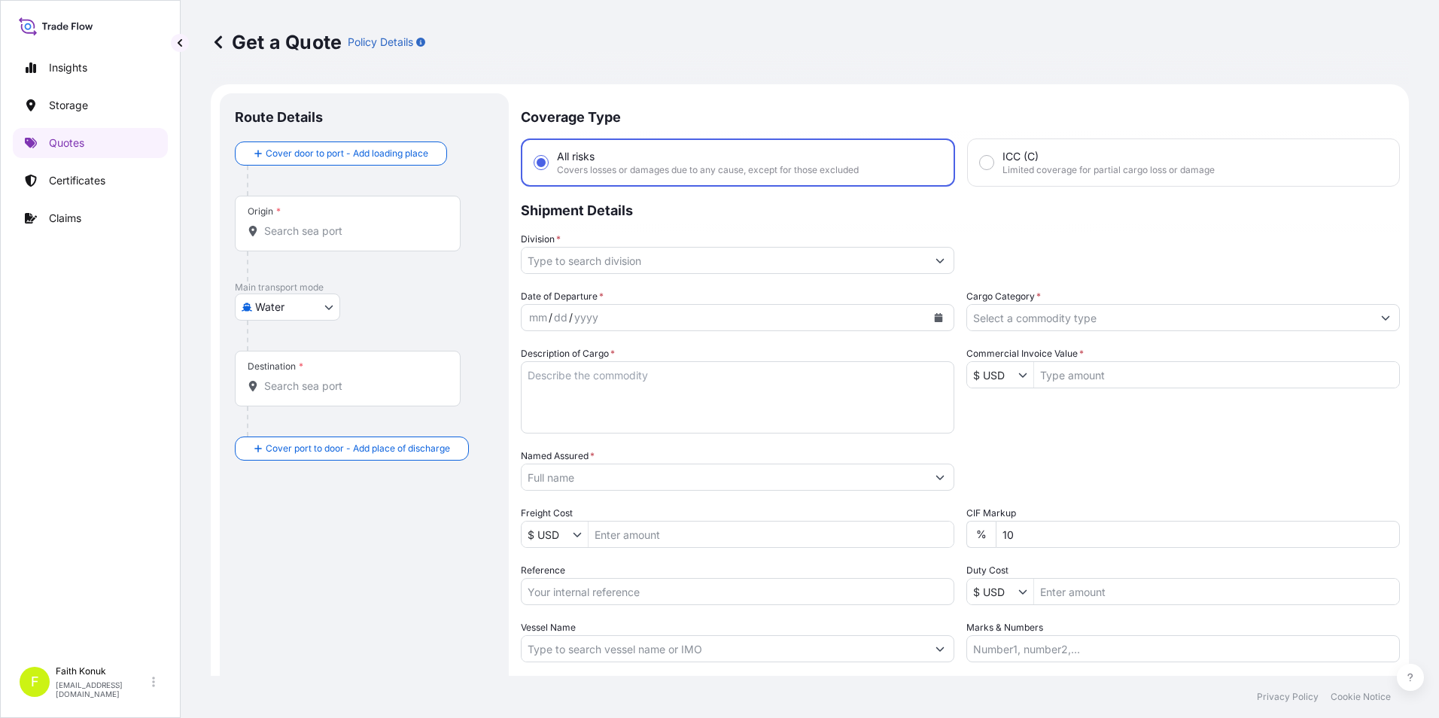
scroll to position [24, 0]
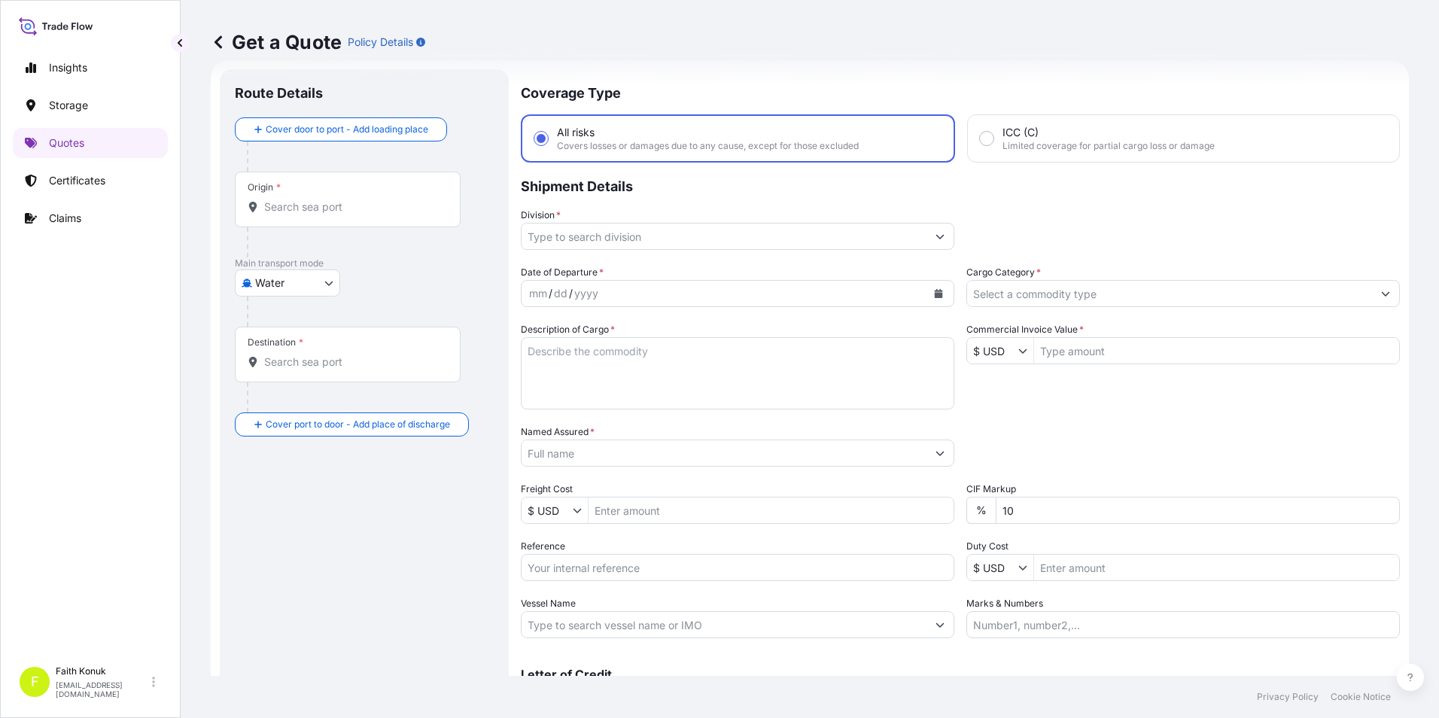
click at [326, 285] on body "Insights Storage Quotes Certificates Claims F [PERSON_NAME] [EMAIL_ADDRESS][DOM…" at bounding box center [719, 359] width 1439 height 718
click at [269, 379] on span "Inland" at bounding box center [278, 376] width 30 height 15
select select "Inland"
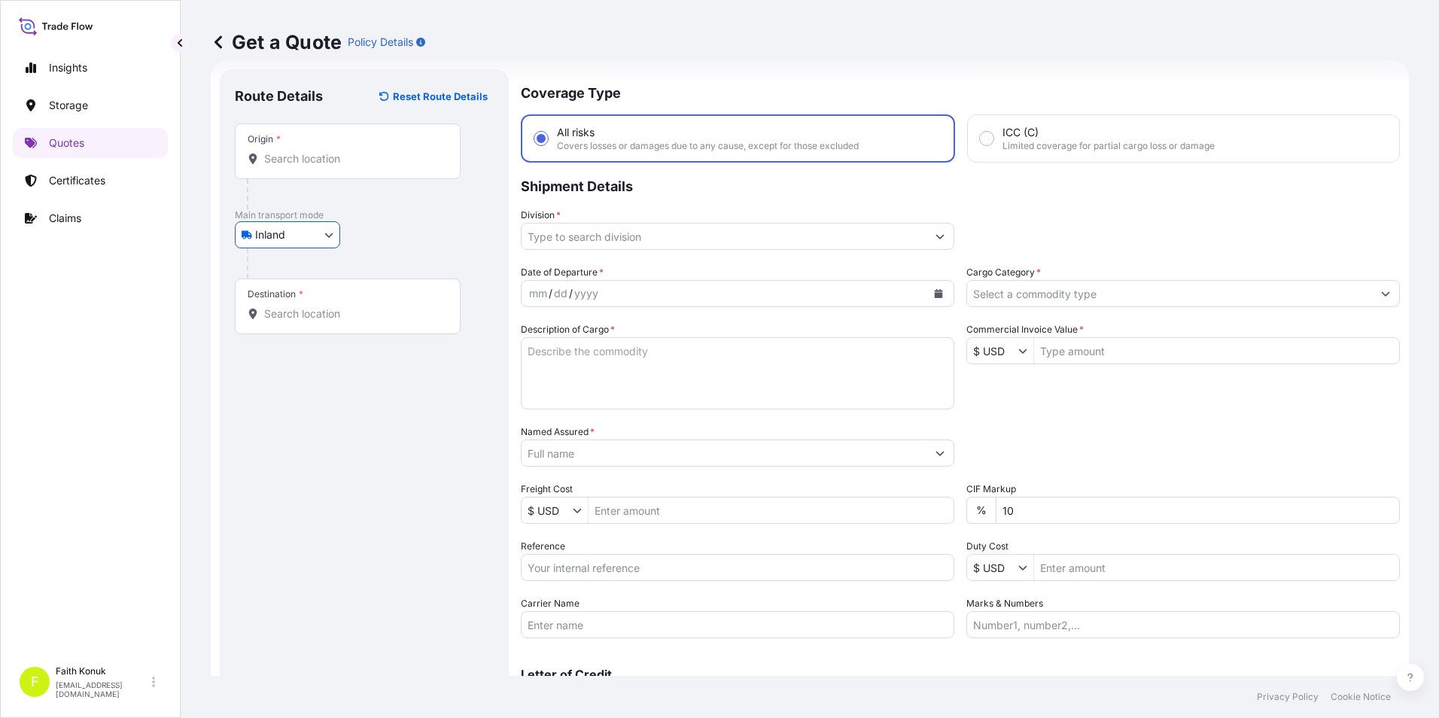
click at [324, 174] on div "Origin *" at bounding box center [348, 151] width 226 height 56
click at [324, 166] on input "Origin *" at bounding box center [353, 158] width 178 height 15
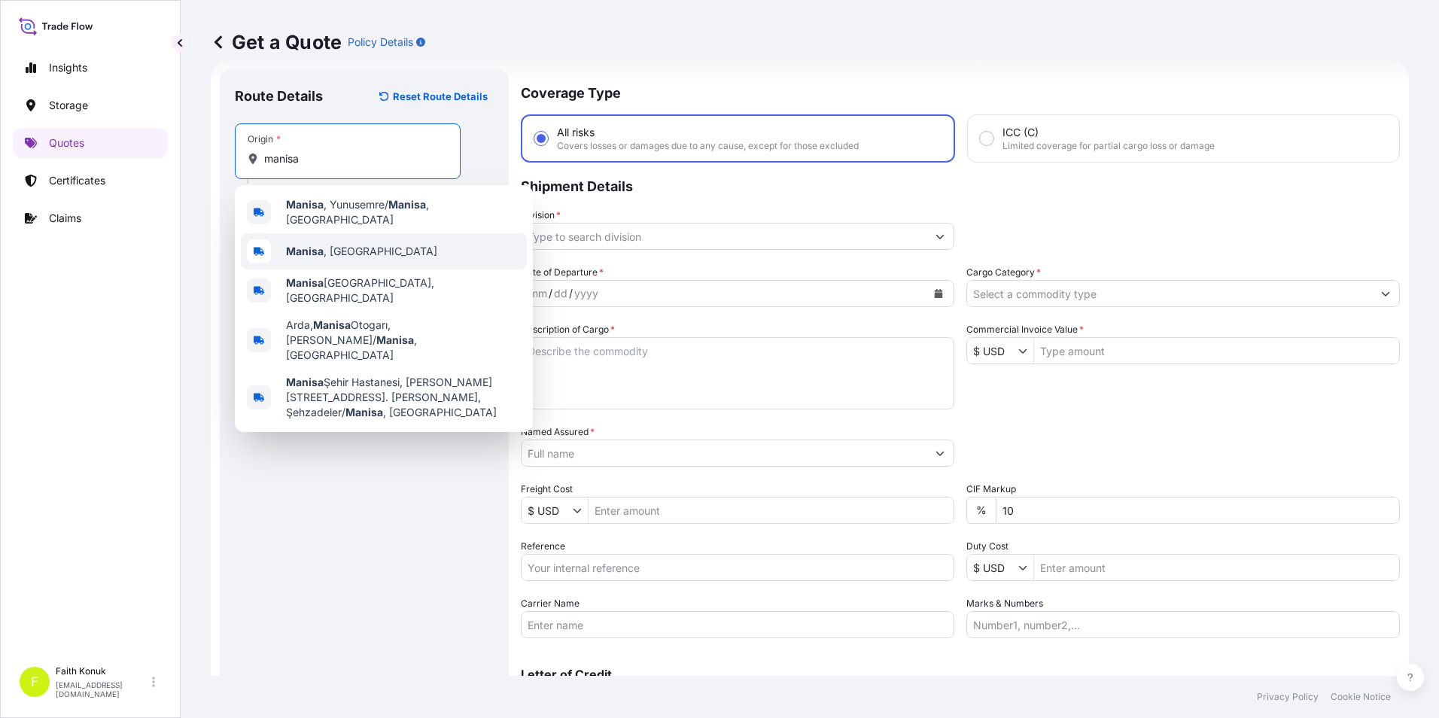
click at [326, 254] on div "[GEOGRAPHIC_DATA] , [GEOGRAPHIC_DATA]" at bounding box center [384, 251] width 286 height 36
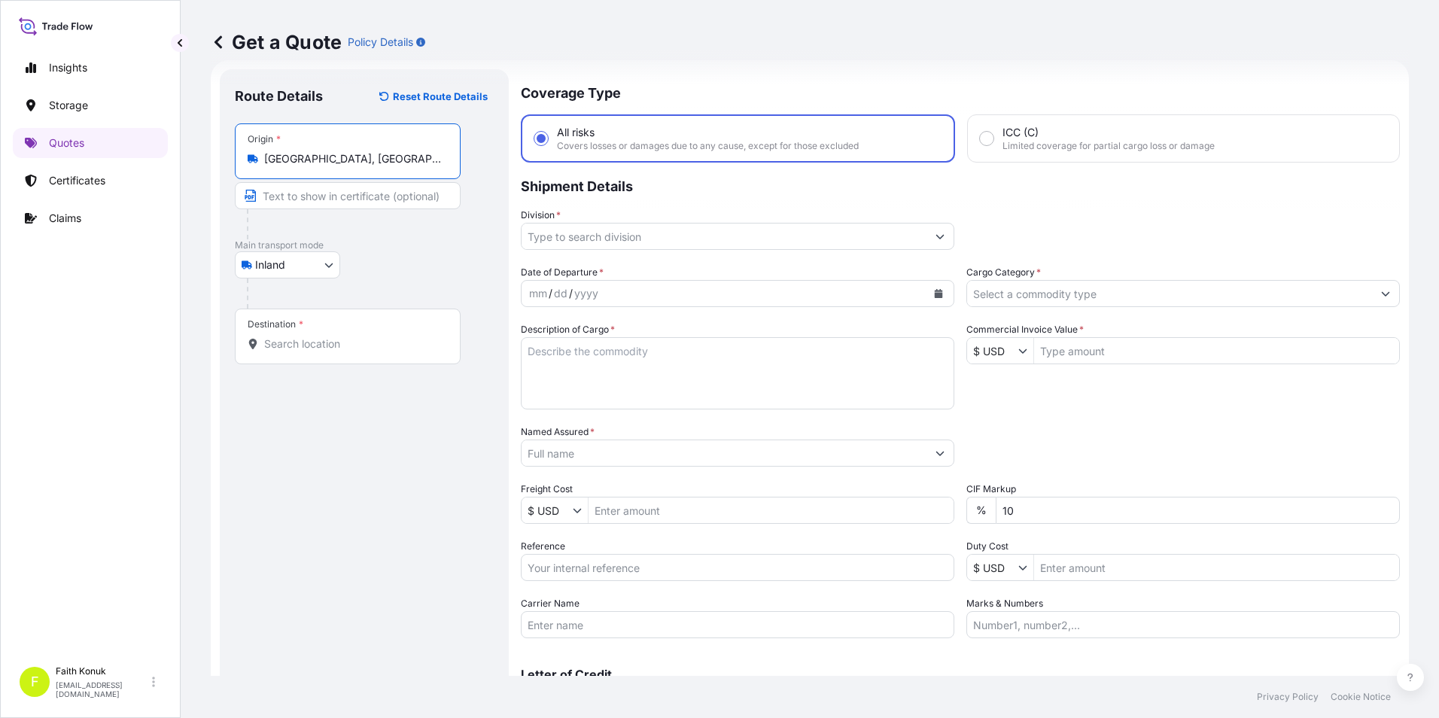
type input "[GEOGRAPHIC_DATA], [GEOGRAPHIC_DATA]"
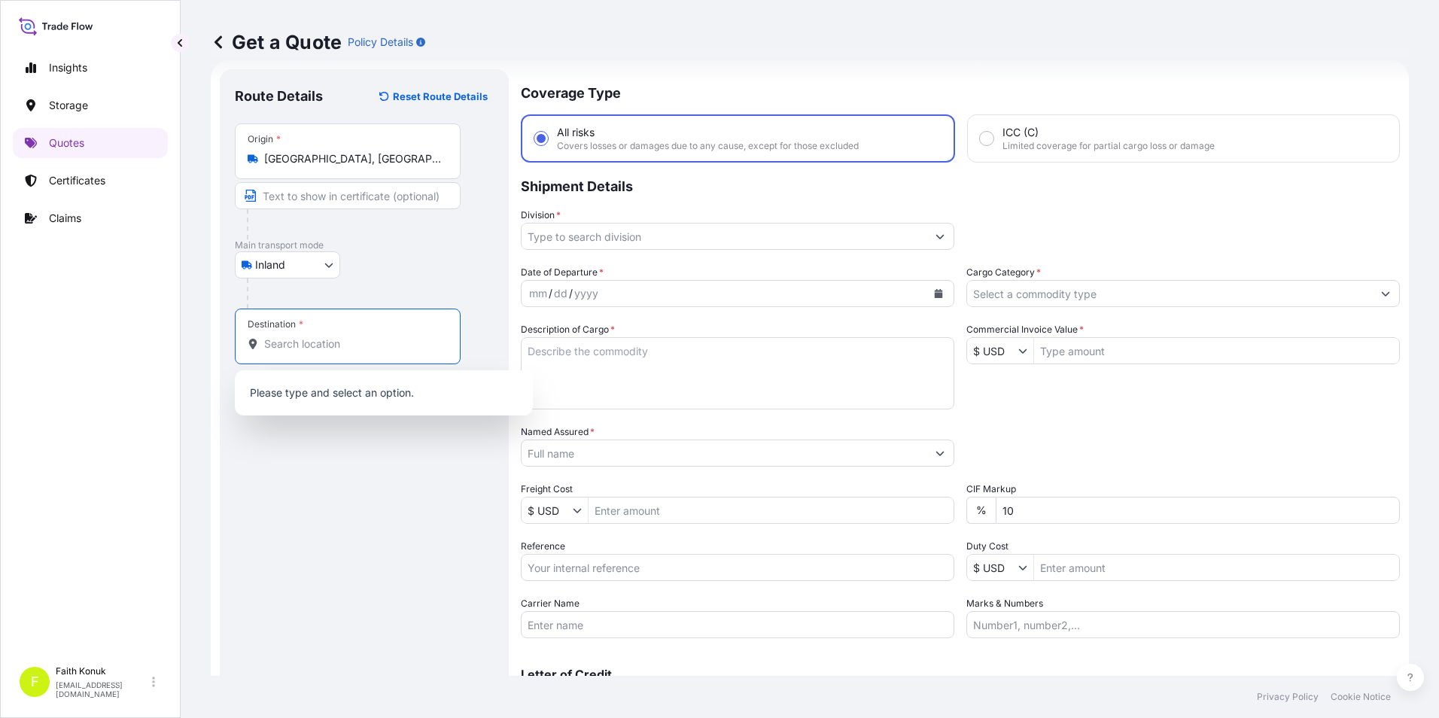
click at [327, 337] on input "Destination *" at bounding box center [353, 344] width 178 height 15
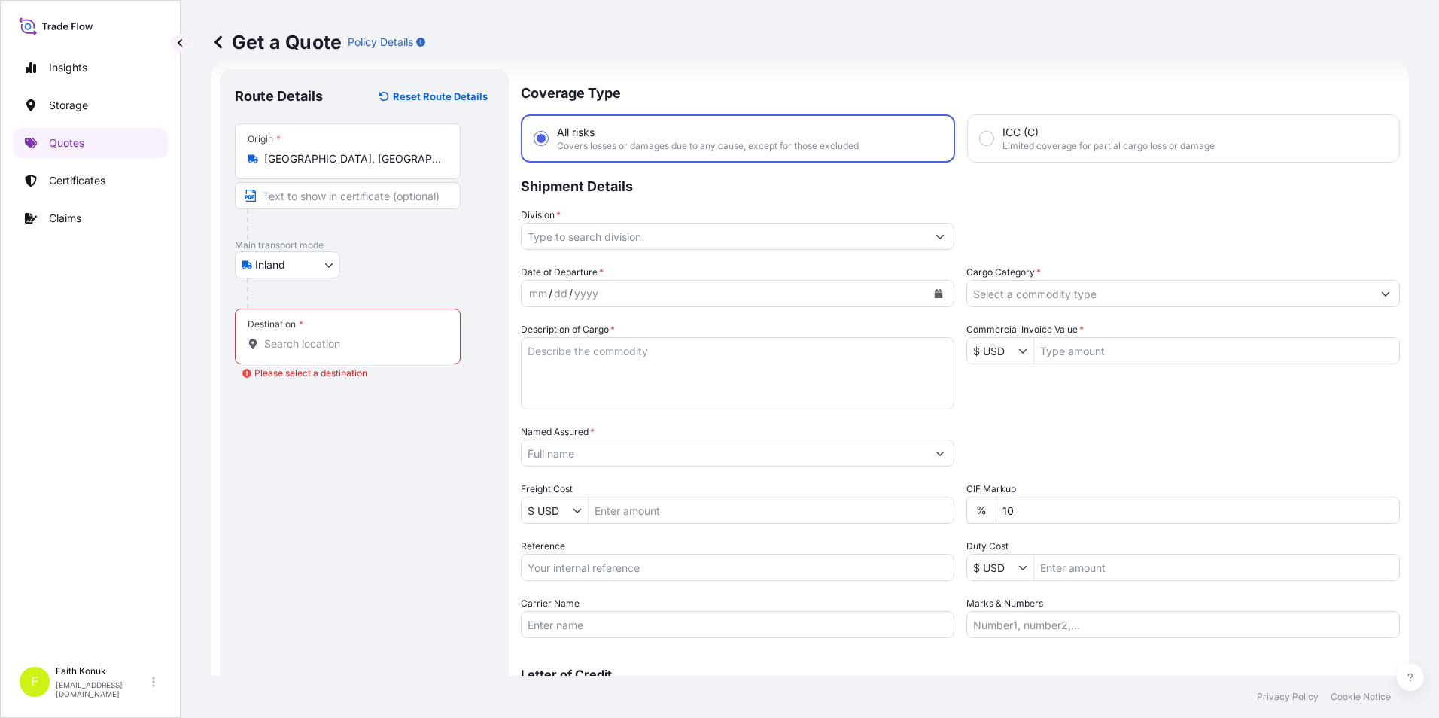
click at [279, 347] on input "Destination * Please select a destination" at bounding box center [353, 344] width 178 height 15
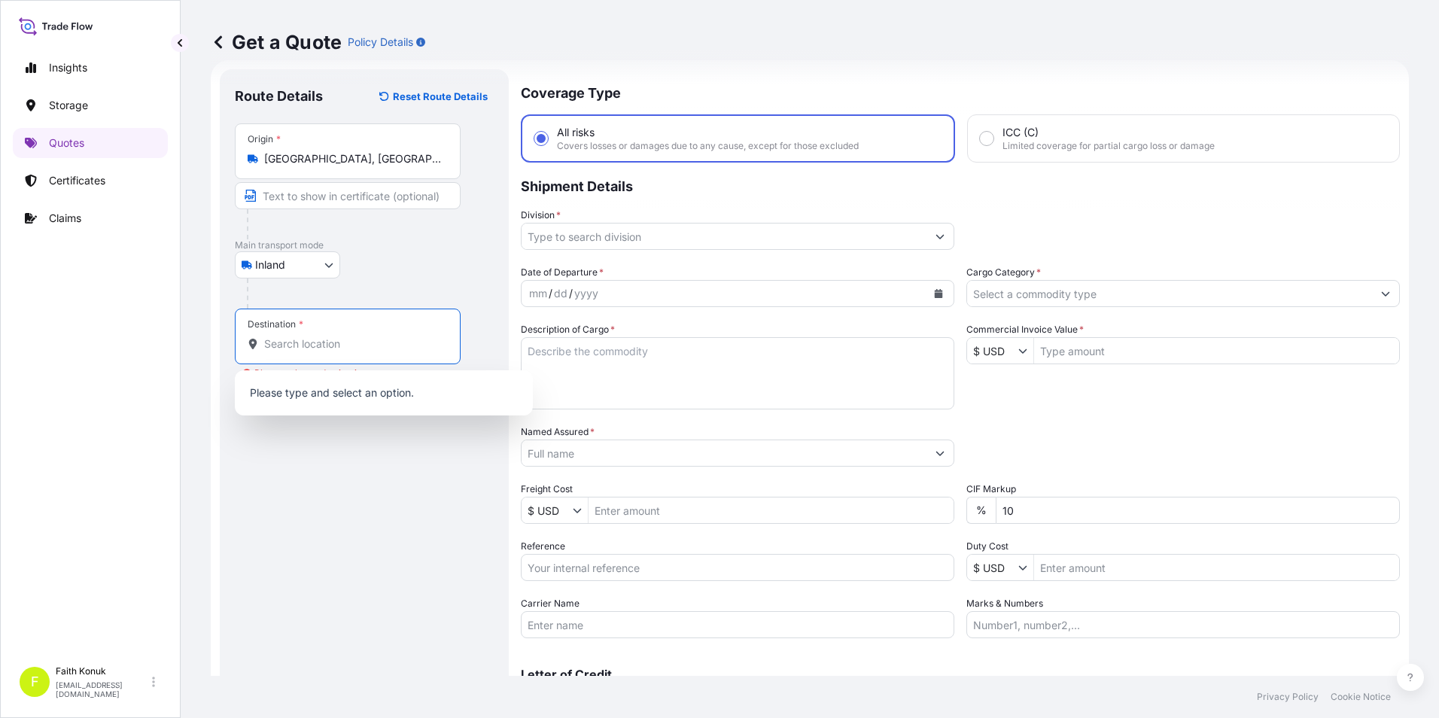
paste input "[US_STATE]"
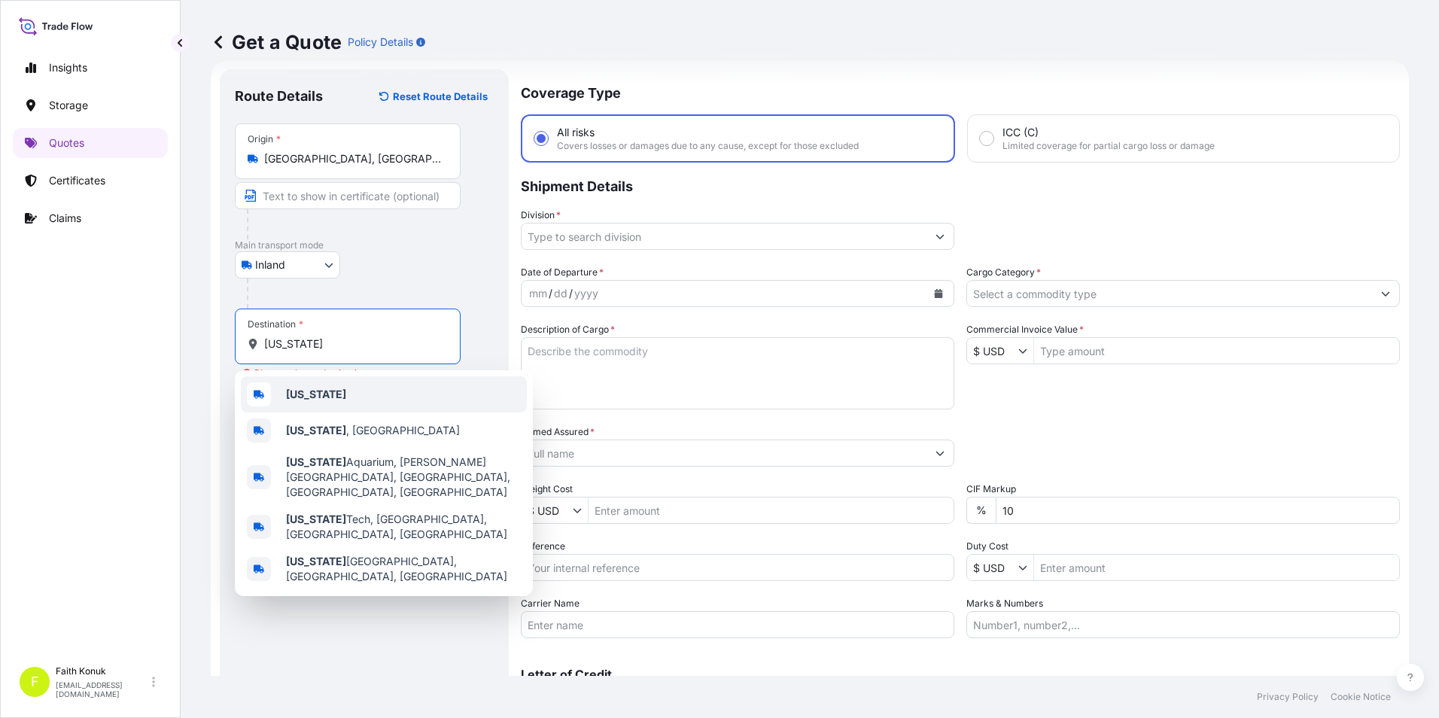
click at [337, 402] on div "[US_STATE]" at bounding box center [384, 394] width 286 height 36
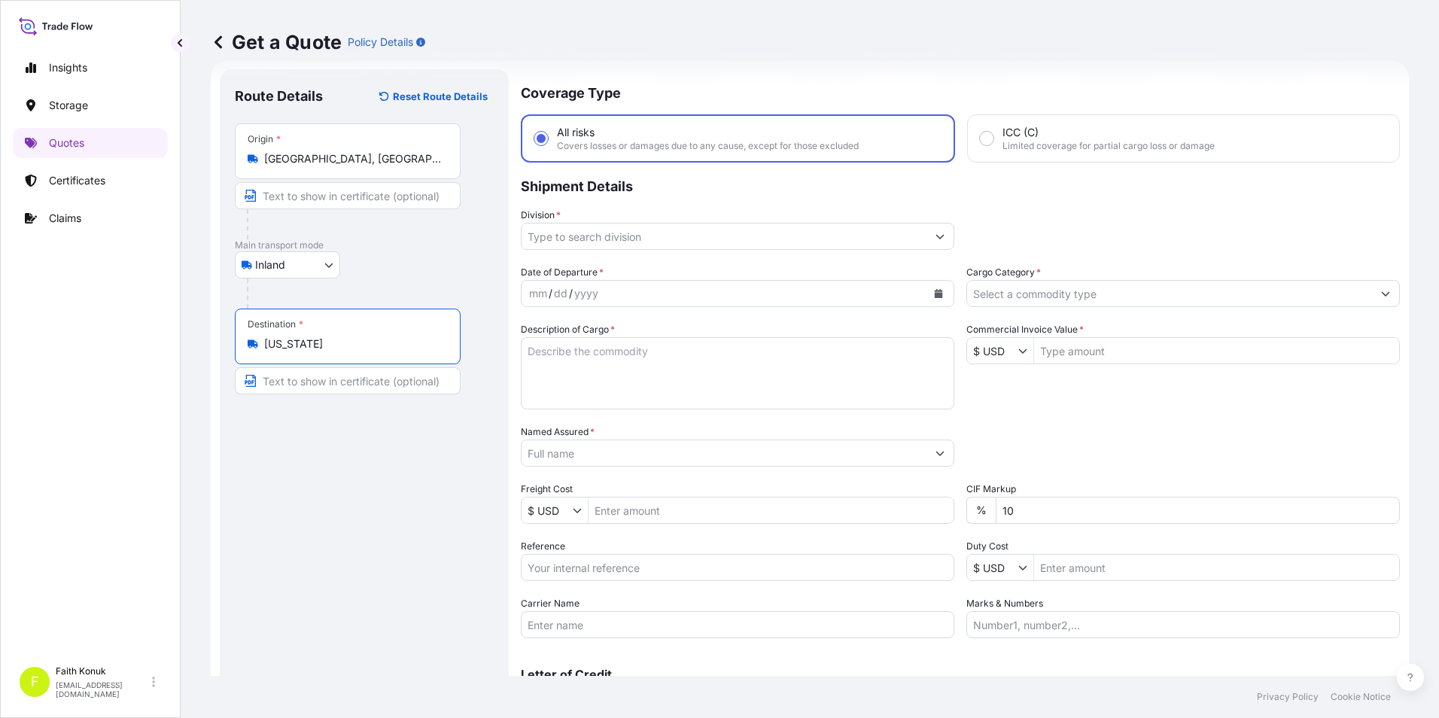
type input "[US_STATE]"
click at [376, 464] on div "Route Details Reset Route Details Place of loading Road / Inland Road / Inland …" at bounding box center [364, 409] width 259 height 651
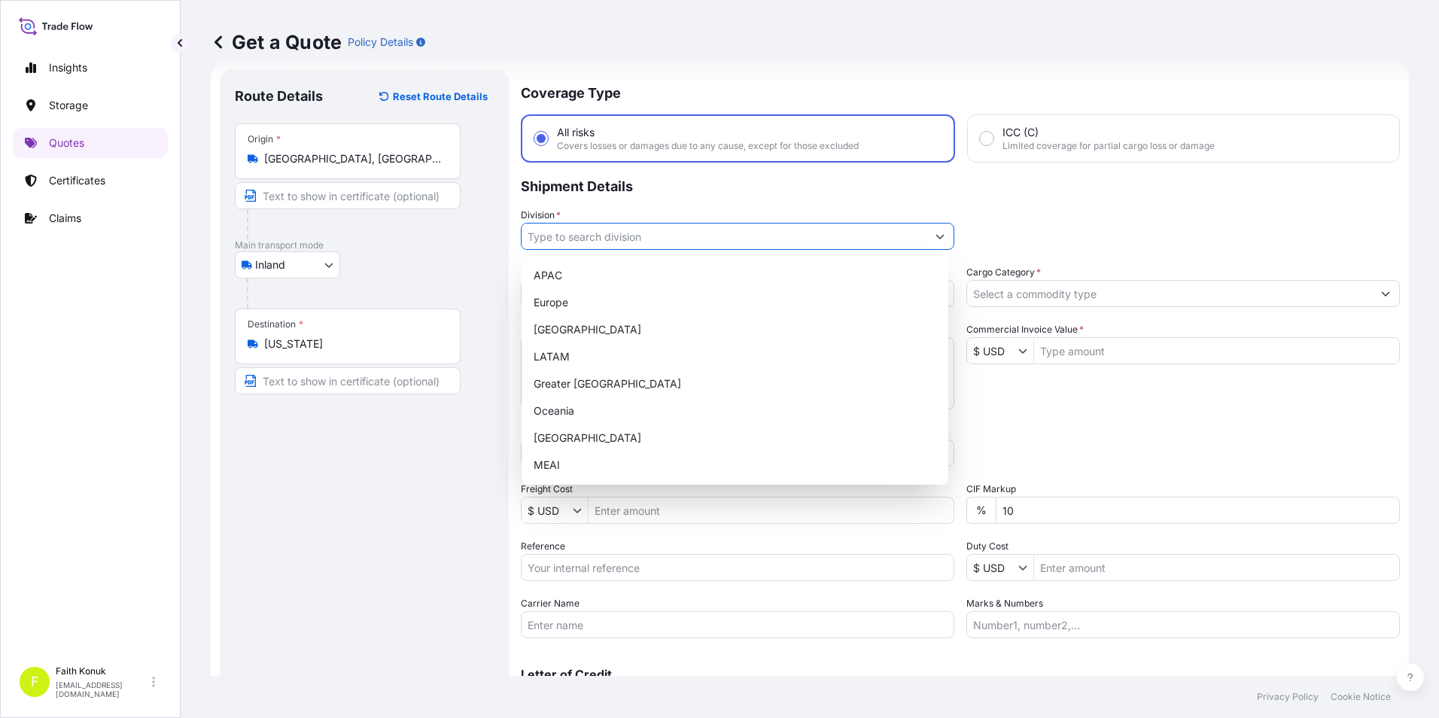
click at [936, 233] on icon "Show suggestions" at bounding box center [940, 236] width 9 height 9
click at [626, 443] on div "[GEOGRAPHIC_DATA]" at bounding box center [735, 438] width 415 height 27
type input "[GEOGRAPHIC_DATA]"
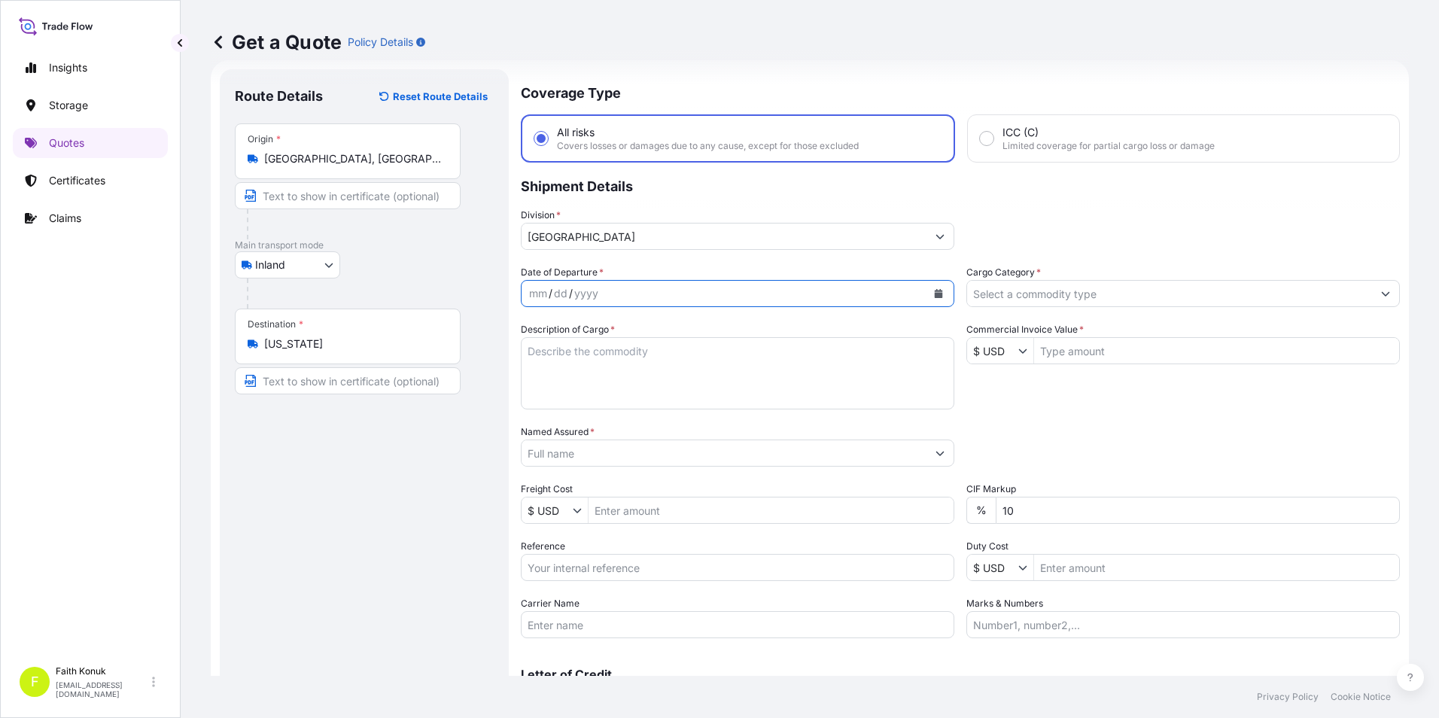
click at [935, 297] on icon "Calendar" at bounding box center [939, 293] width 8 height 9
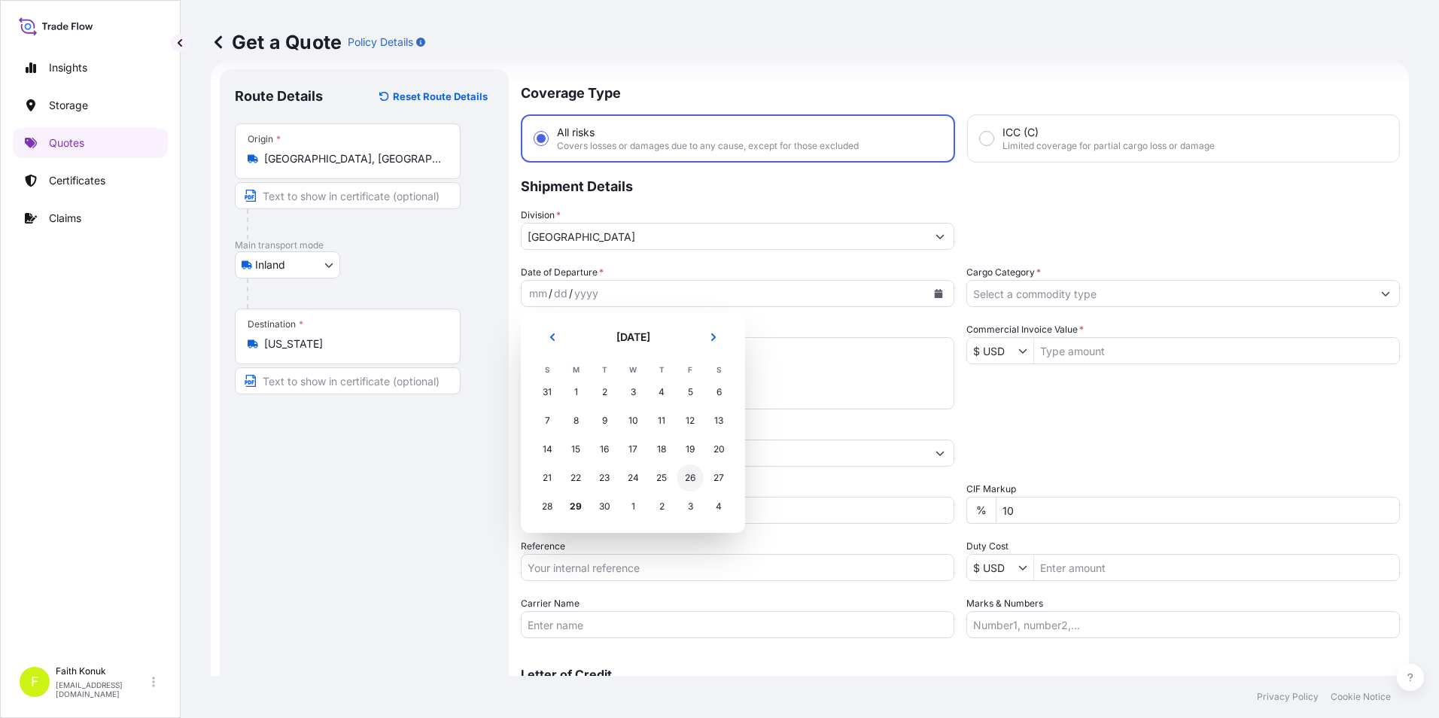
click at [683, 477] on div "26" at bounding box center [690, 477] width 27 height 27
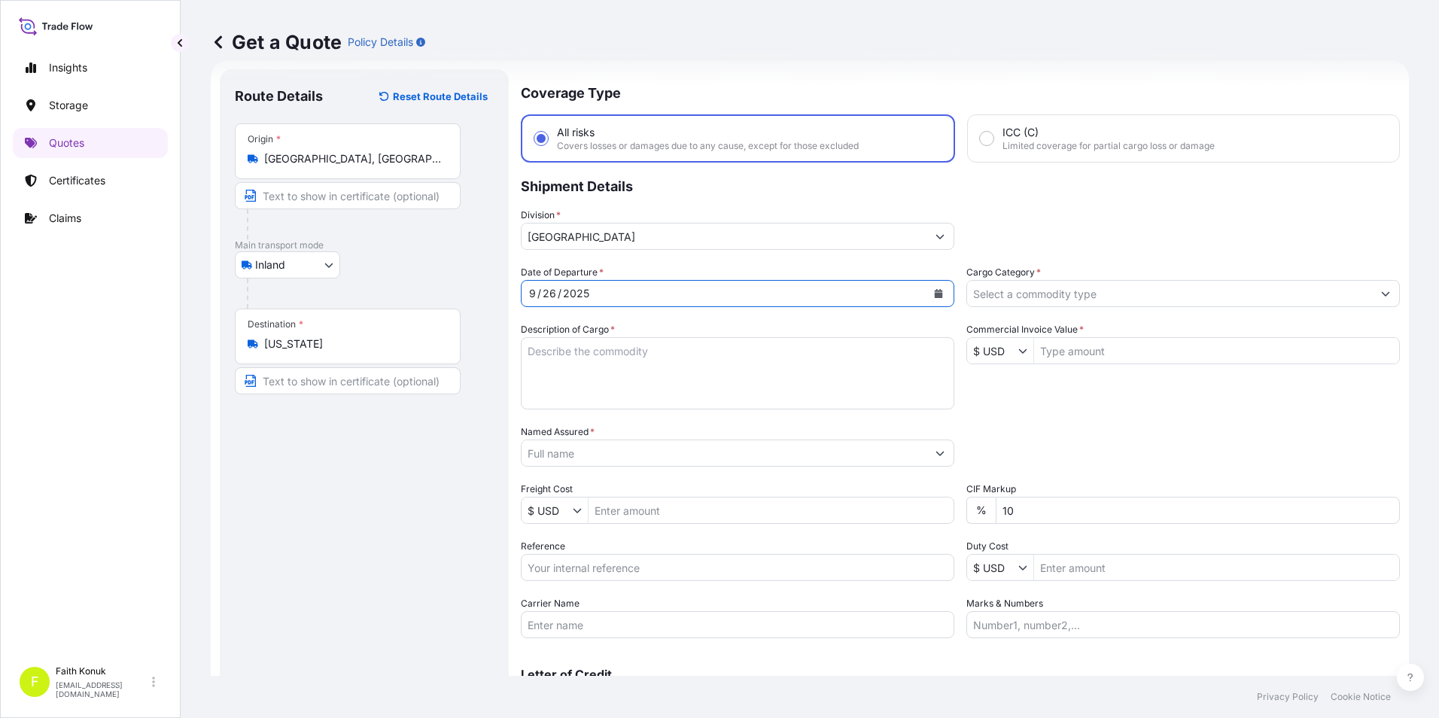
click at [714, 369] on textarea "Description of Cargo *" at bounding box center [738, 373] width 434 height 72
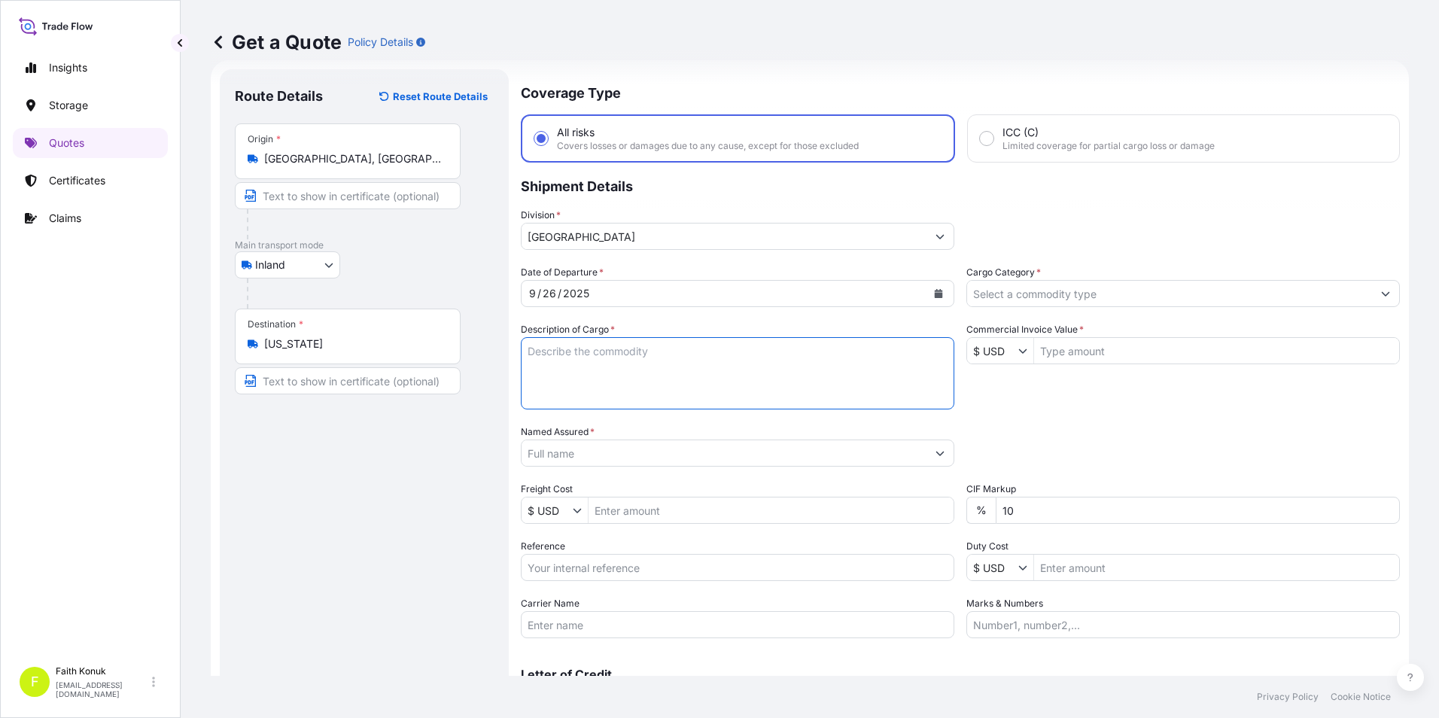
click at [586, 382] on textarea "Description of Cargo *" at bounding box center [738, 373] width 434 height 72
paste textarea "CAPS ALUMINIUM EMPTY BEVERAGE CANS 18 KAP - 2.396,93 KG"
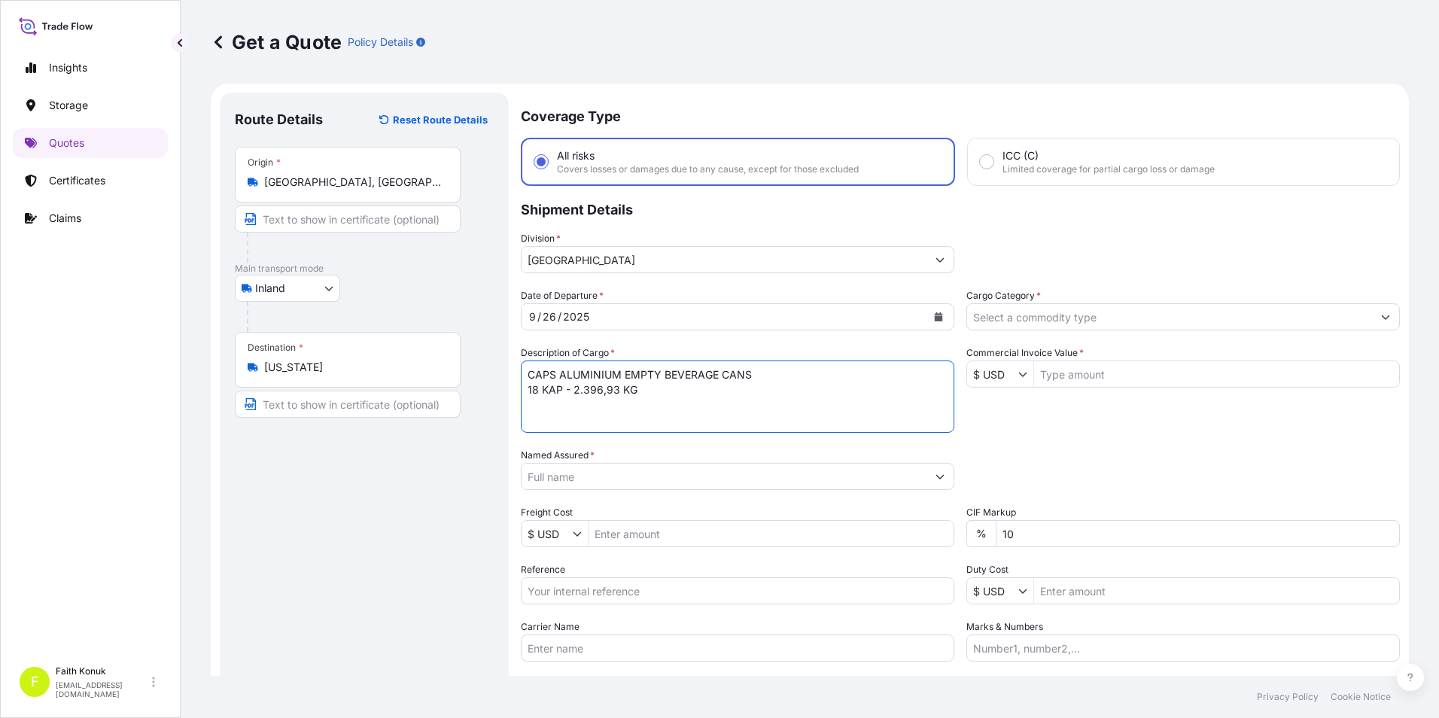
scroll to position [0, 0]
type textarea "CAPS ALUMINIUM EMPTY BEVERAGE CANS 18 KAP - 2.396,93 KG"
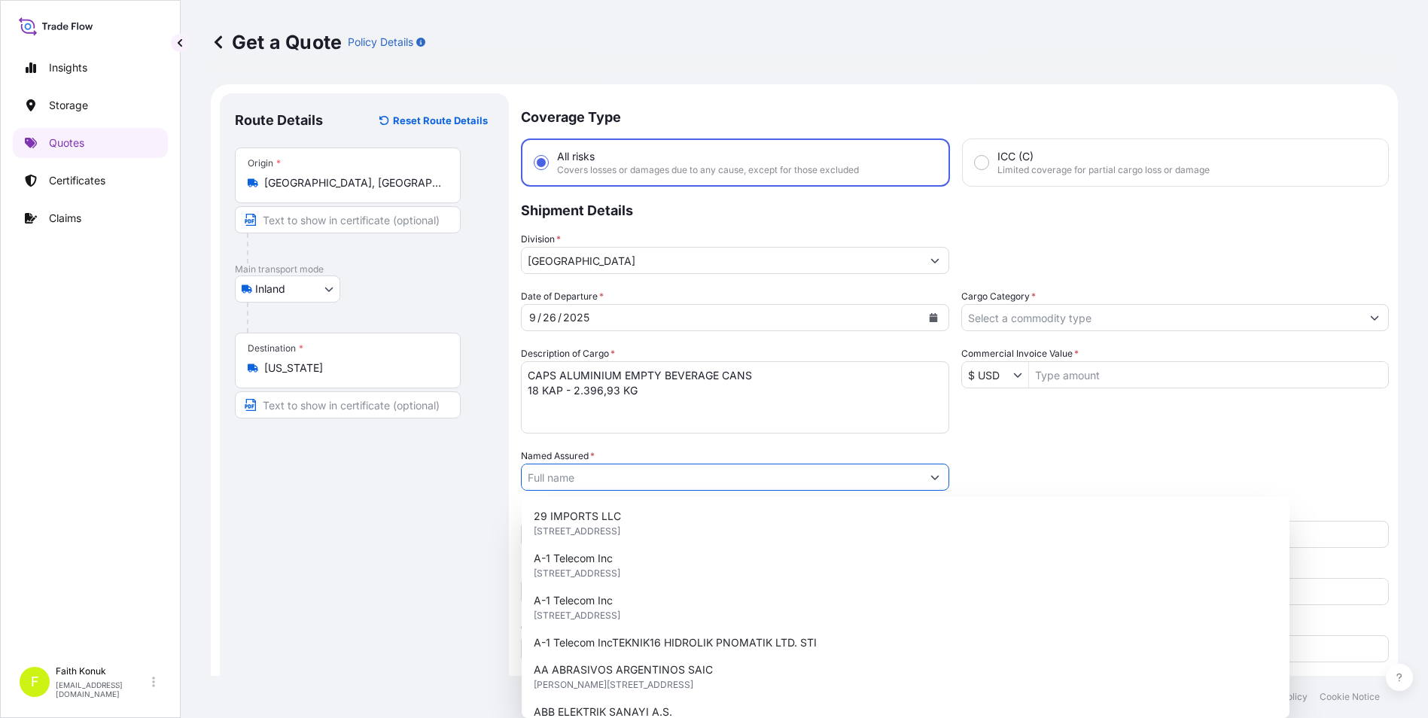
click at [583, 482] on input "Named Assured *" at bounding box center [722, 477] width 400 height 27
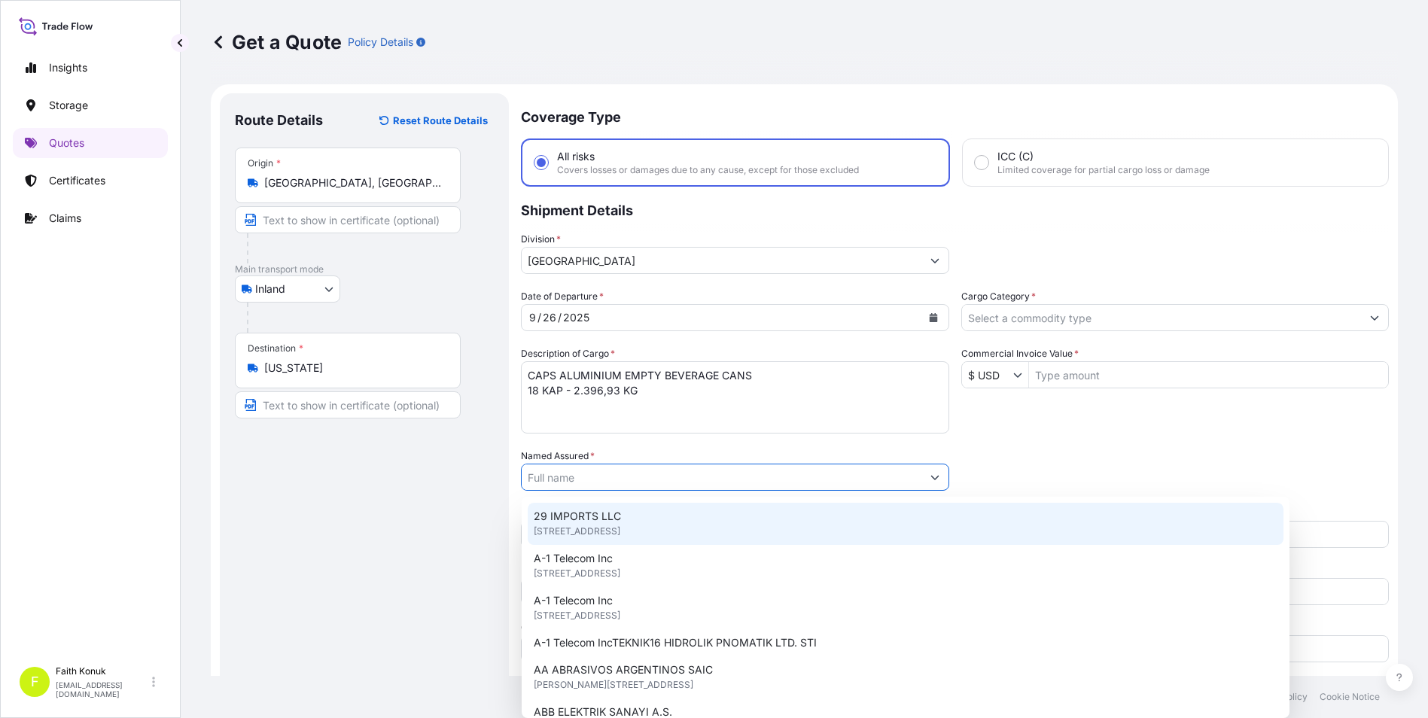
paste input "Ball Beverage Turkey Paketleme A.S."
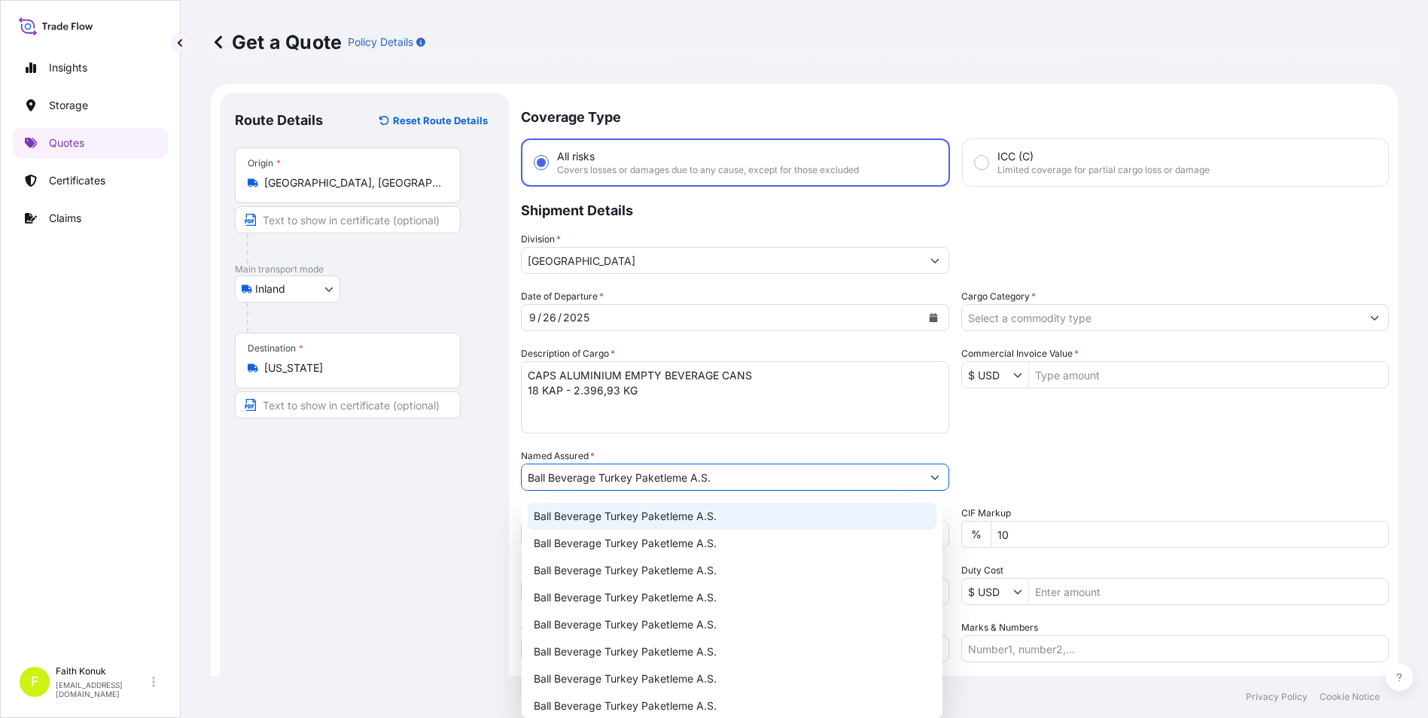
click at [552, 525] on div "Ball Beverage Turkey Paketleme A.S." at bounding box center [732, 516] width 409 height 27
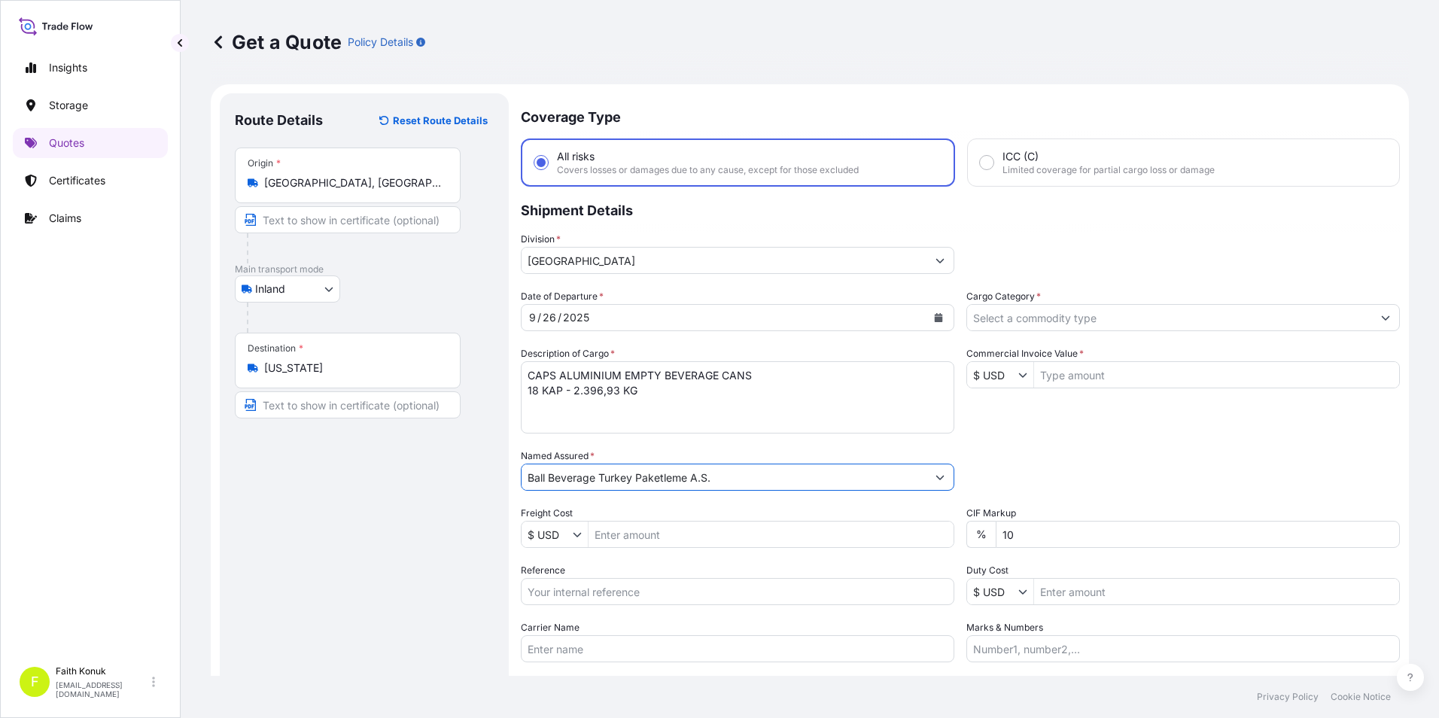
type input "Ball Beverage Turkey Paketleme A.S."
drag, startPoint x: 576, startPoint y: 595, endPoint x: 587, endPoint y: 595, distance: 11.3
click at [584, 595] on input "Reference" at bounding box center [738, 591] width 434 height 27
click at [617, 586] on input "Reference" at bounding box center [738, 591] width 434 height 27
paste input "2201782377"
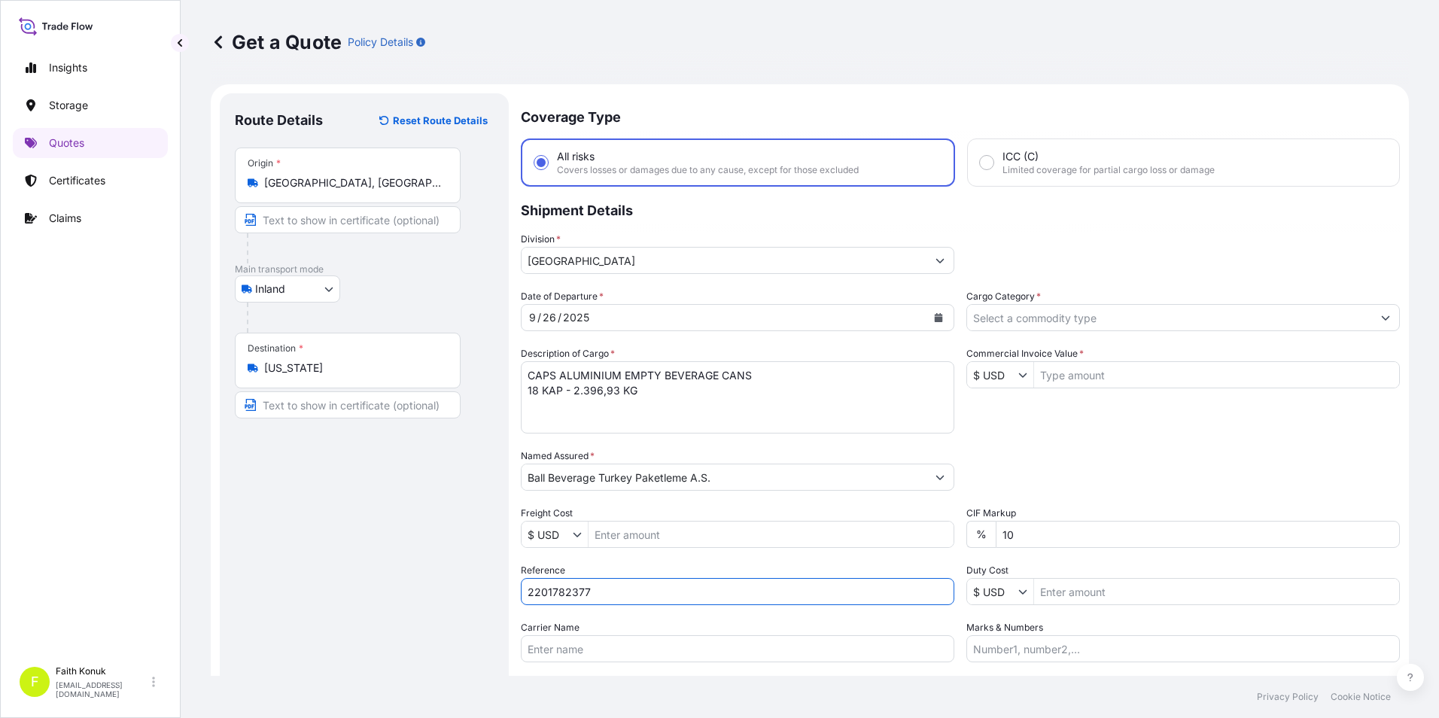
type input "2201782377"
click at [388, 544] on div "Route Details Reset Route Details Place of loading Road / Inland Road / Inland …" at bounding box center [364, 433] width 259 height 651
click at [1120, 312] on input "Cargo Category *" at bounding box center [1169, 317] width 405 height 27
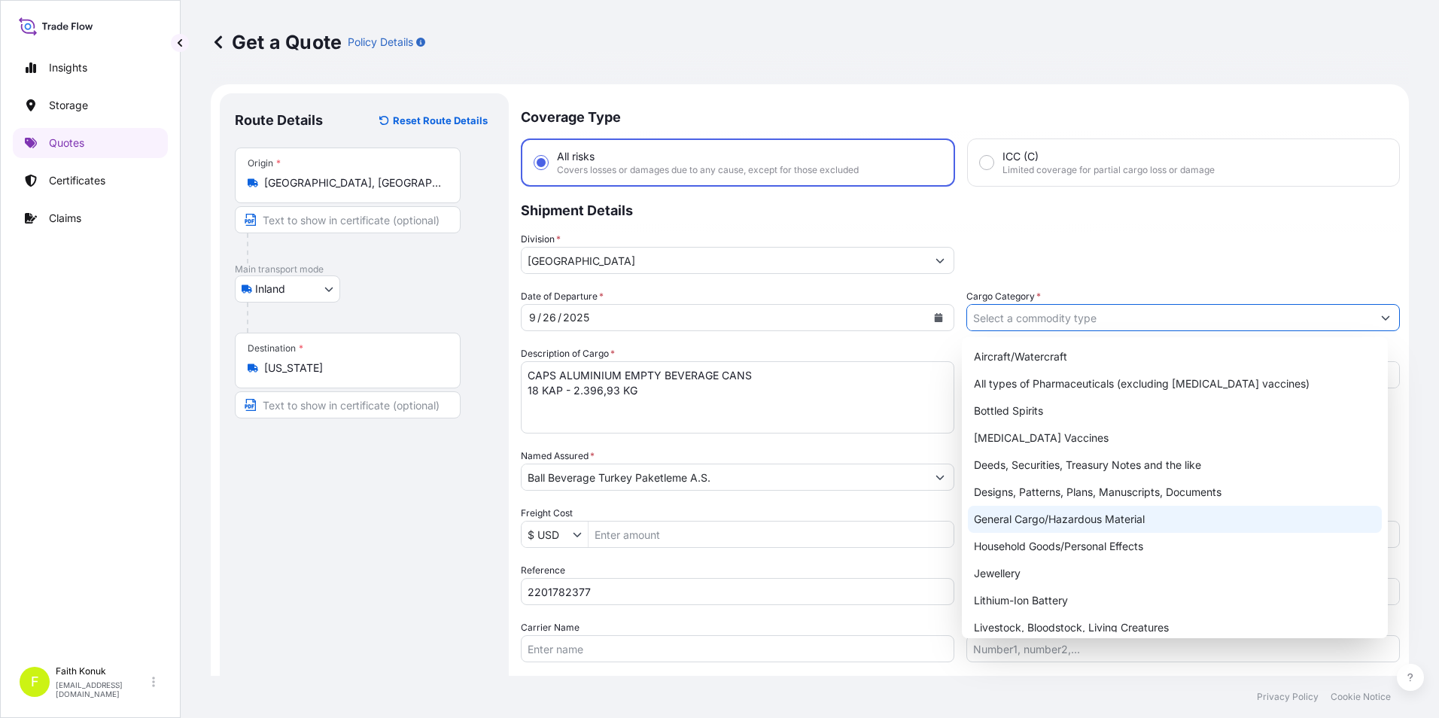
click at [1030, 519] on div "General Cargo/Hazardous Material" at bounding box center [1175, 519] width 415 height 27
type input "General Cargo/Hazardous Material"
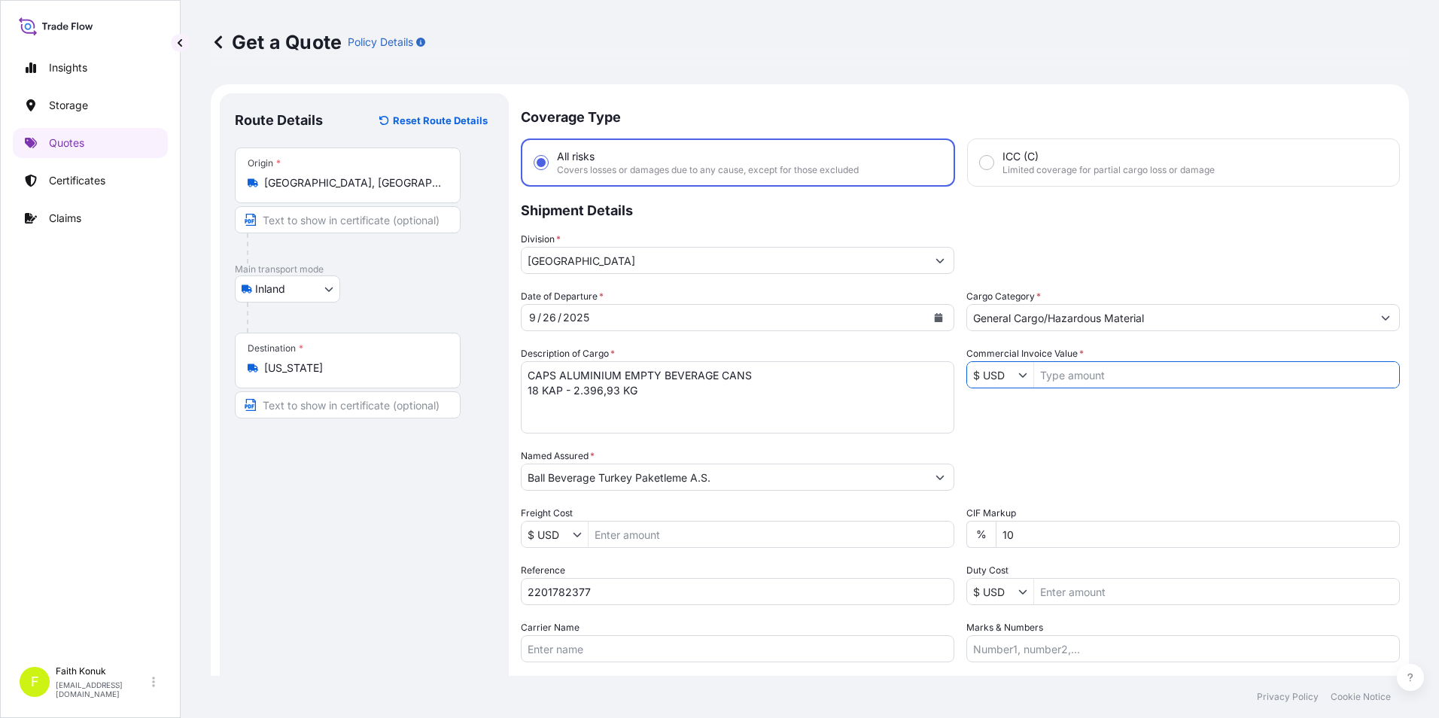
click at [1084, 376] on input "Commercial Invoice Value *" at bounding box center [1216, 374] width 365 height 27
type input "12,148.62"
click at [1093, 476] on div "Packing Category Type to search a container mode Please select a primary mode o…" at bounding box center [1184, 470] width 434 height 42
click at [1022, 376] on icon "Show suggestions" at bounding box center [1023, 374] width 9 height 9
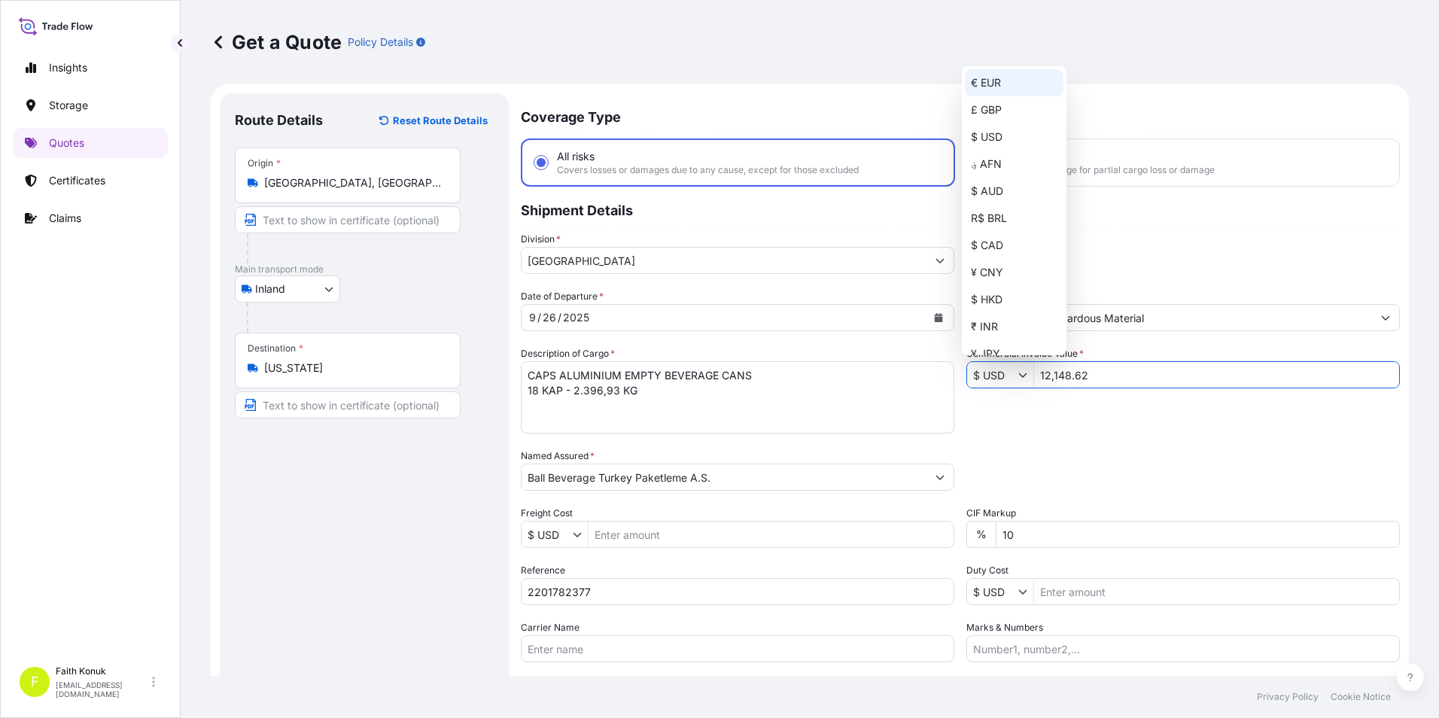
click at [989, 95] on div "€ EUR" at bounding box center [1014, 82] width 99 height 27
type input "€ EUR"
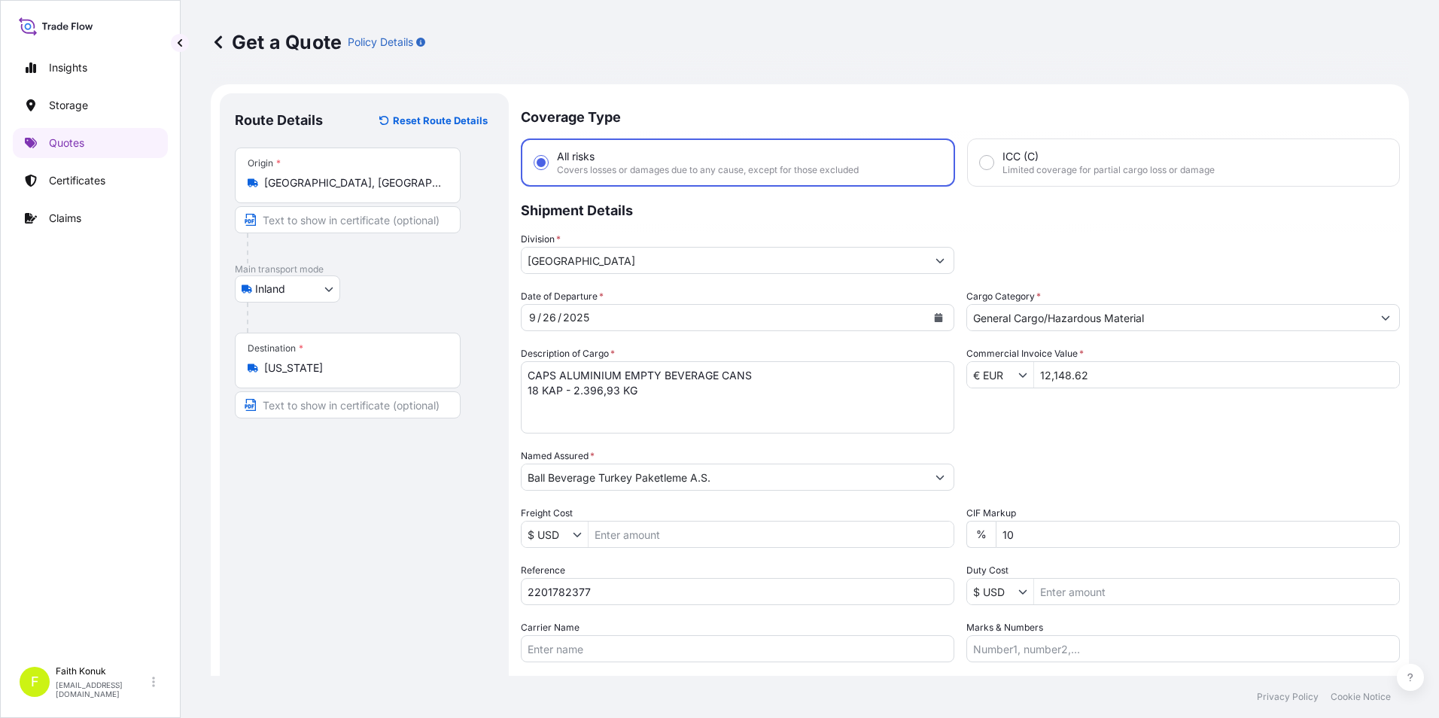
click at [1067, 465] on div "Packing Category Type to search a container mode Please select a primary mode o…" at bounding box center [1184, 470] width 434 height 42
click at [544, 415] on textarea "CAPS ALUMINIUM EMPTY BEVERAGE CANS 18 KAP - 2.396,93 KG" at bounding box center [738, 397] width 434 height 72
click at [666, 397] on textarea "CAPS ALUMINIUM EMPTY BEVERAGE CANS 18 KAP - 2.396,93 KG" at bounding box center [738, 397] width 434 height 72
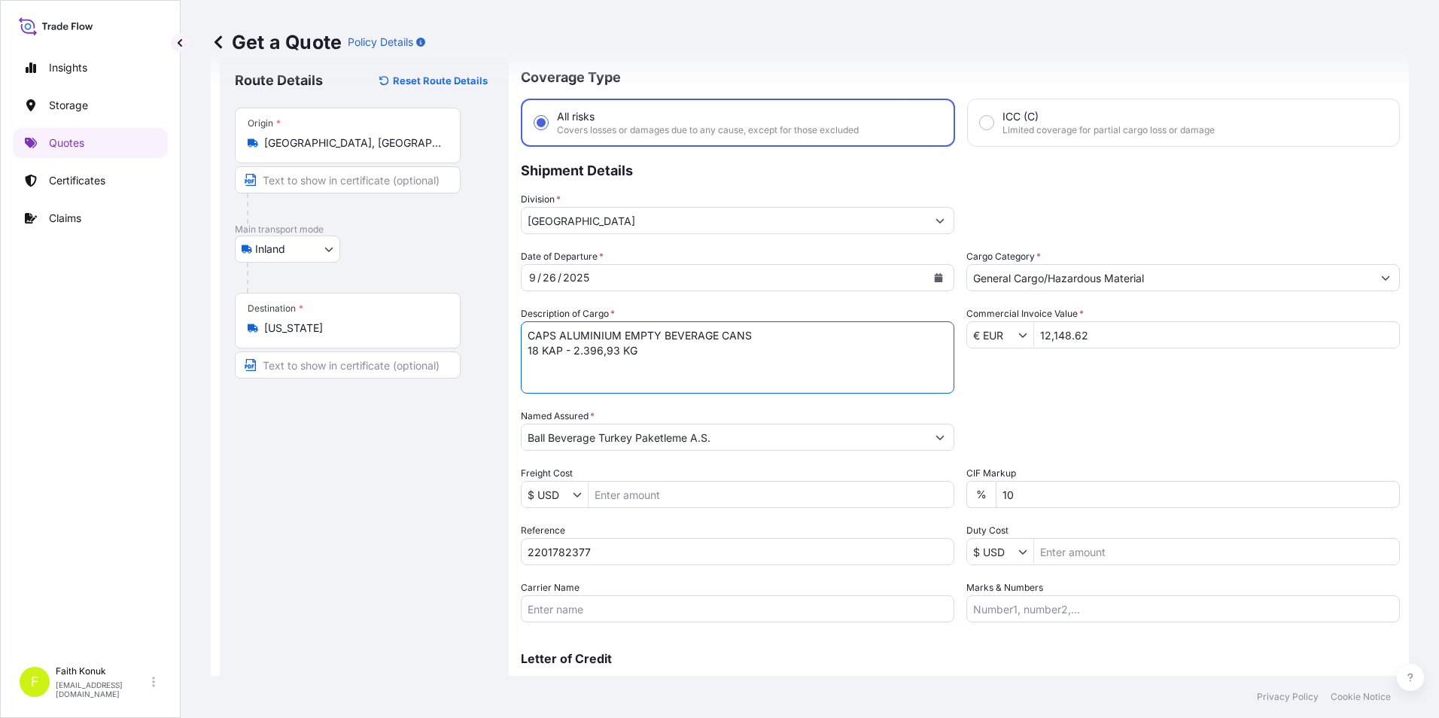
scroll to position [75, 0]
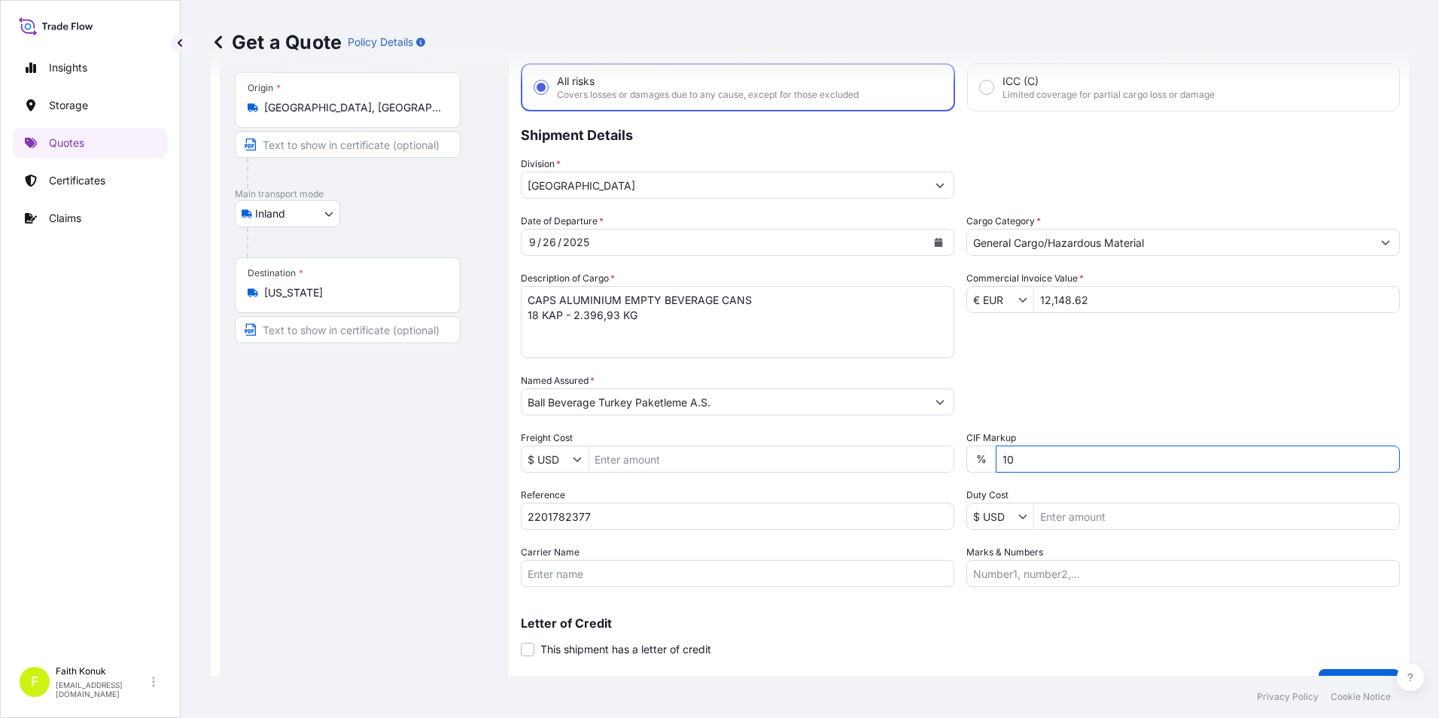
drag, startPoint x: 1026, startPoint y: 467, endPoint x: 994, endPoint y: 469, distance: 32.4
click at [996, 469] on input "10" at bounding box center [1198, 459] width 404 height 27
type input "0"
click at [1041, 399] on div "Packing Category Type to search a container mode Please select a primary mode o…" at bounding box center [1184, 394] width 434 height 42
click at [588, 349] on textarea "CAPS ALUMINIUM EMPTY BEVERAGE CANS 18 KAP - 2.396,93 KG" at bounding box center [738, 322] width 434 height 72
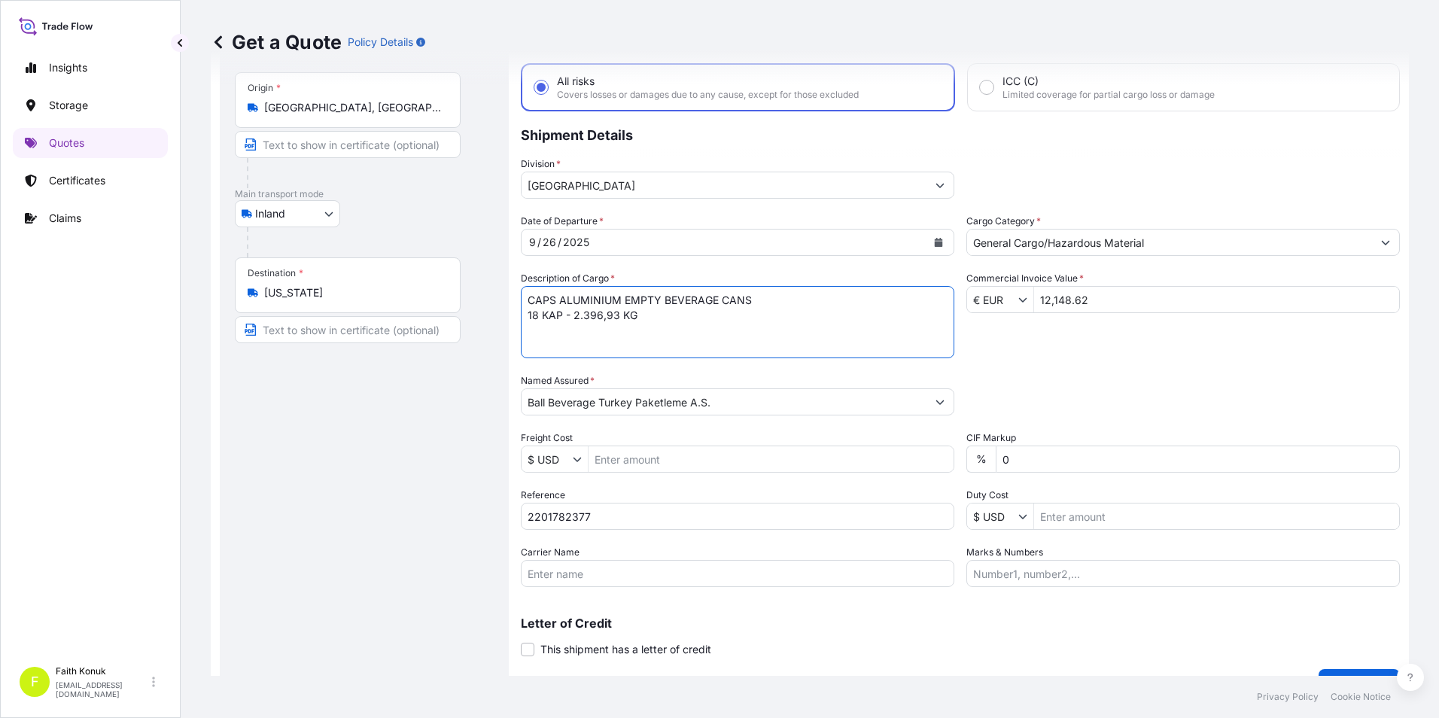
click at [659, 323] on textarea "CAPS ALUMINIUM EMPTY BEVERAGE CANS 18 KAP - 2.396,93 KG" at bounding box center [738, 322] width 434 height 72
type textarea "CAPS ALUMINIUM EMPTY BEVERAGE CANS 18 KAP - 2.396,93 KG INSURANCE PREMIUM USD 3…"
click at [1122, 369] on div "Date of Departure * [DATE] Cargo Category * General Cargo/Hazardous Material De…" at bounding box center [960, 400] width 879 height 373
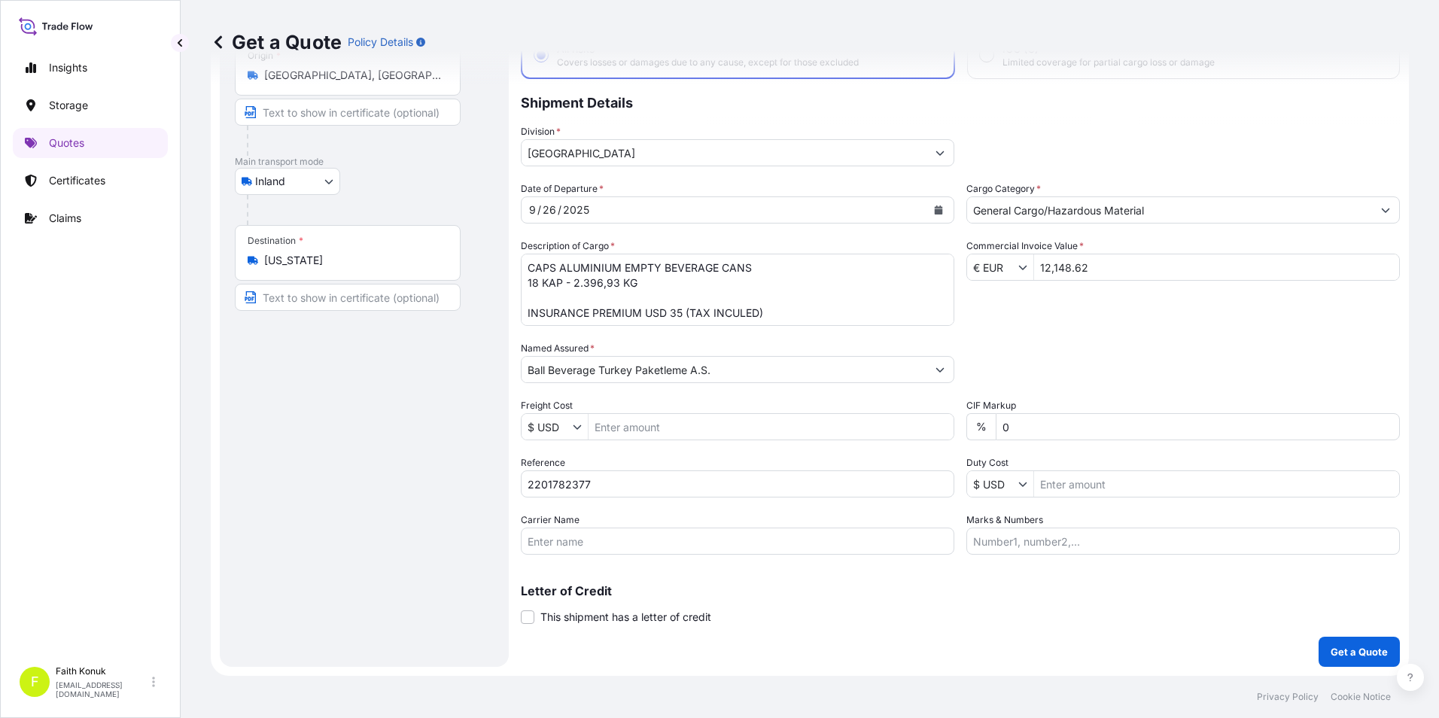
click at [592, 540] on input "Carrier Name" at bounding box center [738, 541] width 434 height 27
paste input "[PERSON_NAME] KARDEŞLER ULUSLARLARASI NAKLİYAT TAAH. TİC. LTD. ŞTİ"
type input "[PERSON_NAME] KARDEŞLER ULUSLARLARASI NAKLİYAT TAAH. TİC. LTD. ŞTİ"
drag, startPoint x: 649, startPoint y: 297, endPoint x: 660, endPoint y: 284, distance: 17.1
click at [659, 284] on textarea "CAPS ALUMINIUM EMPTY BEVERAGE CANS 18 KAP - 2.396,93 KG INSURANCE PREMIUM USD 3…" at bounding box center [738, 290] width 434 height 72
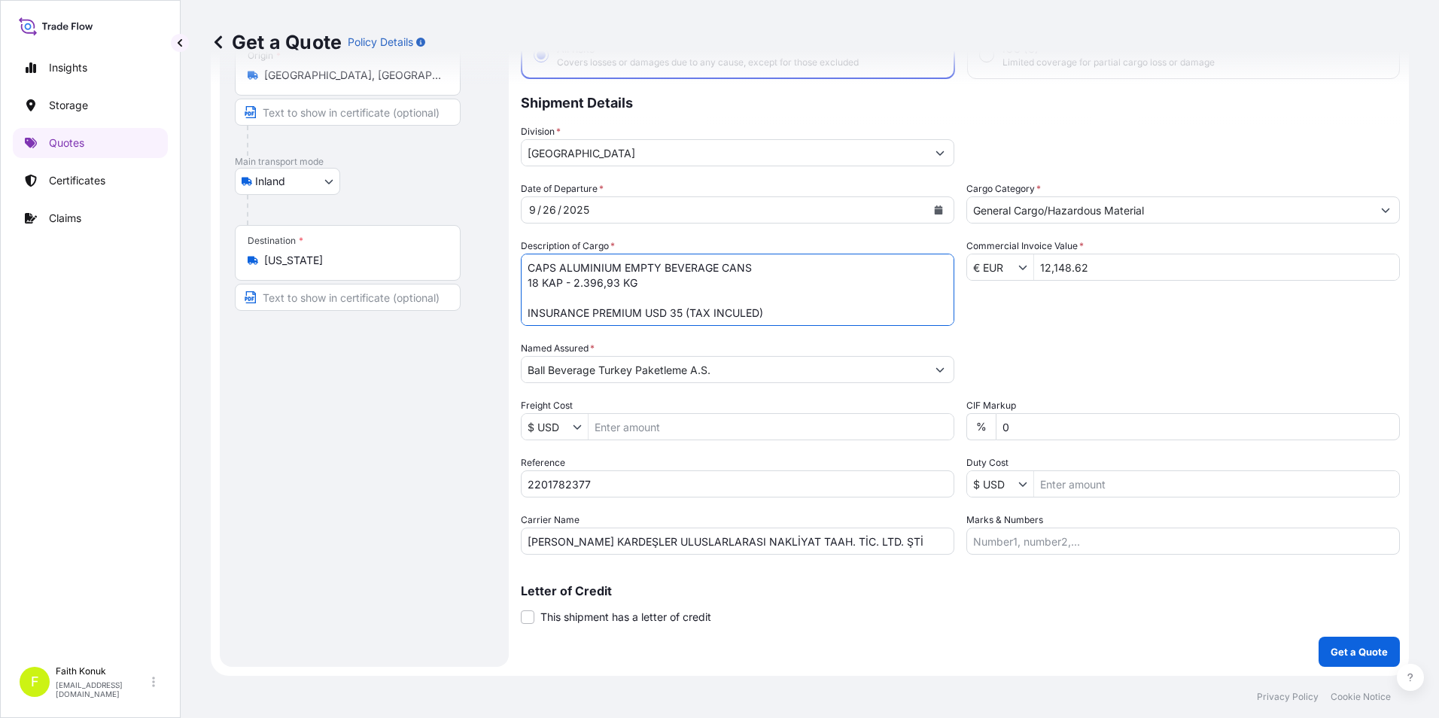
click at [668, 280] on textarea "CAPS ALUMINIUM EMPTY BEVERAGE CANS 18 KAP - 2.396,93 KG INSURANCE PREMIUM USD 3…" at bounding box center [738, 290] width 434 height 72
paste textarea "53 ACN 453 / 53 ADT 200"
type textarea "CAPS ALUMINIUM EMPTY BEVERAGE CANS 18 KAP - 2.396,93 KG 53 ACN 453 / 53 ADT 200…"
drag, startPoint x: 775, startPoint y: 565, endPoint x: 426, endPoint y: 571, distance: 348.6
click at [434, 570] on form "Route Details Reset Route Details Place of loading Road / Inland Road / Inland …" at bounding box center [810, 326] width 1198 height 699
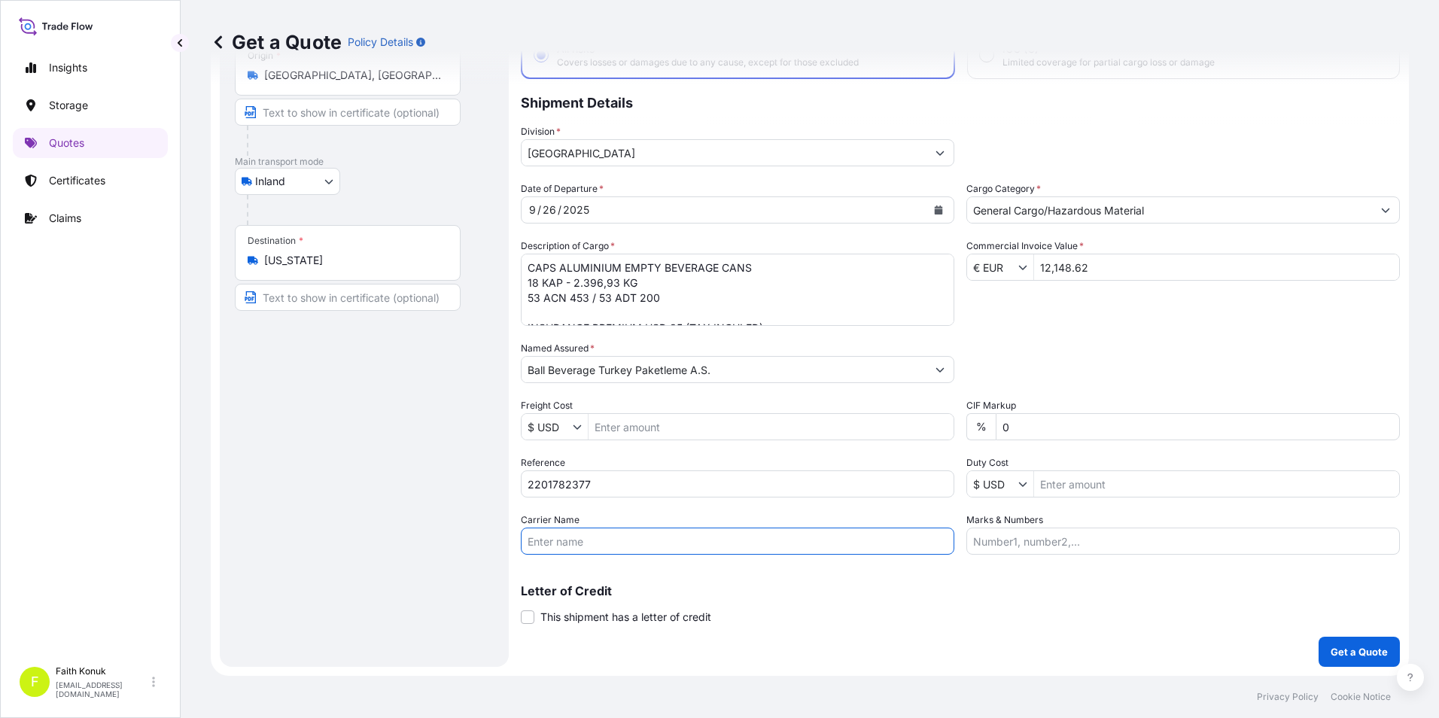
paste input "53 ACN 453 / 53 ADT 200"
type input "53 ACN 453 / 53 ADT 200"
drag, startPoint x: 662, startPoint y: 294, endPoint x: 528, endPoint y: 295, distance: 134.8
click at [528, 295] on textarea "CAPS ALUMINIUM EMPTY BEVERAGE CANS 18 KAP - 2.396,93 KG 53 ACN 453 / 53 ADT 200…" at bounding box center [738, 290] width 434 height 72
paste textarea "53 ACN 453 / 53 ADT 200"
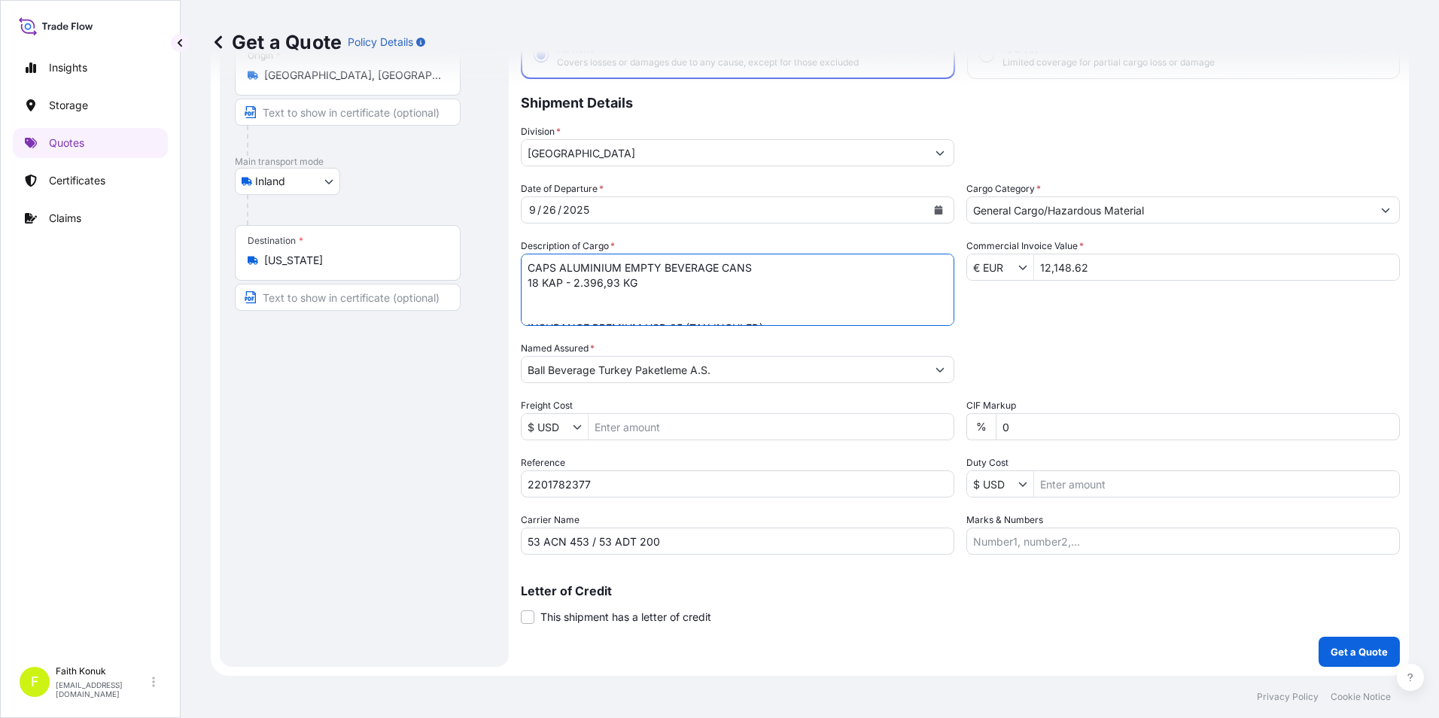
type textarea "CAPS ALUMINIUM EMPTY BEVERAGE CANS 18 KAP - 2.396,93 KG 53 ACN 453 / 53 ADT 200…"
click at [1338, 652] on p "Get a Quote" at bounding box center [1359, 651] width 57 height 15
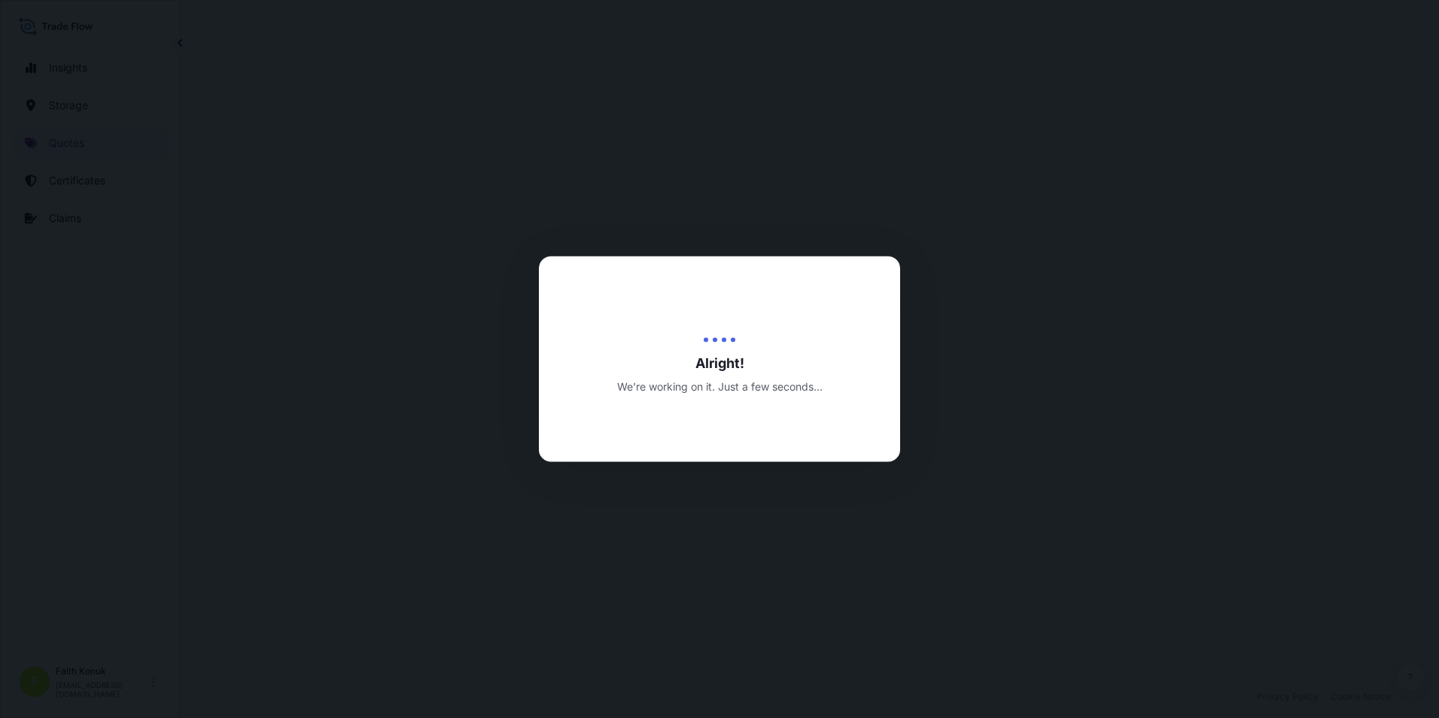
select select "Inland"
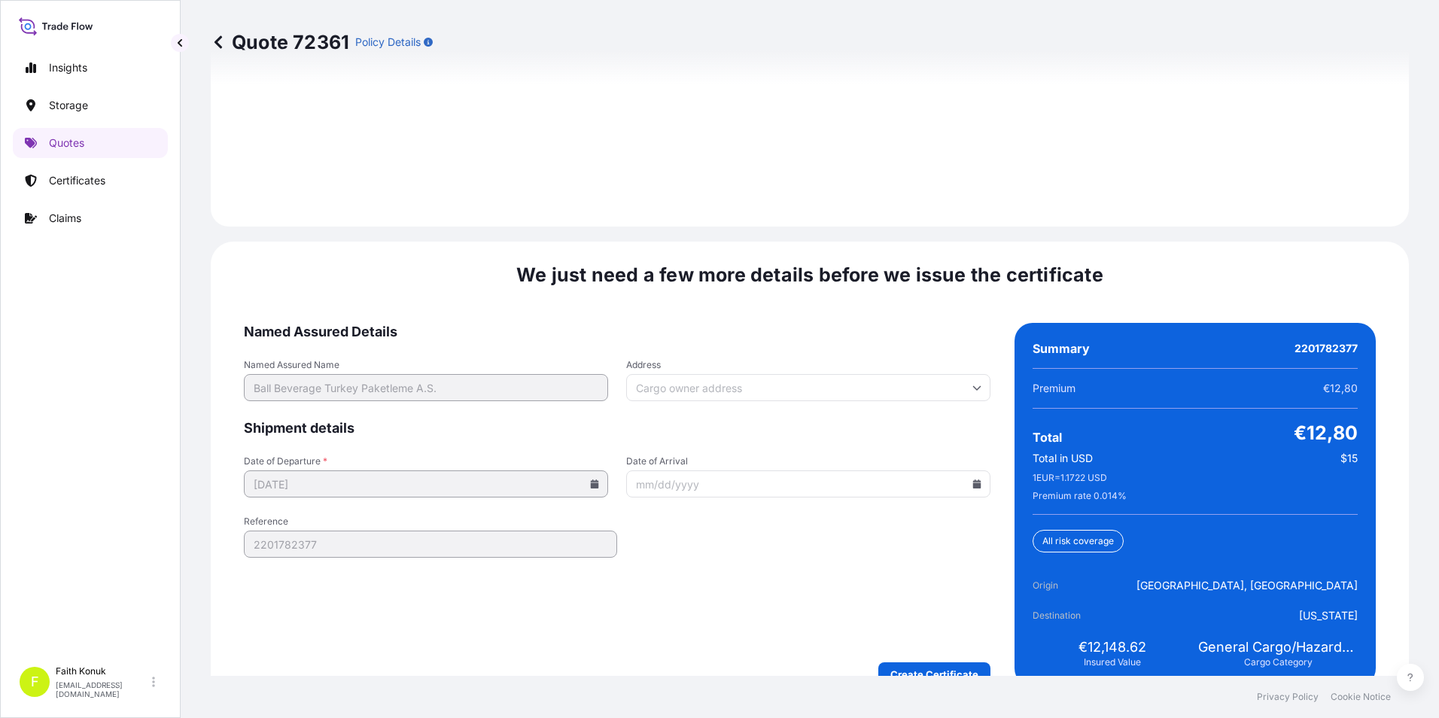
scroll to position [2198, 0]
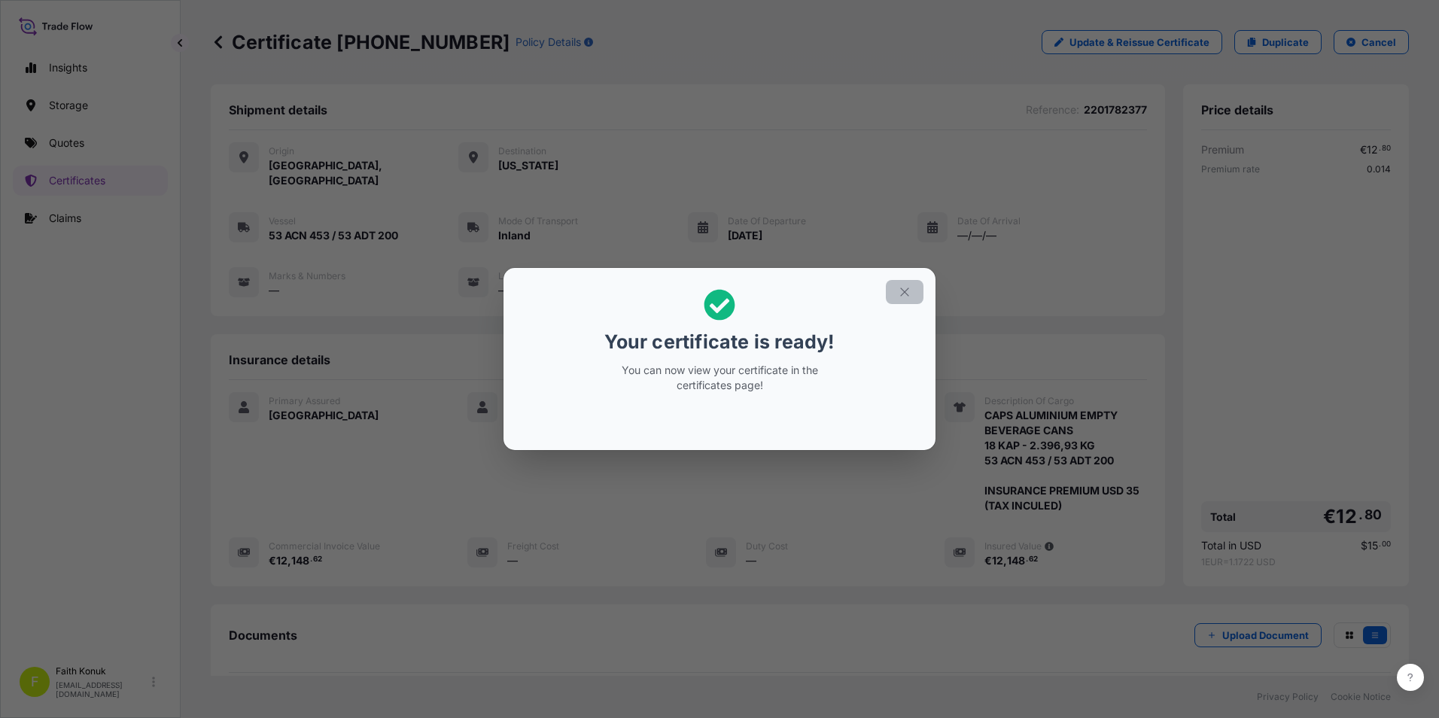
click at [909, 290] on icon "button" at bounding box center [905, 292] width 14 height 14
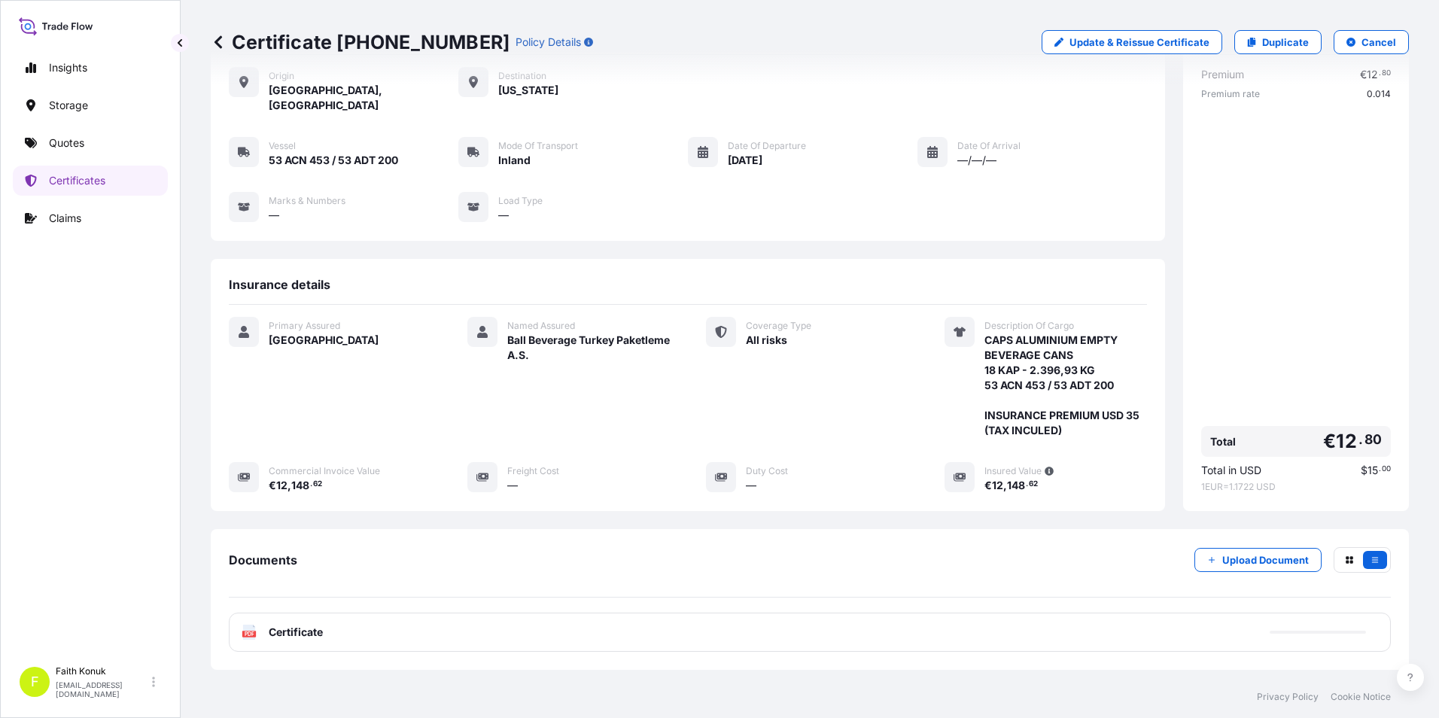
scroll to position [148, 0]
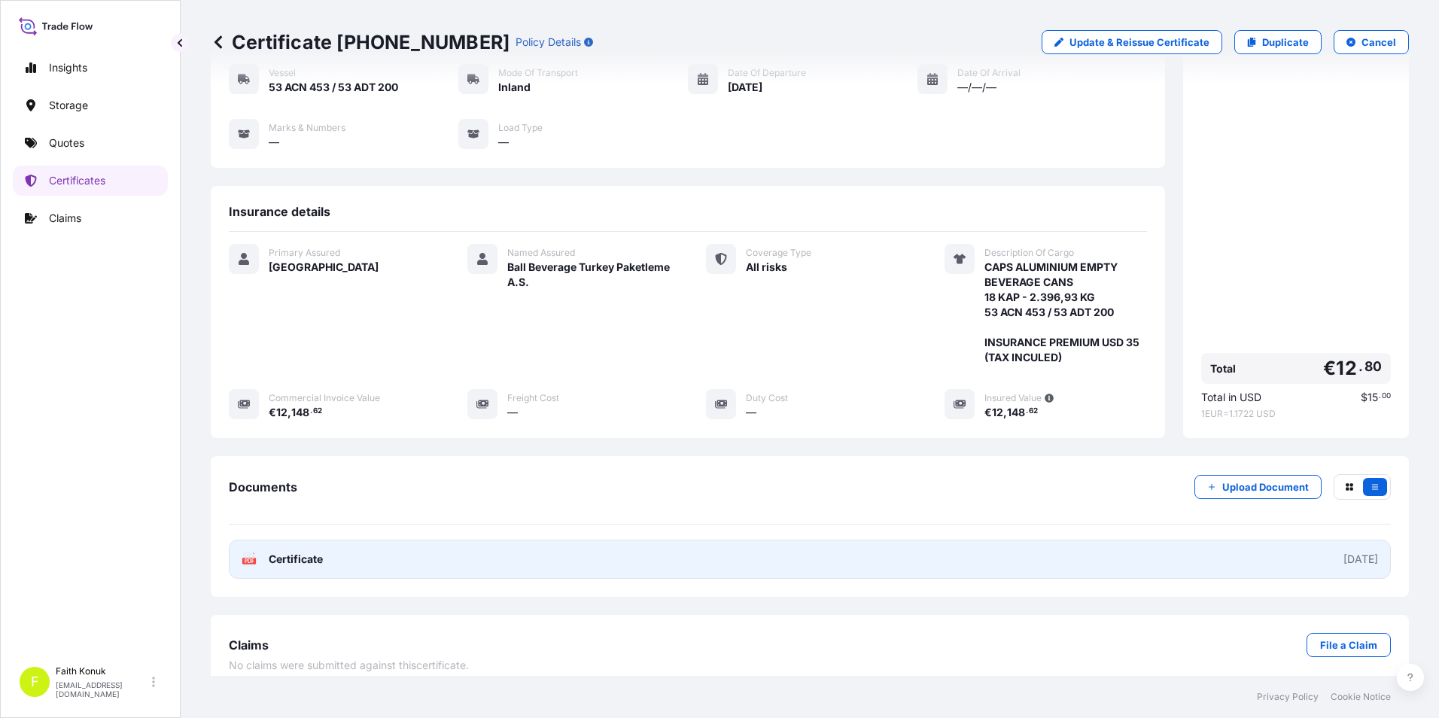
click at [310, 552] on span "Certificate" at bounding box center [296, 559] width 54 height 15
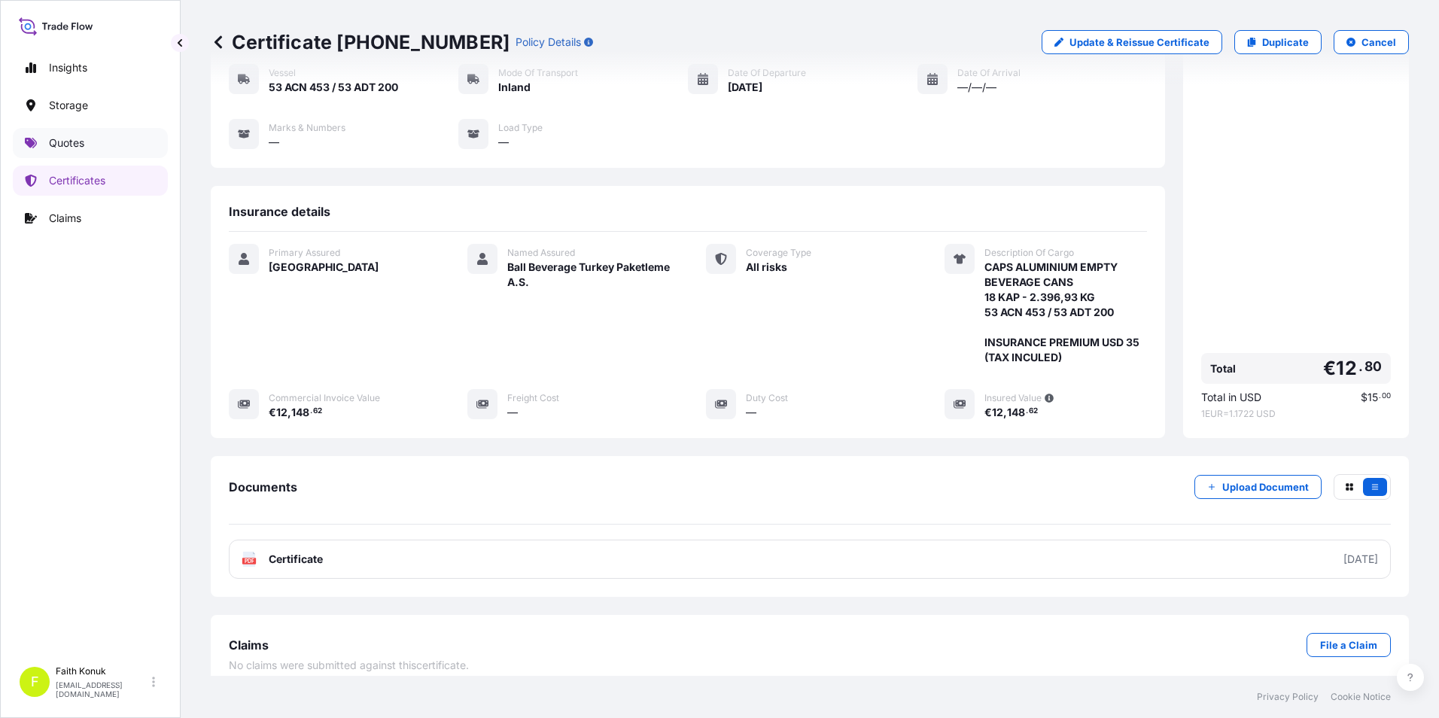
click at [53, 142] on p "Quotes" at bounding box center [66, 143] width 35 height 15
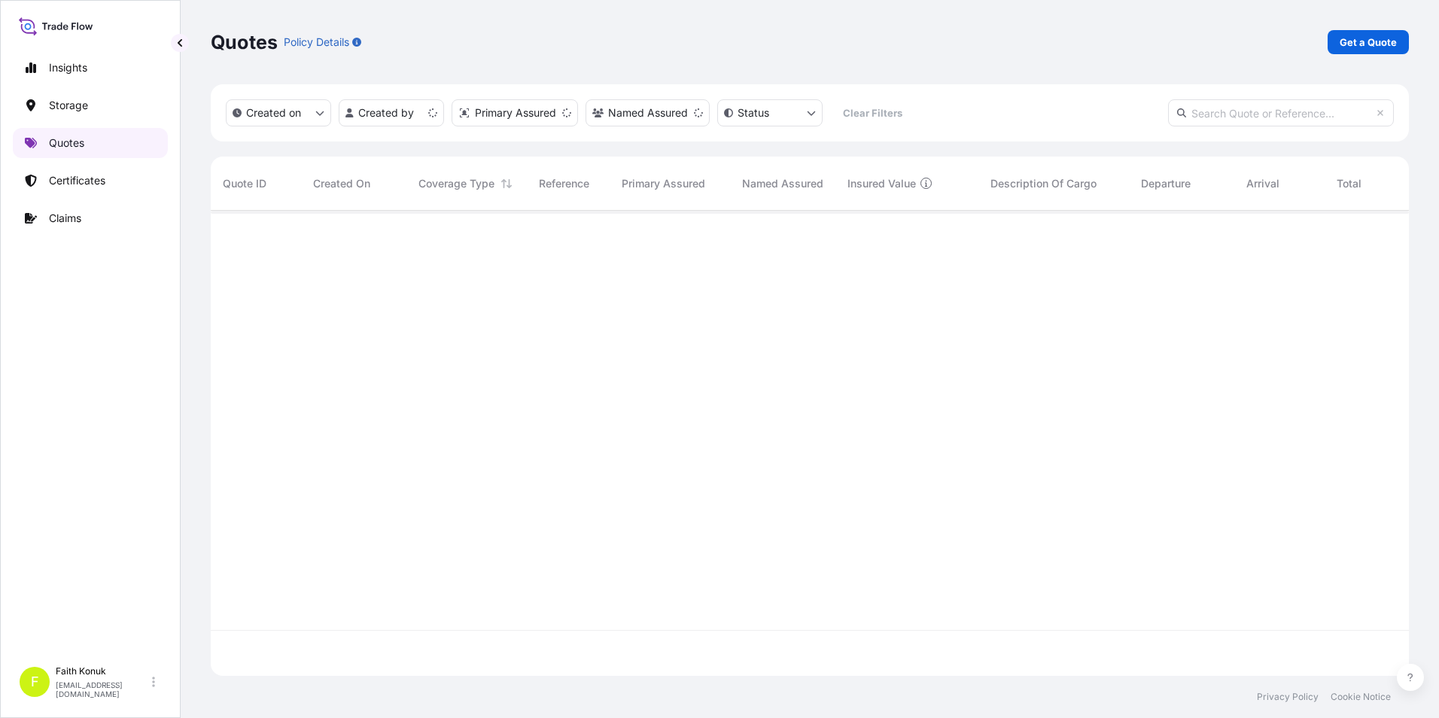
scroll to position [462, 1187]
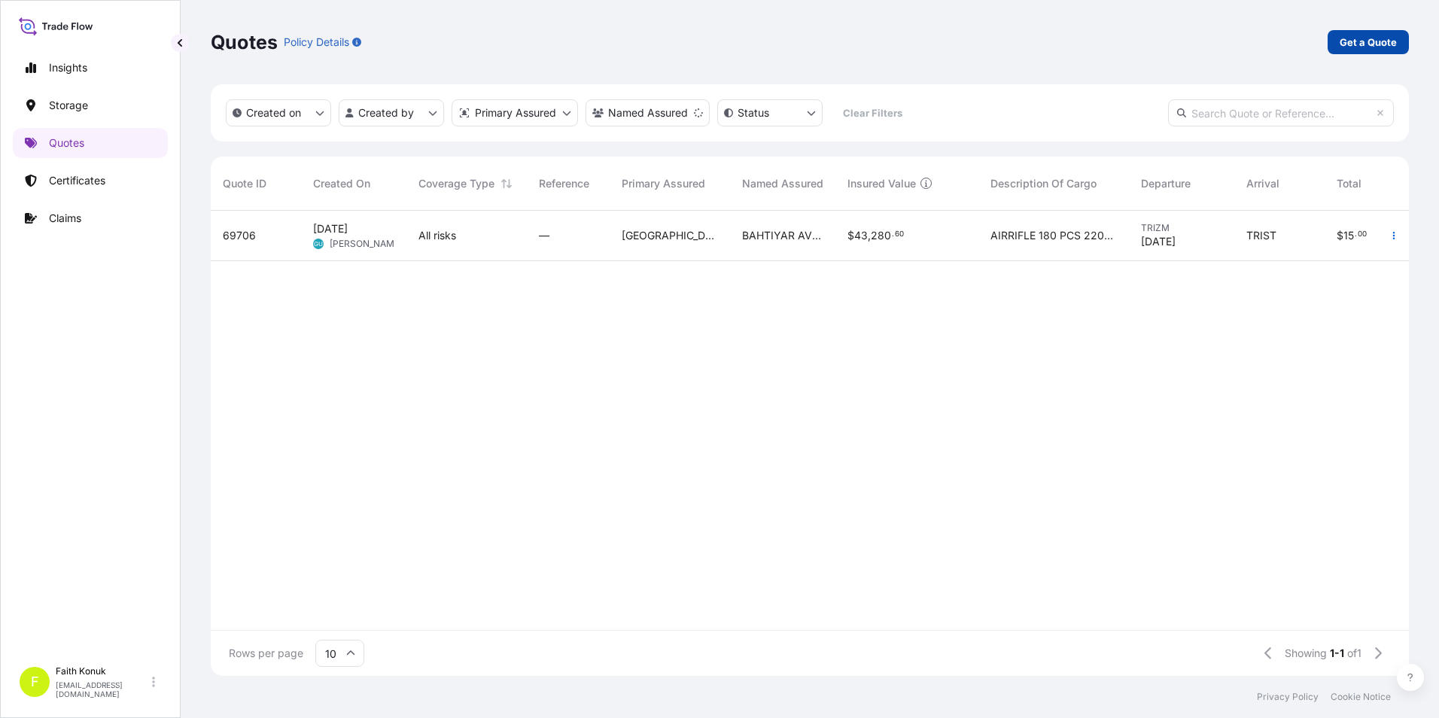
click at [1348, 44] on p "Get a Quote" at bounding box center [1368, 42] width 57 height 15
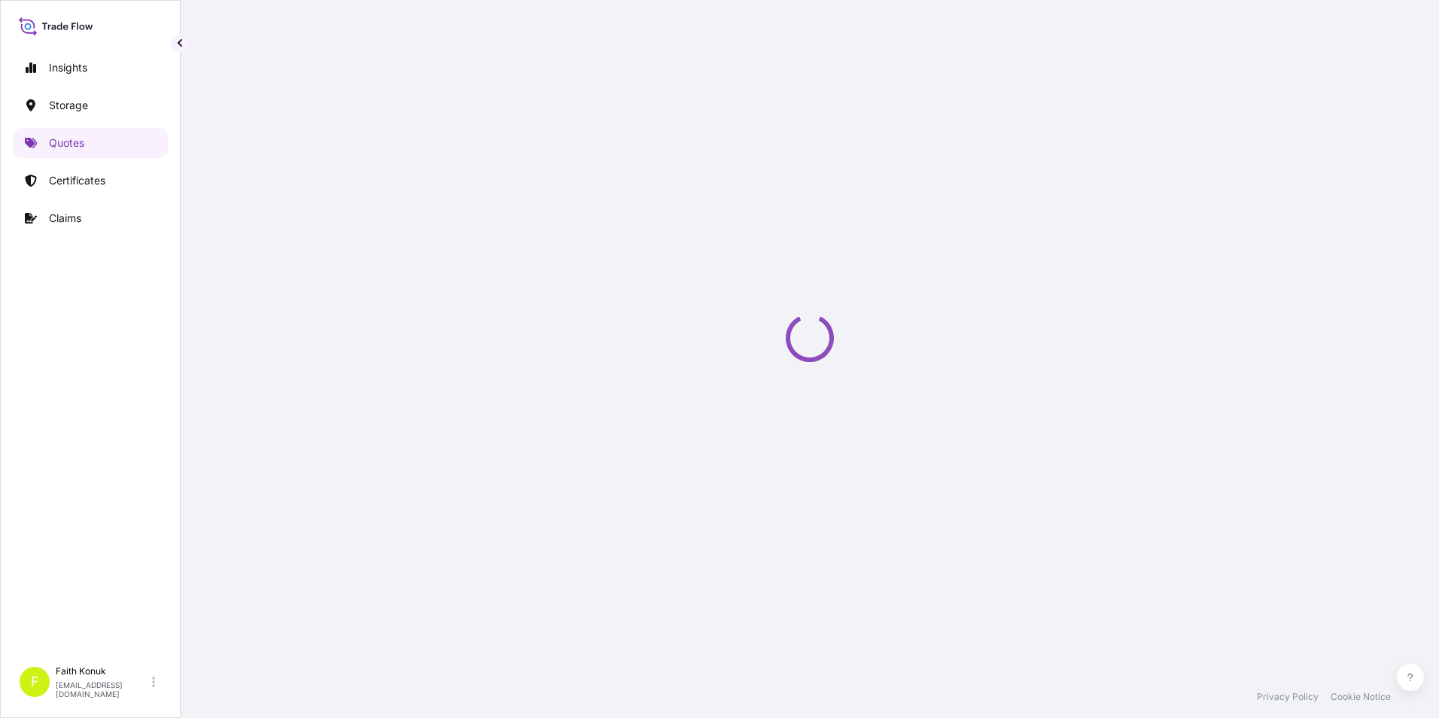
select select "Water"
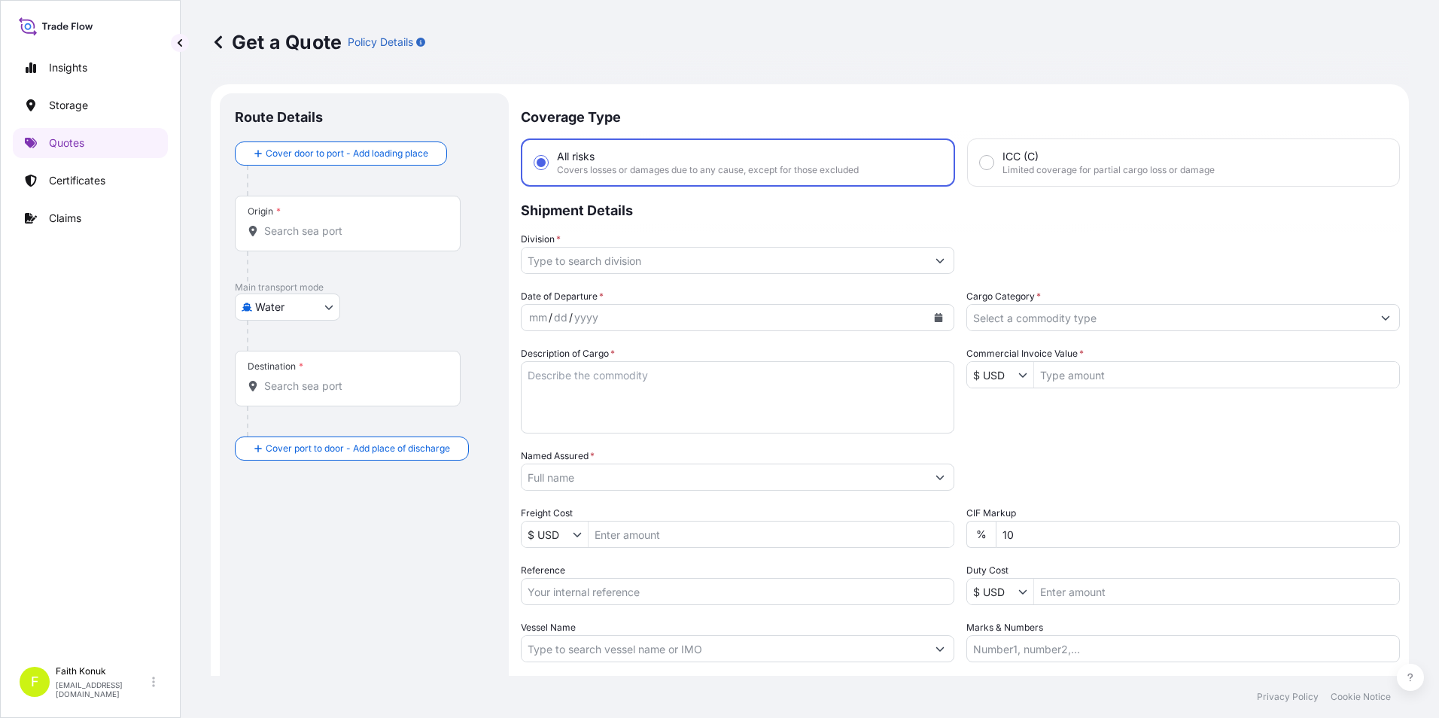
scroll to position [24, 0]
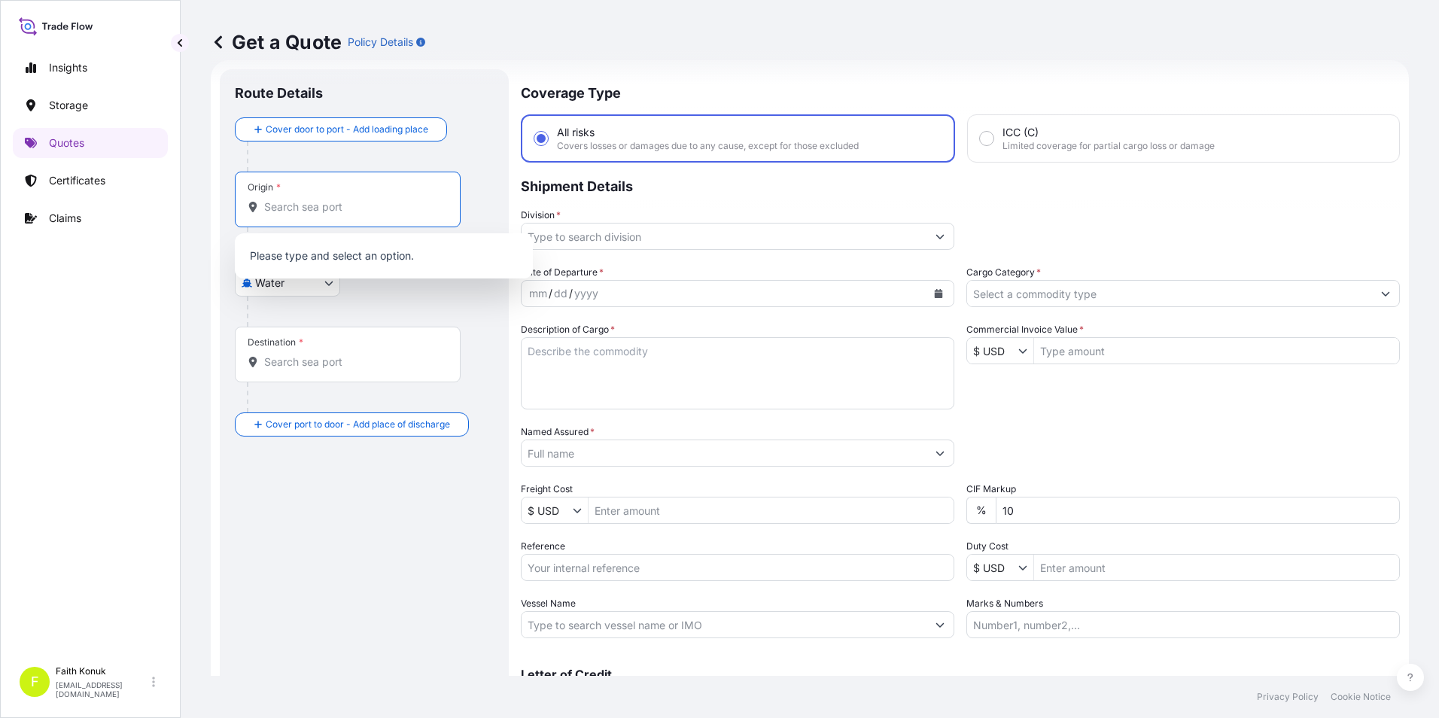
click at [343, 207] on input "Origin *" at bounding box center [353, 206] width 178 height 15
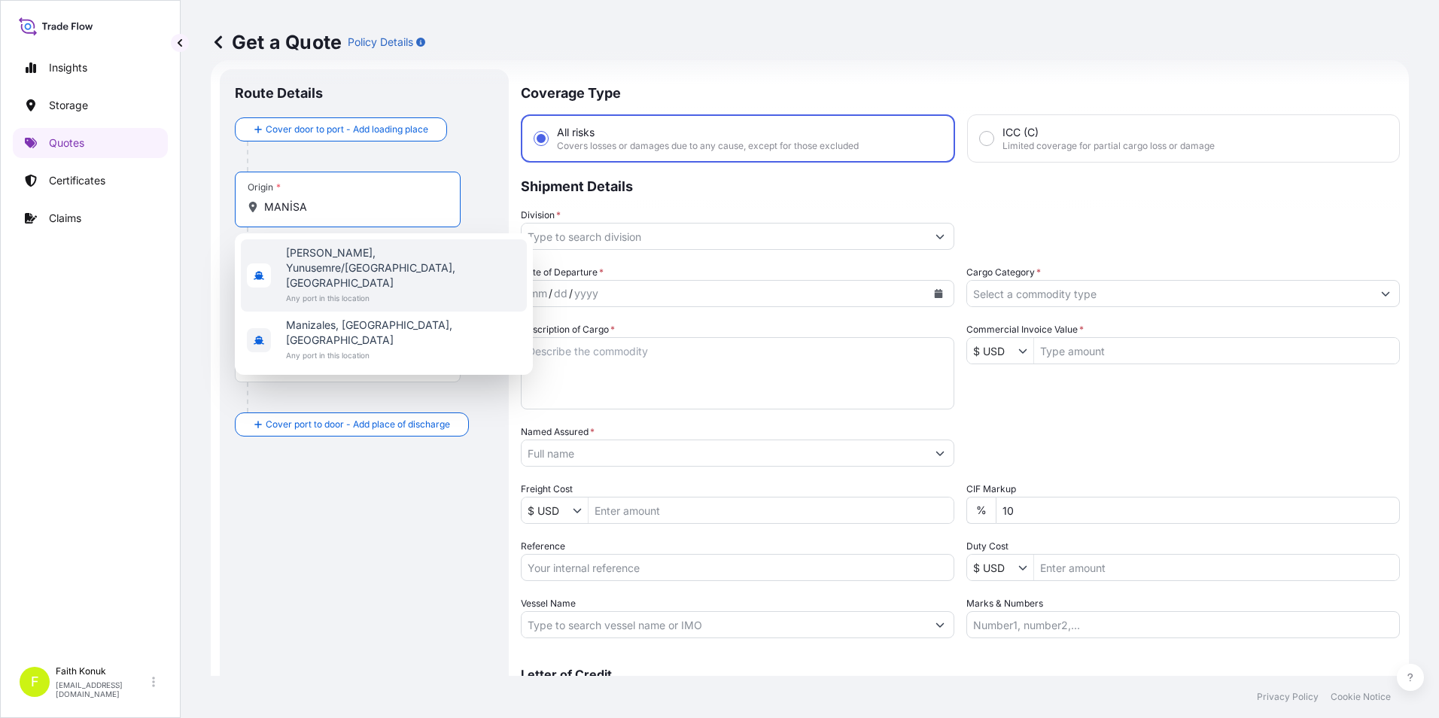
drag, startPoint x: 324, startPoint y: 212, endPoint x: 204, endPoint y: 218, distance: 120.6
click at [184, 219] on div "Get a Quote Policy Details Route Details Cover door to port - Add loading place…" at bounding box center [810, 338] width 1259 height 676
type input "MANİSA"
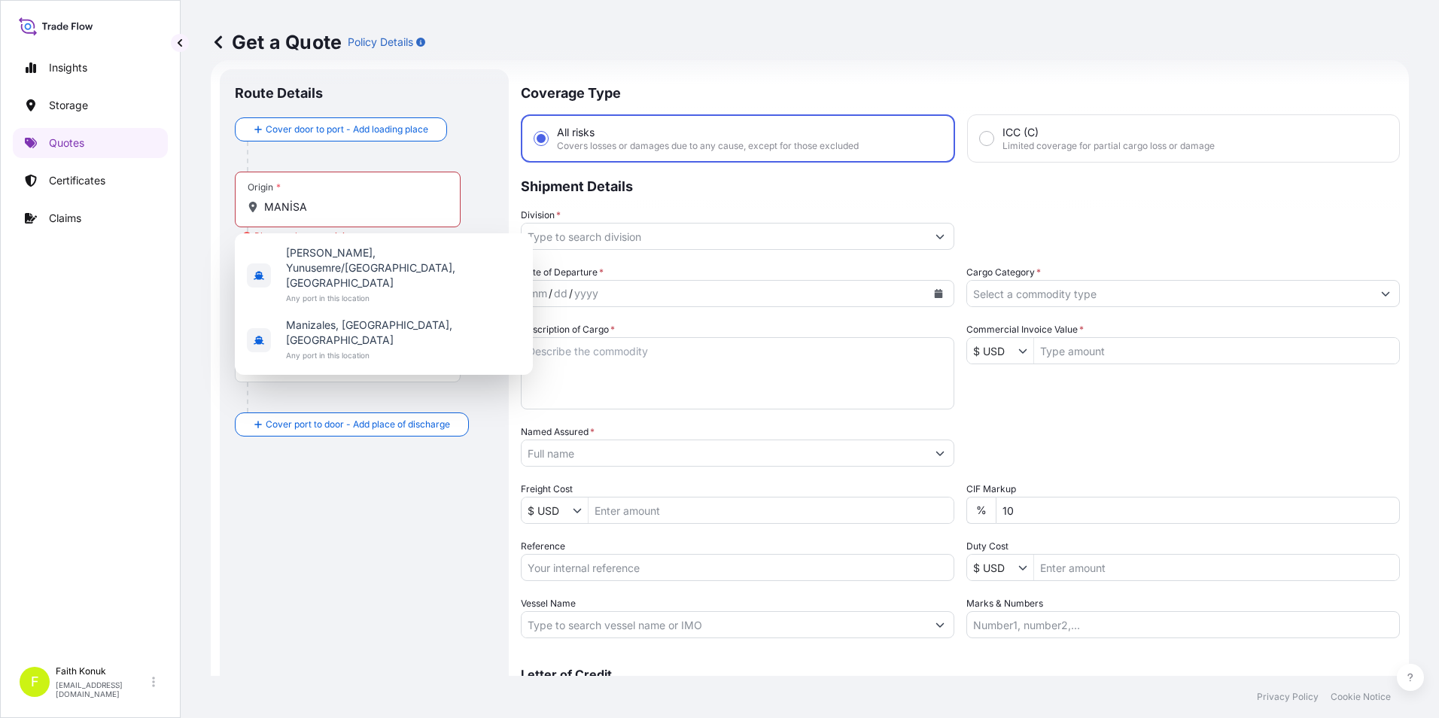
drag, startPoint x: 314, startPoint y: 507, endPoint x: 324, endPoint y: 483, distance: 26.3
click at [315, 505] on div "Route Details Cover door to port - Add loading place Place of loading Road / [G…" at bounding box center [364, 409] width 259 height 651
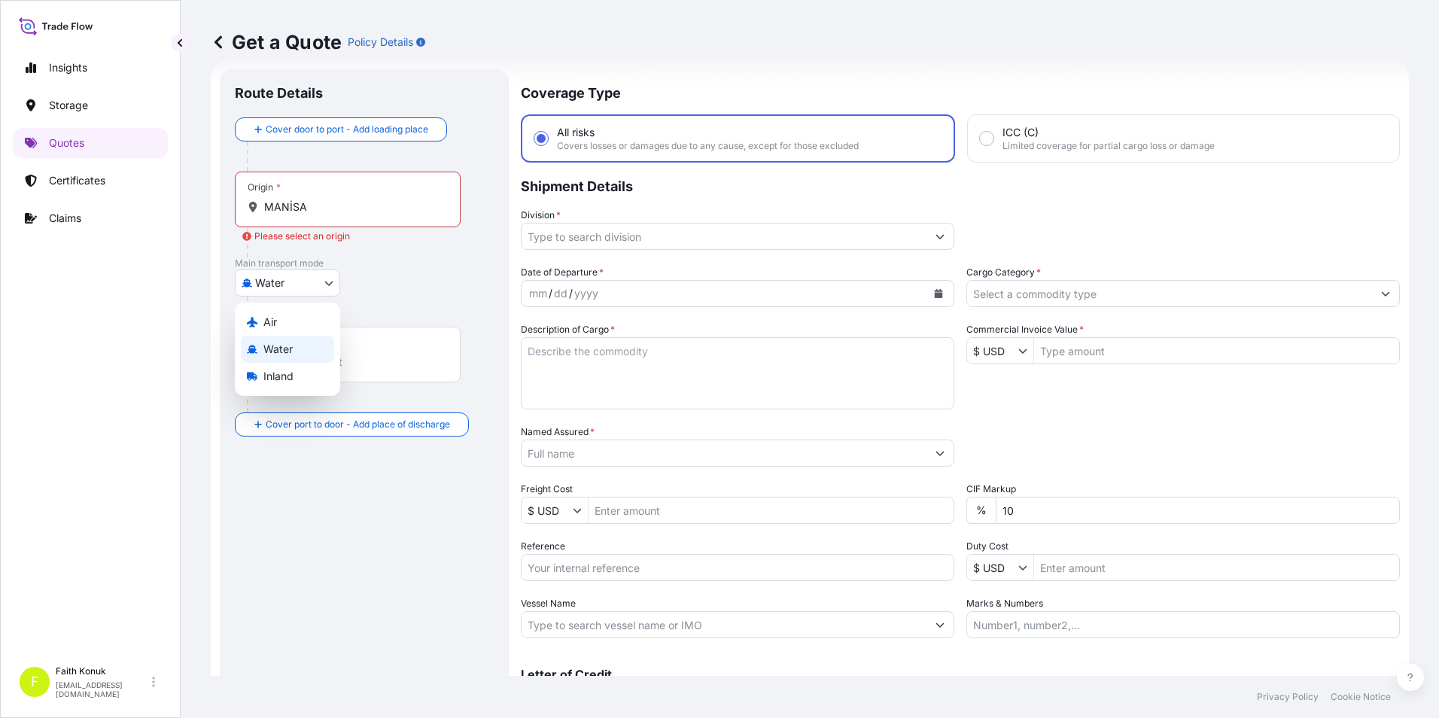
click at [326, 286] on body "Insights Storage Quotes Certificates Claims F [PERSON_NAME] [EMAIL_ADDRESS][DOM…" at bounding box center [719, 359] width 1439 height 718
click at [295, 370] on div "Inland" at bounding box center [287, 376] width 93 height 27
select select "Inland"
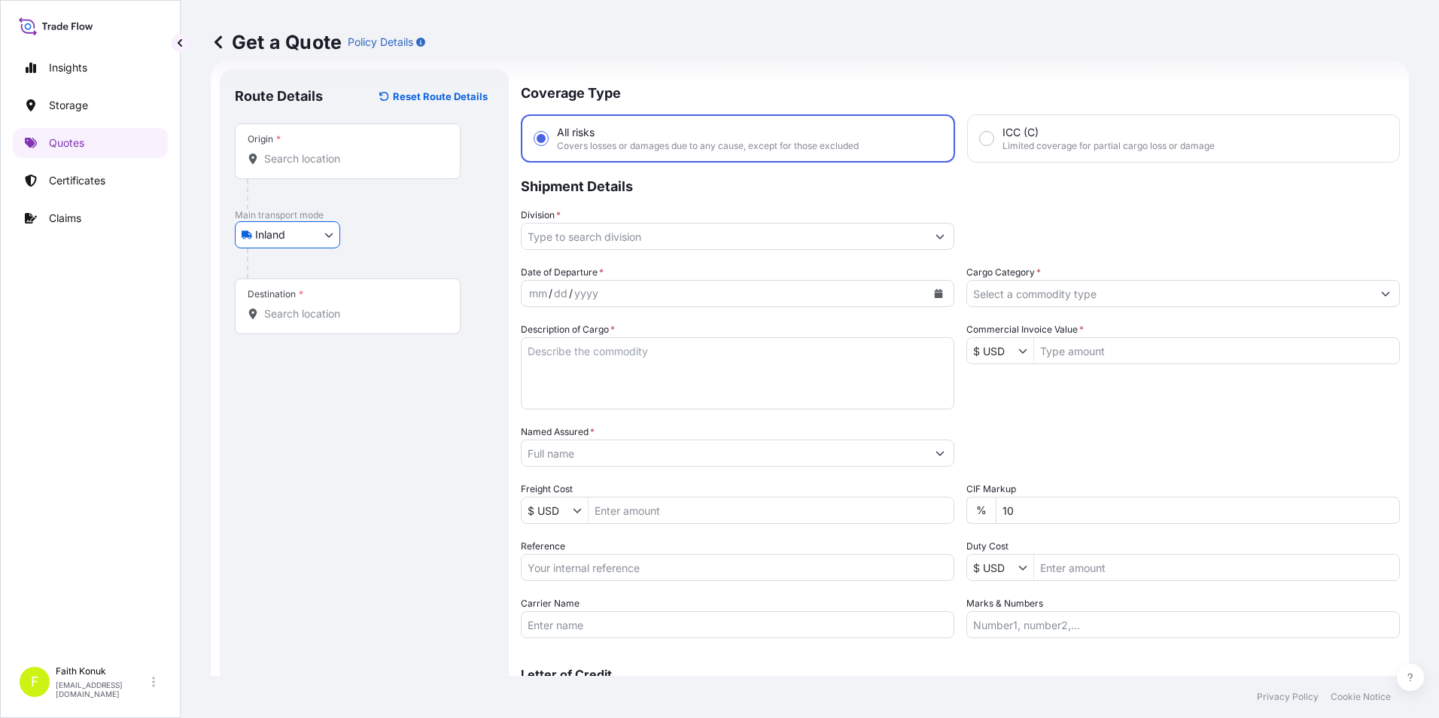
click at [340, 172] on div "Origin *" at bounding box center [348, 151] width 226 height 56
click at [340, 166] on input "Origin *" at bounding box center [353, 158] width 178 height 15
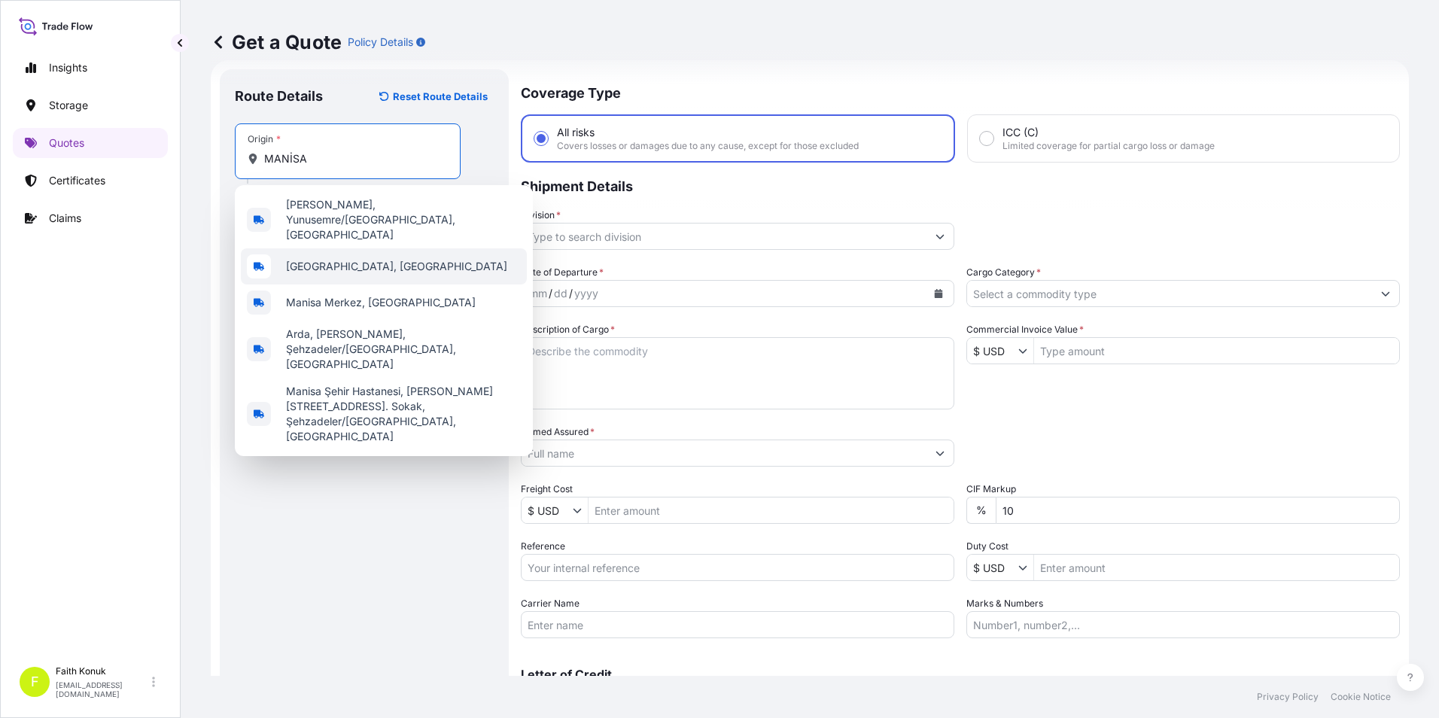
click at [341, 248] on div "[GEOGRAPHIC_DATA], [GEOGRAPHIC_DATA]" at bounding box center [384, 266] width 286 height 36
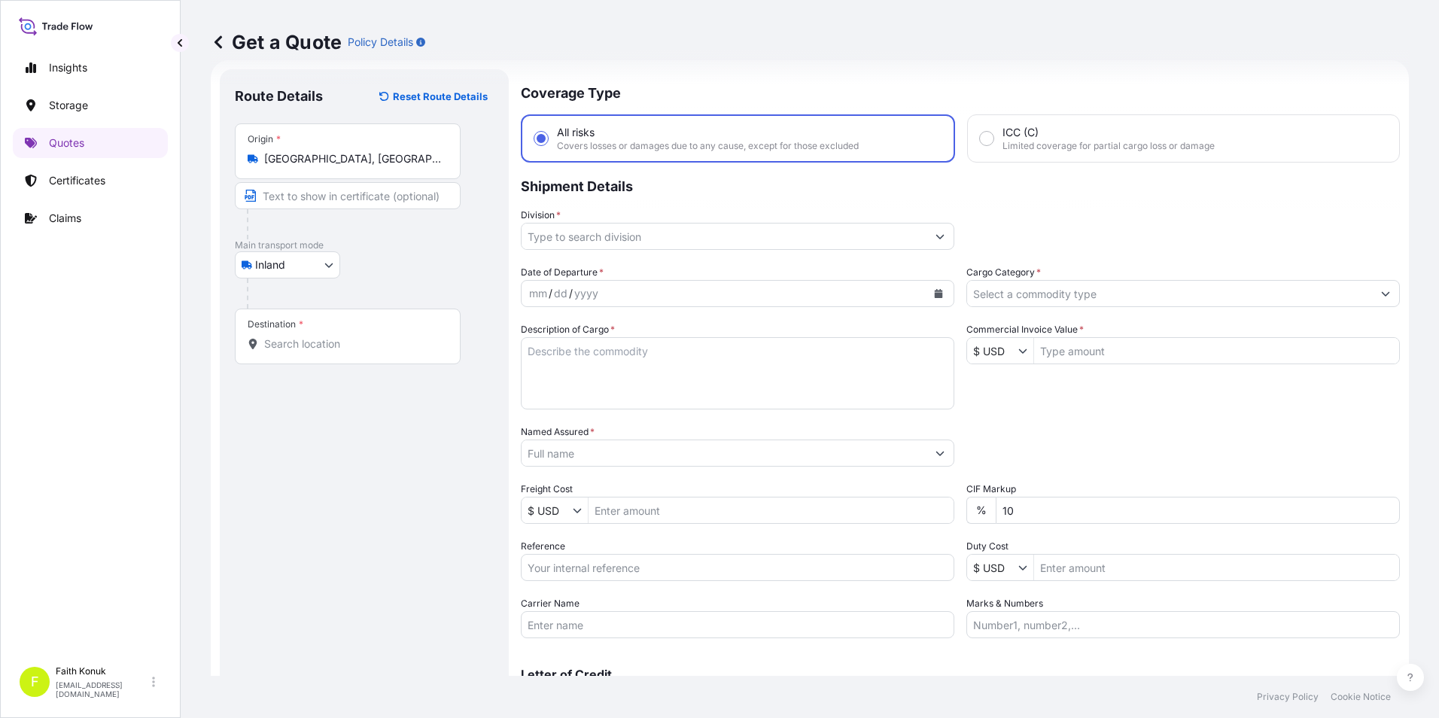
type input "626 [PERSON_NAME] Kooperatifi, [PERSON_NAME], Salihli/Manisa, [GEOGRAPHIC_DATA]"
click at [340, 341] on input "Destination *" at bounding box center [353, 344] width 178 height 15
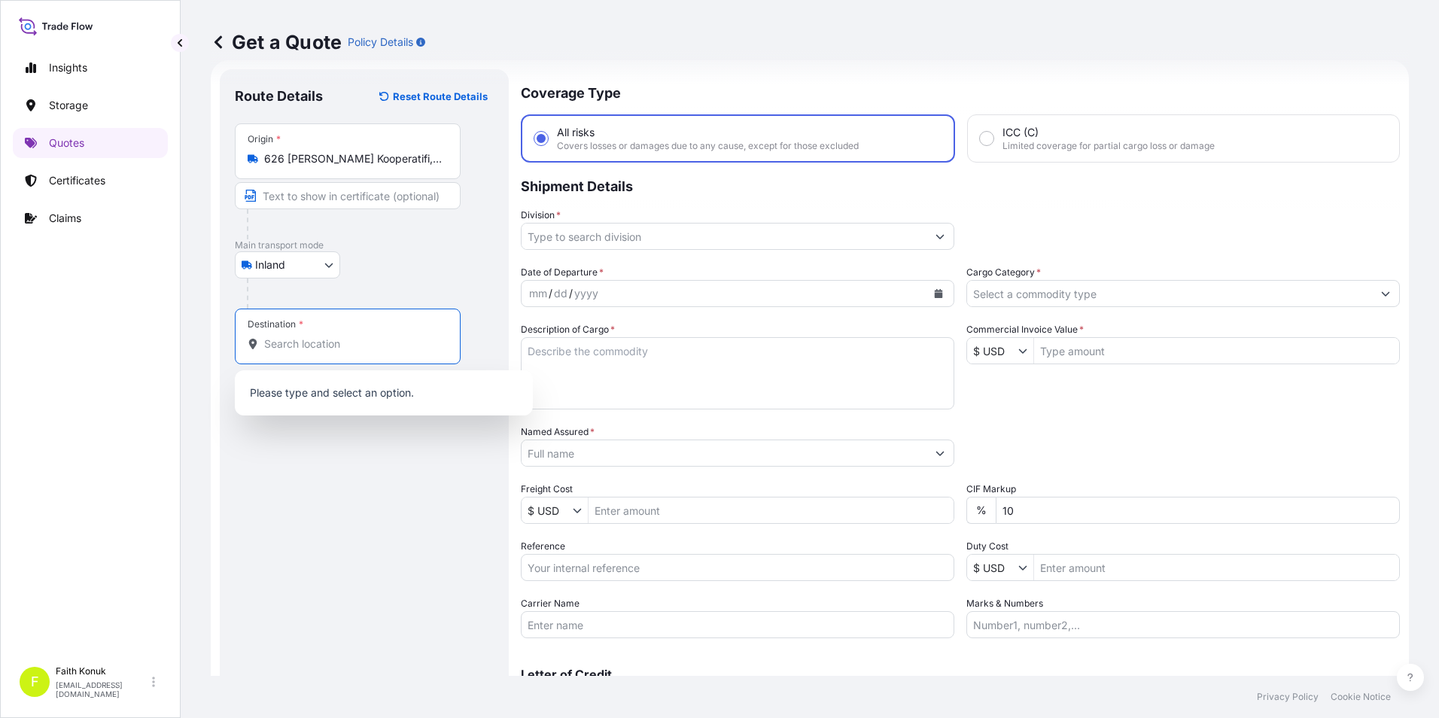
paste input "[US_STATE]"
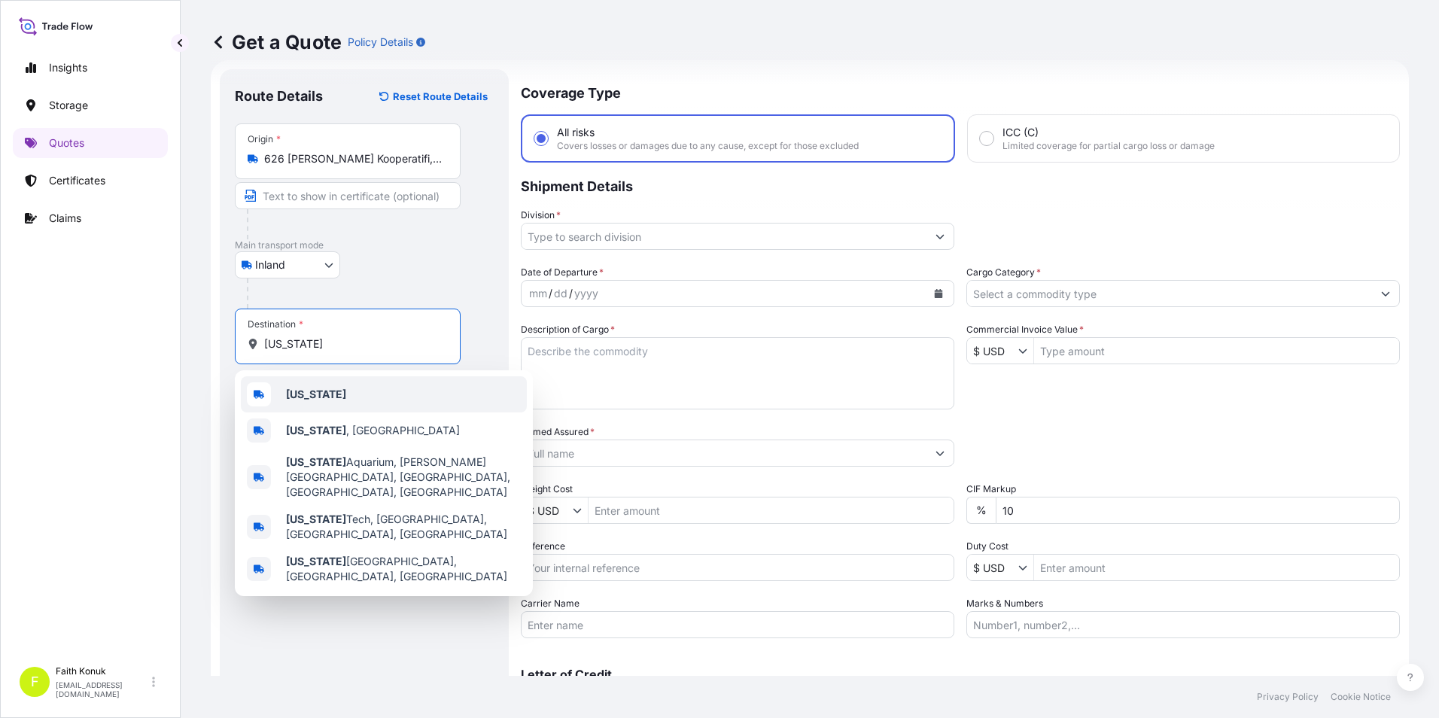
click at [309, 396] on b "[US_STATE]" at bounding box center [316, 394] width 60 height 13
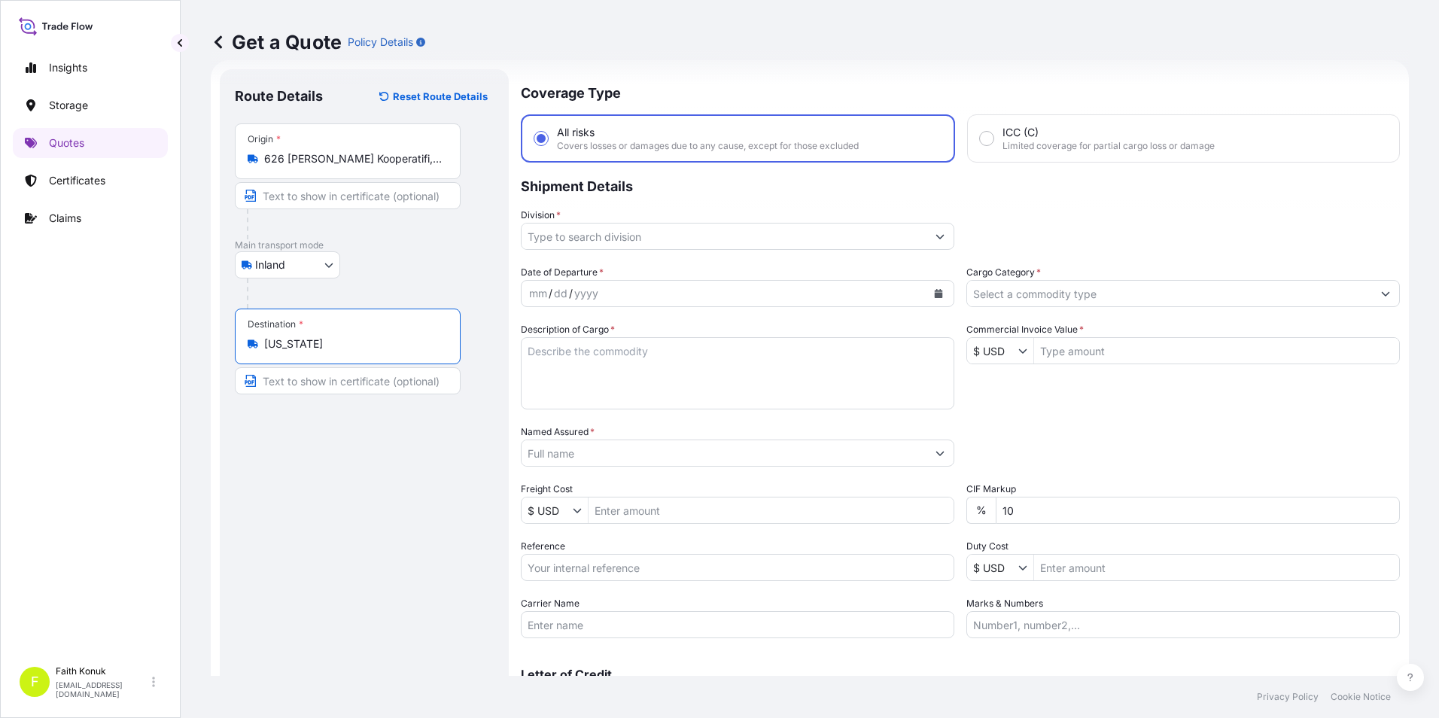
type input "[US_STATE]"
click at [355, 151] on div "Origin * 626 [PERSON_NAME] Kooperatifi, [PERSON_NAME], Salihli/[GEOGRAPHIC_DATA…" at bounding box center [348, 151] width 226 height 56
click at [355, 151] on input "626 [PERSON_NAME] Kooperatifi, [PERSON_NAME], Salihli/Manisa, [GEOGRAPHIC_DATA]" at bounding box center [353, 158] width 178 height 15
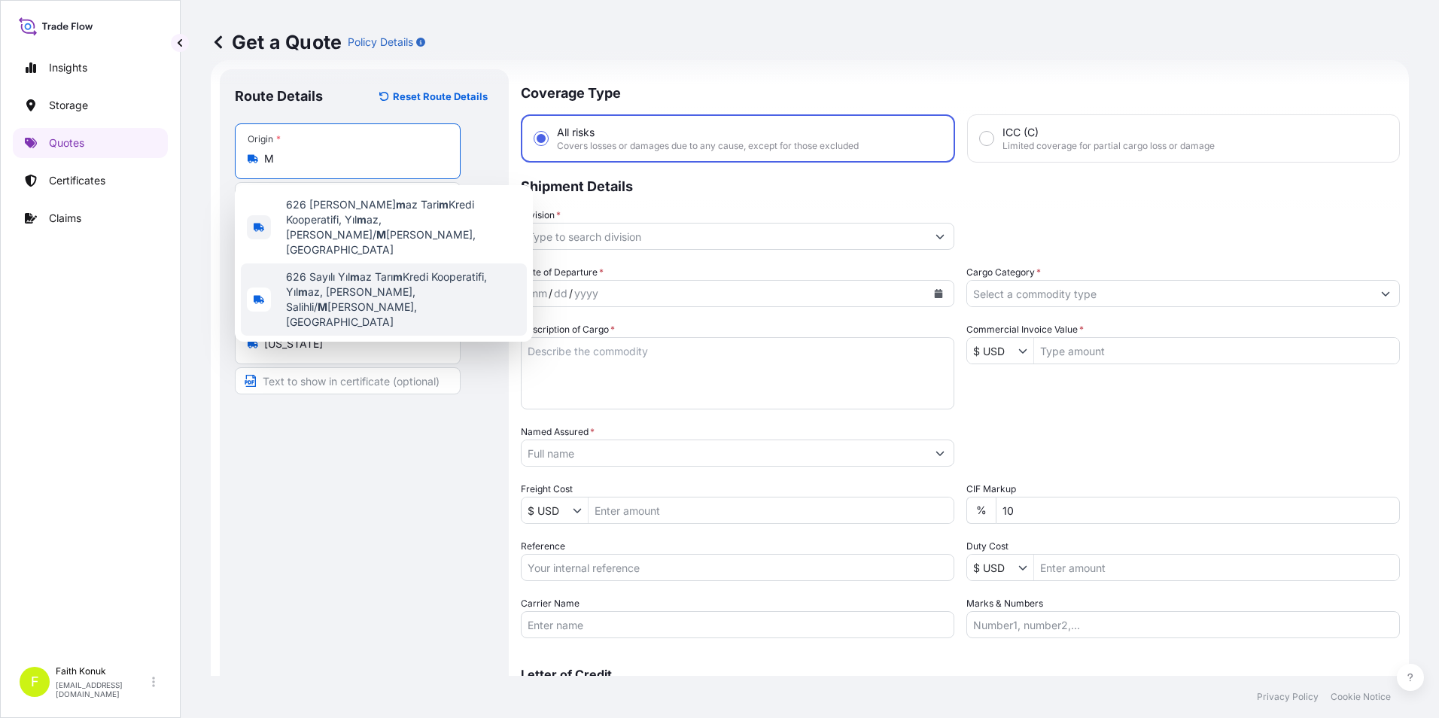
scroll to position [0, 0]
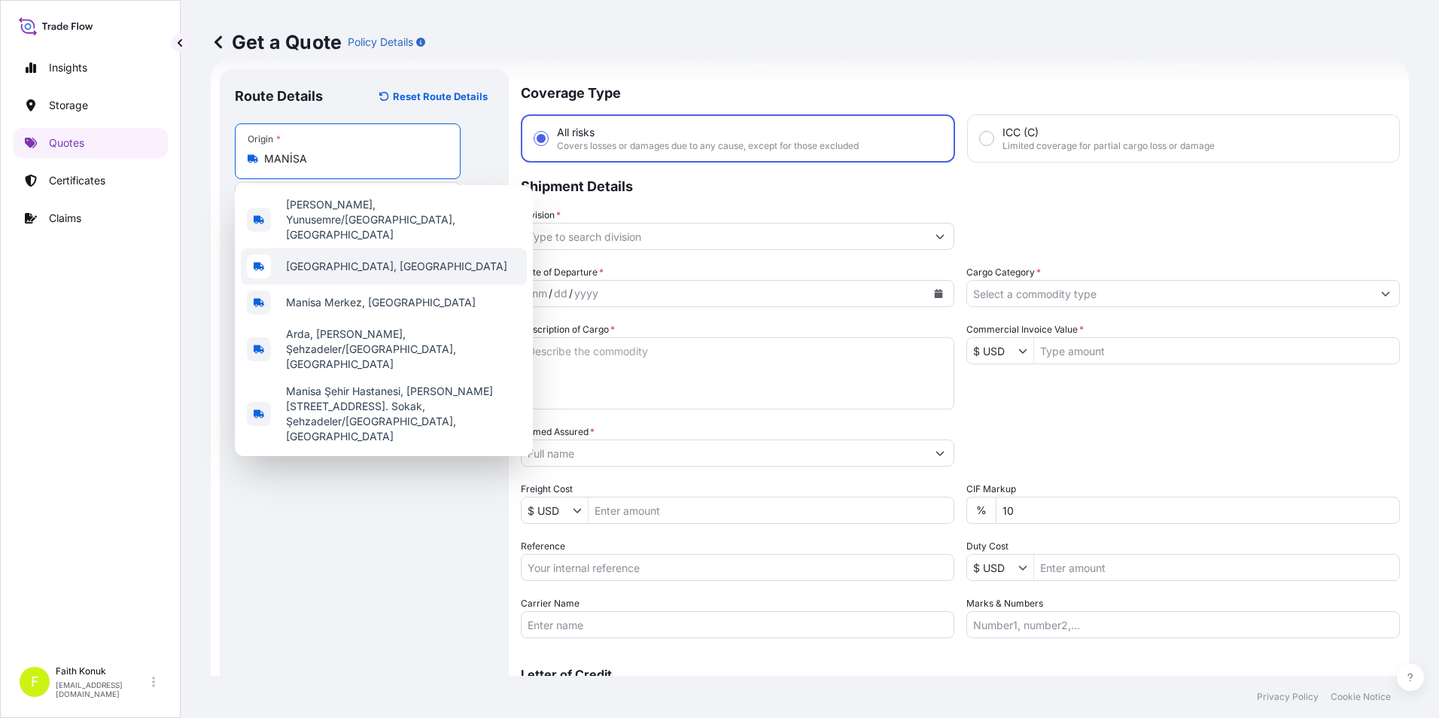
click at [340, 259] on span "[GEOGRAPHIC_DATA], [GEOGRAPHIC_DATA]" at bounding box center [396, 266] width 221 height 15
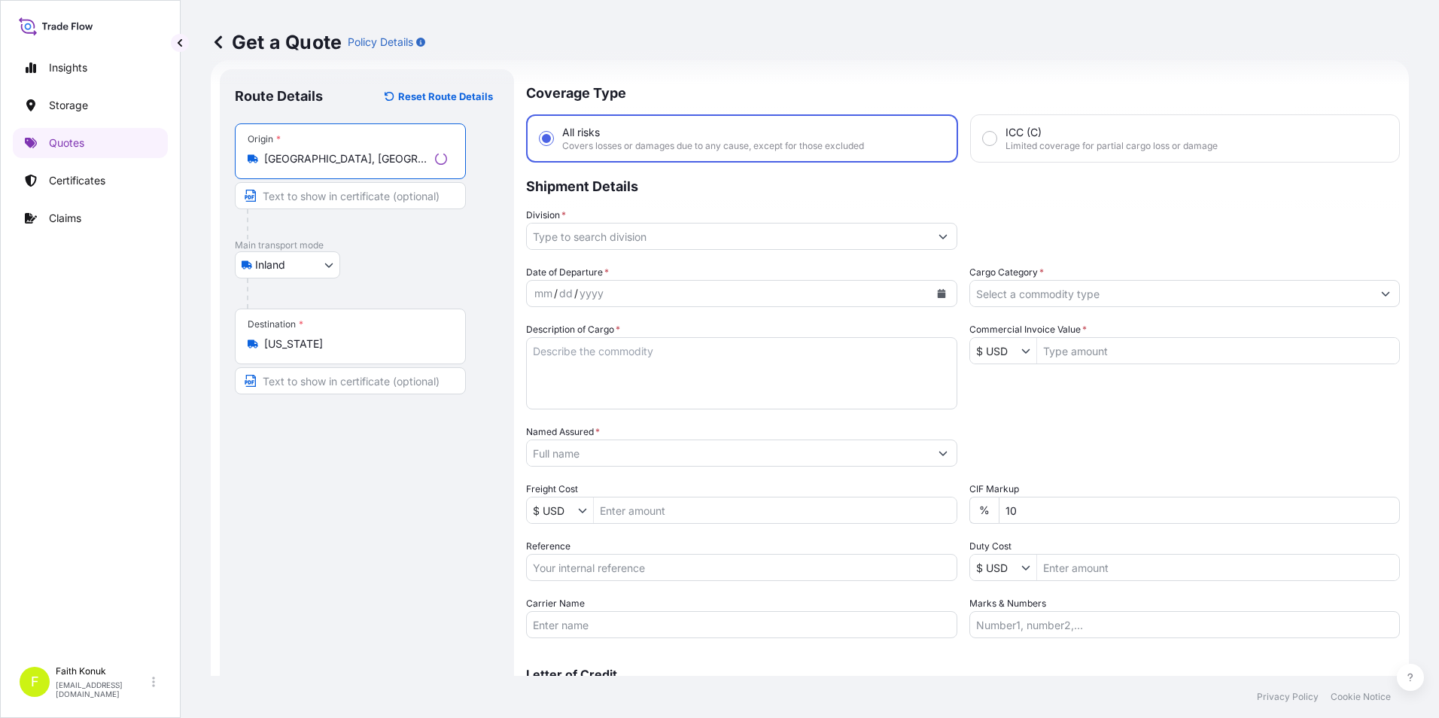
type input "[GEOGRAPHIC_DATA], [GEOGRAPHIC_DATA]"
click at [361, 442] on div "Route Details Reset Route Details Place of loading Road / Inland Road / Inland …" at bounding box center [364, 409] width 259 height 651
click at [603, 239] on input "Division *" at bounding box center [724, 236] width 405 height 27
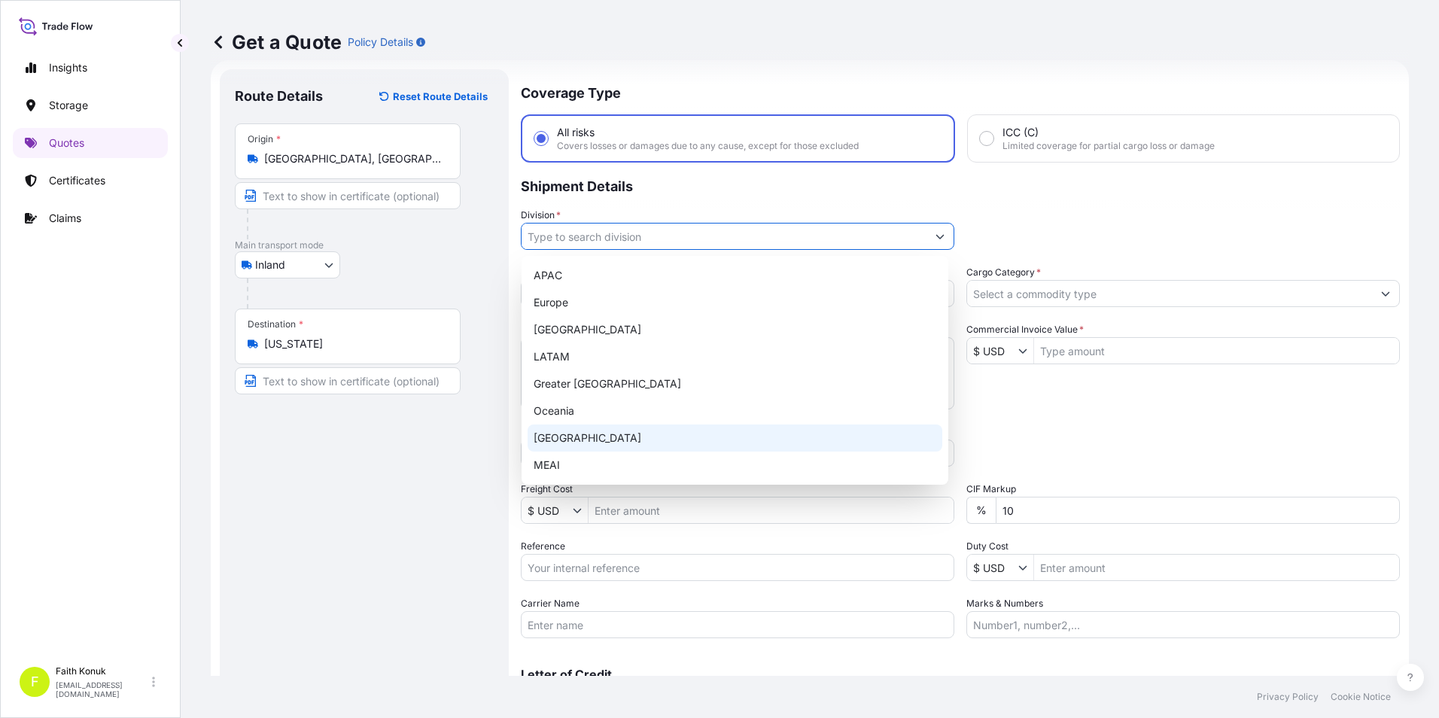
click at [576, 428] on div "[GEOGRAPHIC_DATA]" at bounding box center [735, 438] width 415 height 27
type input "[GEOGRAPHIC_DATA]"
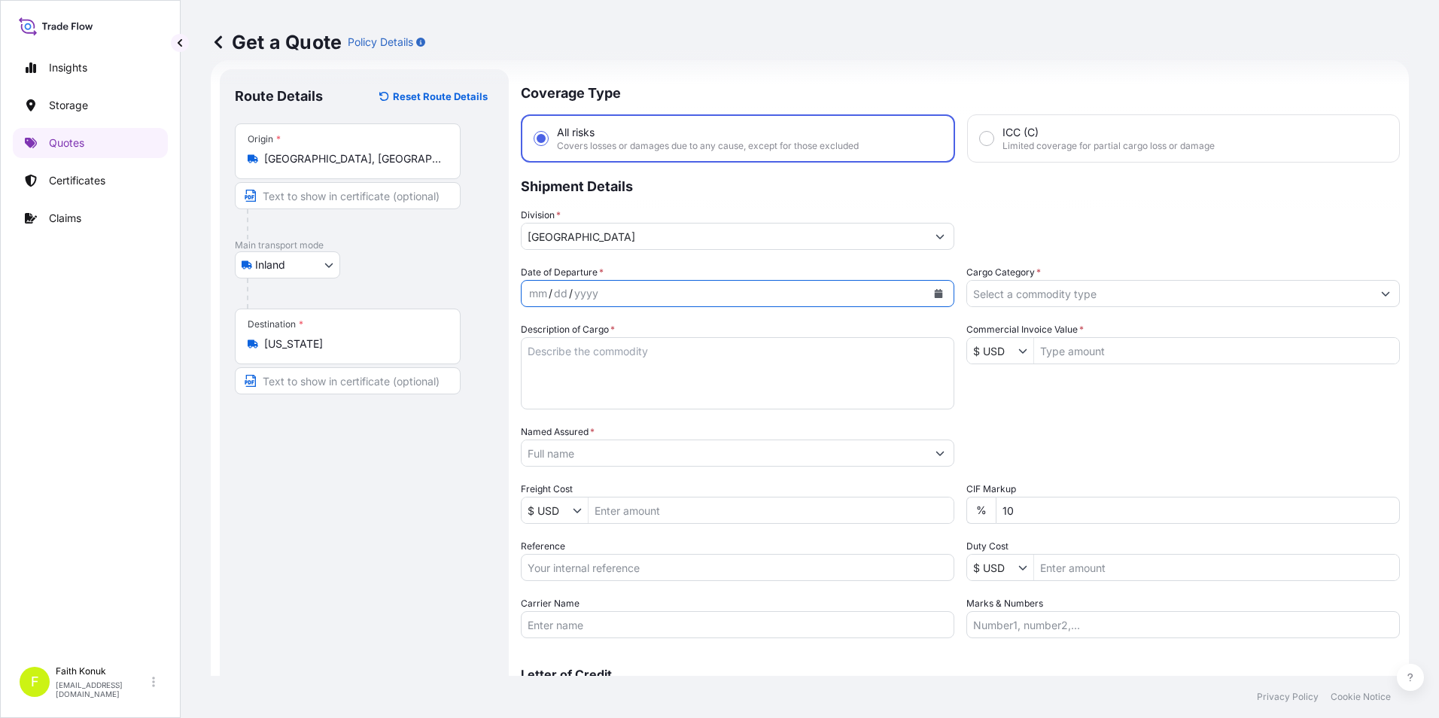
click at [936, 300] on button "Calendar" at bounding box center [939, 294] width 24 height 24
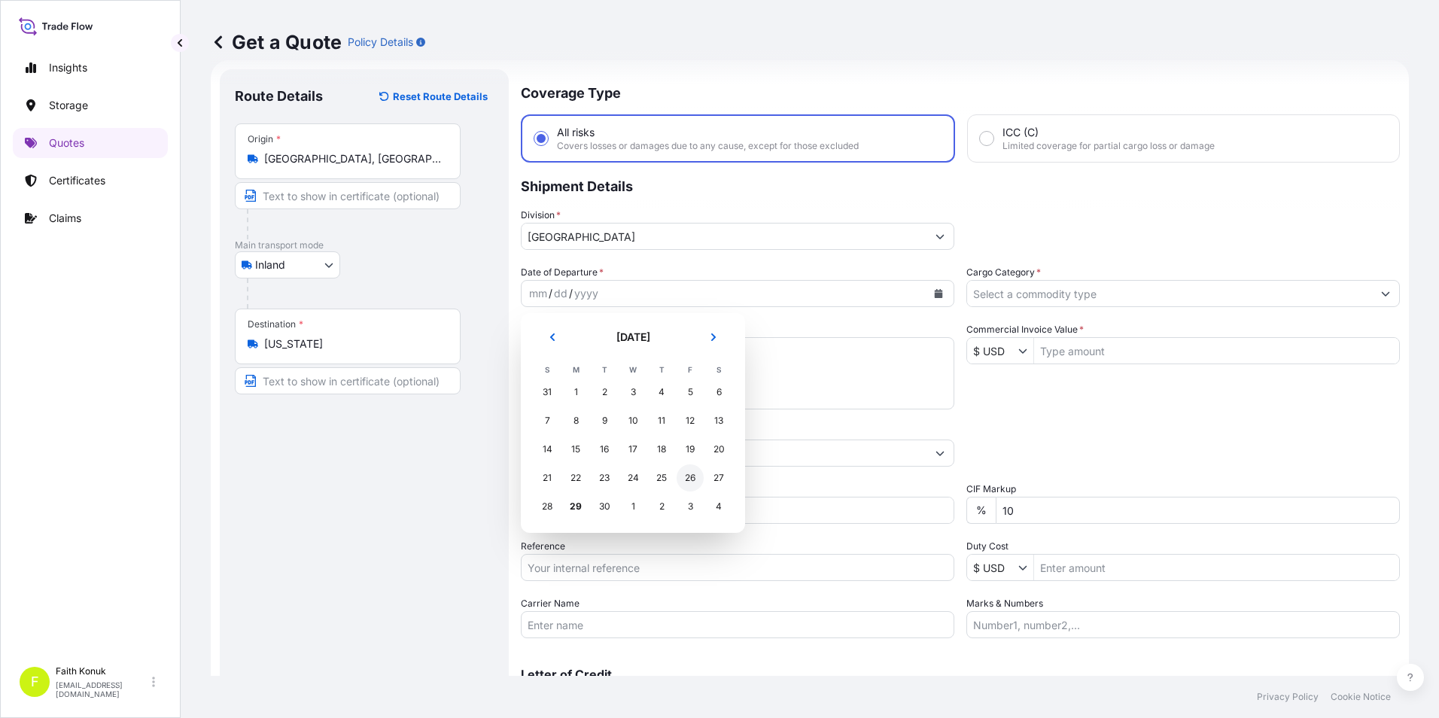
click at [693, 480] on div "26" at bounding box center [690, 477] width 27 height 27
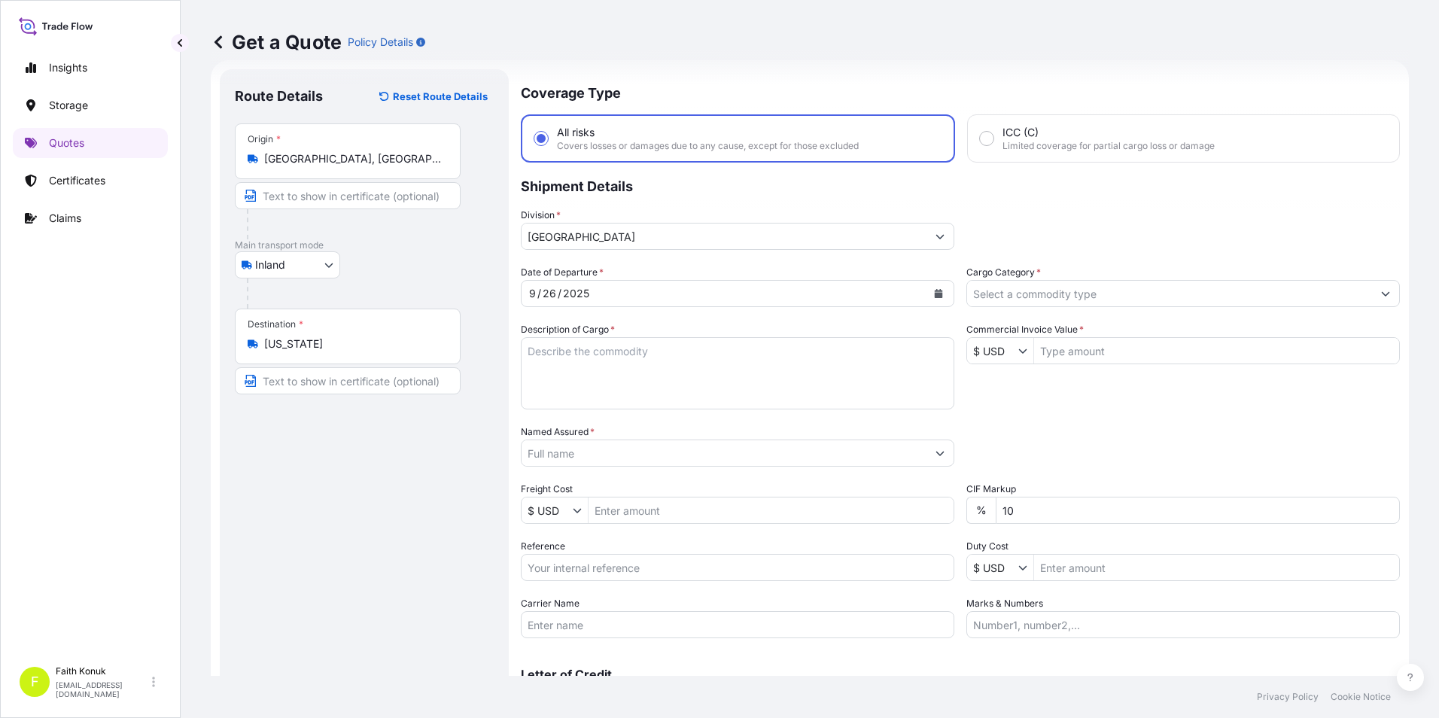
click at [720, 355] on textarea "Description of Cargo *" at bounding box center [738, 373] width 434 height 72
paste textarea "CAPS ALUMINIUM EMPTY BEVERAGE CANS 18 KAP - 2.396,93 KG"
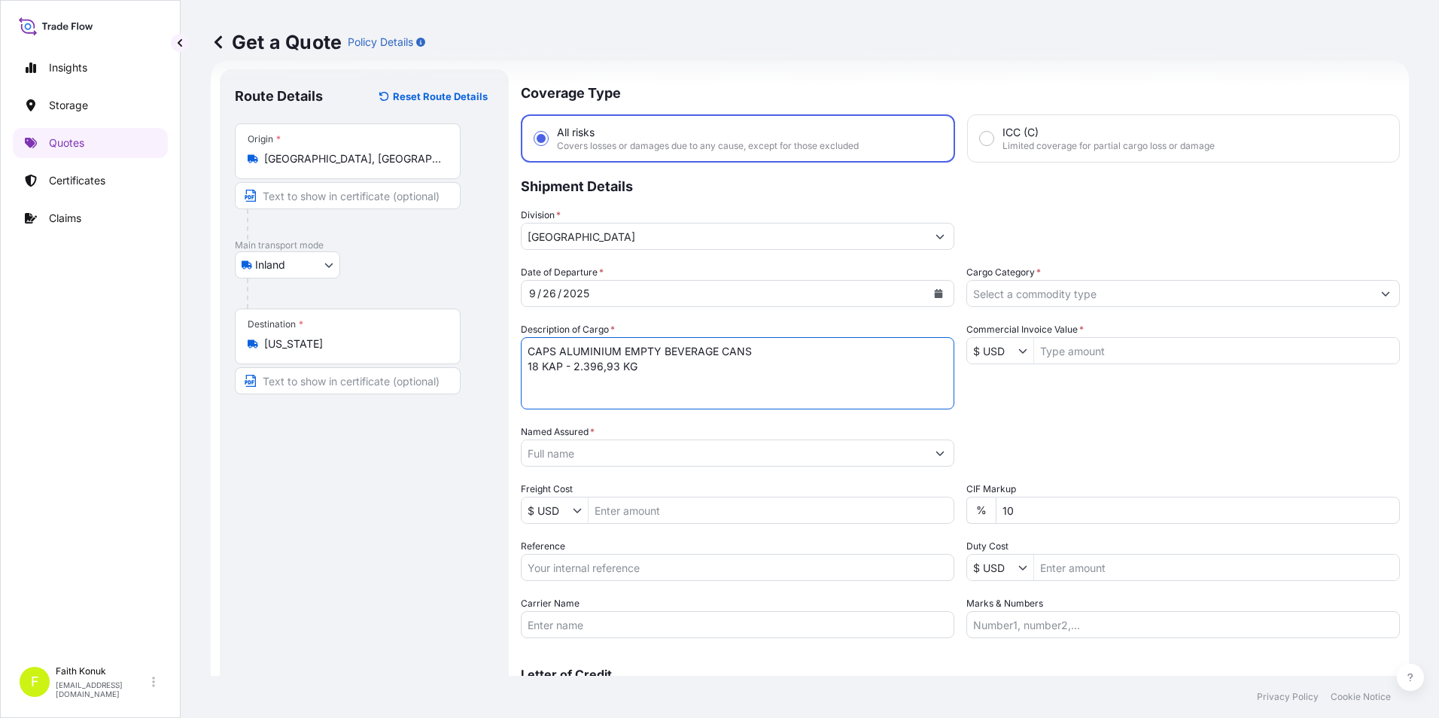
click at [562, 378] on textarea "CAPS ALUMINIUM EMPTY BEVERAGE CANS 18 KAP - 2.396,93 KG" at bounding box center [738, 373] width 434 height 72
paste textarea "34 SY 4253 / 34 HKE 543"
click at [615, 396] on textarea "CAPS ALUMINIUM EMPTY BEVERAGE CANS 18 KAP - 2.396,93 KG 34 SY 4253 / 34 HKE 543" at bounding box center [738, 373] width 434 height 72
click at [711, 389] on textarea "CAPS ALUMINIUM EMPTY BEVERAGE CANS 18 KAP - 2.396,93 KG 34 SY 4253 / 34 HKE 543" at bounding box center [738, 373] width 434 height 72
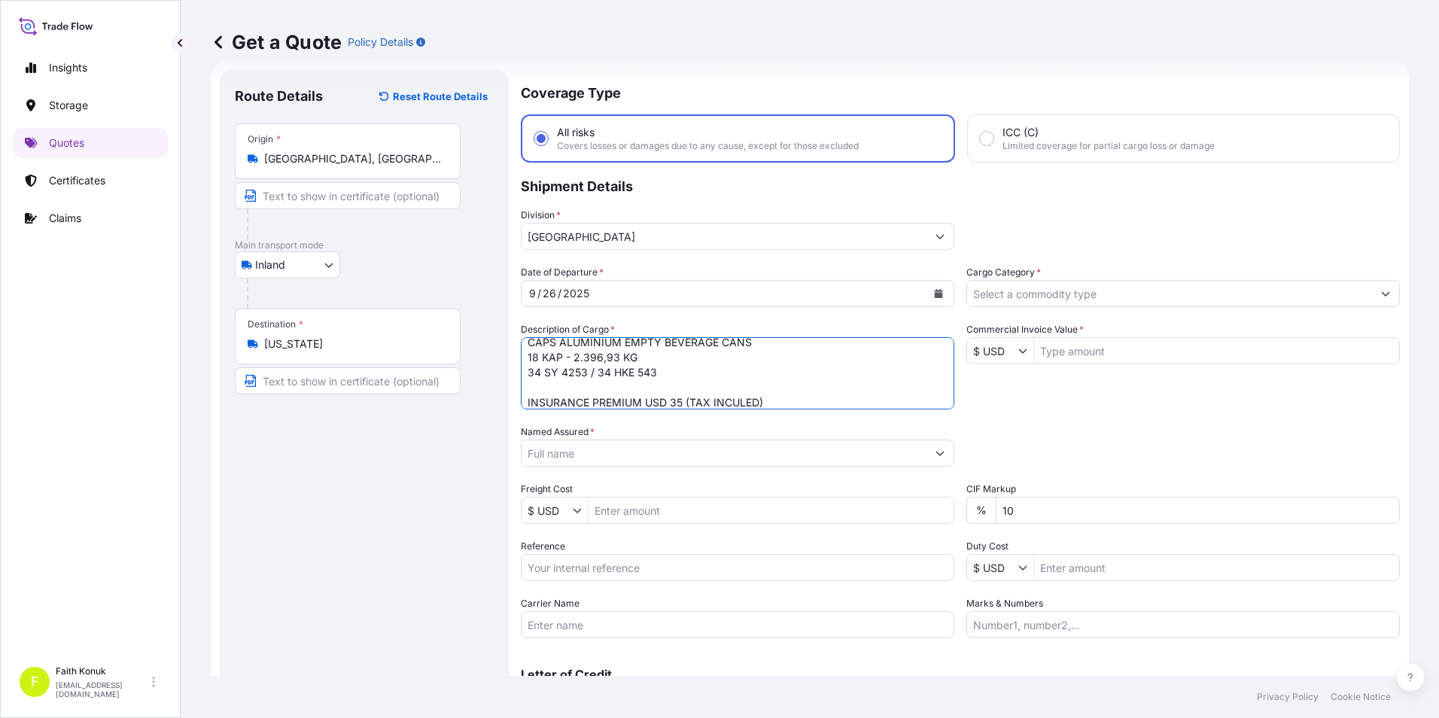
type textarea "CAPS ALUMINIUM EMPTY BEVERAGE CANS 18 KAP - 2.396,93 KG 34 SY 4253 / 34 HKE 543…"
drag, startPoint x: 626, startPoint y: 451, endPoint x: 586, endPoint y: 470, distance: 44.1
click at [614, 457] on input "Named Assured *" at bounding box center [722, 453] width 400 height 27
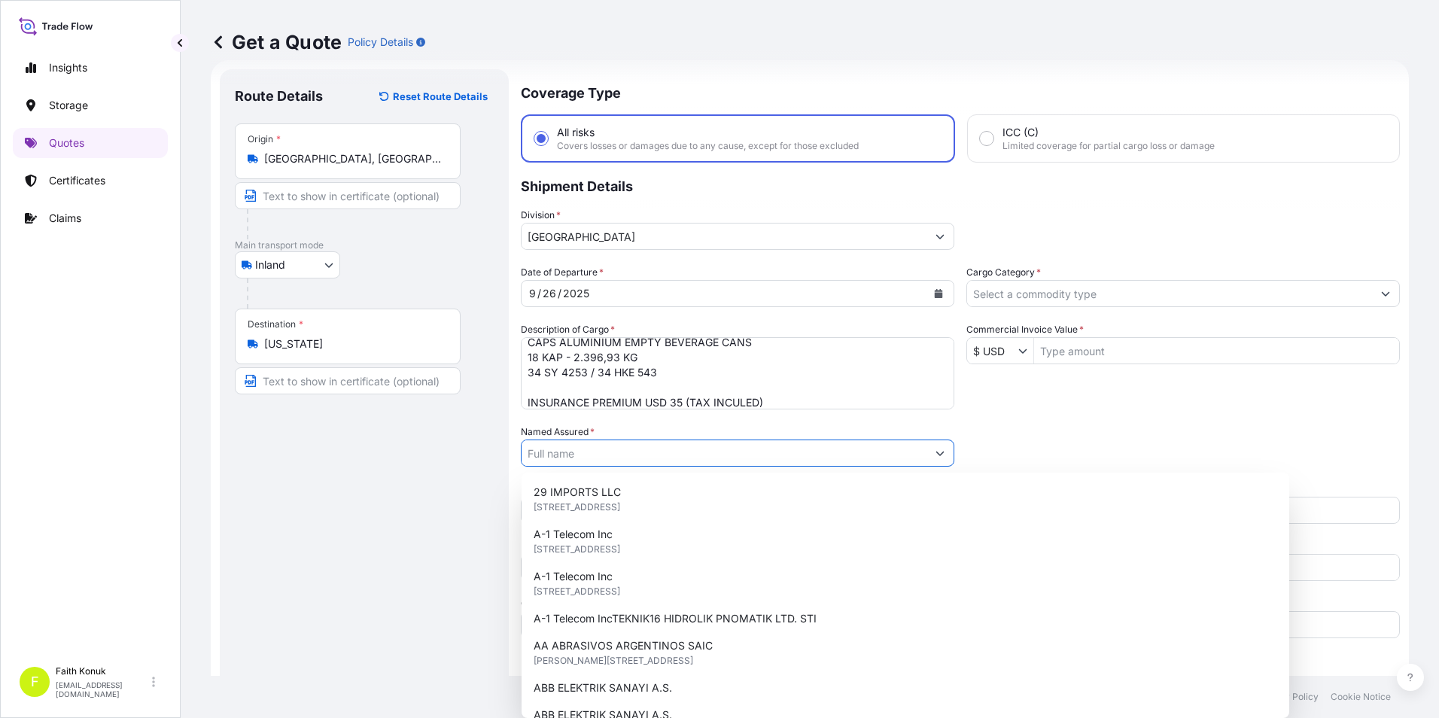
click at [597, 452] on input "Named Assured *" at bounding box center [724, 453] width 405 height 27
paste input "Ball Beverage Turkey Paketleme A.S."
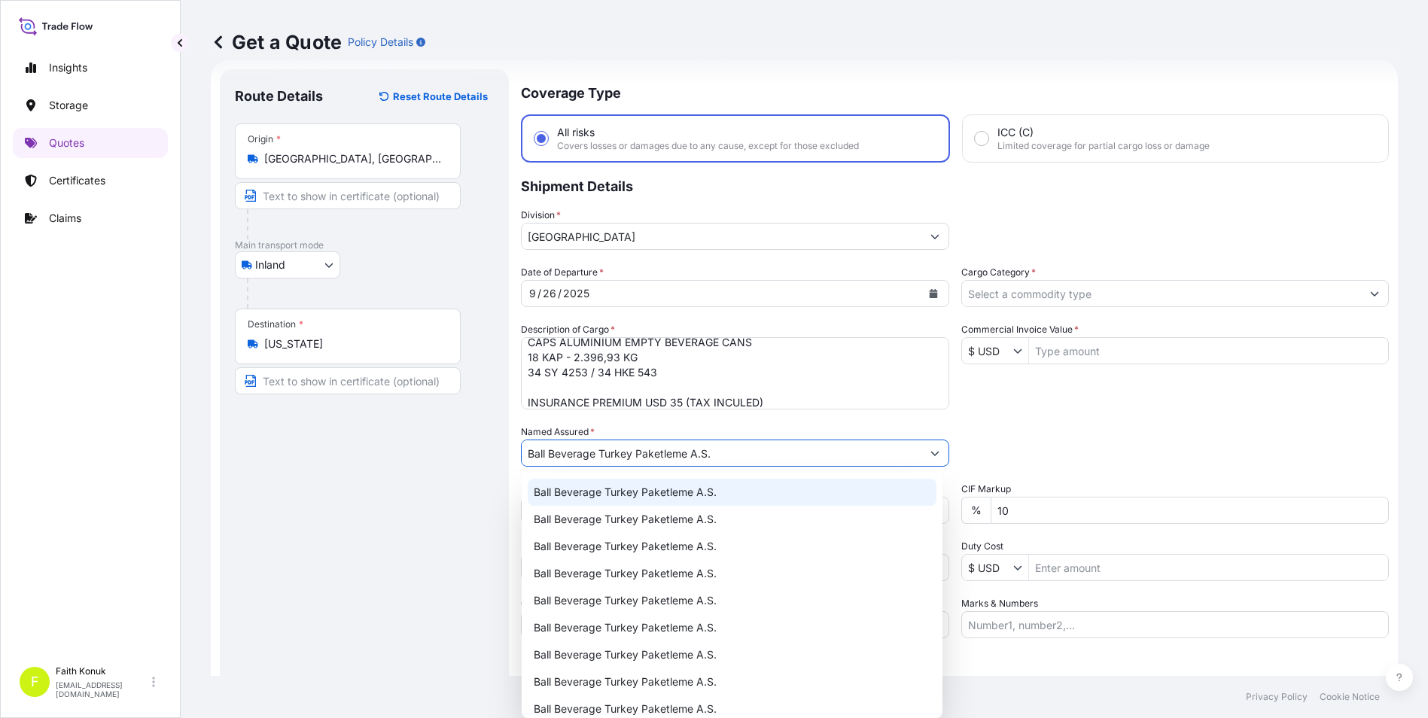
click at [597, 501] on div "Ball Beverage Turkey Paketleme A.S." at bounding box center [732, 492] width 409 height 27
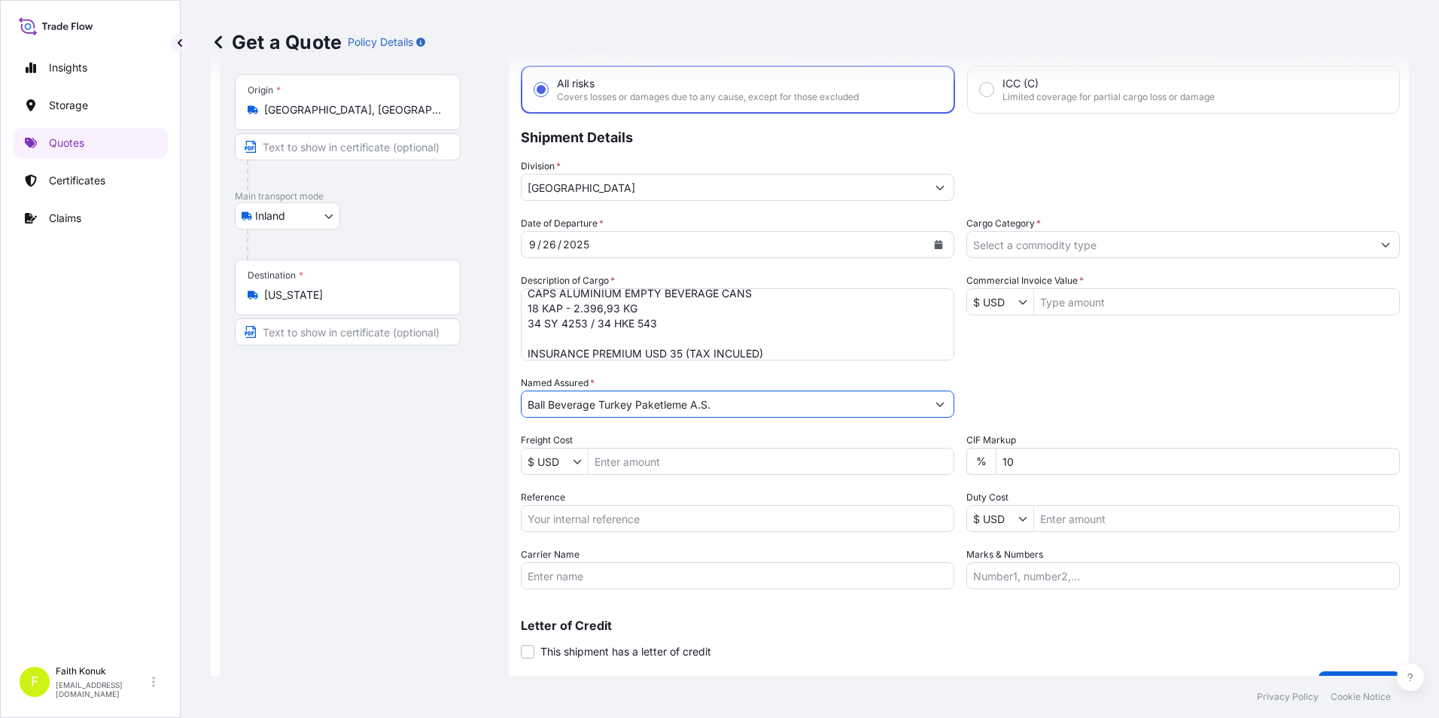
scroll to position [99, 0]
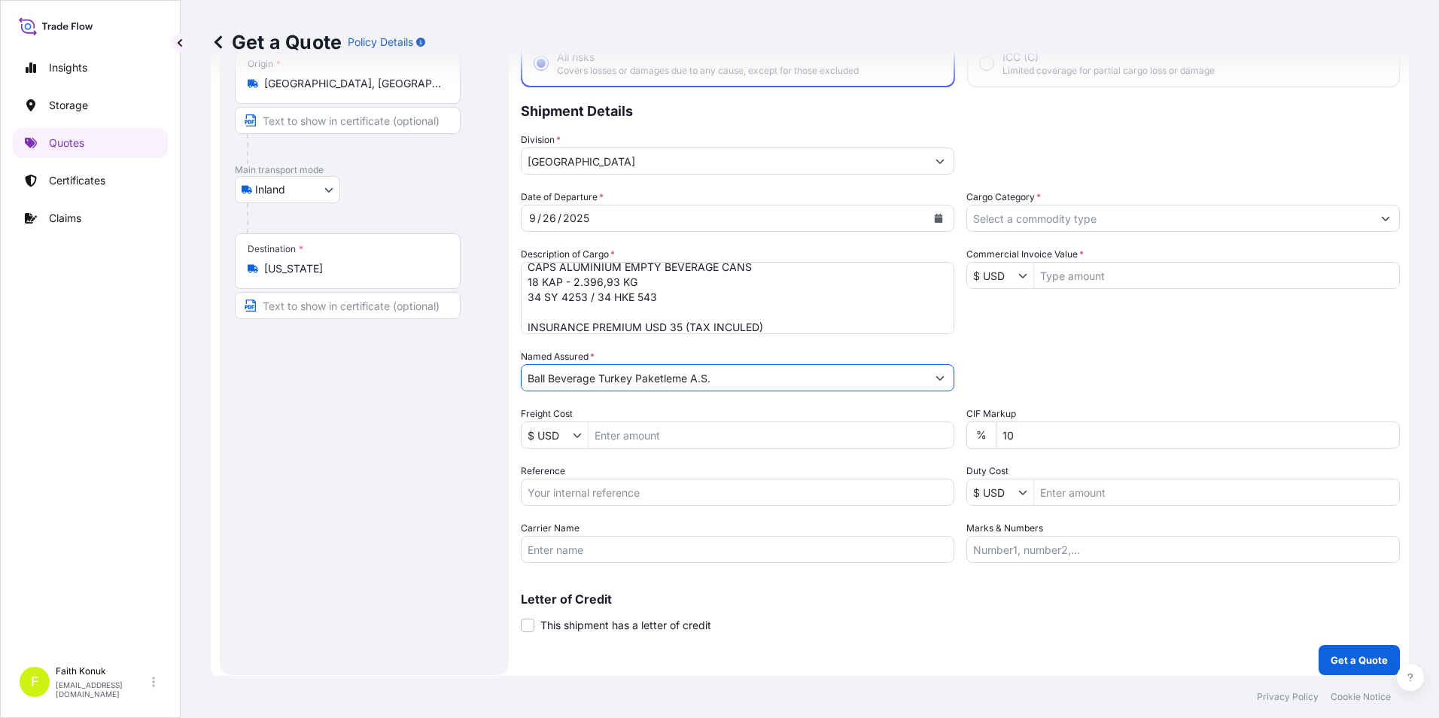
type input "Ball Beverage Turkey Paketleme A.S."
click at [607, 482] on input "Reference" at bounding box center [738, 492] width 434 height 27
click at [556, 494] on input "Reference" at bounding box center [738, 492] width 434 height 27
paste input "2201782376"
type input "2201782376"
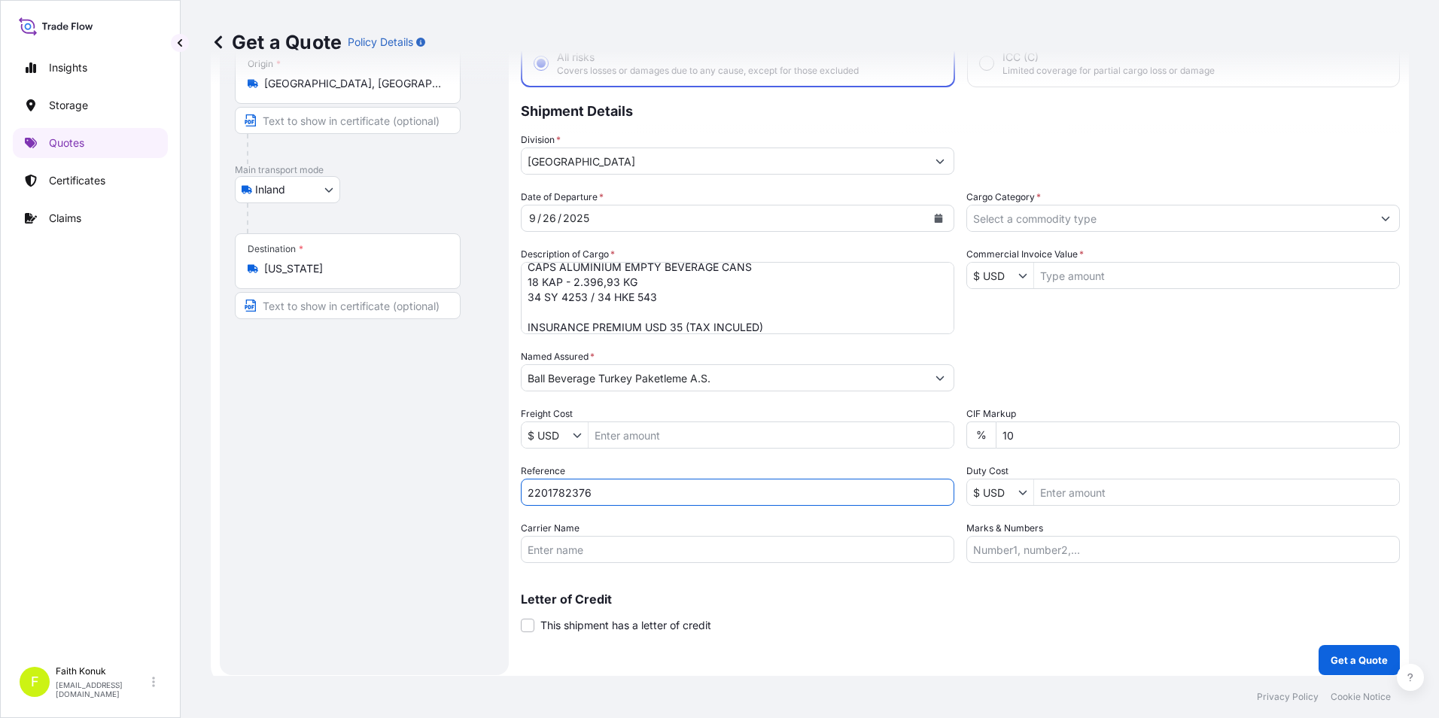
click at [461, 513] on div "Route Details Reset Route Details Place of loading Road / Inland Road / Inland …" at bounding box center [364, 334] width 259 height 651
drag, startPoint x: 565, startPoint y: 551, endPoint x: 577, endPoint y: 553, distance: 12.1
click at [565, 551] on input "Carrier Name" at bounding box center [738, 549] width 434 height 27
click at [720, 547] on input "Carrier Name" at bounding box center [738, 549] width 434 height 27
paste input "34 SY 4253 / 34 HKE 543"
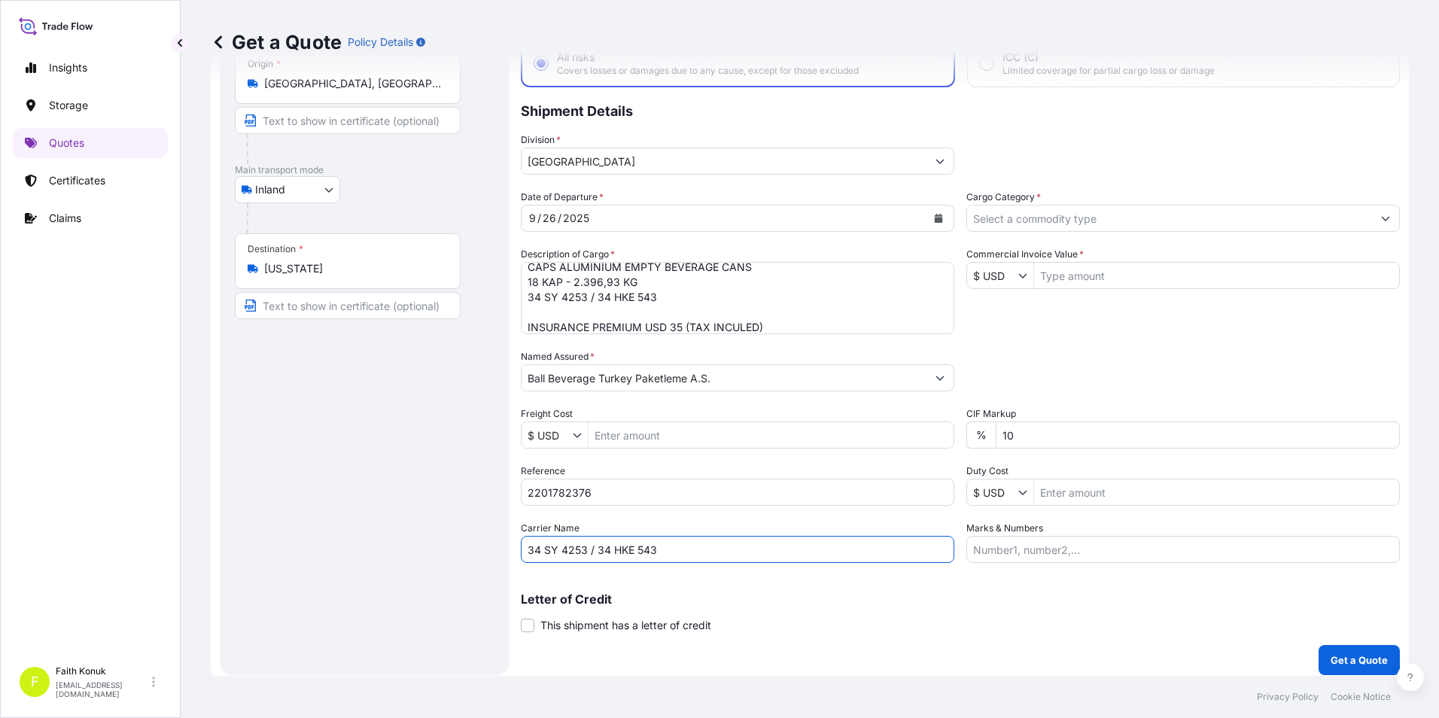
type input "34 SY 4253 / 34 HKE 543"
click at [450, 499] on div "Route Details Reset Route Details Place of loading Road / Inland Road / Inland …" at bounding box center [364, 334] width 259 height 651
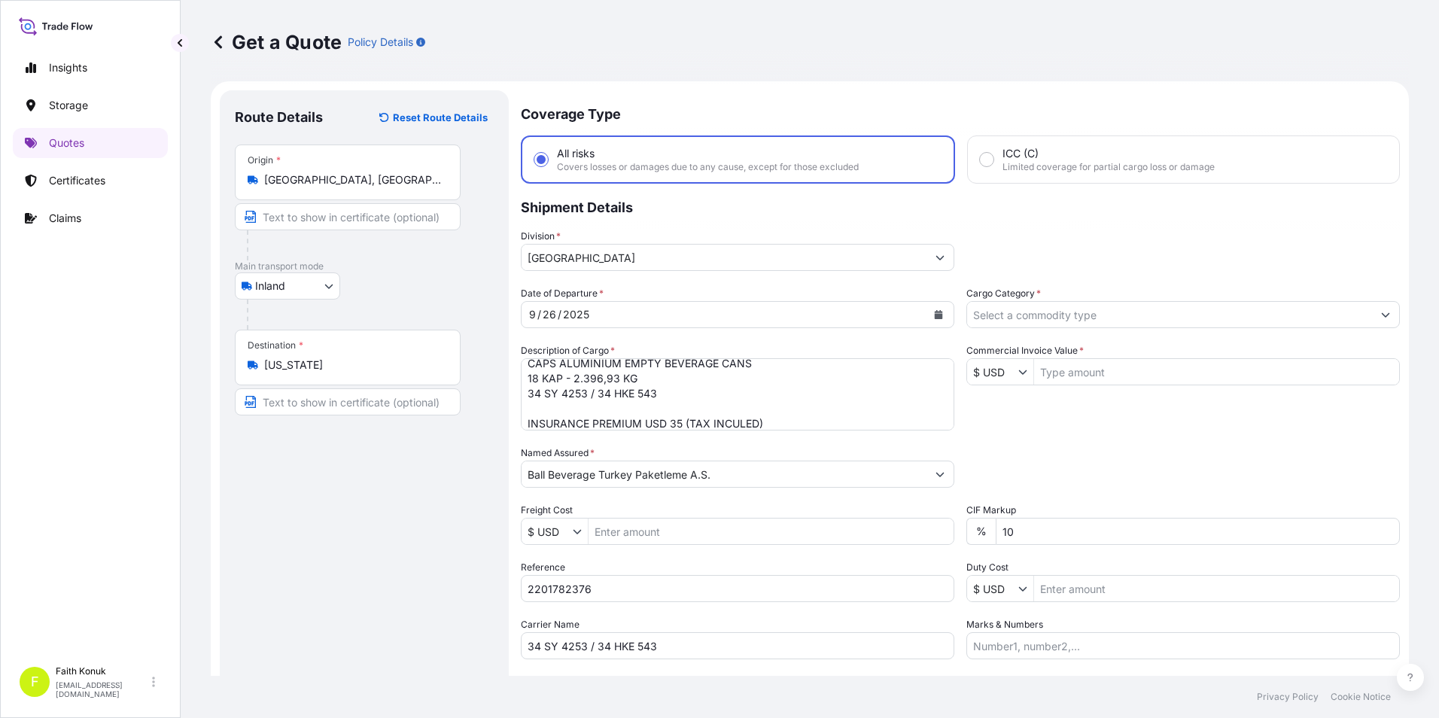
scroll to position [0, 0]
click at [1037, 319] on input "Cargo Category *" at bounding box center [1169, 317] width 405 height 27
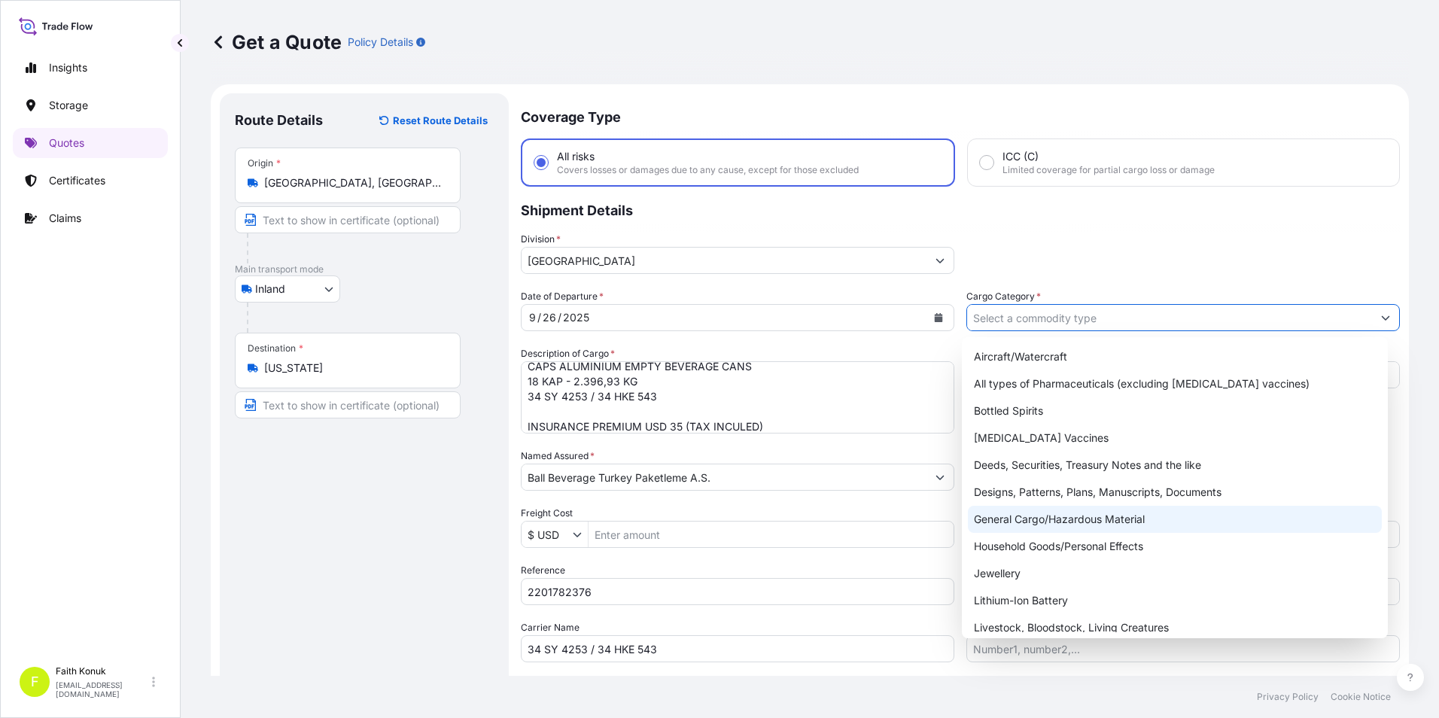
click at [1014, 514] on div "General Cargo/Hazardous Material" at bounding box center [1175, 519] width 415 height 27
type input "General Cargo/Hazardous Material"
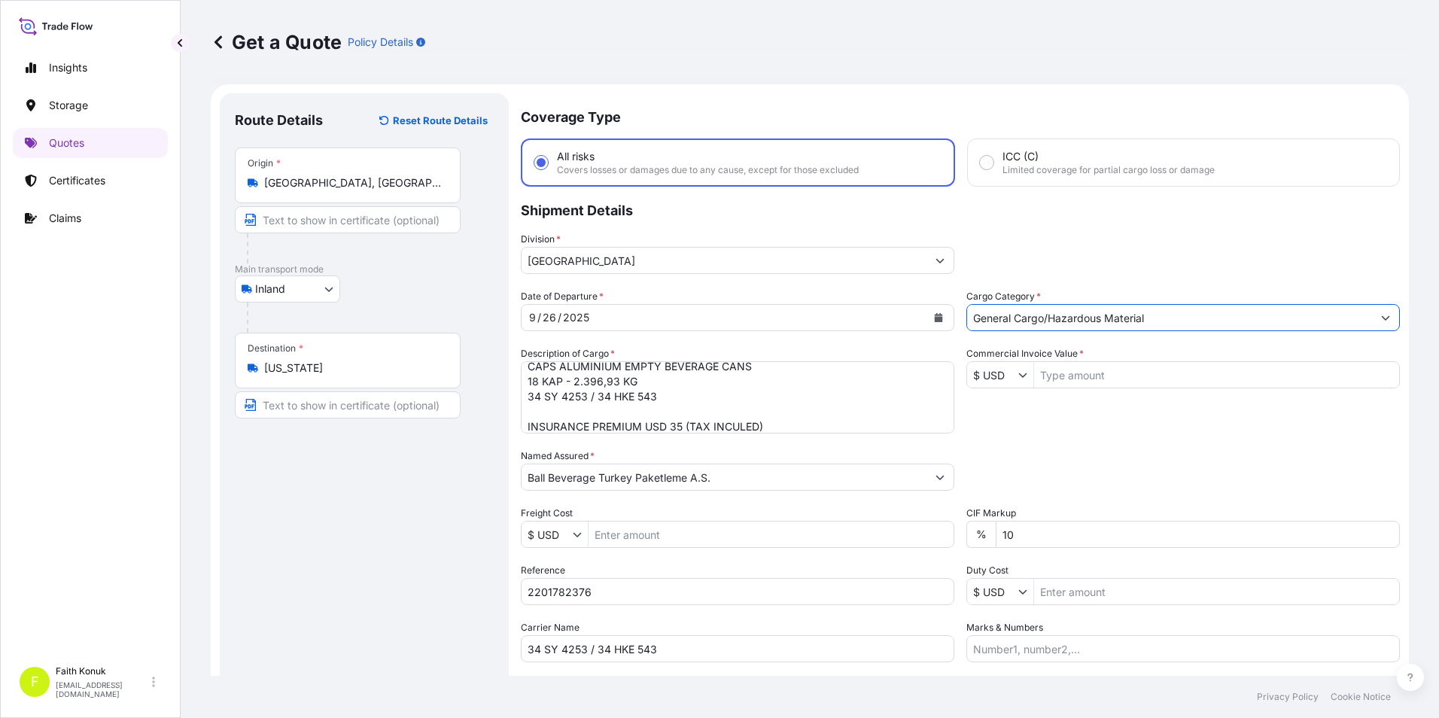
click at [1019, 373] on icon "Show suggestions" at bounding box center [1023, 374] width 9 height 9
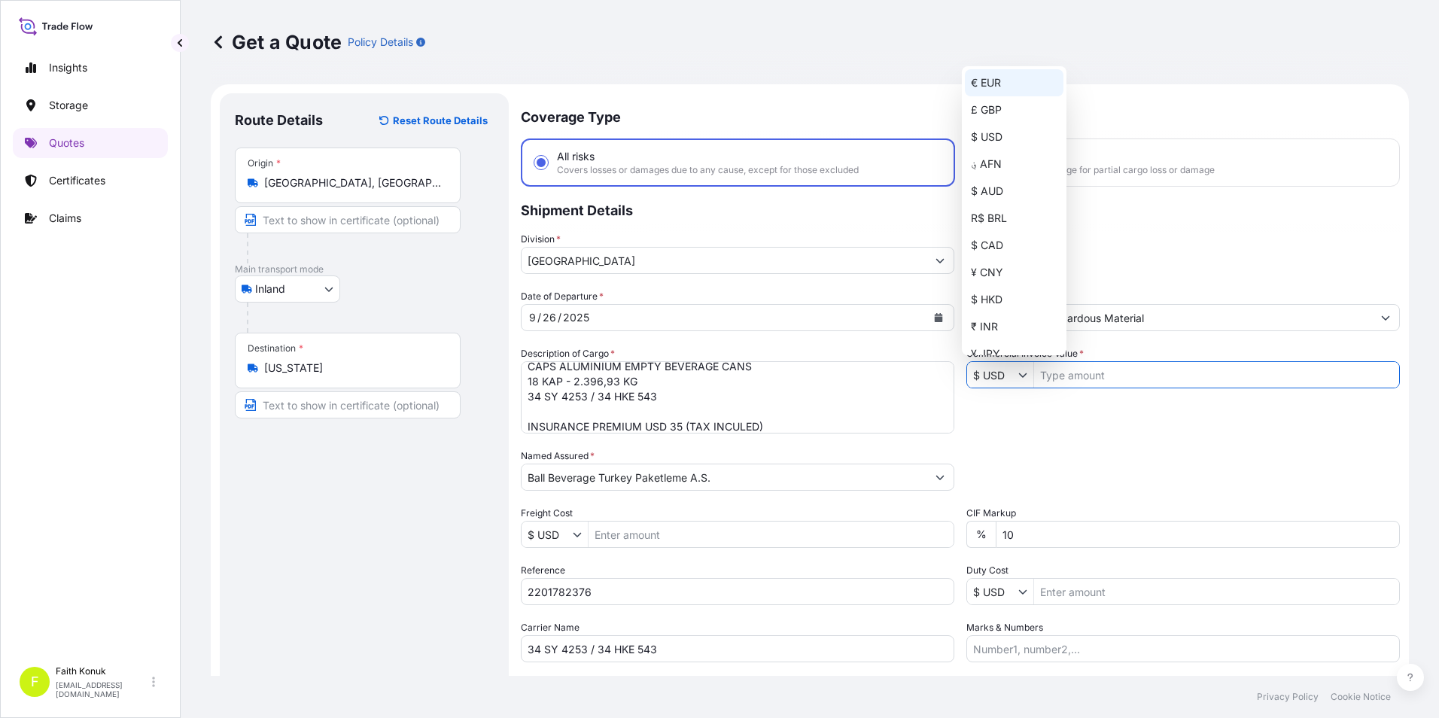
click at [1003, 76] on div "€ EUR" at bounding box center [1014, 82] width 99 height 27
type input "€ EUR"
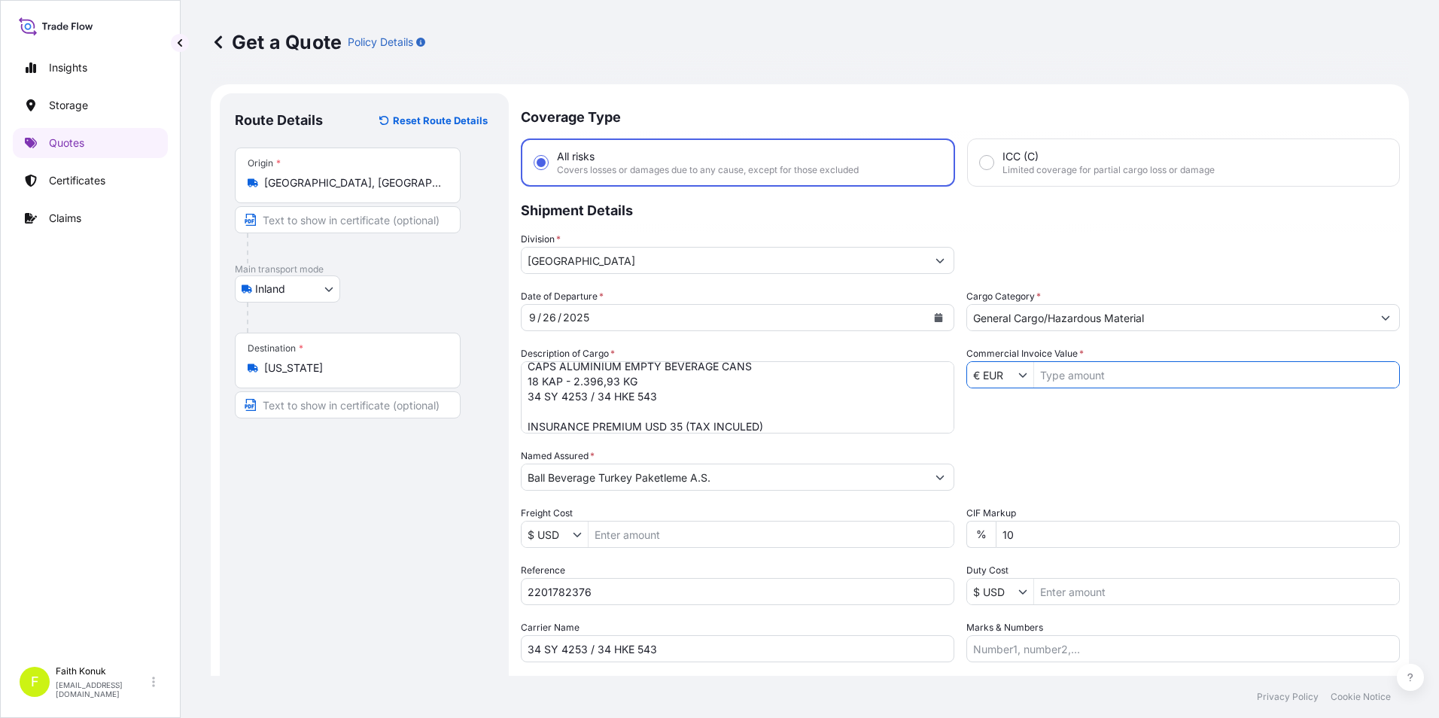
click at [1098, 367] on input "Commercial Invoice Value *" at bounding box center [1216, 374] width 365 height 27
click at [1083, 431] on div "Date of Departure * [DATE] Cargo Category * General Cargo/Hazardous Material De…" at bounding box center [960, 475] width 879 height 373
click at [1068, 373] on input "1,214,862" at bounding box center [1216, 374] width 365 height 27
type input "12,148.62"
click at [1076, 407] on div "Date of Departure * [DATE] Cargo Category * General Cargo/Hazardous Material De…" at bounding box center [960, 475] width 879 height 373
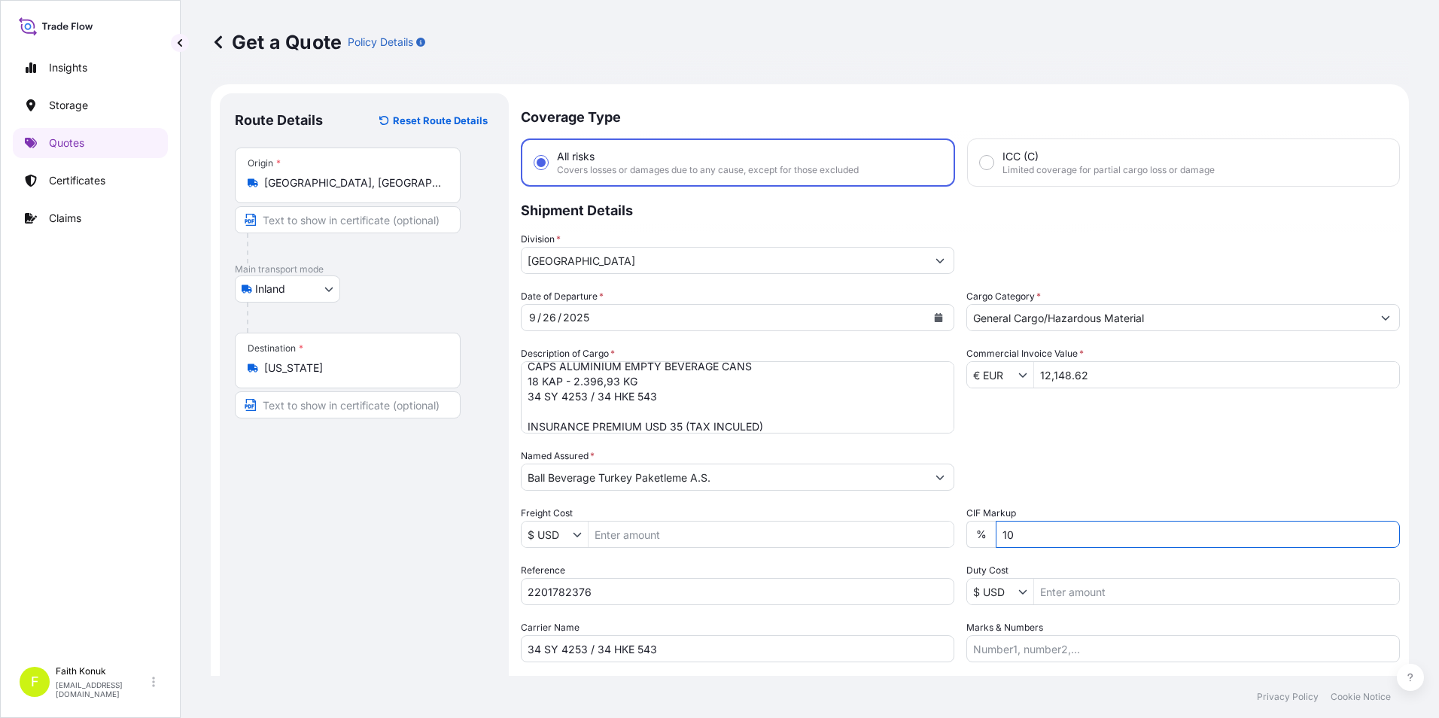
drag, startPoint x: 1037, startPoint y: 539, endPoint x: 997, endPoint y: 541, distance: 40.7
click at [997, 541] on input "10" at bounding box center [1198, 534] width 404 height 27
type input "0"
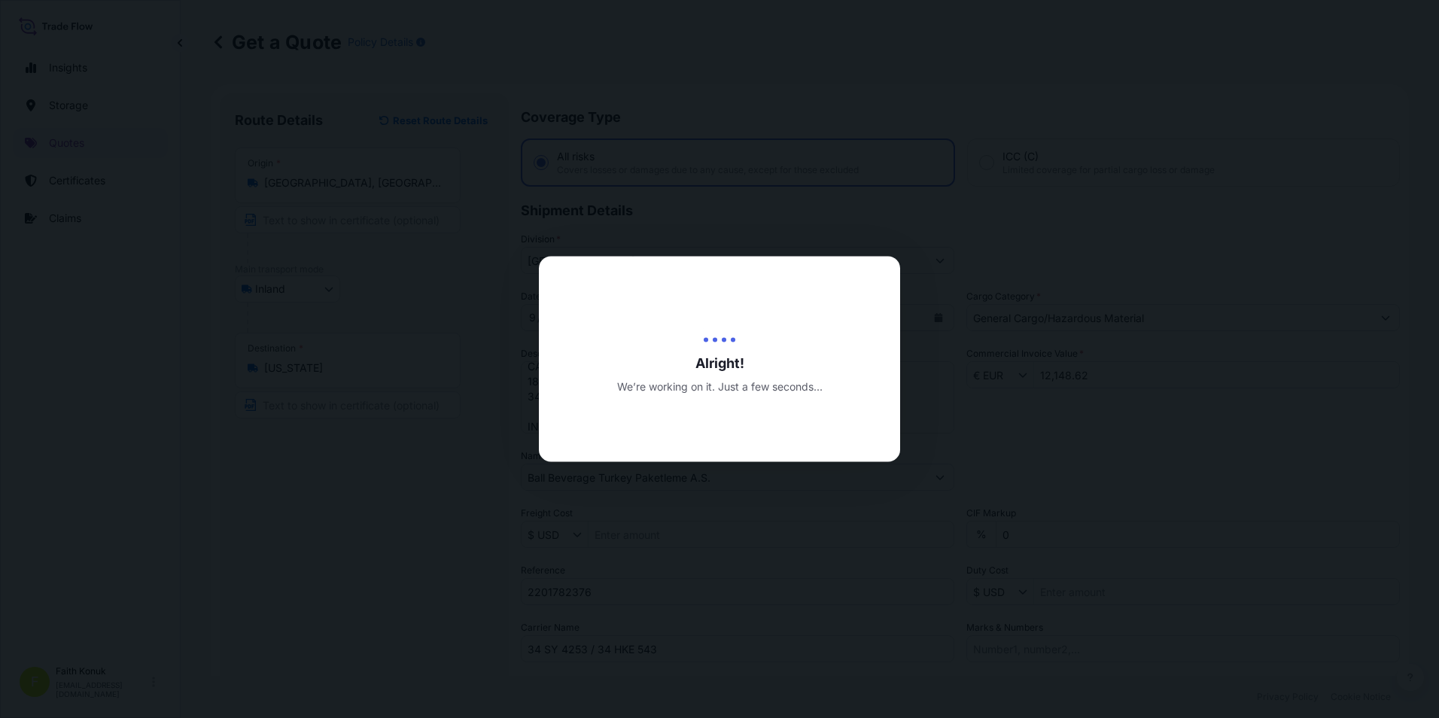
click at [1021, 474] on div at bounding box center [719, 359] width 1439 height 718
select select "Inland"
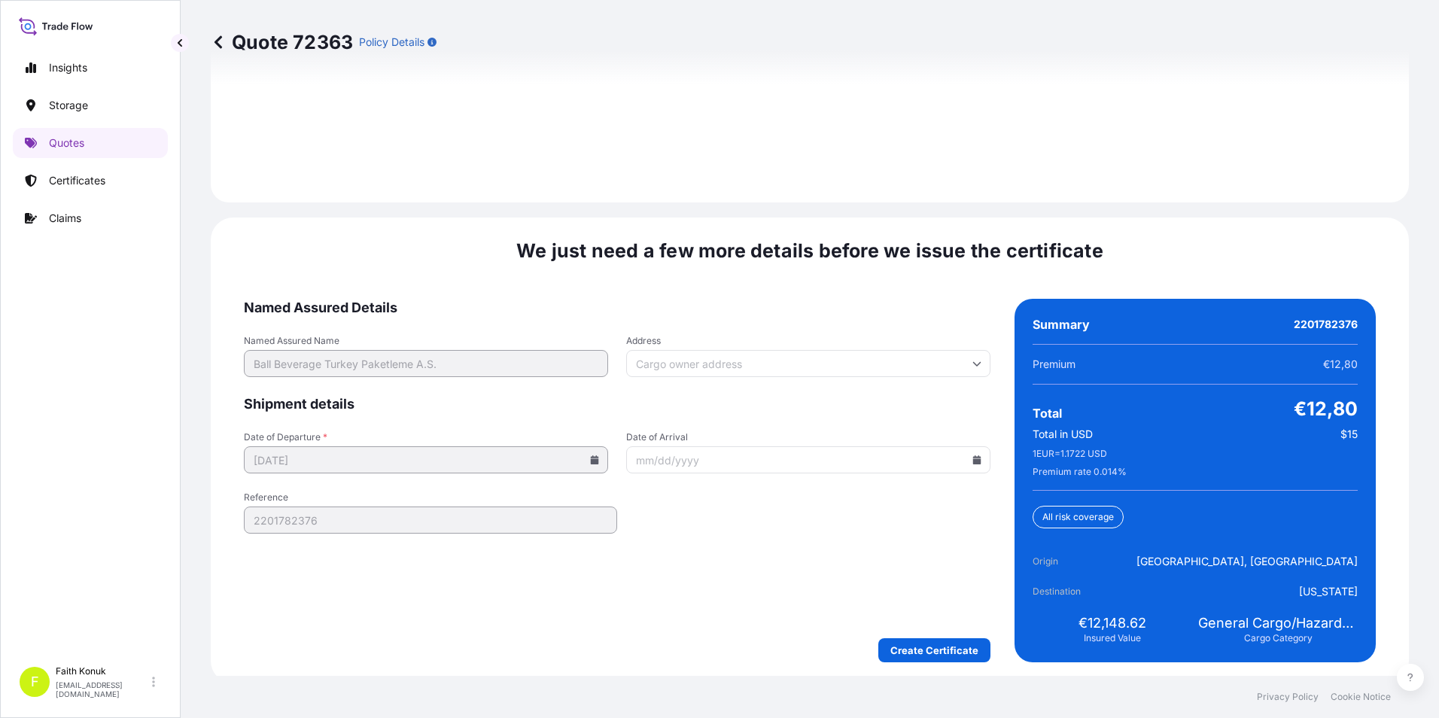
scroll to position [2198, 0]
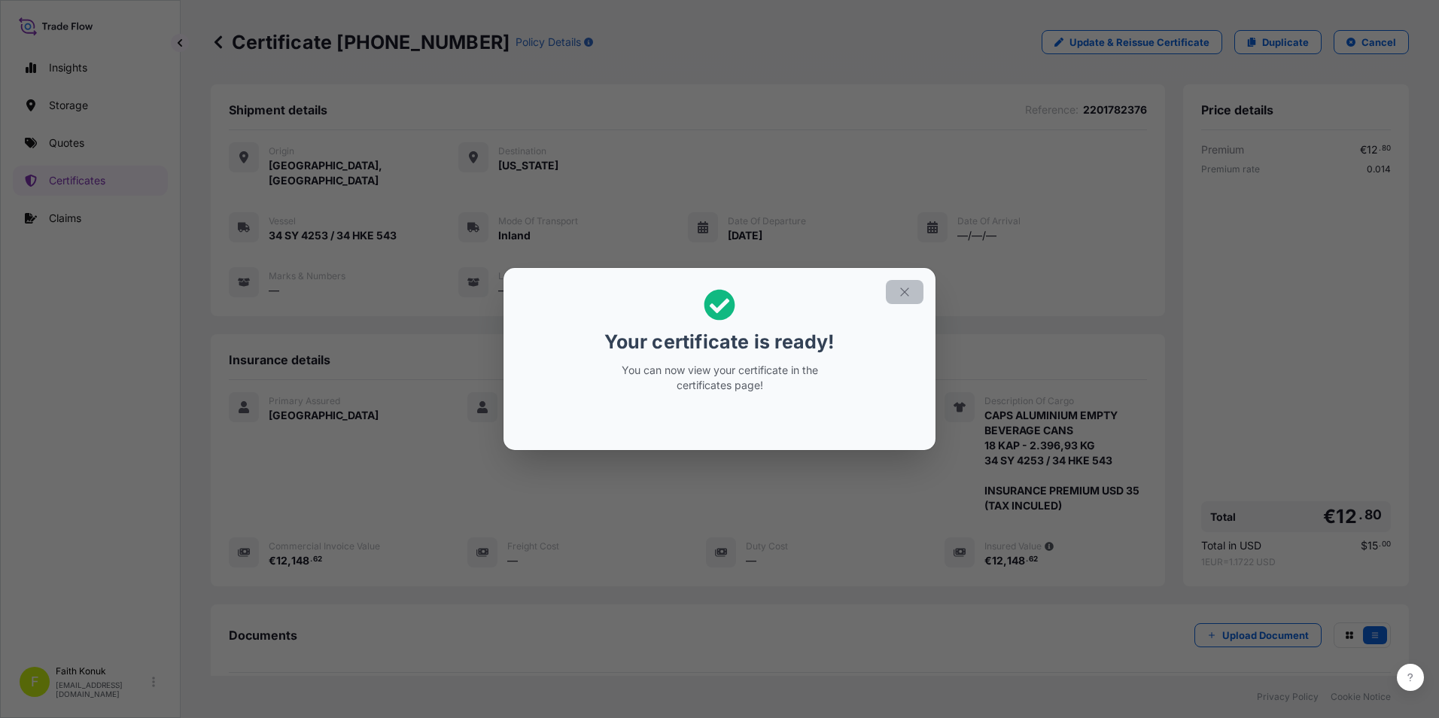
click at [900, 293] on icon "button" at bounding box center [905, 292] width 14 height 14
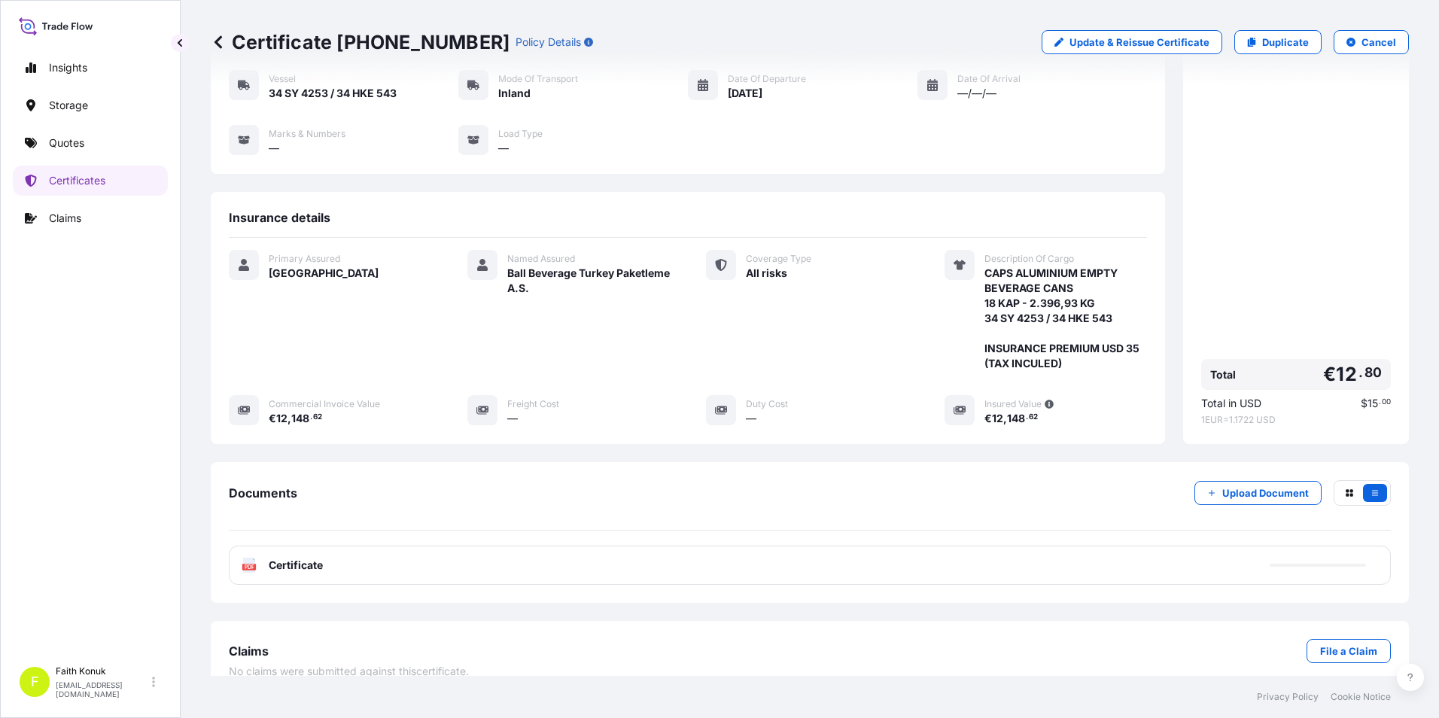
scroll to position [148, 0]
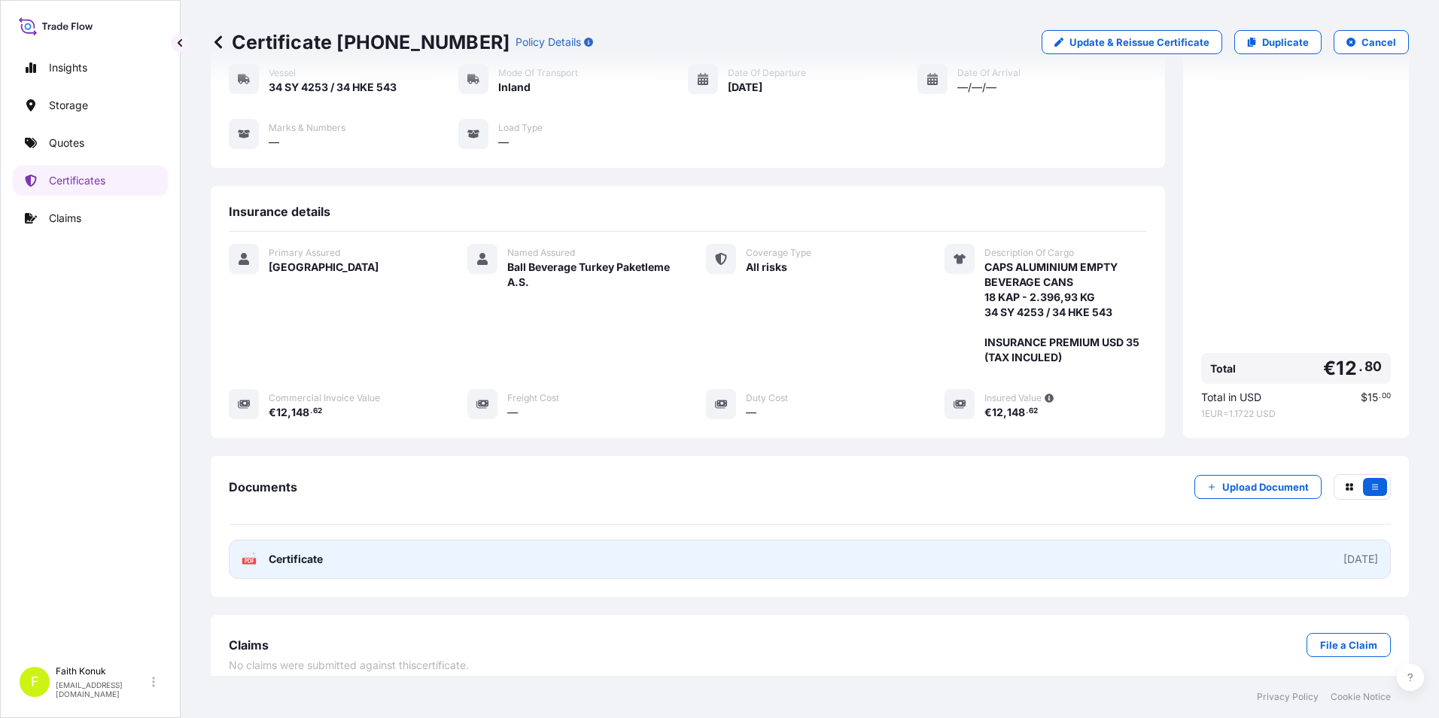
click at [312, 552] on span "Certificate" at bounding box center [296, 559] width 54 height 15
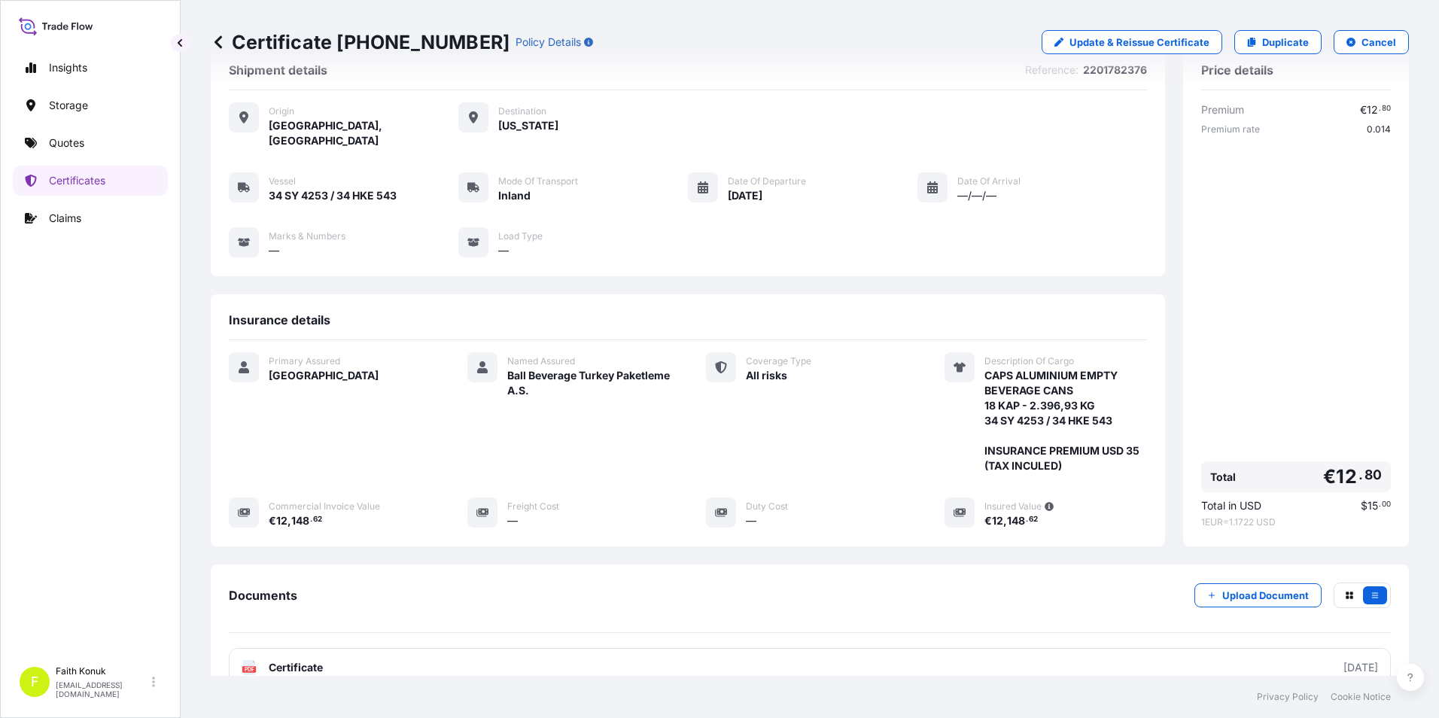
scroll to position [75, 0]
